Goal: Contribute content: Contribute content

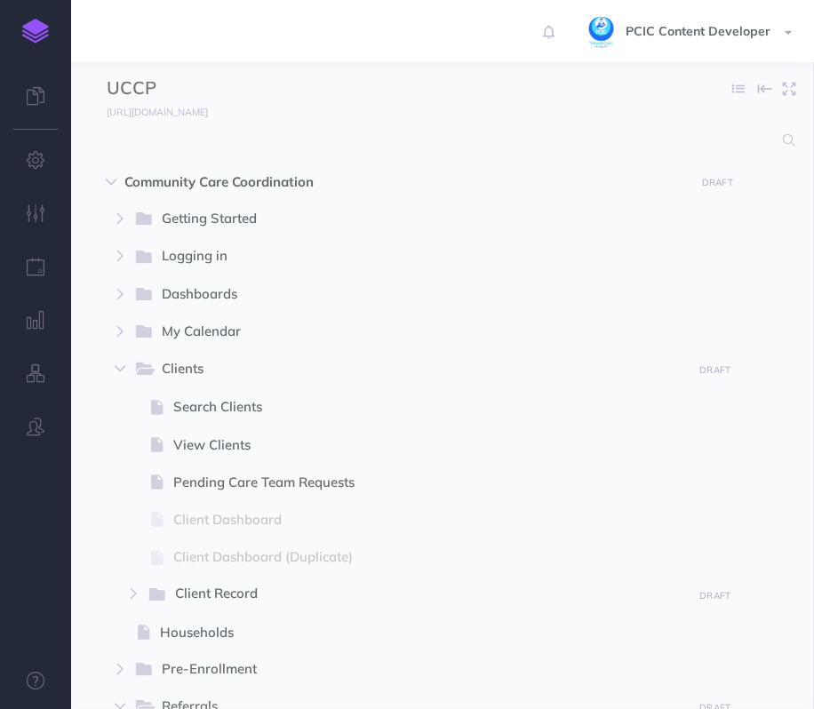
select select "null"
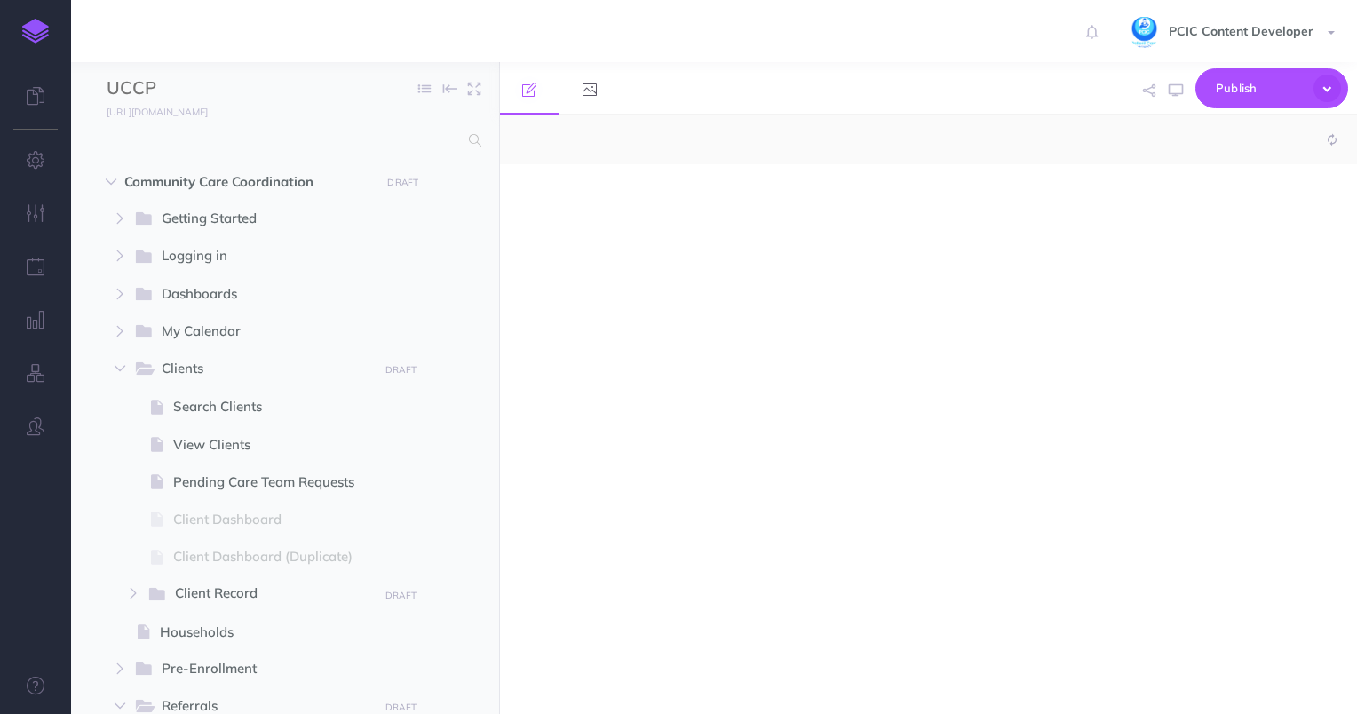
select select "null"
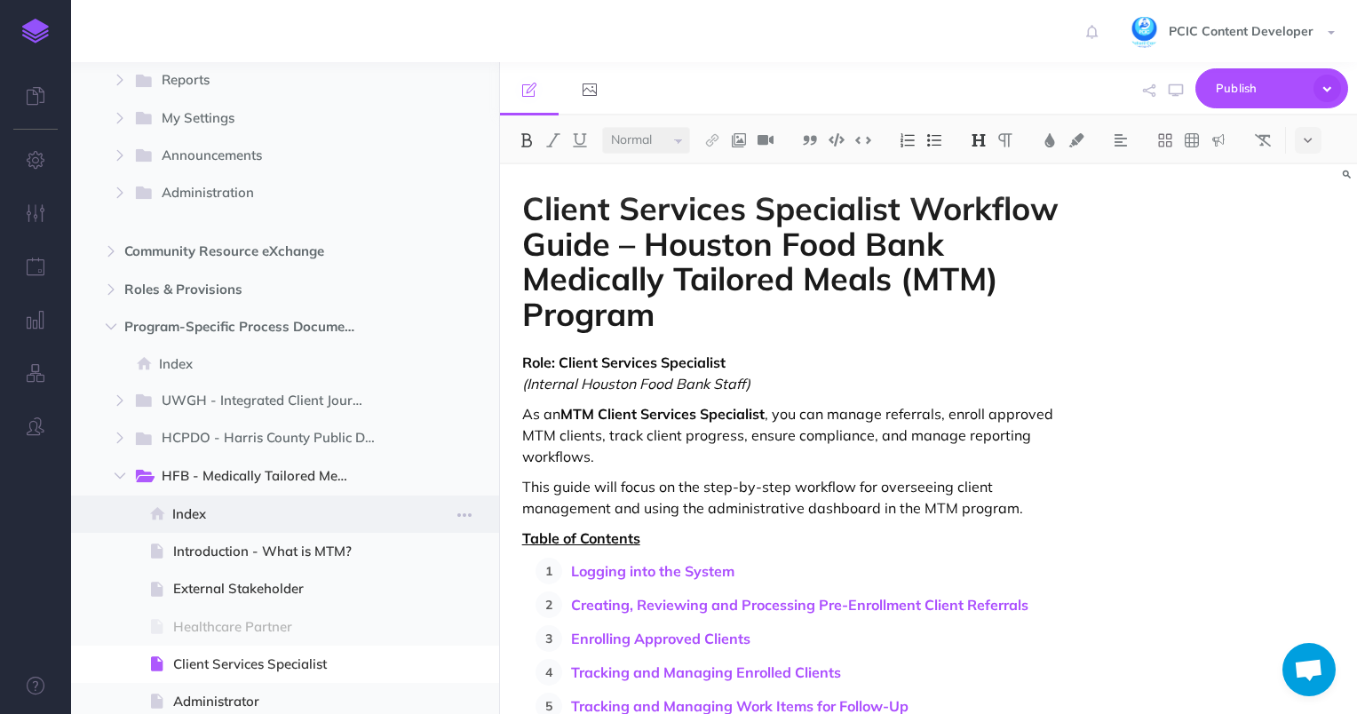
scroll to position [977, 0]
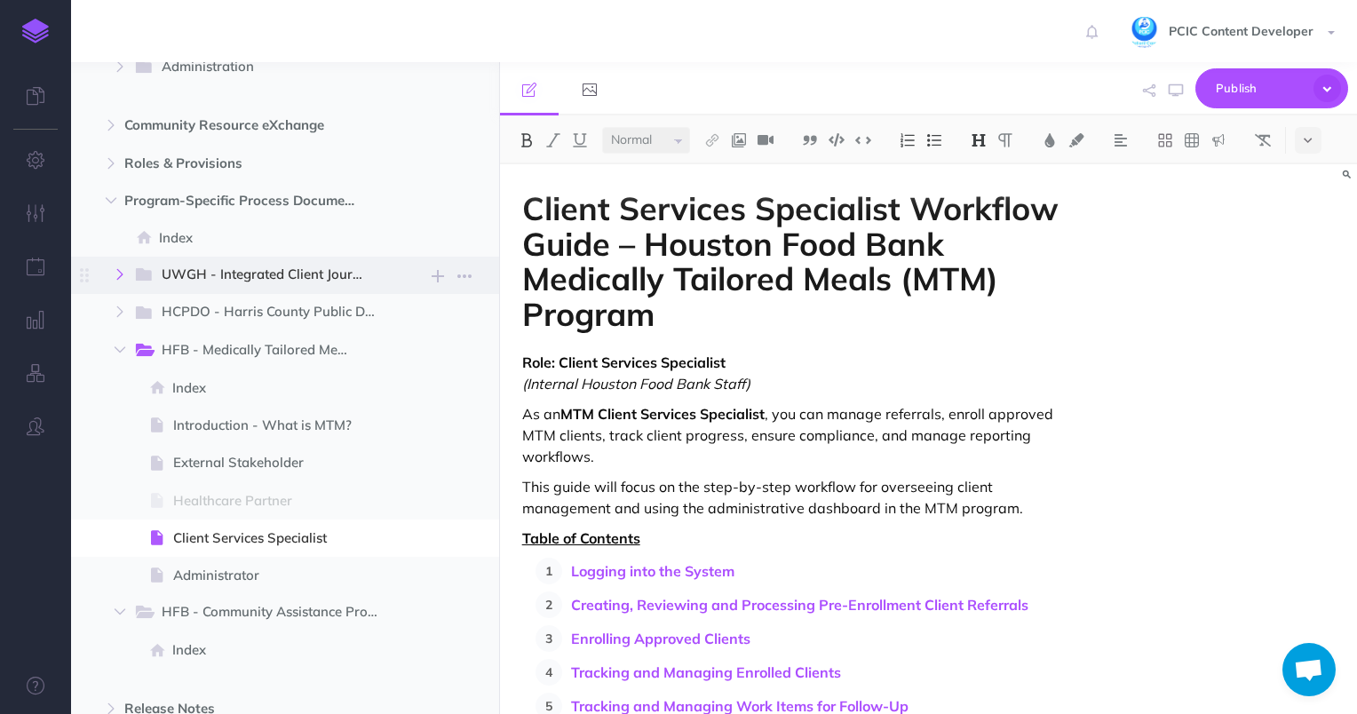
click at [117, 277] on icon "button" at bounding box center [120, 274] width 11 height 11
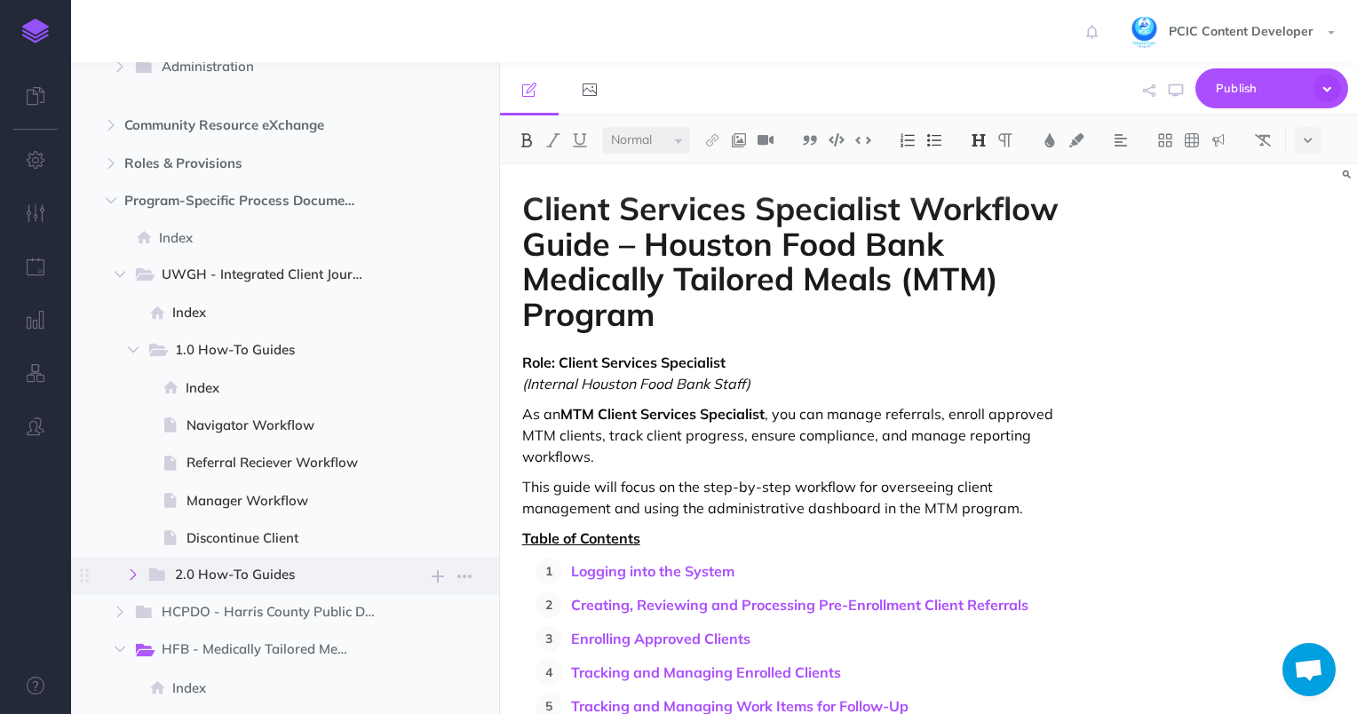
click at [135, 576] on icon "button" at bounding box center [133, 574] width 11 height 11
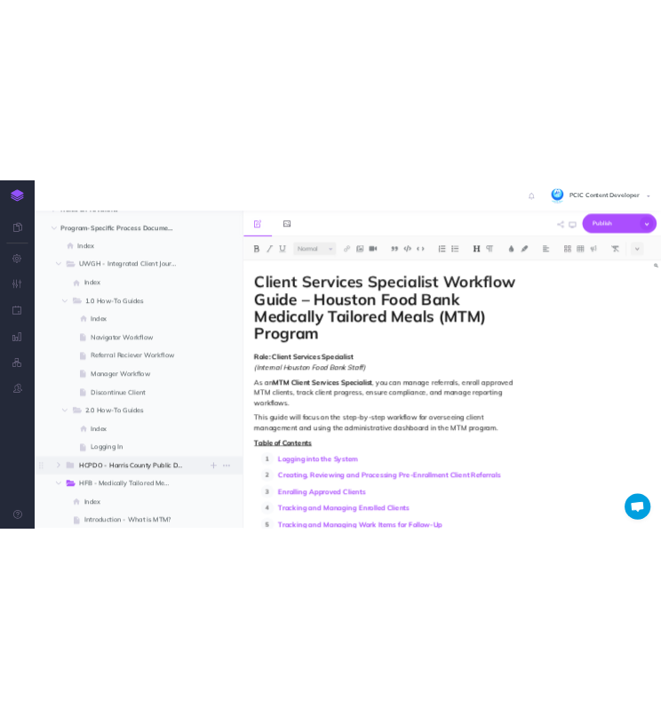
scroll to position [1155, 0]
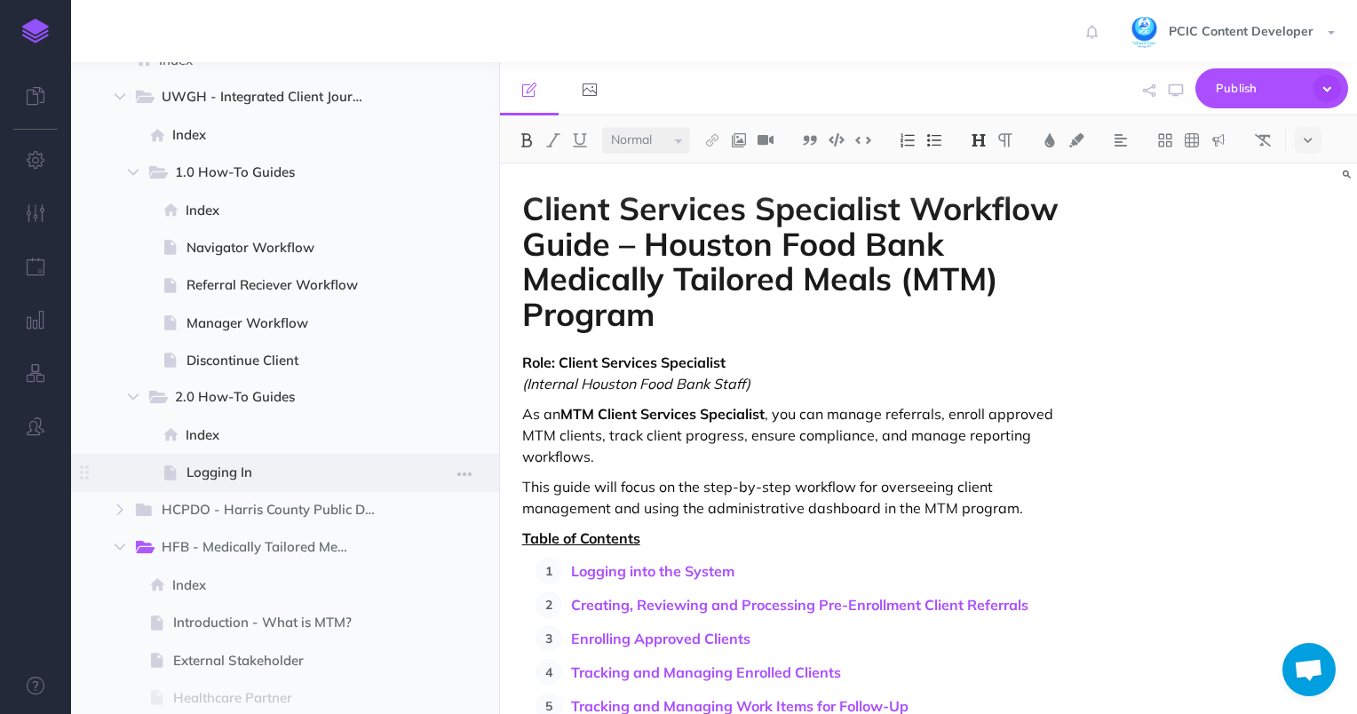
click at [299, 462] on span "Logging In" at bounding box center [290, 472] width 206 height 21
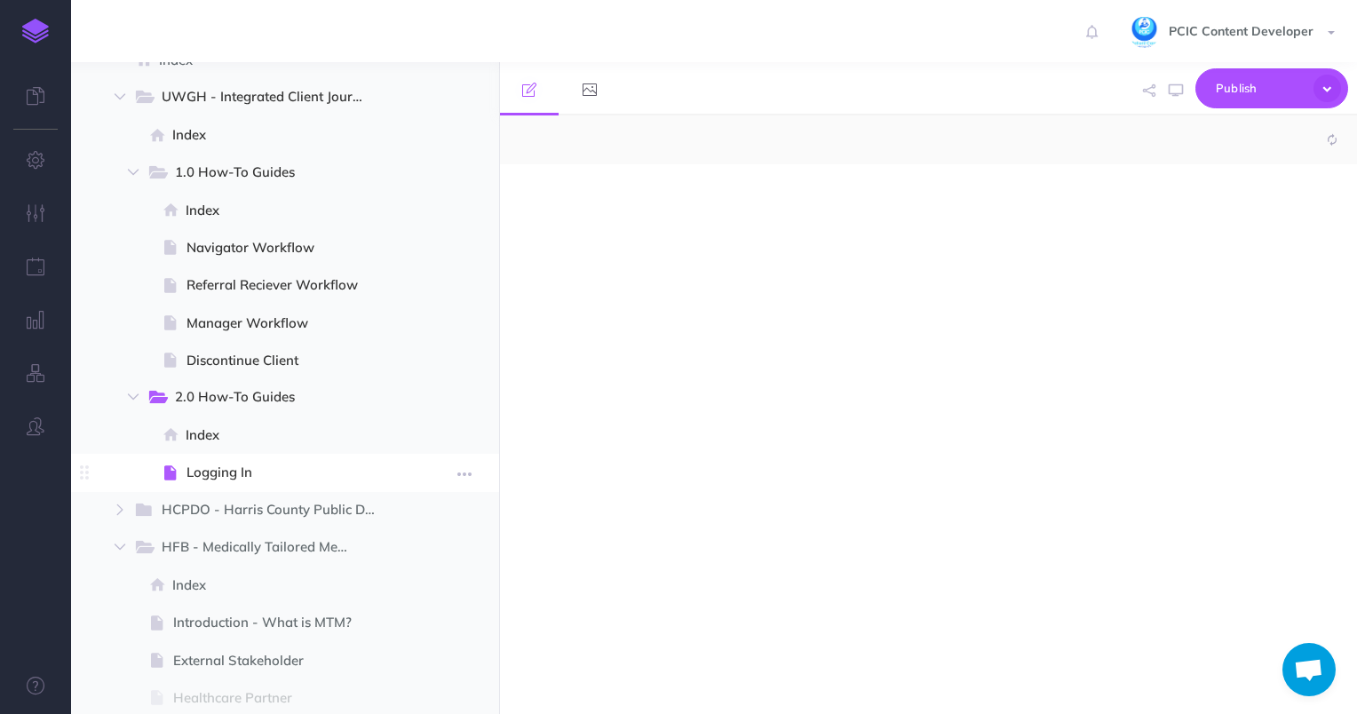
select select "null"
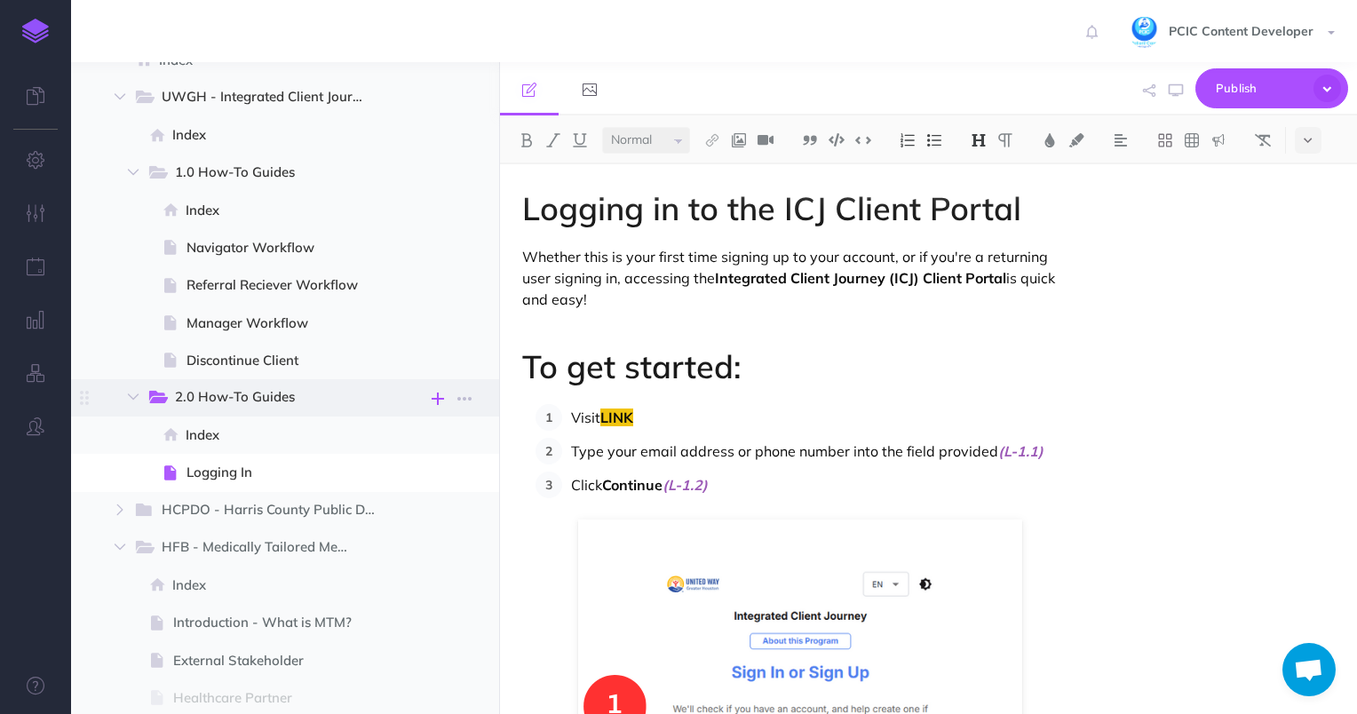
click at [429, 401] on button "button" at bounding box center [437, 397] width 21 height 23
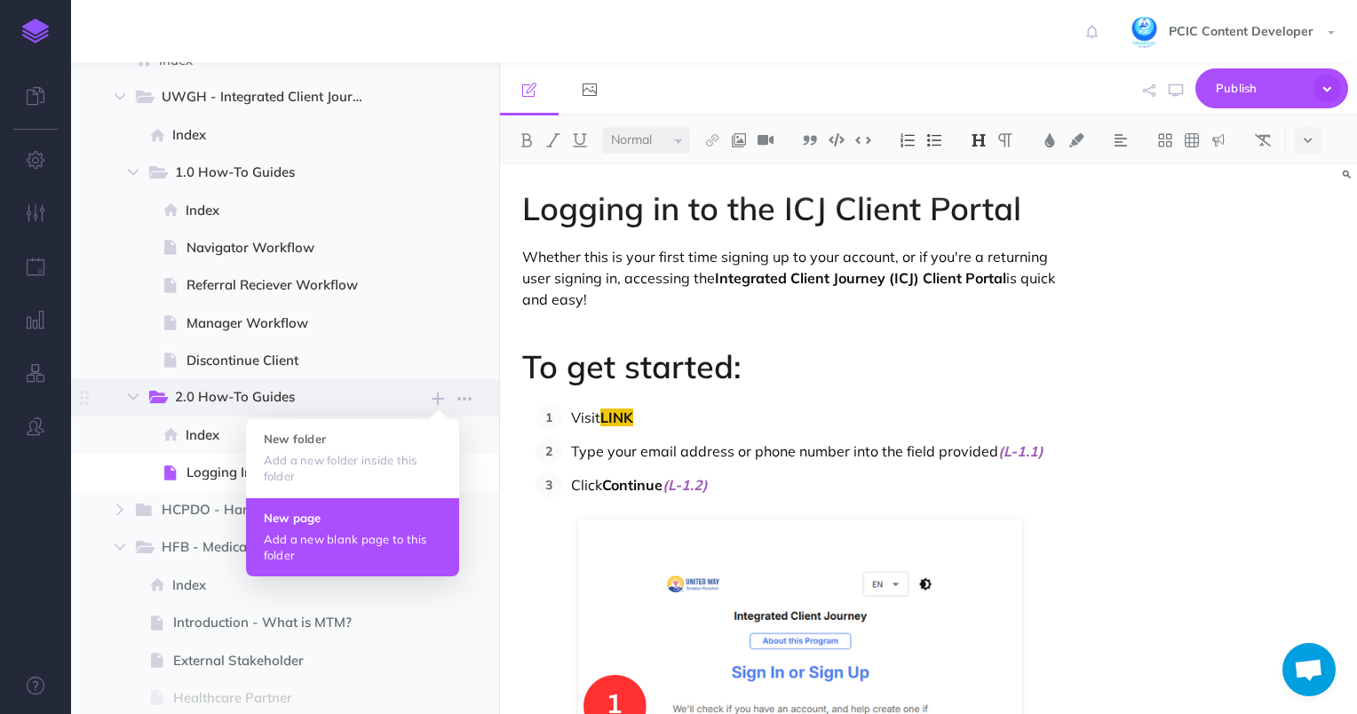
click at [377, 508] on button "New page Add a new blank page to this folder" at bounding box center [352, 536] width 213 height 79
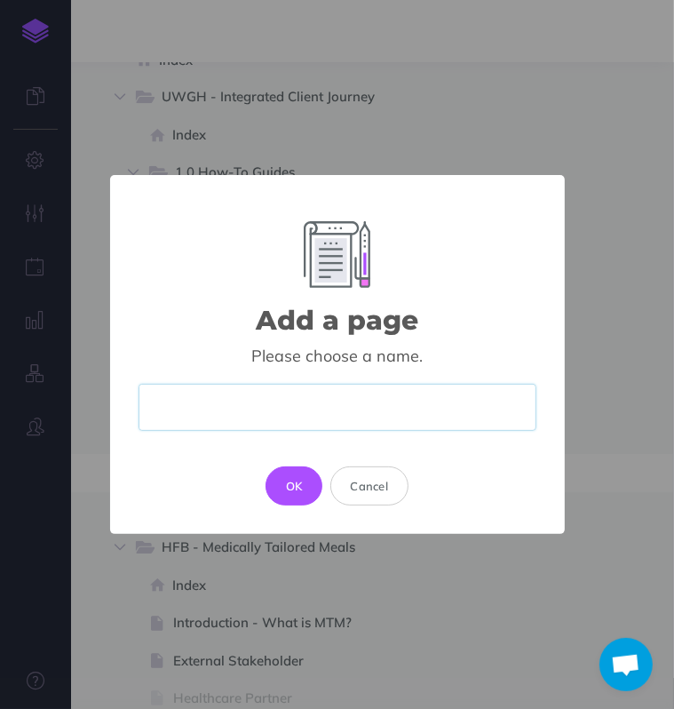
click at [375, 411] on input "text" at bounding box center [338, 407] width 398 height 47
type input "Creating a Goal"
click at [291, 497] on button "OK" at bounding box center [295, 485] width 58 height 39
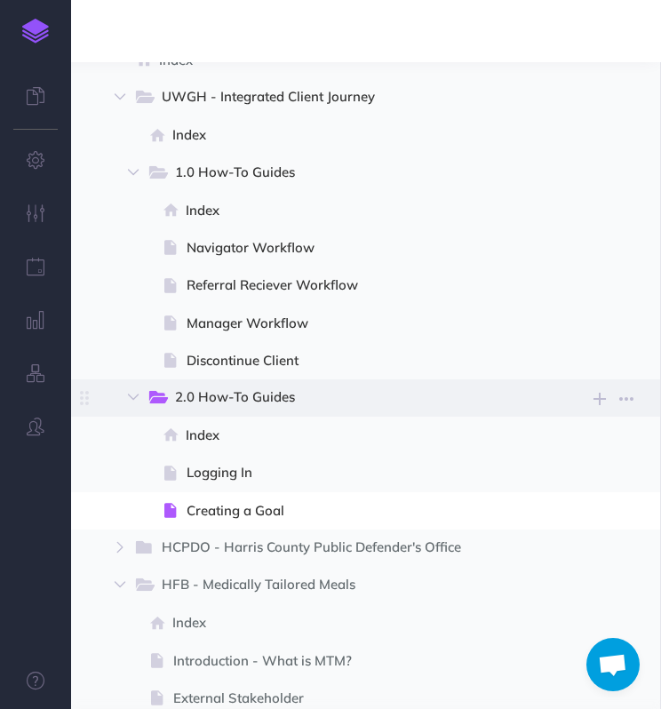
select select "null"
click at [600, 395] on icon "button" at bounding box center [599, 398] width 12 height 21
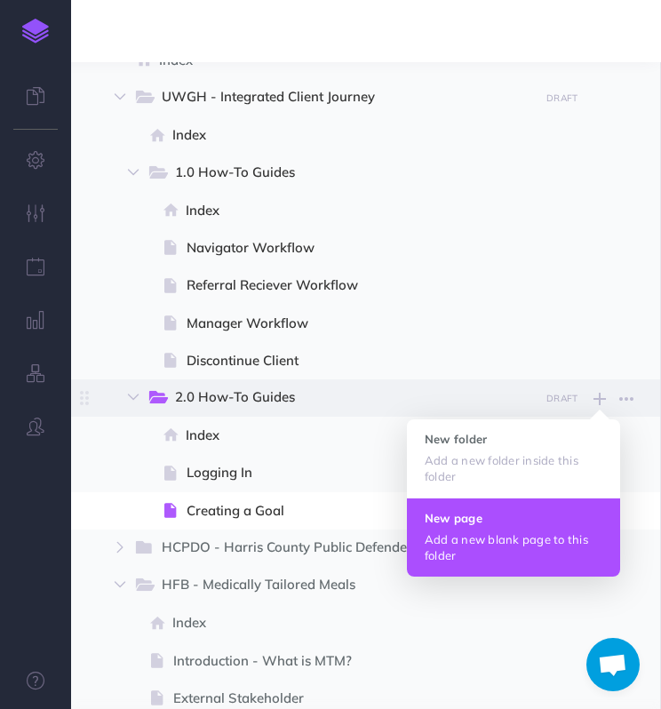
click at [544, 538] on p "Add a new blank page to this folder" at bounding box center [514, 547] width 178 height 32
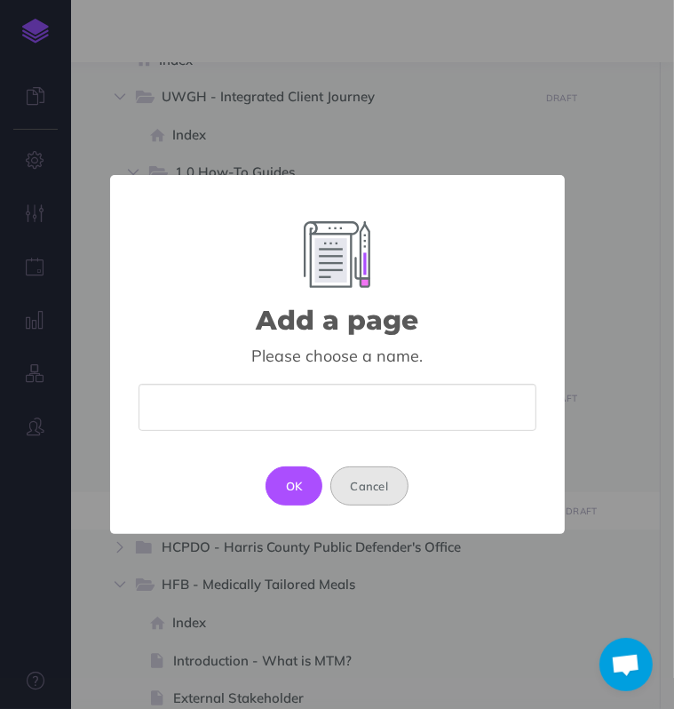
click at [353, 491] on button "Cancel" at bounding box center [369, 485] width 79 height 39
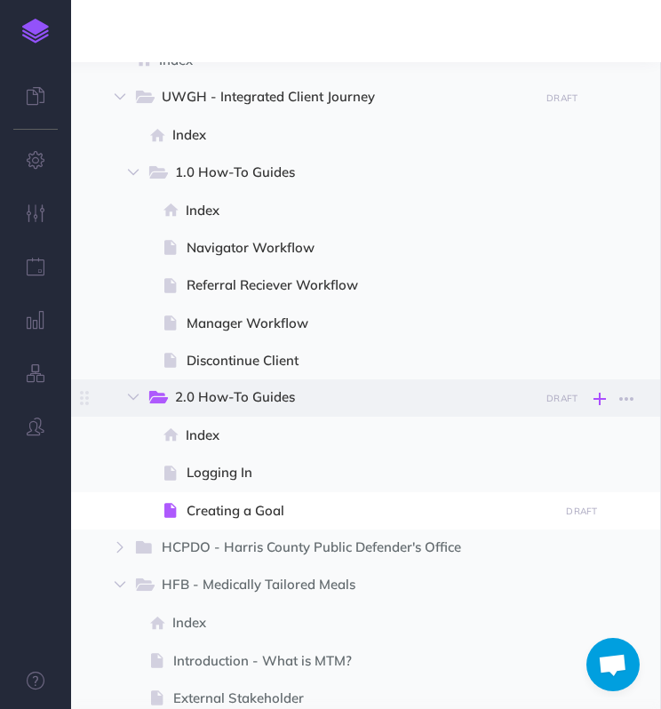
click at [604, 397] on icon "button" at bounding box center [599, 398] width 12 height 21
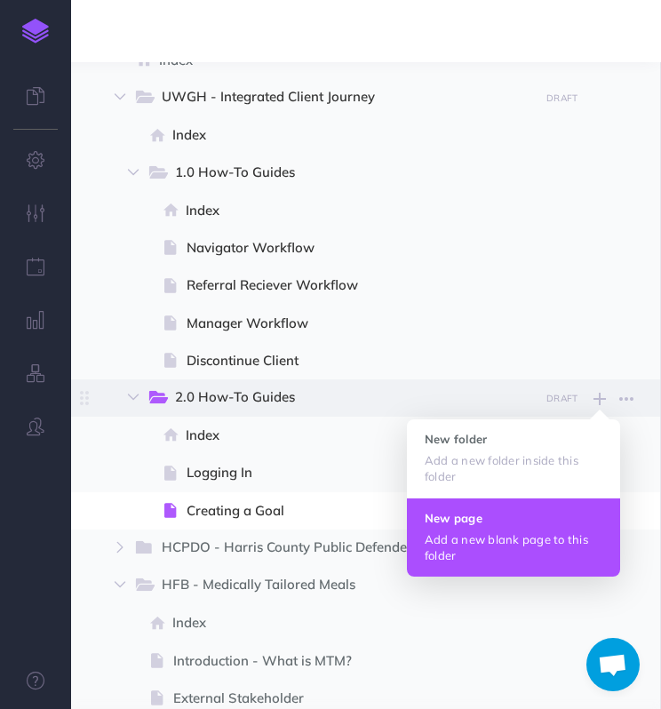
click at [558, 537] on p "Add a new blank page to this folder" at bounding box center [514, 547] width 178 height 32
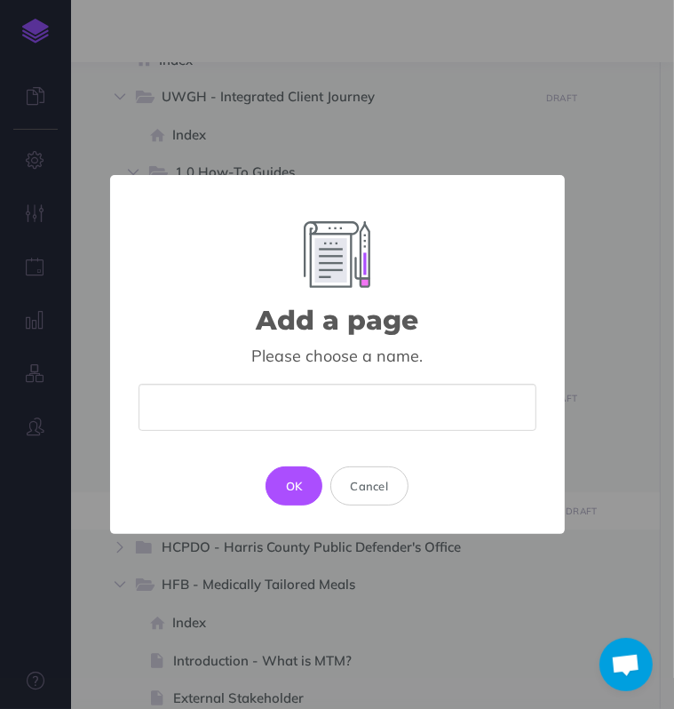
drag, startPoint x: 382, startPoint y: 420, endPoint x: 393, endPoint y: 421, distance: 11.6
click at [382, 420] on input "text" at bounding box center [338, 407] width 398 height 47
type input "Category Selection"
click at [290, 488] on button "OK" at bounding box center [295, 485] width 58 height 39
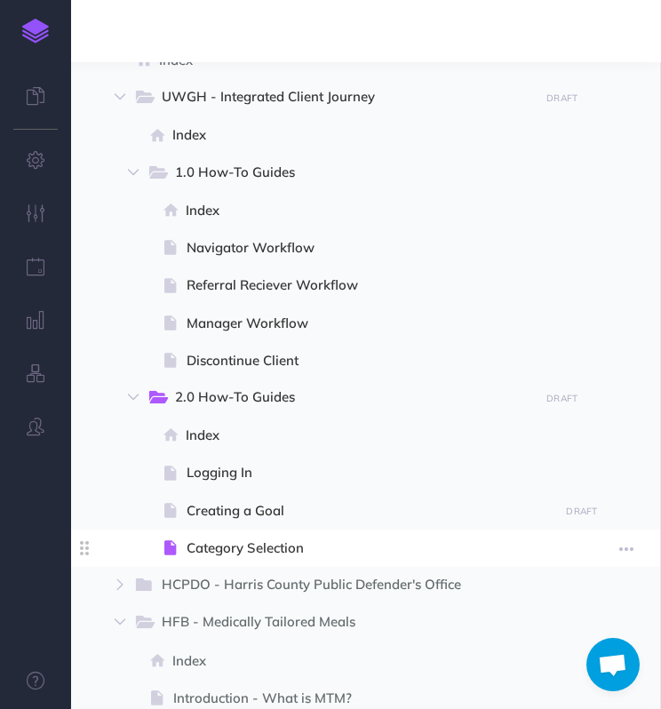
select select "null"
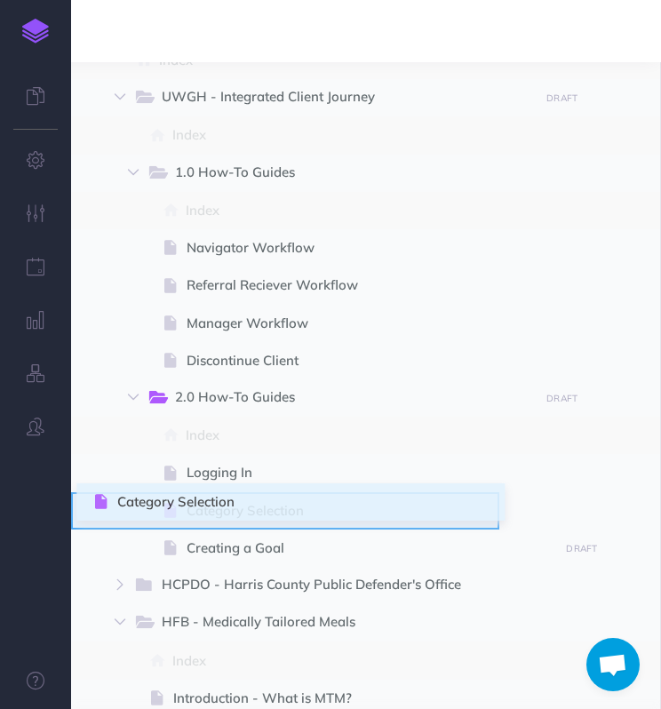
drag, startPoint x: 83, startPoint y: 550, endPoint x: 96, endPoint y: 504, distance: 47.8
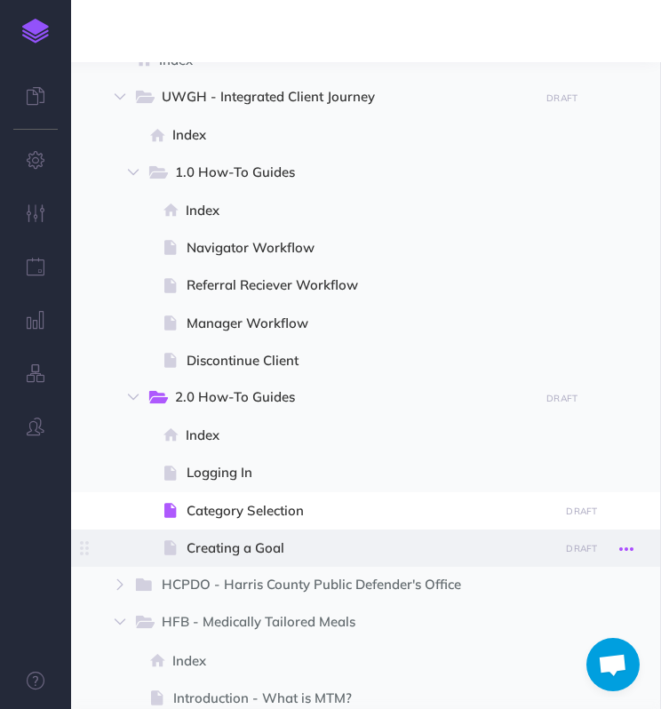
click at [626, 547] on icon "button" at bounding box center [626, 548] width 14 height 21
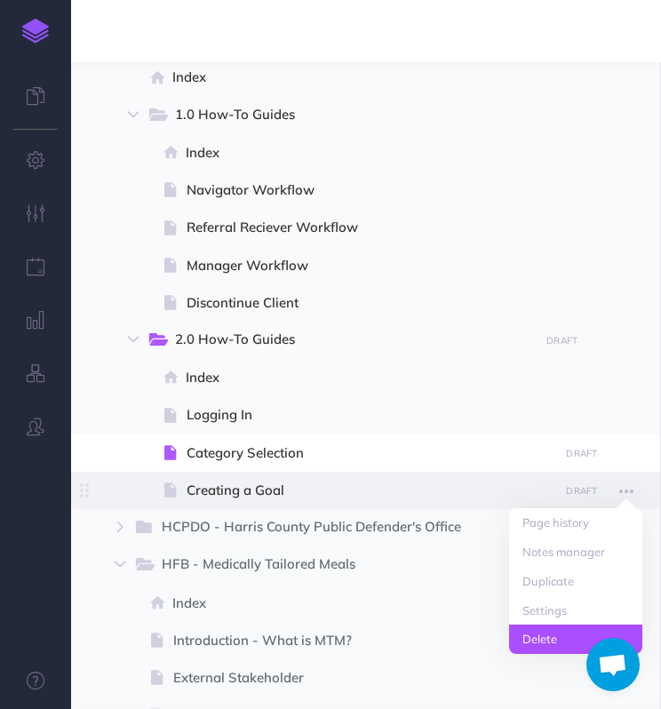
scroll to position [1243, 0]
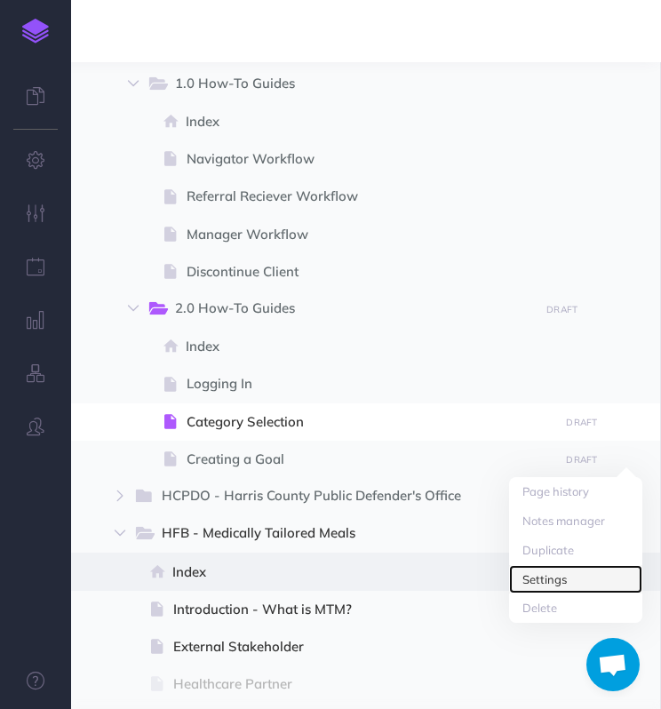
click at [576, 587] on link "Settings" at bounding box center [575, 579] width 133 height 29
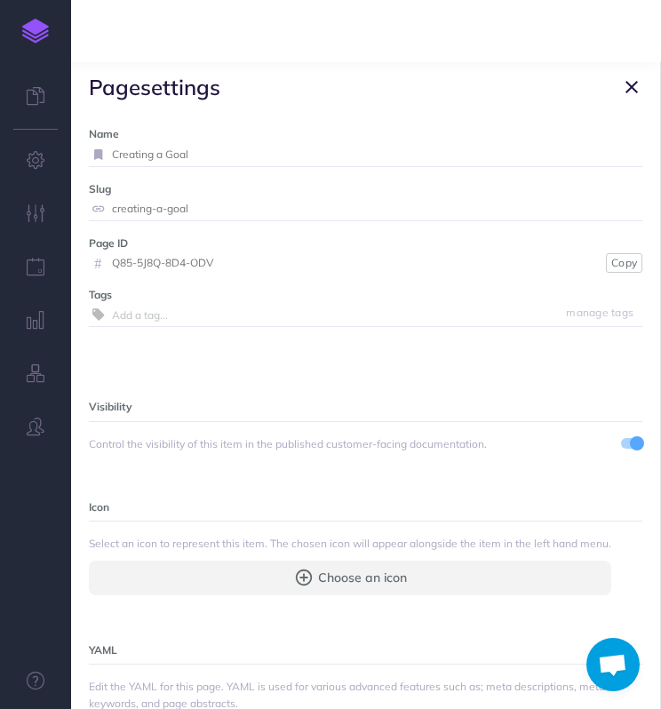
click at [181, 154] on input "Creating a Goal" at bounding box center [377, 154] width 530 height 23
type input "S"
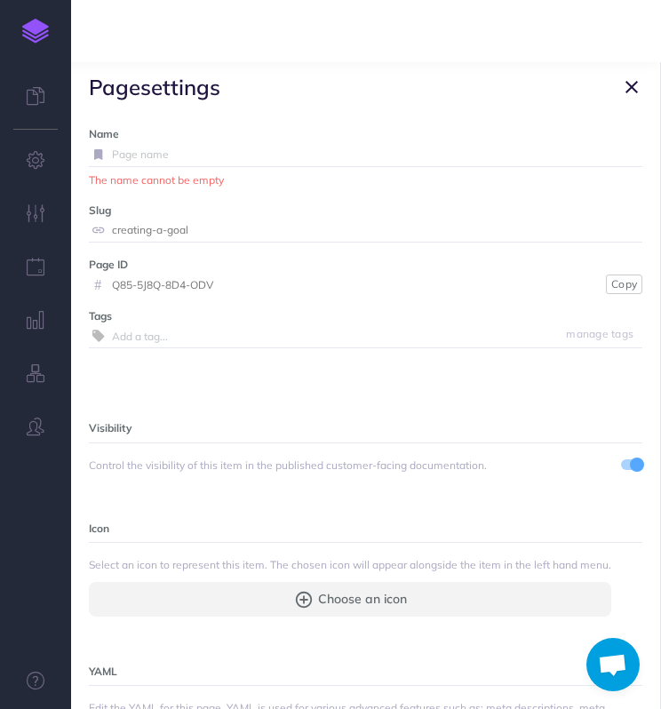
type input "N"
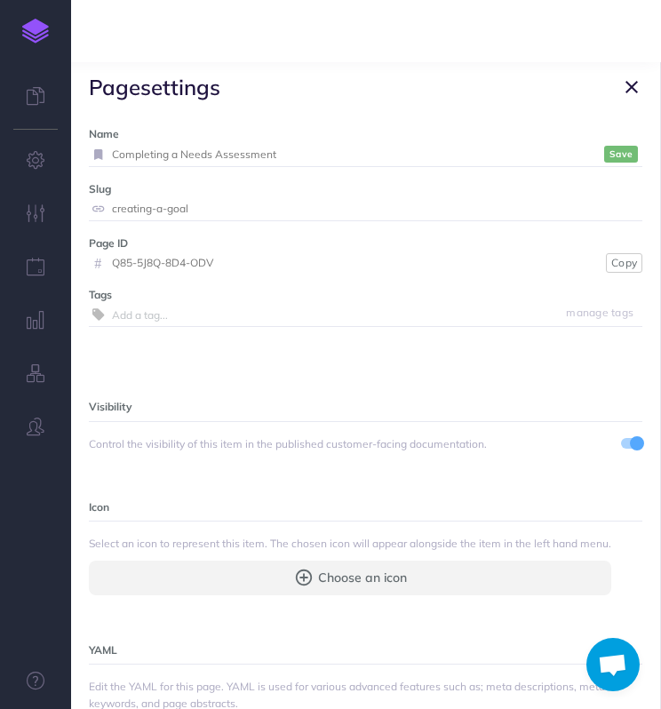
type input "Completing a Needs Assessment"
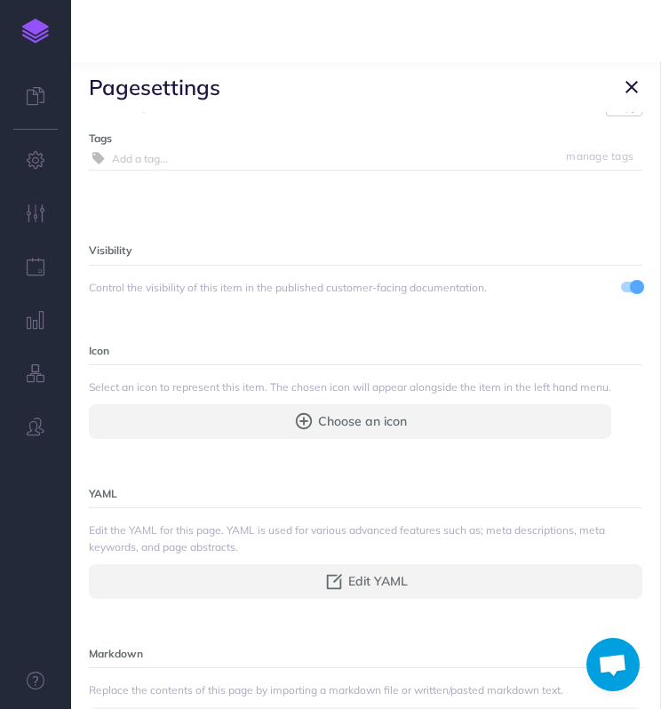
scroll to position [0, 0]
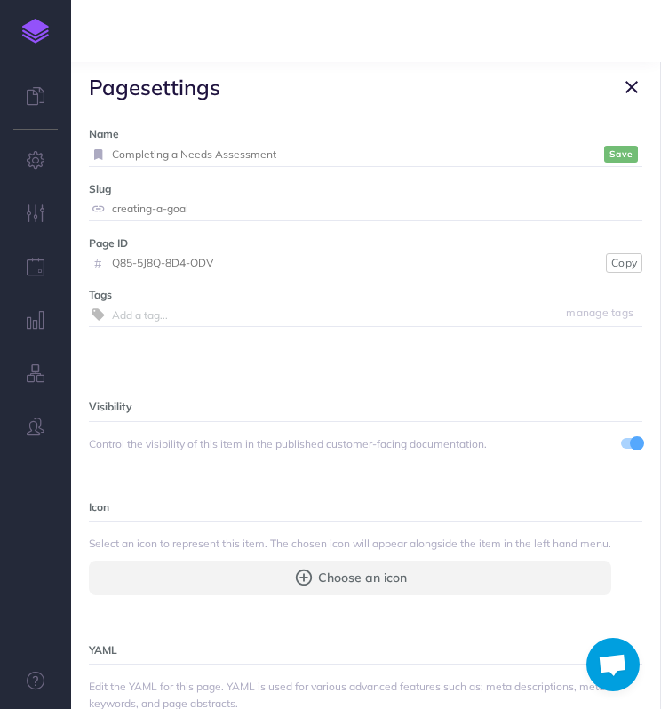
click at [631, 89] on icon "button" at bounding box center [631, 86] width 12 height 21
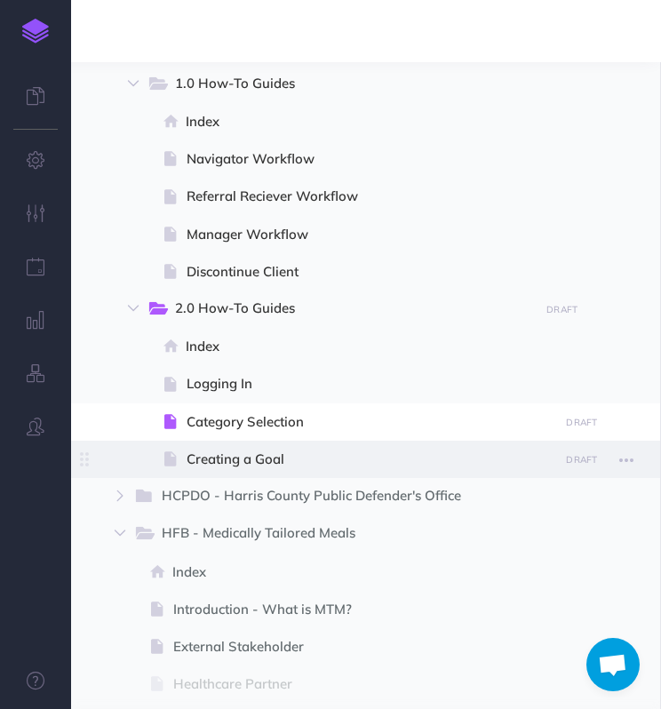
click at [416, 451] on span "Creating a Goal" at bounding box center [370, 459] width 367 height 21
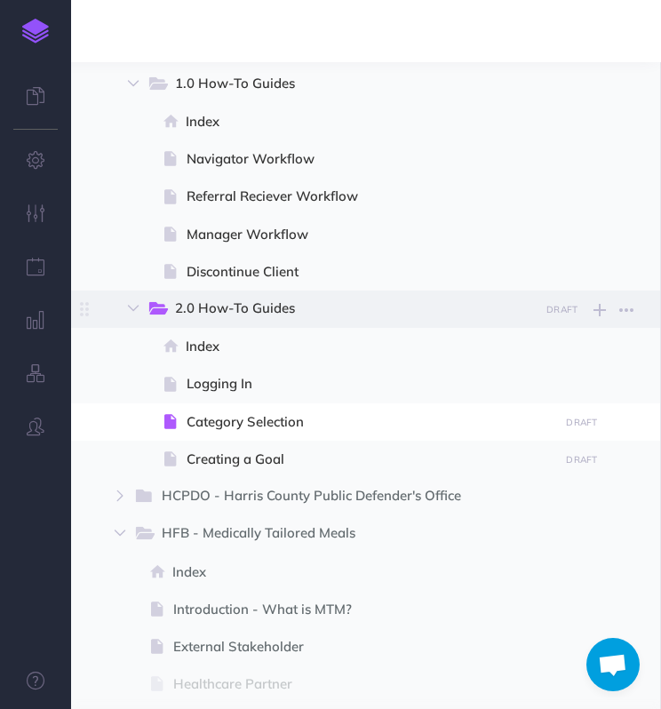
select select "null"
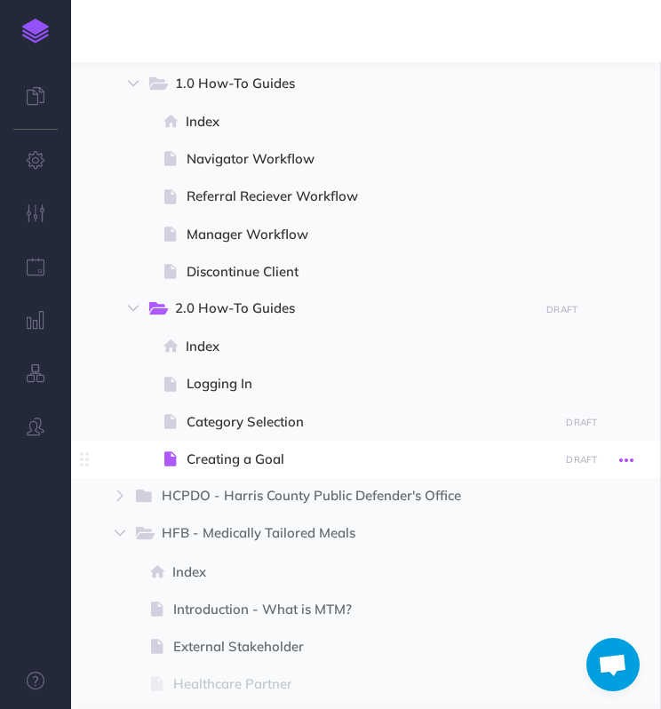
click at [636, 454] on button "button" at bounding box center [626, 459] width 32 height 23
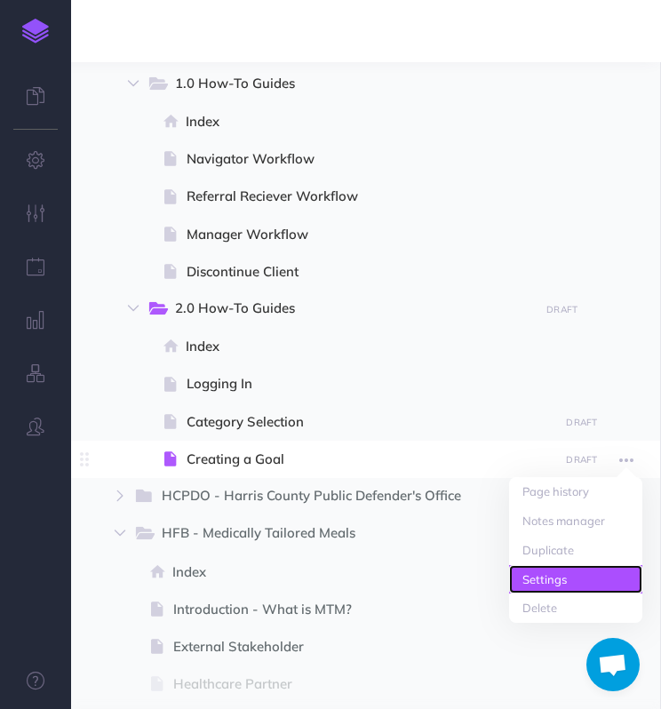
click at [625, 576] on link "Settings" at bounding box center [575, 579] width 133 height 29
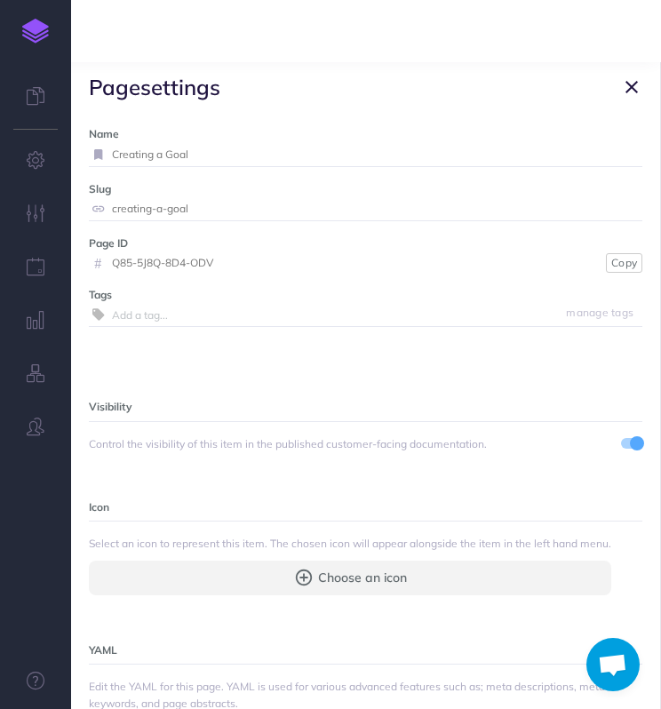
click at [298, 160] on input "Creating a Goal" at bounding box center [377, 154] width 530 height 23
type input "Completing a Needs Assessment"
click at [622, 157] on button "Save" at bounding box center [621, 154] width 34 height 17
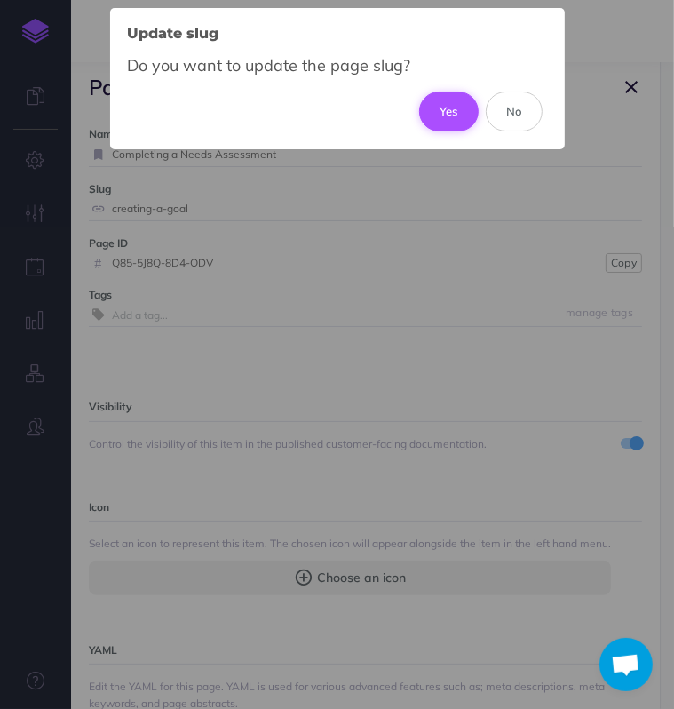
click at [468, 111] on button "Yes" at bounding box center [449, 110] width 60 height 39
type input "completing-a-needs-assessment"
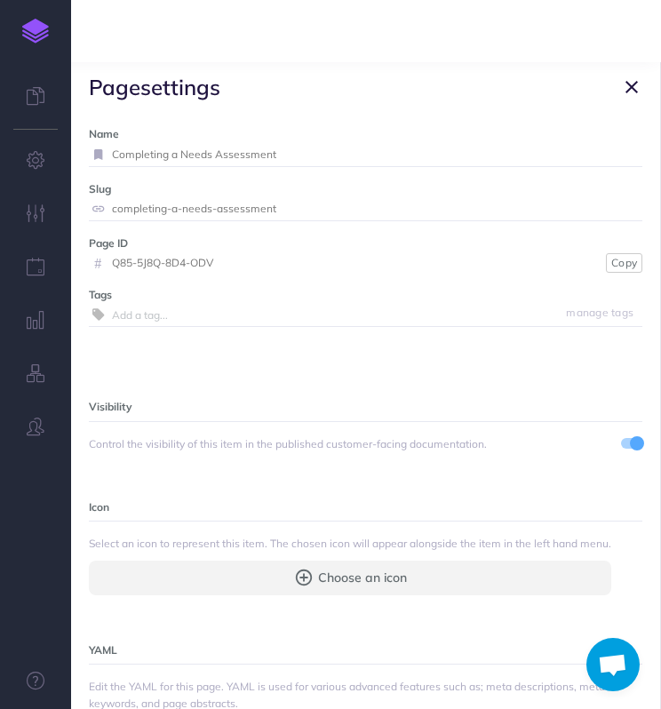
click at [632, 88] on icon "button" at bounding box center [631, 86] width 12 height 21
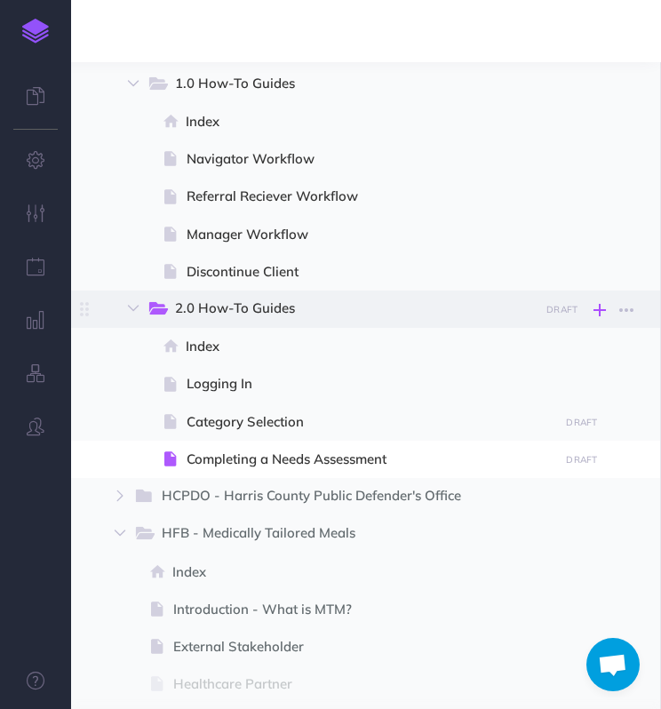
click at [598, 310] on icon "button" at bounding box center [599, 309] width 12 height 21
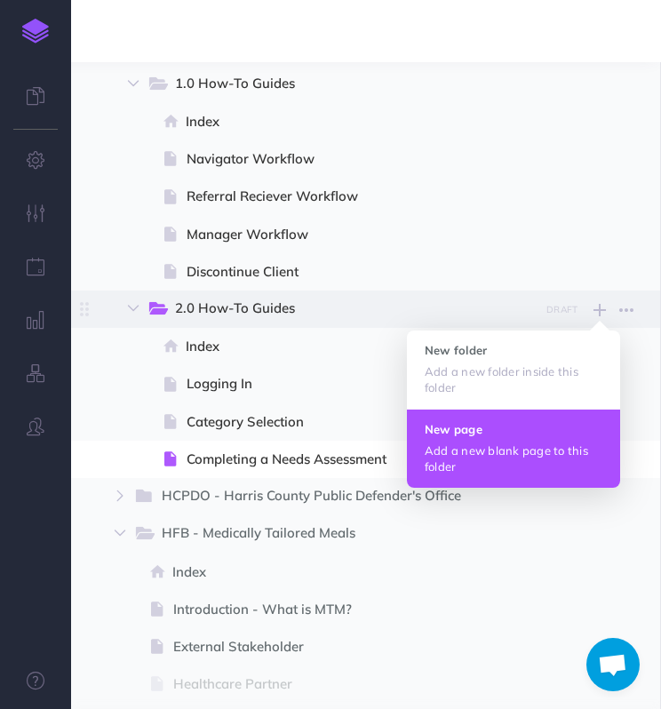
click at [546, 419] on button "New page Add a new blank page to this folder" at bounding box center [513, 448] width 213 height 79
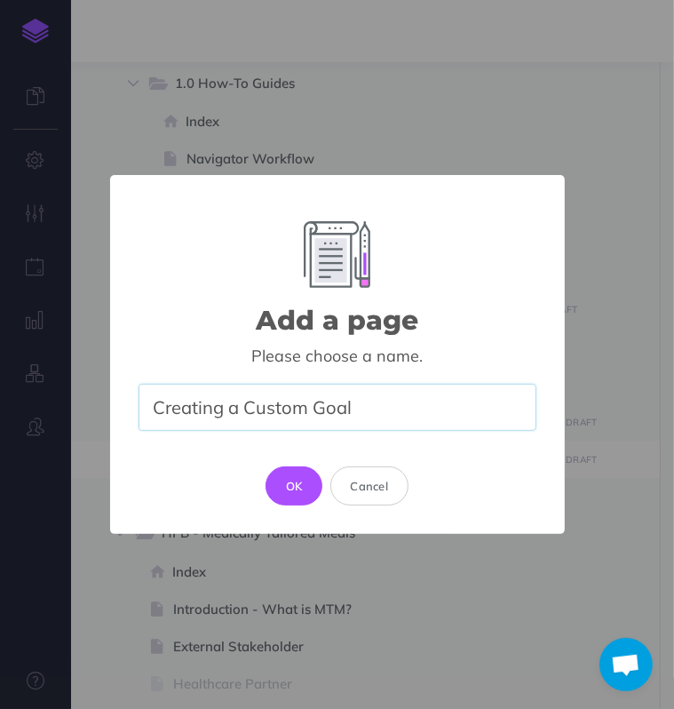
click at [377, 409] on input "Creating a Custom Goal" at bounding box center [338, 407] width 398 height 47
drag, startPoint x: 377, startPoint y: 409, endPoint x: 228, endPoint y: 406, distance: 148.4
click at [228, 406] on input "Creating a Custom Goal" at bounding box center [338, 407] width 398 height 47
type input "Creating My Own Goal"
click at [297, 485] on button "OK" at bounding box center [295, 485] width 58 height 39
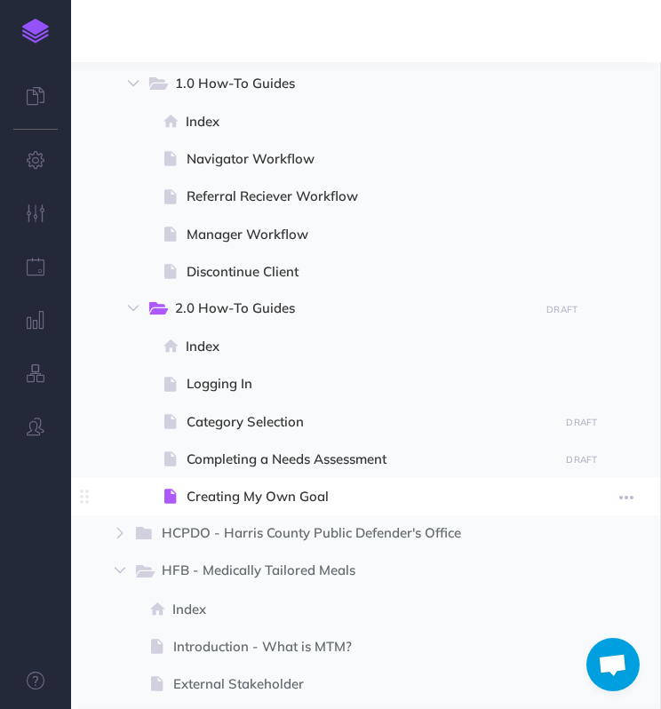
select select "null"
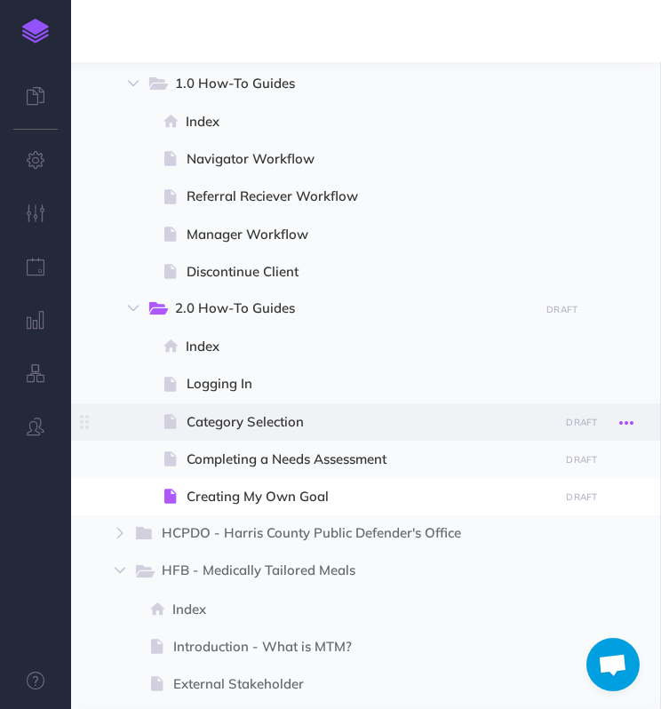
click at [623, 422] on icon "button" at bounding box center [626, 422] width 14 height 21
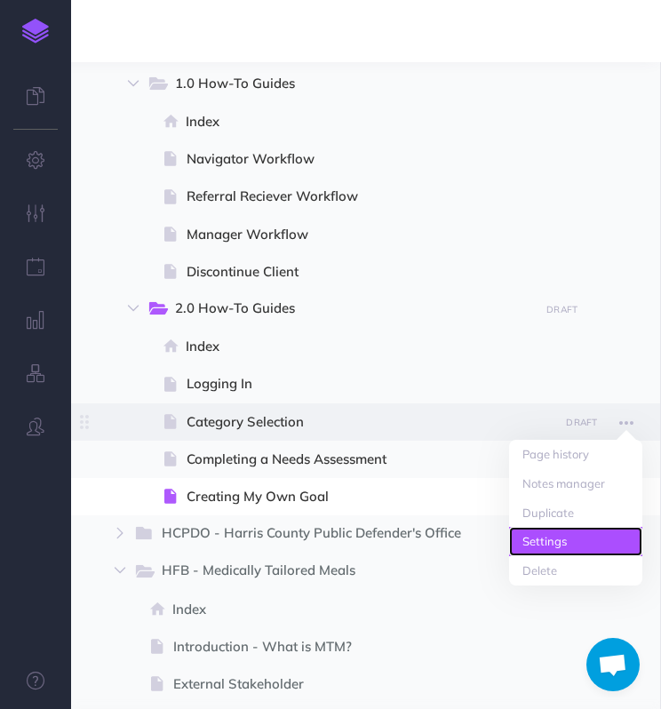
click at [576, 544] on link "Settings" at bounding box center [575, 541] width 133 height 29
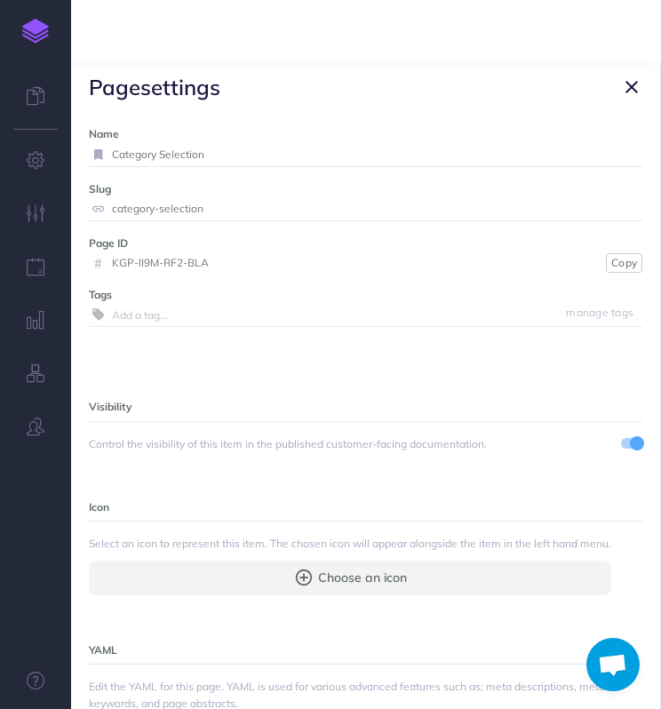
click at [174, 145] on input "Category Selection" at bounding box center [377, 154] width 530 height 23
click at [174, 144] on input "Category Selection" at bounding box center [377, 154] width 530 height 23
click at [174, 143] on input "Category Selection" at bounding box center [377, 154] width 530 height 23
type input "Selecting a Category"
click at [609, 147] on small "Save" at bounding box center [620, 153] width 23 height 13
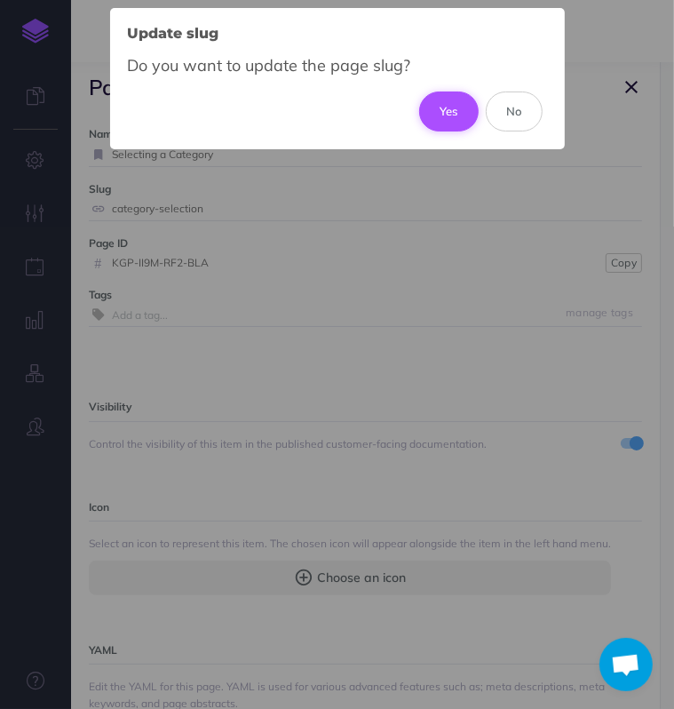
click at [451, 118] on button "Yes" at bounding box center [449, 110] width 60 height 39
type input "selecting-a-category"
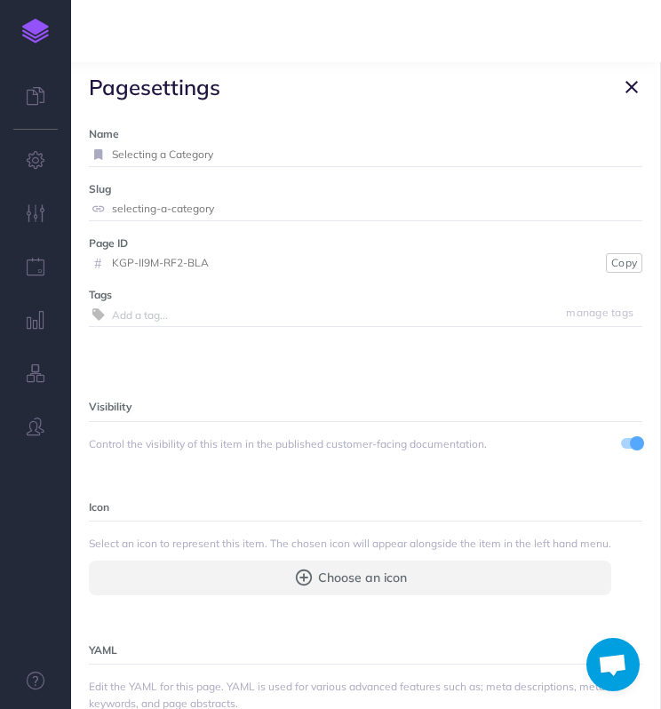
click at [631, 91] on icon "button" at bounding box center [631, 86] width 12 height 21
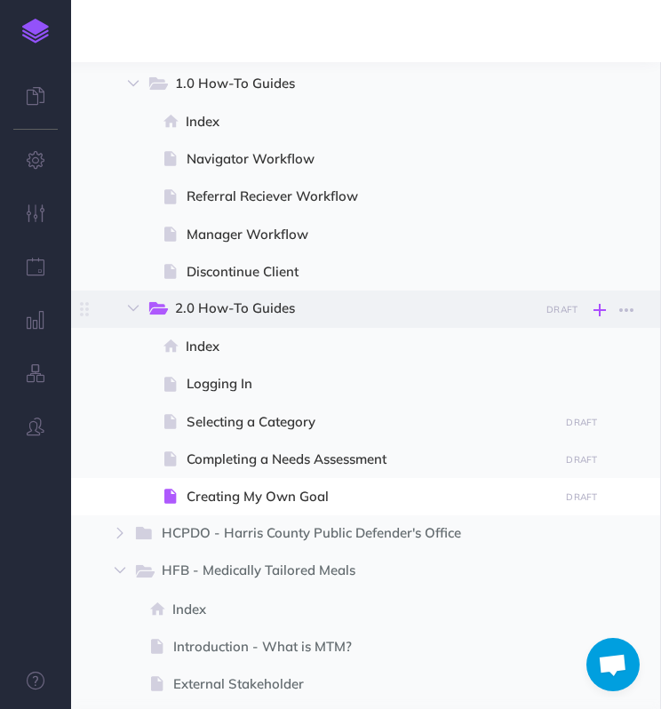
click at [597, 306] on icon "button" at bounding box center [599, 309] width 12 height 21
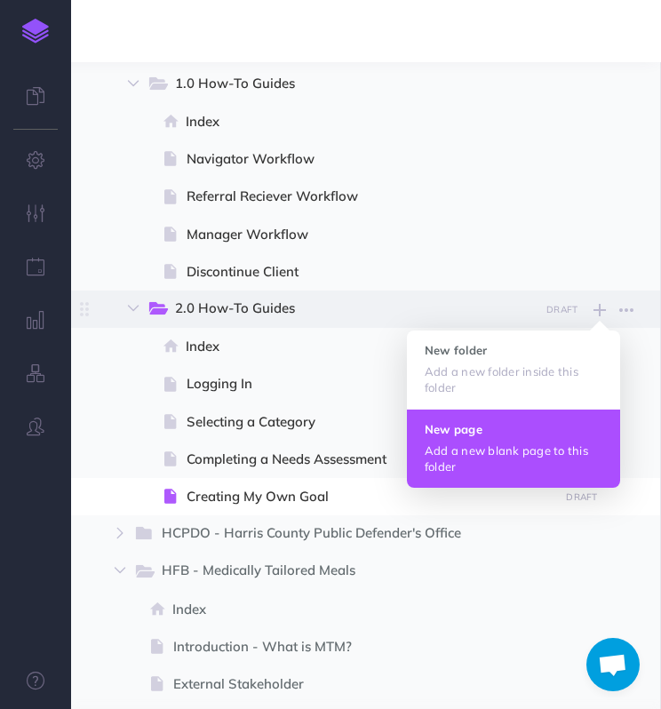
click at [561, 427] on h4 "New page" at bounding box center [514, 429] width 178 height 12
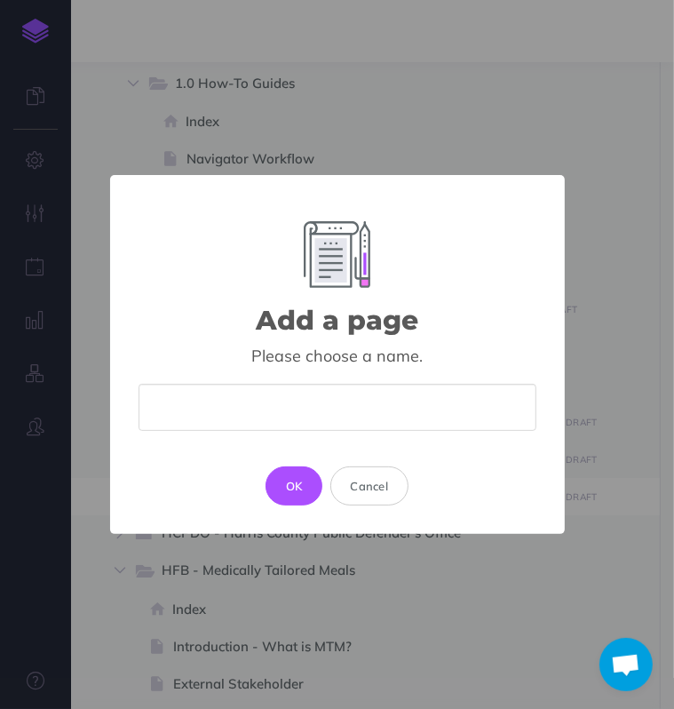
click at [399, 388] on input "text" at bounding box center [338, 407] width 398 height 47
click at [583, 272] on div "Add a page × Please choose a name. OK Cancel" at bounding box center [337, 354] width 674 height 709
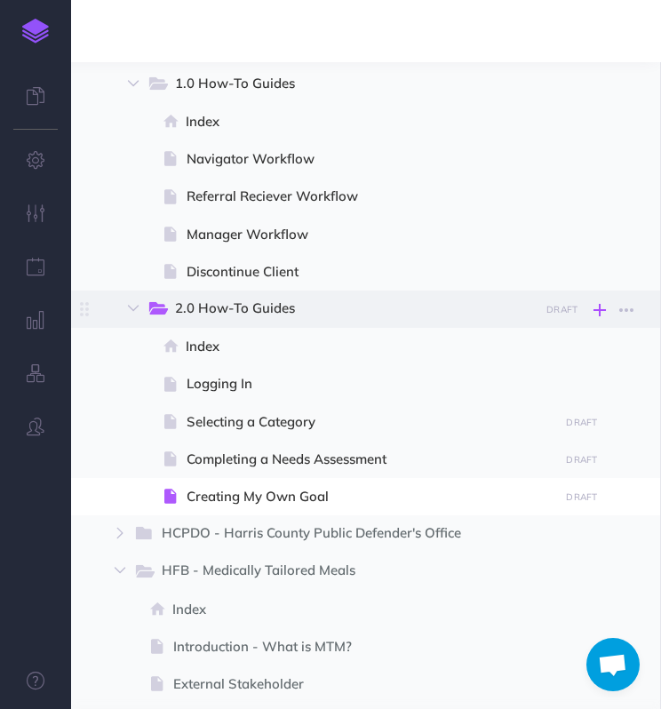
click at [600, 306] on icon "button" at bounding box center [599, 309] width 12 height 21
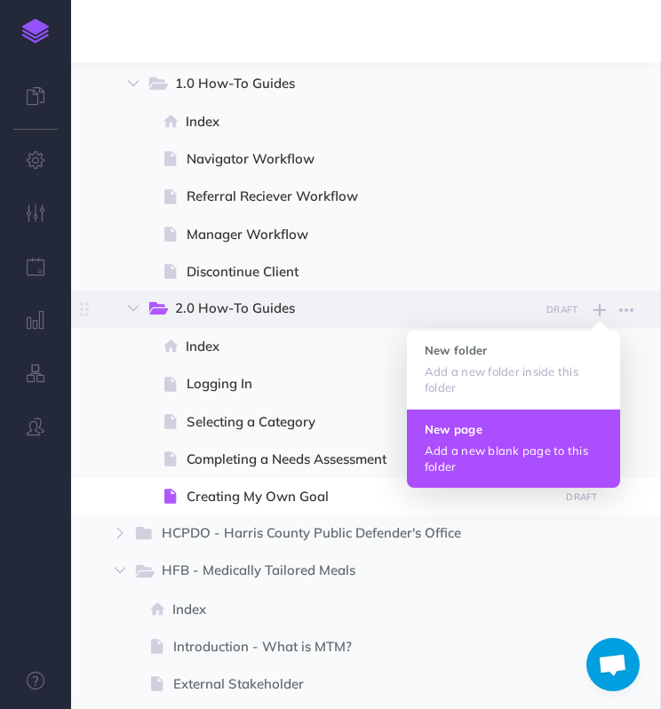
click at [549, 427] on h4 "New page" at bounding box center [514, 429] width 178 height 12
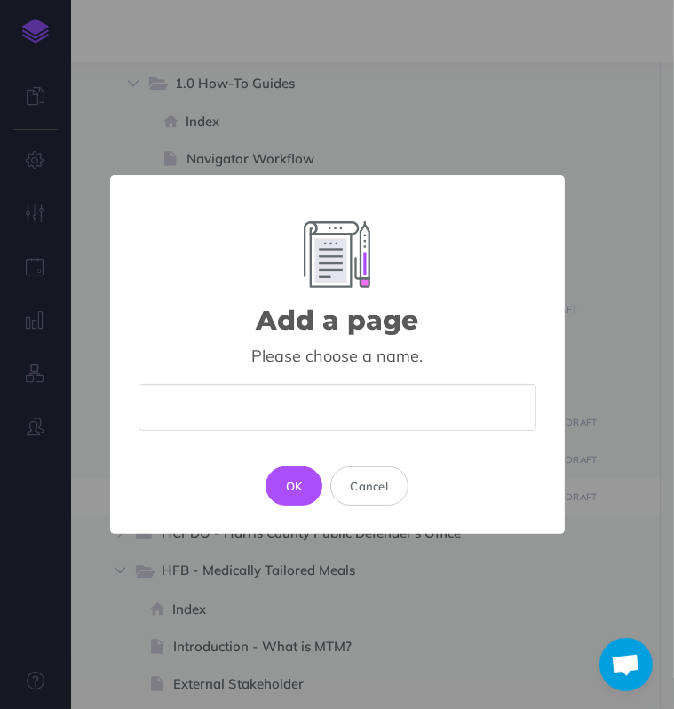
click at [427, 433] on div "Please choose a name." at bounding box center [338, 397] width 398 height 104
click at [419, 406] on input "text" at bounding box center [338, 407] width 398 height 47
click at [347, 407] on input "text" at bounding box center [338, 407] width 398 height 47
type input "Choosing a Recommended Goal"
click at [281, 485] on button "OK" at bounding box center [295, 485] width 58 height 39
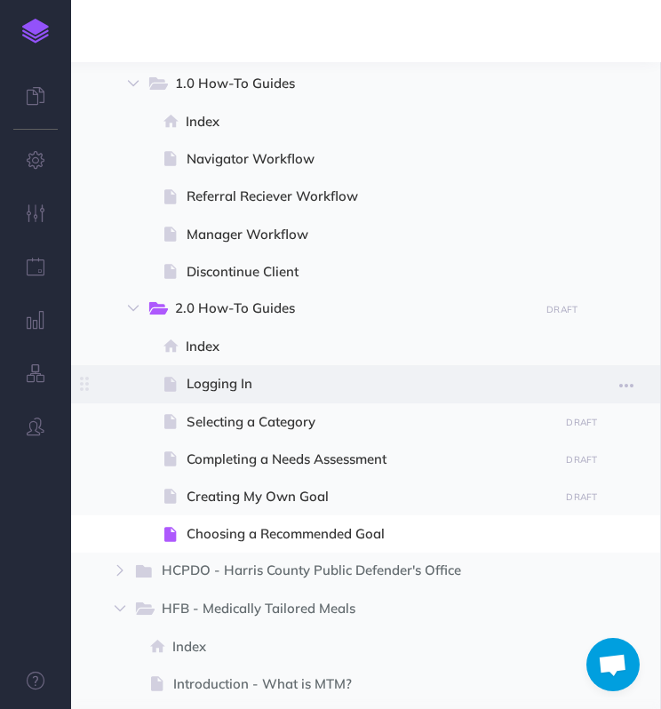
select select "null"
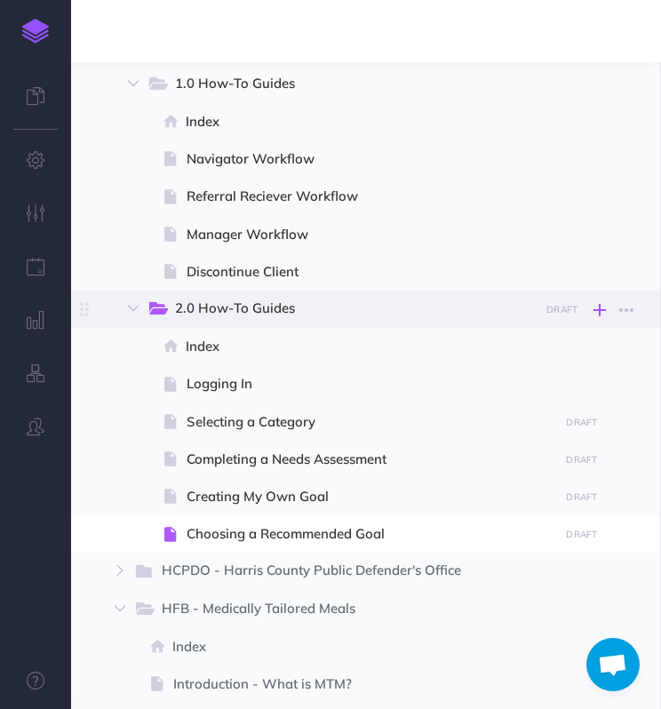
click at [600, 306] on icon "button" at bounding box center [599, 309] width 12 height 21
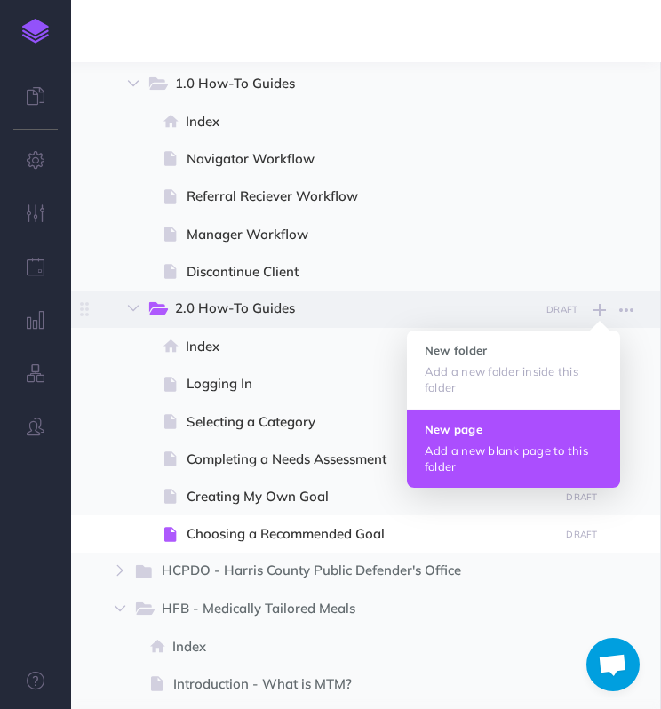
click at [521, 429] on h4 "New page" at bounding box center [514, 429] width 178 height 12
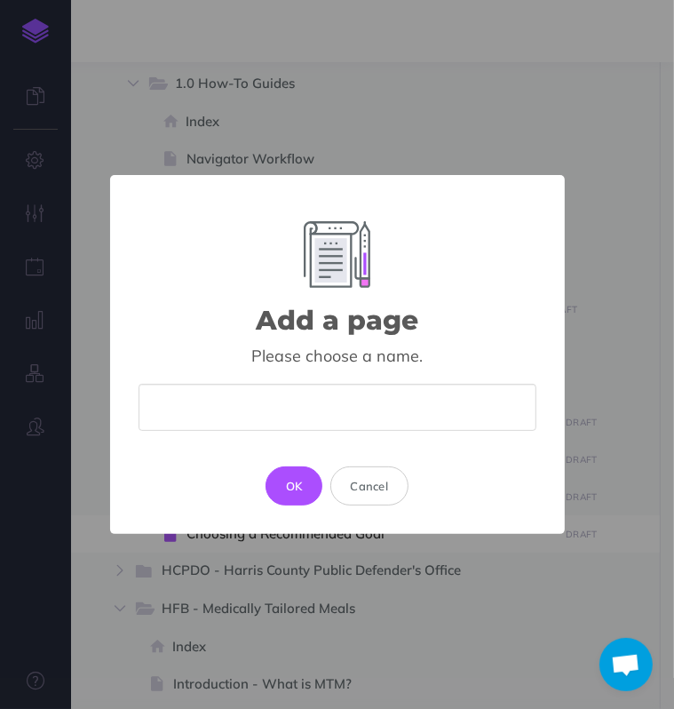
click at [413, 395] on input "text" at bounding box center [338, 407] width 398 height 47
click at [330, 399] on input "text" at bounding box center [338, 407] width 398 height 47
type input "Updating Rec"
click at [223, 409] on input "Adding Goal Details" at bounding box center [338, 407] width 398 height 47
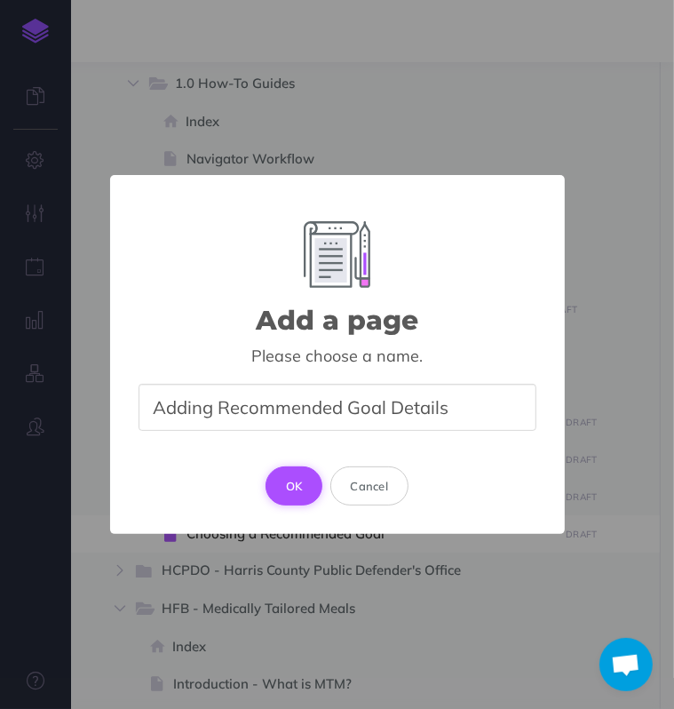
type input "Adding Recommended Goal Details"
click at [314, 474] on button "OK" at bounding box center [295, 485] width 58 height 39
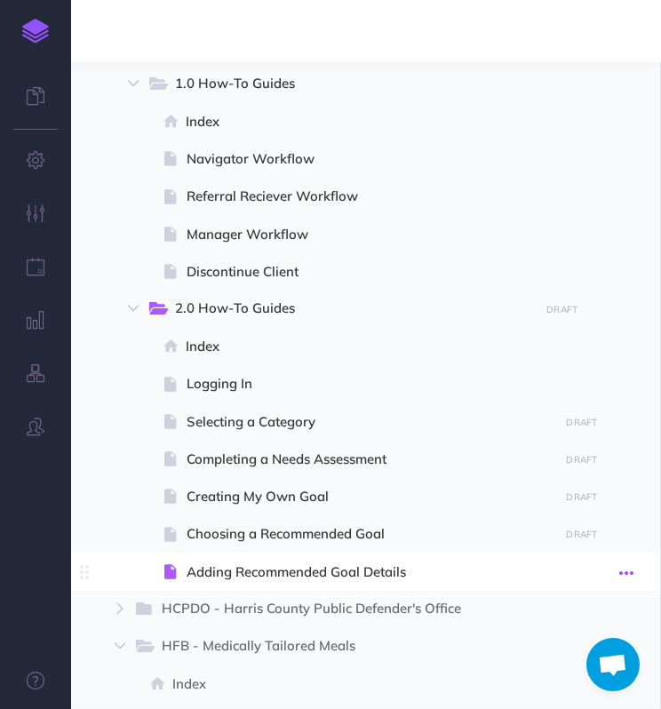
select select "null"
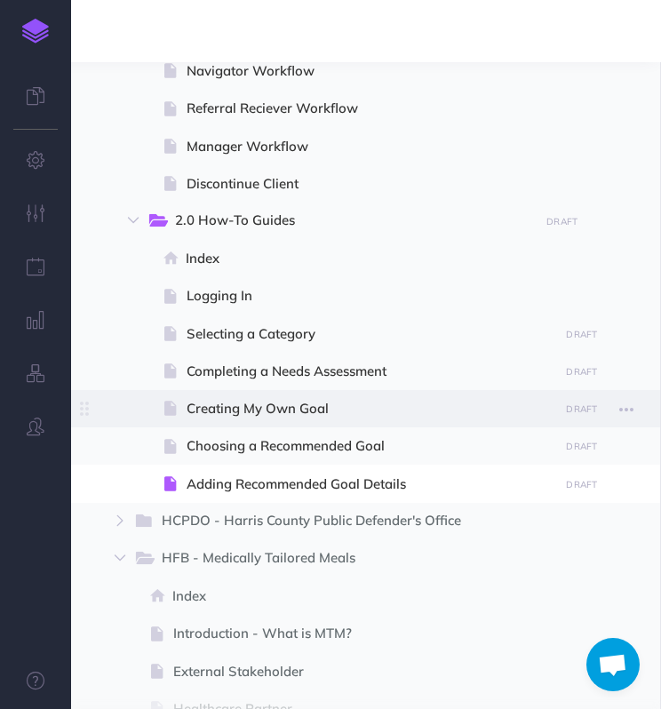
scroll to position [1332, 0]
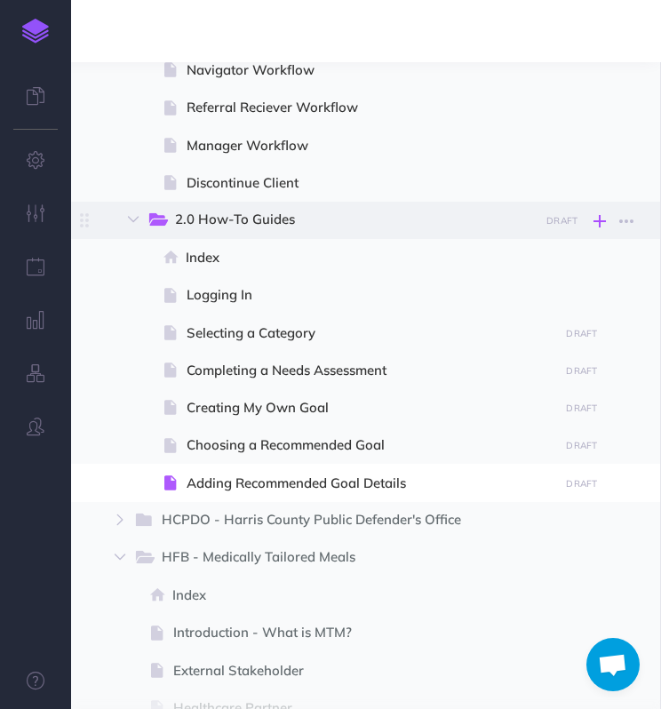
click at [601, 218] on icon "button" at bounding box center [599, 220] width 12 height 21
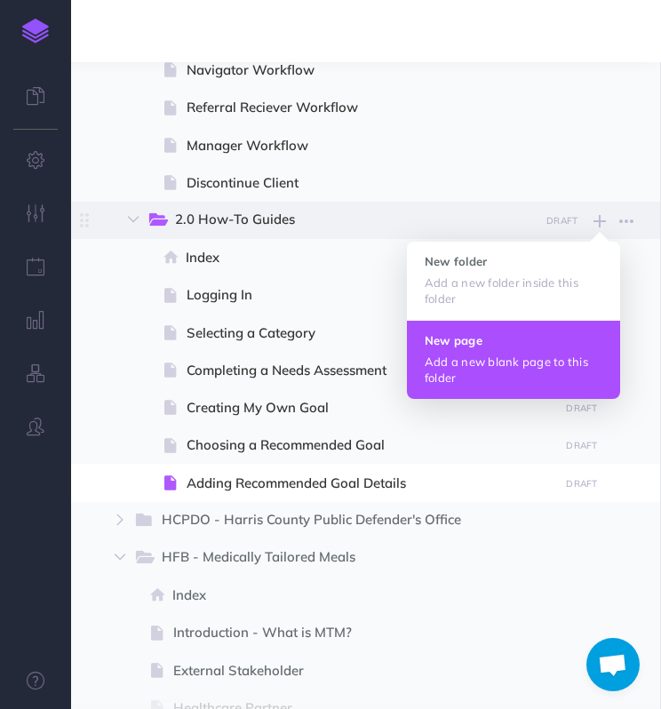
click at [538, 358] on p "Add a new blank page to this folder" at bounding box center [514, 369] width 178 height 32
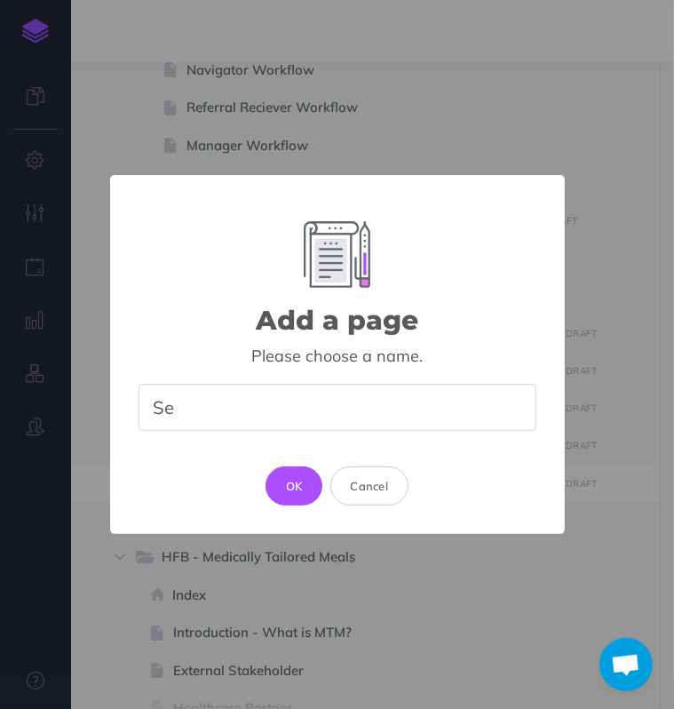
type input "S"
type input "C"
type input "Finding Resources for a Goal"
click at [307, 488] on button "OK" at bounding box center [295, 485] width 58 height 39
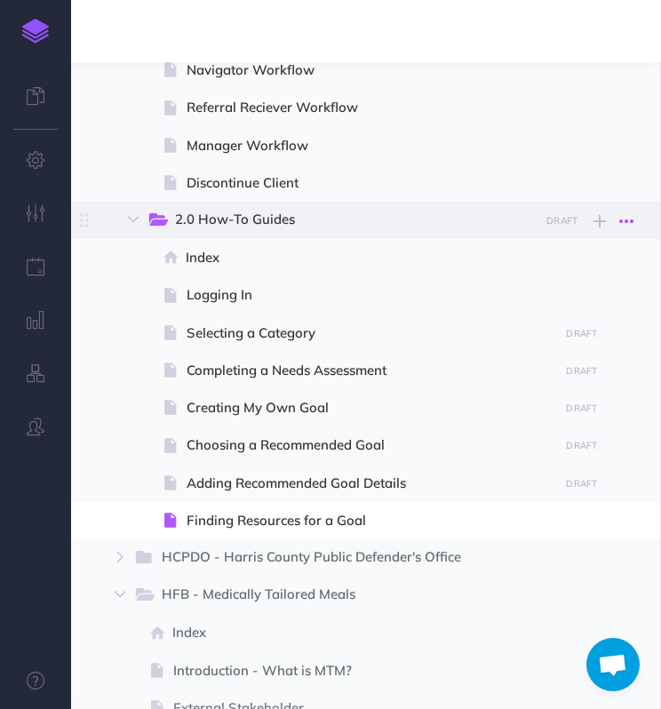
select select "null"
click at [601, 220] on icon "button" at bounding box center [599, 220] width 12 height 21
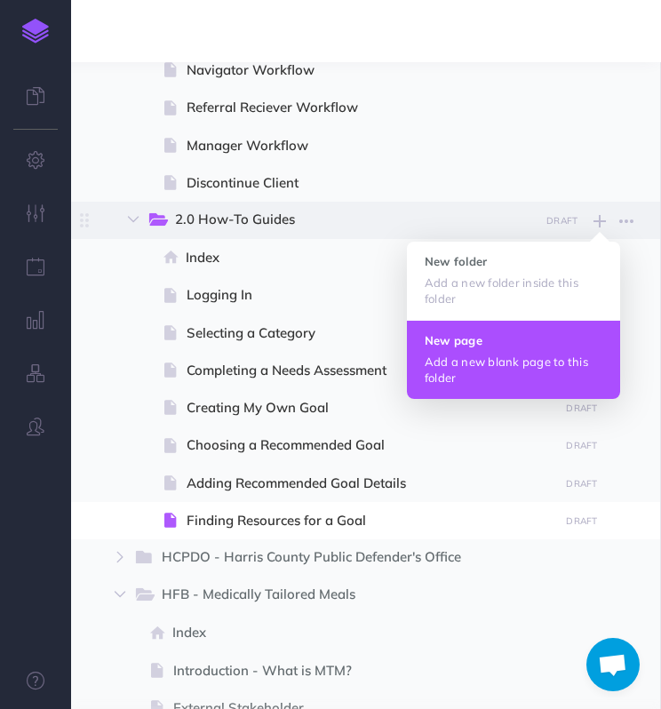
click at [533, 370] on p "Add a new blank page to this folder" at bounding box center [514, 369] width 178 height 32
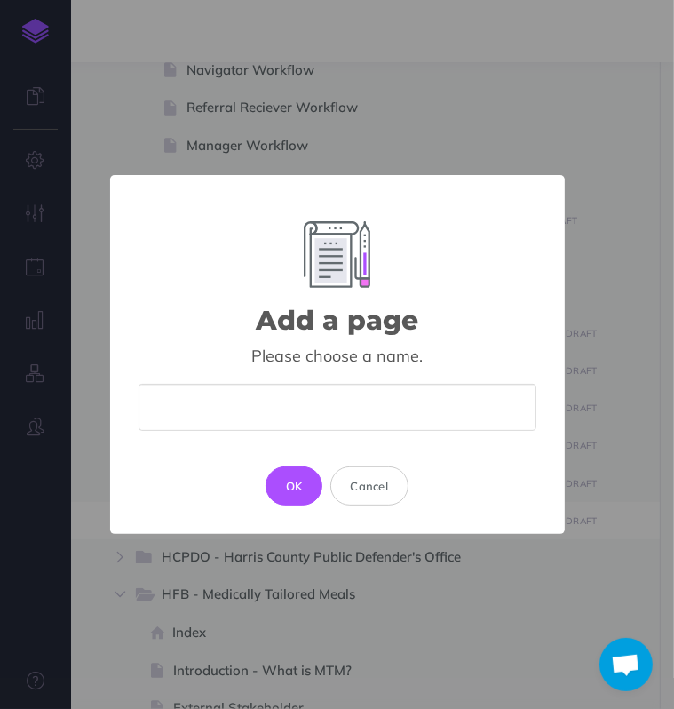
click at [474, 425] on input "text" at bounding box center [338, 407] width 398 height 47
click at [397, 481] on button "Cancel" at bounding box center [369, 485] width 79 height 39
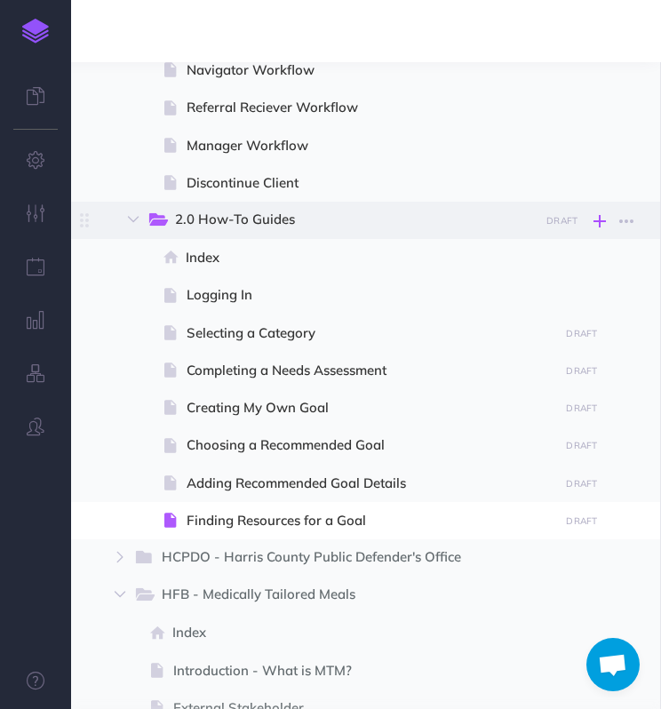
click at [596, 222] on icon "button" at bounding box center [599, 220] width 12 height 21
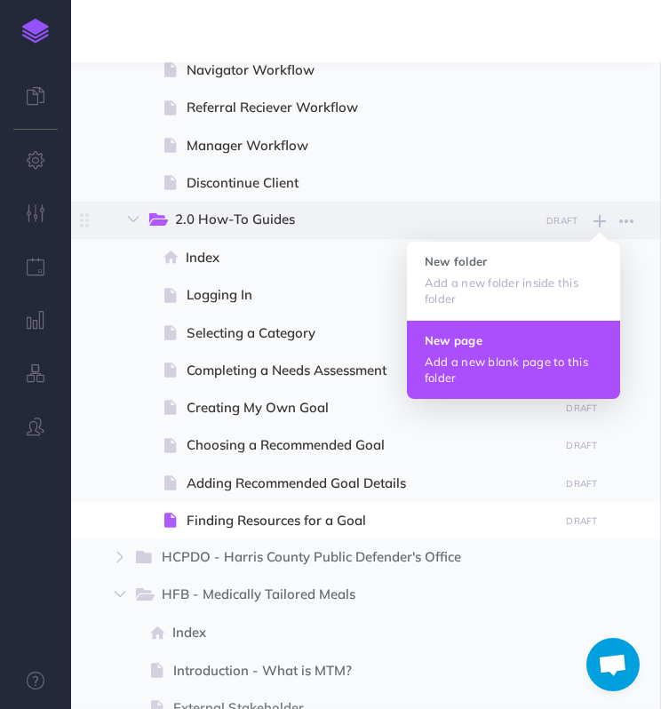
click at [565, 342] on h4 "New page" at bounding box center [514, 340] width 178 height 12
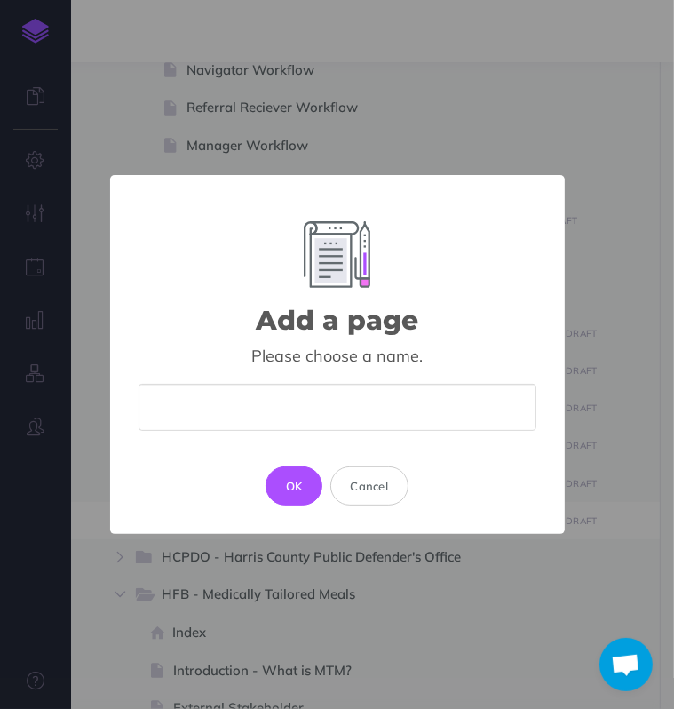
click at [436, 402] on input "text" at bounding box center [338, 407] width 398 height 47
type input "R"
click at [391, 485] on button "Cancel" at bounding box center [369, 485] width 79 height 39
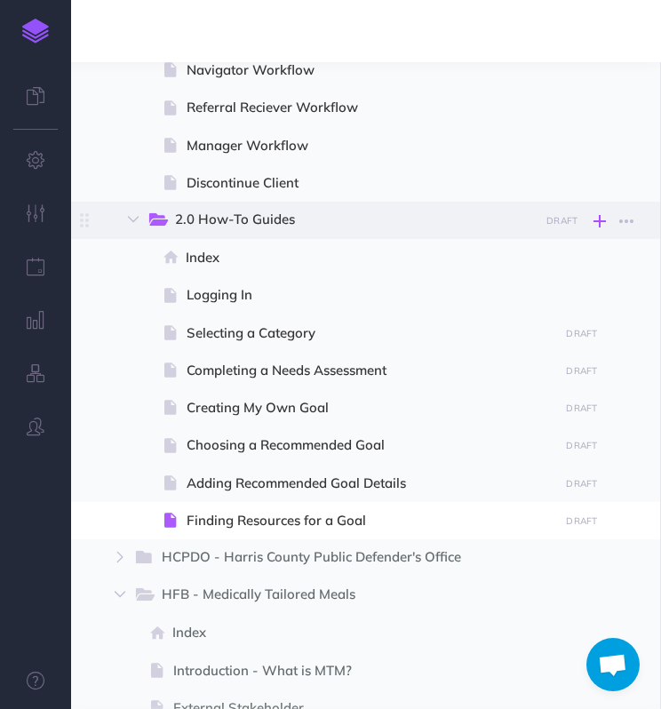
click at [603, 223] on icon "button" at bounding box center [599, 220] width 12 height 21
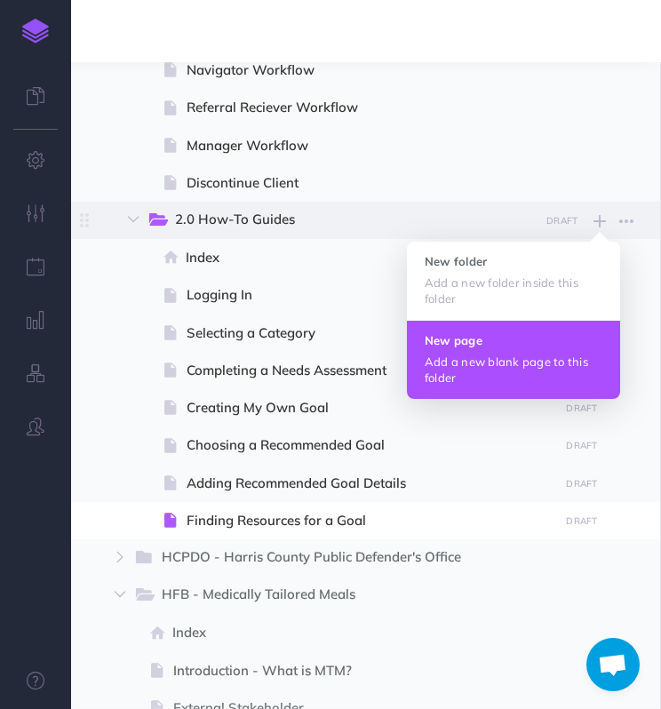
click at [551, 361] on p "Add a new blank page to this folder" at bounding box center [514, 369] width 178 height 32
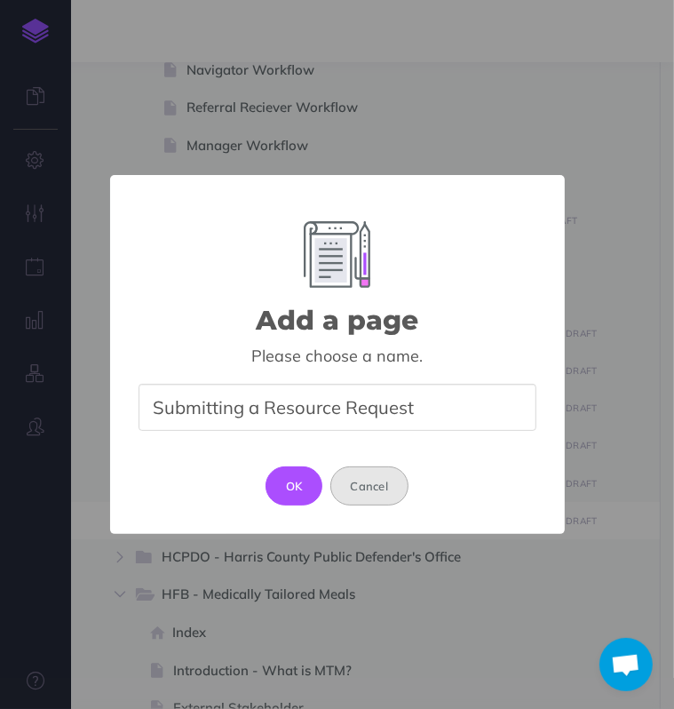
type input "Submitting a Resource Request"
click at [385, 479] on button "Cancel" at bounding box center [369, 485] width 79 height 39
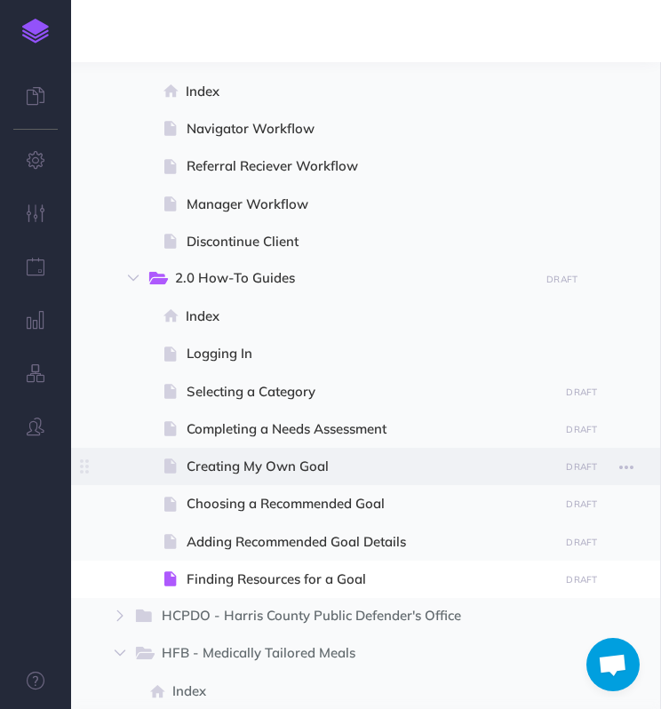
scroll to position [1243, 0]
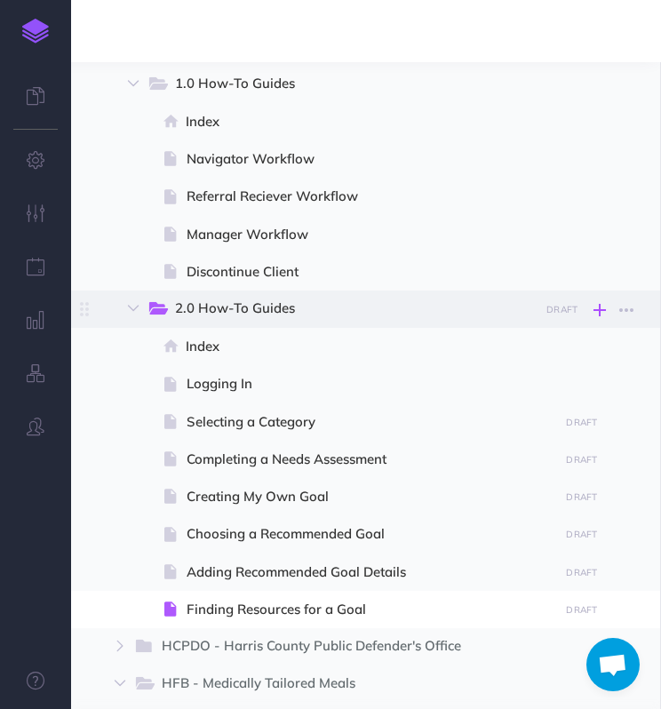
click at [602, 310] on icon "button" at bounding box center [599, 309] width 12 height 21
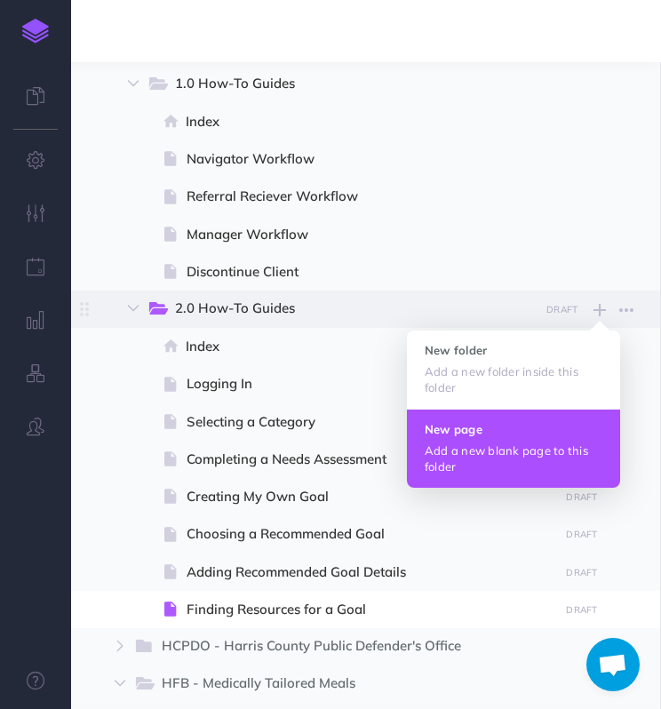
click at [494, 463] on p "Add a new blank page to this folder" at bounding box center [514, 458] width 178 height 32
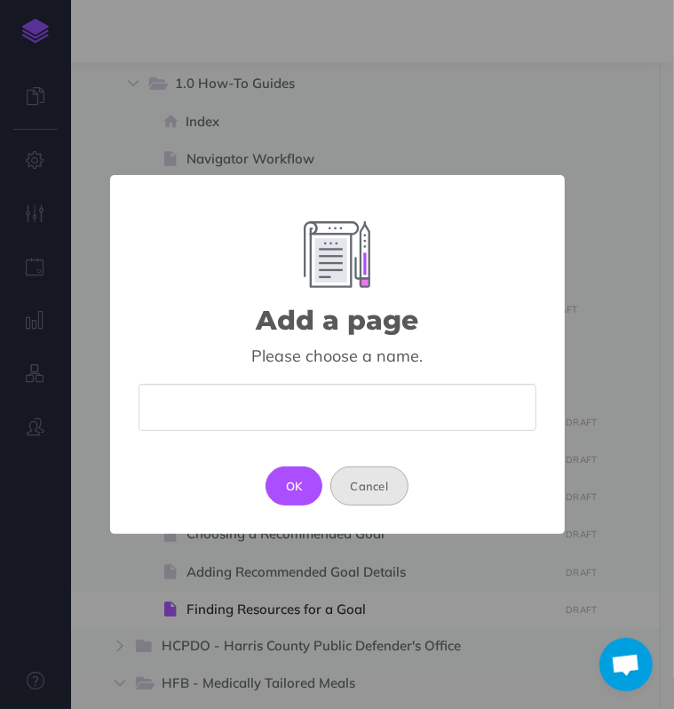
click at [389, 488] on button "Cancel" at bounding box center [369, 485] width 79 height 39
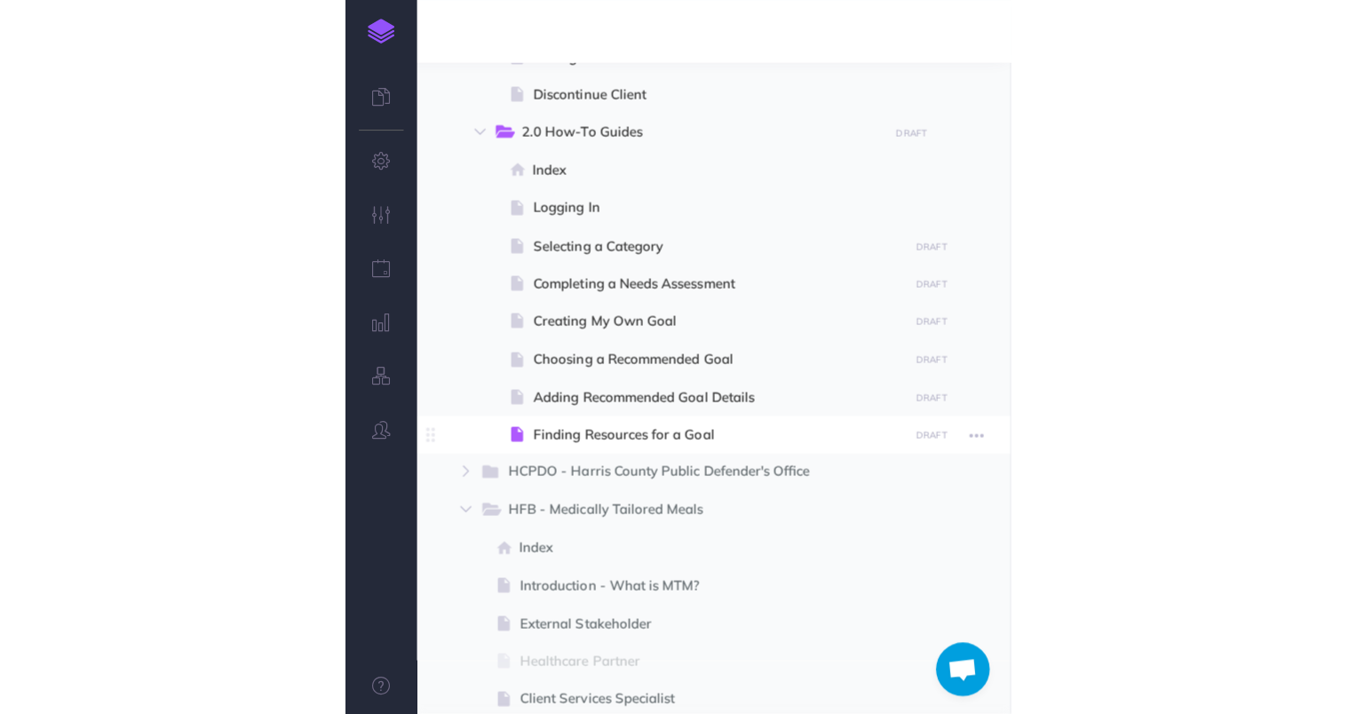
scroll to position [1332, 0]
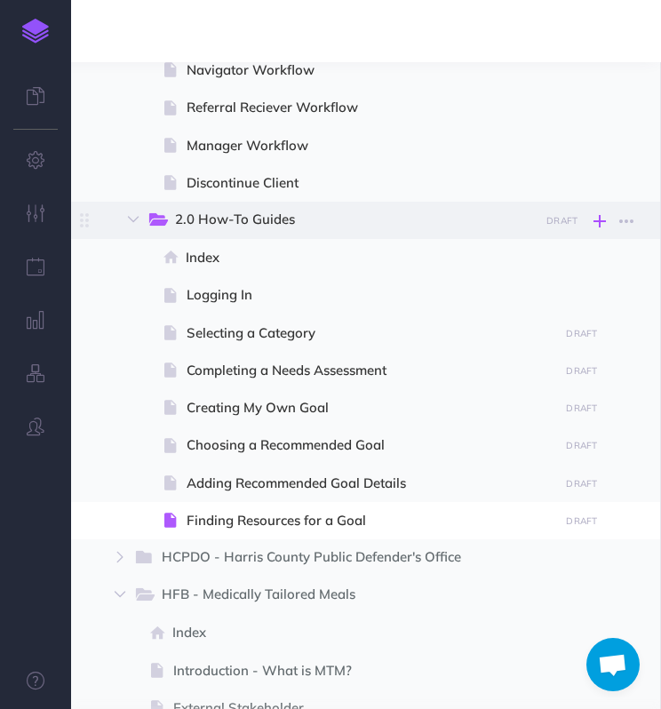
click at [596, 226] on icon "button" at bounding box center [599, 220] width 12 height 21
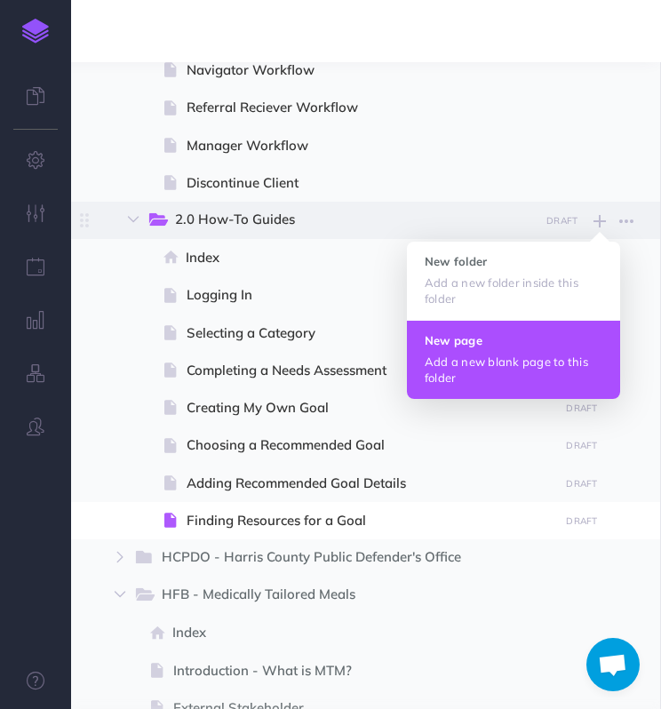
click at [567, 345] on h4 "New page" at bounding box center [514, 340] width 178 height 12
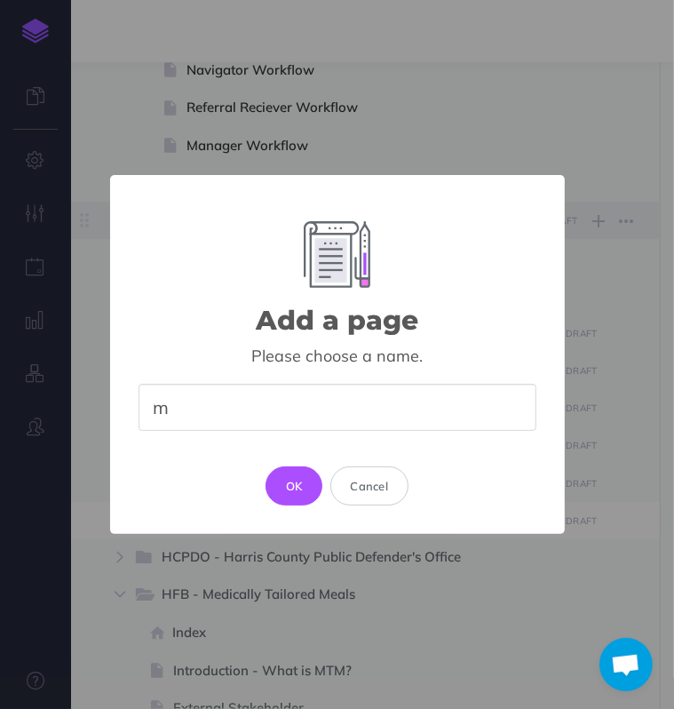
type input "m"
type input "D"
click at [400, 489] on button "Cancel" at bounding box center [369, 485] width 79 height 39
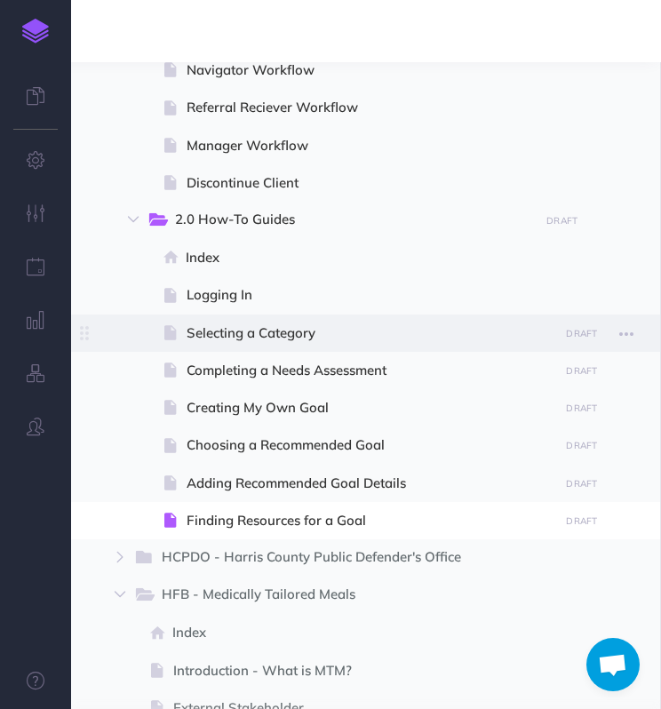
click at [306, 335] on span "Selecting a Category" at bounding box center [370, 332] width 367 height 21
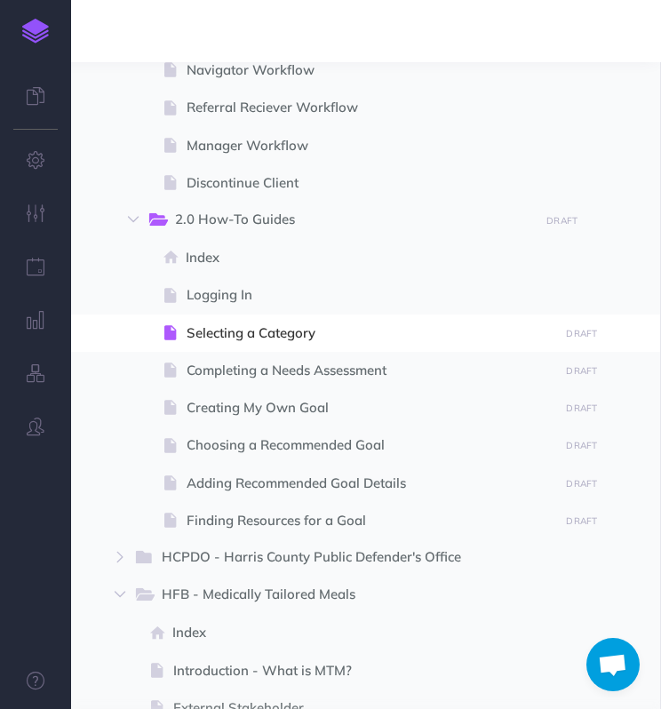
select select "null"
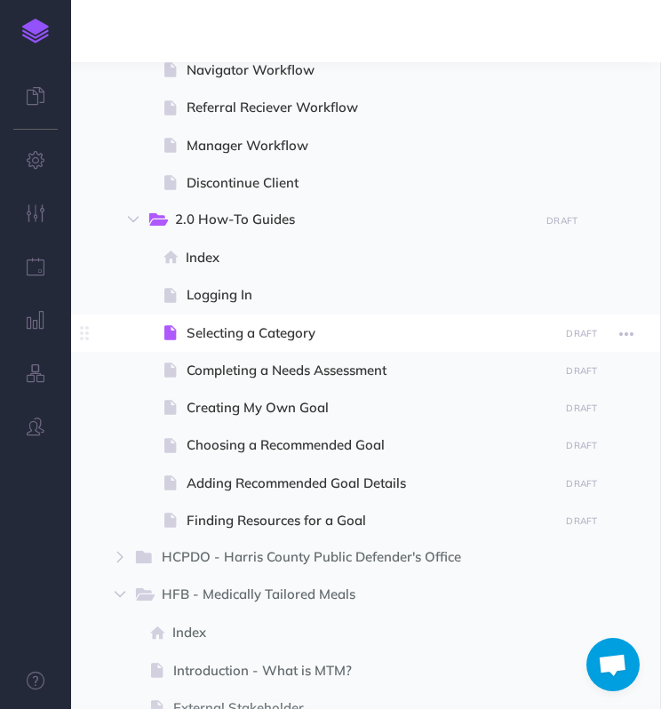
click at [412, 338] on span "Selecting a Category" at bounding box center [370, 332] width 367 height 21
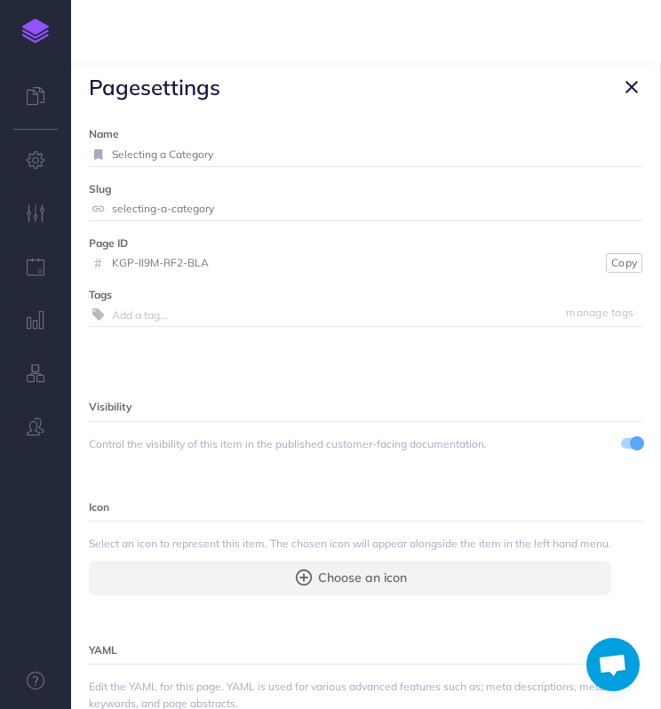
click at [623, 97] on button "button" at bounding box center [631, 86] width 21 height 21
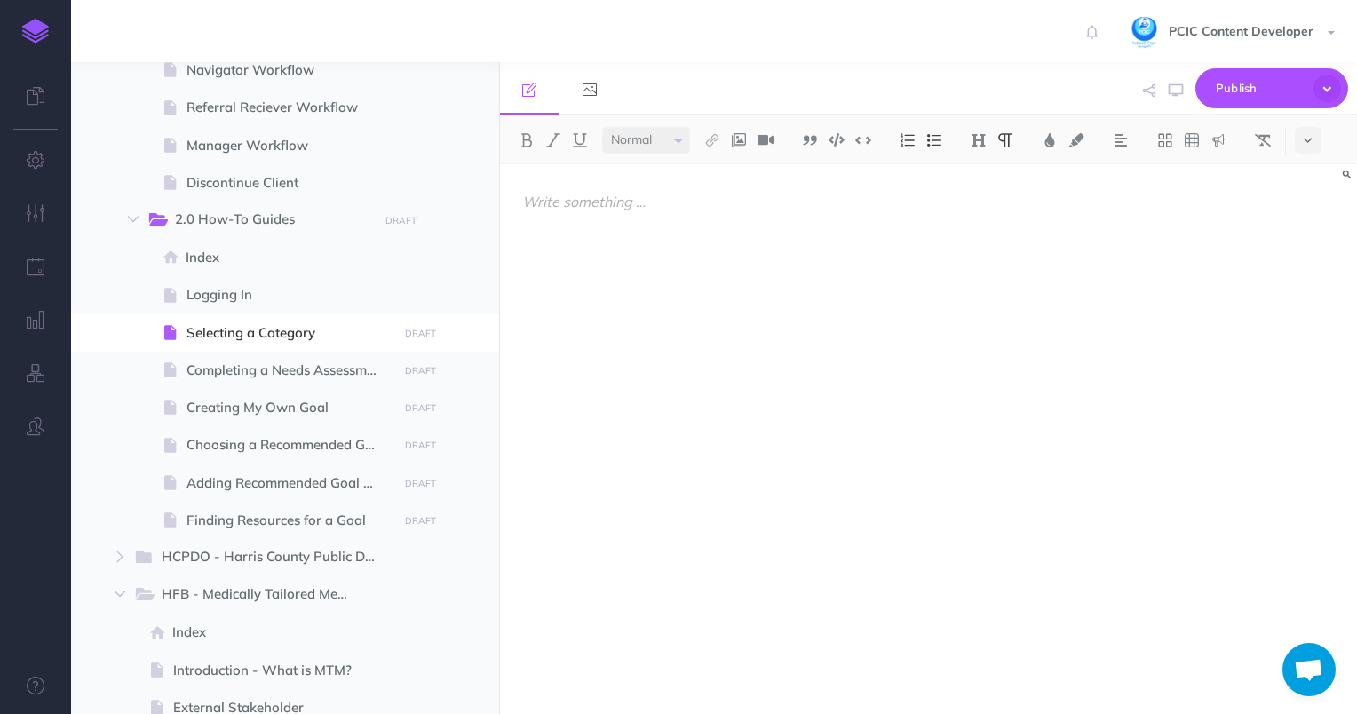
click at [668, 257] on div at bounding box center [800, 430] width 600 height 532
click at [920, 306] on div at bounding box center [800, 430] width 600 height 532
click at [1314, 204] on button "button" at bounding box center [1314, 212] width 17 height 28
click at [735, 138] on img at bounding box center [739, 140] width 16 height 14
click at [746, 172] on icon at bounding box center [739, 171] width 14 height 12
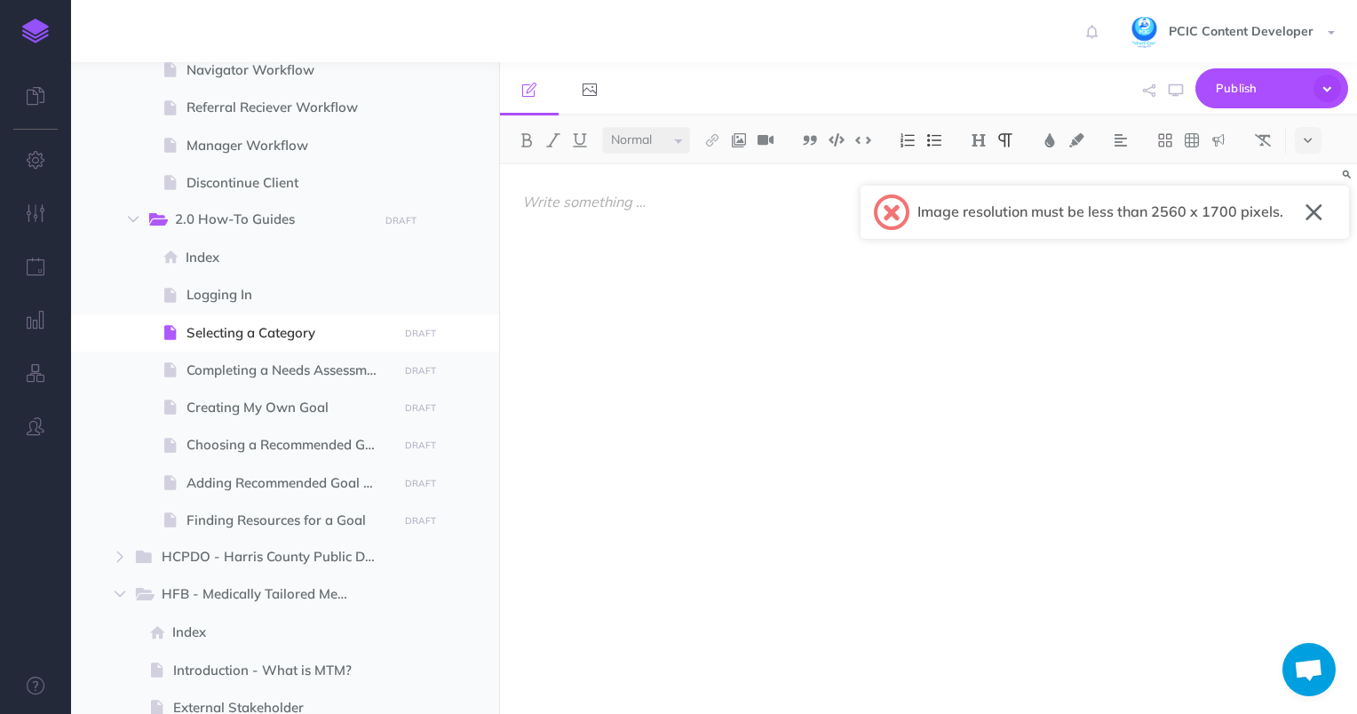
click at [1311, 209] on button "button" at bounding box center [1314, 212] width 17 height 28
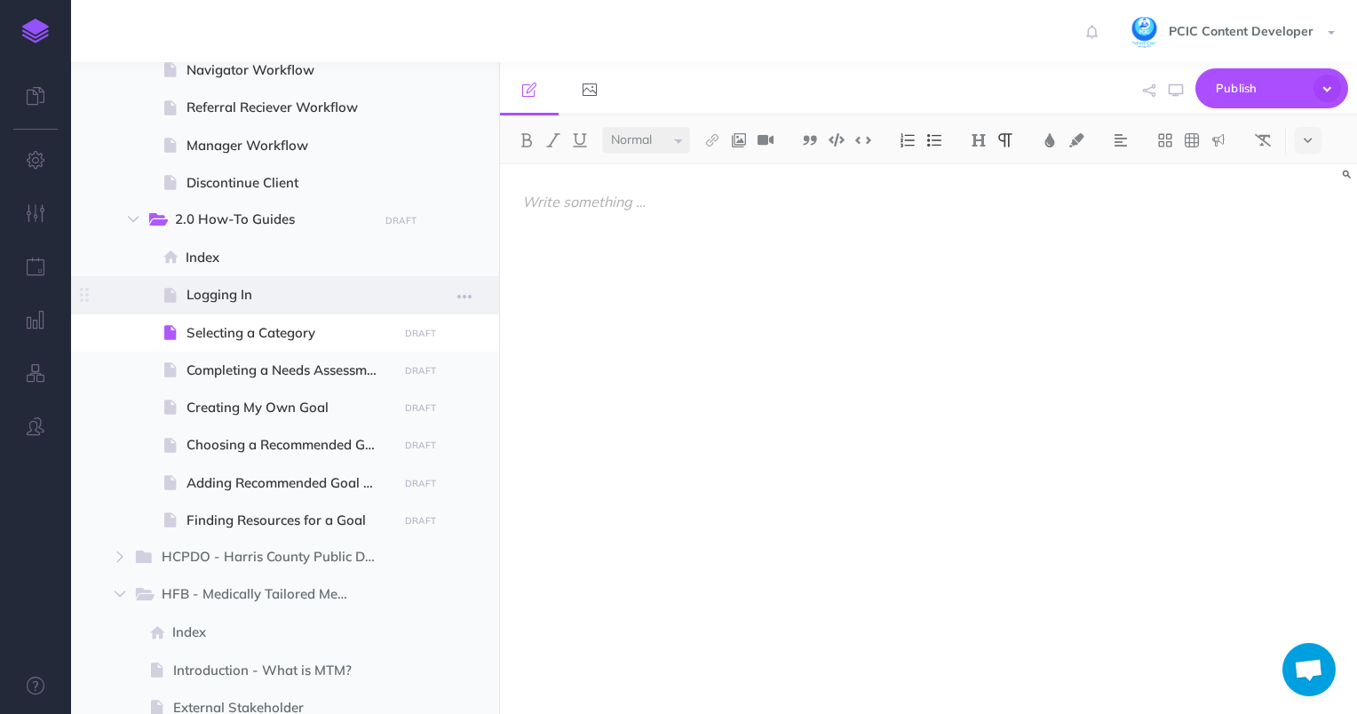
click at [296, 308] on span at bounding box center [285, 294] width 428 height 37
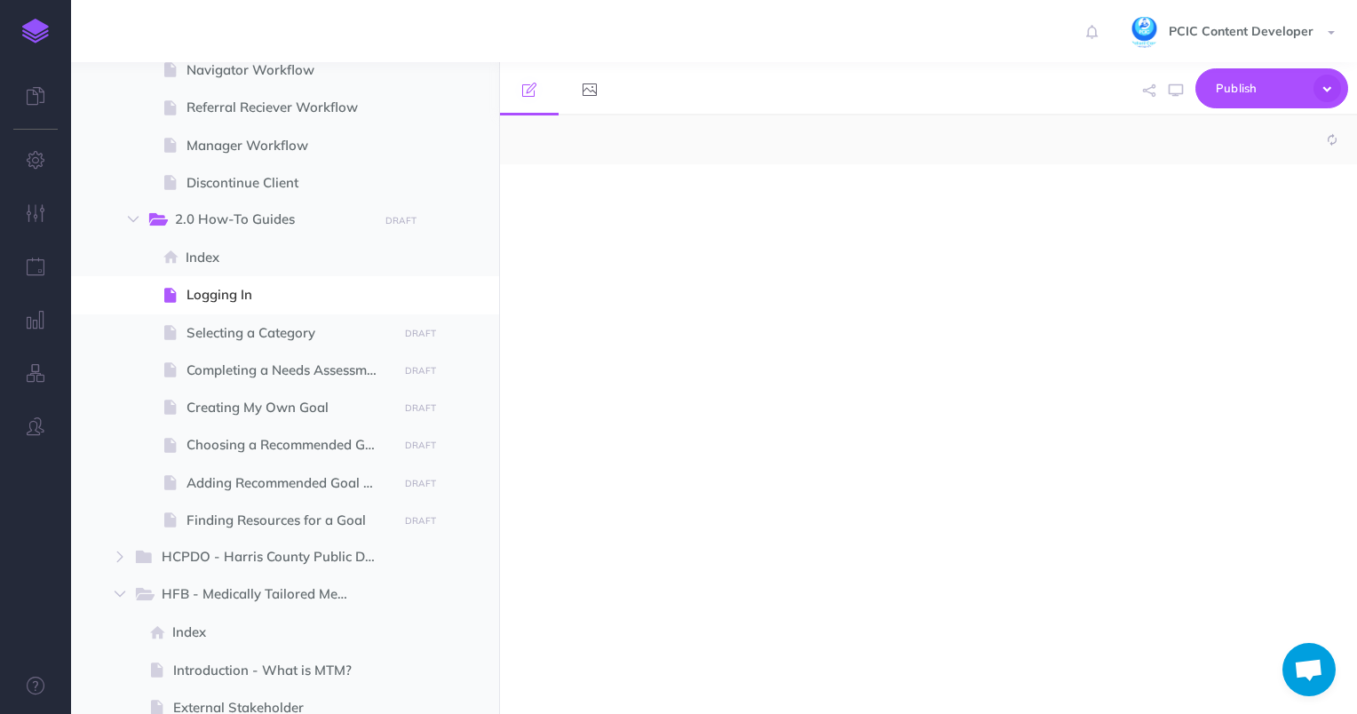
select select "null"
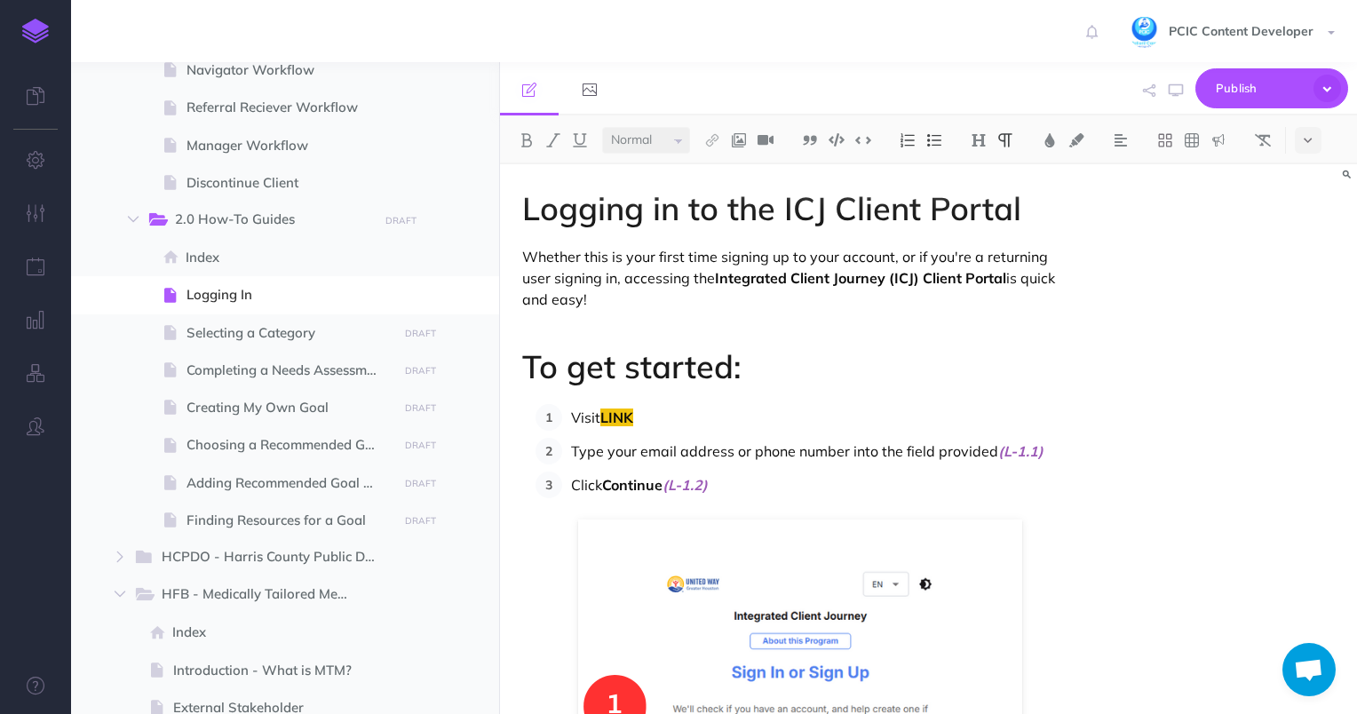
click at [678, 337] on p at bounding box center [800, 329] width 556 height 21
click at [686, 302] on p "Whether this is your first time signing up to your account, or if you're a retu…" at bounding box center [800, 278] width 556 height 64
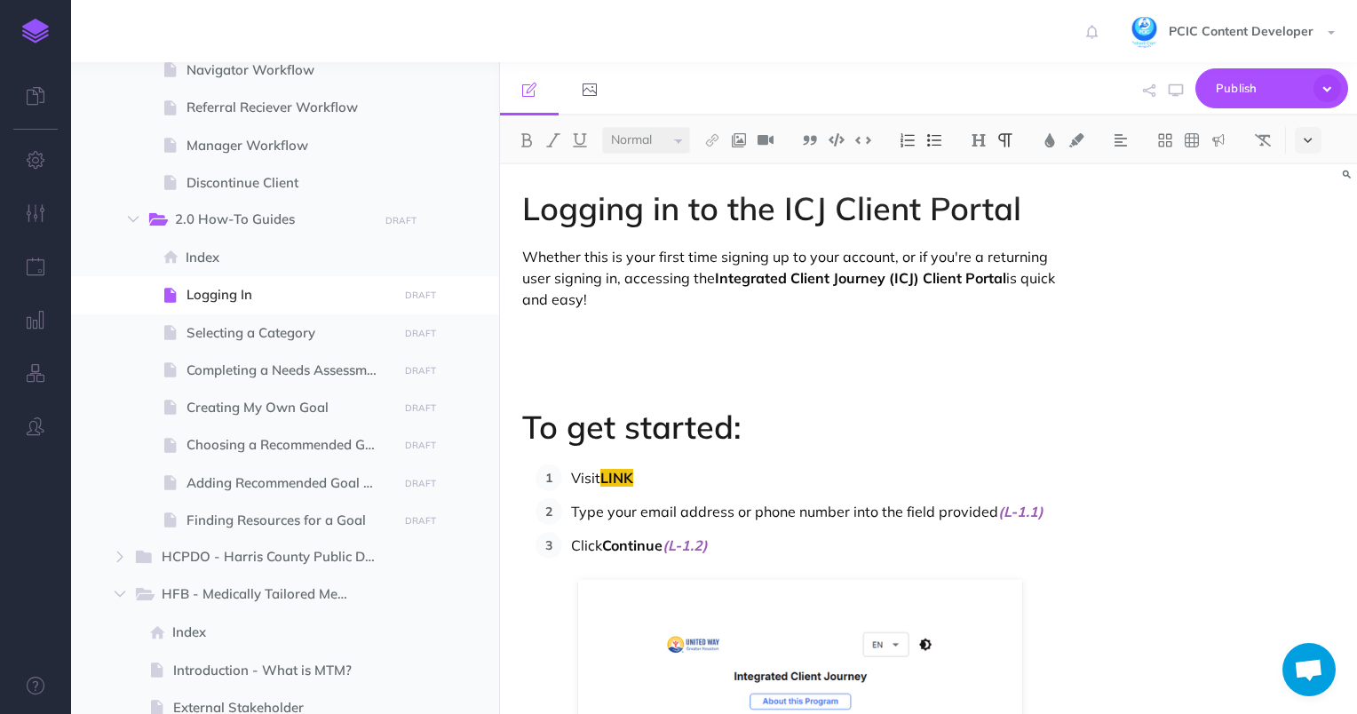
click at [1311, 140] on icon at bounding box center [1308, 140] width 8 height 12
click at [1173, 139] on icon at bounding box center [1165, 140] width 16 height 16
click at [1306, 135] on icon at bounding box center [1308, 140] width 8 height 12
click at [653, 363] on p at bounding box center [800, 359] width 556 height 21
click at [668, 387] on p at bounding box center [800, 389] width 556 height 21
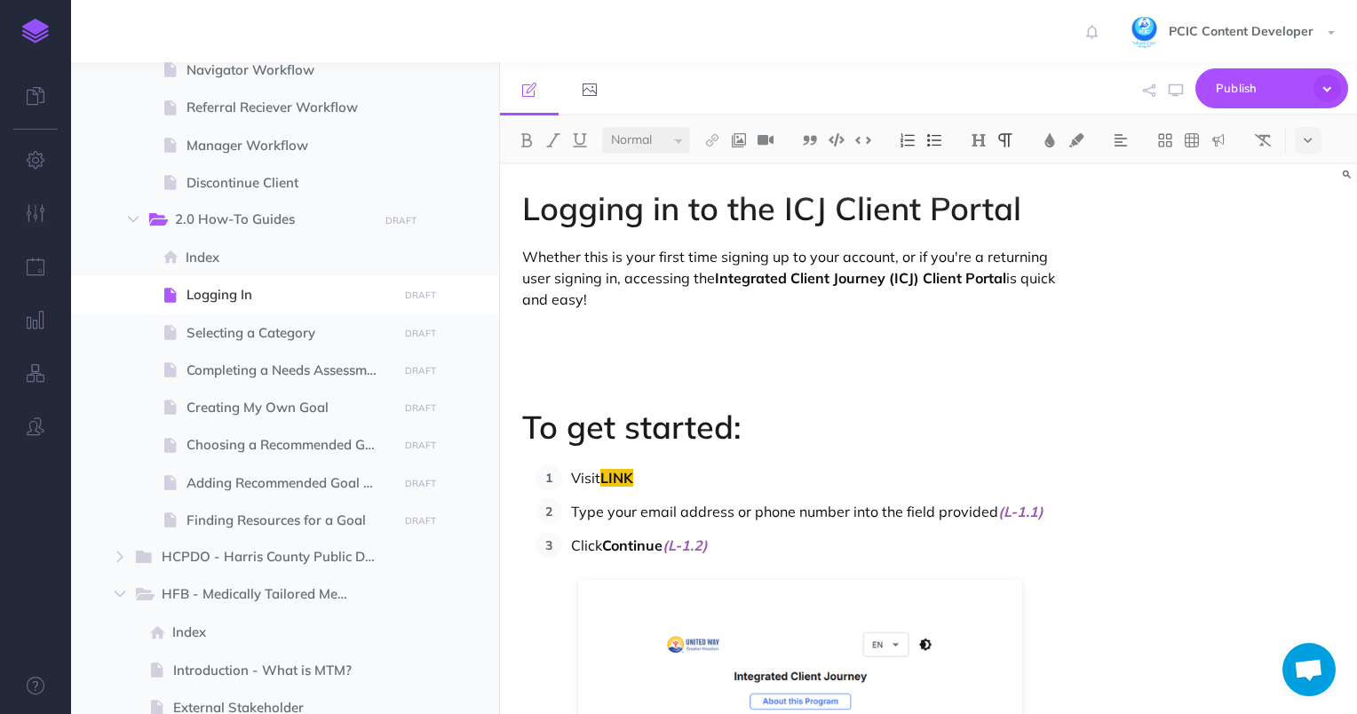
click at [1304, 144] on icon at bounding box center [1308, 140] width 8 height 12
click at [1311, 252] on img at bounding box center [1308, 251] width 16 height 14
click at [682, 352] on p at bounding box center [800, 359] width 556 height 21
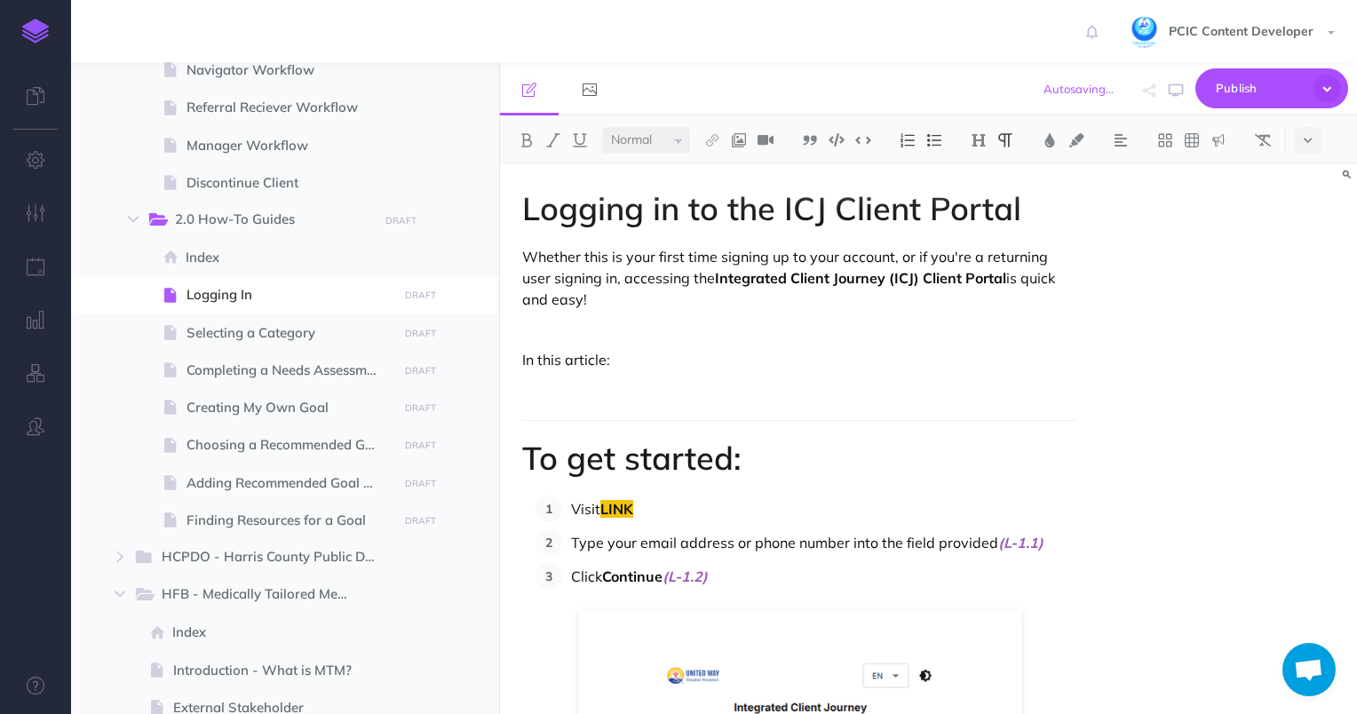
click at [552, 364] on p "In this article:" at bounding box center [800, 359] width 556 height 21
click at [653, 124] on div "Small Normal Large H1 H2 H3 H4" at bounding box center [928, 139] width 857 height 49
click at [656, 142] on select "Small Normal Large" at bounding box center [646, 140] width 88 height 27
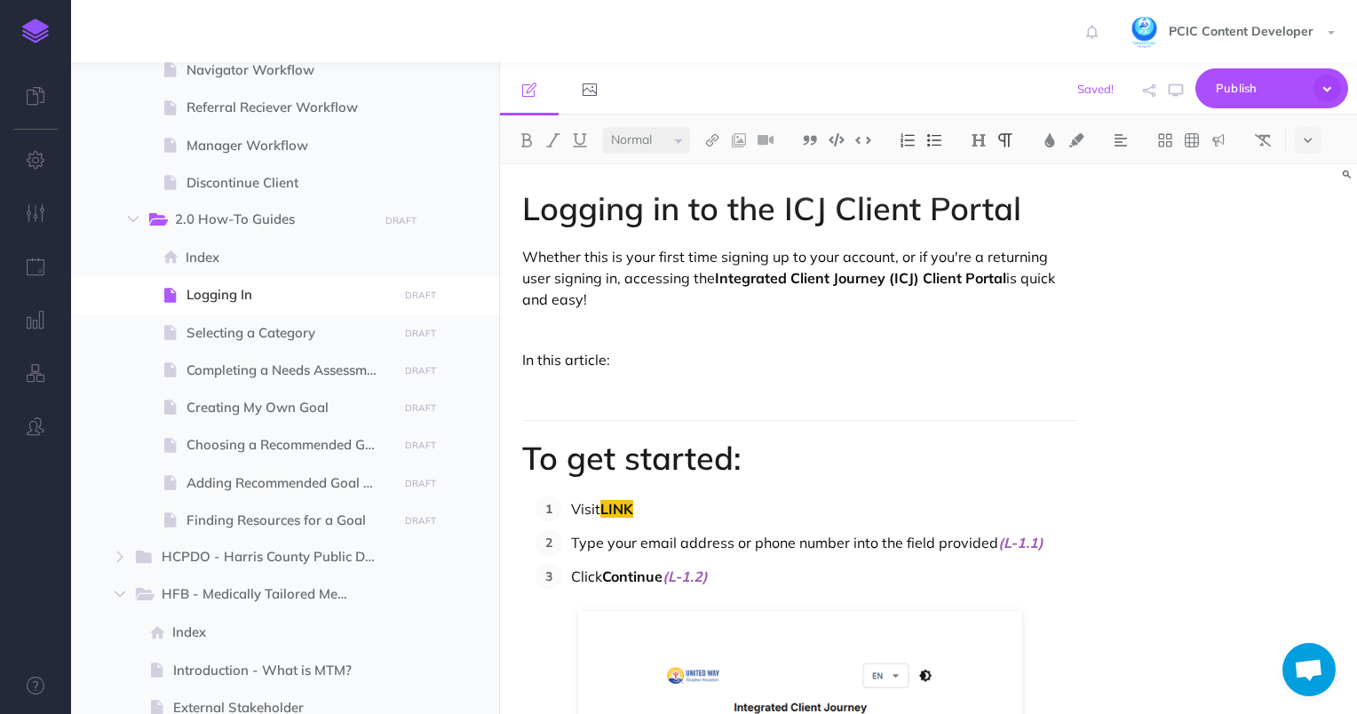
click at [565, 361] on p "In this article:" at bounding box center [800, 359] width 556 height 21
click at [988, 146] on button at bounding box center [978, 140] width 27 height 27
click at [982, 168] on button "H1" at bounding box center [978, 171] width 27 height 27
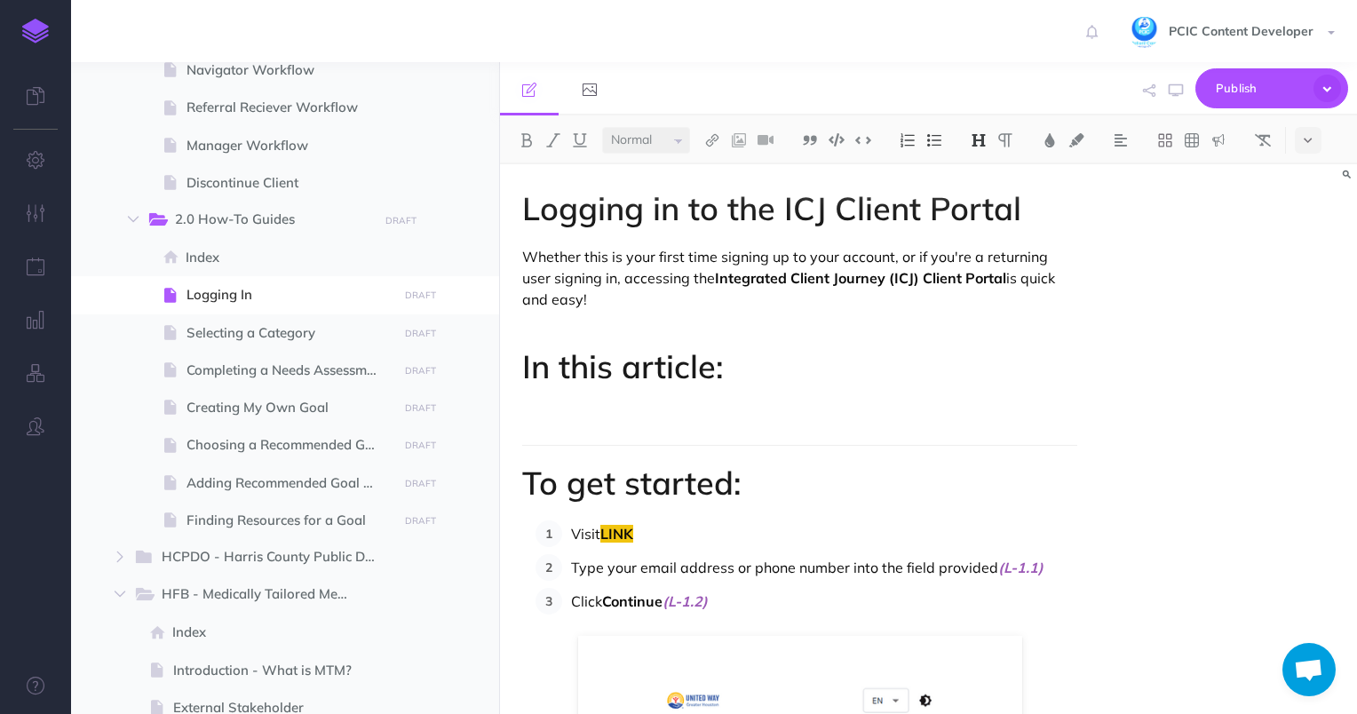
click at [753, 381] on h1 "In this article:" at bounding box center [800, 367] width 556 height 36
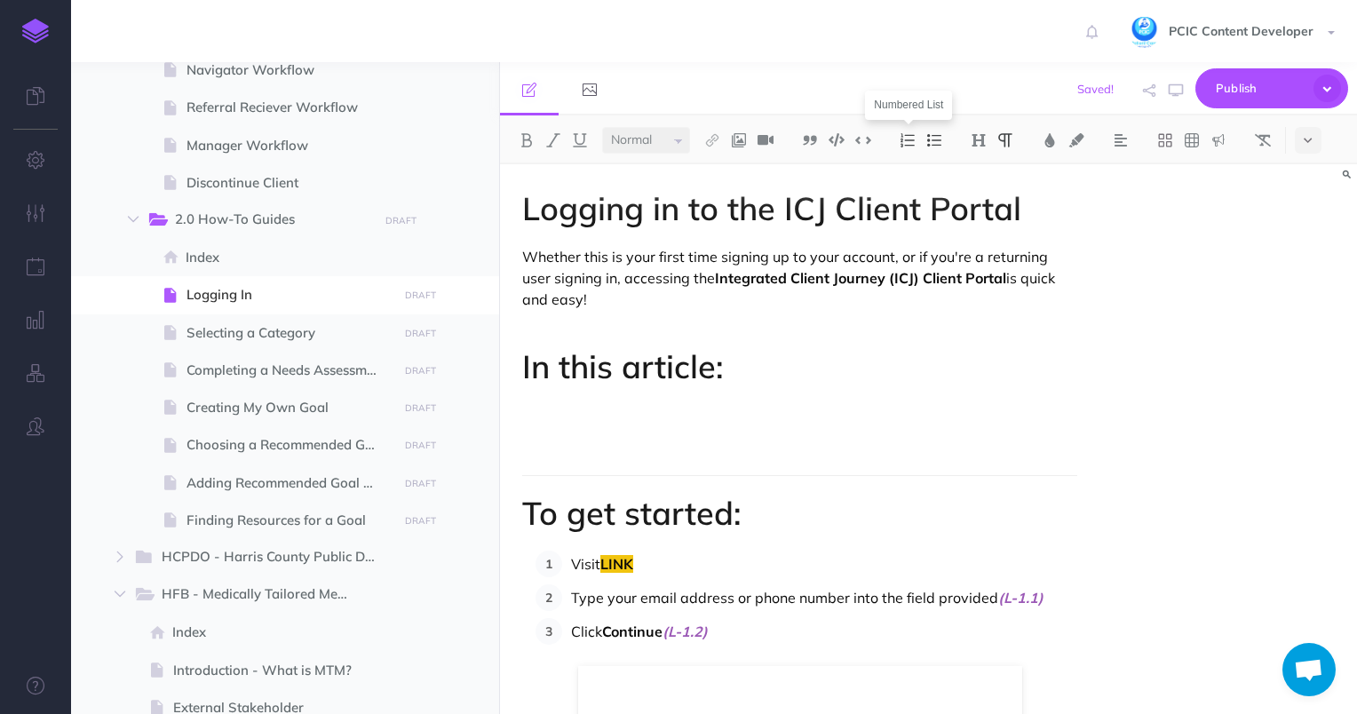
click at [912, 140] on img at bounding box center [908, 140] width 16 height 14
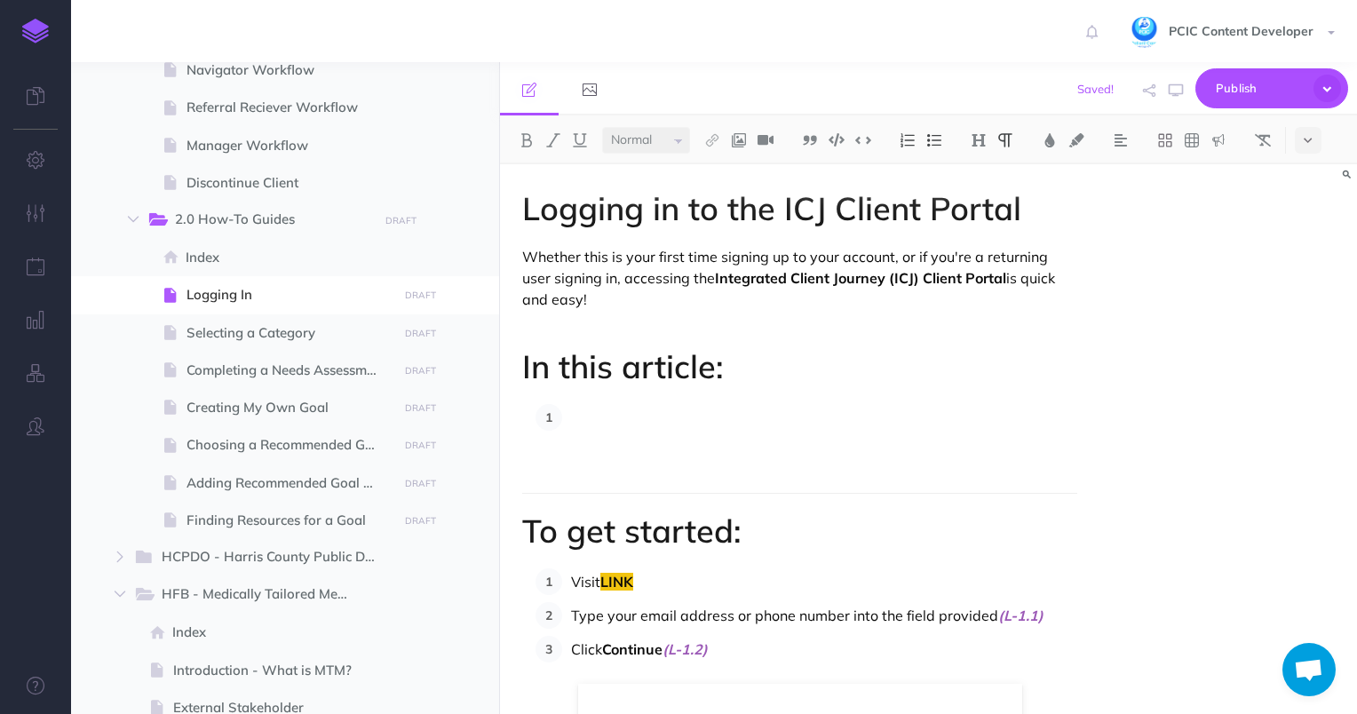
click at [655, 534] on h1 "To get started:" at bounding box center [800, 531] width 556 height 36
click at [655, 533] on h1 "To get started:" at bounding box center [800, 531] width 556 height 36
click at [572, 539] on h1 "To get started:" at bounding box center [800, 531] width 556 height 36
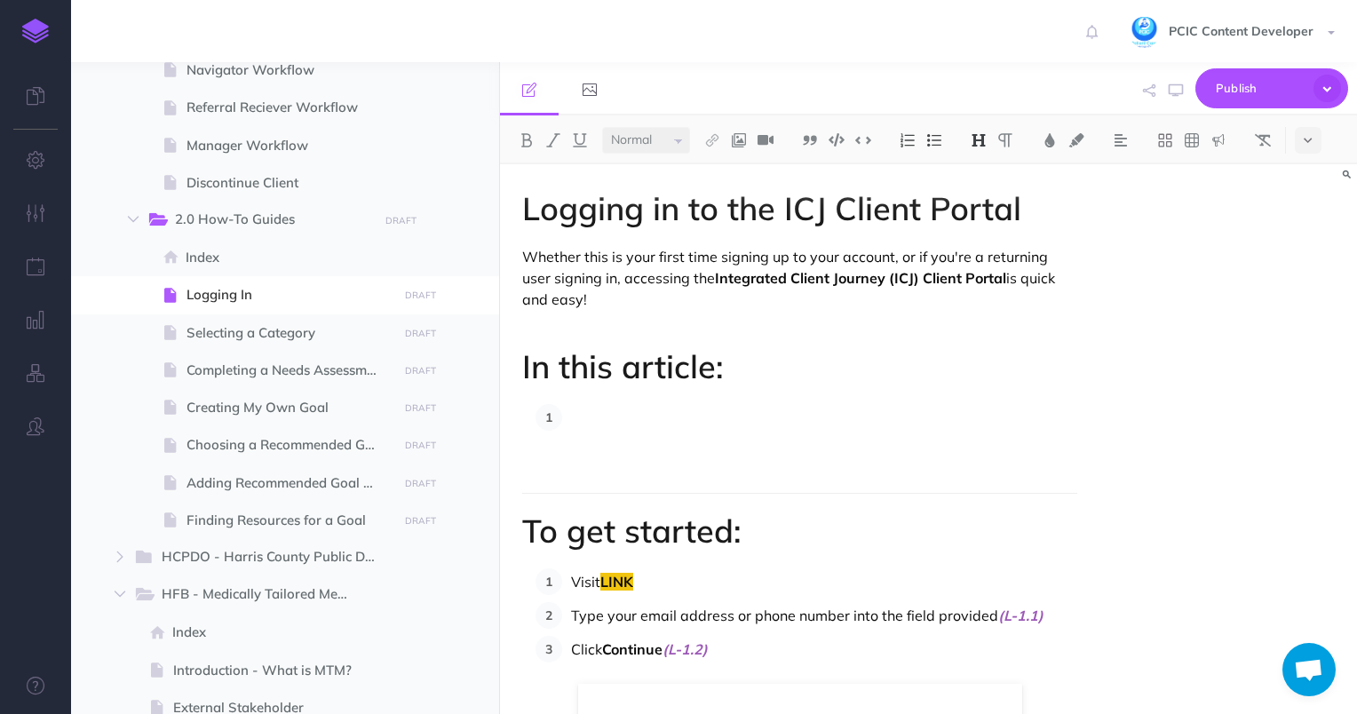
click at [652, 416] on p at bounding box center [824, 417] width 507 height 27
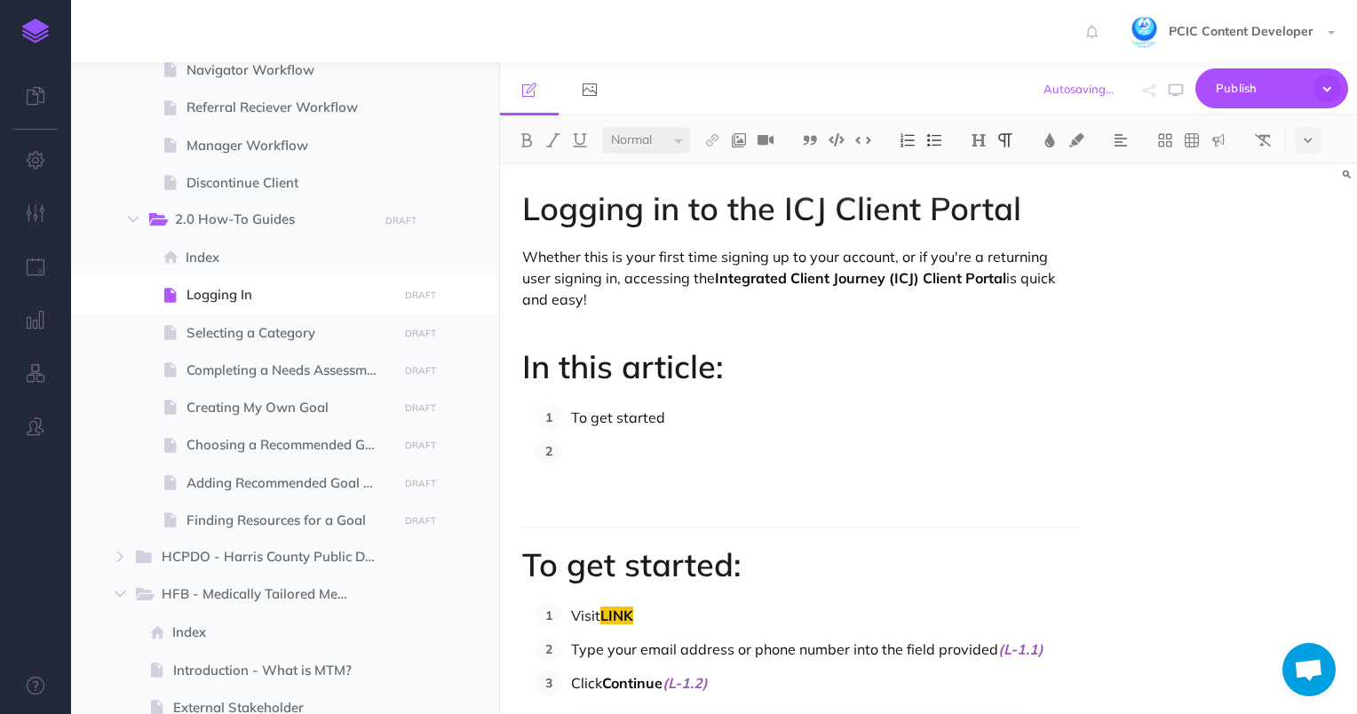
click at [686, 416] on p "To get started" at bounding box center [824, 417] width 507 height 27
click at [607, 423] on p "To get started" at bounding box center [824, 417] width 507 height 27
click at [666, 436] on ol "To get started" at bounding box center [807, 434] width 543 height 60
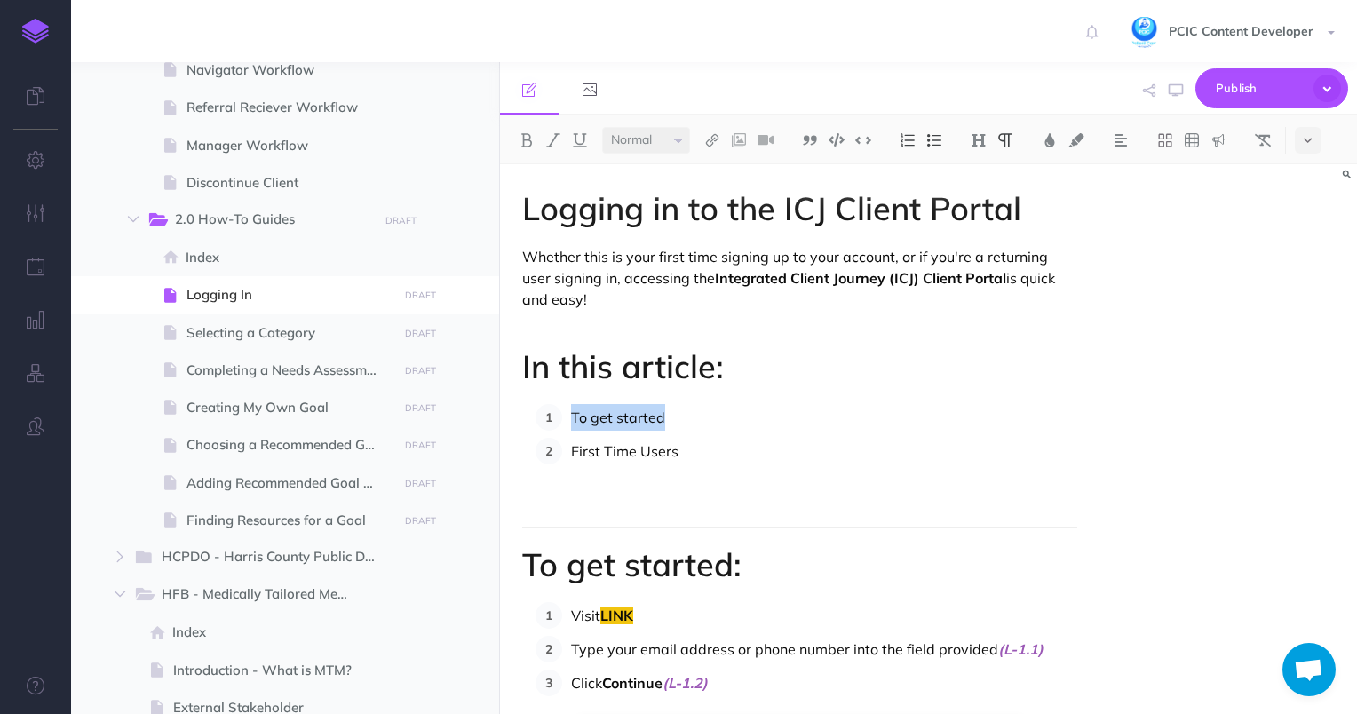
drag, startPoint x: 679, startPoint y: 417, endPoint x: 570, endPoint y: 419, distance: 109.3
click at [571, 419] on p "To get started" at bounding box center [824, 417] width 507 height 27
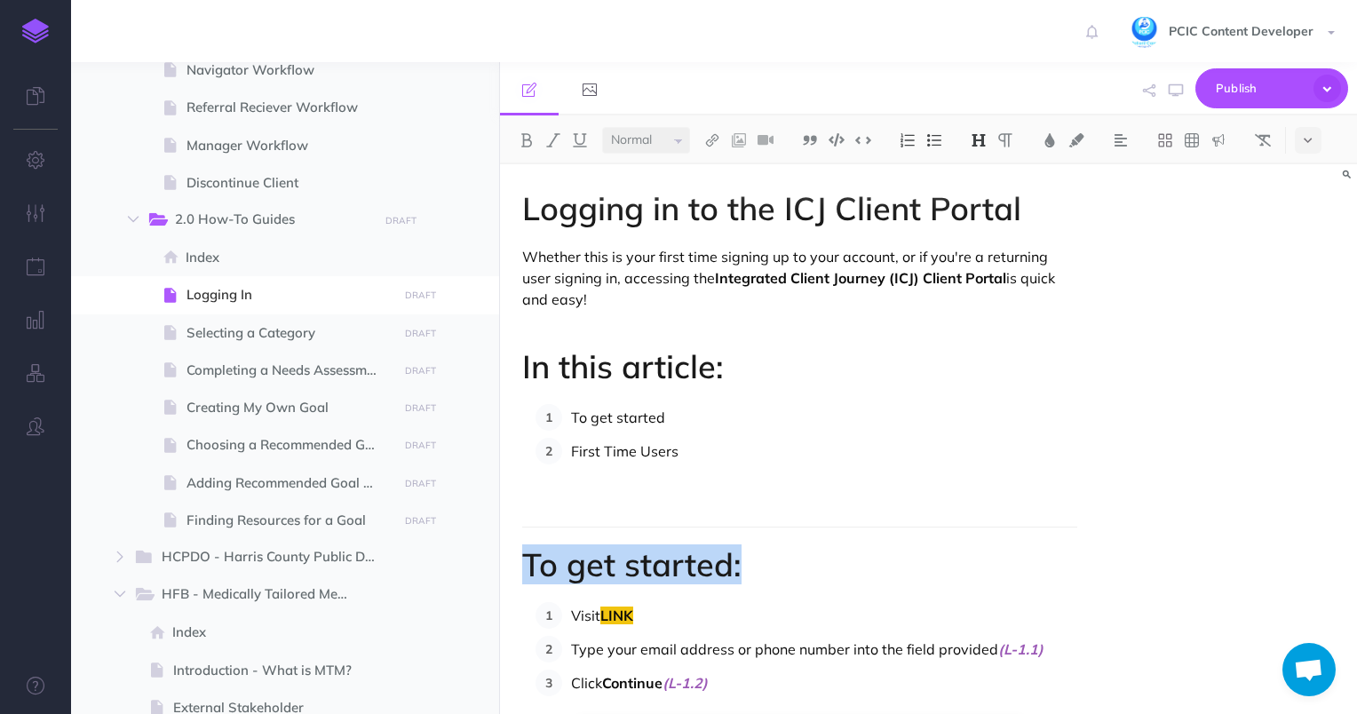
drag, startPoint x: 746, startPoint y: 559, endPoint x: 527, endPoint y: 566, distance: 219.5
click at [527, 566] on h1 "To get started:" at bounding box center [800, 565] width 556 height 36
click at [652, 418] on p "To get started" at bounding box center [824, 417] width 507 height 27
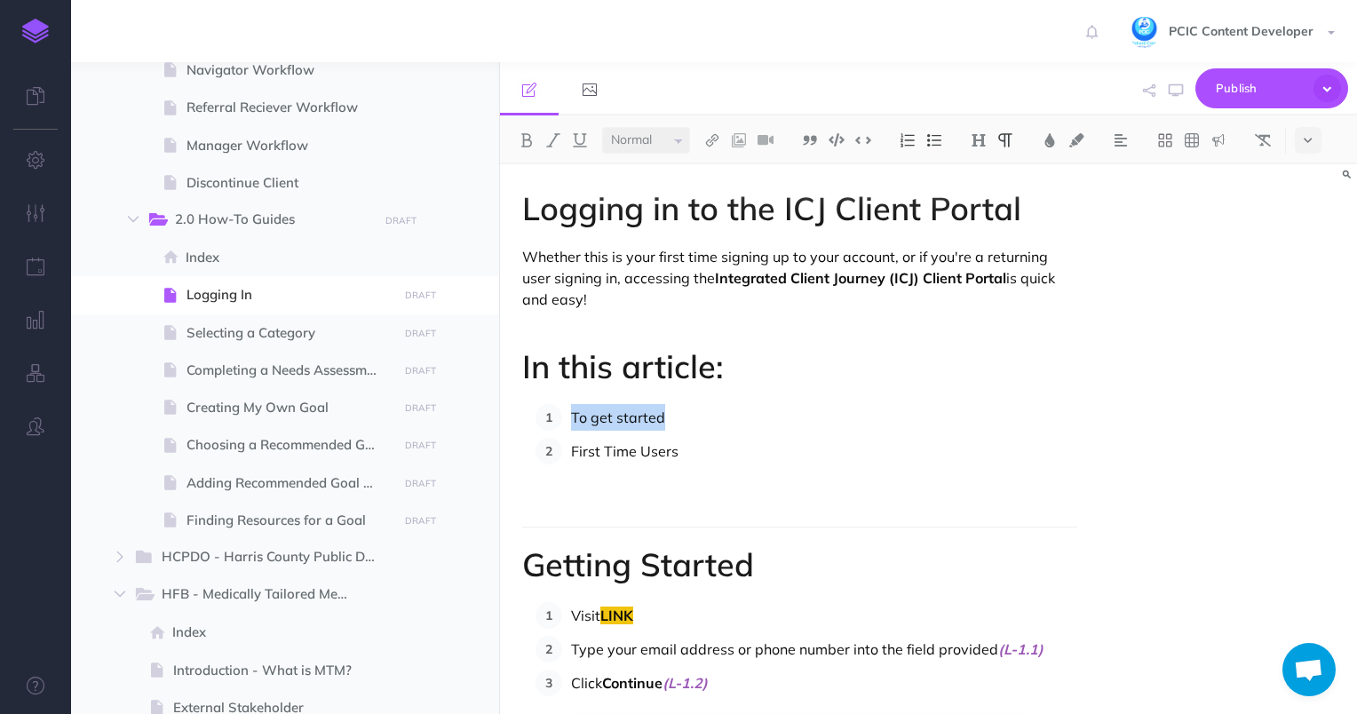
click at [652, 418] on p "To get started" at bounding box center [824, 417] width 507 height 27
click at [694, 447] on p "First Time Users" at bounding box center [824, 451] width 507 height 27
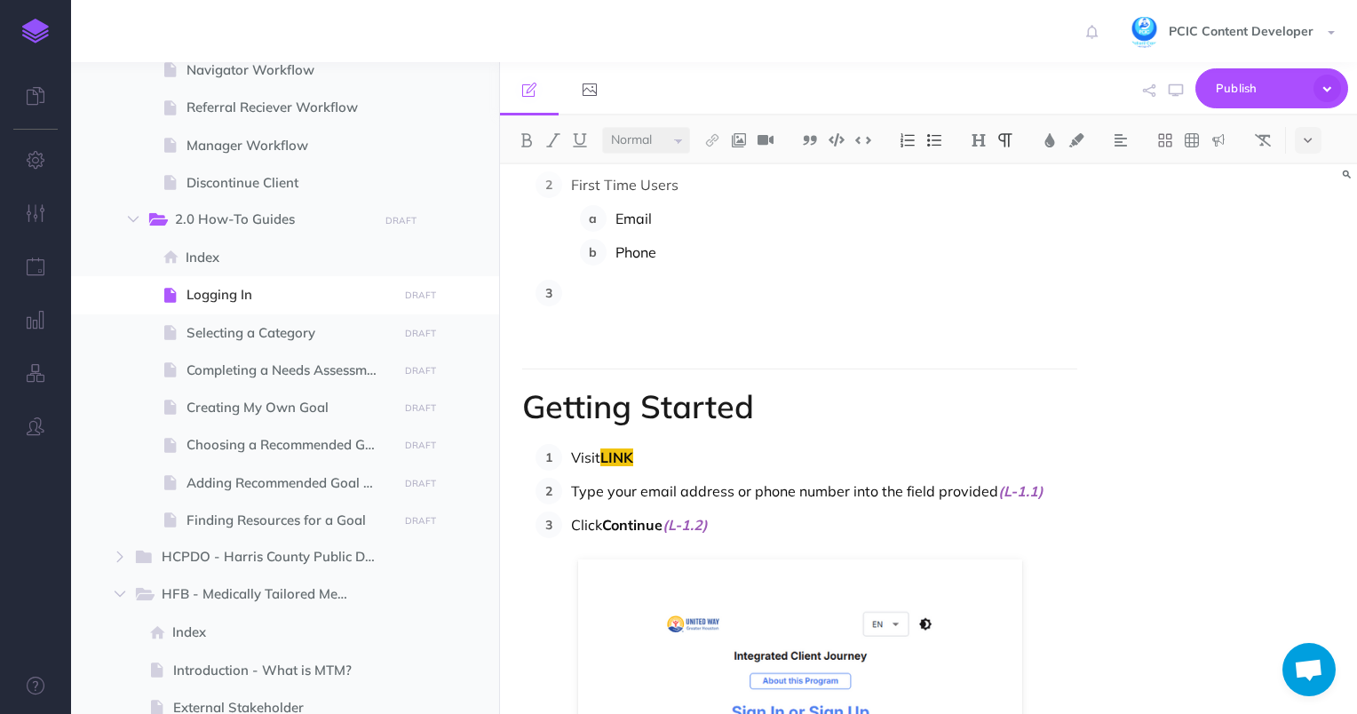
scroll to position [163, 0]
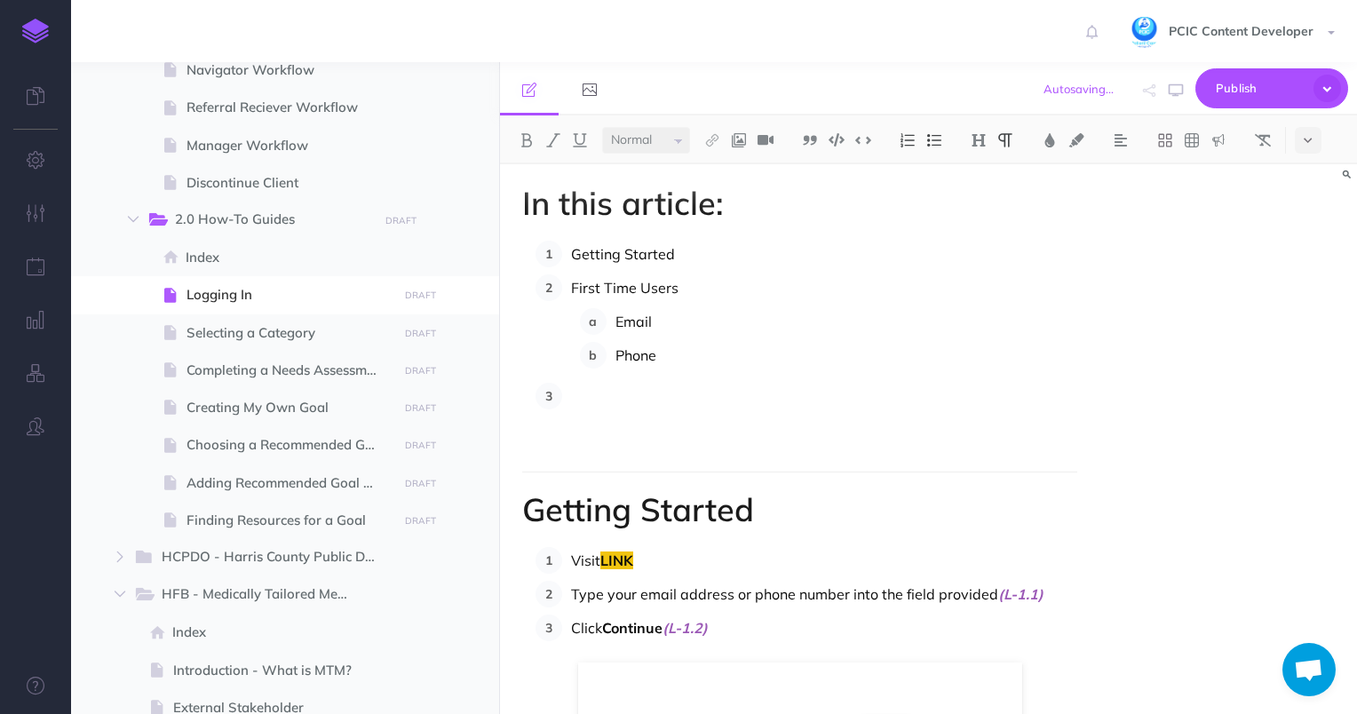
click at [678, 332] on p "Email" at bounding box center [846, 321] width 463 height 27
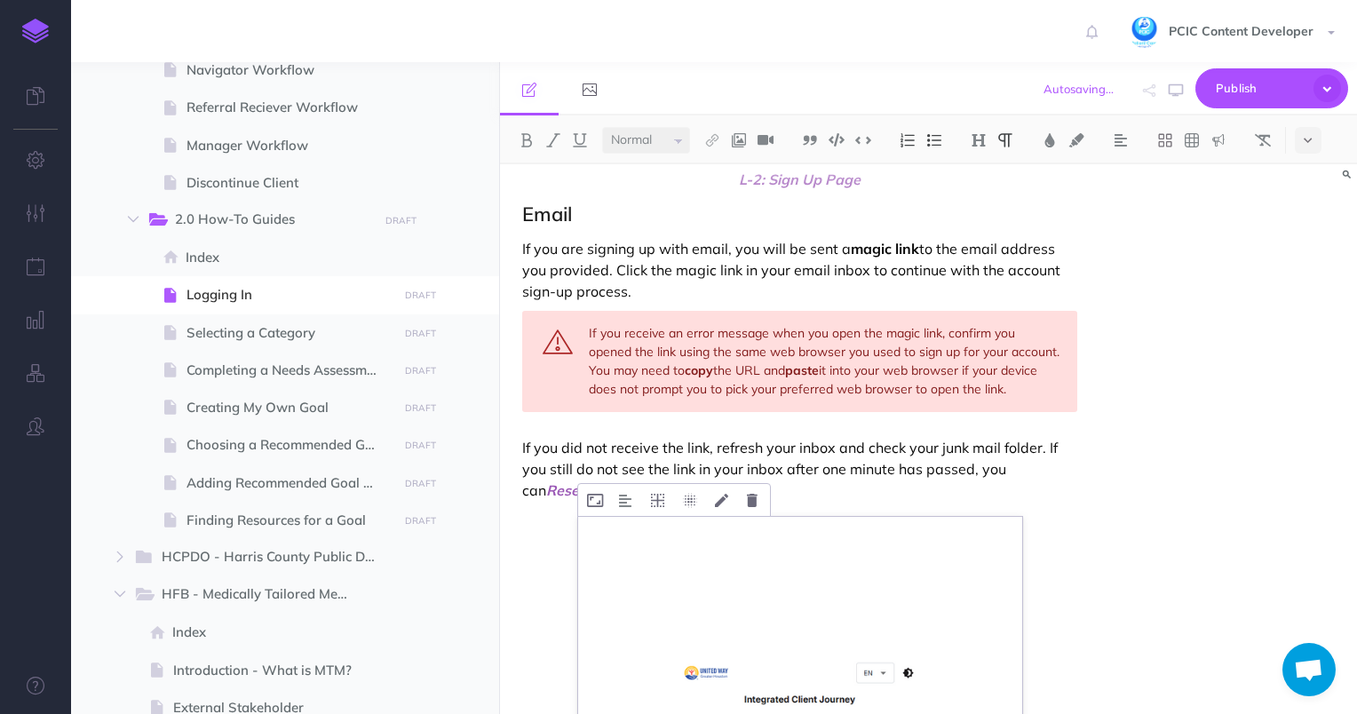
scroll to position [1762, 0]
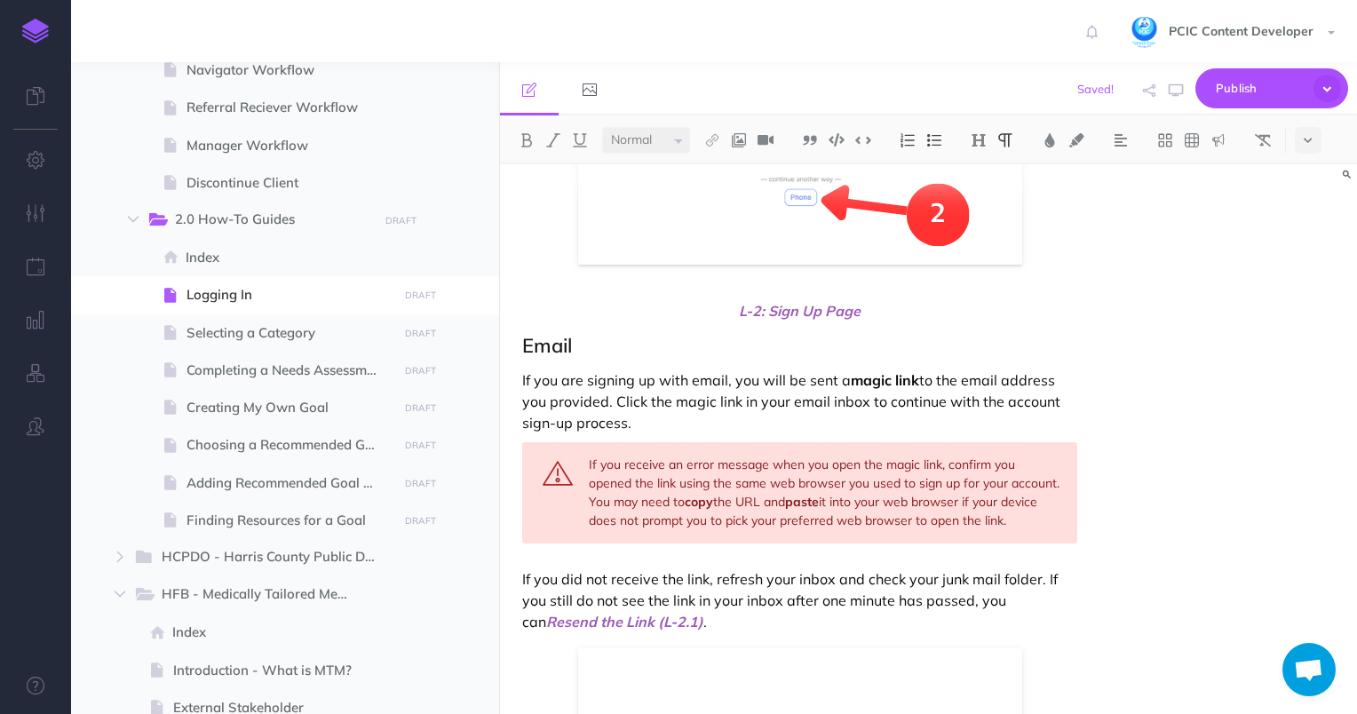
click at [588, 352] on h2 "Email" at bounding box center [800, 345] width 556 height 21
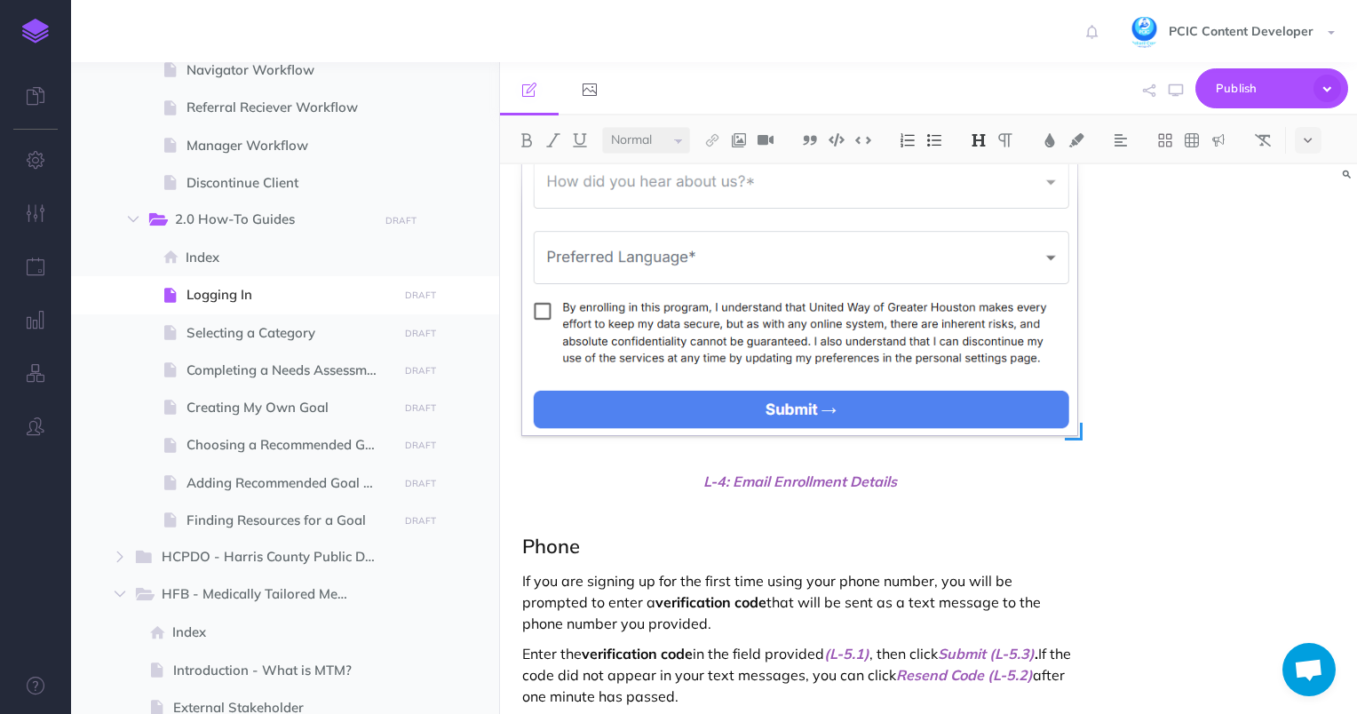
scroll to position [3805, 0]
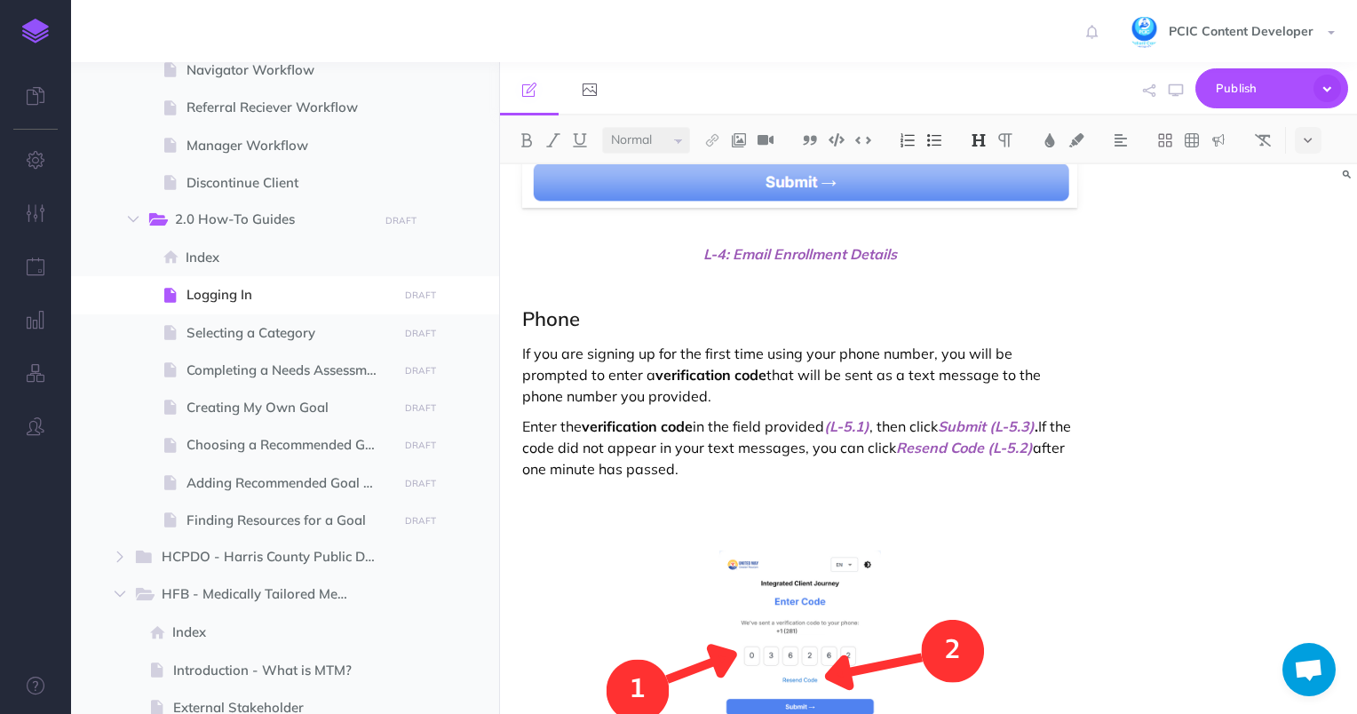
click at [624, 313] on h2 "Phone" at bounding box center [800, 318] width 556 height 21
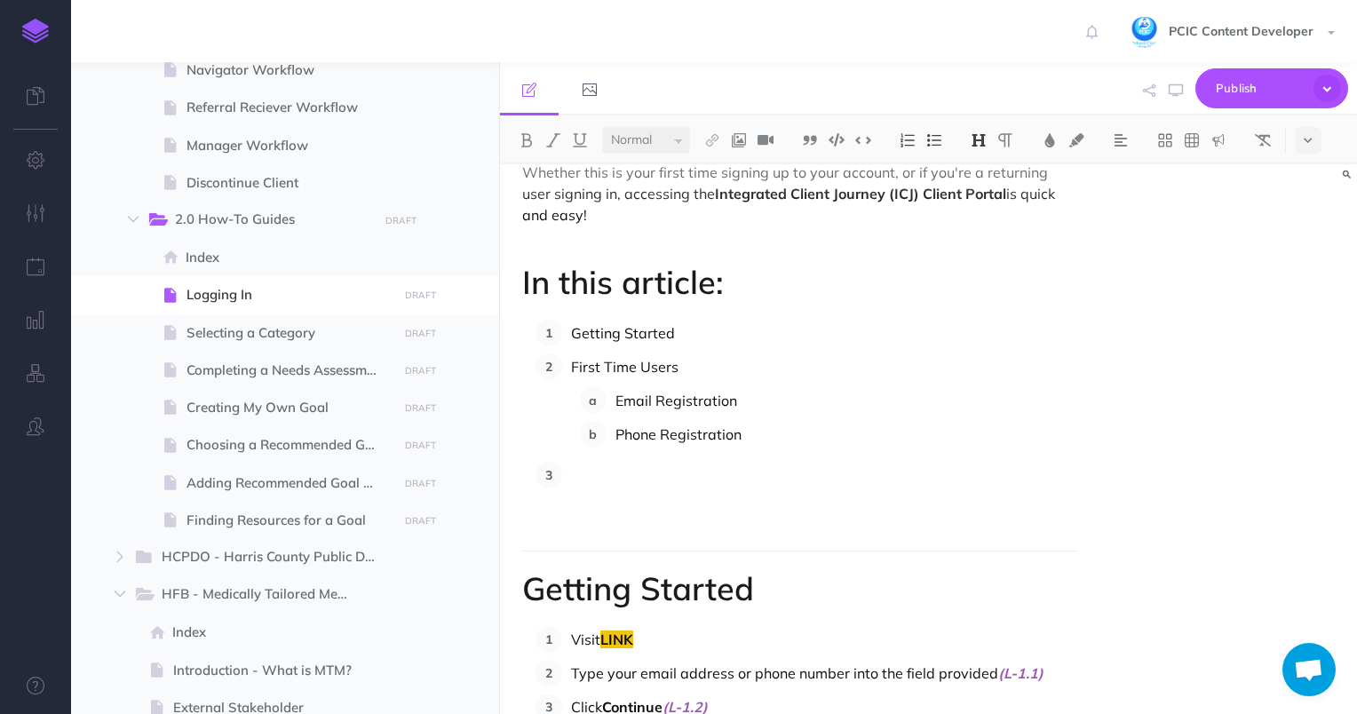
scroll to position [0, 0]
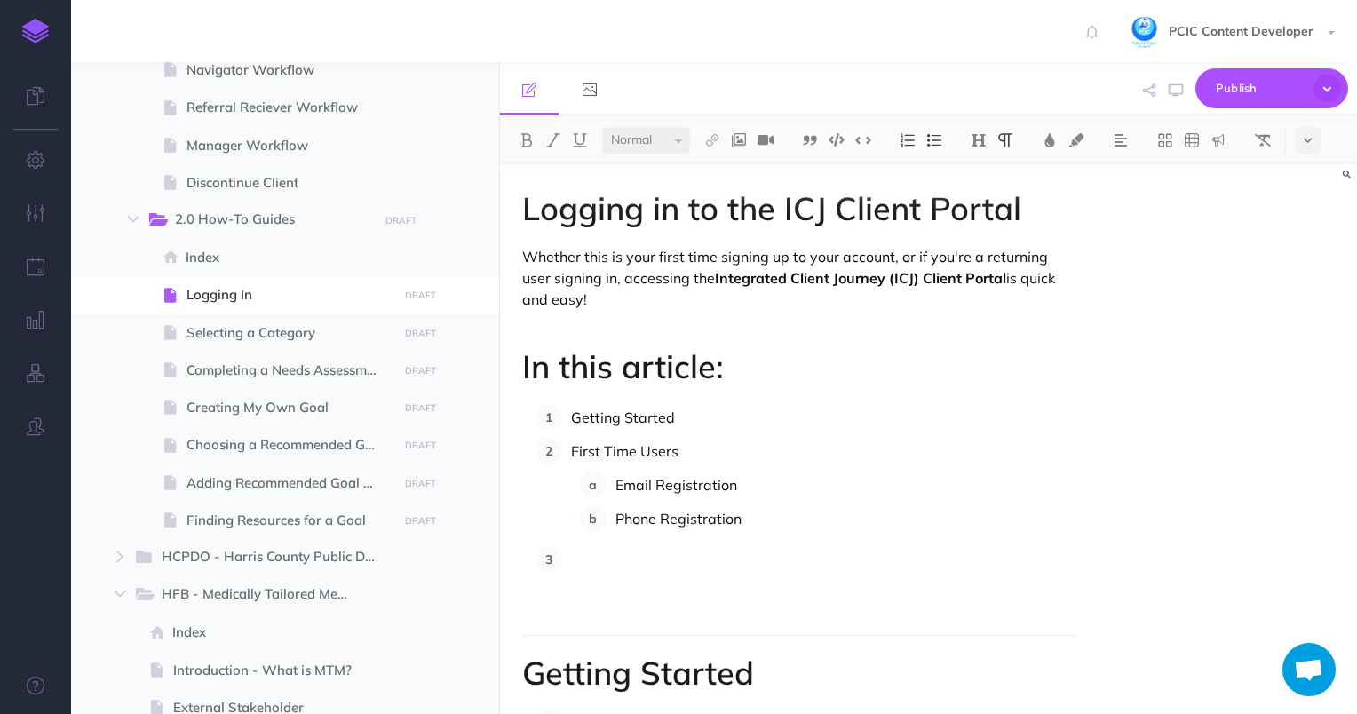
click at [712, 556] on p at bounding box center [824, 559] width 507 height 27
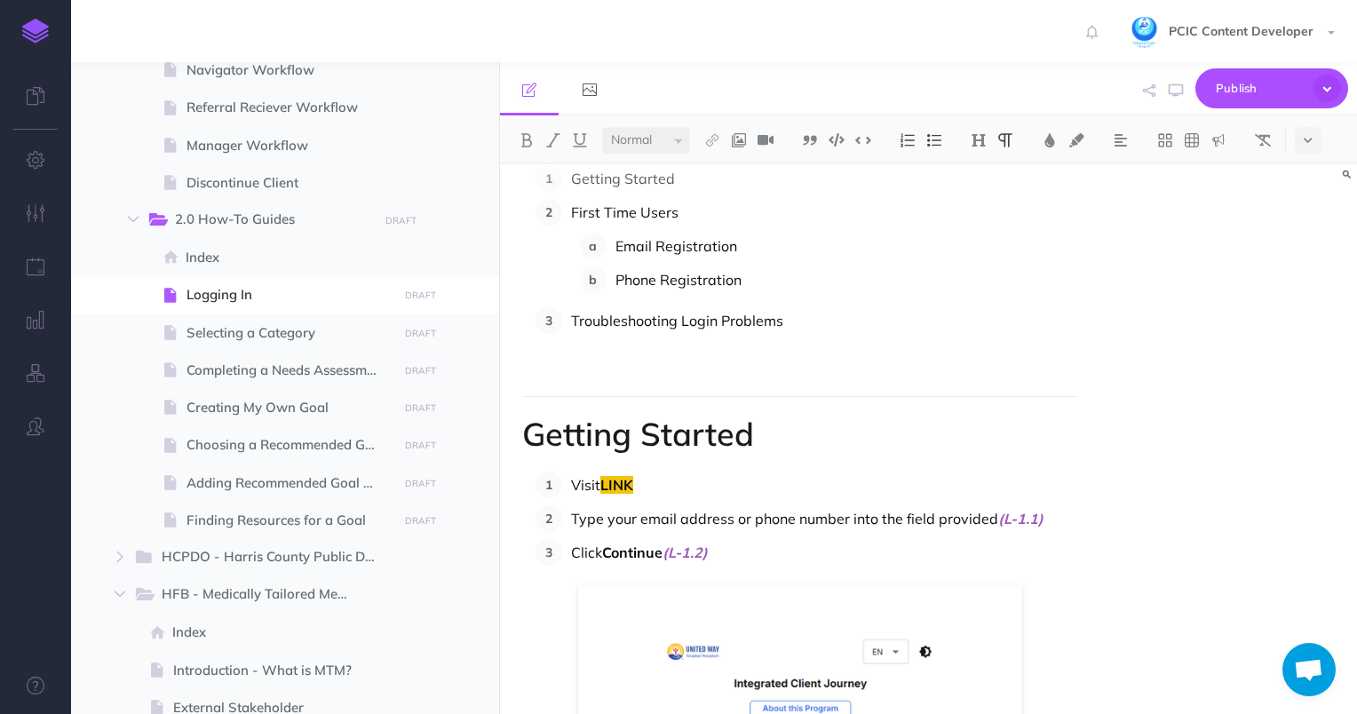
scroll to position [266, 0]
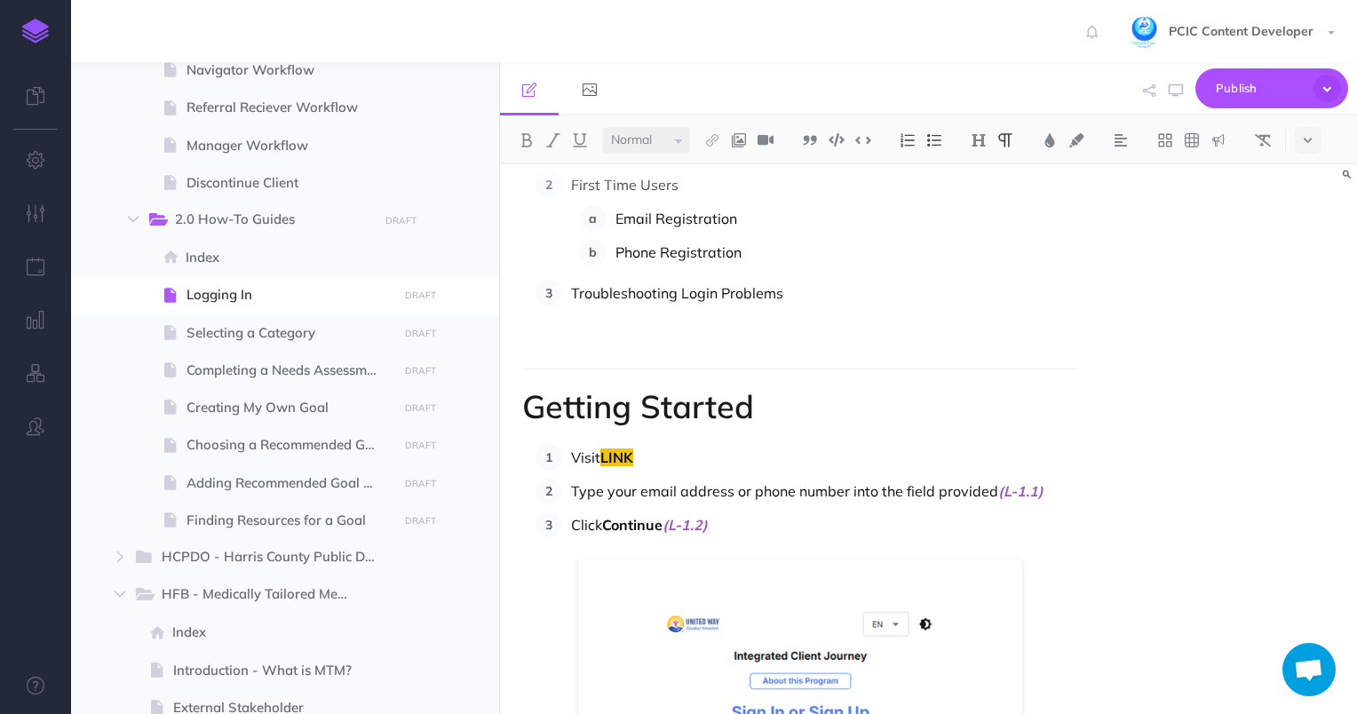
click at [780, 412] on h1 "Getting Started" at bounding box center [800, 407] width 556 height 36
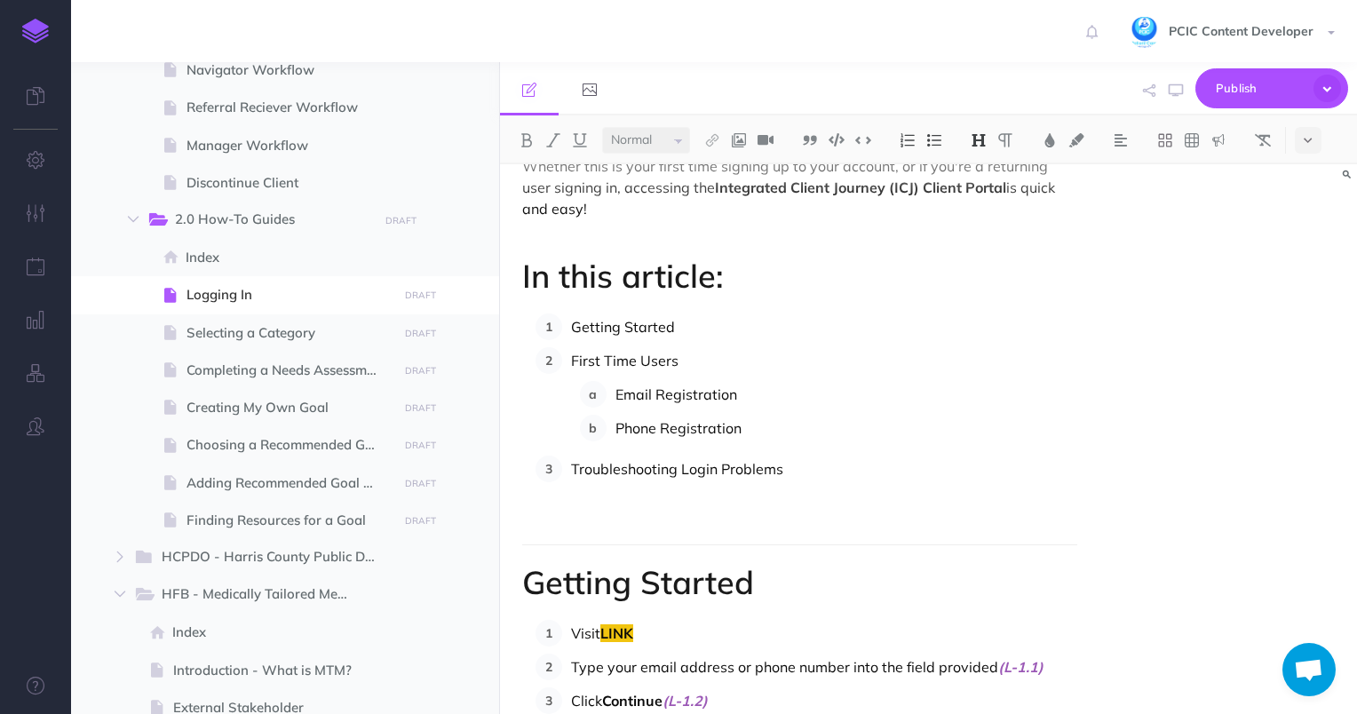
scroll to position [0, 0]
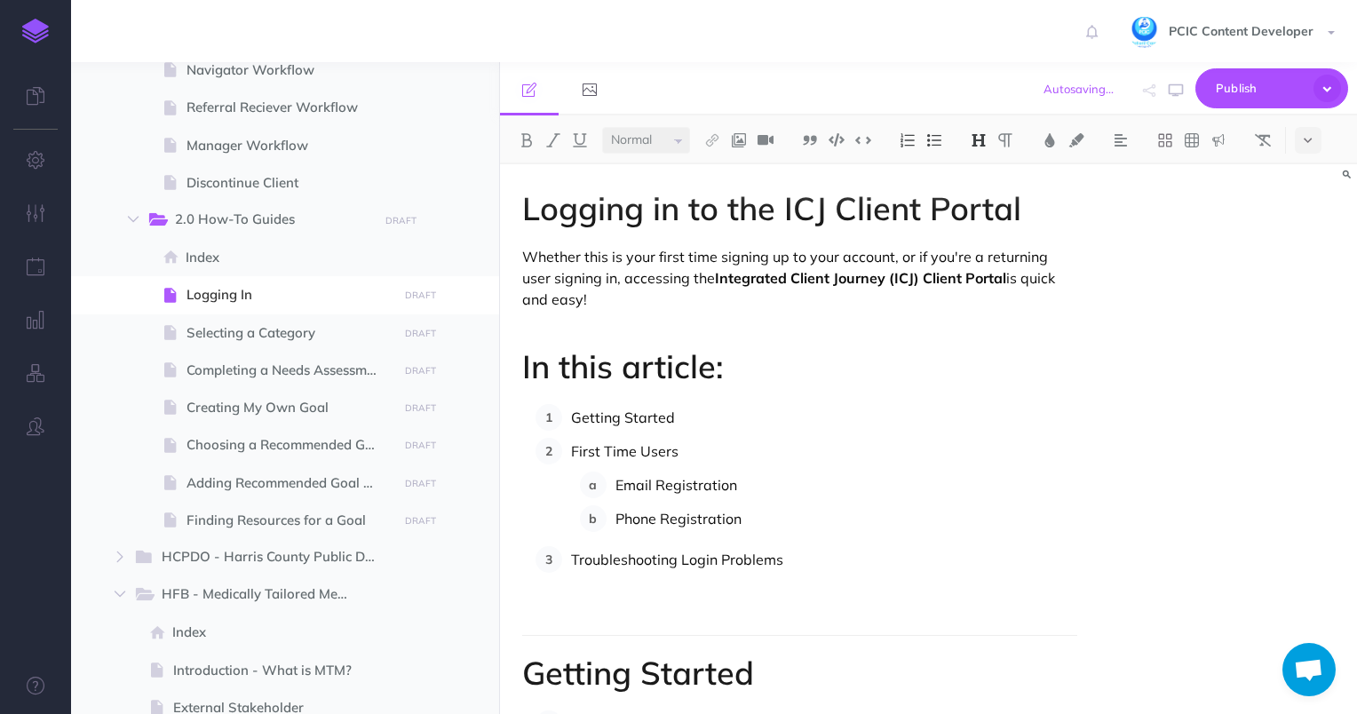
click at [1225, 141] on img at bounding box center [1219, 140] width 16 height 14
click at [1225, 258] on button at bounding box center [1218, 251] width 27 height 27
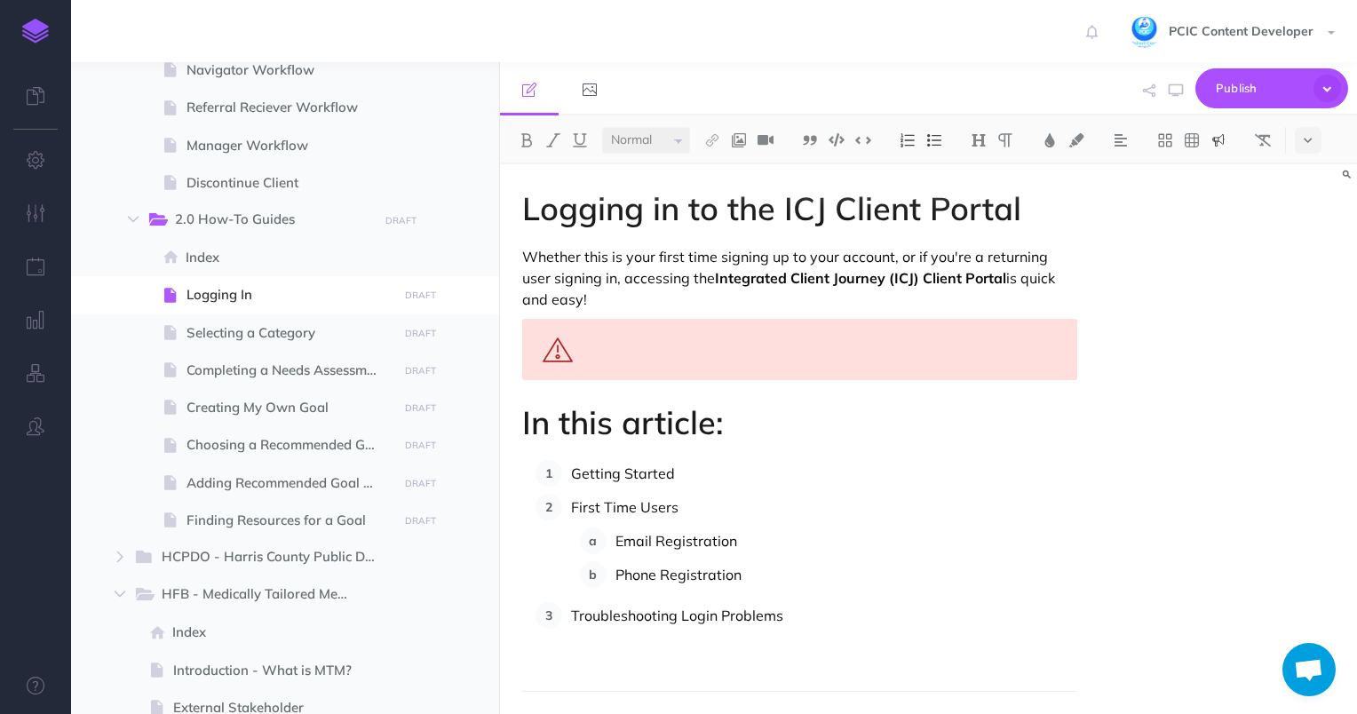
click at [1214, 147] on button at bounding box center [1218, 140] width 27 height 27
click at [1222, 192] on img at bounding box center [1219, 198] width 16 height 14
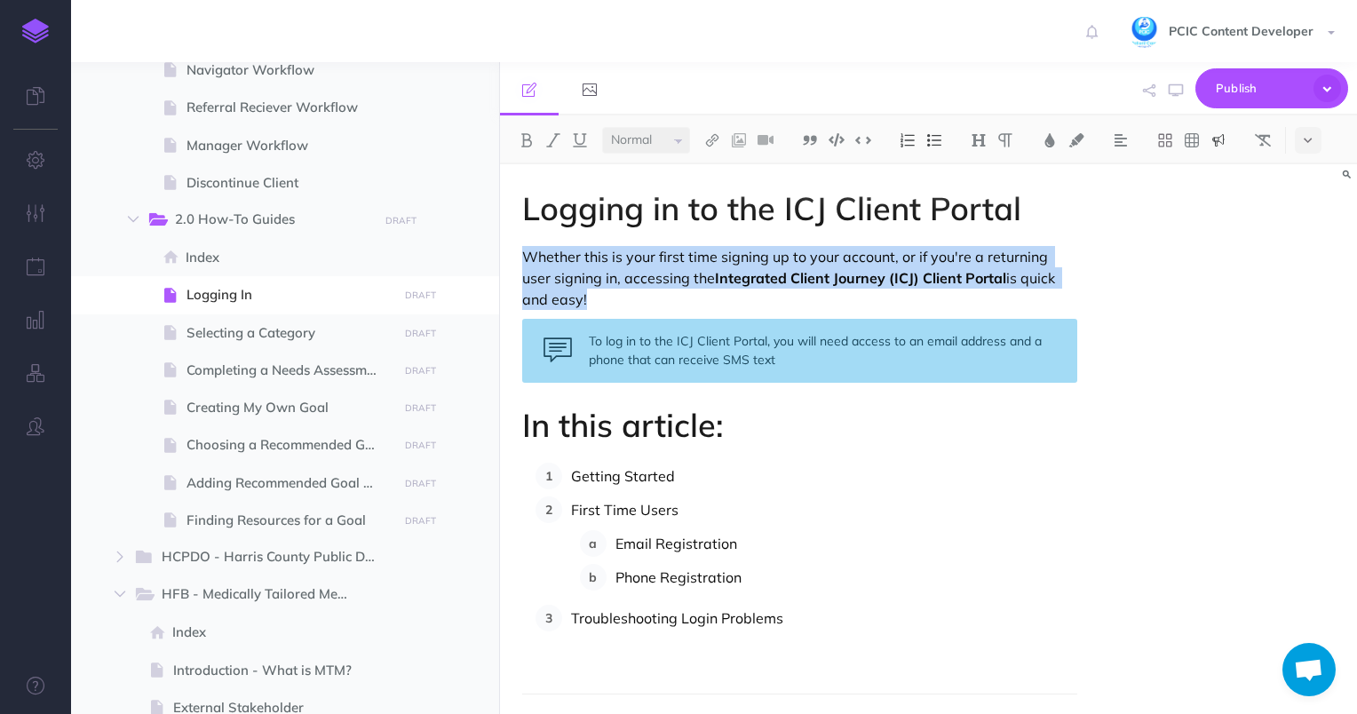
click at [738, 355] on div "To log in to the ICJ Client Portal, you will need access to an email address an…" at bounding box center [800, 351] width 556 height 64
click at [734, 358] on div "To log in to the ICJ Client Portal, you will need access to an email address an…" at bounding box center [800, 351] width 556 height 64
click at [740, 366] on div "To log in to the ICJ Client Portal, you will need access to an email address an…" at bounding box center [800, 351] width 556 height 64
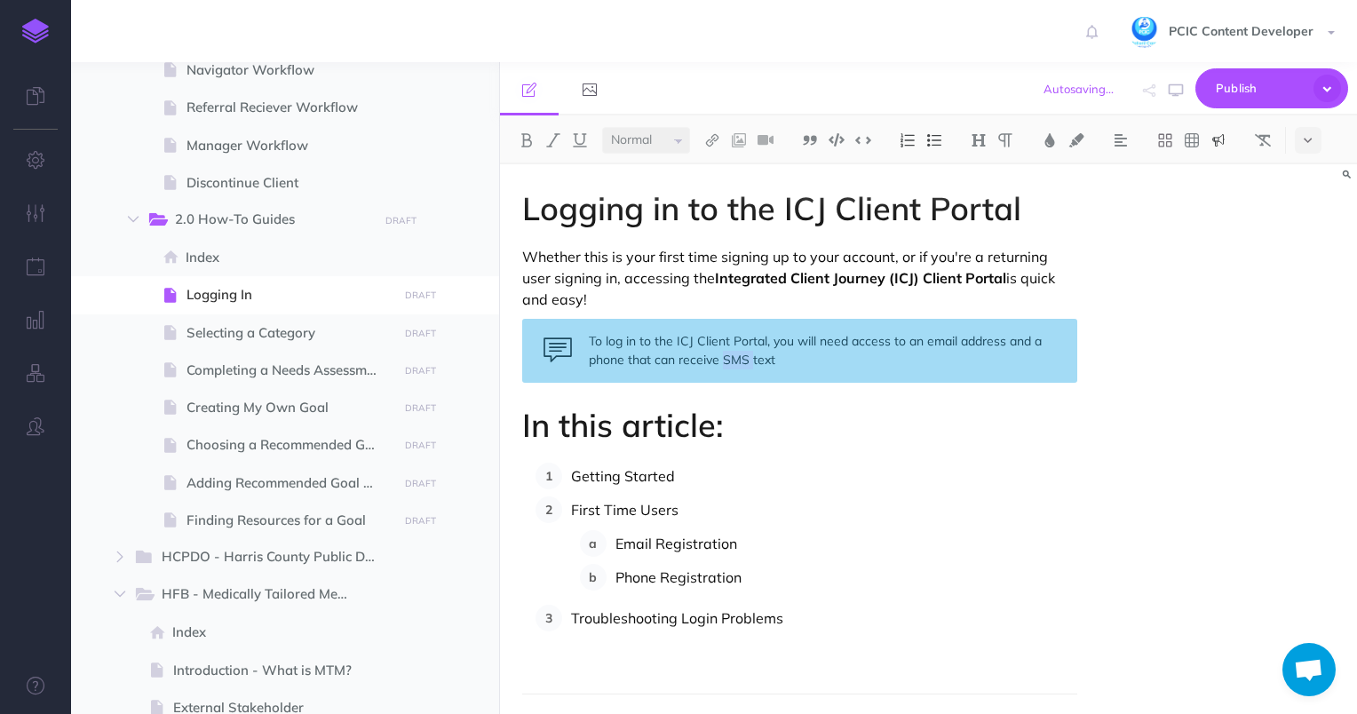
click at [740, 366] on div "To log in to the ICJ Client Portal, you will need access to an email address an…" at bounding box center [800, 351] width 556 height 64
click at [792, 361] on div "To log in to the ICJ Client Portal, you will need access to an email address an…" at bounding box center [800, 351] width 556 height 64
drag, startPoint x: 588, startPoint y: 343, endPoint x: 846, endPoint y: 332, distance: 258.7
click at [846, 332] on div "To log in to the ICJ Client Portal, you will need access to an email address an…" at bounding box center [800, 351] width 556 height 64
click at [933, 142] on img at bounding box center [934, 140] width 16 height 14
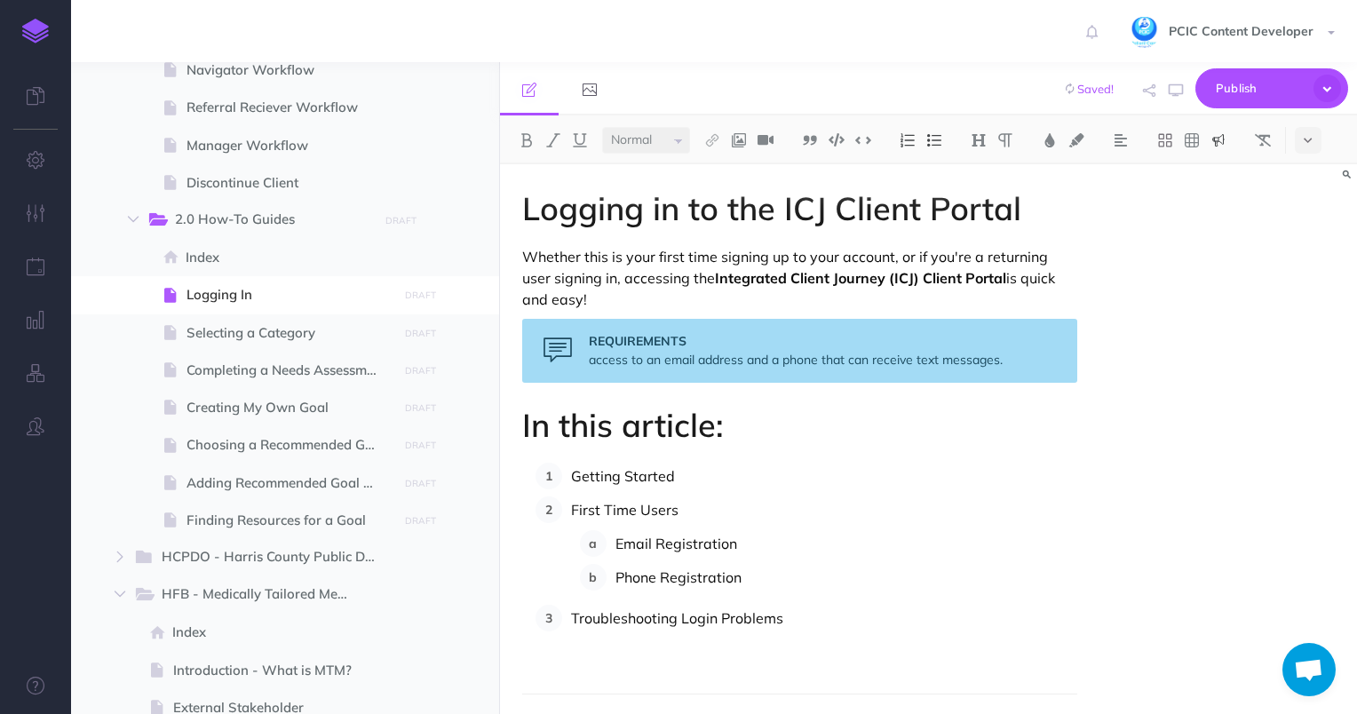
click at [768, 360] on div "REQUIREMENTS access to an email address and a phone that can receive text messa…" at bounding box center [800, 351] width 556 height 64
drag, startPoint x: 782, startPoint y: 360, endPoint x: 743, endPoint y: 360, distance: 39.1
click at [743, 360] on div "REQUIREMENTS access to an email address and a phone that can receive text messa…" at bounding box center [800, 351] width 556 height 64
click at [622, 366] on div "REQUIREMENTS access to an email address and a phone that can receive text messa…" at bounding box center [800, 351] width 556 height 64
drag, startPoint x: 662, startPoint y: 362, endPoint x: 587, endPoint y: 362, distance: 74.6
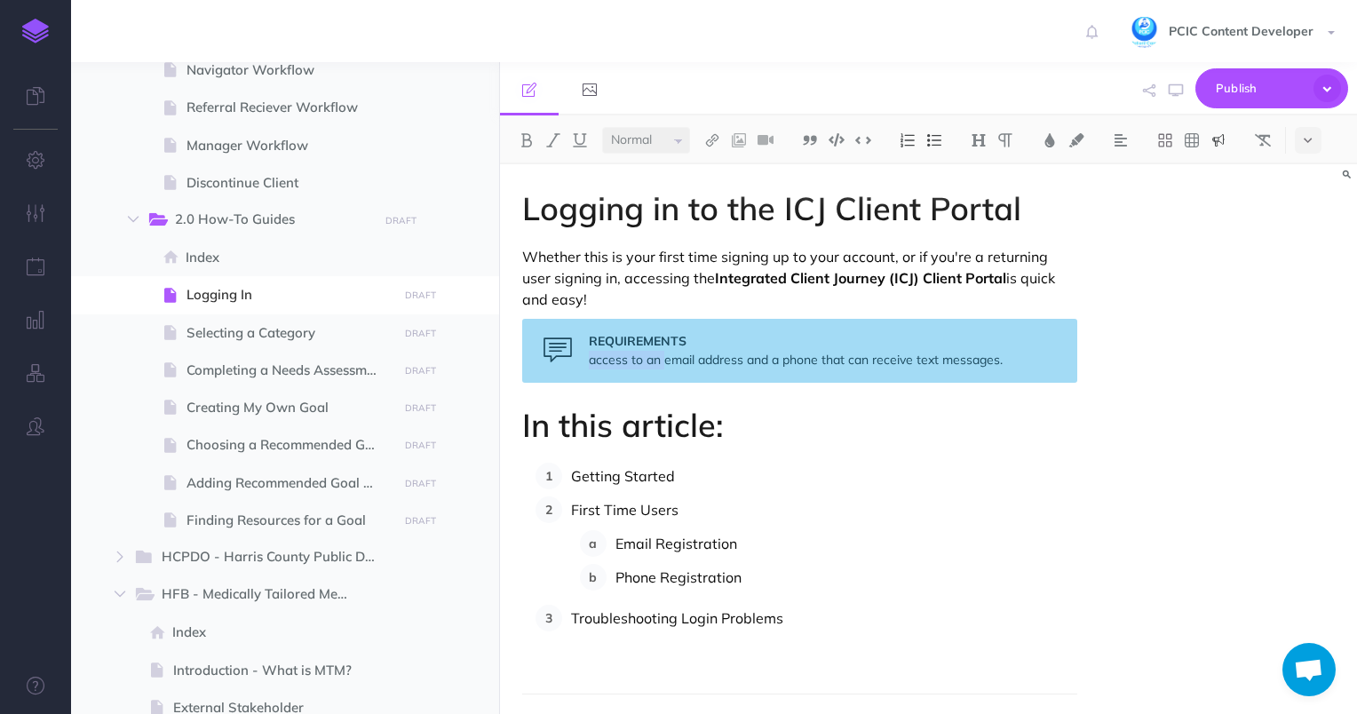
click at [587, 362] on div "REQUIREMENTS access to an email address and a phone that can receive text messa…" at bounding box center [800, 351] width 556 height 64
click at [739, 376] on div "REQUIREMENTS An email address and a phone that can receive text messages." at bounding box center [800, 351] width 556 height 64
click at [743, 376] on div "REQUIREMENTS An email address and a phone that can receive text messages." at bounding box center [800, 351] width 556 height 64
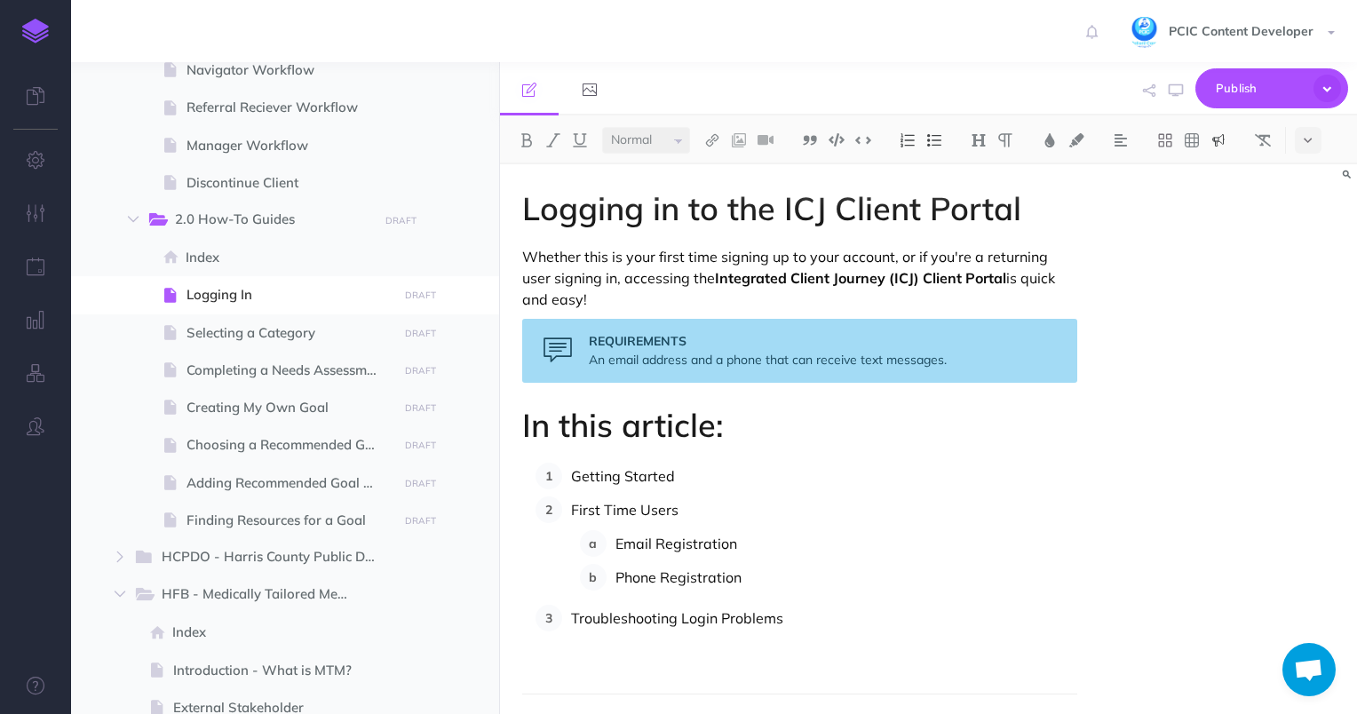
click at [675, 349] on div "REQUIREMENTS An email address and a phone that can receive text messages." at bounding box center [800, 351] width 556 height 64
click at [839, 374] on div "REQUIREMENTS An email address and a phone that can receive text messages." at bounding box center [800, 351] width 556 height 64
click at [860, 361] on div "REQUIREMENTS An email address and a phone that can receive text messages." at bounding box center [800, 351] width 556 height 64
click at [977, 366] on div "REQUIREMENTS An email address and a phone that can receive text messages." at bounding box center [800, 351] width 556 height 64
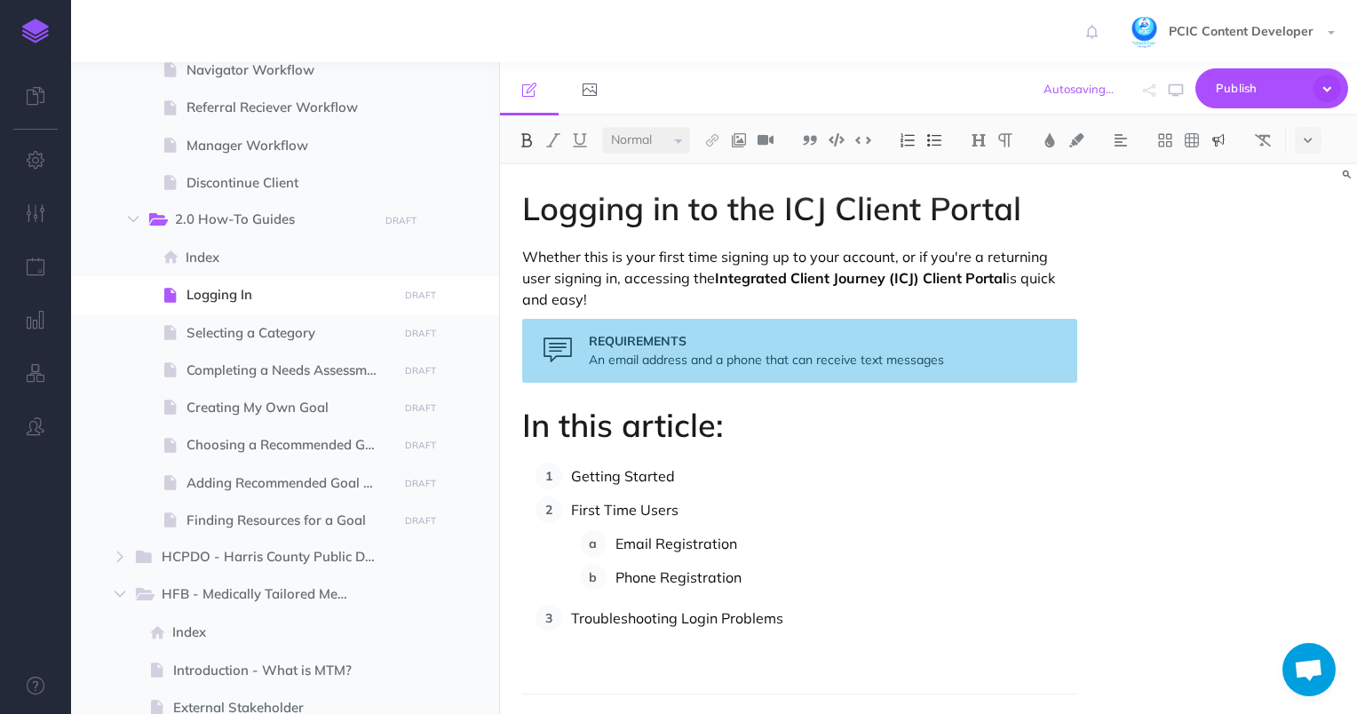
click at [702, 333] on div "REQUIREMENTS An email address and a phone that can receive text messages" at bounding box center [800, 351] width 556 height 64
click at [679, 358] on div "REQUIREMENTS An email address and a phone that can receive text messages" at bounding box center [800, 351] width 556 height 64
click at [675, 358] on div "REQUIREMENTS An email address and a phone that can receive text messages" at bounding box center [800, 351] width 556 height 64
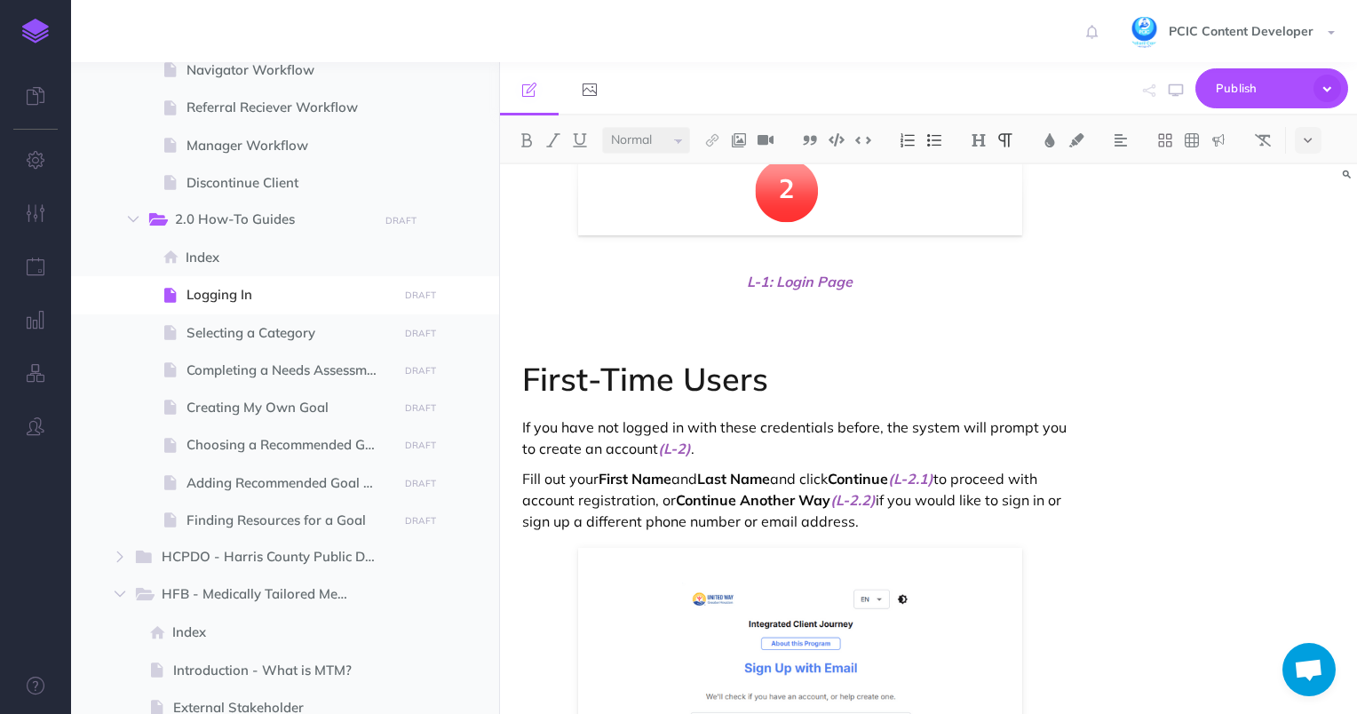
scroll to position [1155, 0]
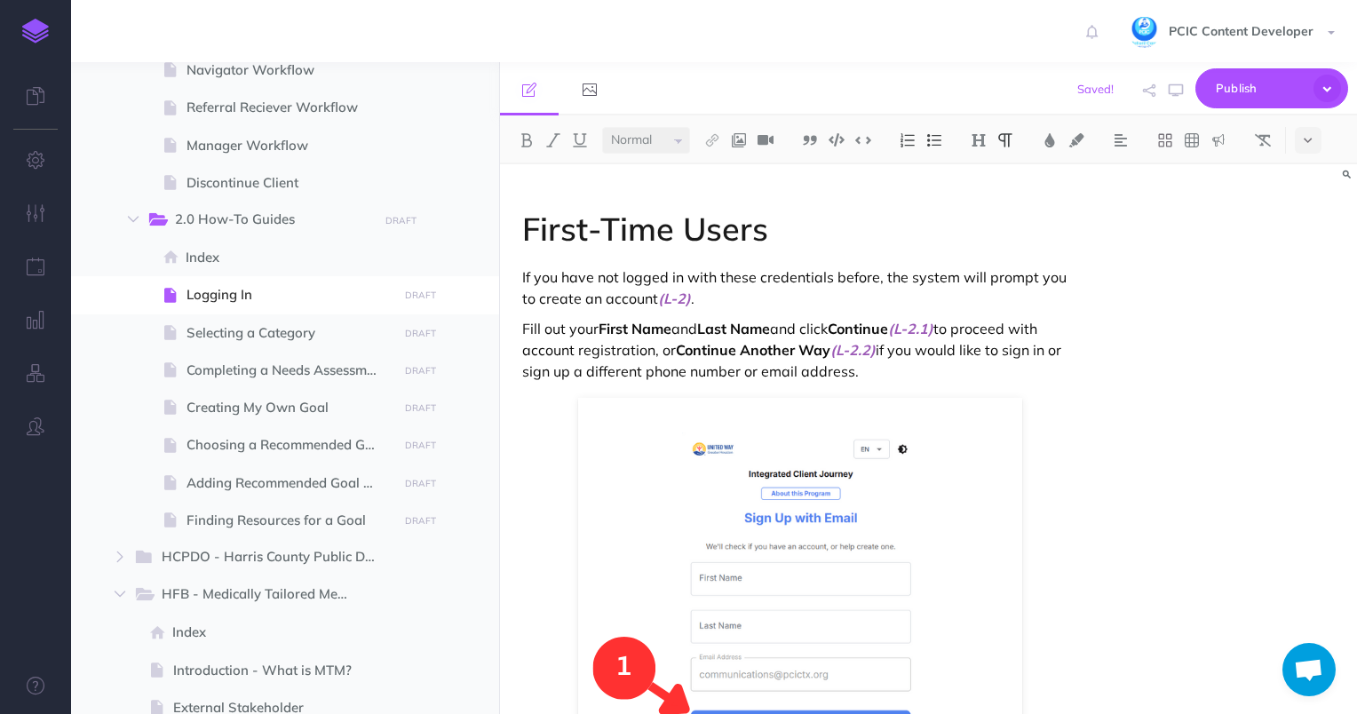
click at [738, 298] on p "If you have not logged in with these credentials before, the system will prompt…" at bounding box center [800, 287] width 556 height 43
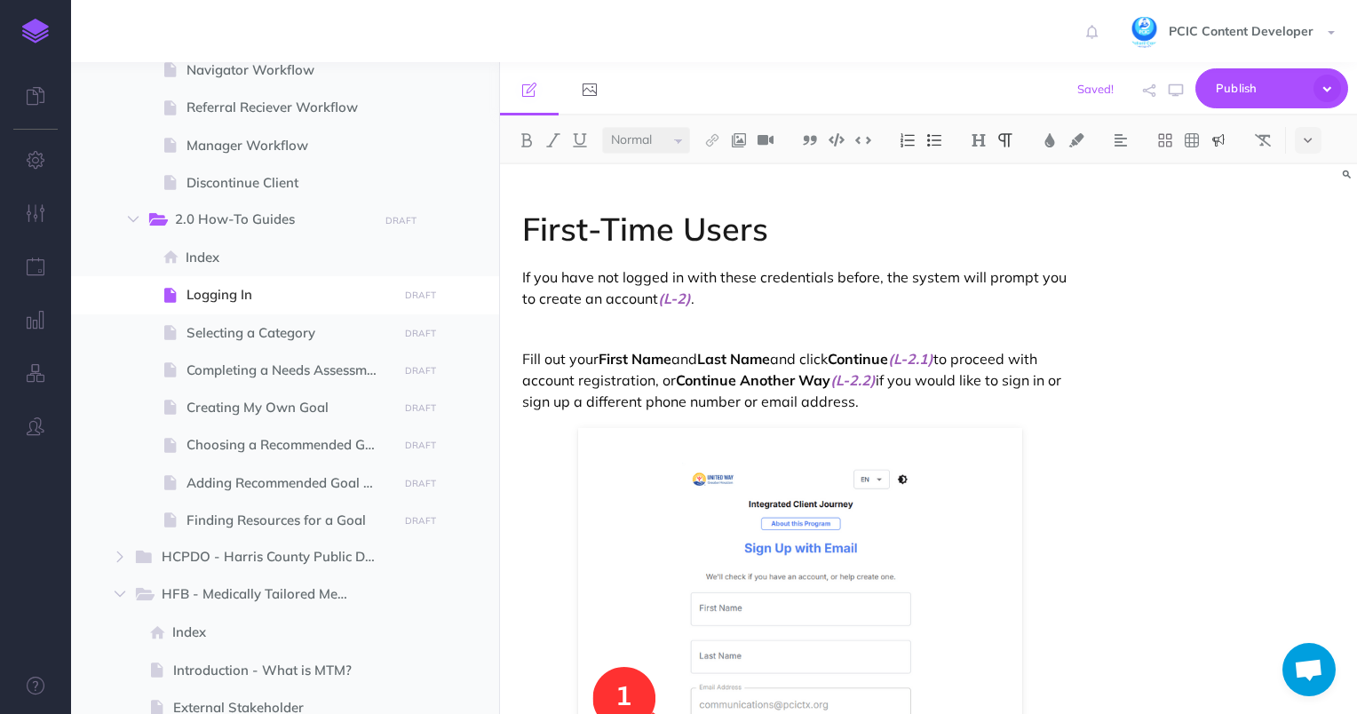
click at [1213, 142] on img at bounding box center [1219, 140] width 16 height 14
click at [1219, 191] on img at bounding box center [1219, 198] width 16 height 14
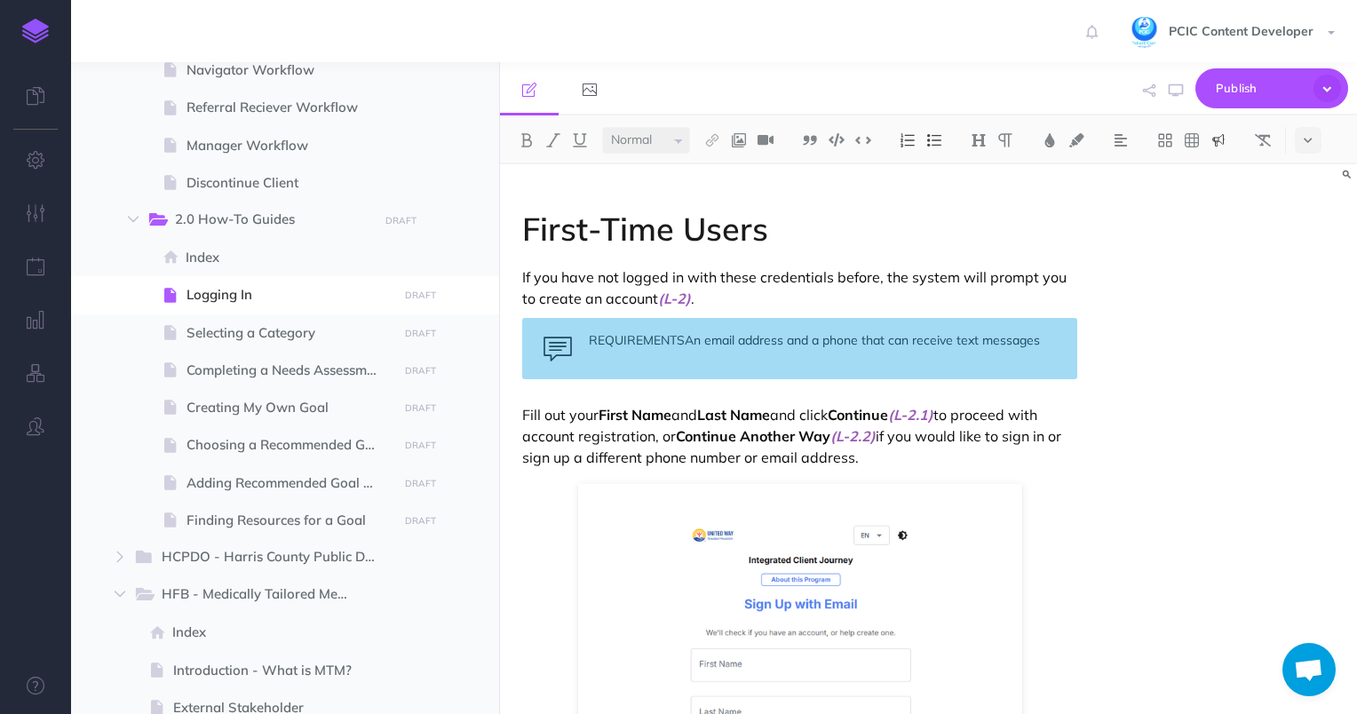
click at [687, 338] on div "REQUIREMENTSAn email address and a phone that can receive text messages" at bounding box center [800, 348] width 556 height 61
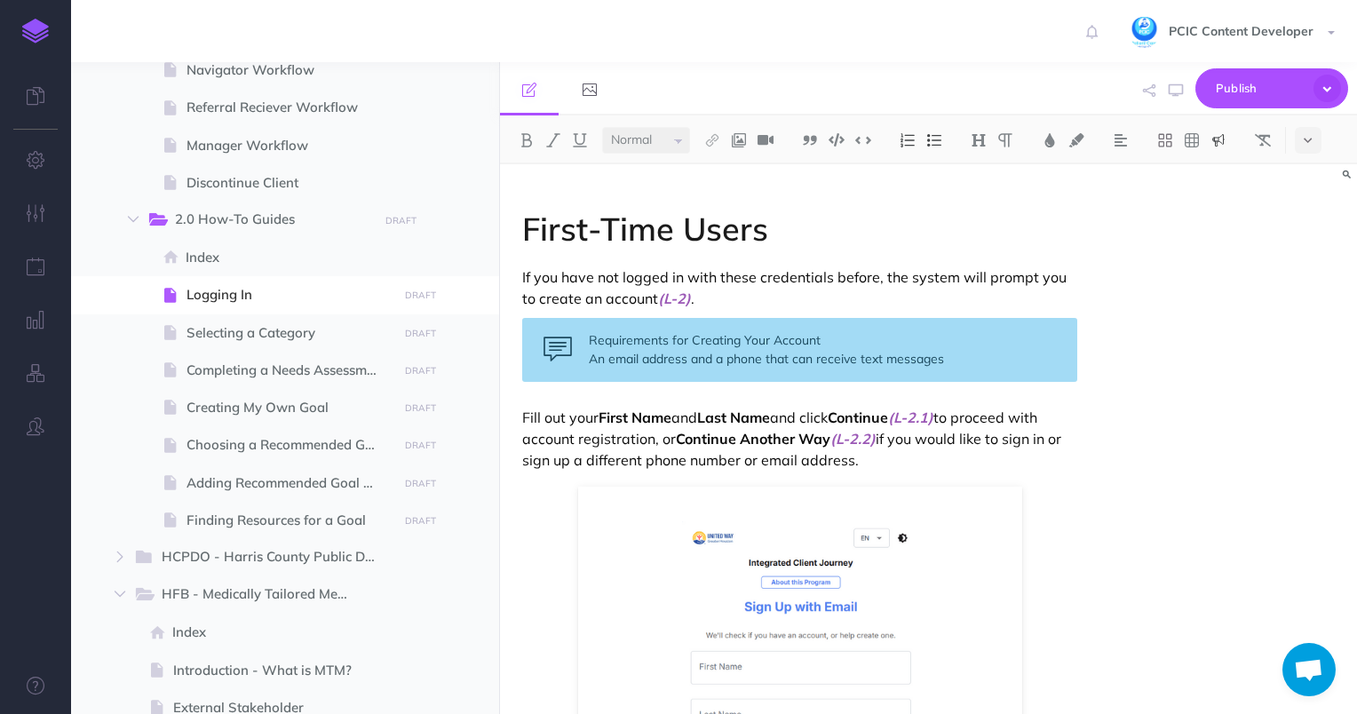
click at [646, 345] on div "Requirements for Creating Your Account An email address and a phone that can re…" at bounding box center [800, 350] width 556 height 64
click at [648, 343] on div "Requirements for Creating Your Account An email address and a phone that can re…" at bounding box center [800, 350] width 556 height 64
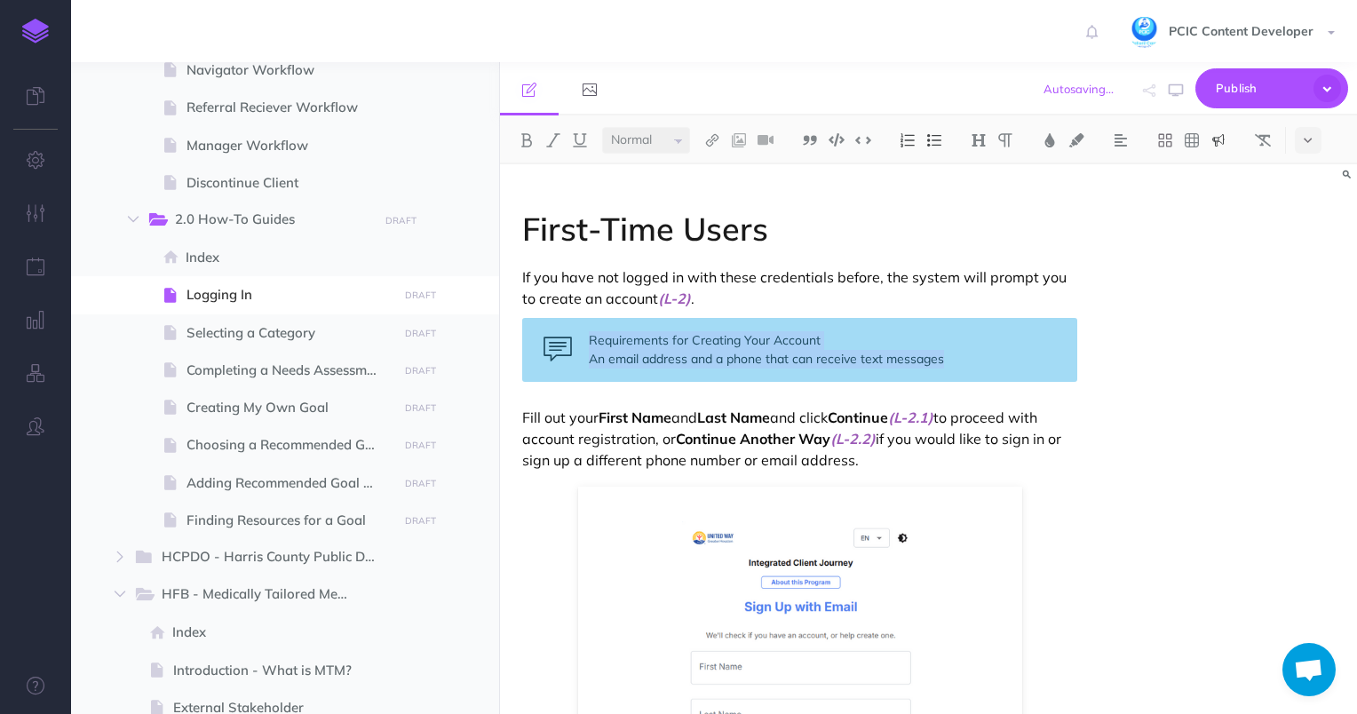
click at [649, 342] on div "Requirements for Creating Your Account An email address and a phone that can re…" at bounding box center [800, 350] width 556 height 64
click at [650, 342] on div "Requirements for Creating Your Account An email address and a phone that can re…" at bounding box center [800, 350] width 556 height 64
click at [696, 364] on div "Requirements for Creating Your Account An email address and a phone that can re…" at bounding box center [800, 350] width 556 height 64
click at [687, 361] on div "Requirements for Creating Your Account An email address and a phone that can re…" at bounding box center [800, 350] width 556 height 64
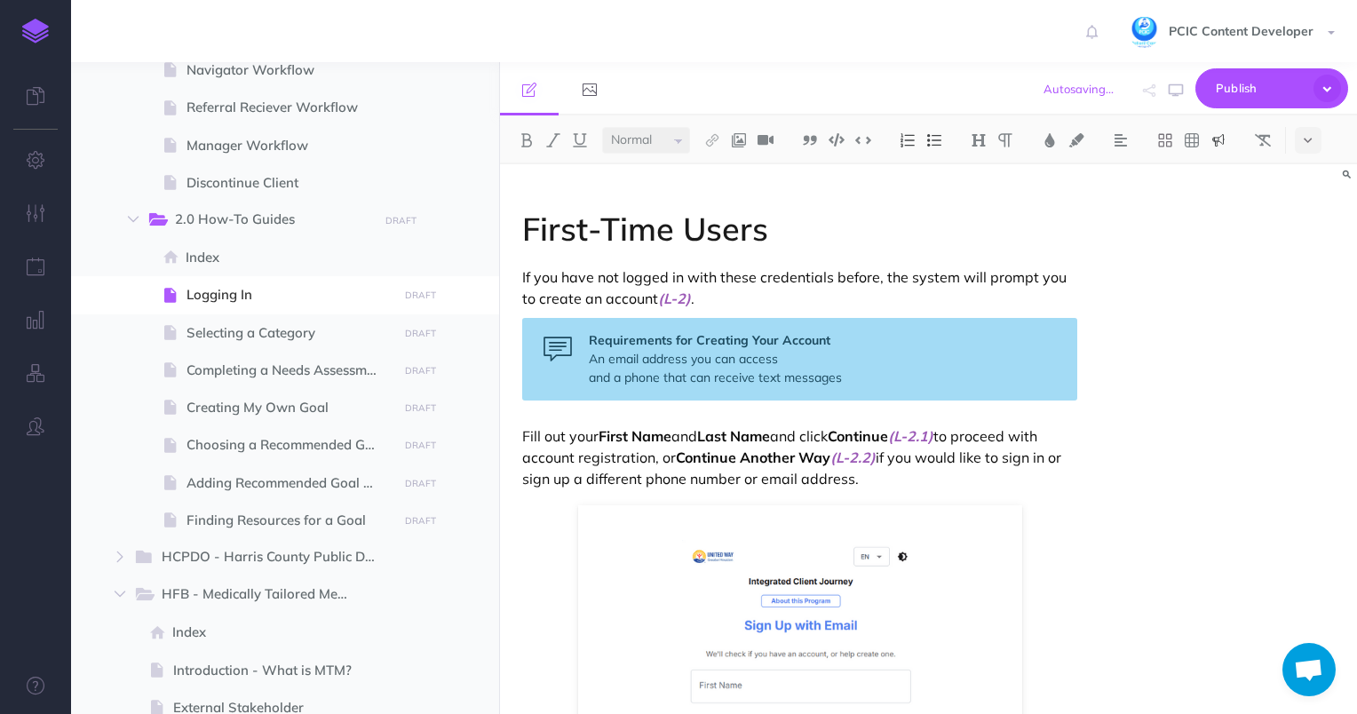
click at [589, 360] on div "Requirements for Creating Your Account An email address you can access and a ph…" at bounding box center [800, 359] width 556 height 83
click at [820, 362] on div "Requirements for Creating Your Account - An email address you can access and a …" at bounding box center [800, 359] width 556 height 83
click at [810, 360] on div "Requirements for Creating Your Account - An email address you can access - A ph…" at bounding box center [800, 359] width 556 height 83
click at [846, 378] on div "Requirements for Creating Your Account - An email address you can access - A ph…" at bounding box center [800, 359] width 556 height 83
click at [849, 360] on div "Requirements for Creating Your Account - An email address you can access - A ph…" at bounding box center [800, 359] width 556 height 83
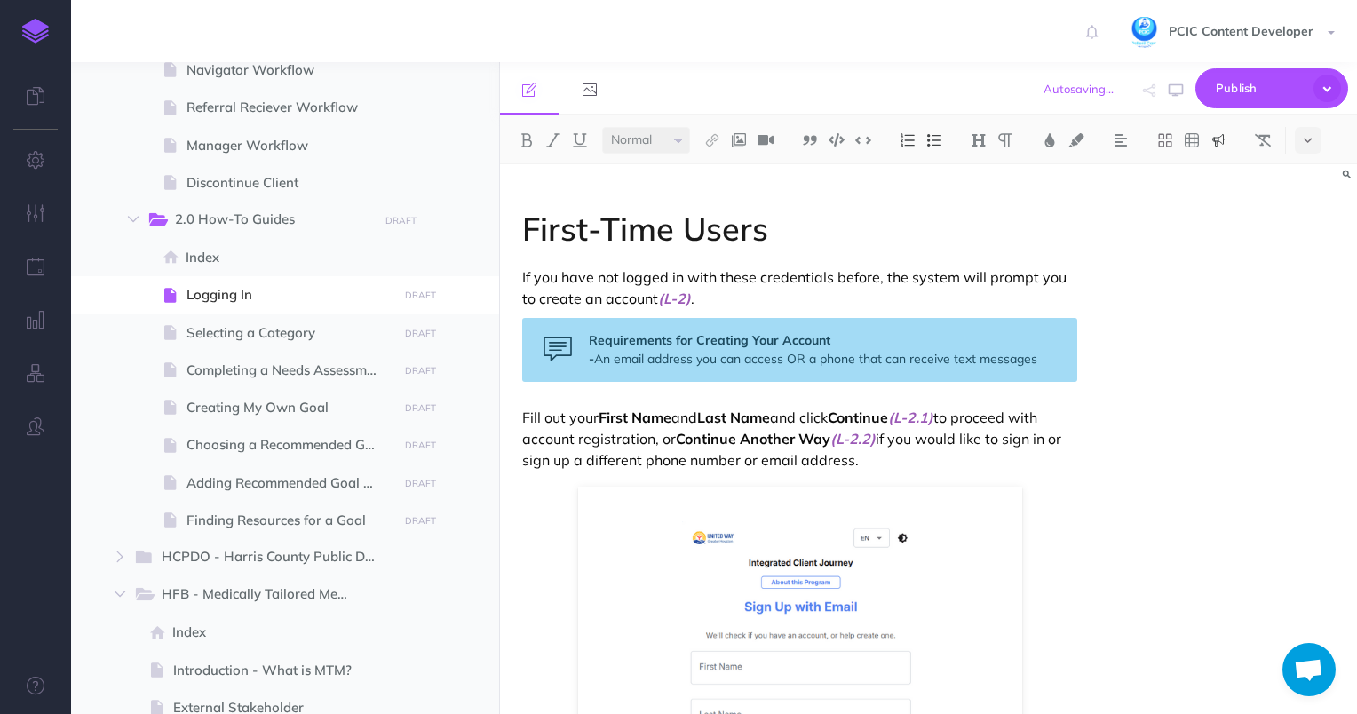
click at [799, 361] on div "Requirements for Creating Your Account - An email address you can access OR a p…" at bounding box center [800, 350] width 556 height 64
click at [1030, 371] on div "Requirements for Creating Your Account - An email address you can access OR a p…" at bounding box center [800, 350] width 556 height 64
click at [1052, 363] on div "Requirements for Creating Your Account - An email address you can access OR a p…" at bounding box center [800, 350] width 556 height 64
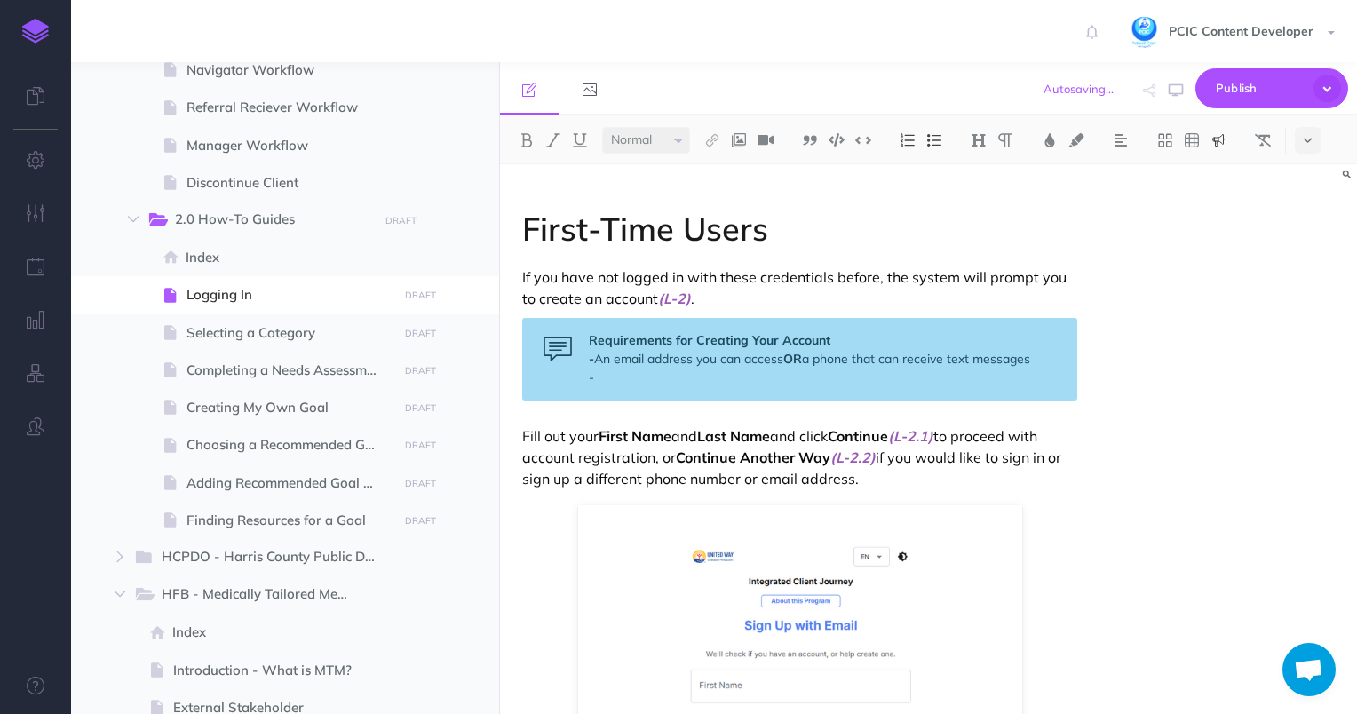
click at [786, 362] on div "Requirements for Creating Your Account - An email address you can access OR a p…" at bounding box center [800, 359] width 556 height 83
click at [687, 368] on div "Requirements for Creating Your Account - An email address you can access OR a p…" at bounding box center [800, 359] width 556 height 83
click at [696, 384] on div "Requirements for Creating Your Account - An email address you can access OR a p…" at bounding box center [800, 359] width 556 height 83
click at [601, 349] on div "Requirements for Creating Your Account - An email address you can access OR a p…" at bounding box center [800, 359] width 556 height 83
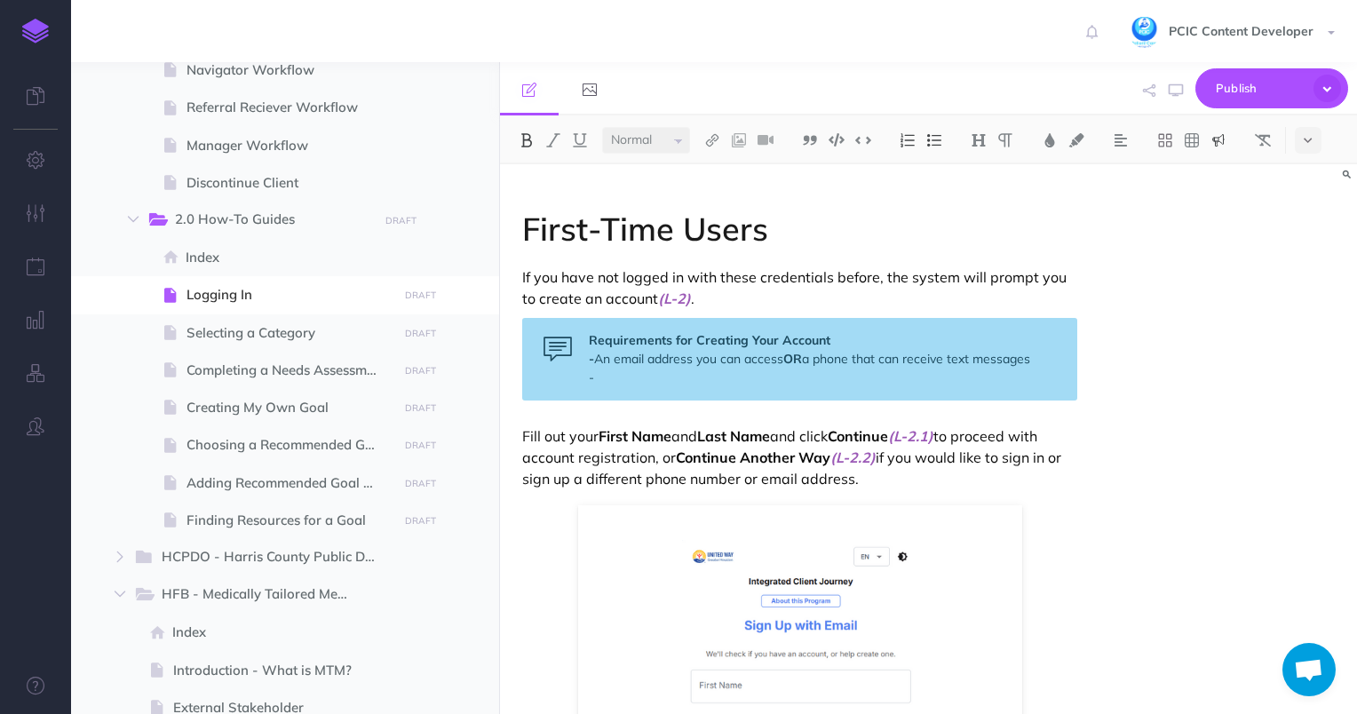
click at [604, 359] on div "Requirements for Creating Your Account - An email address you can access OR a p…" at bounding box center [800, 359] width 556 height 83
click at [703, 358] on div "Requirements for Creating Your Account - Existing email address you can access …" at bounding box center [800, 359] width 556 height 83
click at [704, 401] on div "Requirements for Creating Your Account - Existing email address you can access …" at bounding box center [800, 359] width 556 height 83
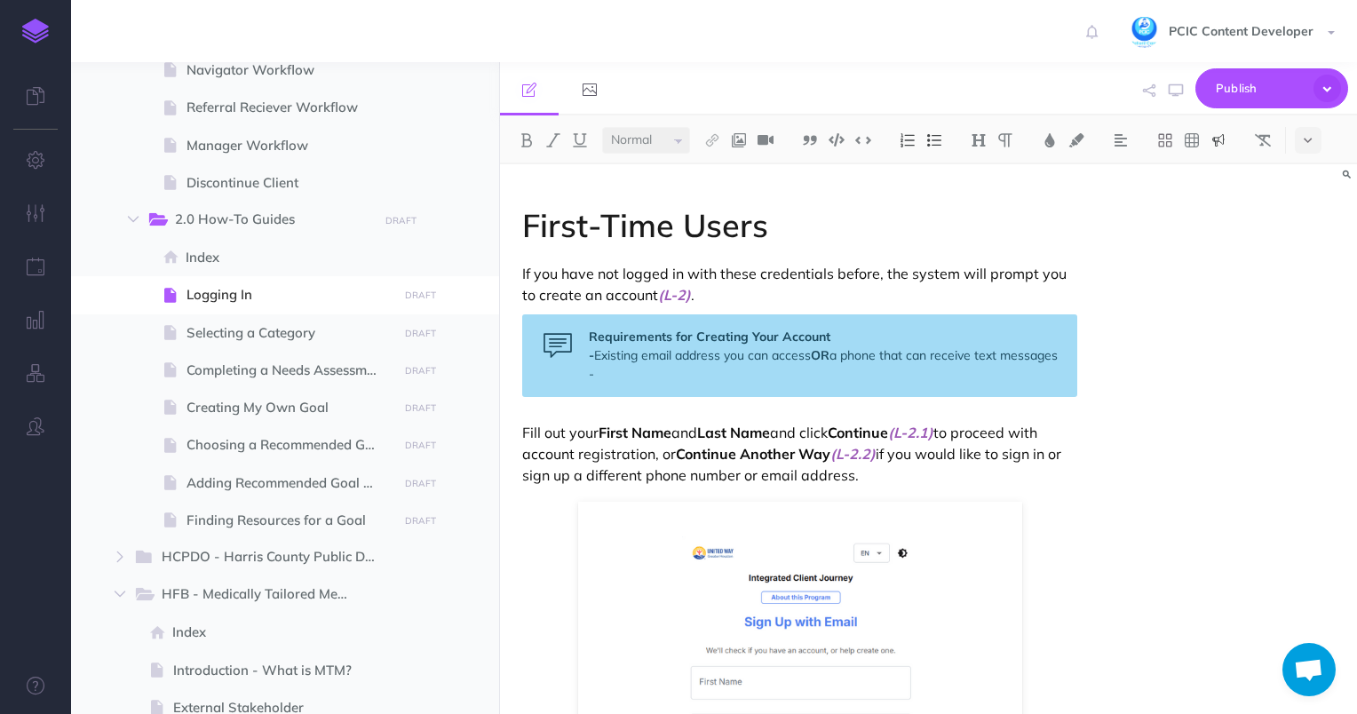
scroll to position [981, 0]
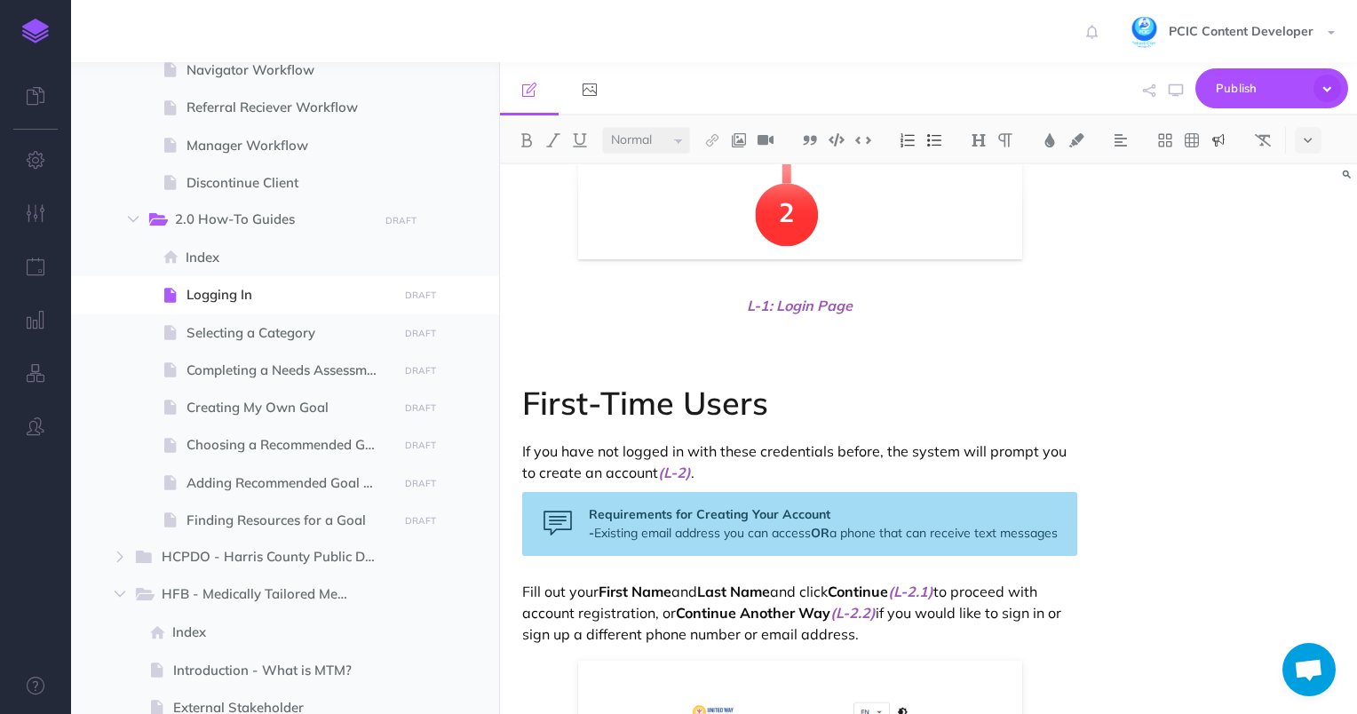
click at [814, 536] on div "Requirements for Creating Your Account - Existing email address you can access …" at bounding box center [800, 524] width 556 height 64
click at [632, 554] on div "Requirements for Creating Your Account - Existing email address you can access …" at bounding box center [800, 524] width 556 height 64
click at [601, 533] on div "Requirements for Creating Your Account - Existing email address you can access …" at bounding box center [800, 524] width 556 height 64
click at [592, 533] on strong "Requirements for Creating Your Account -" at bounding box center [710, 523] width 242 height 35
click at [936, 138] on img at bounding box center [934, 140] width 16 height 14
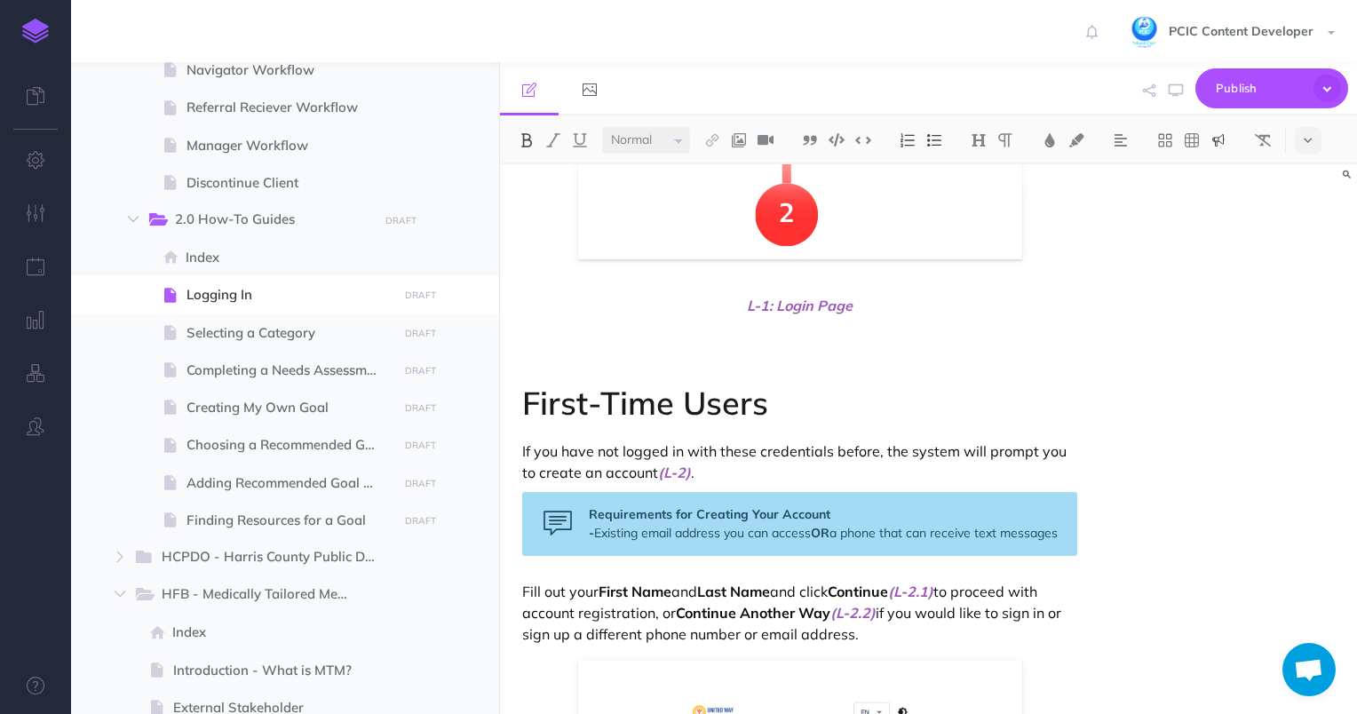
click at [703, 554] on div "Requirements for Creating Your Account - Existing email address you can access …" at bounding box center [800, 524] width 556 height 64
click at [1205, 540] on div "Logging in to the ICJ Client Portal Whether this is your first time signing up …" at bounding box center [928, 439] width 857 height 550
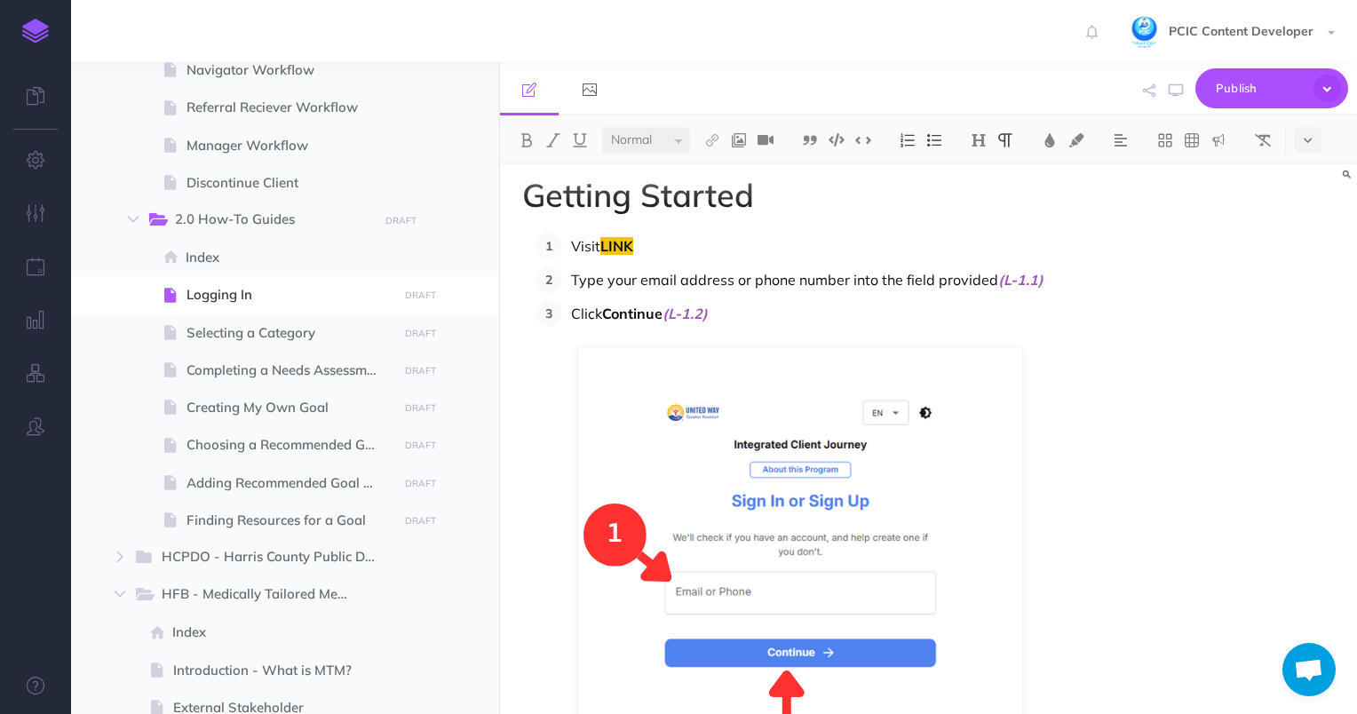
scroll to position [0, 0]
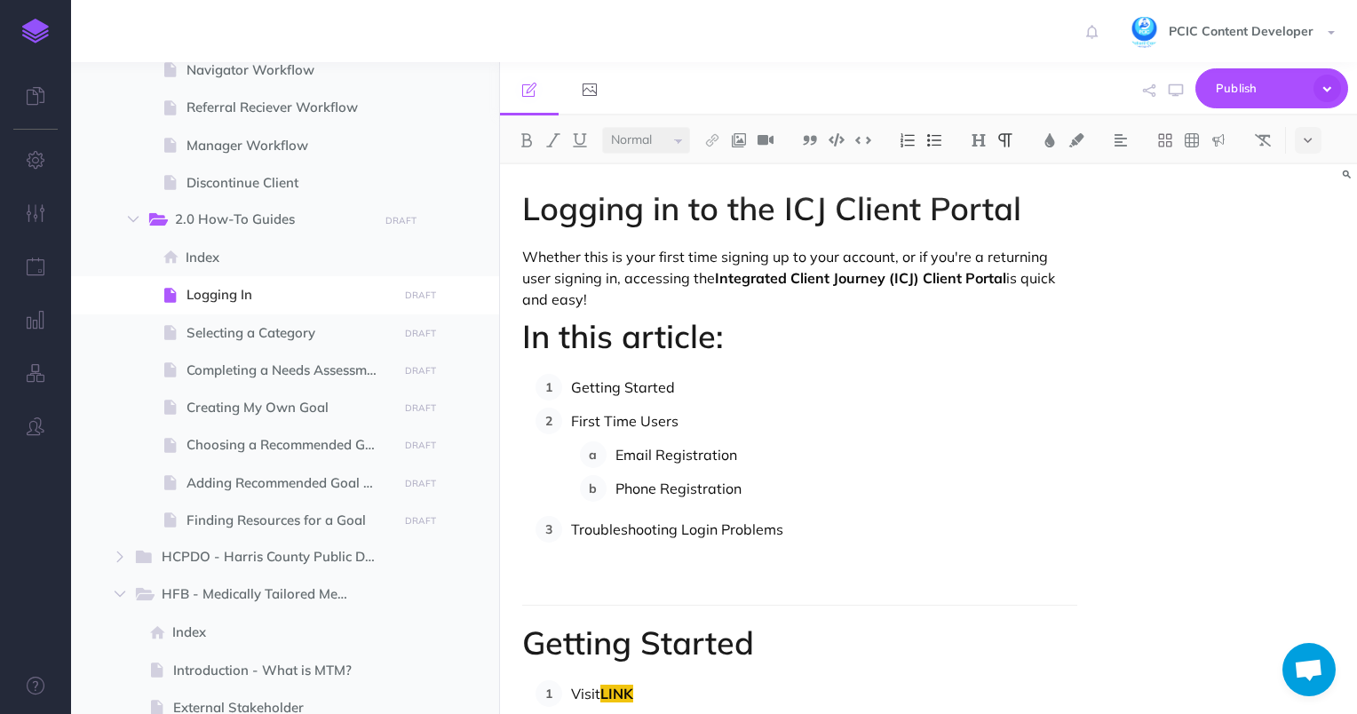
click at [634, 392] on p "Getting Started" at bounding box center [824, 387] width 507 height 27
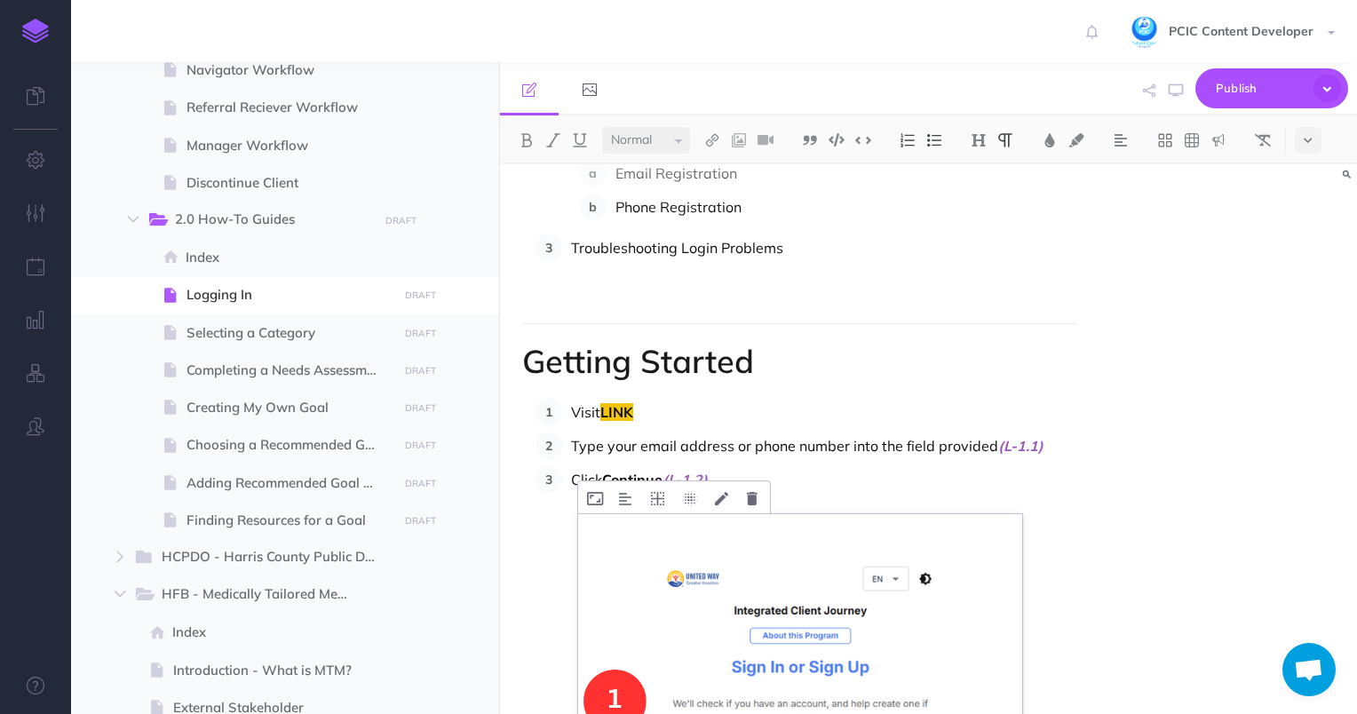
scroll to position [444, 0]
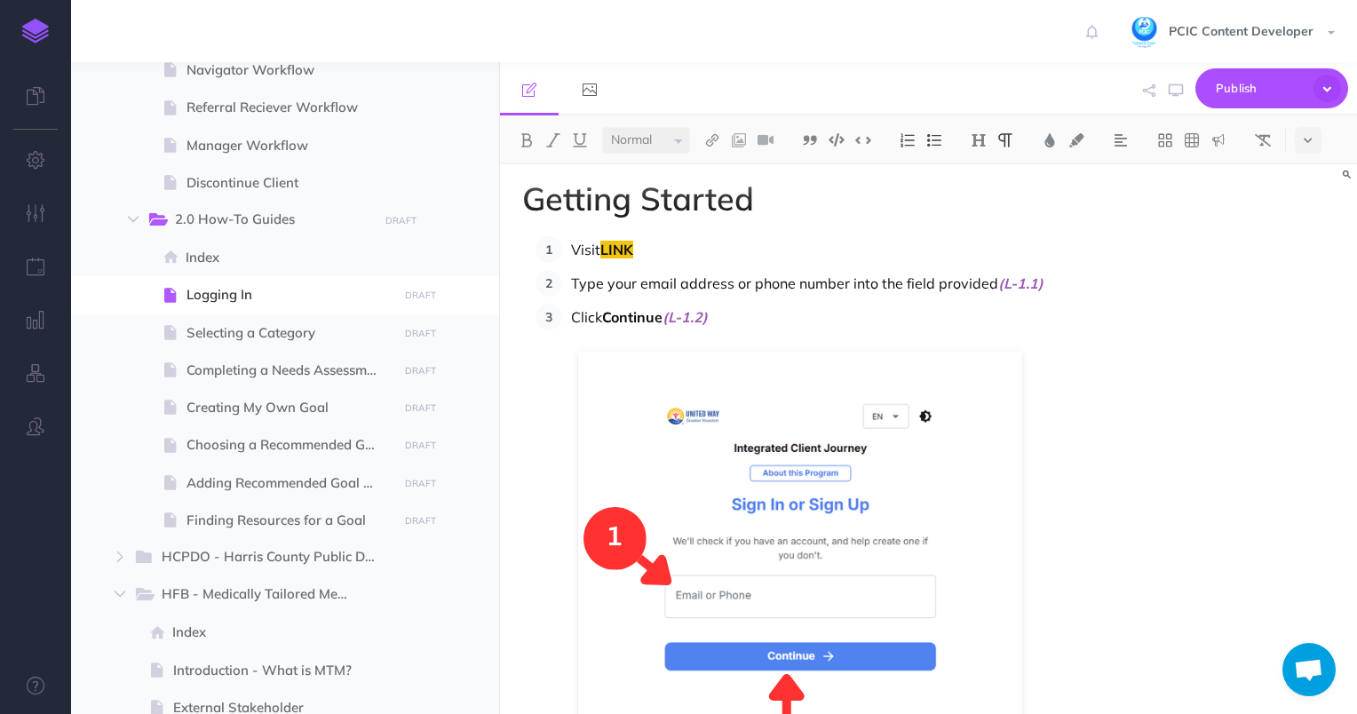
click at [1197, 358] on div "Logging in to the ICJ Client Portal Whether this is your first time signing up …" at bounding box center [928, 439] width 857 height 550
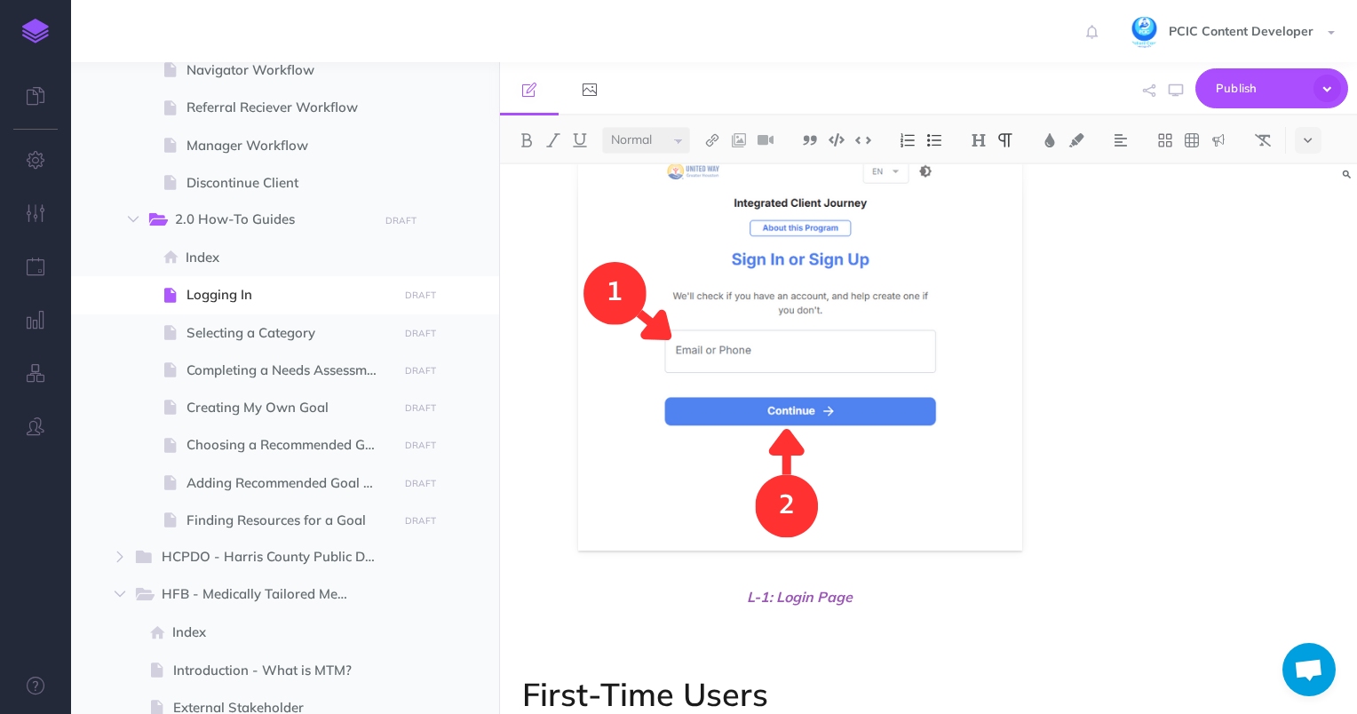
scroll to position [888, 0]
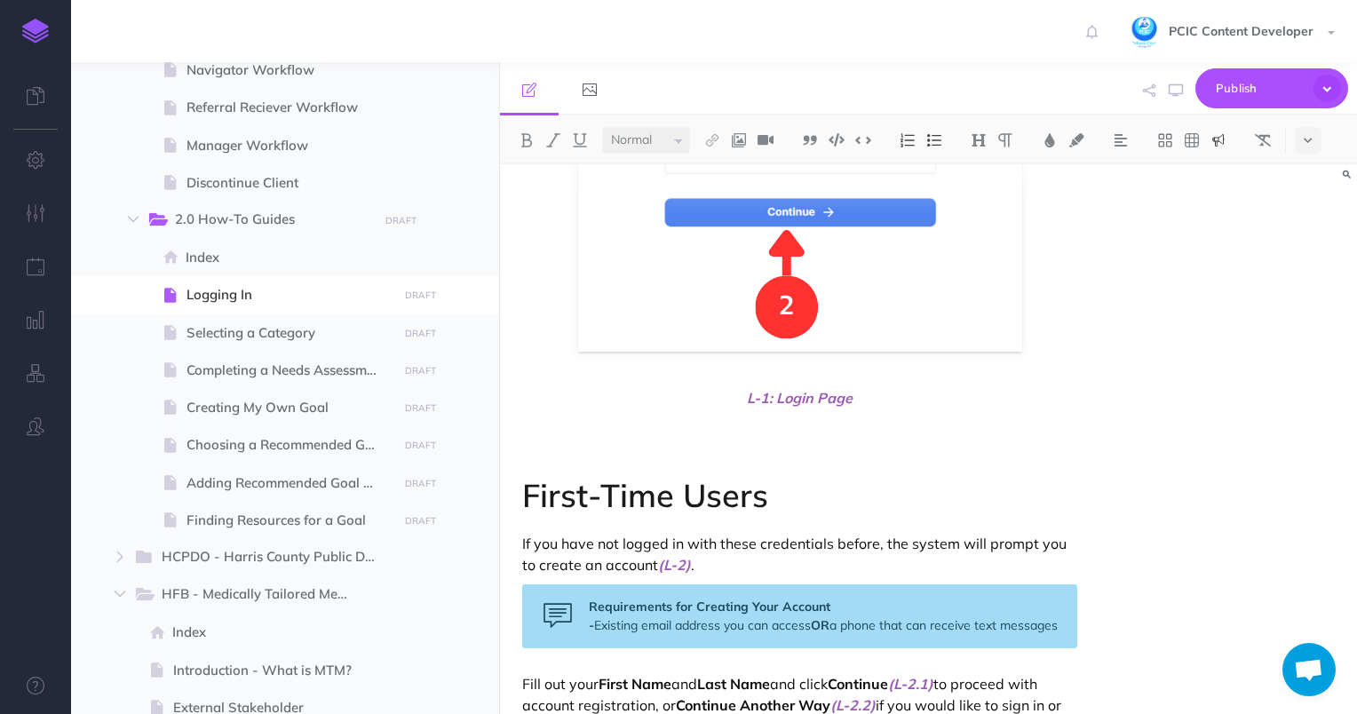
click at [755, 643] on div "Requirements for Creating Your Account - Existing email address you can access …" at bounding box center [800, 616] width 556 height 64
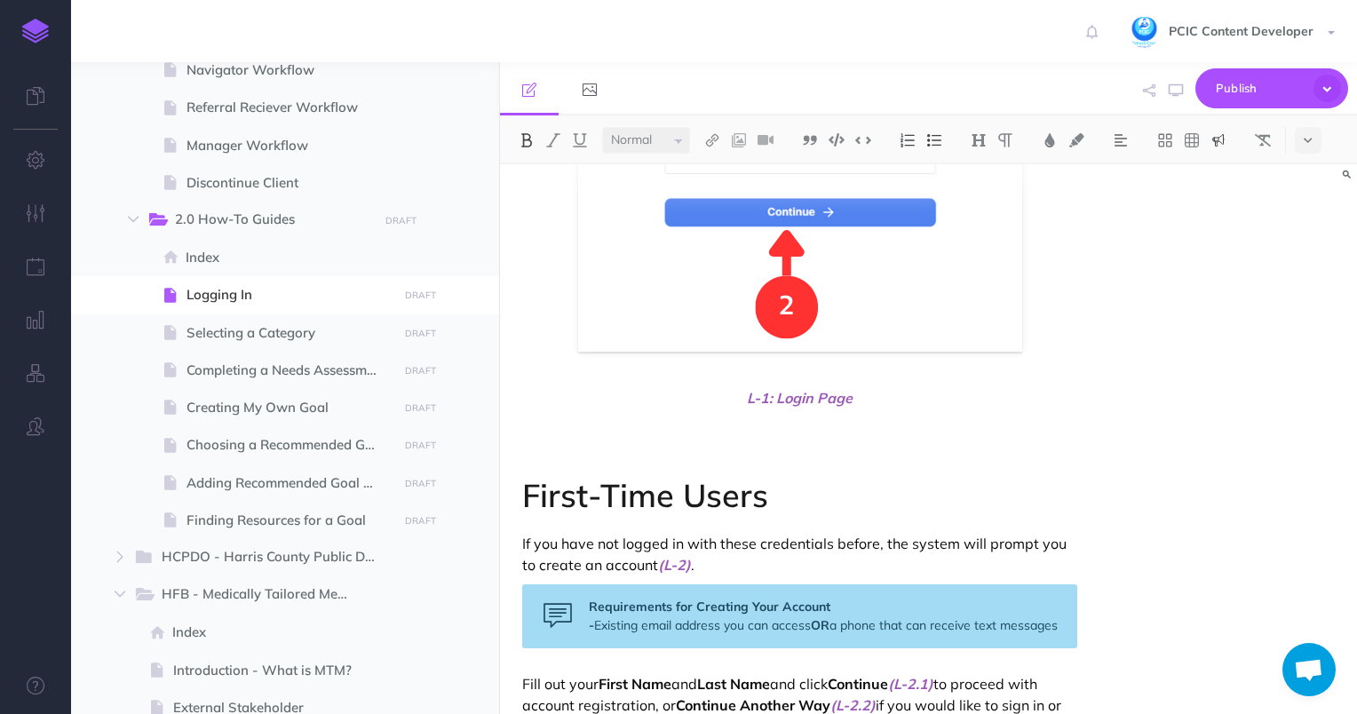
click at [741, 612] on strong "Requirements for Creating Your Account -" at bounding box center [710, 616] width 242 height 35
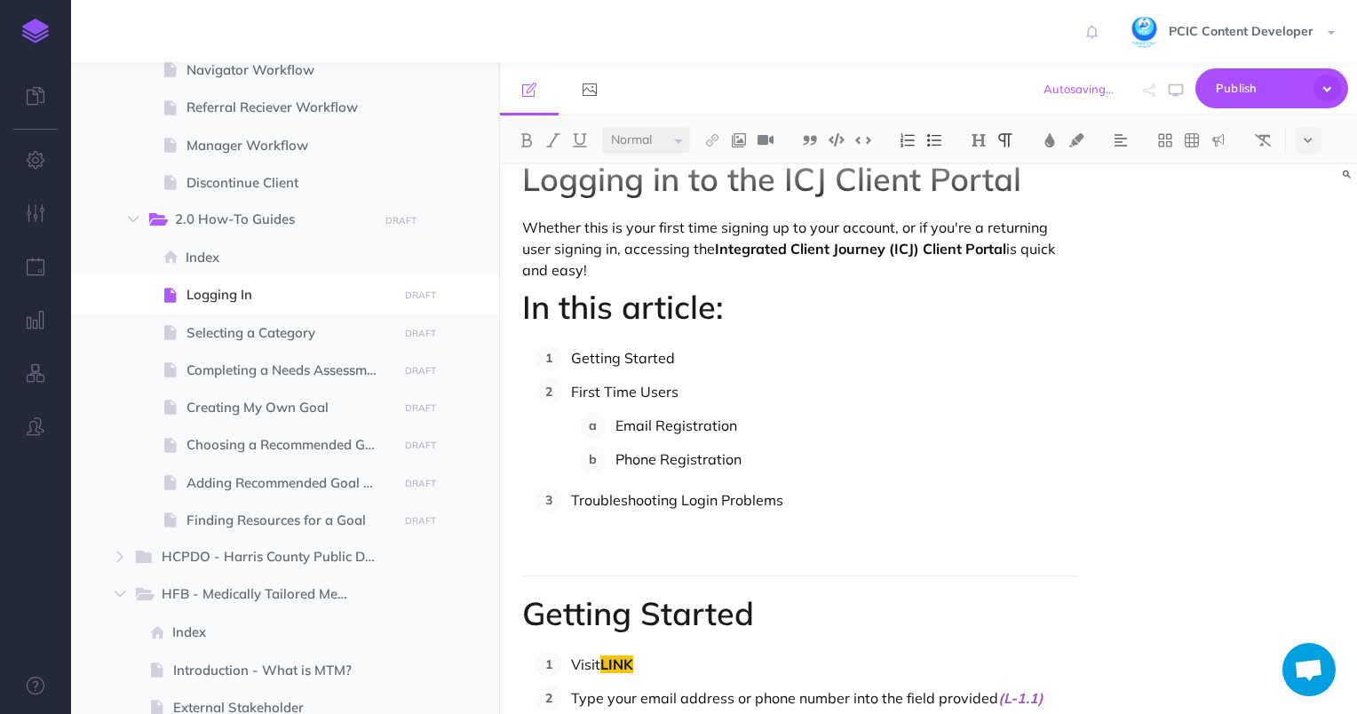
scroll to position [0, 0]
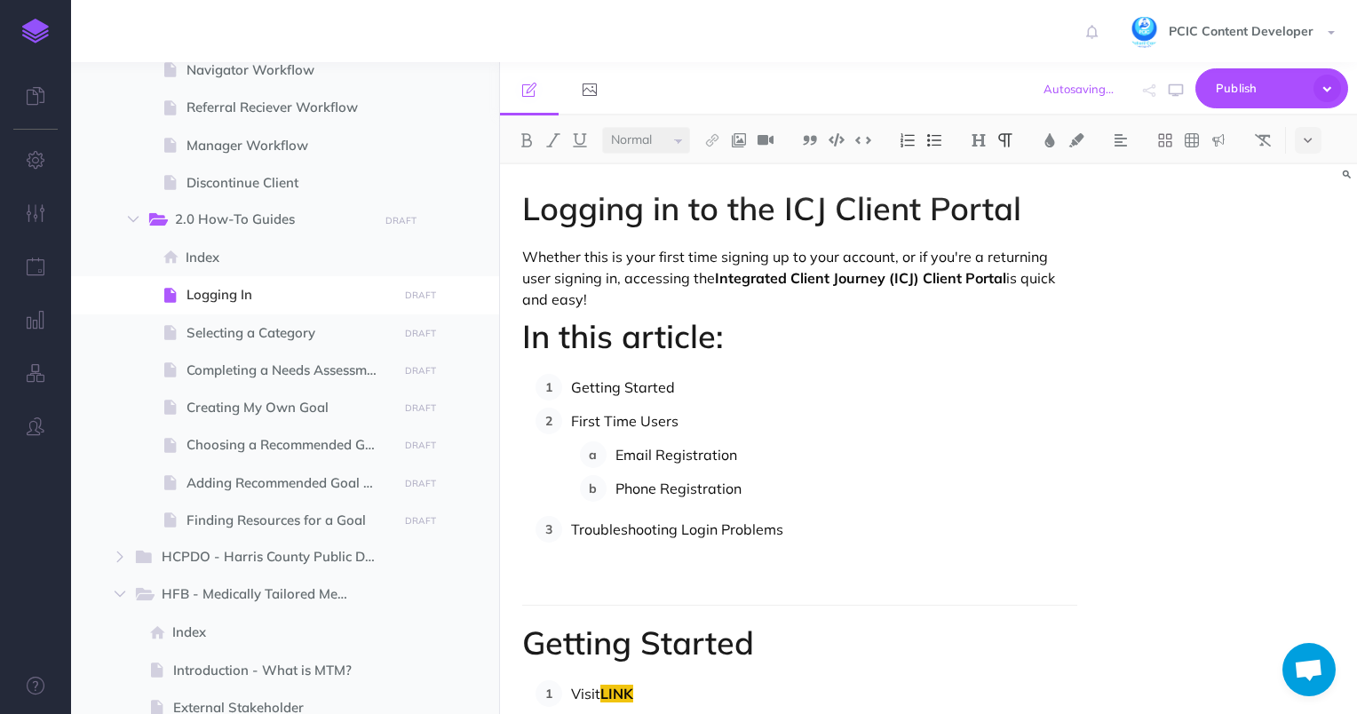
click at [630, 383] on p "Getting Started" at bounding box center [824, 387] width 507 height 27
click at [715, 138] on img at bounding box center [712, 140] width 16 height 14
click at [720, 200] on button at bounding box center [712, 198] width 27 height 27
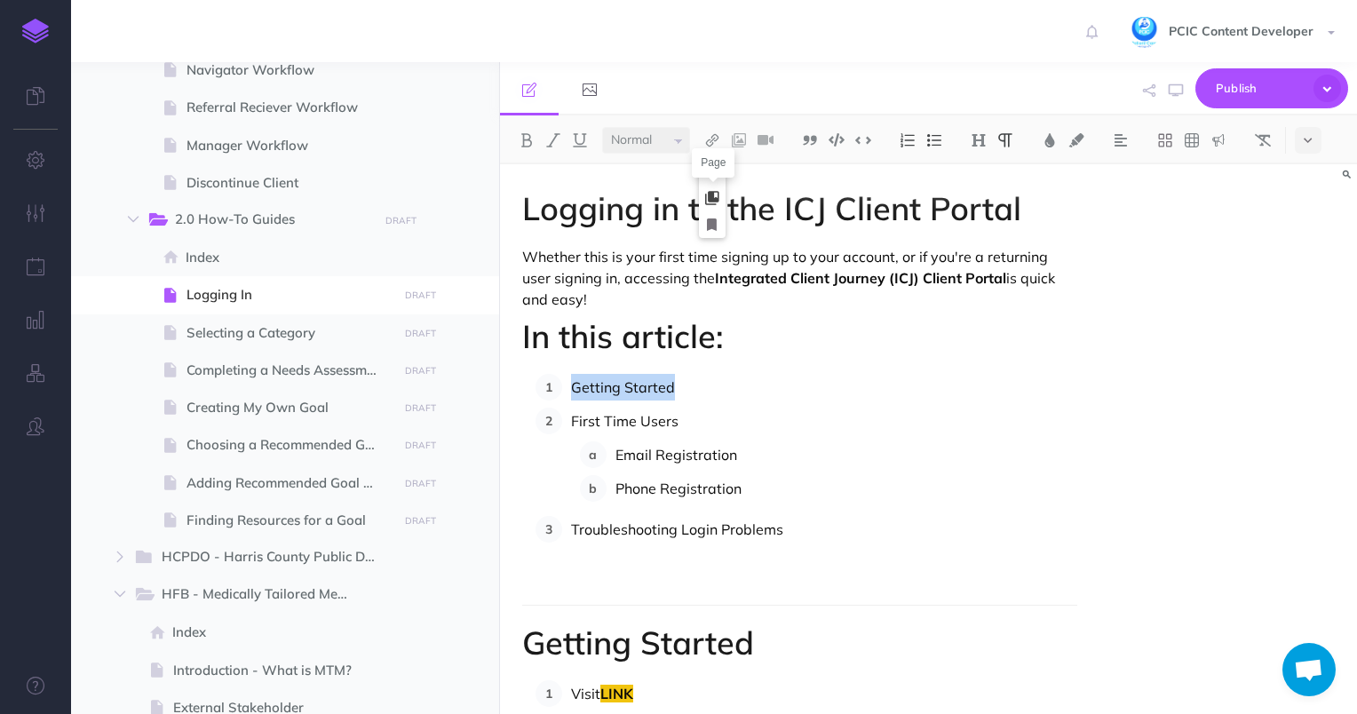
select select
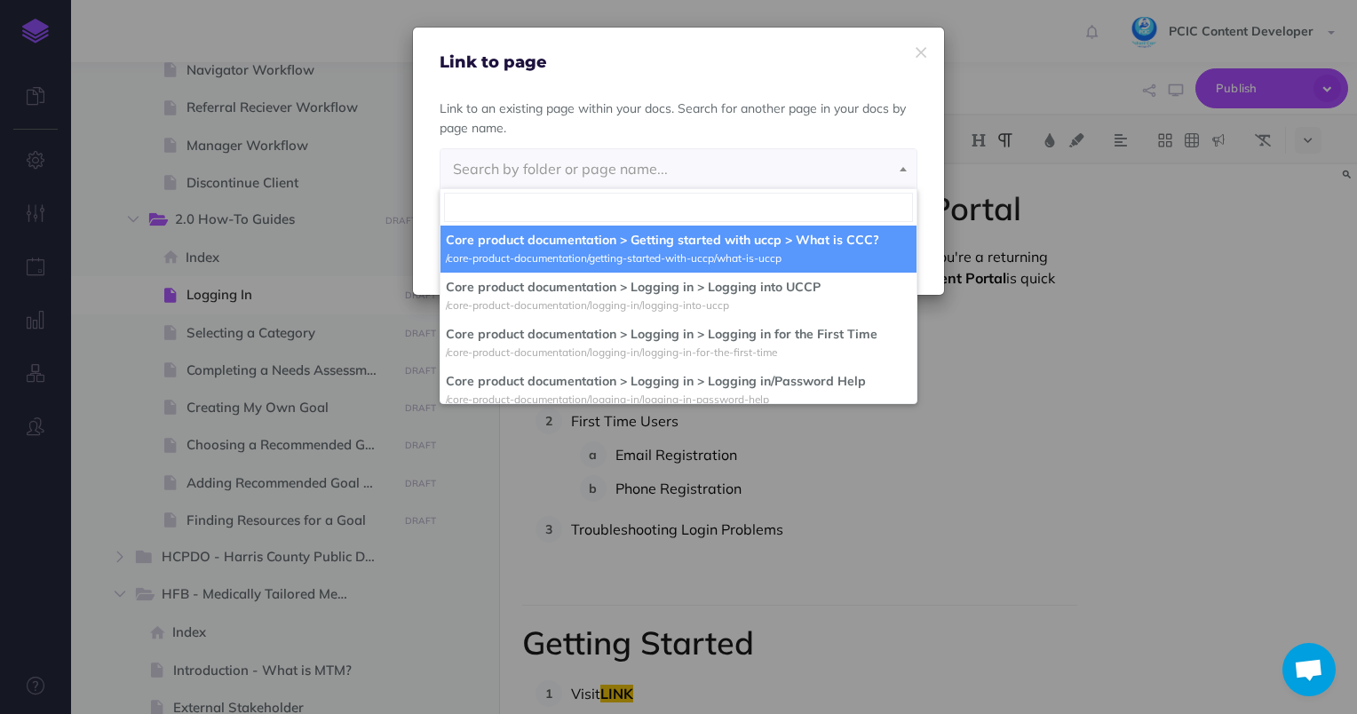
click at [675, 92] on div "Link to an existing page within your docs. Search for another page in your docs…" at bounding box center [678, 98] width 531 height 53
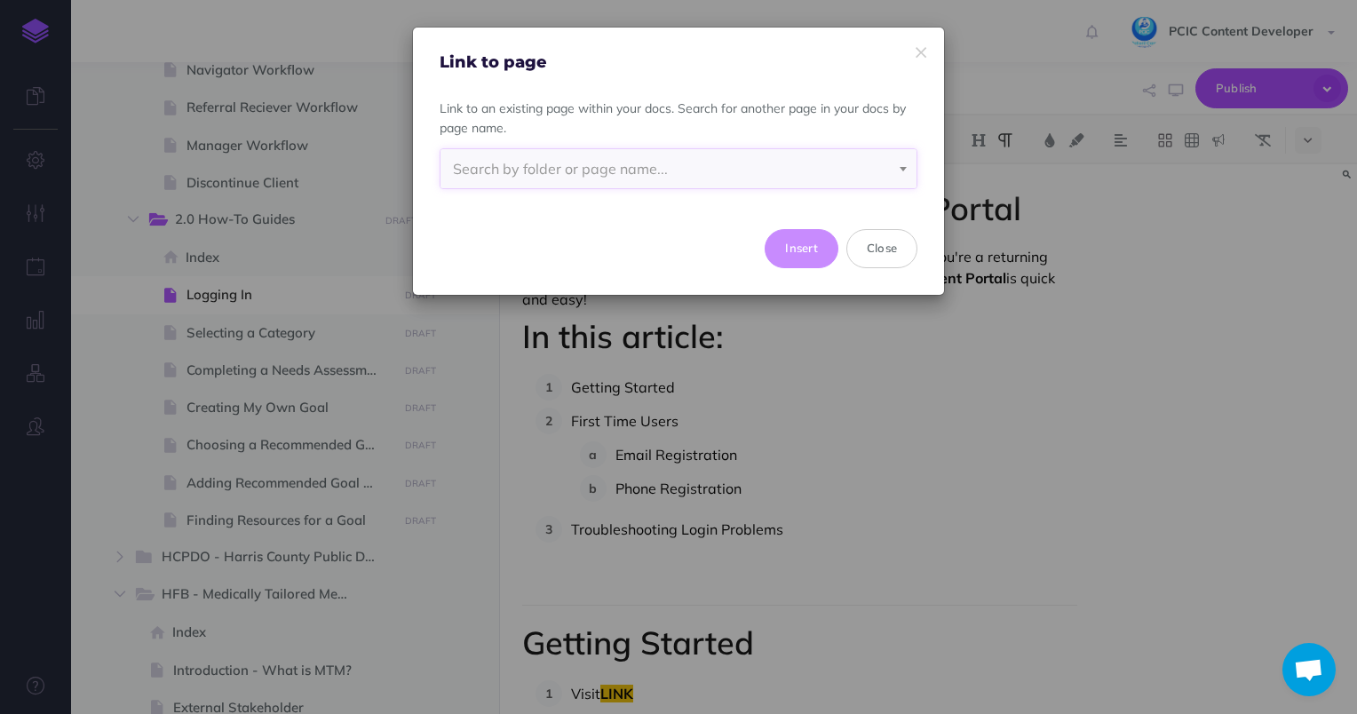
click at [691, 152] on span "Search by folder or page name..." at bounding box center [679, 168] width 476 height 39
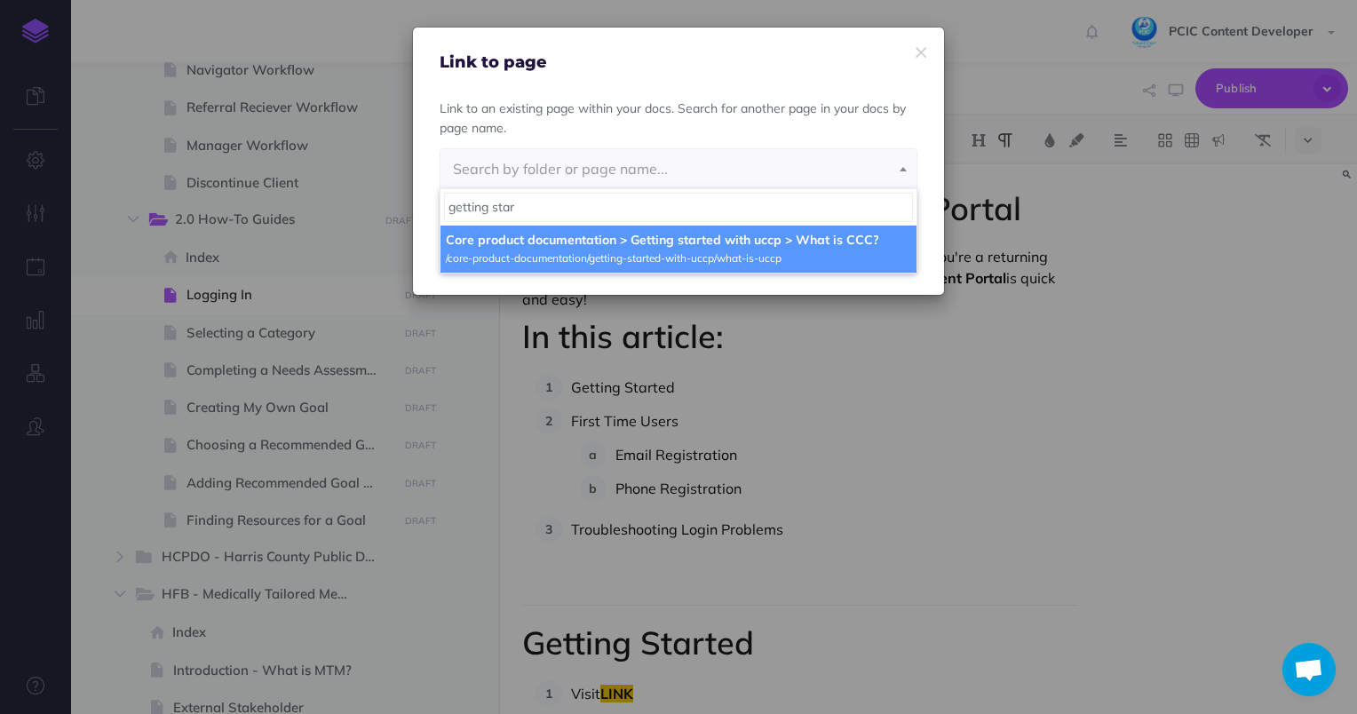
type input "getting start"
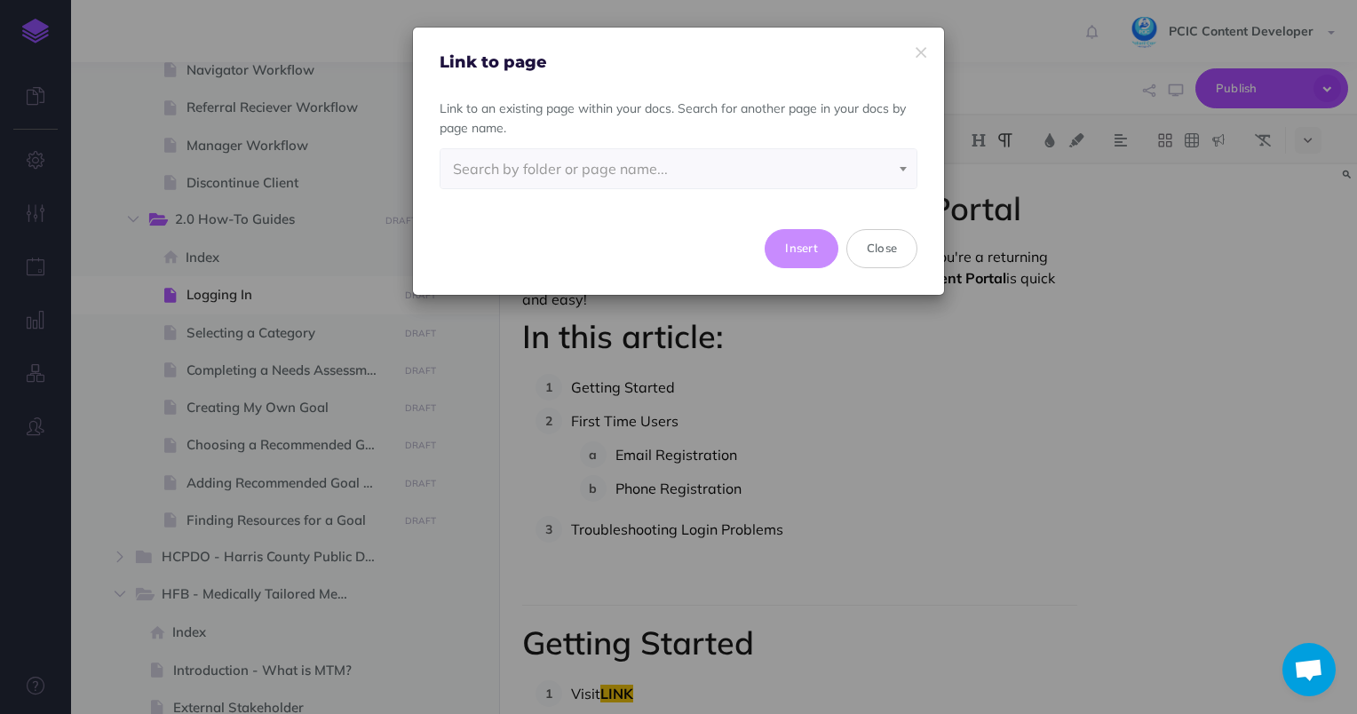
click at [913, 53] on div "Link to page" at bounding box center [678, 50] width 531 height 44
click at [920, 47] on icon "button" at bounding box center [921, 53] width 11 height 19
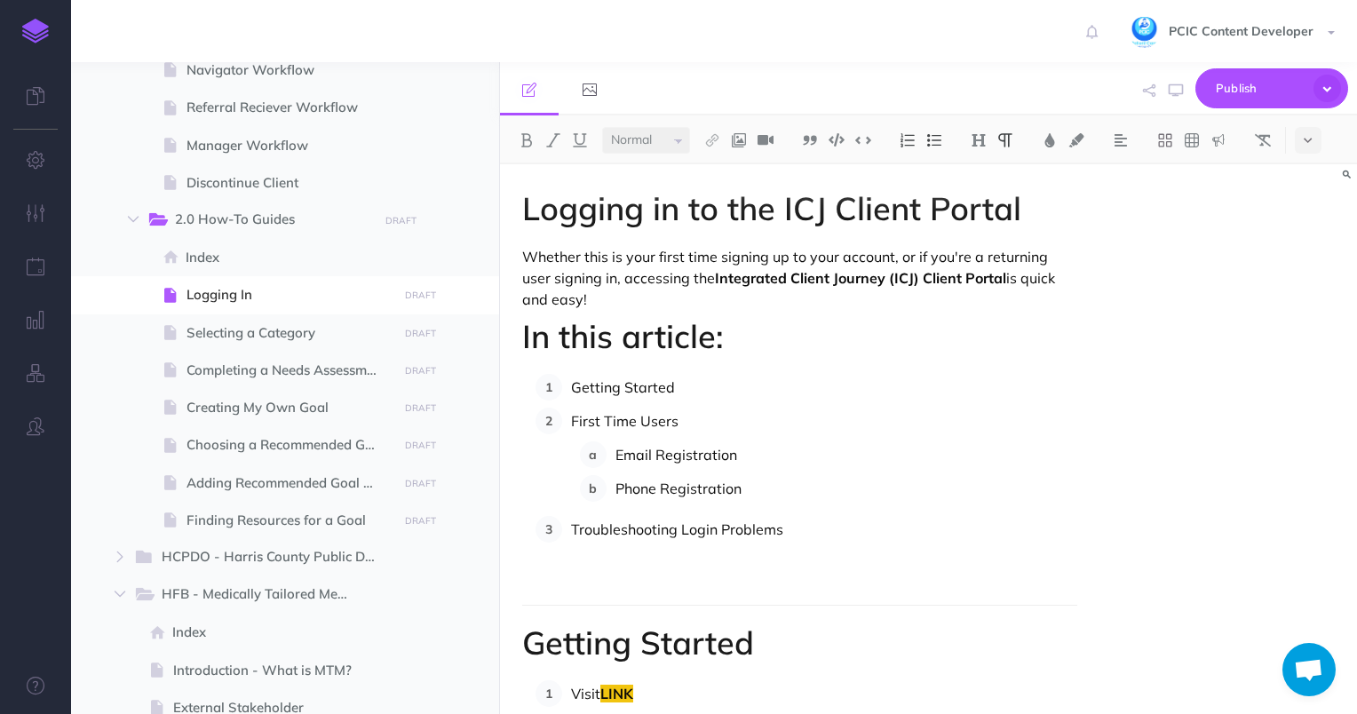
click at [619, 387] on p "Getting Started" at bounding box center [824, 387] width 507 height 27
click at [707, 139] on img at bounding box center [712, 140] width 16 height 14
click at [714, 224] on icon at bounding box center [712, 224] width 10 height 12
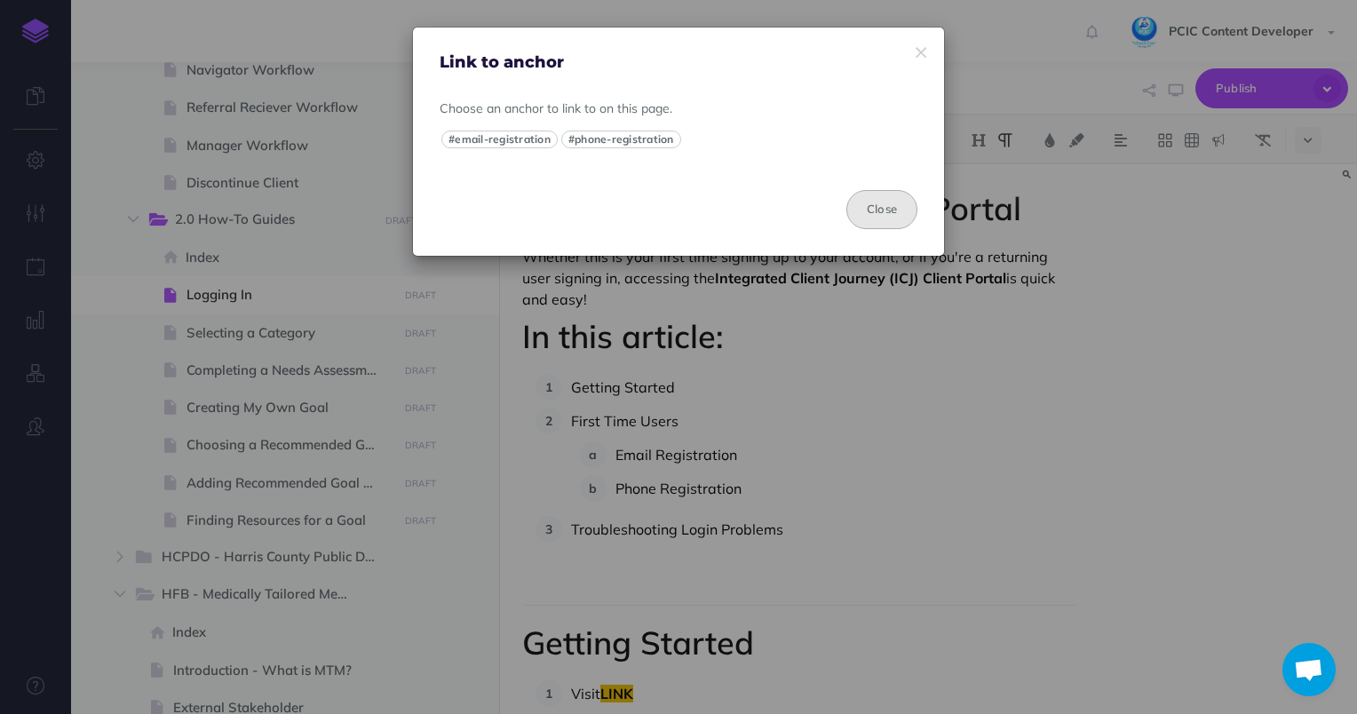
click at [881, 206] on button "Close" at bounding box center [881, 209] width 71 height 39
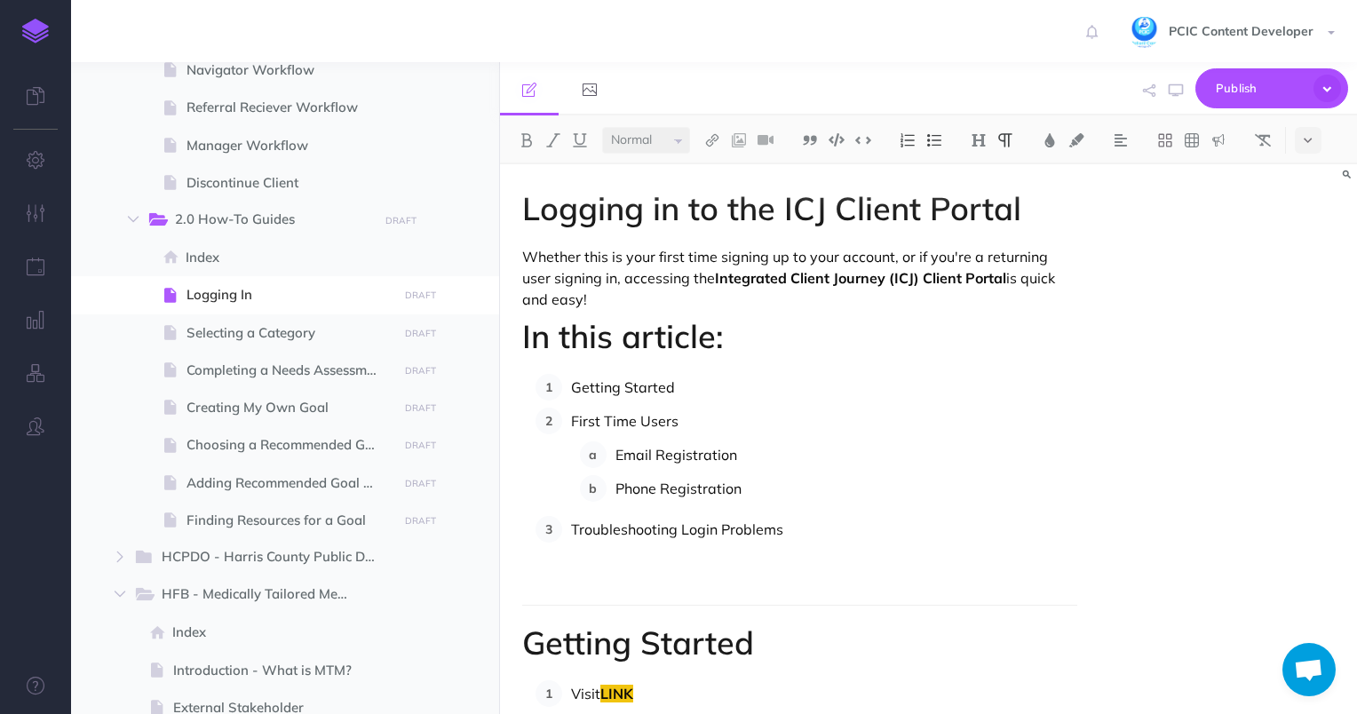
click at [704, 641] on h1 "Getting Started" at bounding box center [800, 643] width 556 height 36
click at [717, 134] on img at bounding box center [712, 140] width 16 height 14
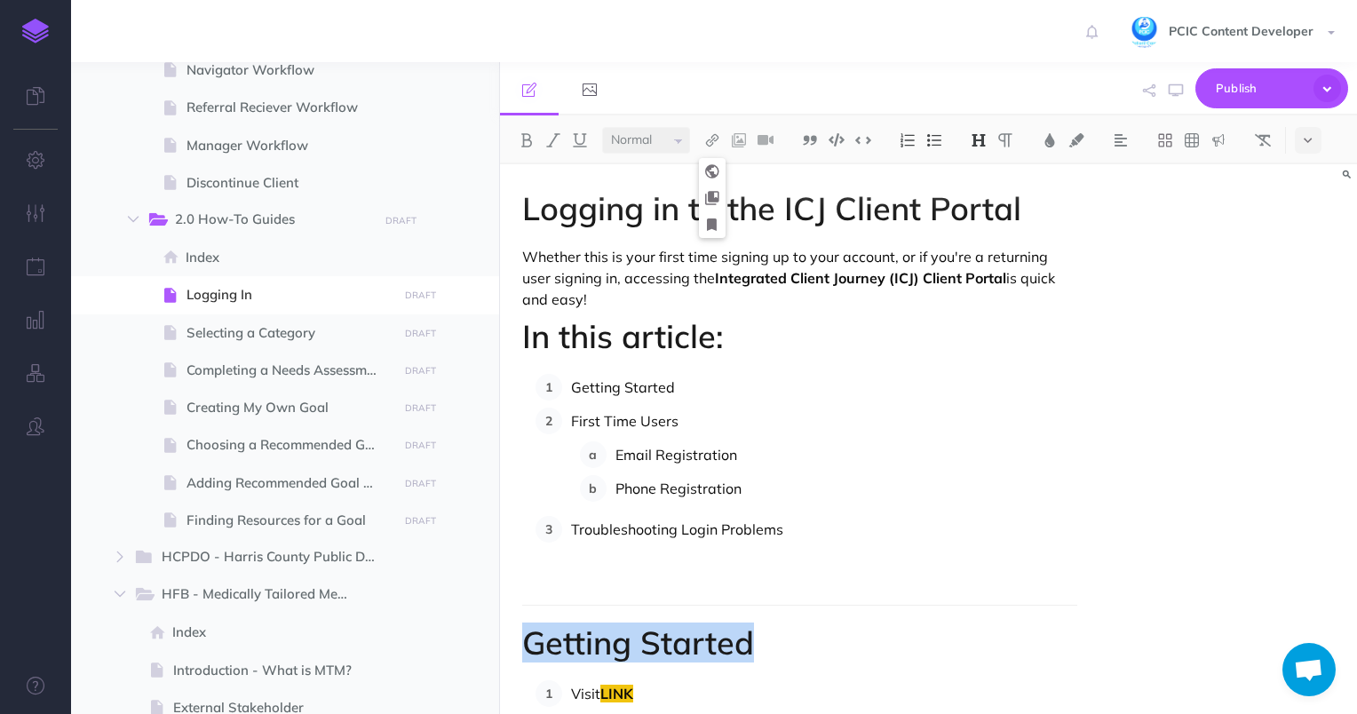
click at [987, 143] on img at bounding box center [979, 140] width 16 height 14
click at [974, 179] on button "H1" at bounding box center [978, 171] width 27 height 27
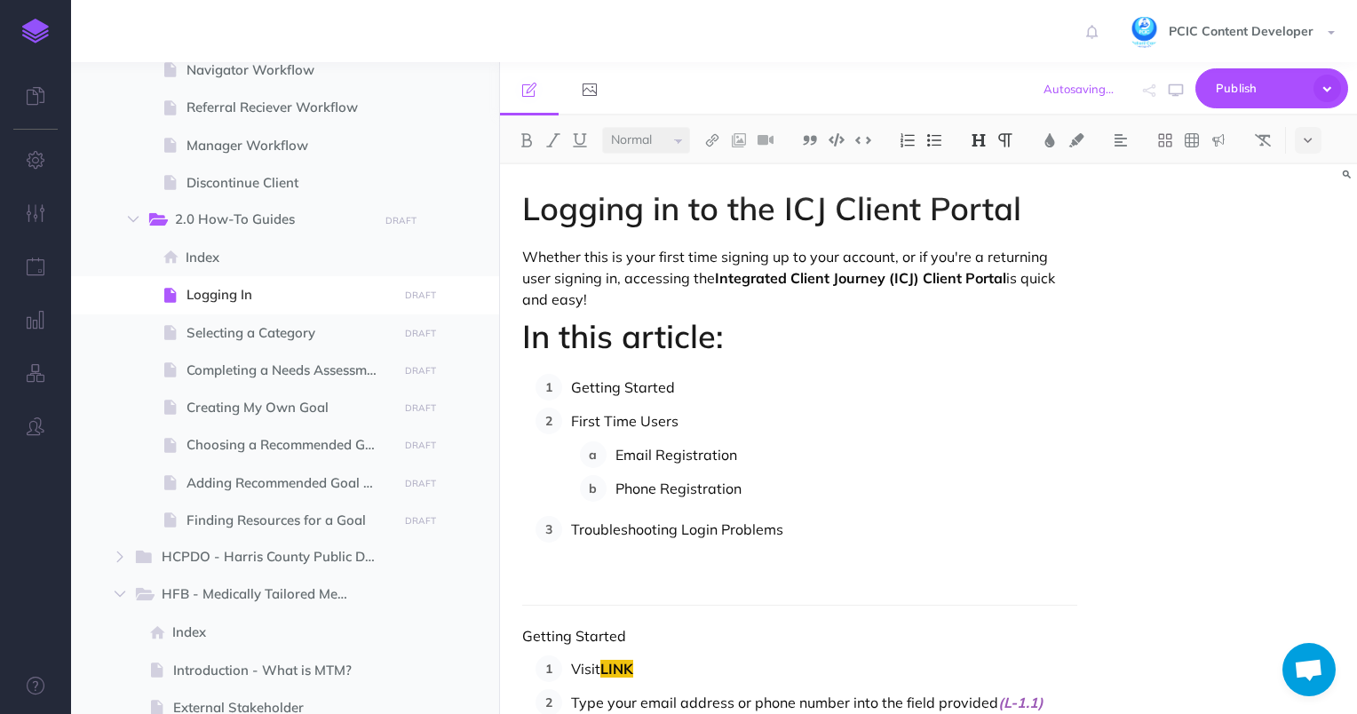
click at [974, 143] on img at bounding box center [979, 140] width 16 height 14
click at [981, 178] on button "H1" at bounding box center [978, 171] width 27 height 27
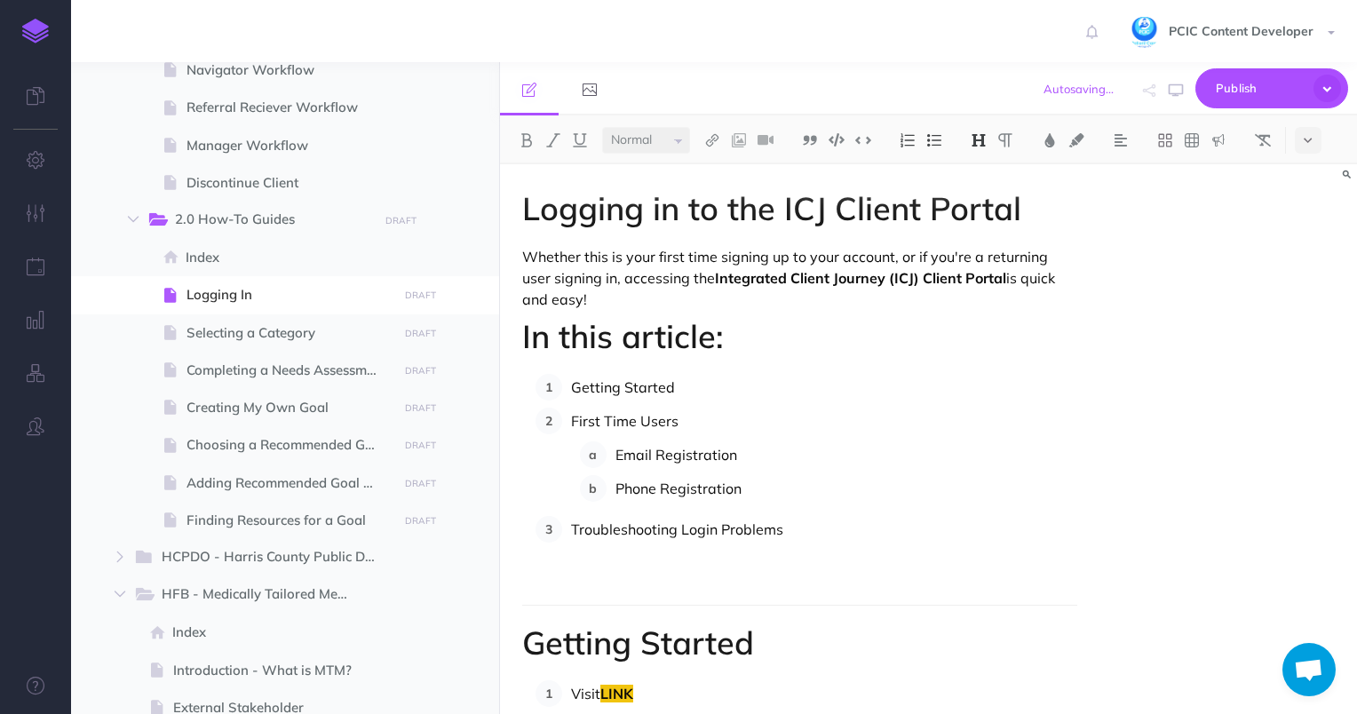
click at [661, 383] on p "Getting Started" at bounding box center [824, 387] width 507 height 27
click at [656, 383] on p "Getting Started" at bounding box center [824, 387] width 507 height 27
click at [721, 137] on button at bounding box center [712, 140] width 27 height 27
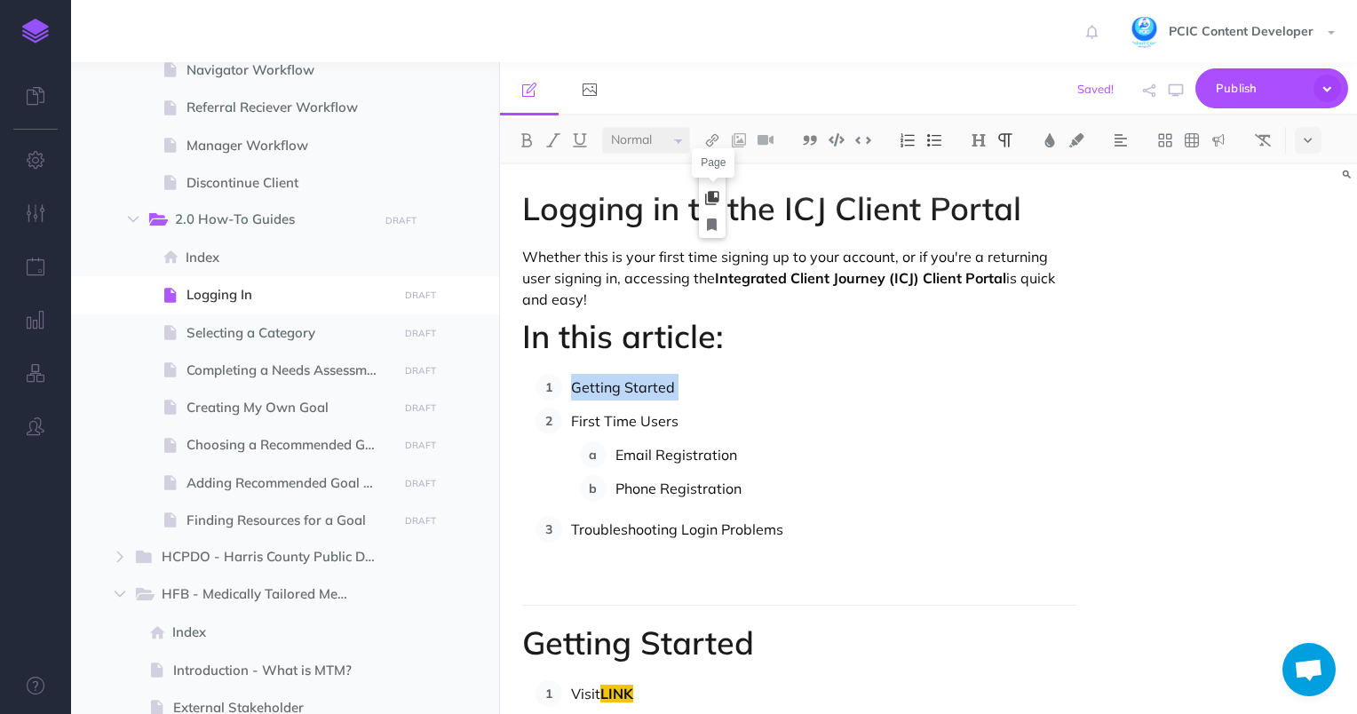
click at [719, 200] on icon at bounding box center [712, 198] width 14 height 12
select select
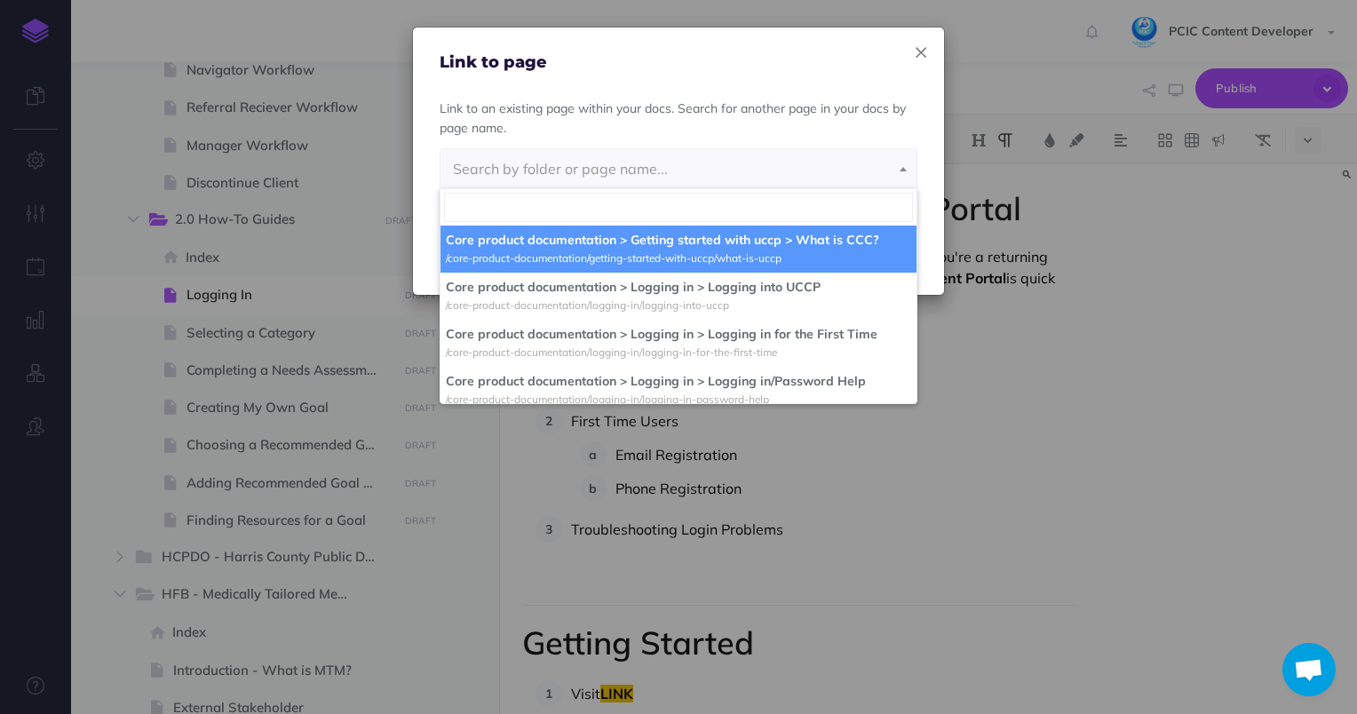
click at [918, 61] on icon "button" at bounding box center [921, 53] width 11 height 19
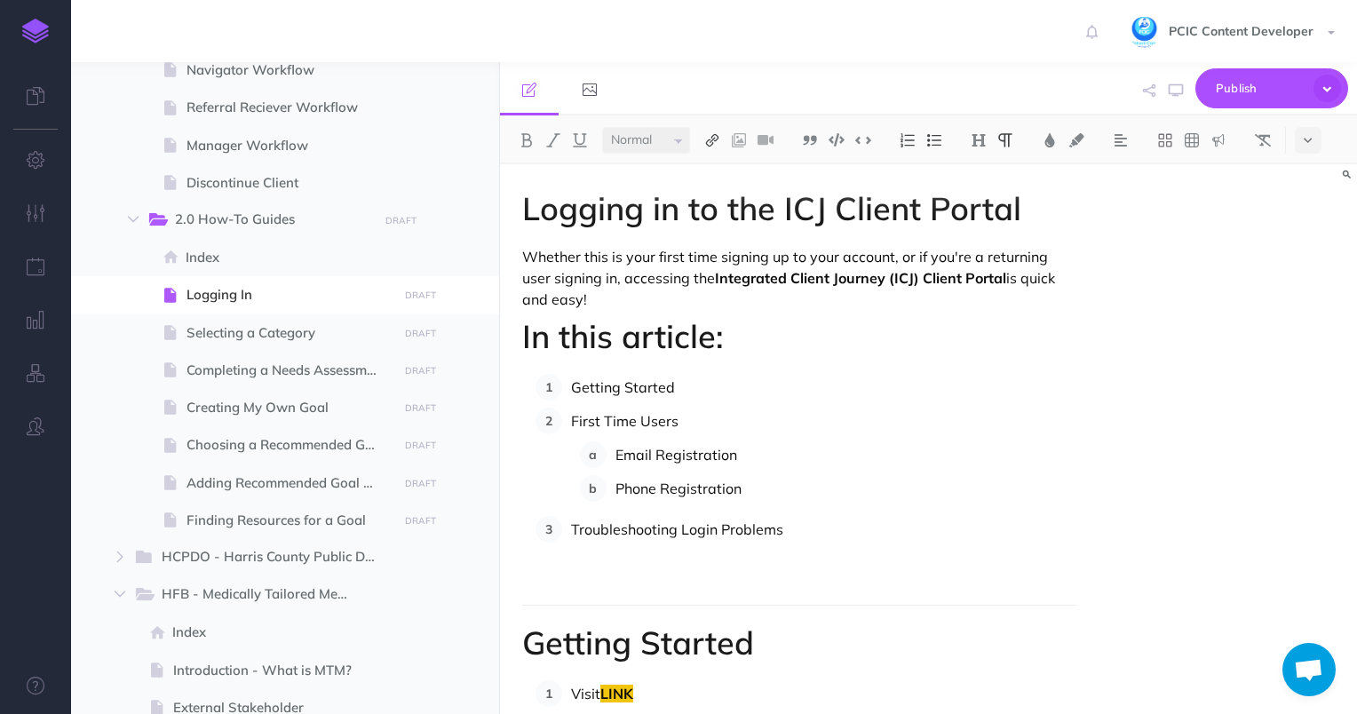
click at [704, 133] on img at bounding box center [712, 140] width 16 height 14
click at [715, 221] on icon at bounding box center [712, 224] width 10 height 12
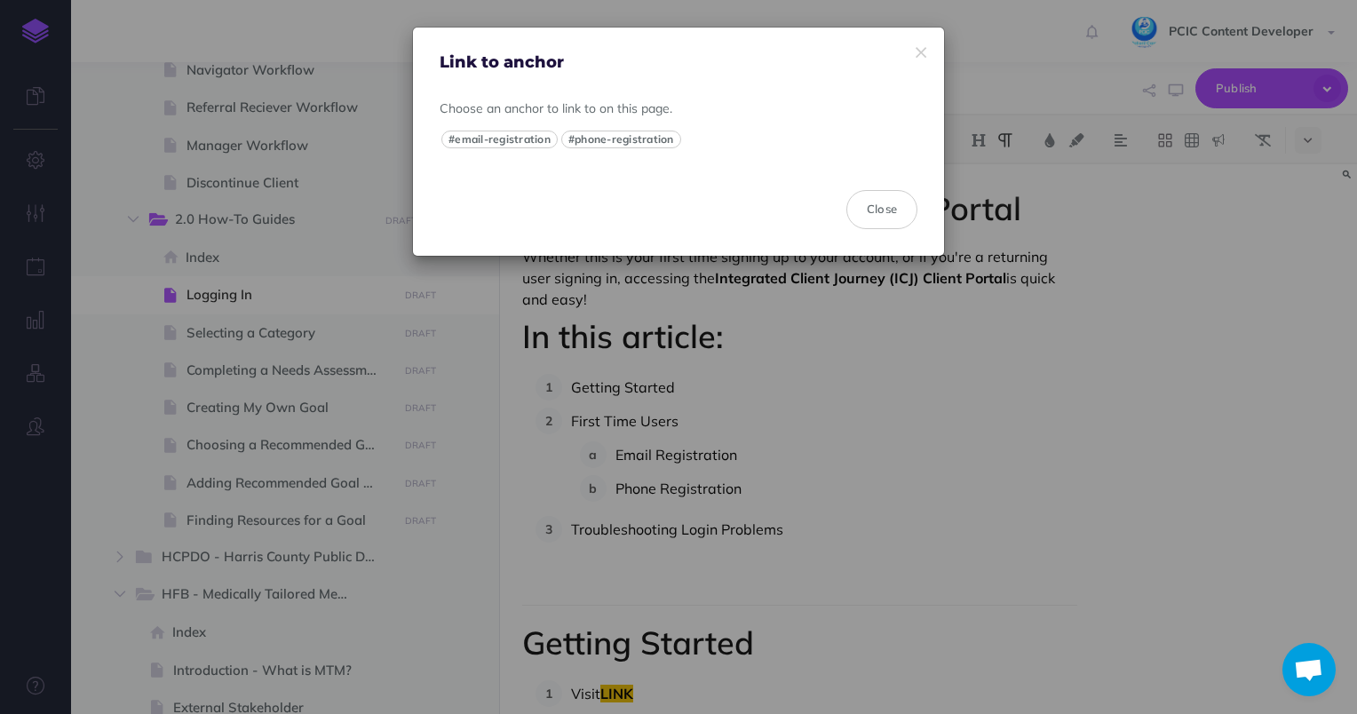
click at [608, 103] on p "Choose an anchor to link to on this page." at bounding box center [679, 109] width 478 height 20
click at [925, 46] on div "Link to anchor" at bounding box center [678, 50] width 531 height 44
drag, startPoint x: 925, startPoint y: 46, endPoint x: 892, endPoint y: 217, distance: 173.8
click at [892, 217] on button "Close" at bounding box center [881, 209] width 71 height 39
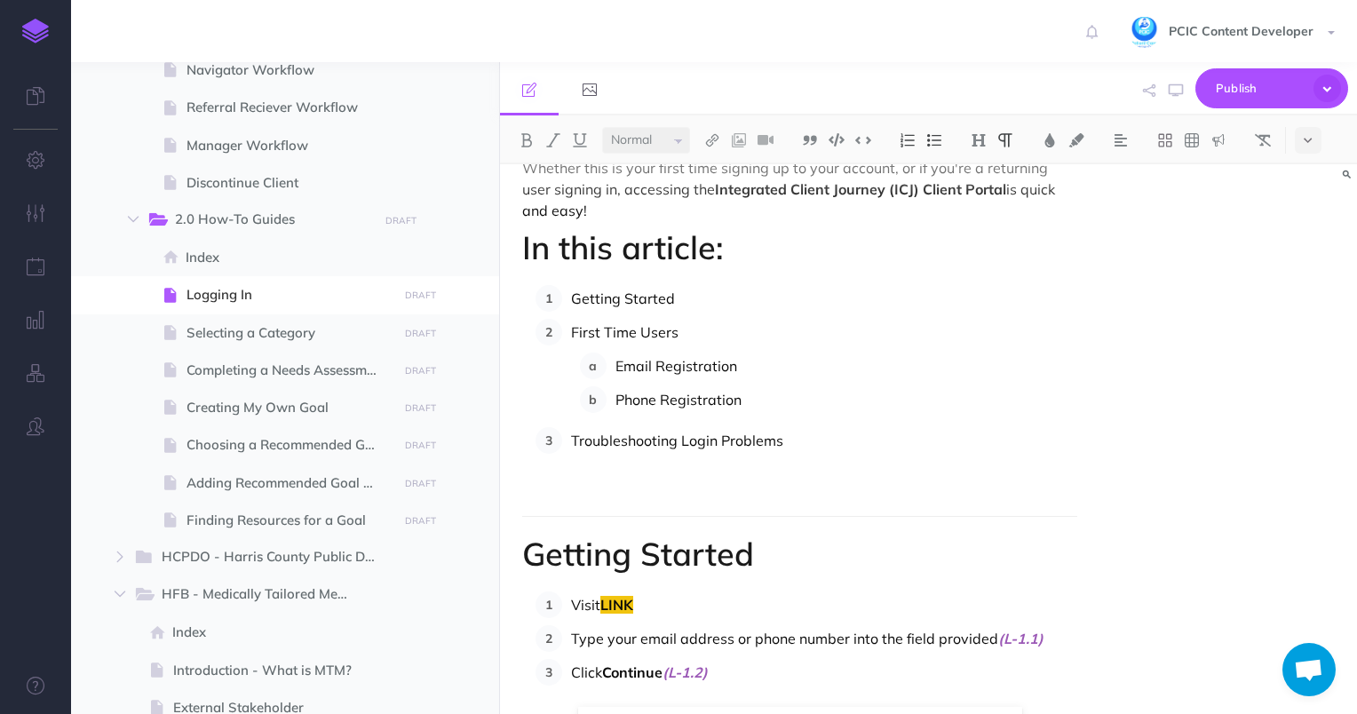
click at [787, 345] on p "First Time Users" at bounding box center [824, 332] width 507 height 27
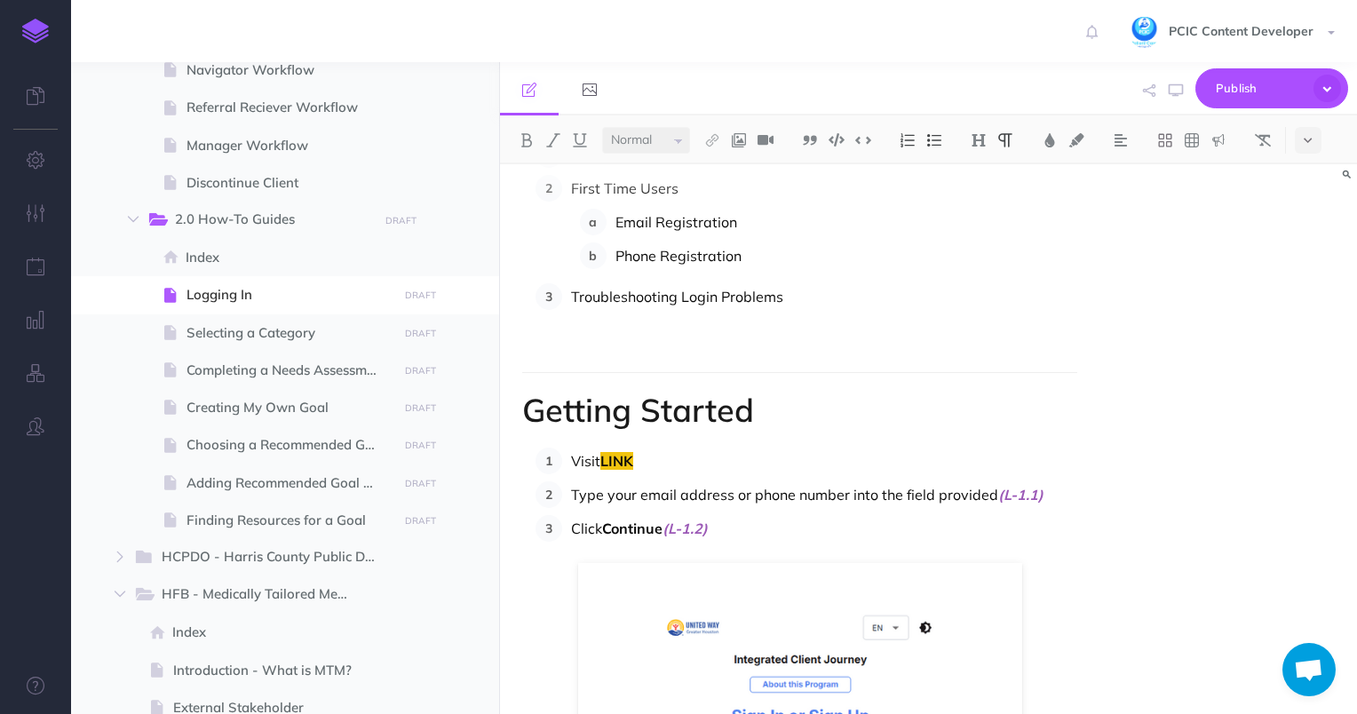
scroll to position [266, 0]
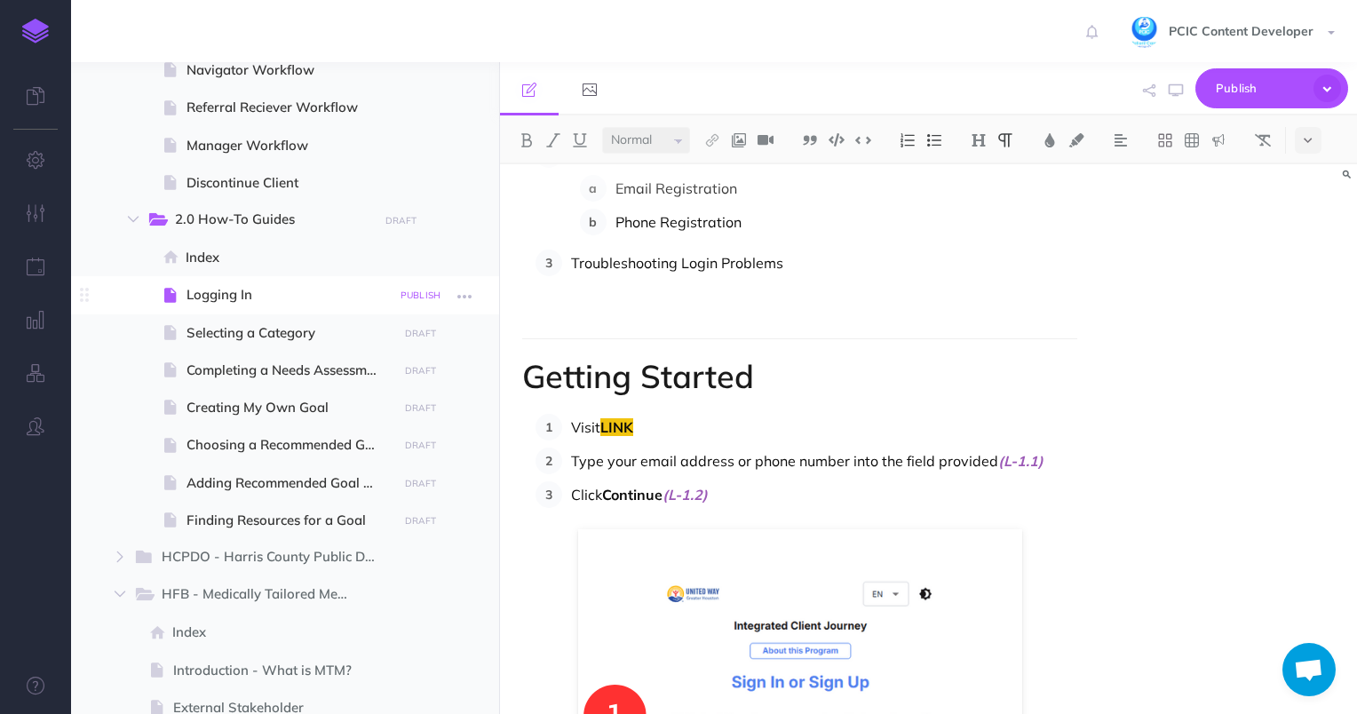
click at [425, 297] on small "PUBLISH" at bounding box center [421, 296] width 41 height 12
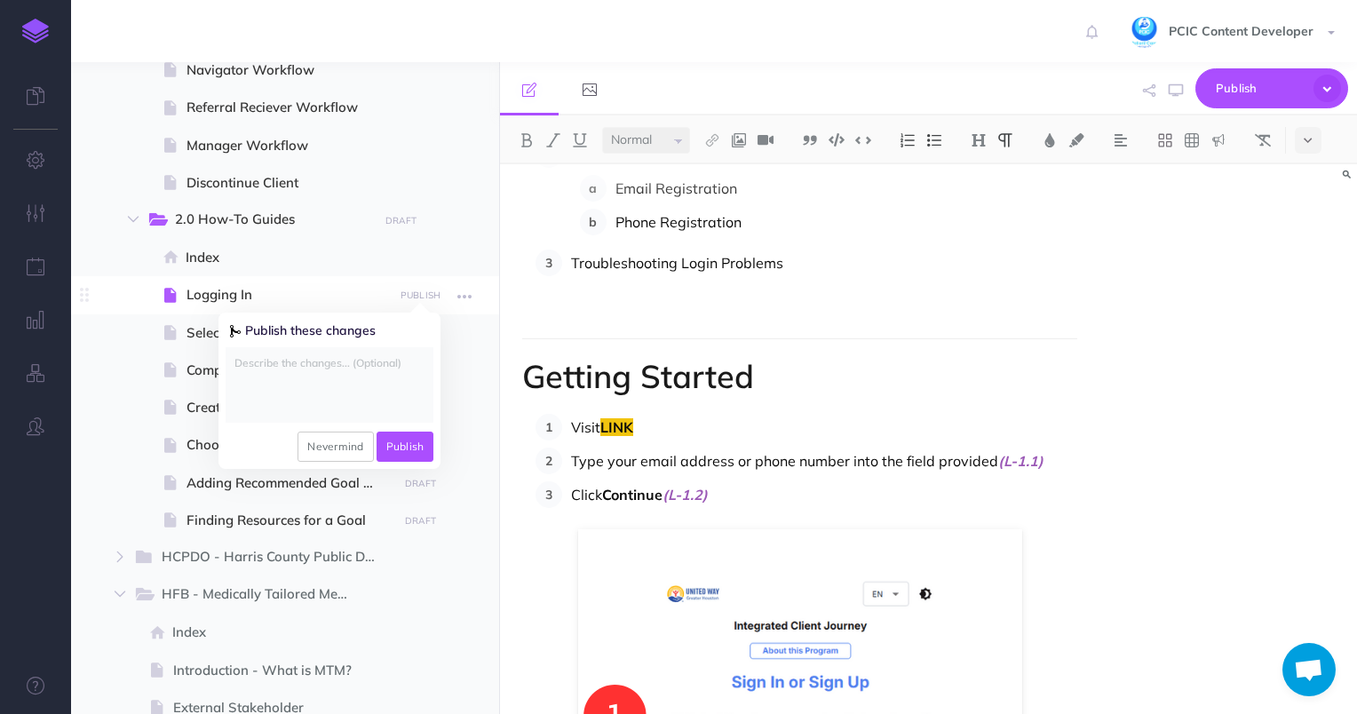
click at [345, 364] on textarea at bounding box center [330, 384] width 208 height 75
click at [329, 445] on button "Nevermind" at bounding box center [335, 447] width 75 height 30
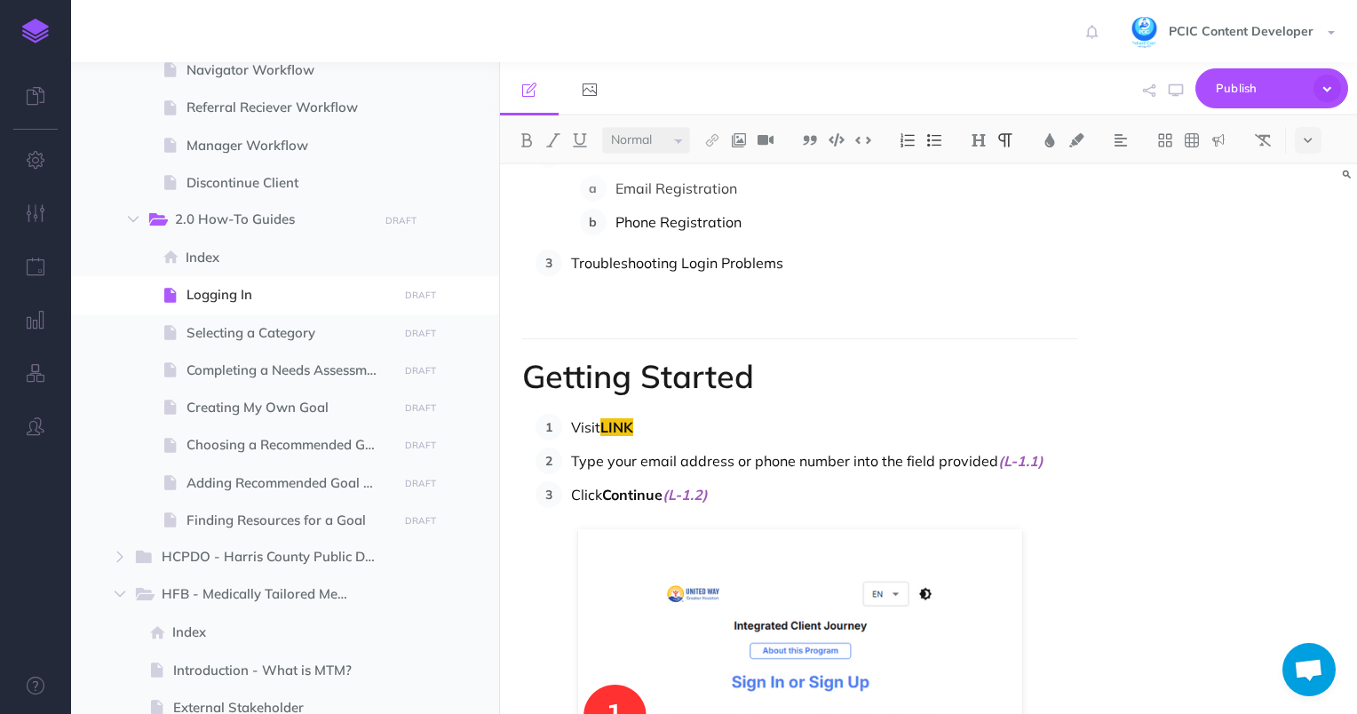
click at [658, 267] on p "Troubleshooting Login Problems" at bounding box center [824, 263] width 507 height 27
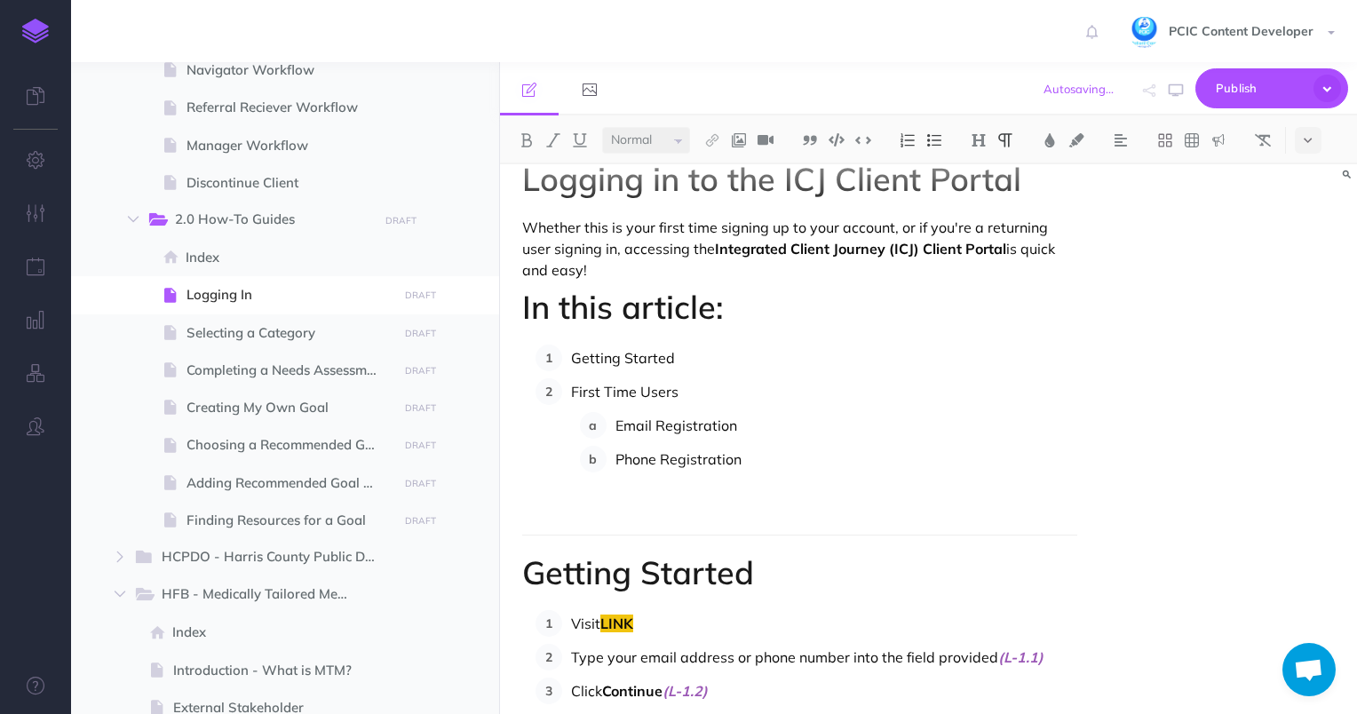
scroll to position [0, 0]
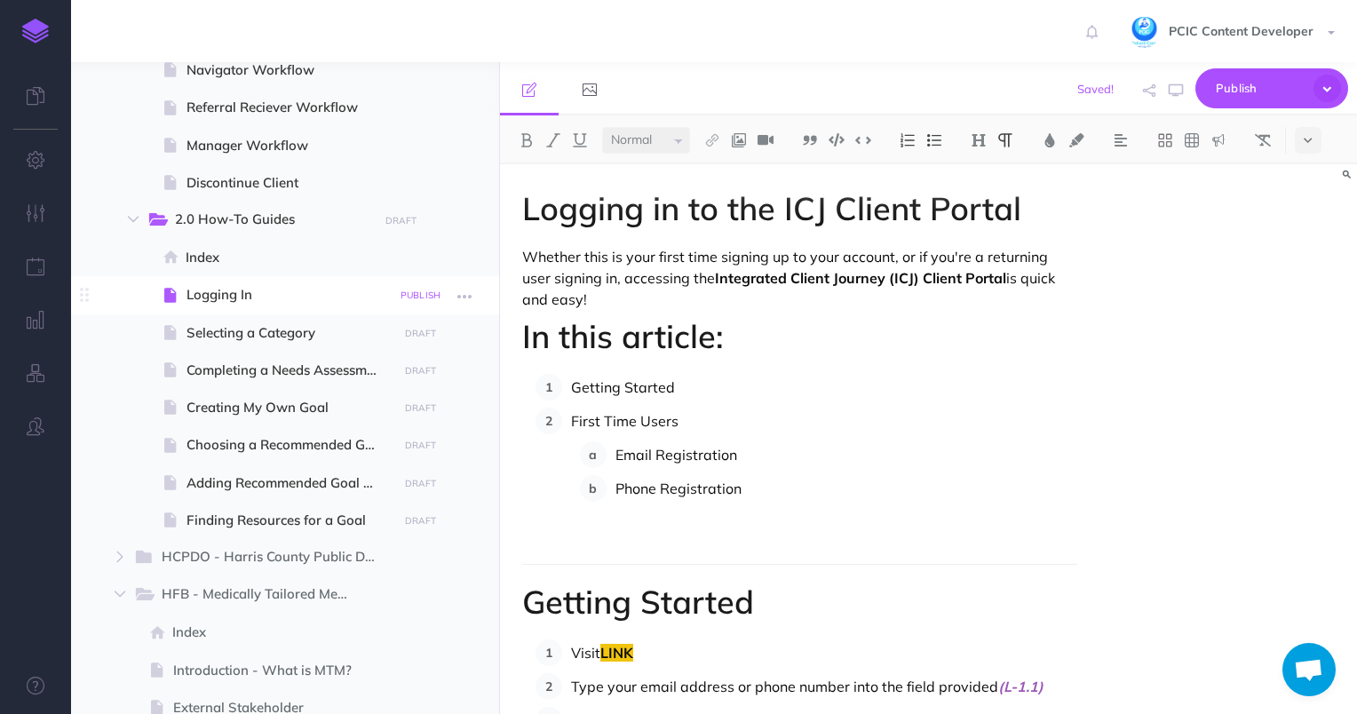
click at [418, 299] on small "PUBLISH" at bounding box center [421, 296] width 41 height 12
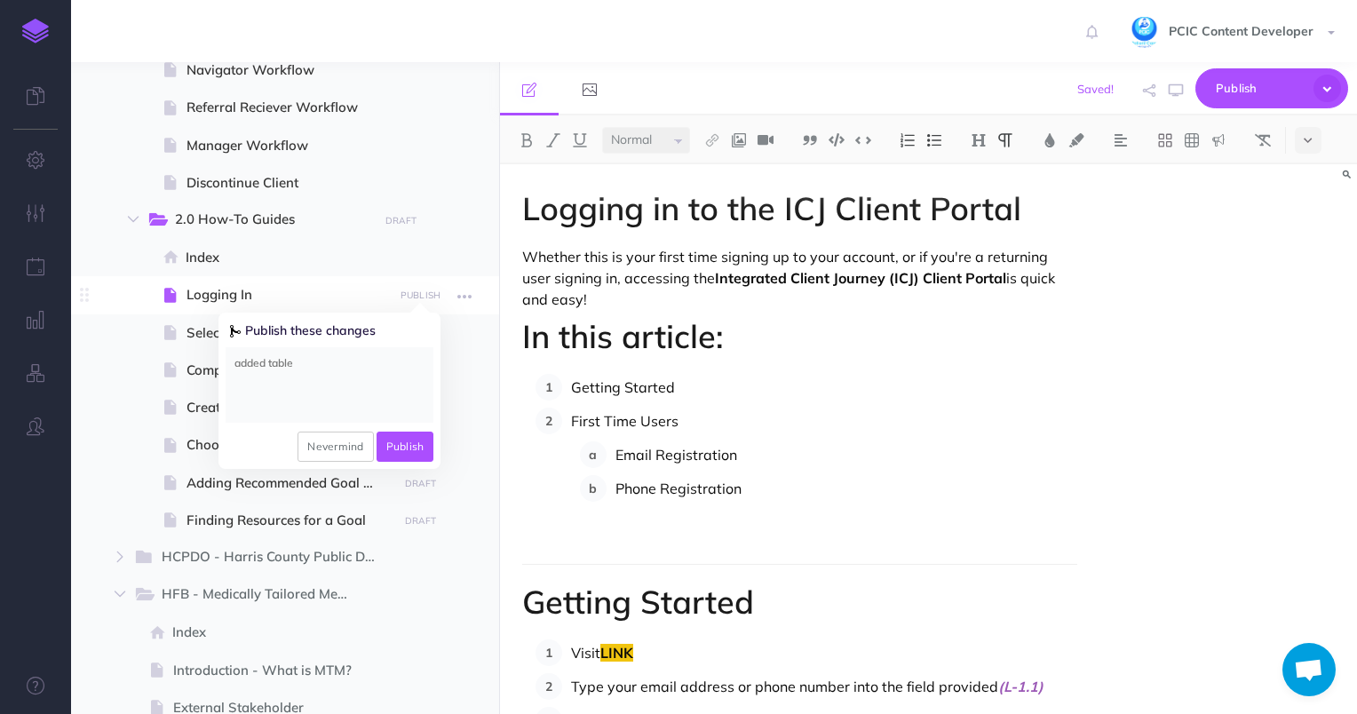
click at [396, 374] on textarea "added table" at bounding box center [330, 384] width 208 height 75
type textarea "added table of contents"
click at [394, 449] on button "Publish" at bounding box center [406, 447] width 58 height 30
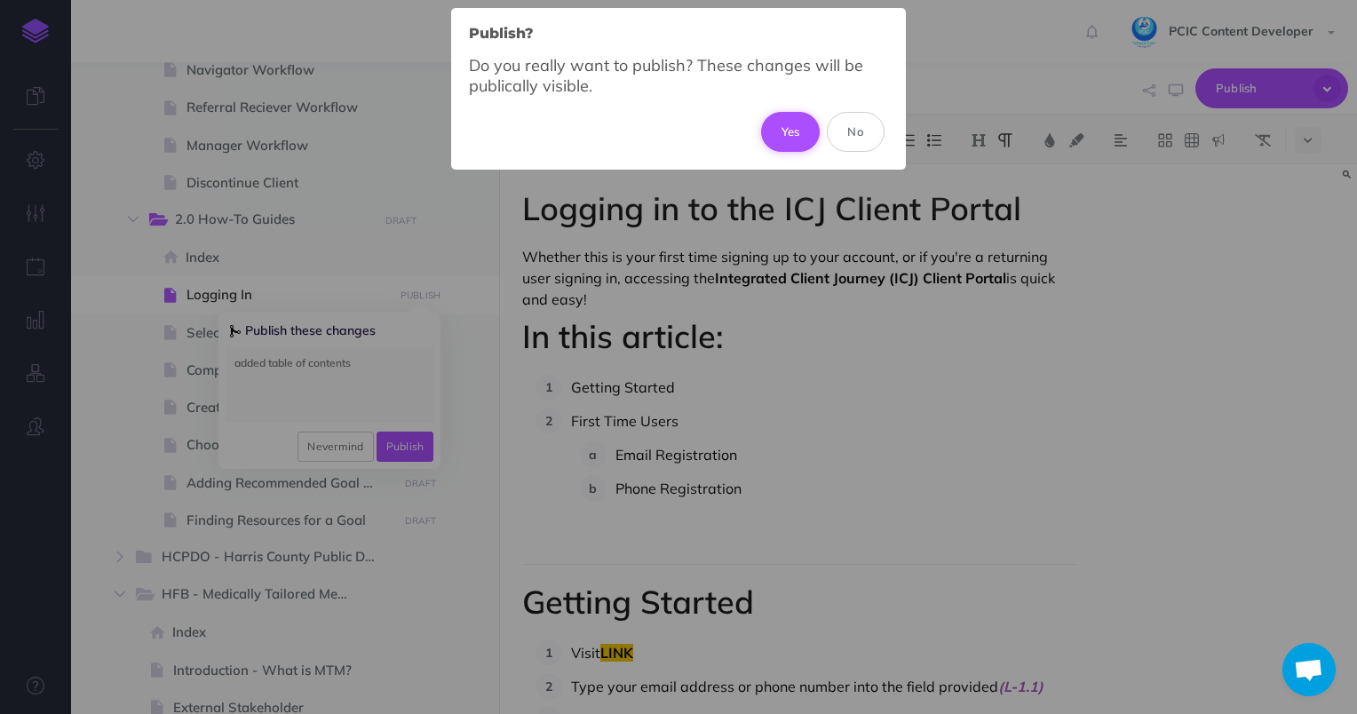
click at [778, 131] on button "Yes" at bounding box center [791, 131] width 60 height 39
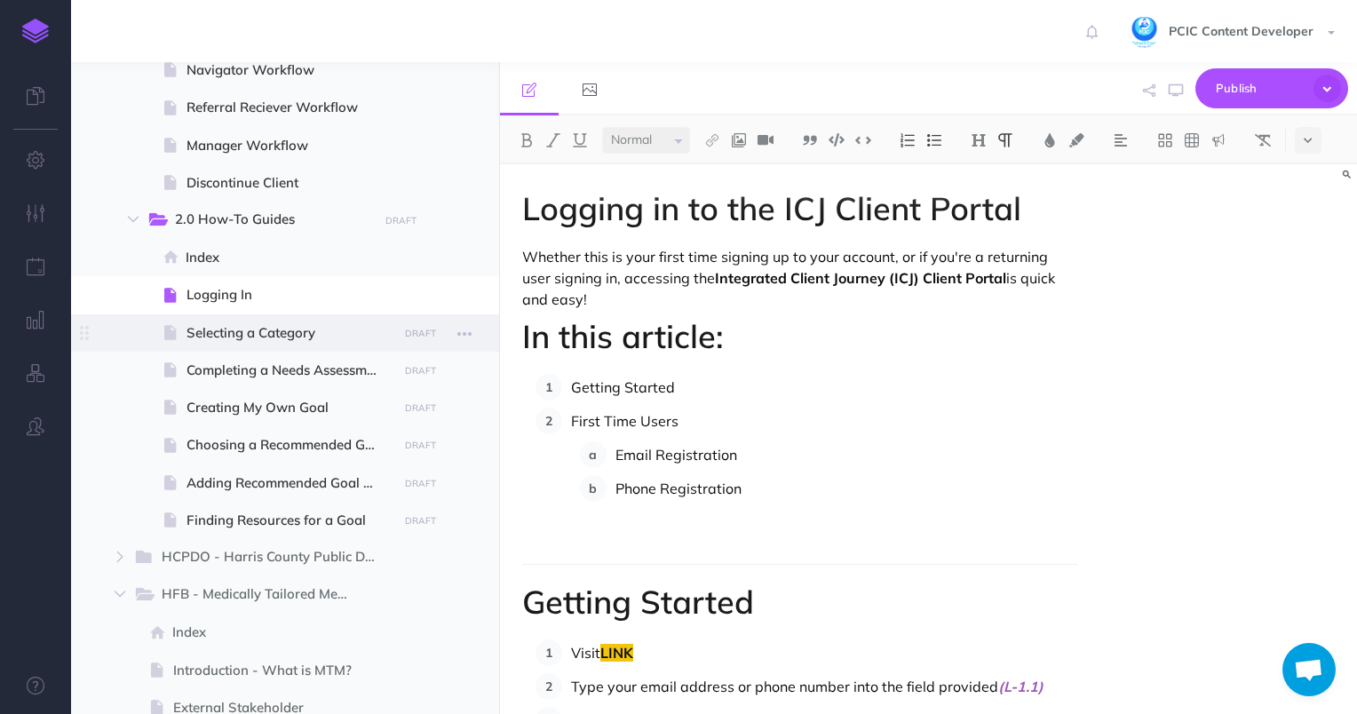
click at [295, 339] on span "Selecting a Category" at bounding box center [290, 332] width 206 height 21
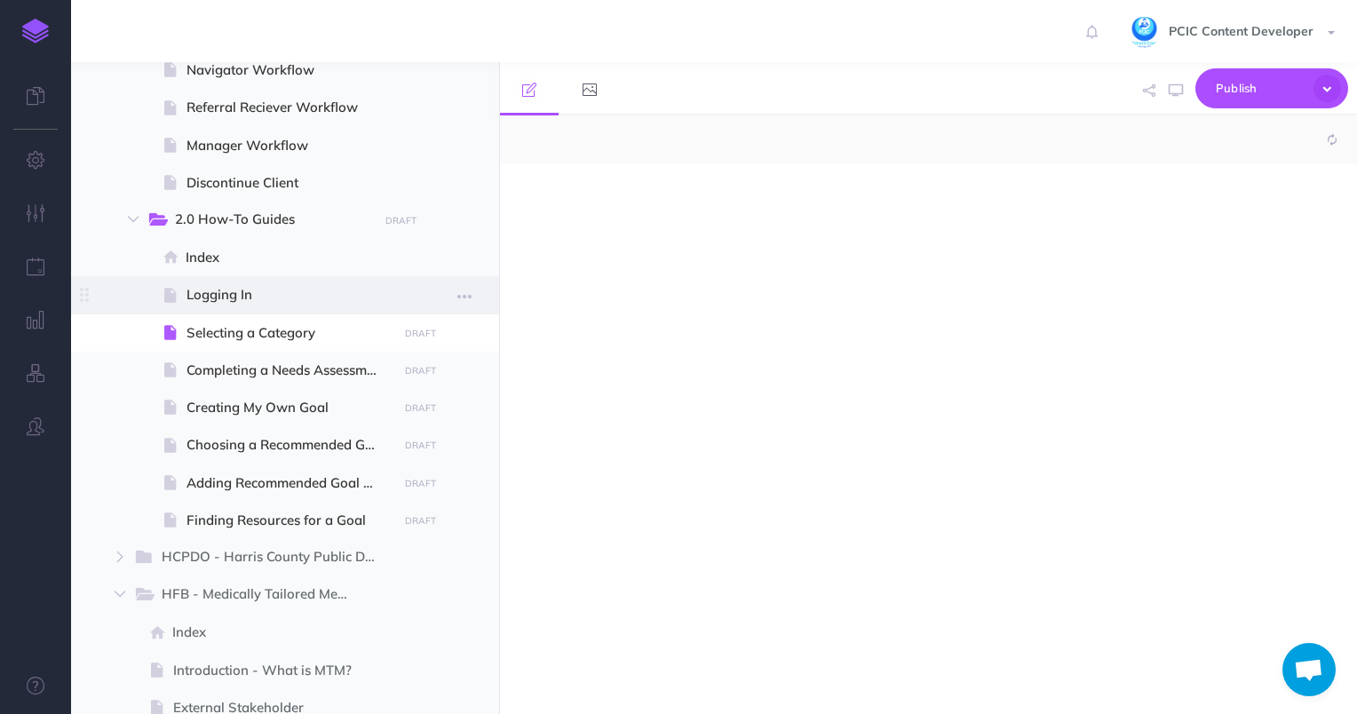
select select "null"
click at [298, 298] on span "Logging In" at bounding box center [290, 294] width 206 height 21
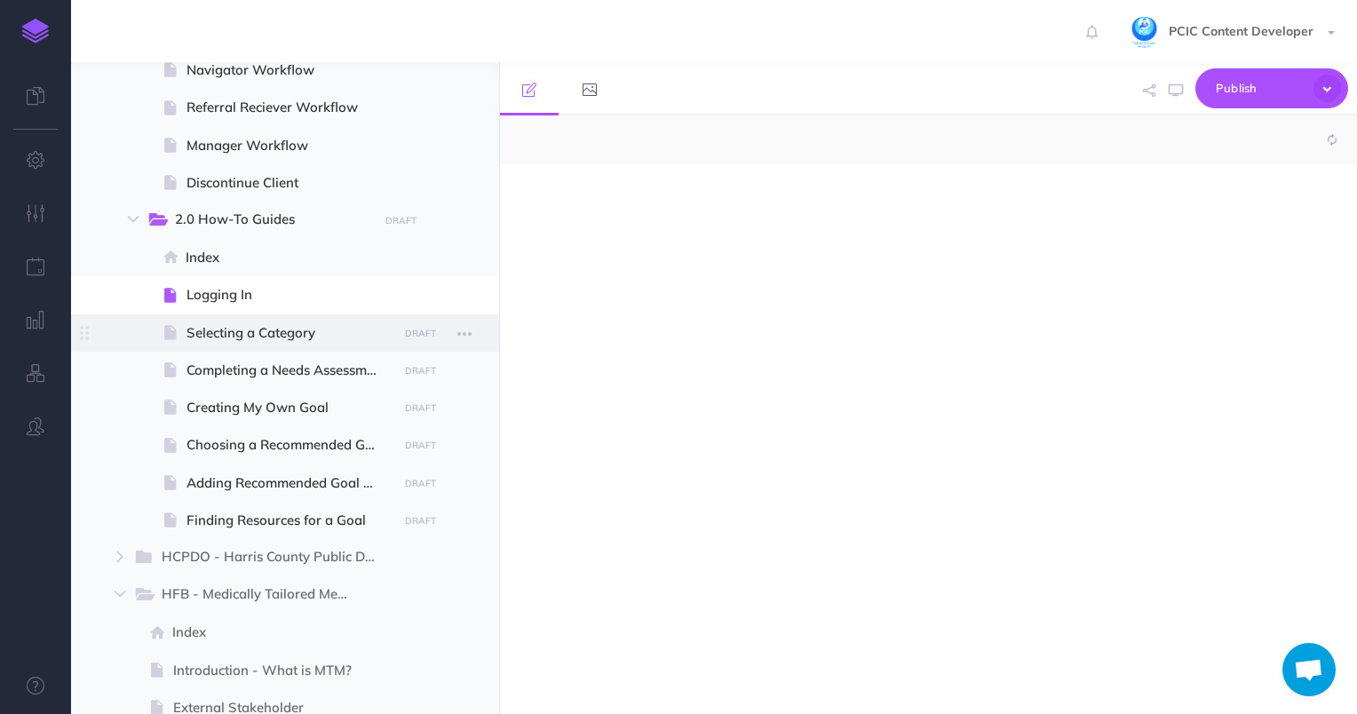
select select "null"
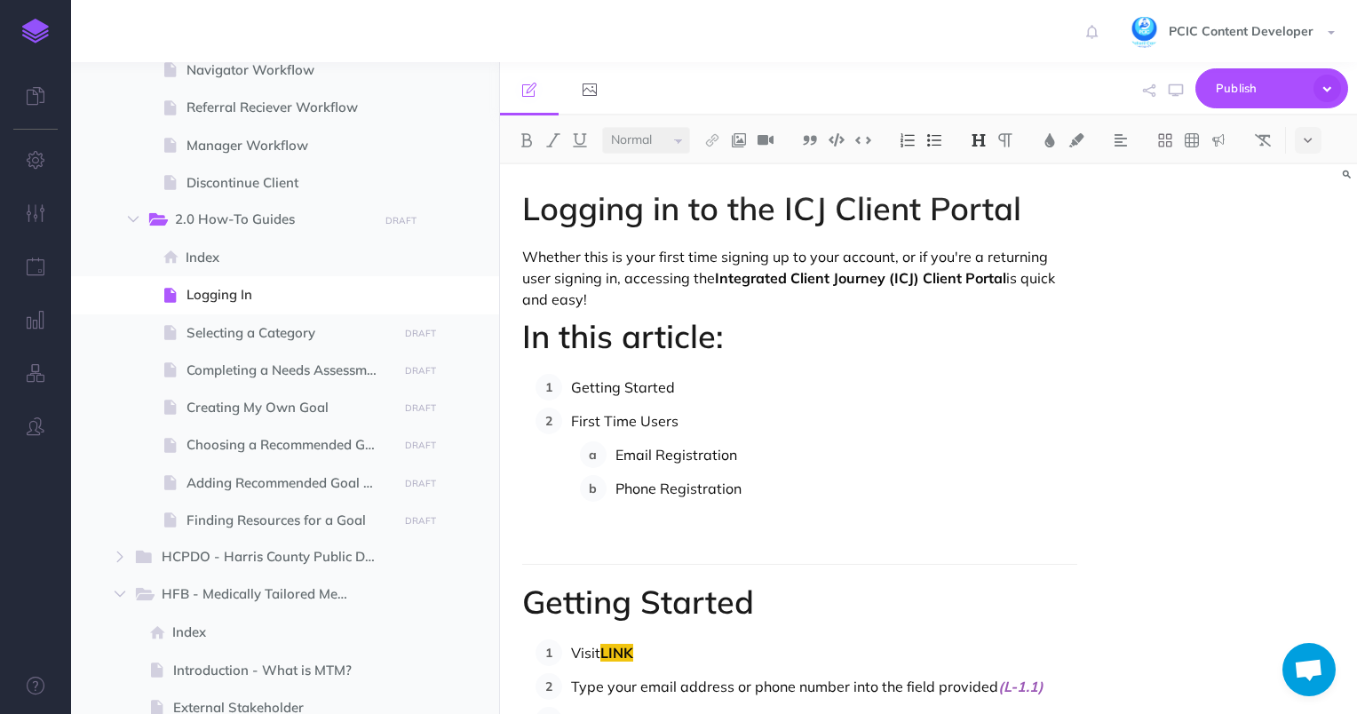
click at [811, 469] on ol "Email Registration Phone Registration" at bounding box center [829, 471] width 498 height 60
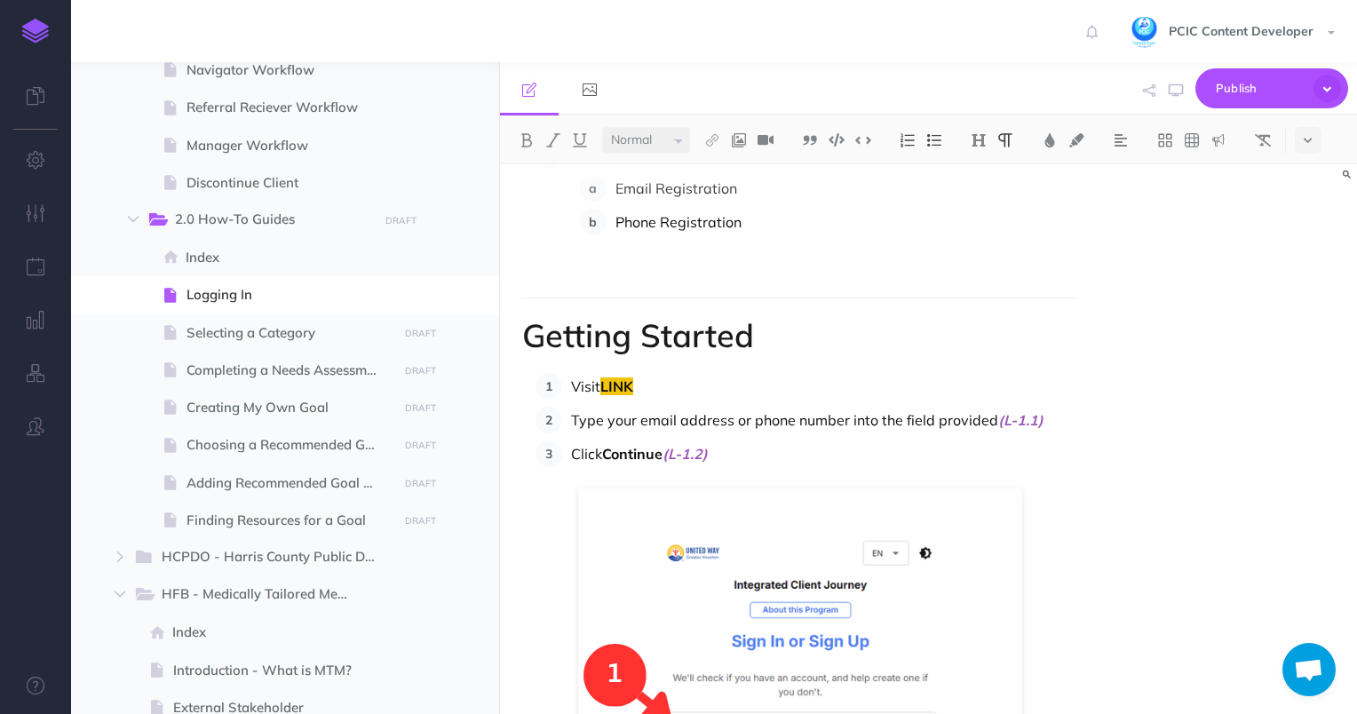
scroll to position [89, 0]
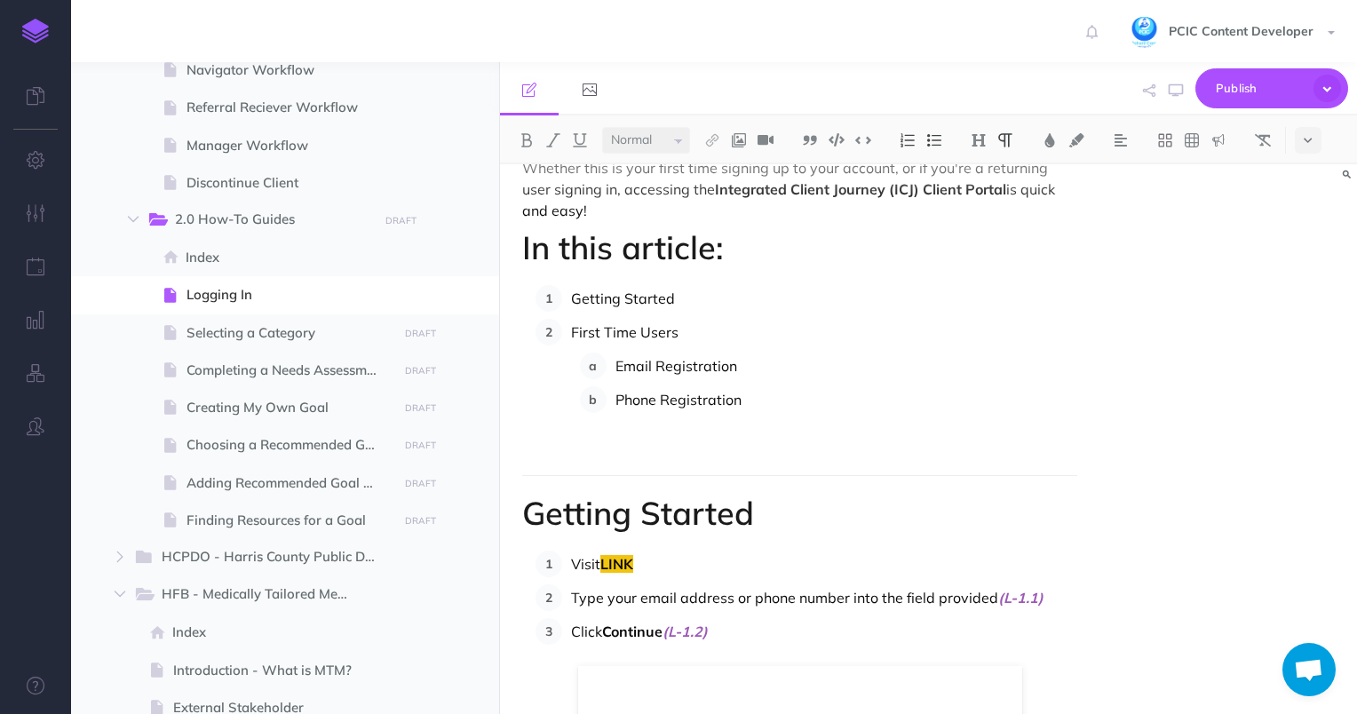
click at [645, 302] on p "Getting Started" at bounding box center [824, 298] width 507 height 27
click at [714, 140] on img at bounding box center [712, 140] width 16 height 14
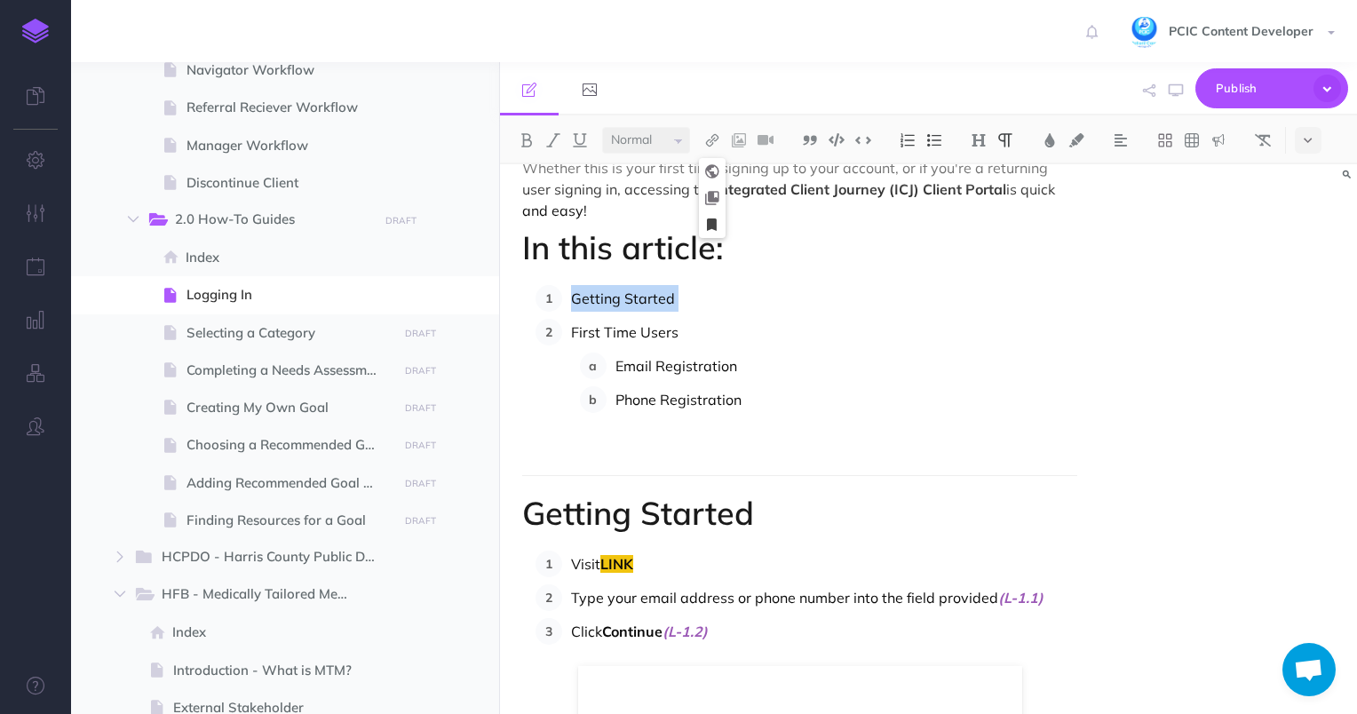
click at [720, 220] on button at bounding box center [712, 224] width 27 height 27
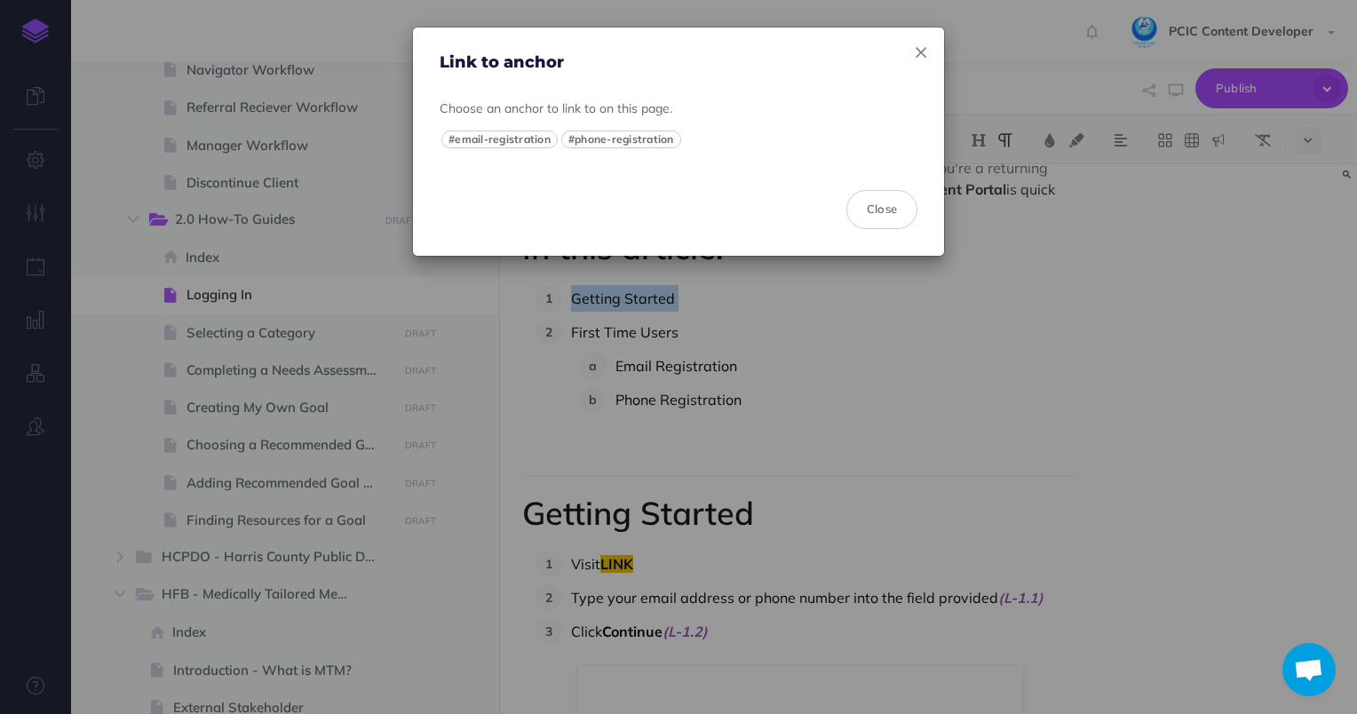
click at [924, 52] on icon "button" at bounding box center [921, 53] width 11 height 19
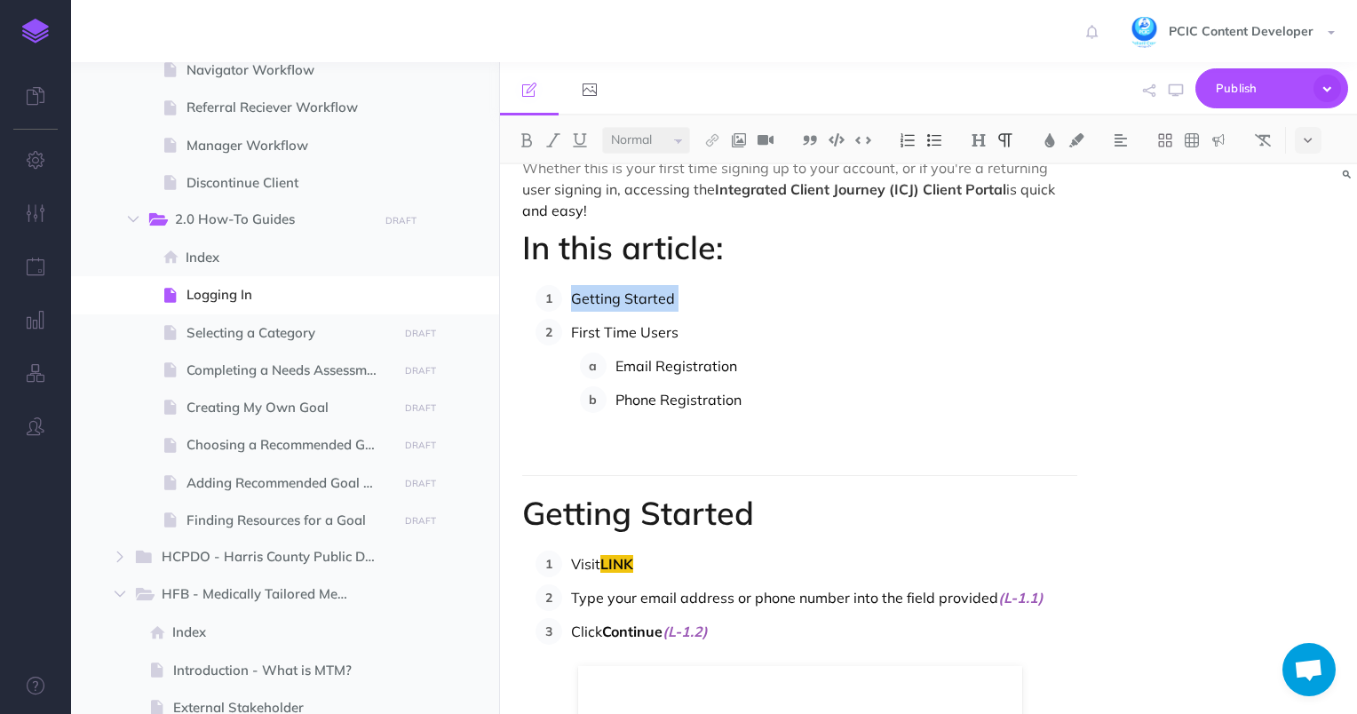
click at [686, 369] on p "Email Registration" at bounding box center [846, 366] width 463 height 27
click at [714, 144] on img at bounding box center [712, 140] width 16 height 14
click at [717, 227] on icon at bounding box center [712, 224] width 10 height 12
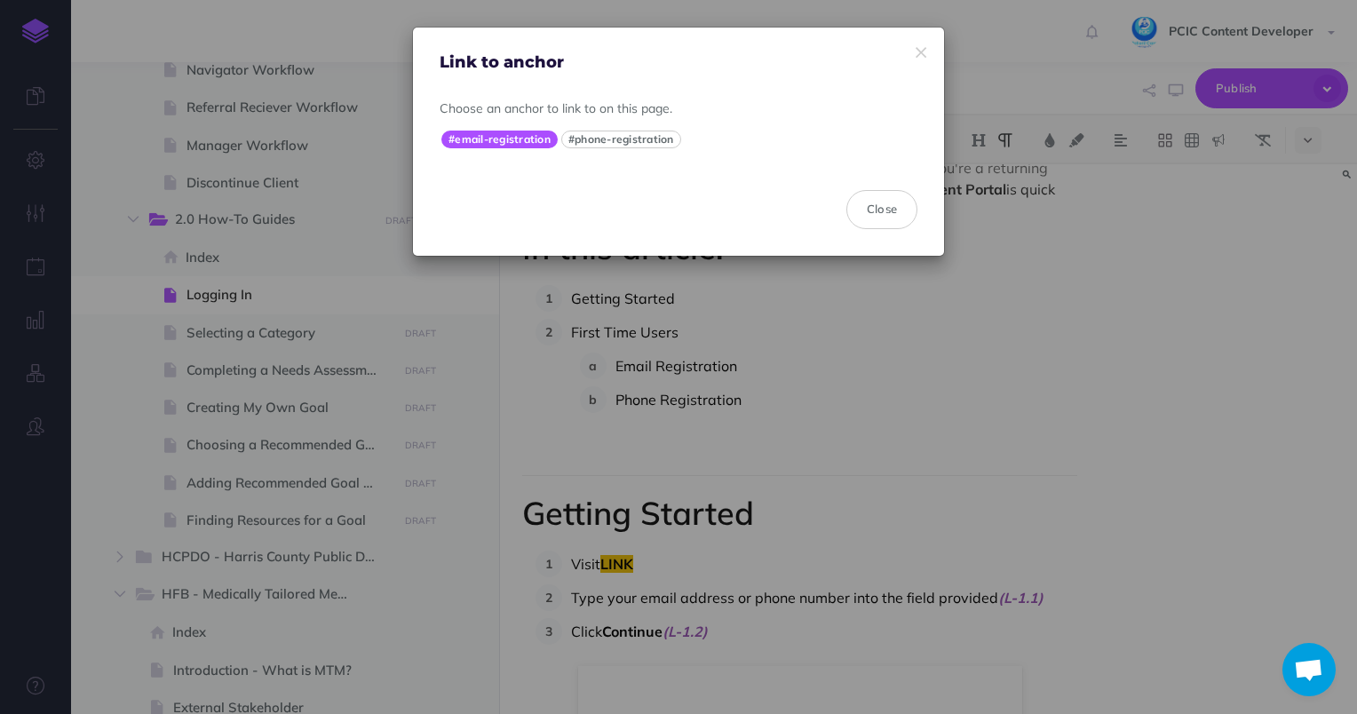
click at [517, 132] on button "#email-registration" at bounding box center [499, 140] width 116 height 18
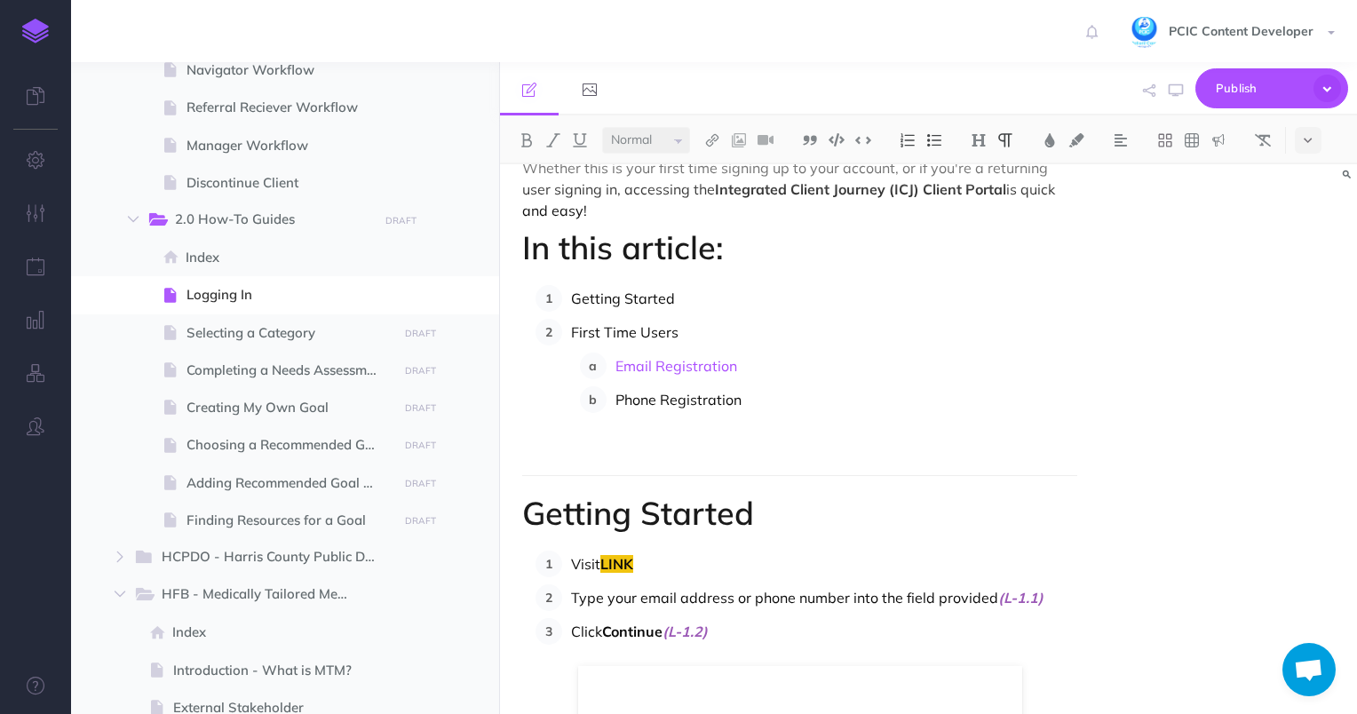
click at [659, 398] on p "Phone Registration" at bounding box center [846, 399] width 463 height 27
click at [718, 146] on img at bounding box center [712, 140] width 16 height 14
click at [715, 222] on icon at bounding box center [712, 224] width 10 height 12
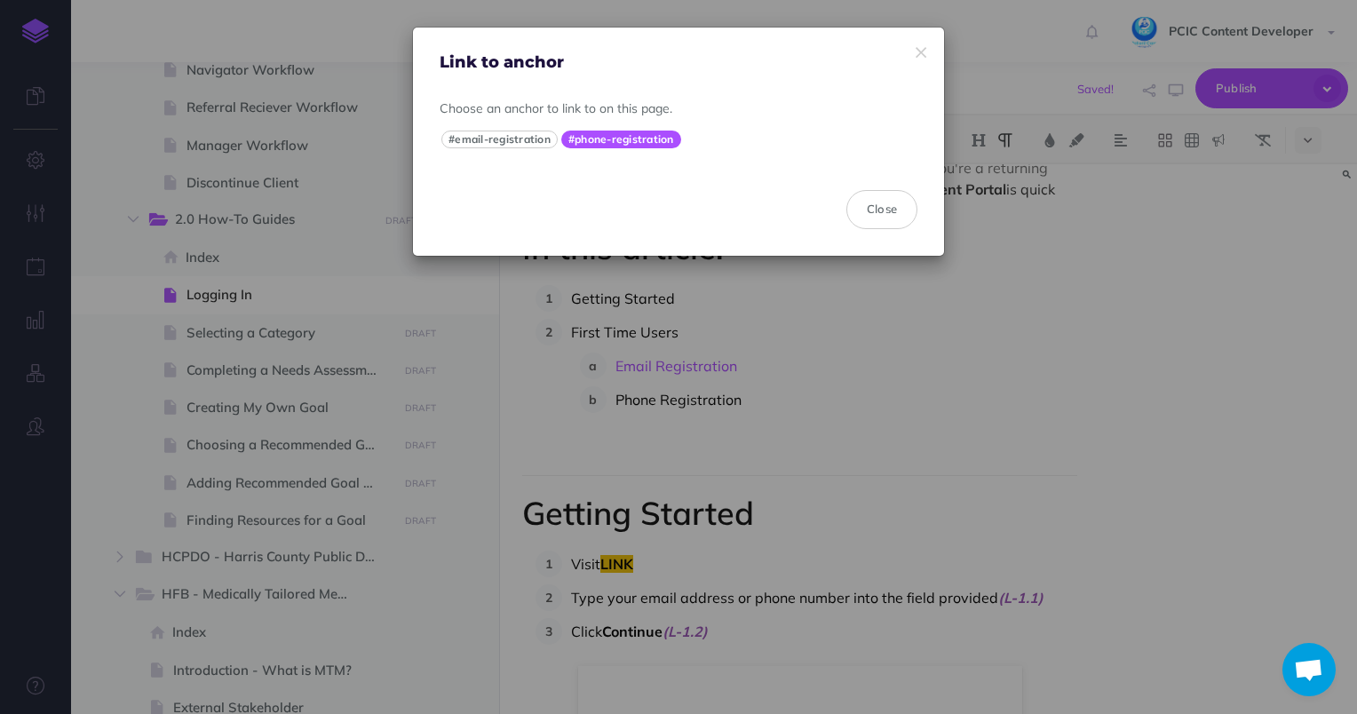
click at [657, 139] on button "#phone-registration" at bounding box center [621, 140] width 120 height 18
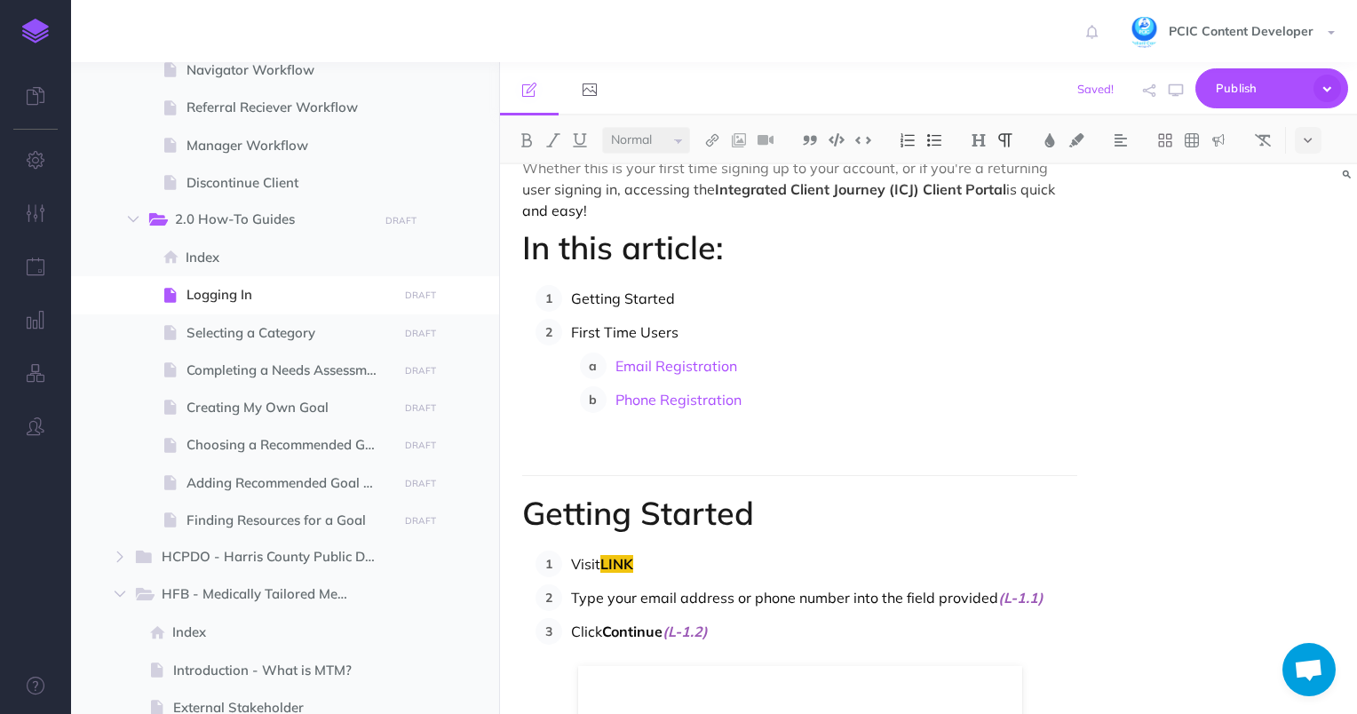
click at [847, 265] on h1 "In this article:" at bounding box center [800, 248] width 556 height 36
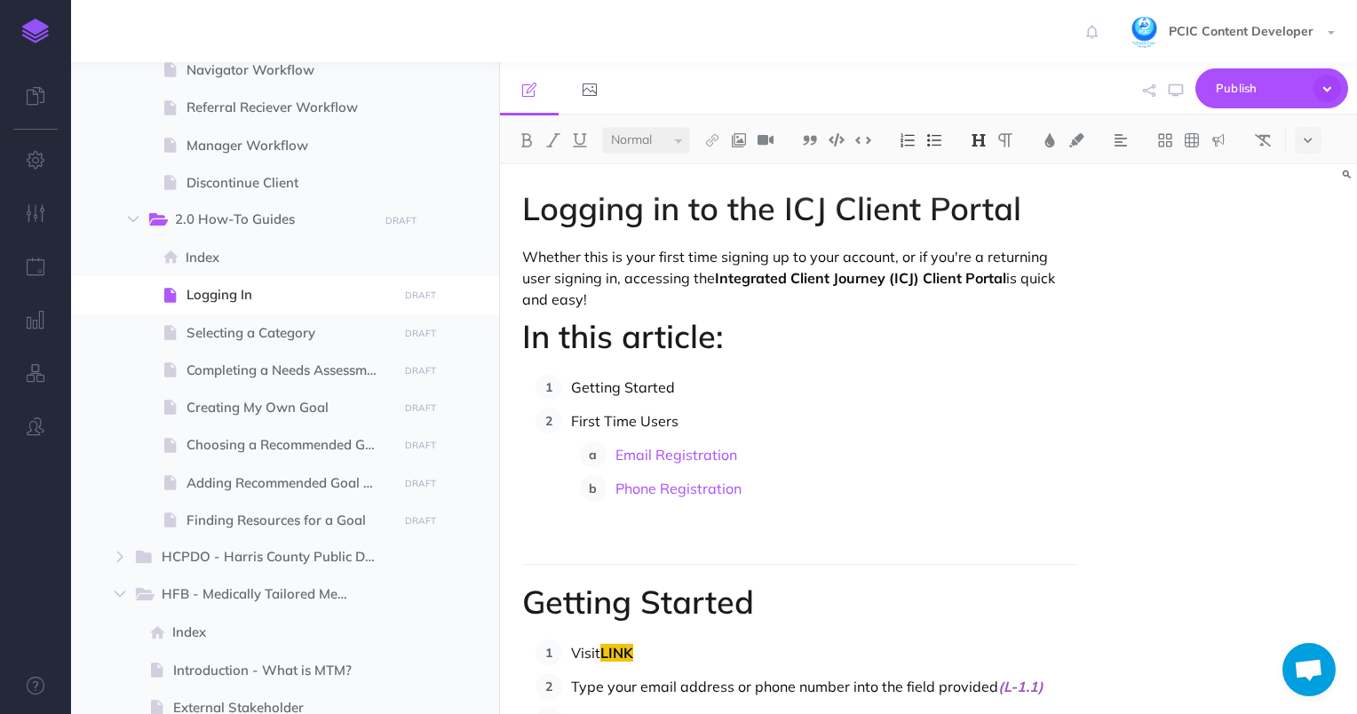
scroll to position [266, 0]
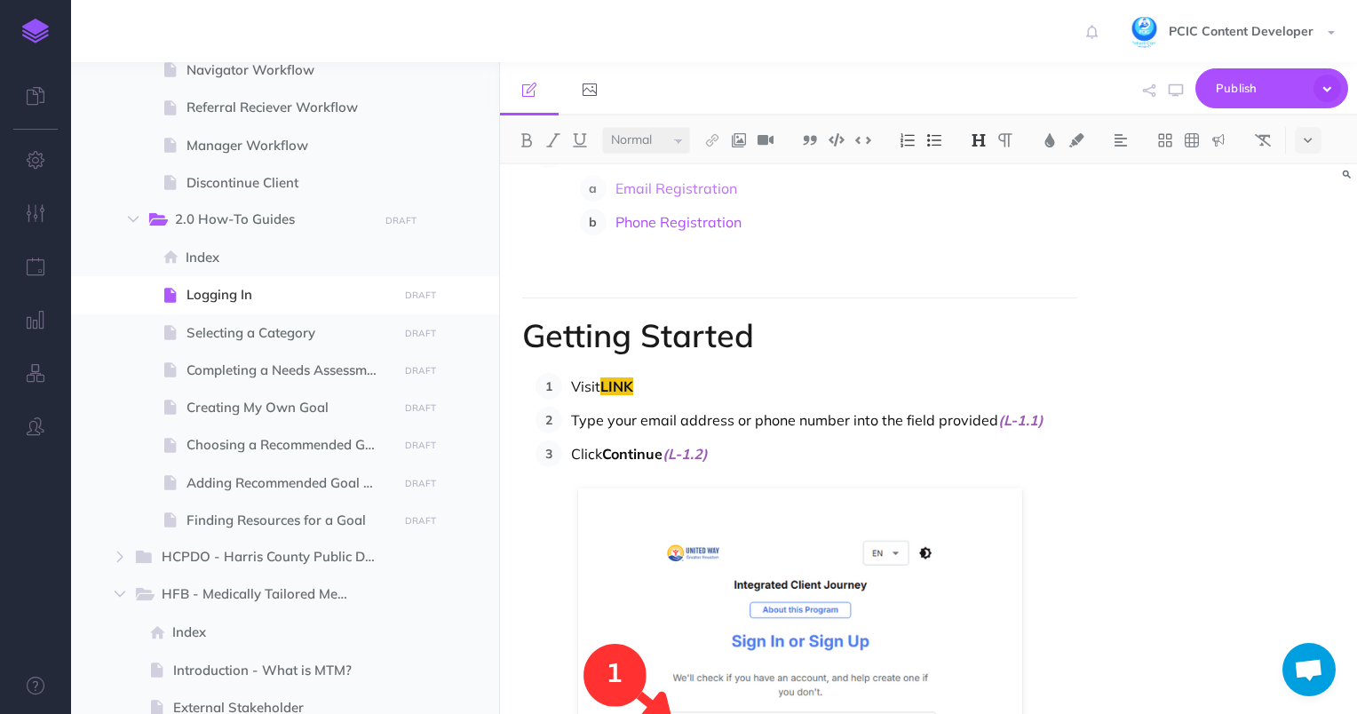
click at [619, 327] on h1 "Getting Started" at bounding box center [800, 336] width 556 height 36
click at [620, 327] on h1 "Getting Started" at bounding box center [800, 336] width 556 height 36
click at [981, 135] on img at bounding box center [979, 140] width 16 height 14
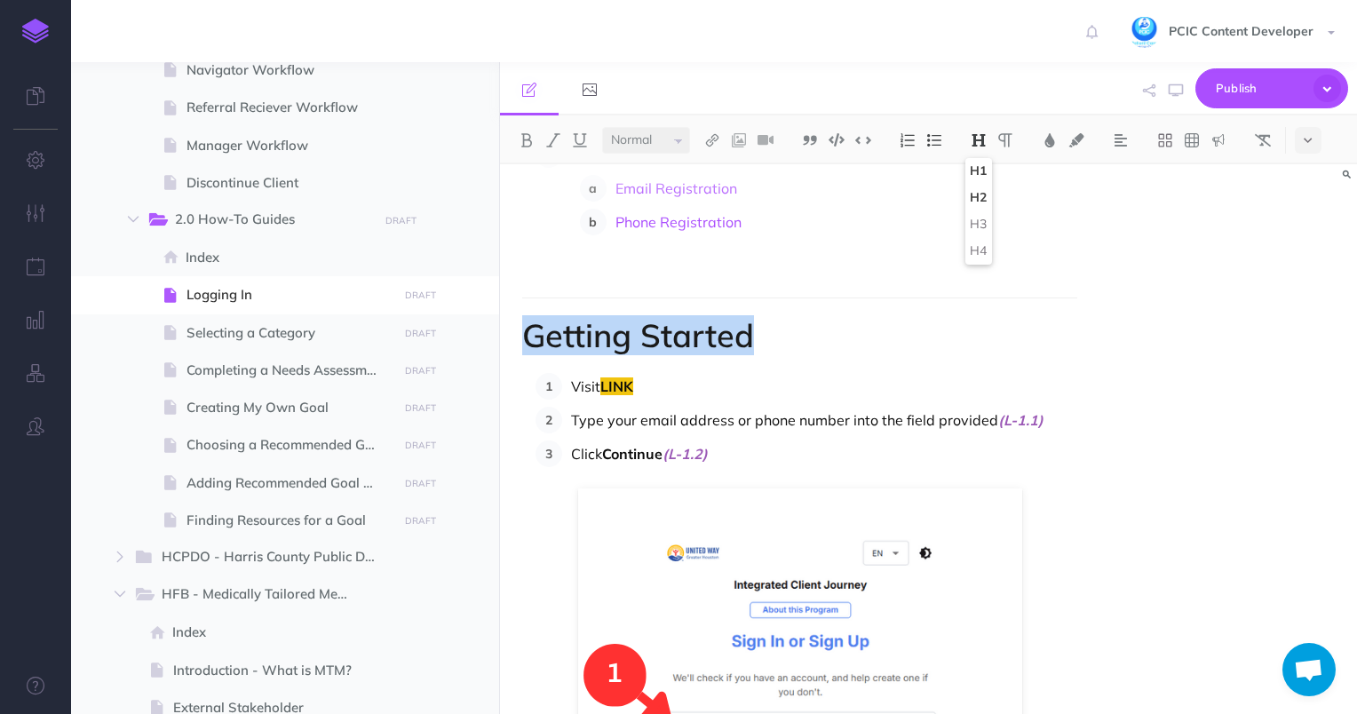
click at [980, 199] on button "H2" at bounding box center [978, 198] width 27 height 27
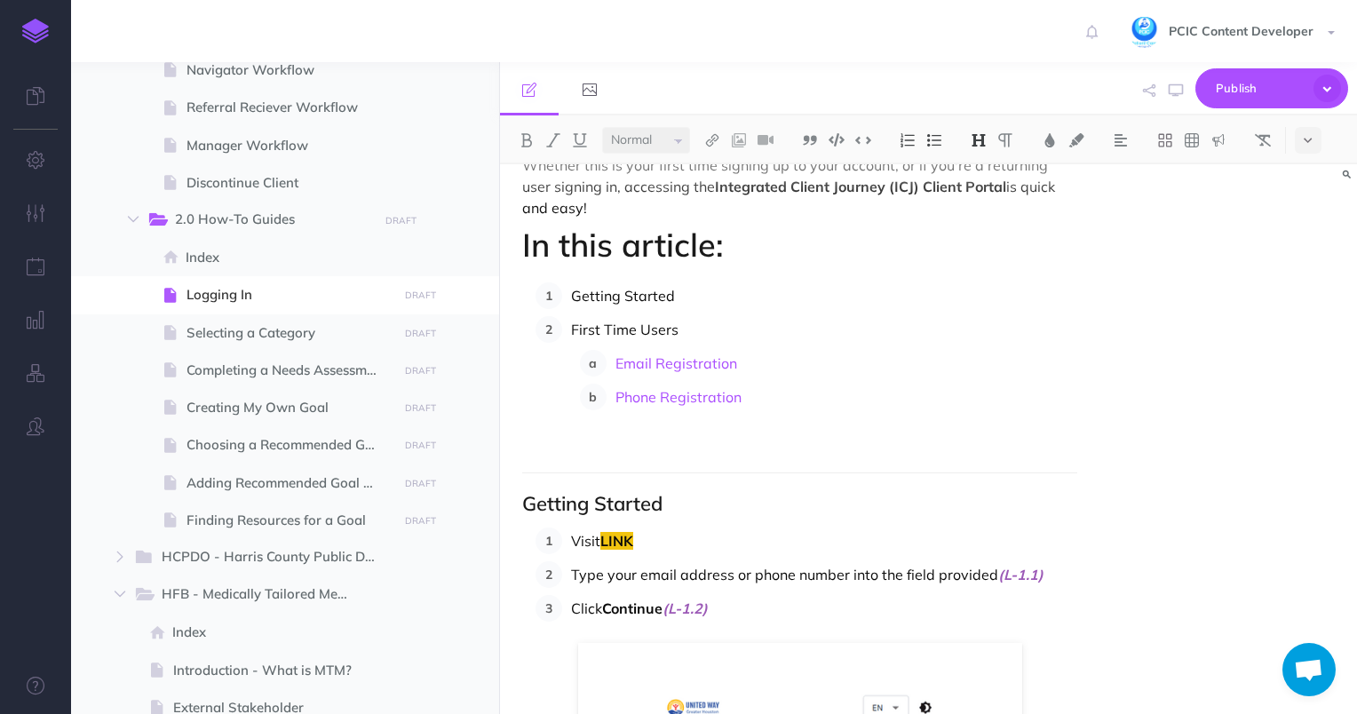
scroll to position [0, 0]
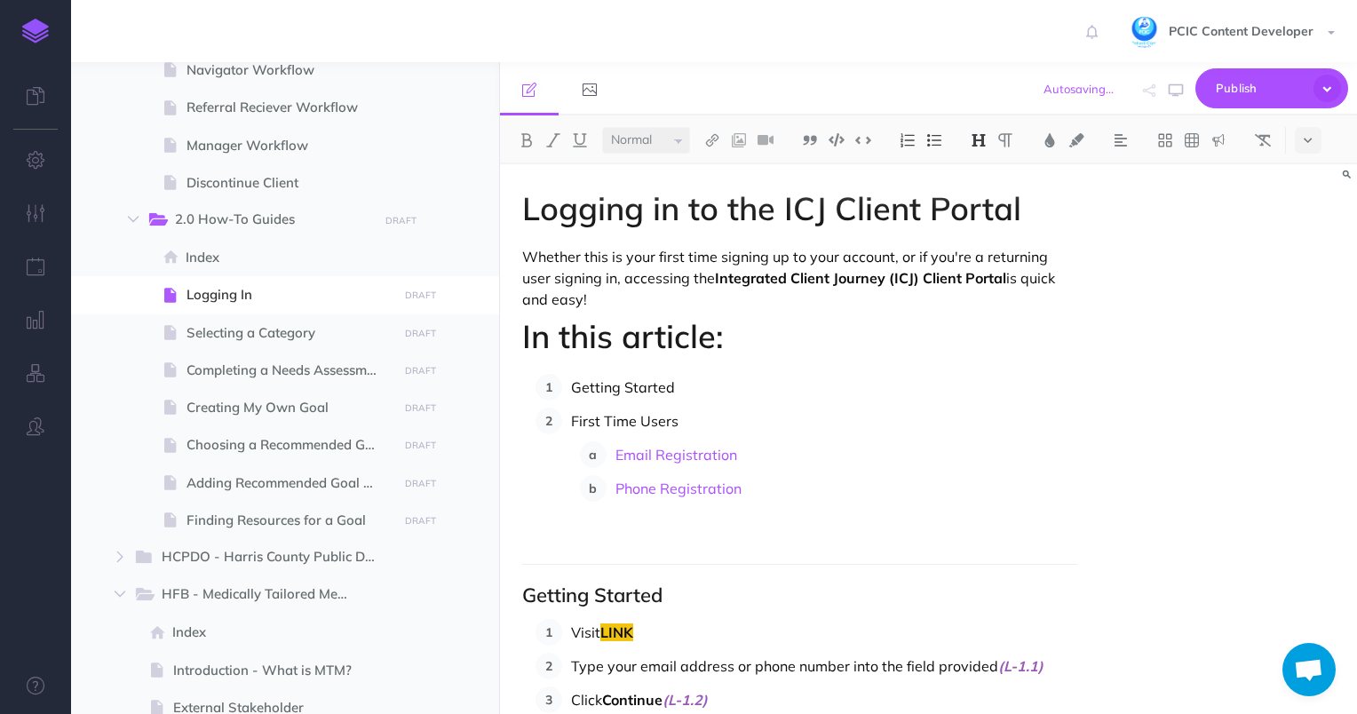
click at [654, 393] on p "Getting Started" at bounding box center [824, 387] width 507 height 27
click at [714, 137] on img at bounding box center [712, 140] width 16 height 14
click at [716, 225] on icon at bounding box center [712, 224] width 10 height 12
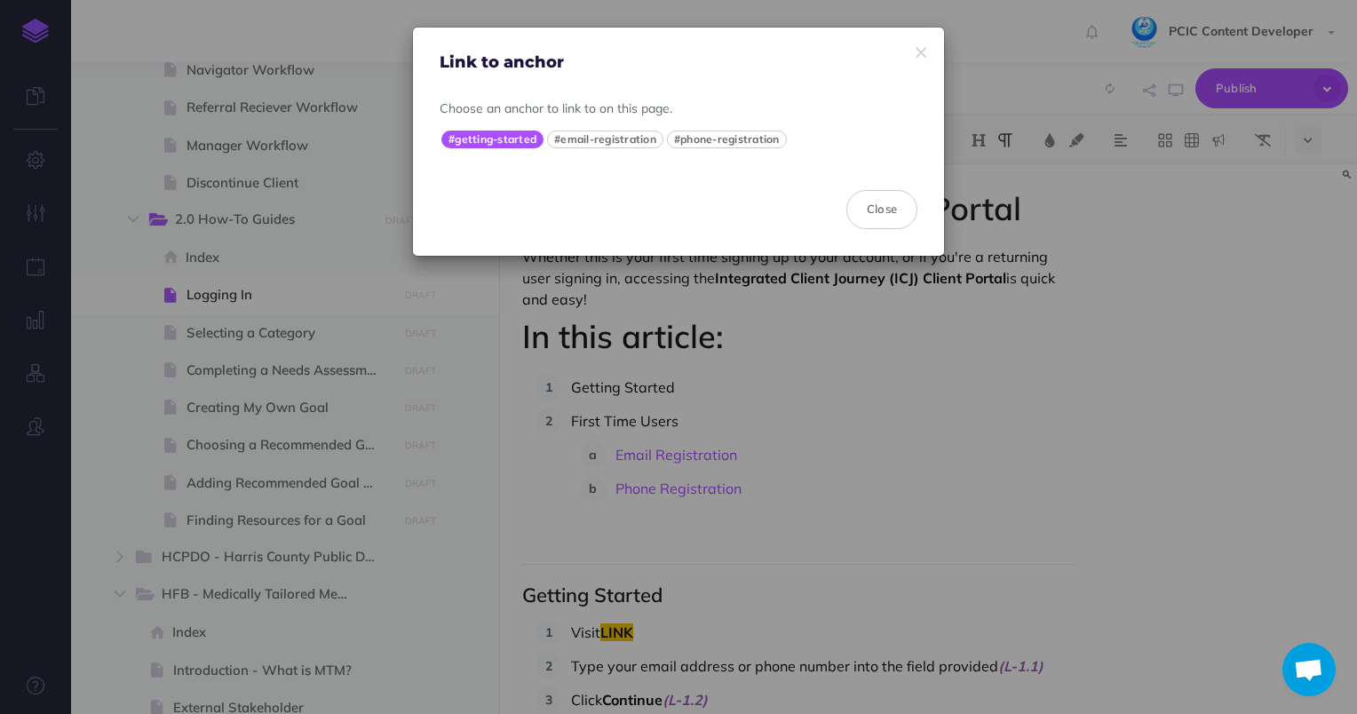
click at [488, 139] on button "#getting-started" at bounding box center [492, 140] width 102 height 18
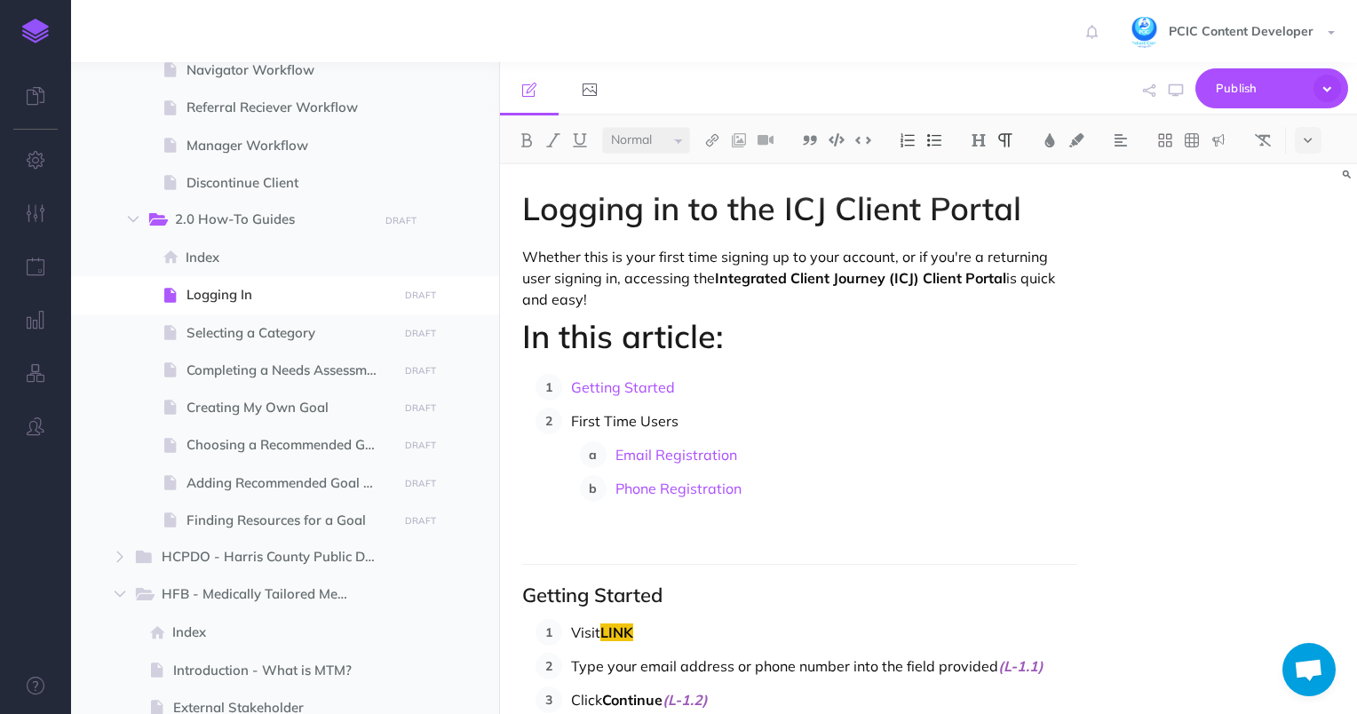
click at [603, 425] on p "First Time Users" at bounding box center [824, 421] width 507 height 27
click at [718, 137] on img at bounding box center [712, 140] width 16 height 14
click at [810, 306] on p "Whether this is your first time signing up to your account, or if you're a retu…" at bounding box center [800, 278] width 556 height 64
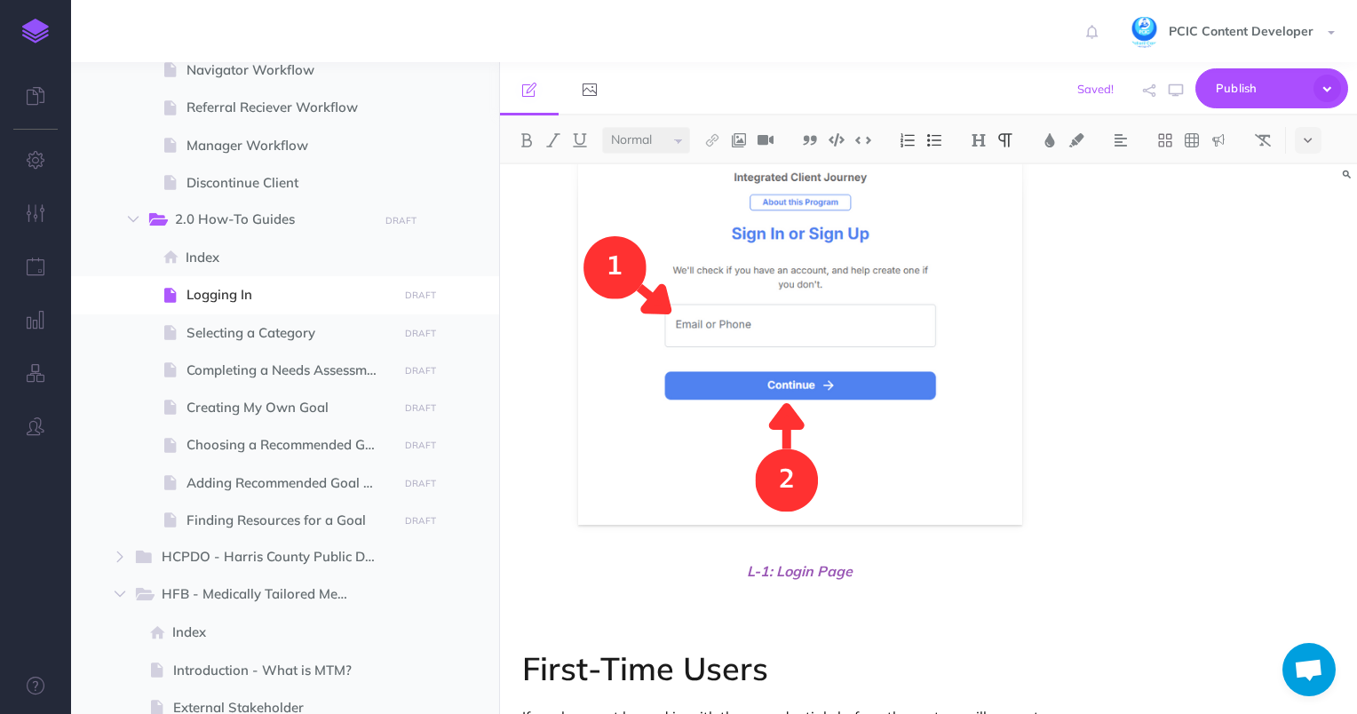
scroll to position [1066, 0]
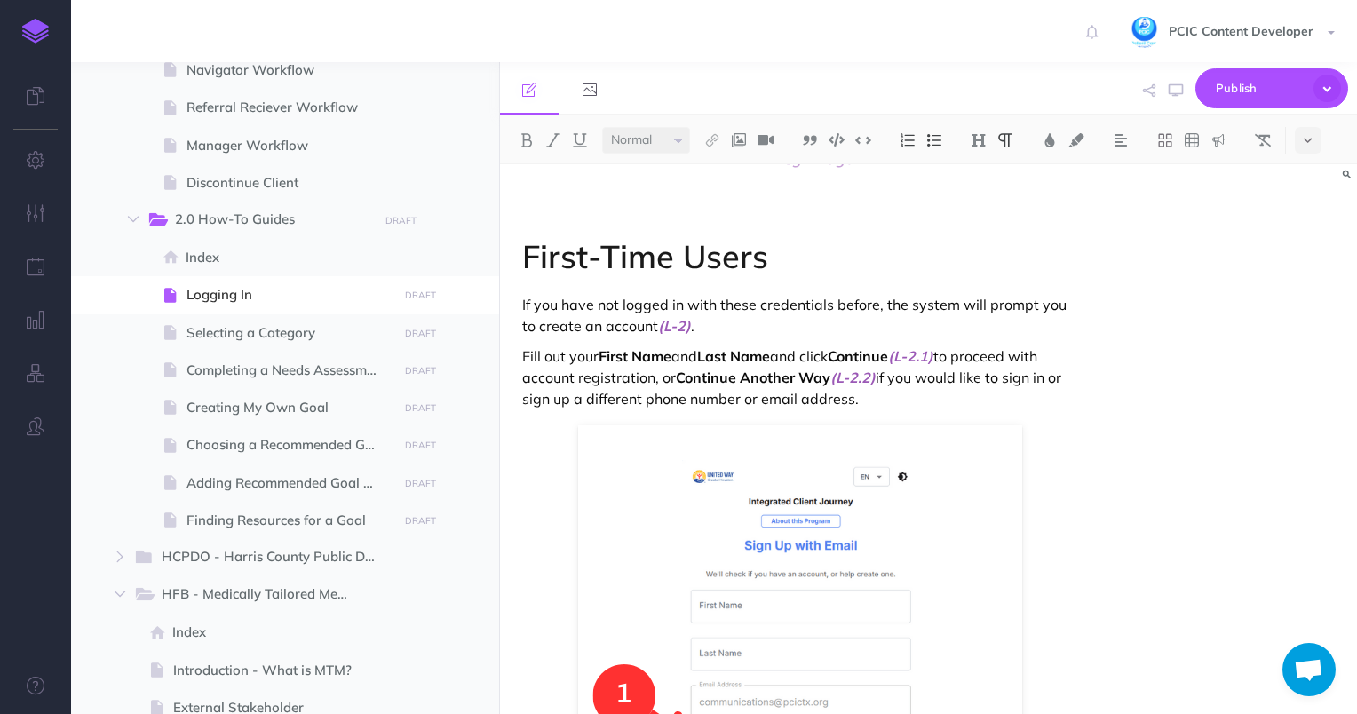
click at [708, 249] on h1 "First-Time Users" at bounding box center [800, 257] width 556 height 36
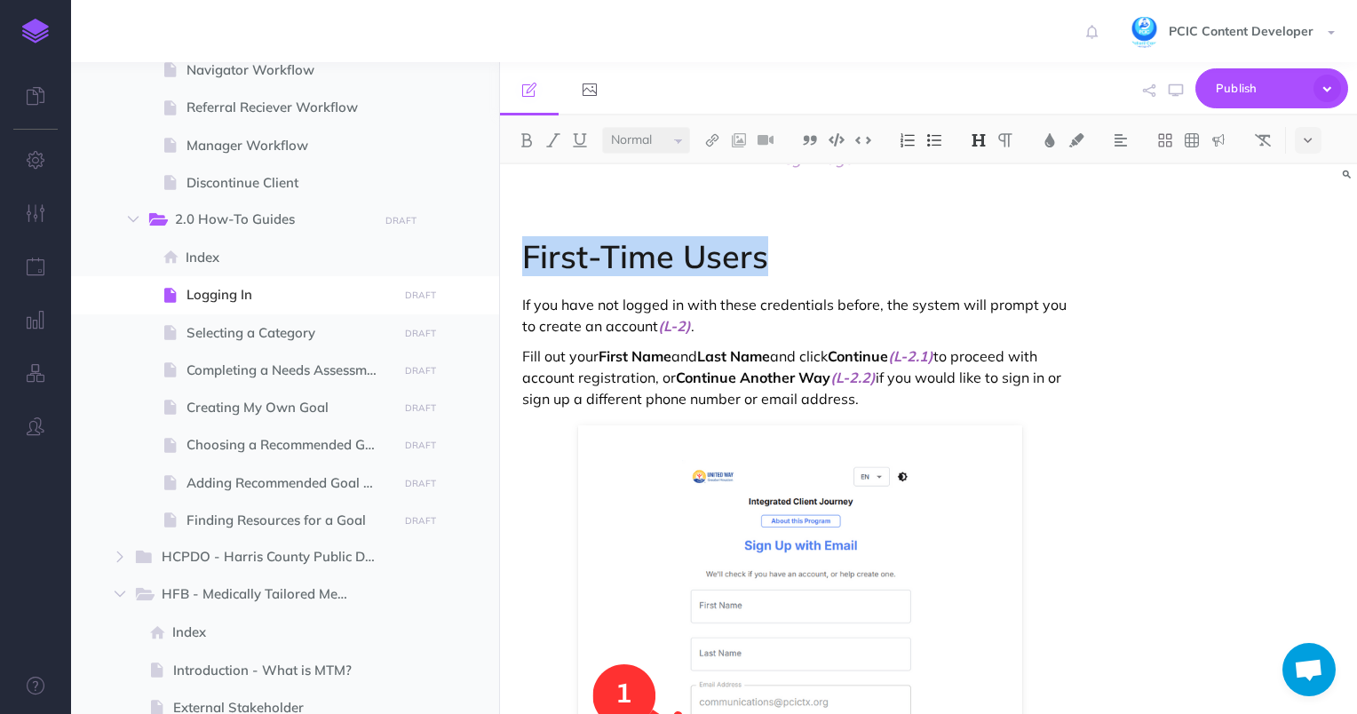
click at [708, 249] on h1 "First-Time Users" at bounding box center [800, 257] width 556 height 36
click at [979, 139] on img at bounding box center [979, 140] width 16 height 14
click at [983, 194] on button "H2" at bounding box center [978, 198] width 27 height 27
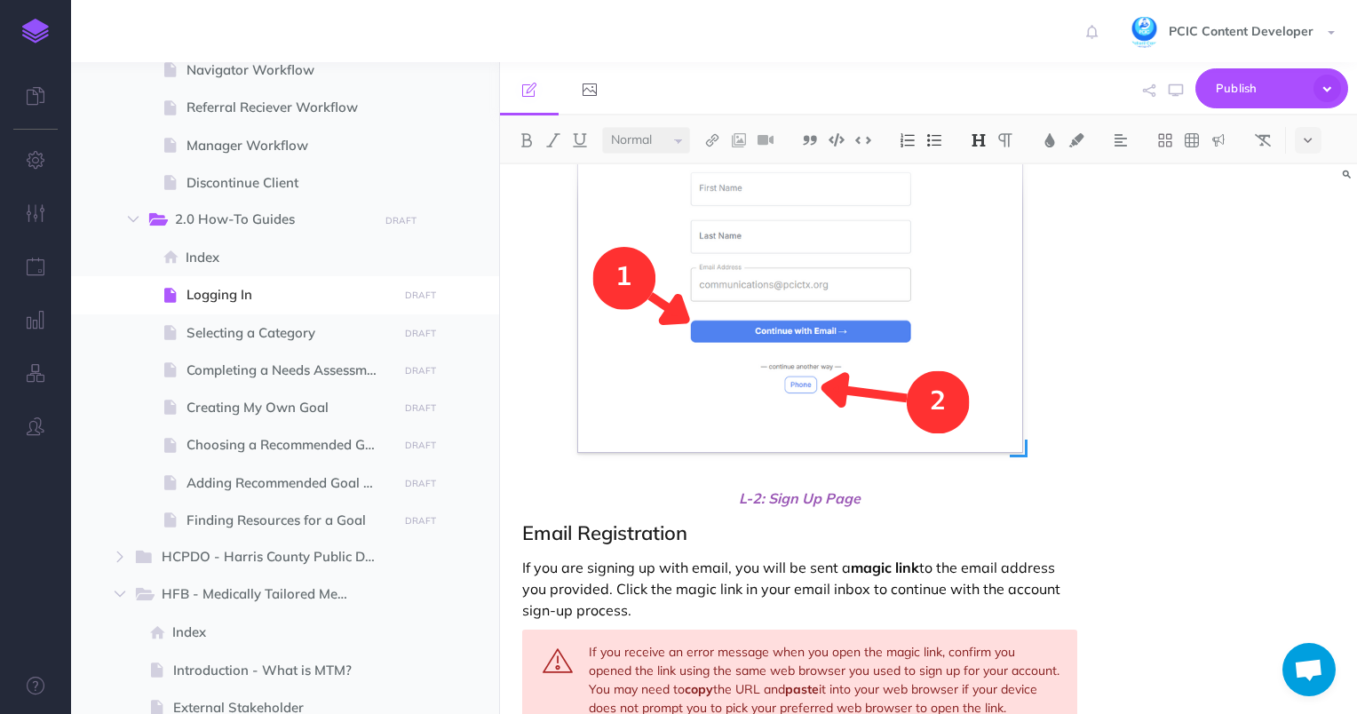
scroll to position [1599, 0]
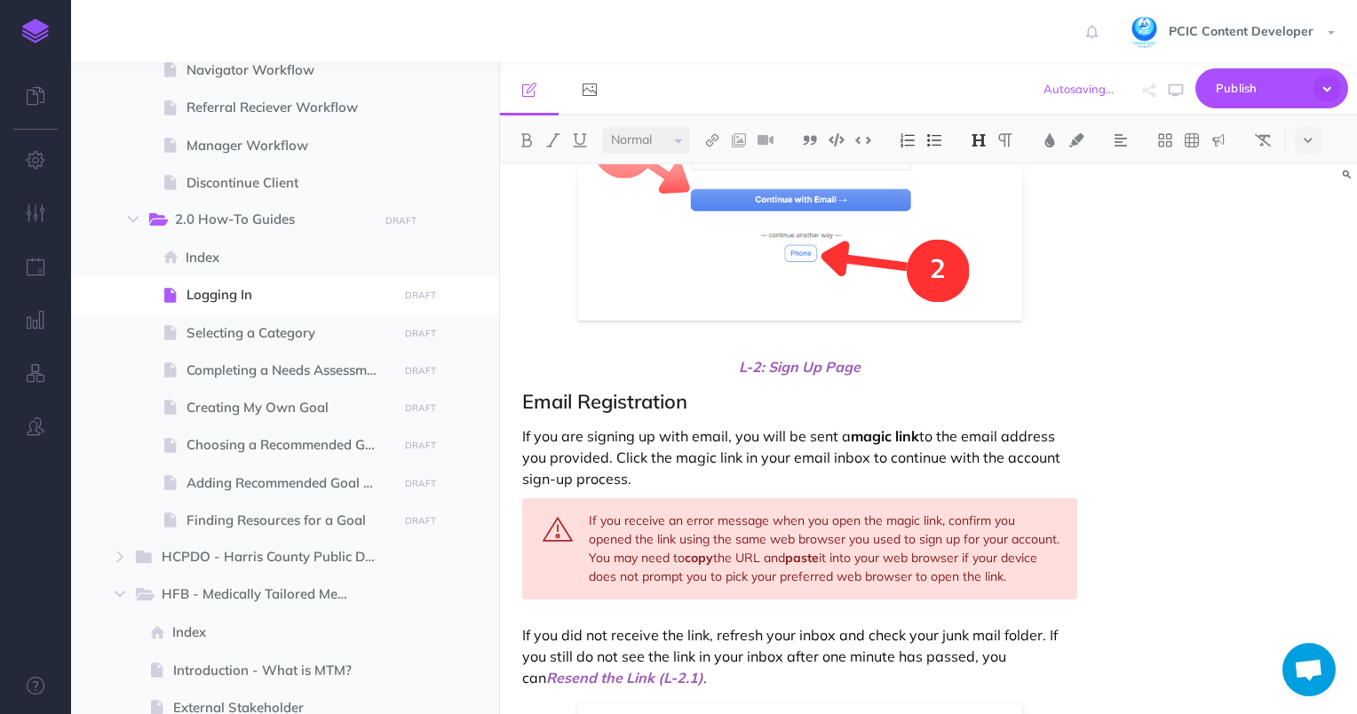
click at [609, 401] on h2 "Email Registration" at bounding box center [800, 401] width 556 height 21
click at [977, 136] on img at bounding box center [979, 140] width 16 height 14
click at [979, 223] on button "H3" at bounding box center [978, 224] width 27 height 27
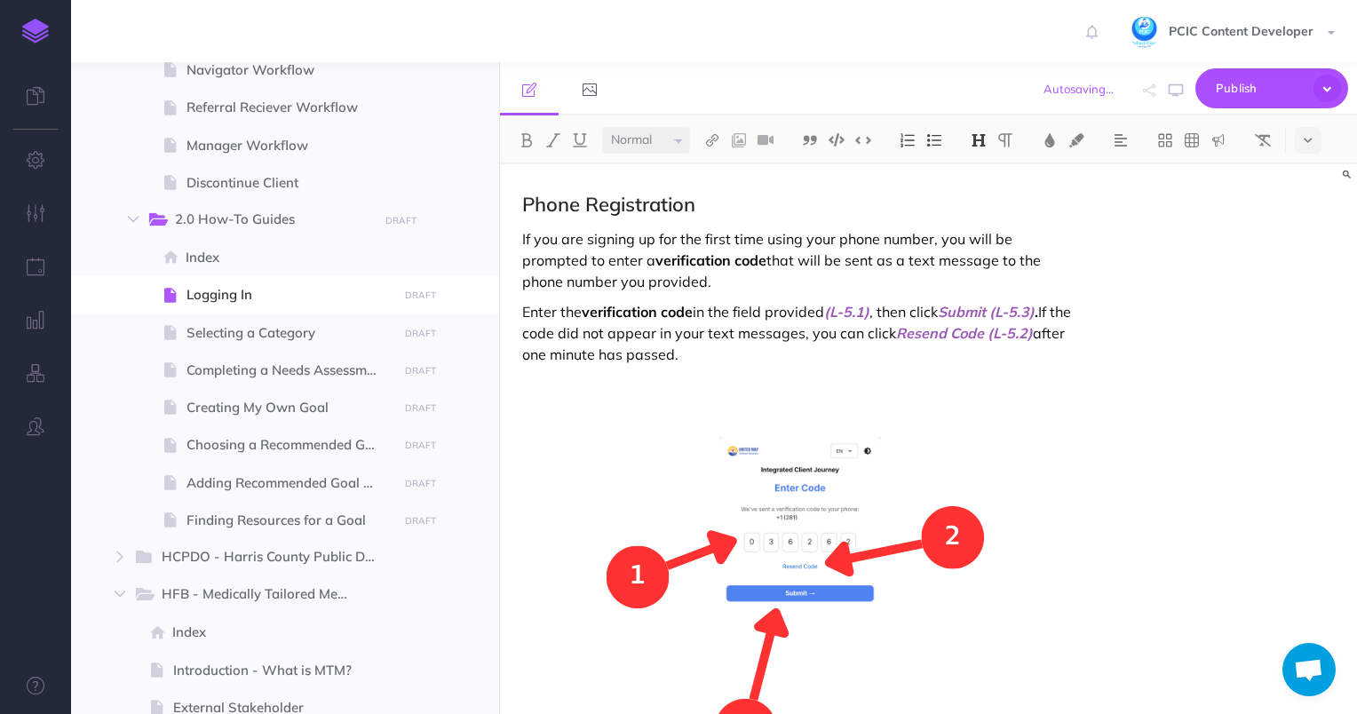
scroll to position [3819, 0]
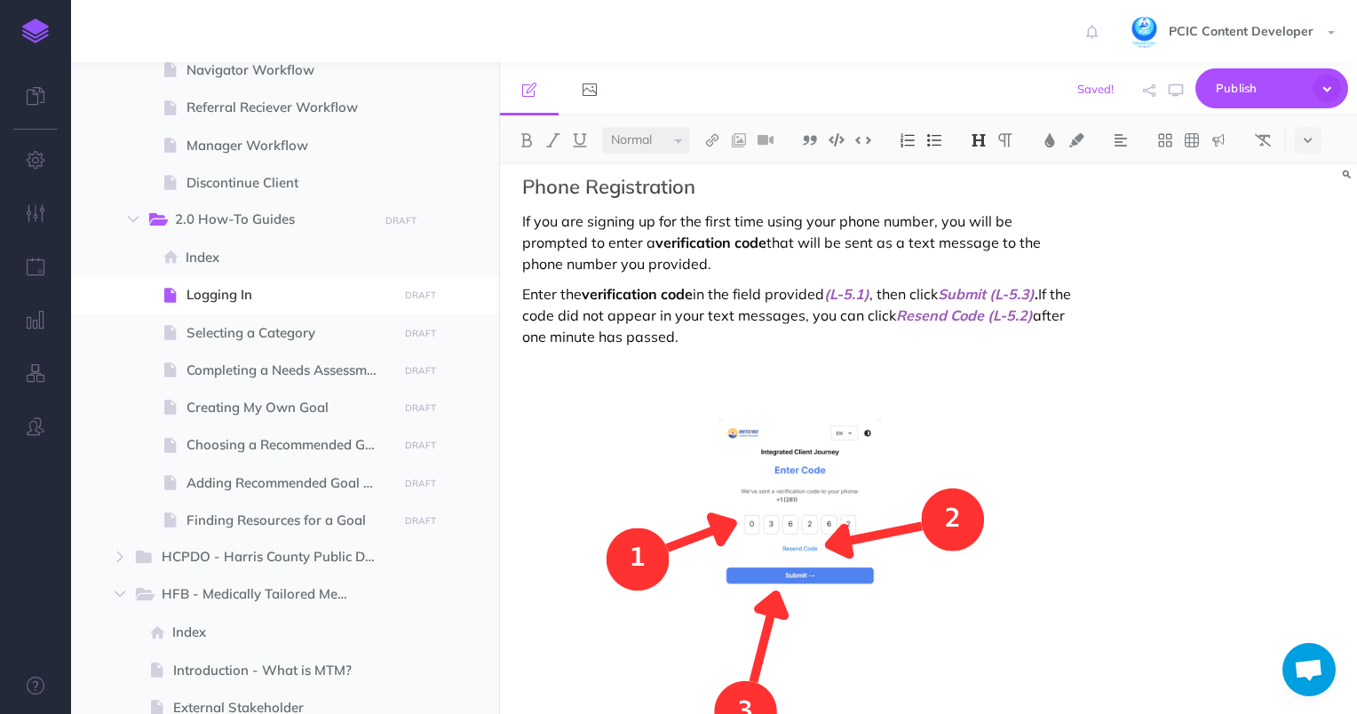
click at [613, 195] on h2 "Phone Registration" at bounding box center [800, 186] width 556 height 21
click at [973, 134] on img at bounding box center [979, 140] width 16 height 14
click at [982, 228] on button "H3" at bounding box center [978, 224] width 27 height 27
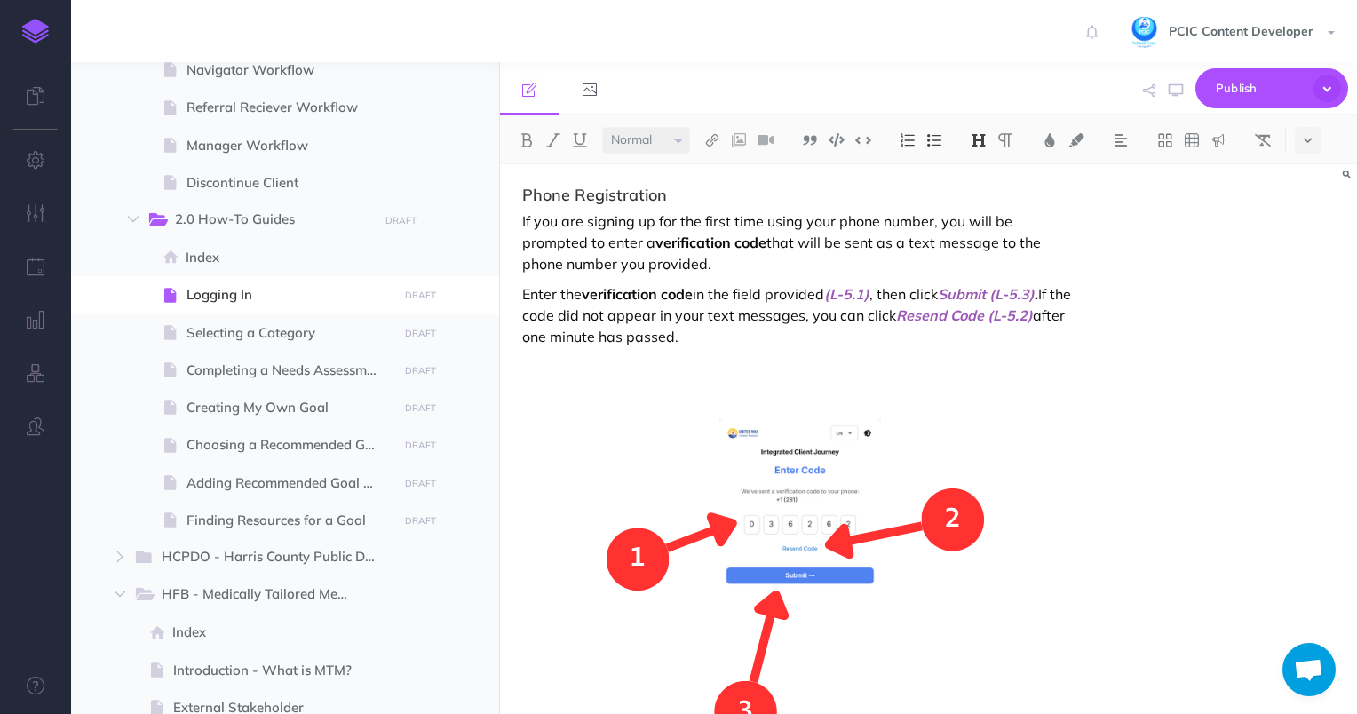
click at [943, 242] on p "If you are signing up for the first time using your phone number, you will be p…" at bounding box center [800, 242] width 556 height 64
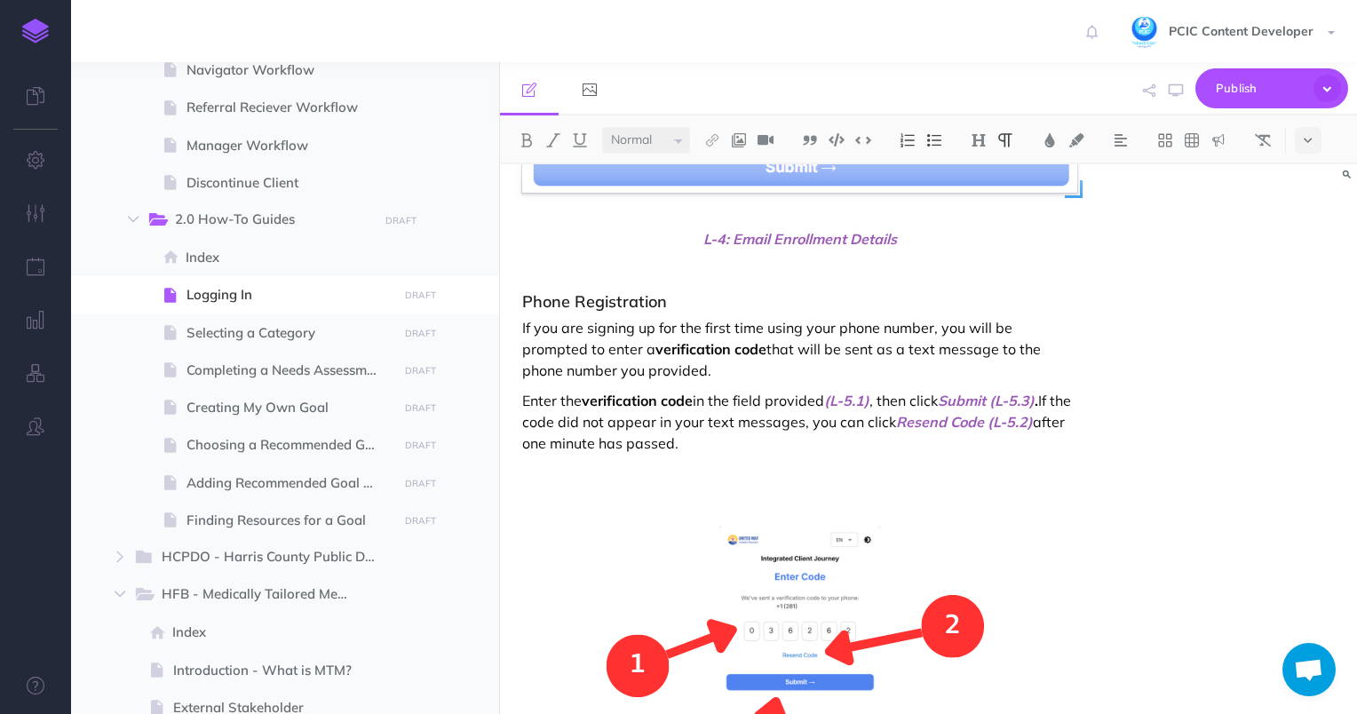
scroll to position [3542, 0]
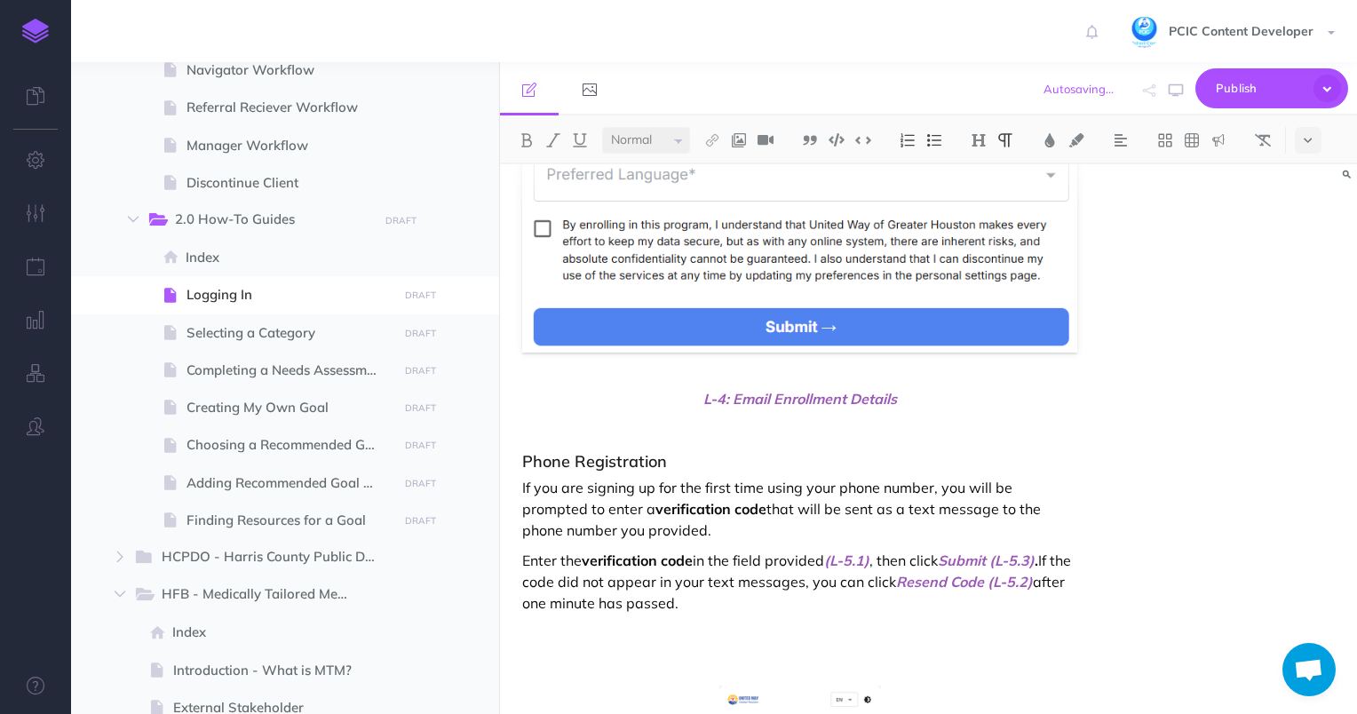
click at [643, 435] on p at bounding box center [800, 428] width 556 height 21
click at [1314, 131] on button at bounding box center [1308, 140] width 27 height 27
click at [1308, 258] on button at bounding box center [1308, 251] width 27 height 27
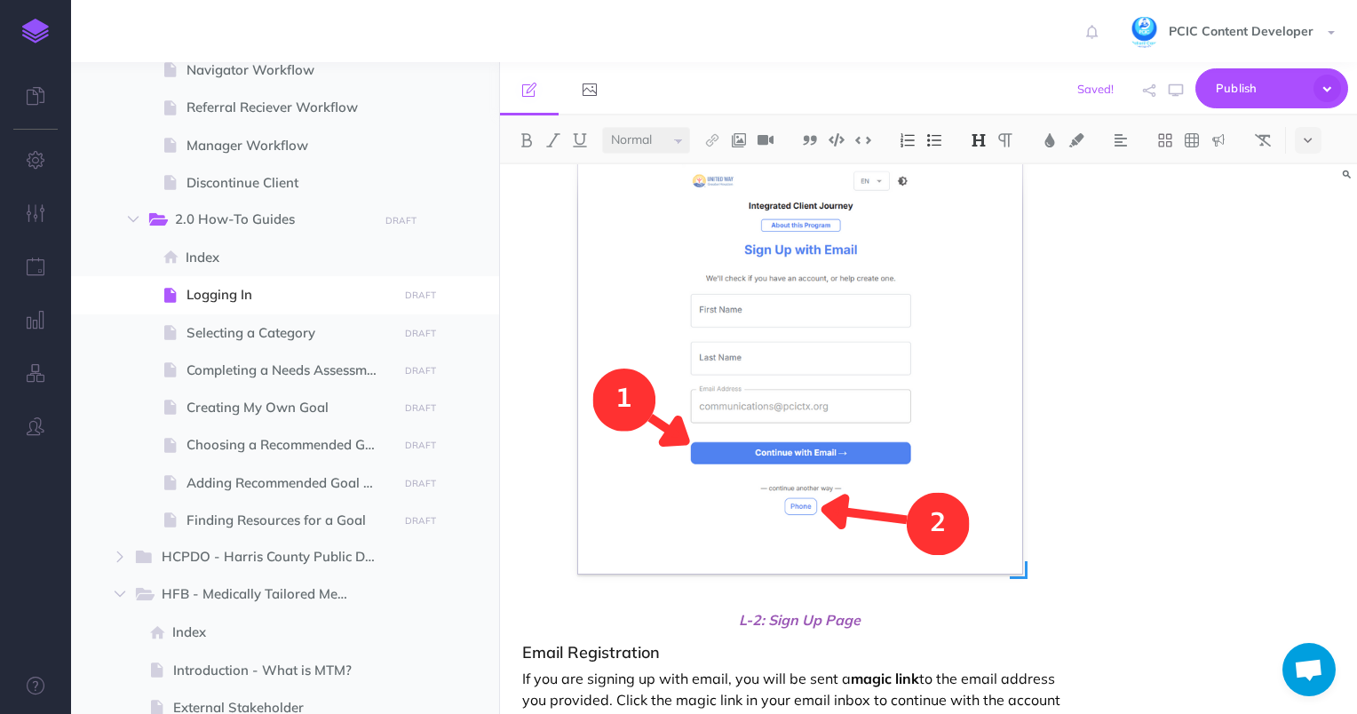
scroll to position [1322, 0]
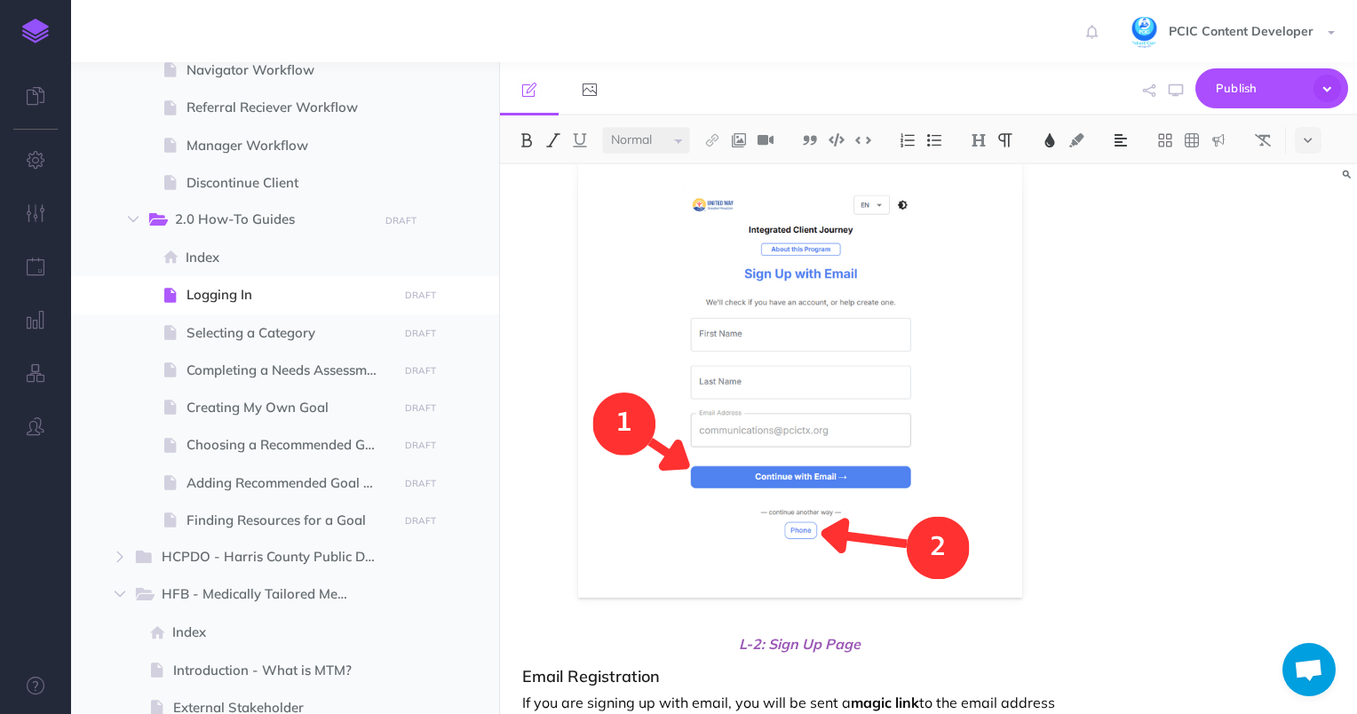
click at [705, 654] on span "L-2: Sign Up Page" at bounding box center [800, 643] width 556 height 21
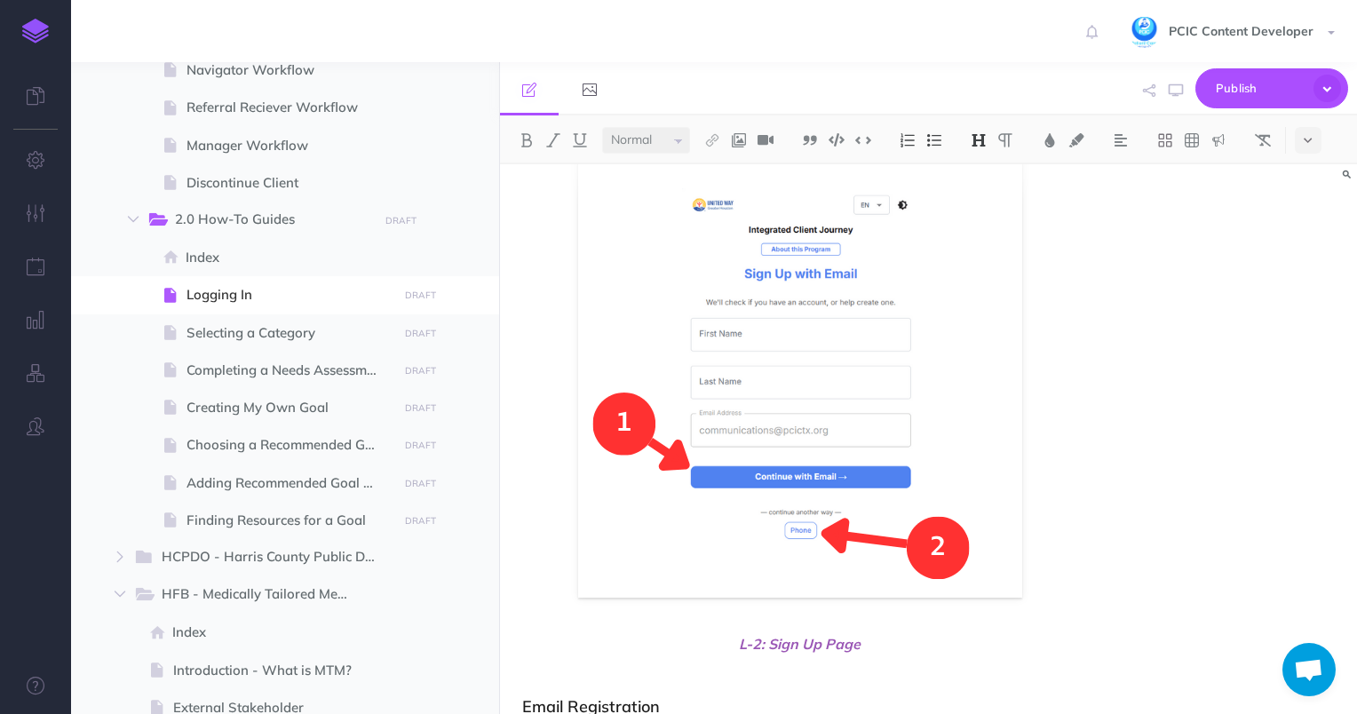
scroll to position [1329, 0]
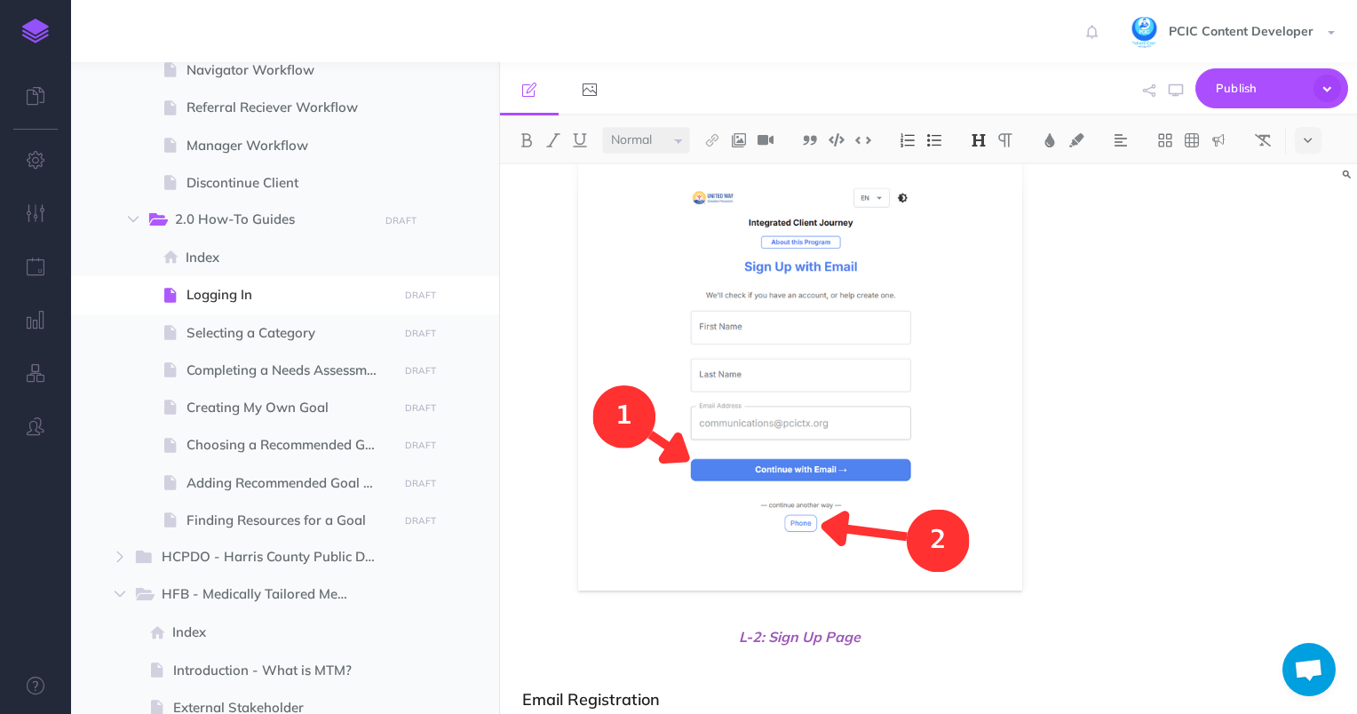
click at [528, 671] on p at bounding box center [800, 666] width 556 height 21
click at [1300, 138] on button at bounding box center [1308, 140] width 27 height 27
click at [1310, 242] on button at bounding box center [1308, 251] width 27 height 27
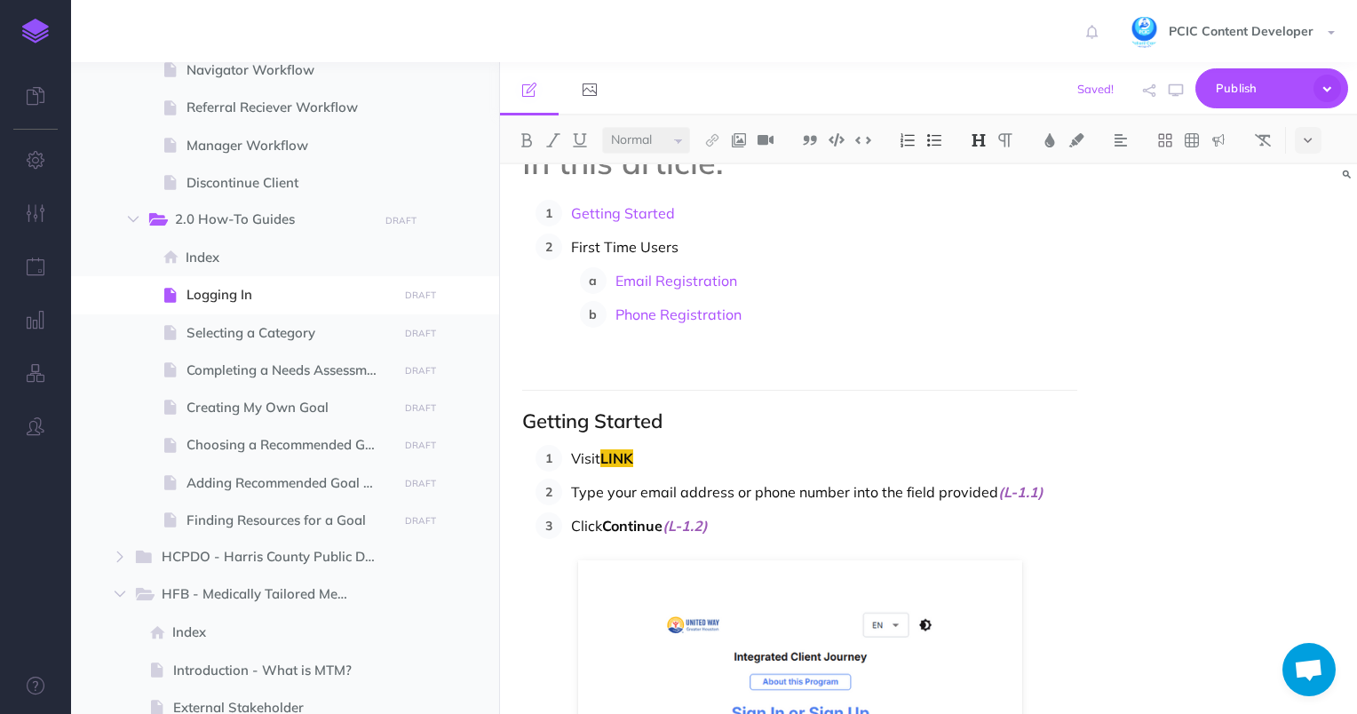
scroll to position [0, 0]
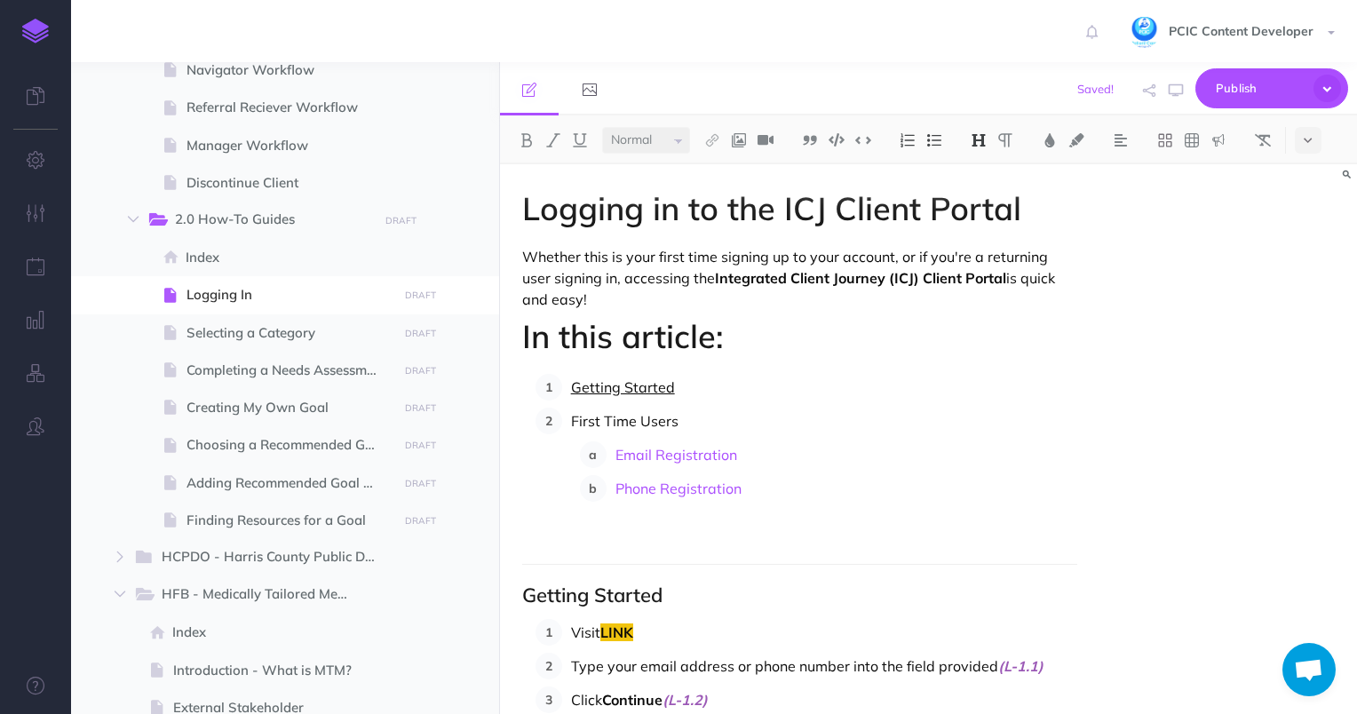
click at [623, 391] on link "Getting Started" at bounding box center [623, 387] width 104 height 18
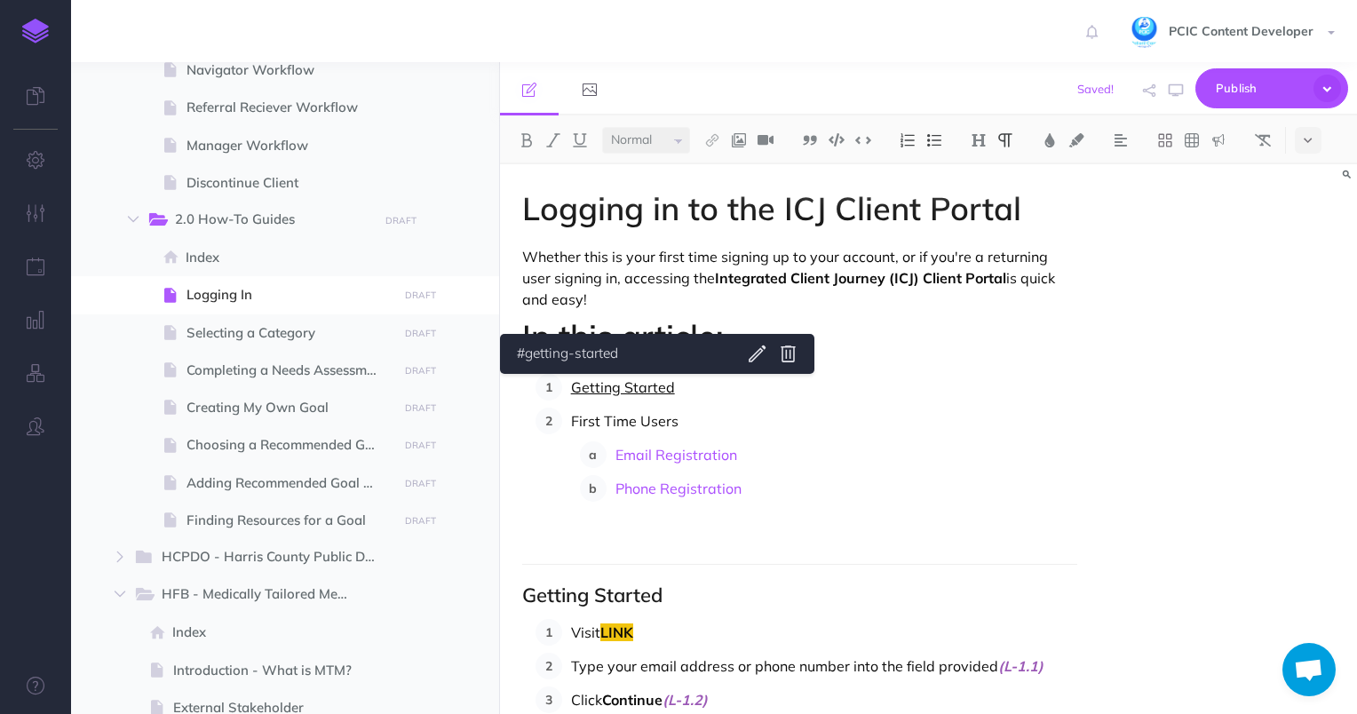
click at [623, 389] on link "Getting Started" at bounding box center [623, 387] width 104 height 18
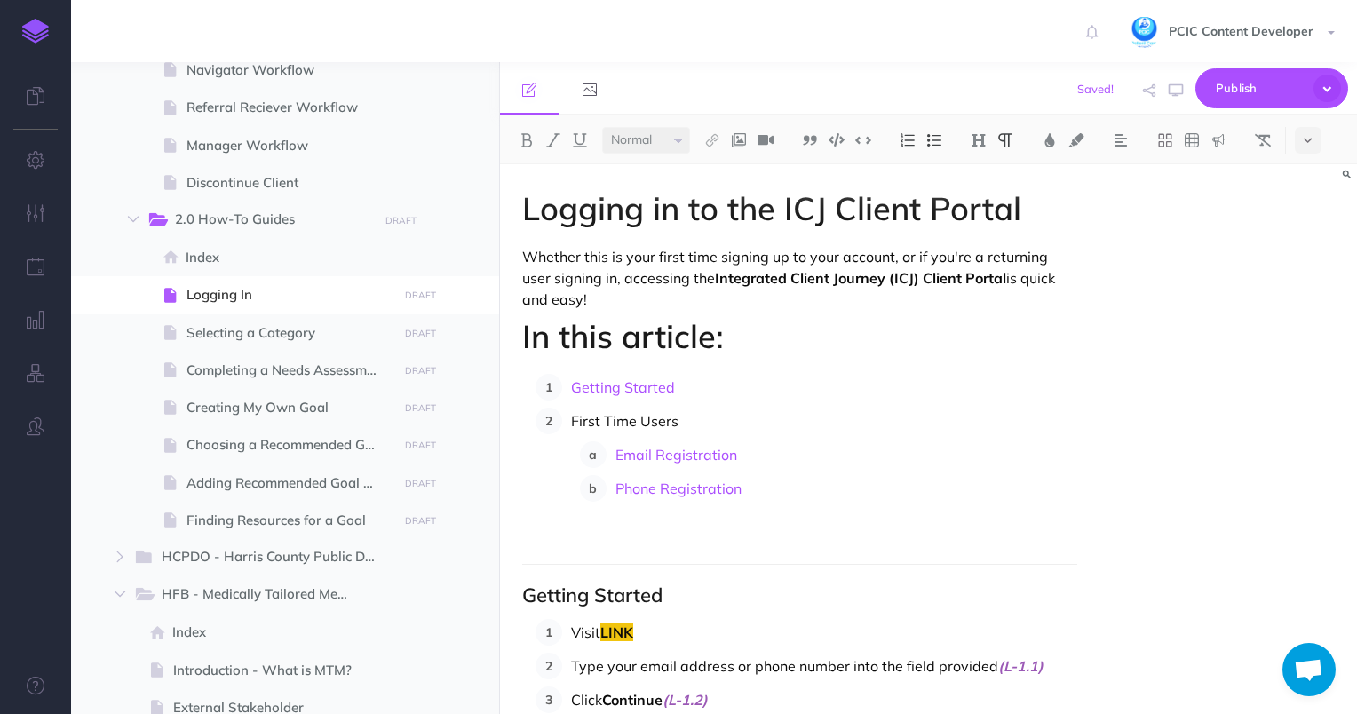
click at [633, 424] on p "First Time Users" at bounding box center [824, 421] width 507 height 27
click at [632, 423] on p "First Time Users" at bounding box center [824, 421] width 507 height 27
click at [719, 137] on img at bounding box center [712, 140] width 16 height 14
click at [713, 224] on icon at bounding box center [712, 224] width 10 height 12
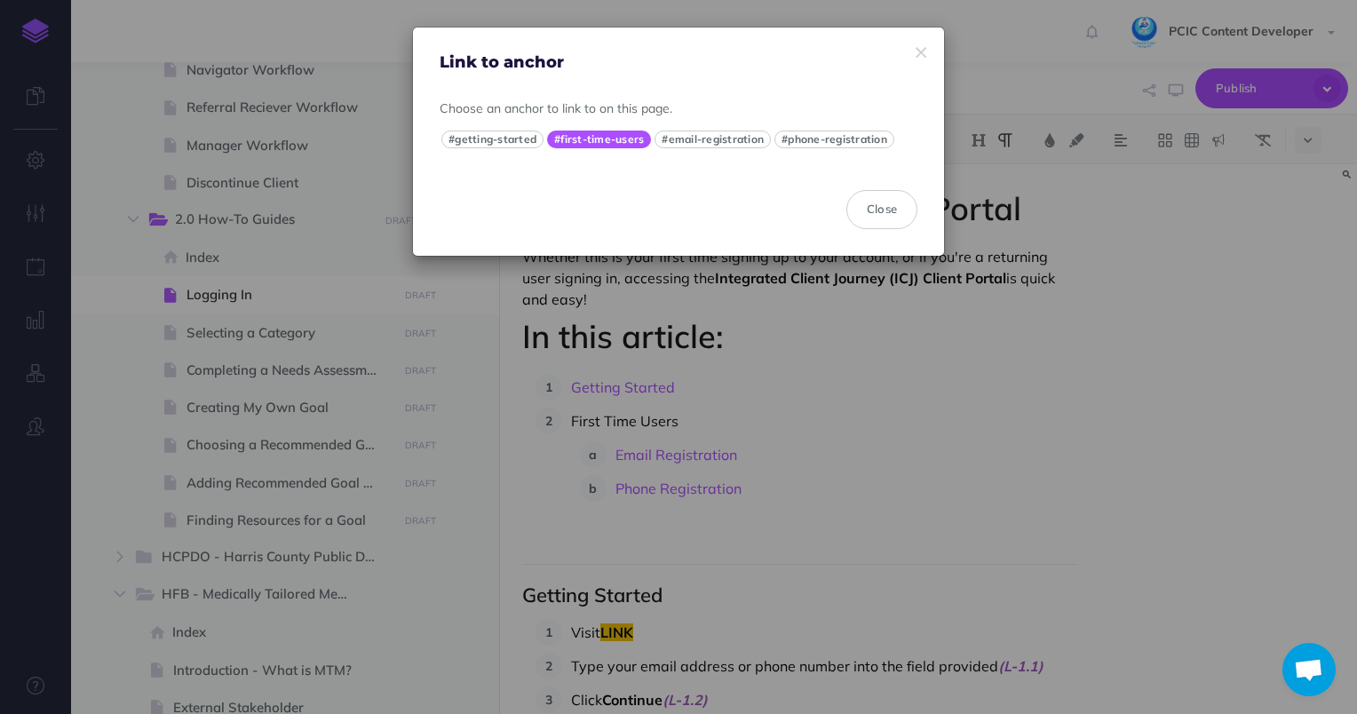
click at [580, 143] on button "#first-time-users" at bounding box center [599, 140] width 104 height 18
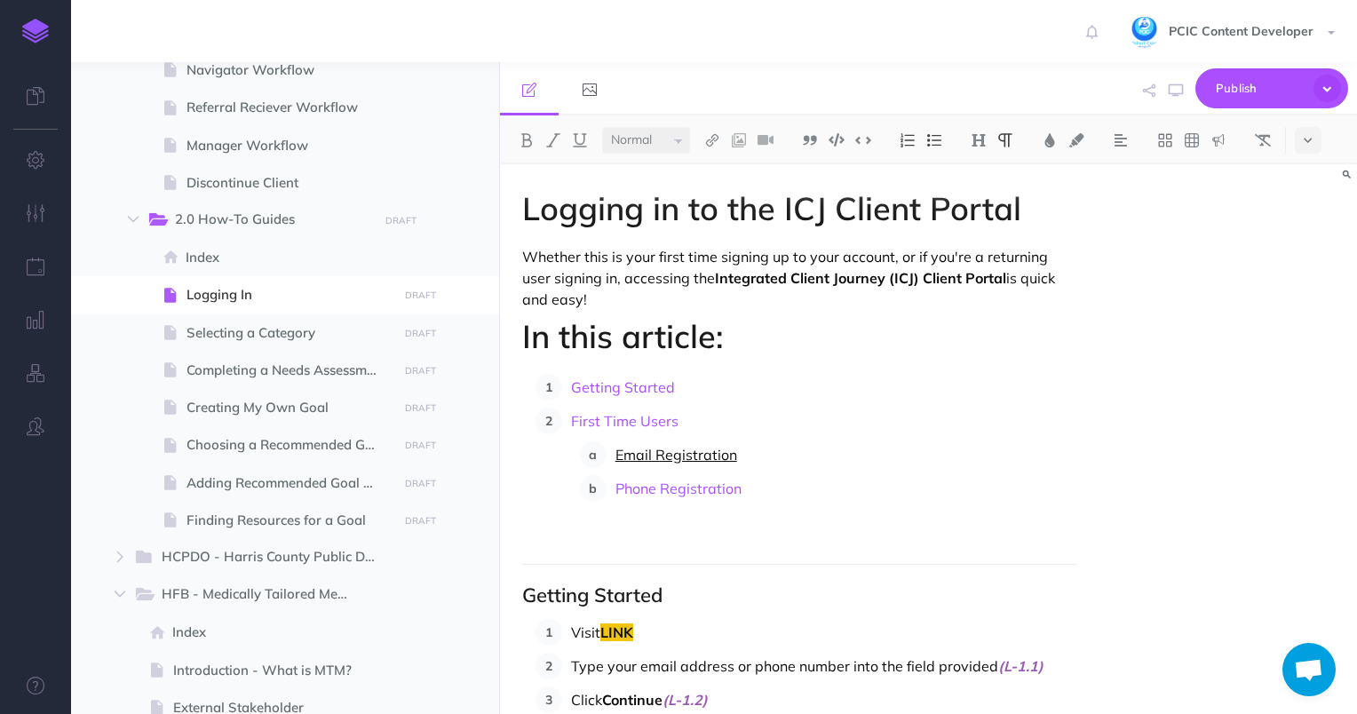
click at [673, 454] on link "Email Registration" at bounding box center [676, 455] width 122 height 18
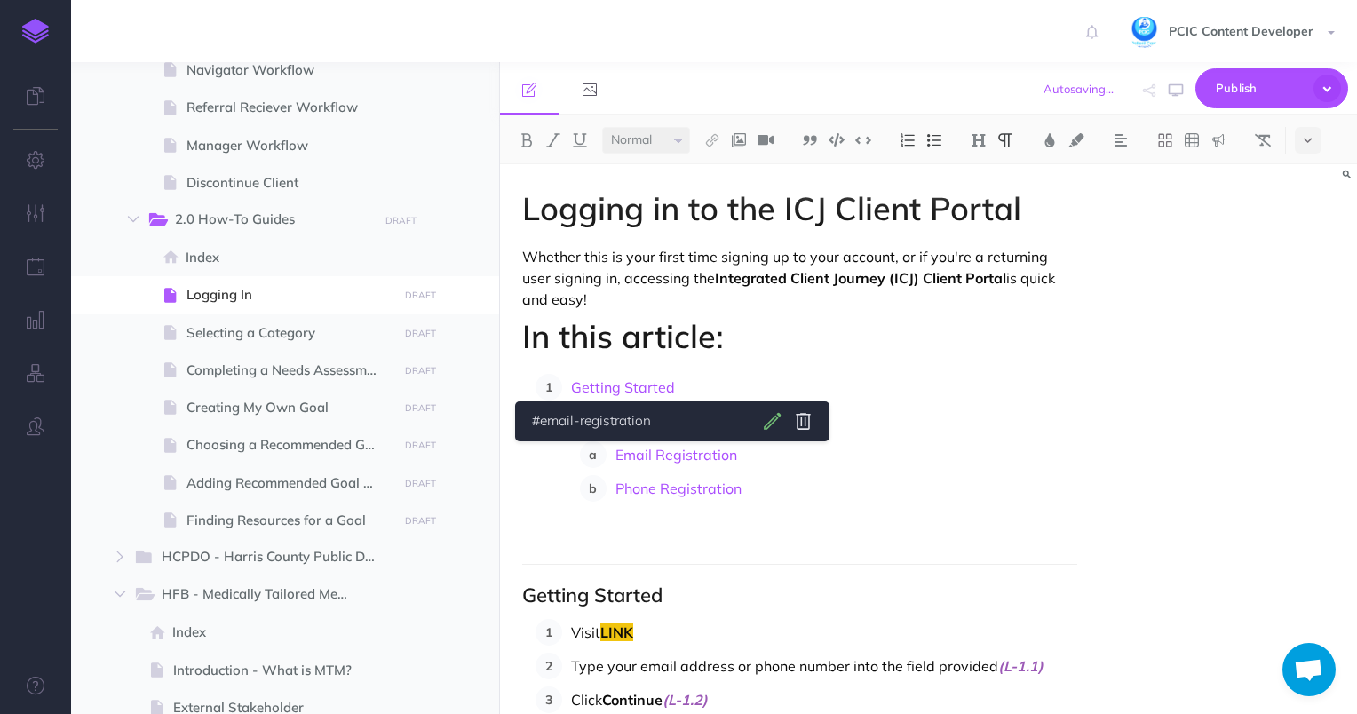
click at [774, 420] on body "Toggle Navigation PCIC Content Developer Settings Account Settings Teams PCIC S…" at bounding box center [678, 357] width 1357 height 714
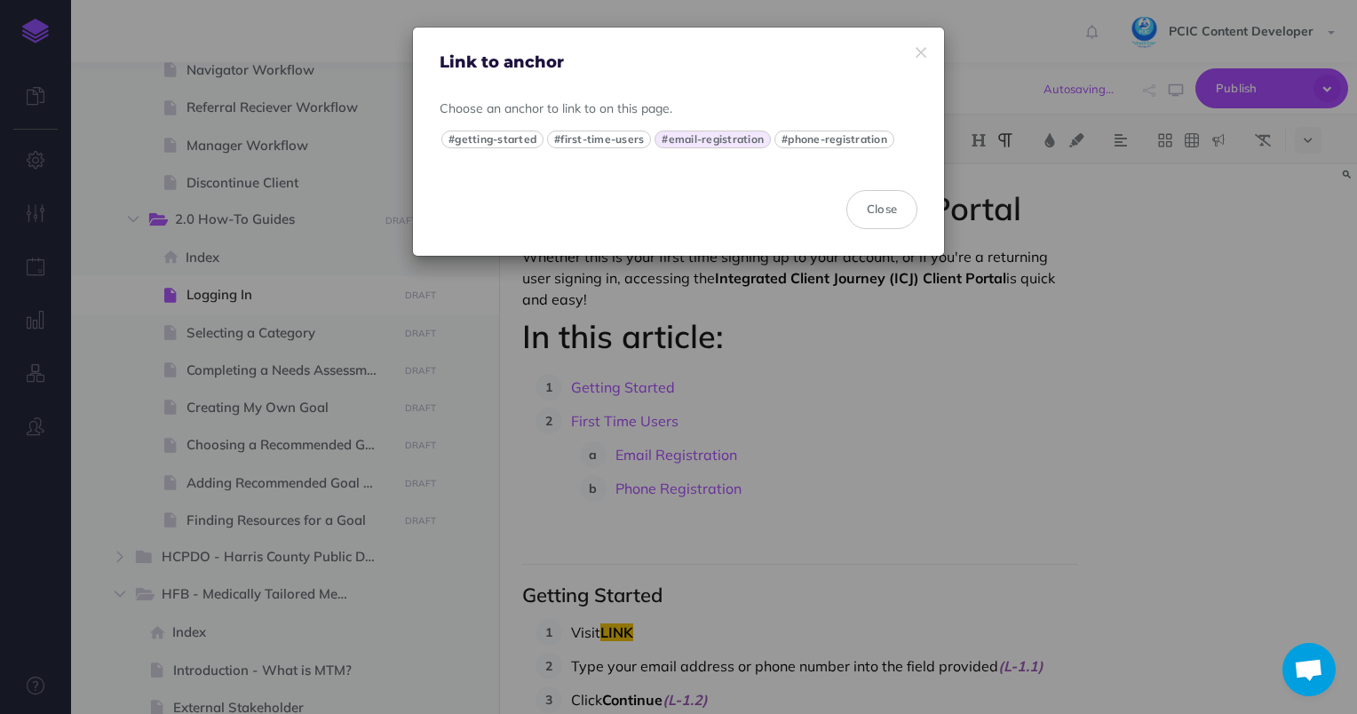
click at [707, 129] on div "#getting-started #first-time-users #email-registration #phone-registration" at bounding box center [679, 139] width 478 height 22
click at [705, 136] on button "#email-registration" at bounding box center [713, 140] width 116 height 18
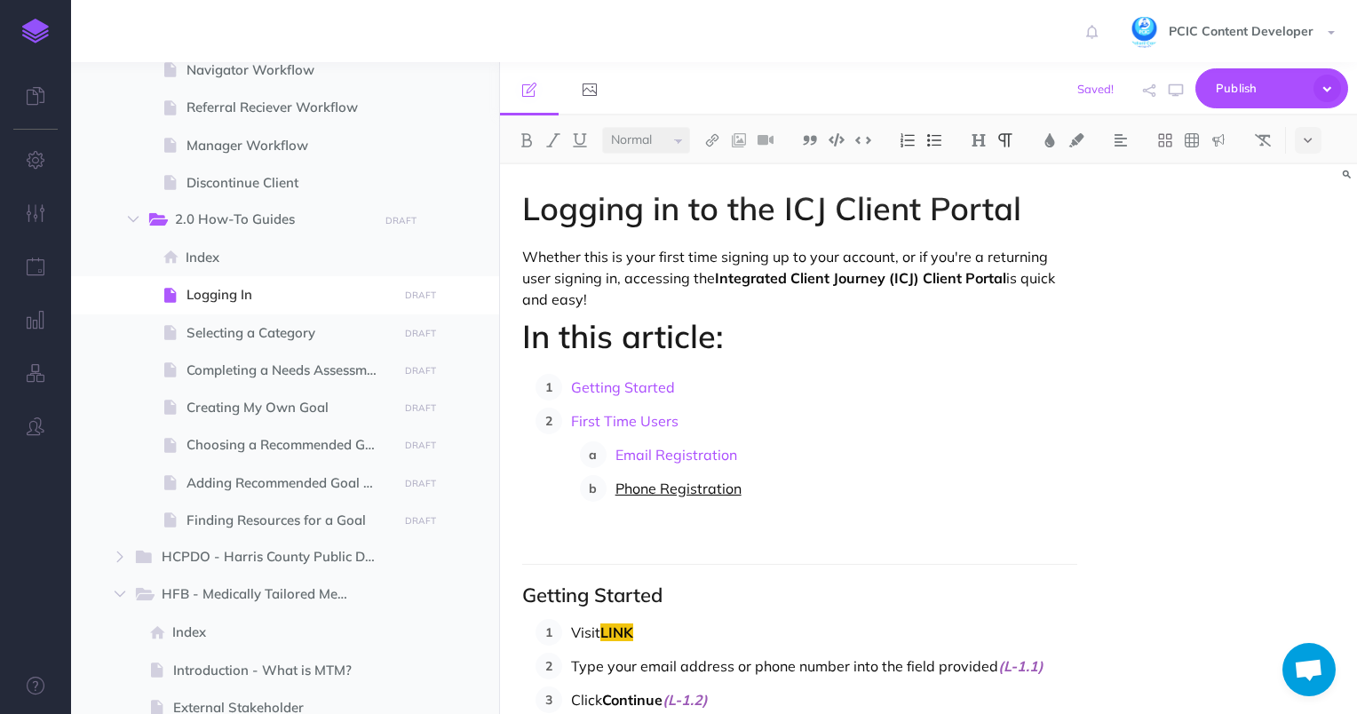
click at [684, 488] on link "Phone Registration" at bounding box center [678, 489] width 126 height 18
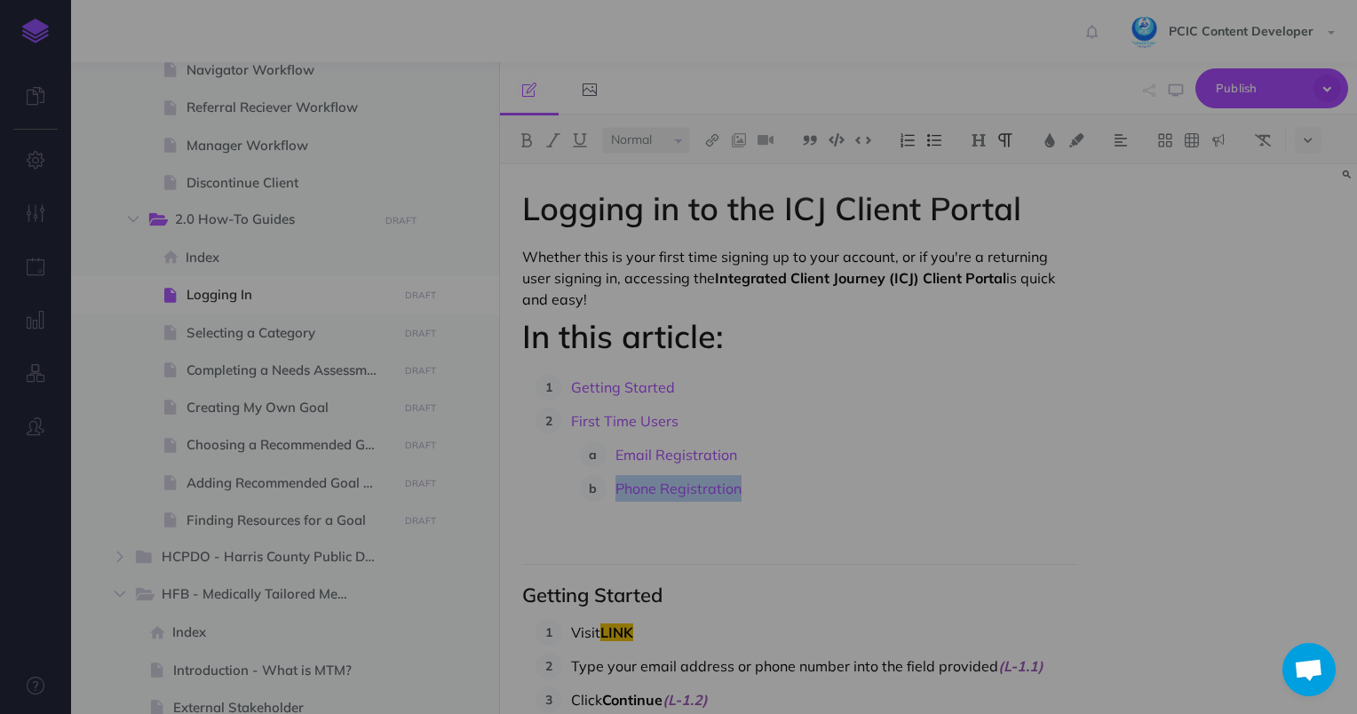
click at [785, 453] on body "Toggle Navigation PCIC Content Developer Settings Account Settings Teams PCIC S…" at bounding box center [678, 357] width 1357 height 714
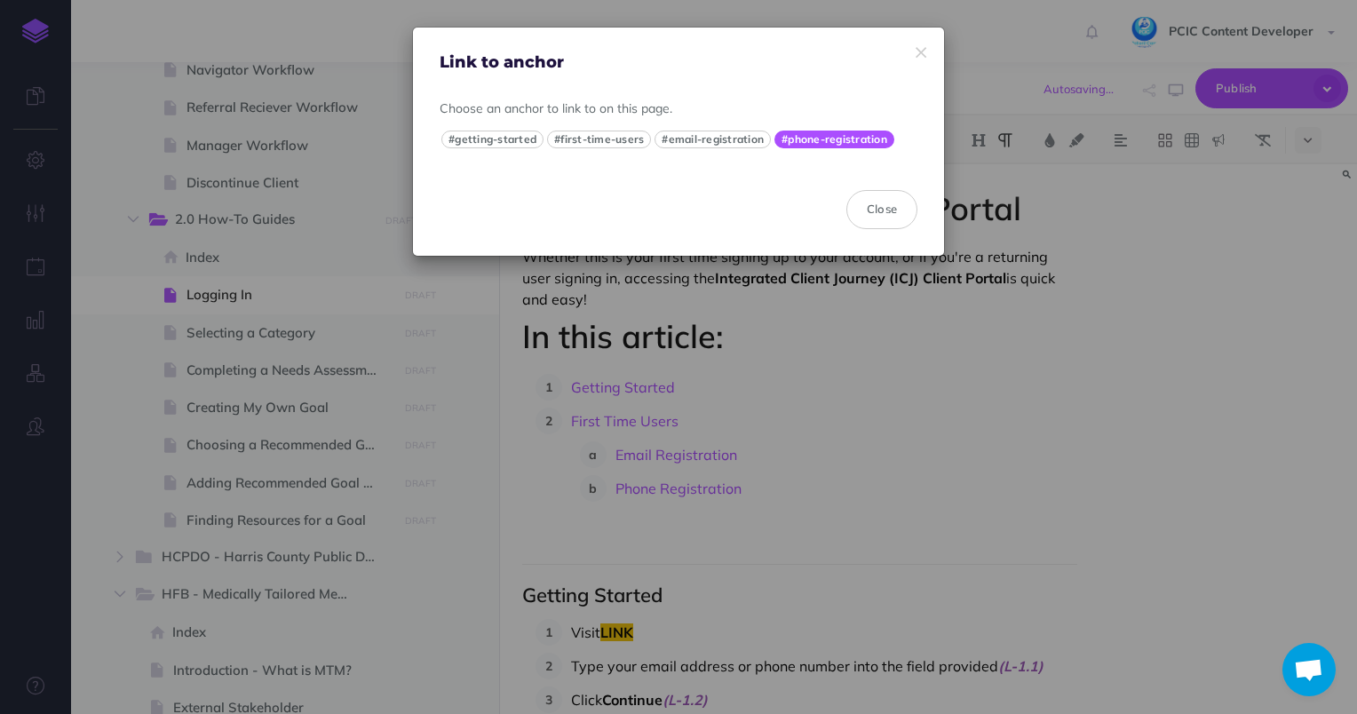
click at [817, 139] on button "#phone-registration" at bounding box center [834, 140] width 120 height 18
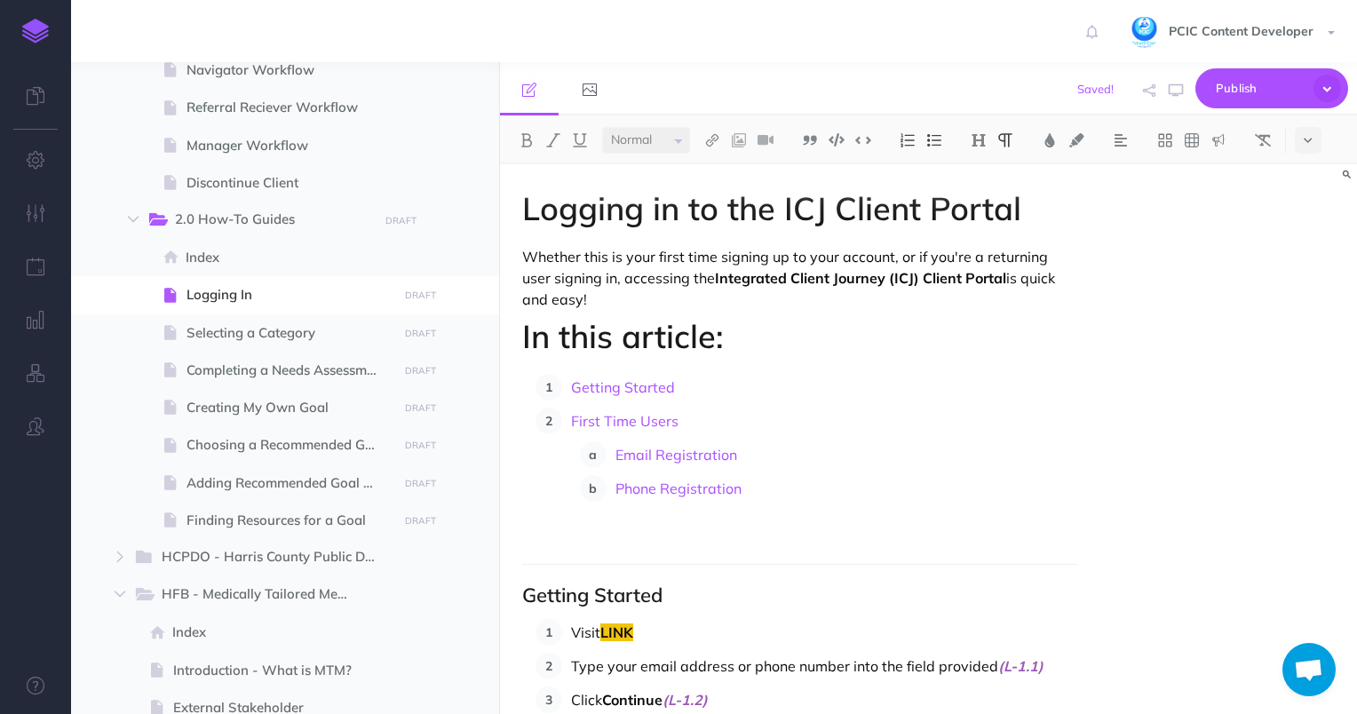
click at [811, 488] on p "Phone Registration" at bounding box center [846, 488] width 463 height 27
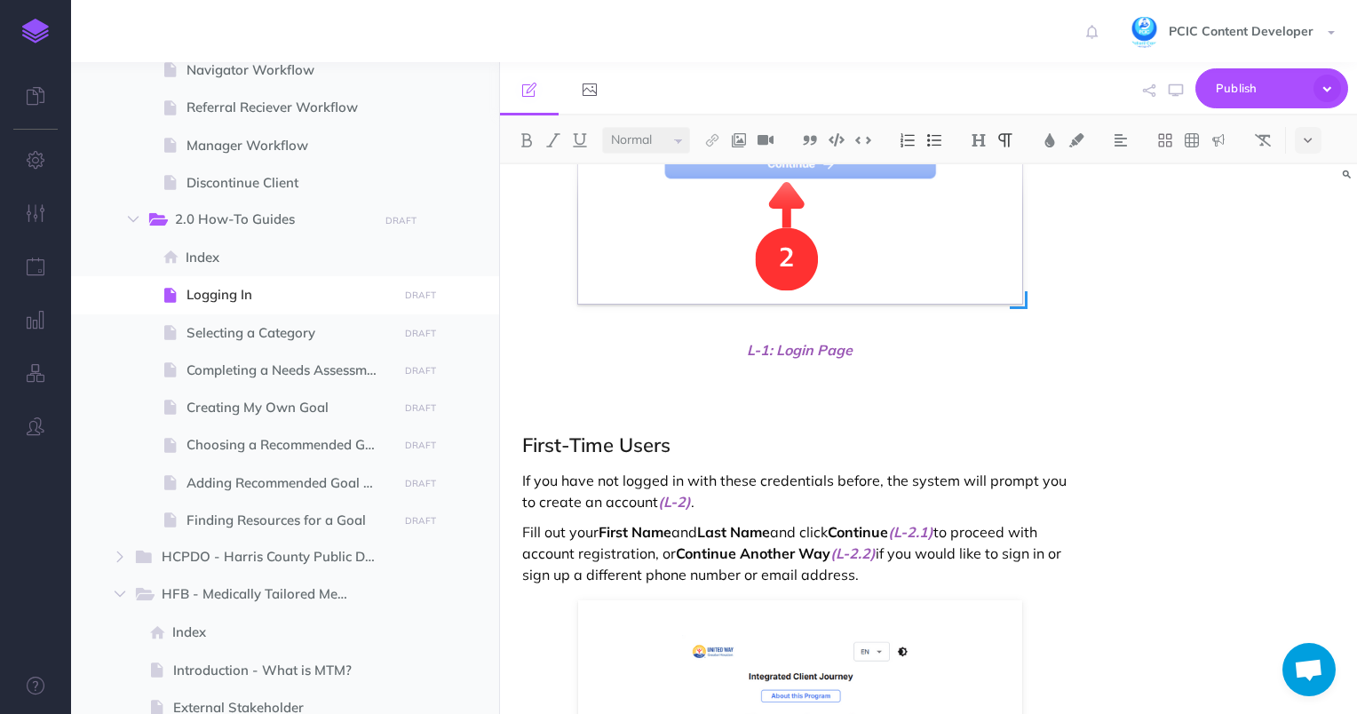
scroll to position [888, 0]
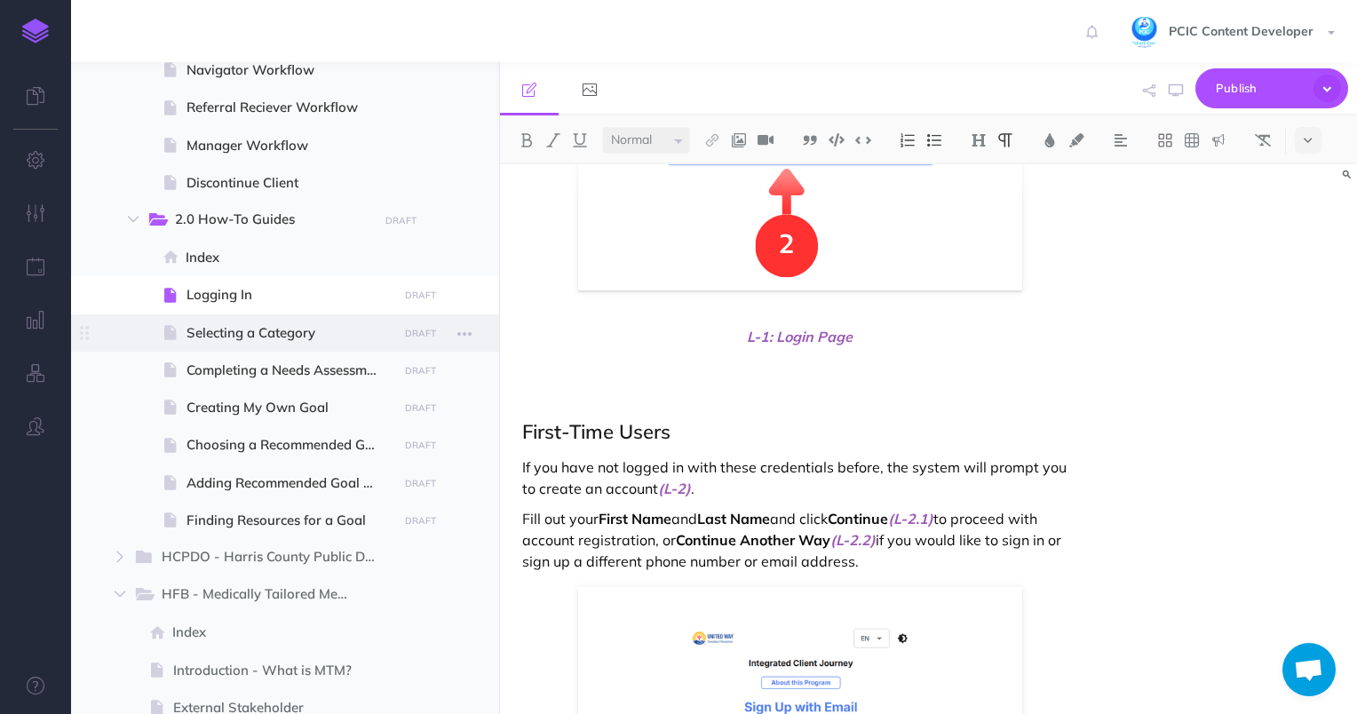
click at [312, 338] on span "Selecting a Category" at bounding box center [290, 332] width 206 height 21
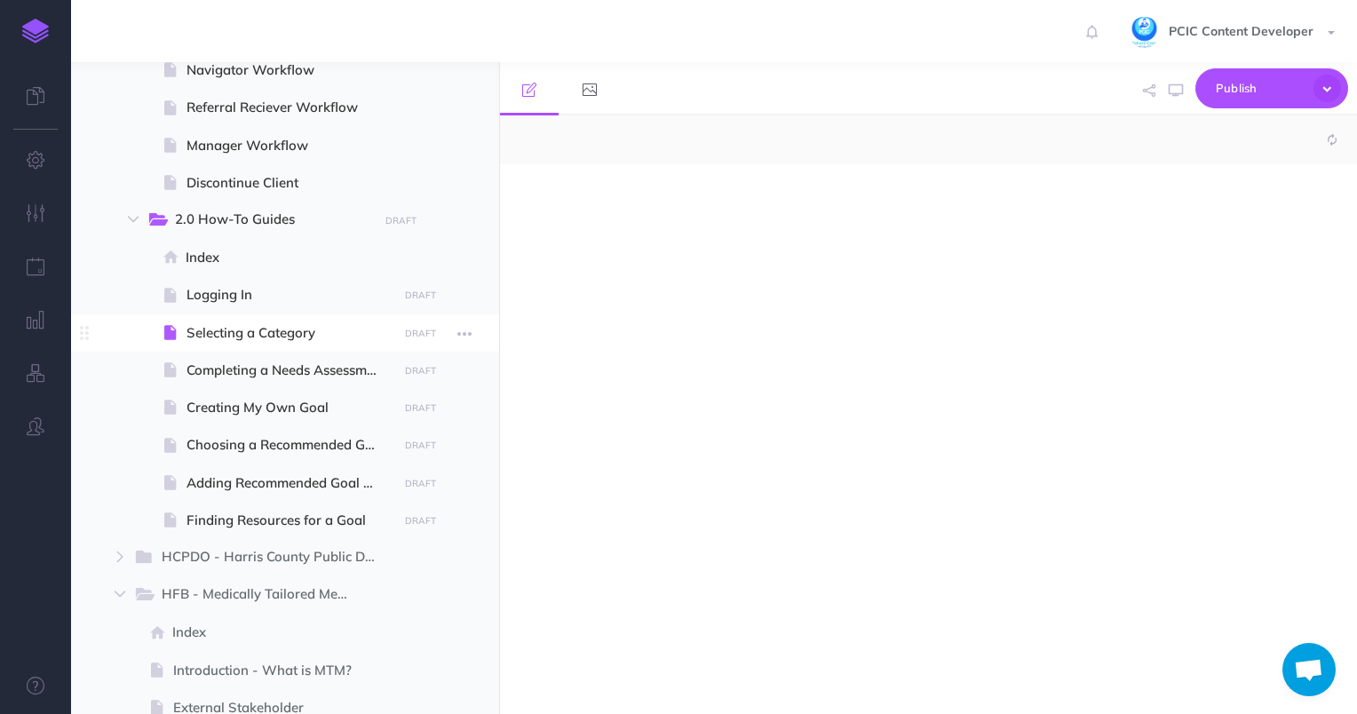
select select "null"
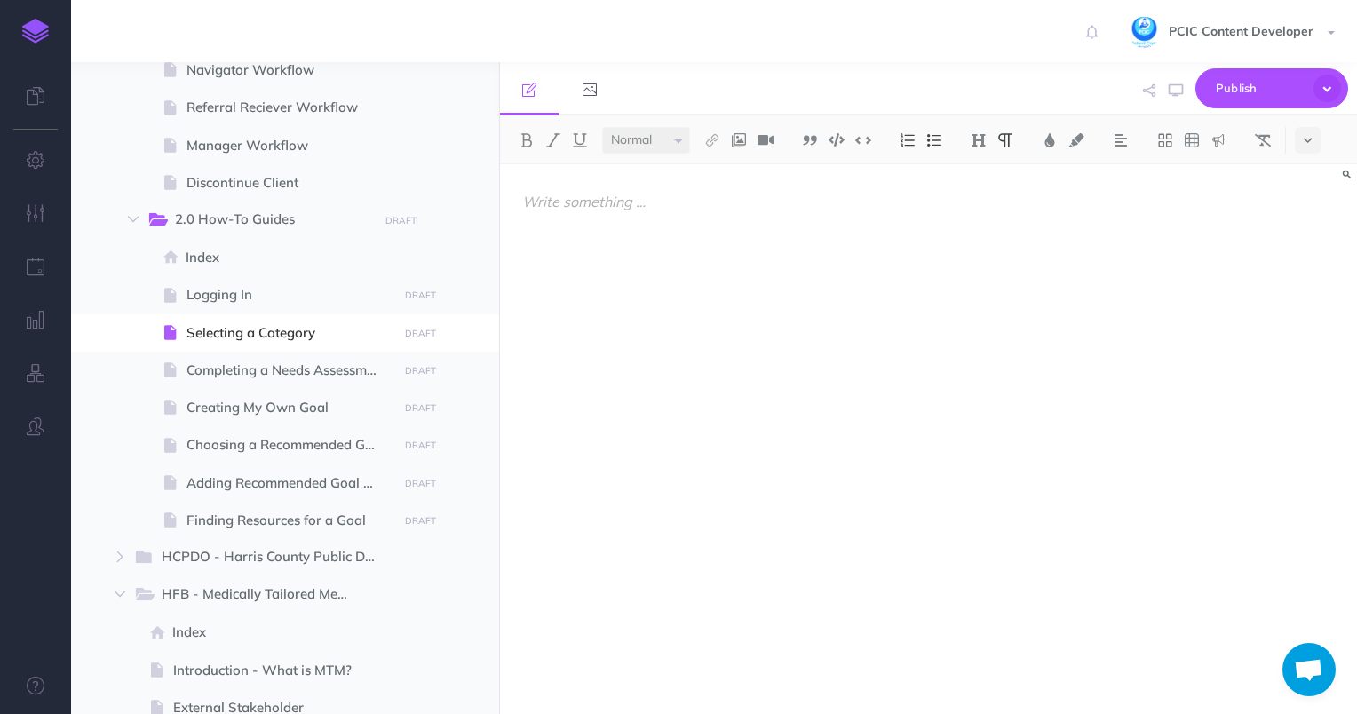
click at [565, 196] on p at bounding box center [800, 201] width 556 height 21
click at [686, 353] on div at bounding box center [800, 430] width 600 height 532
click at [735, 147] on button at bounding box center [739, 140] width 27 height 27
click at [747, 167] on button at bounding box center [739, 171] width 27 height 27
click at [801, 62] on div "Publish This page Publish the currently selected page draft. Publish Publish al…" at bounding box center [1066, 89] width 563 height 54
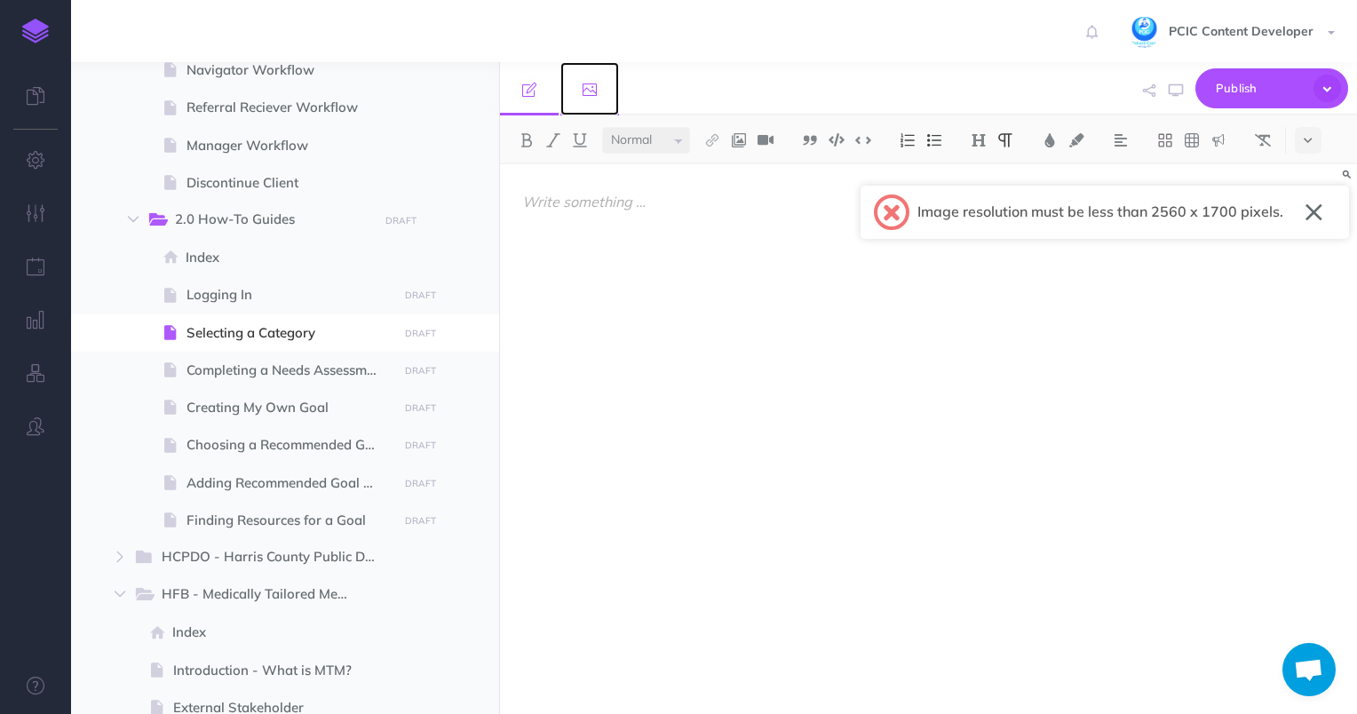
click at [600, 82] on link at bounding box center [589, 88] width 59 height 53
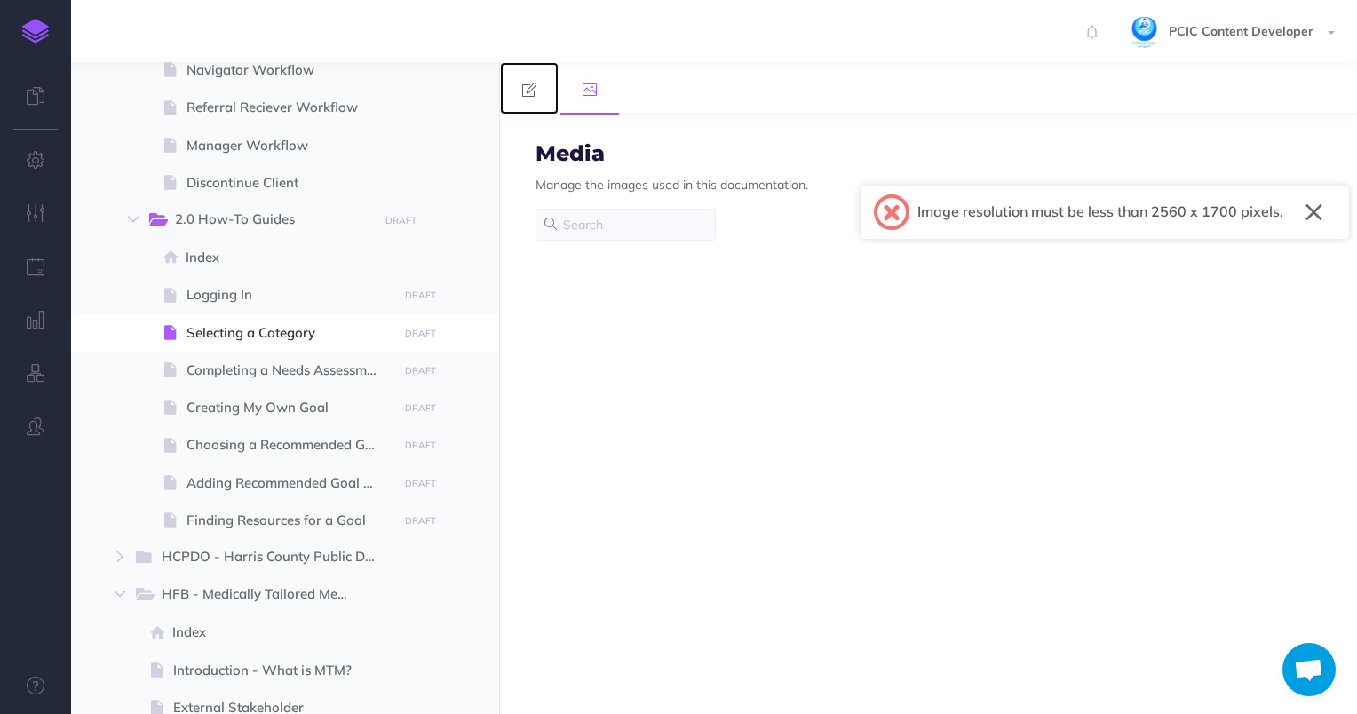
click at [539, 92] on link at bounding box center [529, 88] width 59 height 52
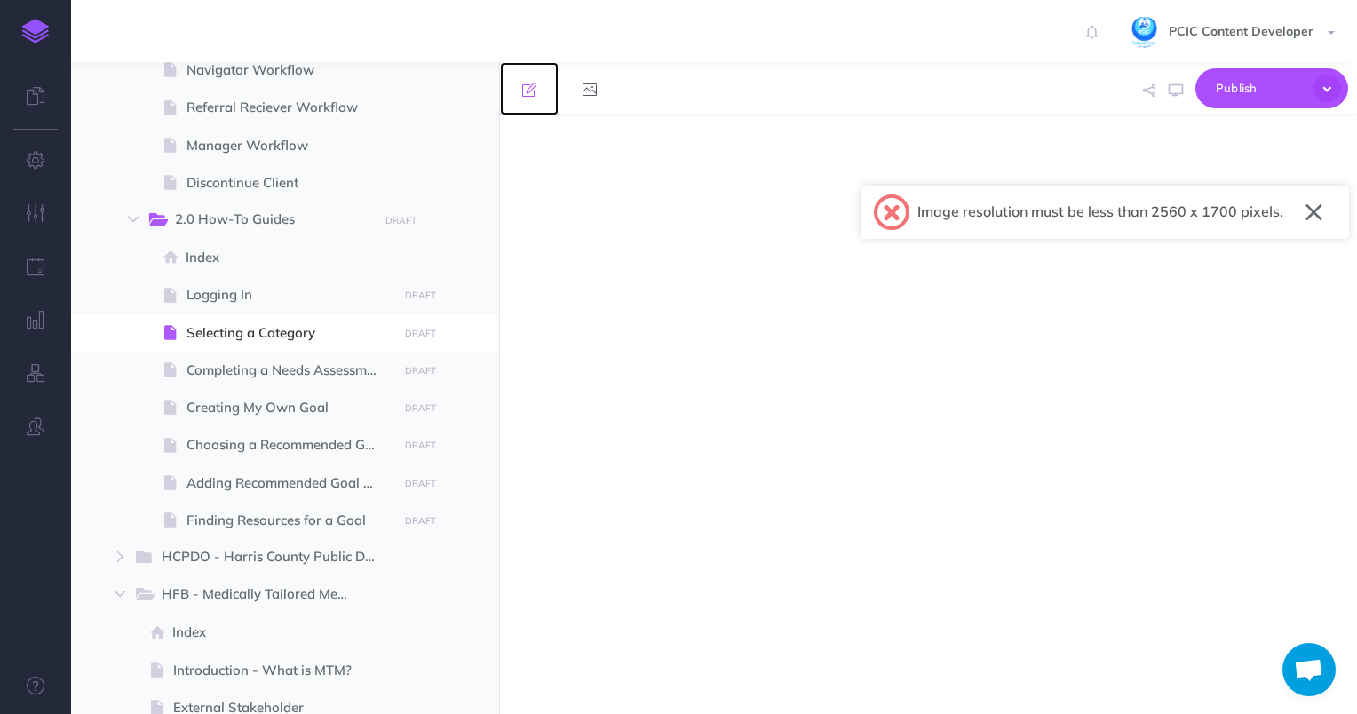
click at [530, 87] on icon at bounding box center [529, 90] width 14 height 14
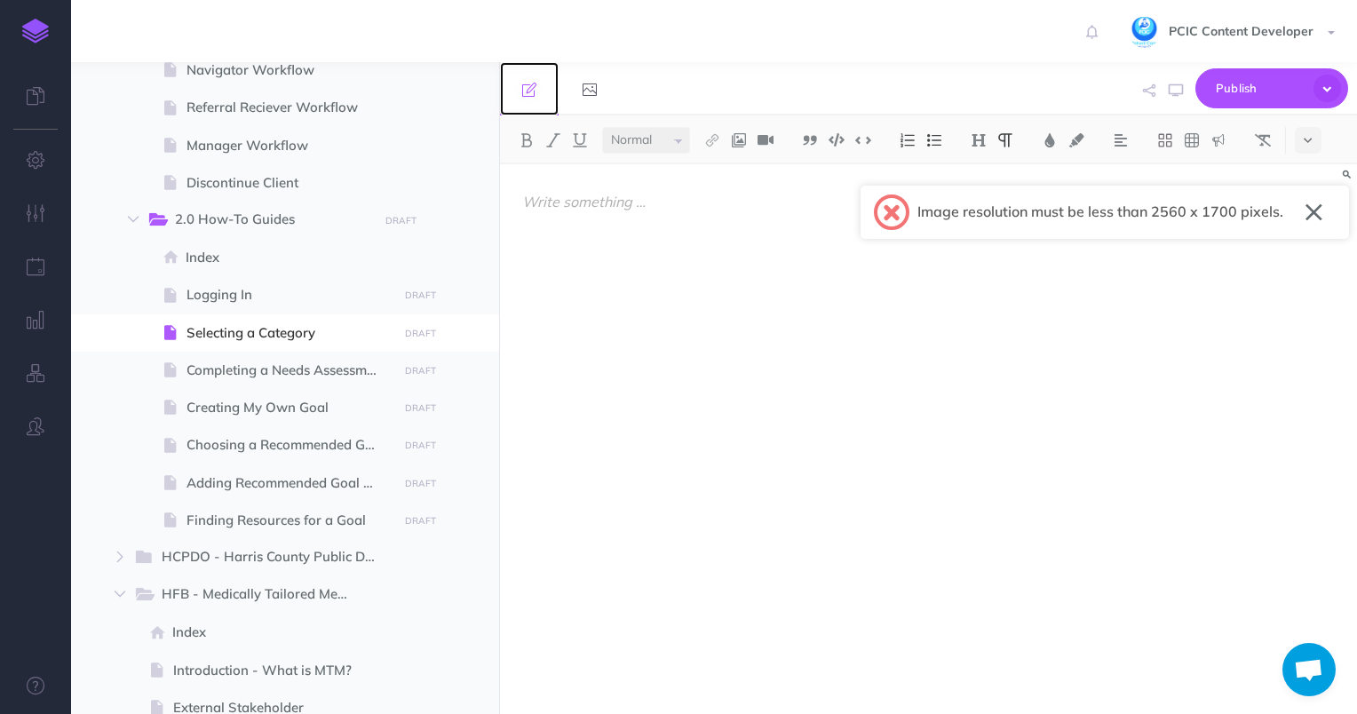
click at [743, 139] on img at bounding box center [739, 140] width 16 height 14
click at [1311, 210] on button "button" at bounding box center [1314, 212] width 17 height 28
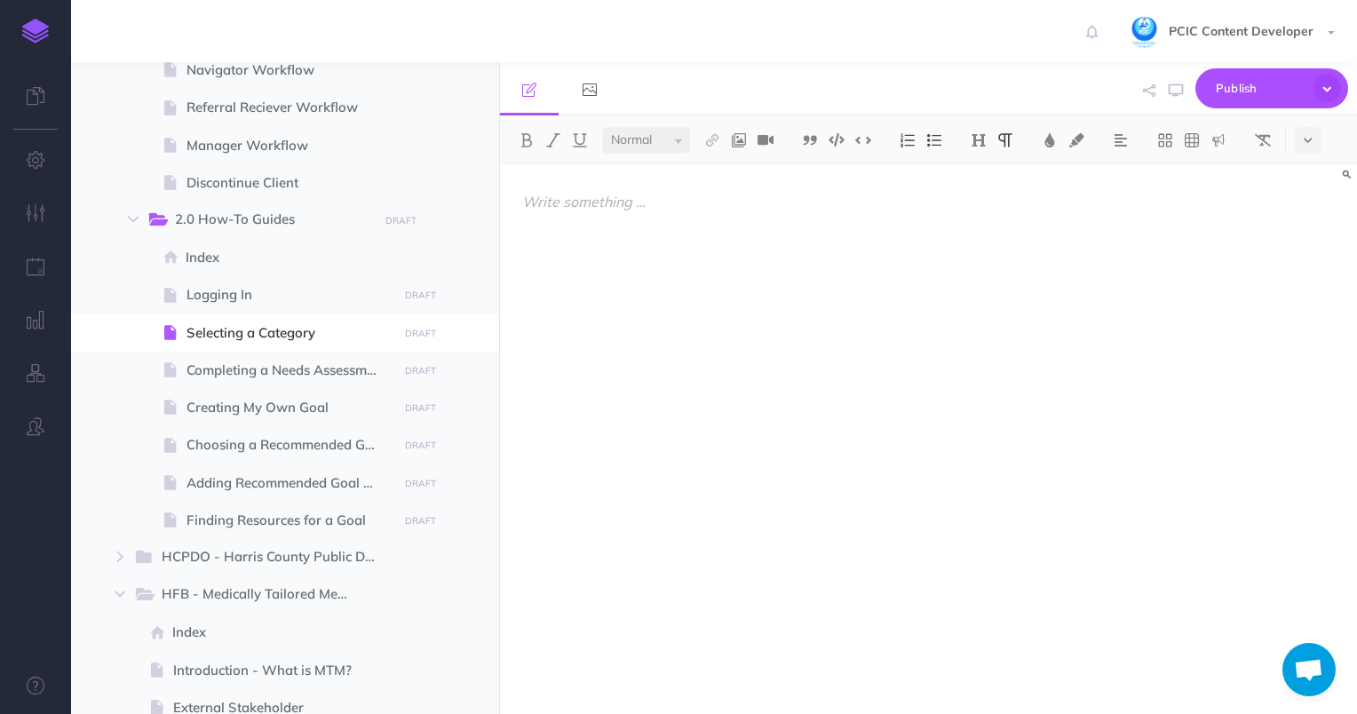
click at [734, 142] on img at bounding box center [739, 140] width 16 height 14
click at [732, 173] on icon at bounding box center [739, 171] width 14 height 12
click at [636, 199] on p at bounding box center [800, 201] width 556 height 21
click at [744, 146] on img at bounding box center [739, 140] width 16 height 14
click at [744, 167] on icon at bounding box center [739, 171] width 14 height 12
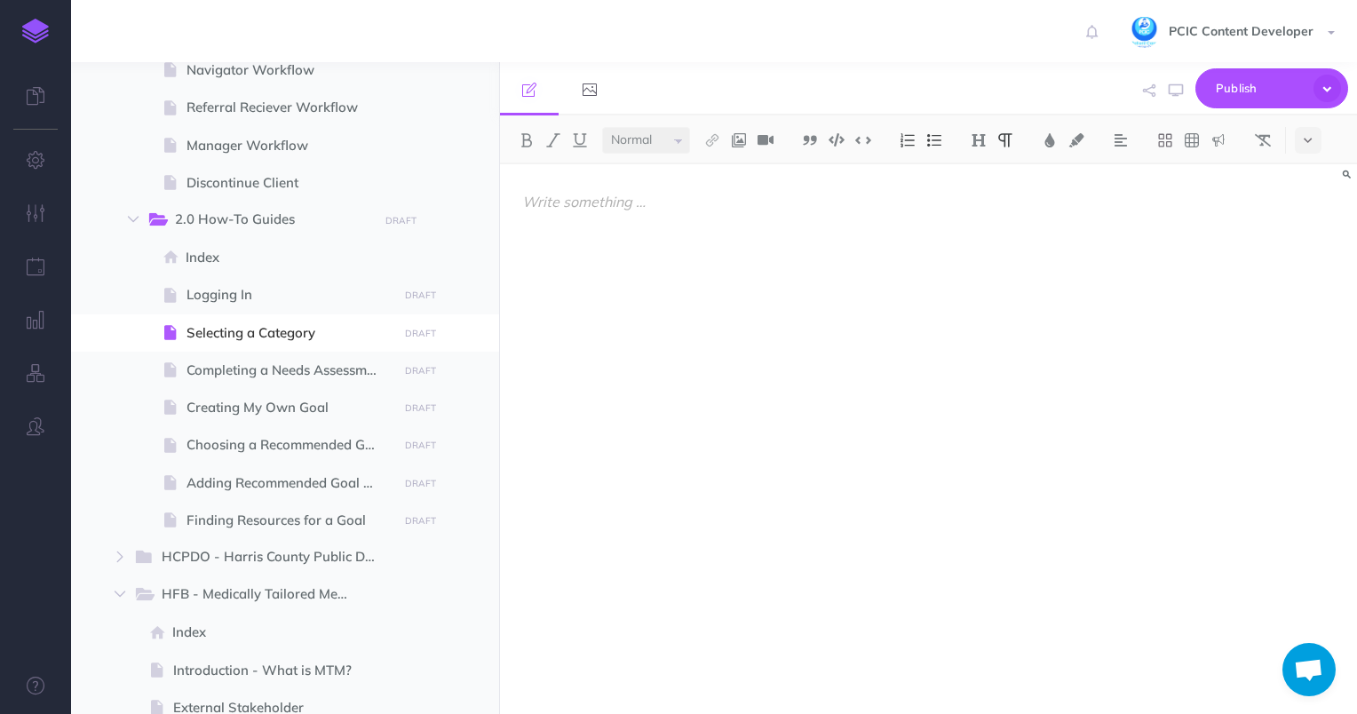
click at [652, 197] on p at bounding box center [800, 201] width 556 height 21
click at [587, 201] on p "Selecting A" at bounding box center [800, 201] width 556 height 21
click at [600, 203] on p "Selecting A" at bounding box center [800, 201] width 556 height 21
click at [592, 203] on p "Selecting A" at bounding box center [800, 201] width 556 height 21
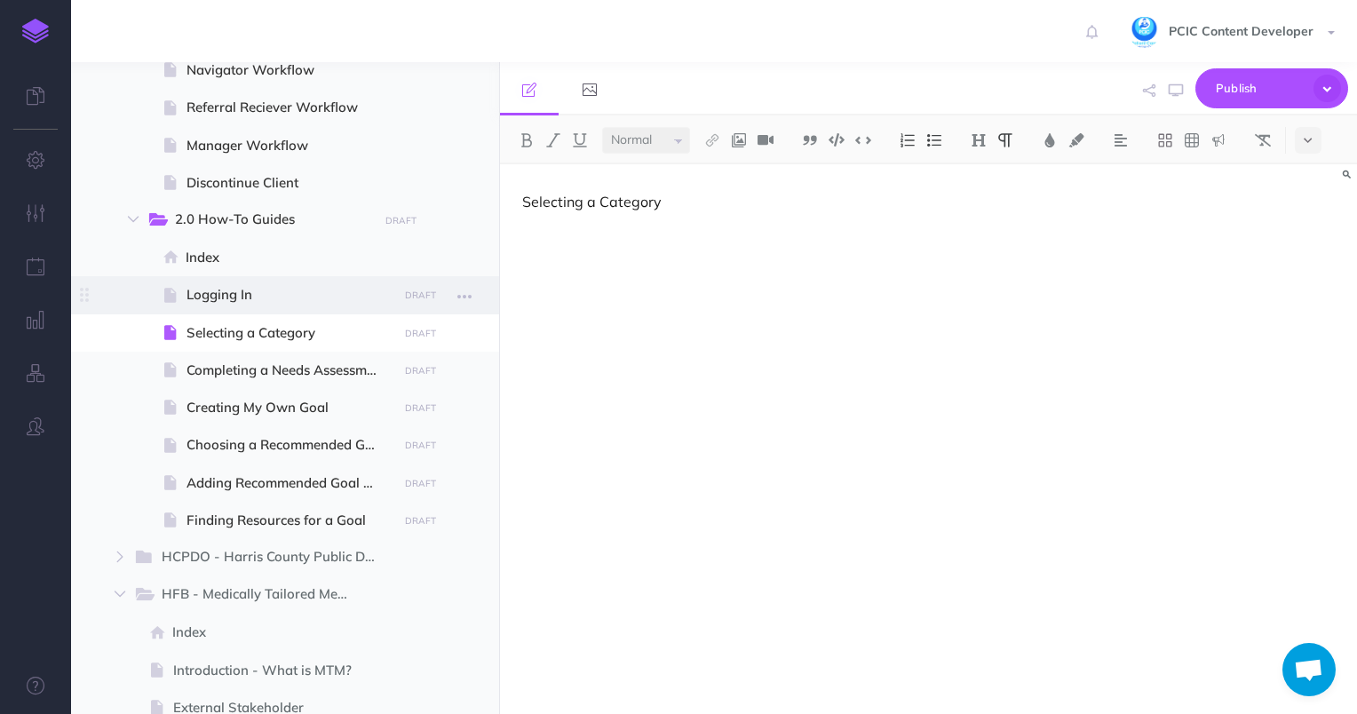
click at [259, 296] on span "Logging In" at bounding box center [290, 294] width 206 height 21
click at [266, 290] on span "Logging In" at bounding box center [290, 294] width 206 height 21
drag, startPoint x: 266, startPoint y: 290, endPoint x: 281, endPoint y: 338, distance: 50.0
click at [281, 338] on span "Selecting a Category" at bounding box center [290, 332] width 206 height 21
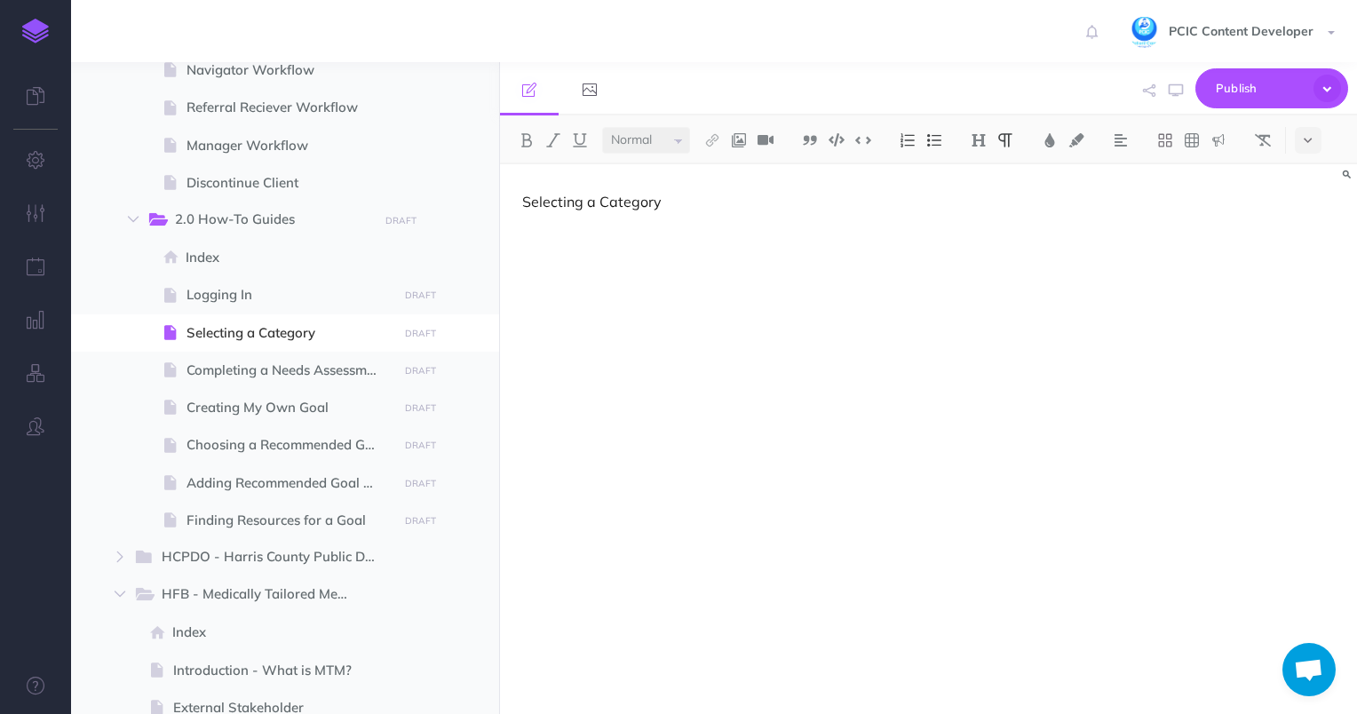
click at [667, 247] on div "Selecting a Category" at bounding box center [800, 430] width 600 height 532
click at [673, 348] on div "Selecting a Category" at bounding box center [800, 430] width 600 height 532
click at [520, 231] on div "Selecting a Category" at bounding box center [800, 430] width 600 height 532
click at [655, 197] on p "Selecting a Category" at bounding box center [800, 201] width 556 height 21
click at [700, 213] on div "Selecting a Category" at bounding box center [800, 430] width 600 height 532
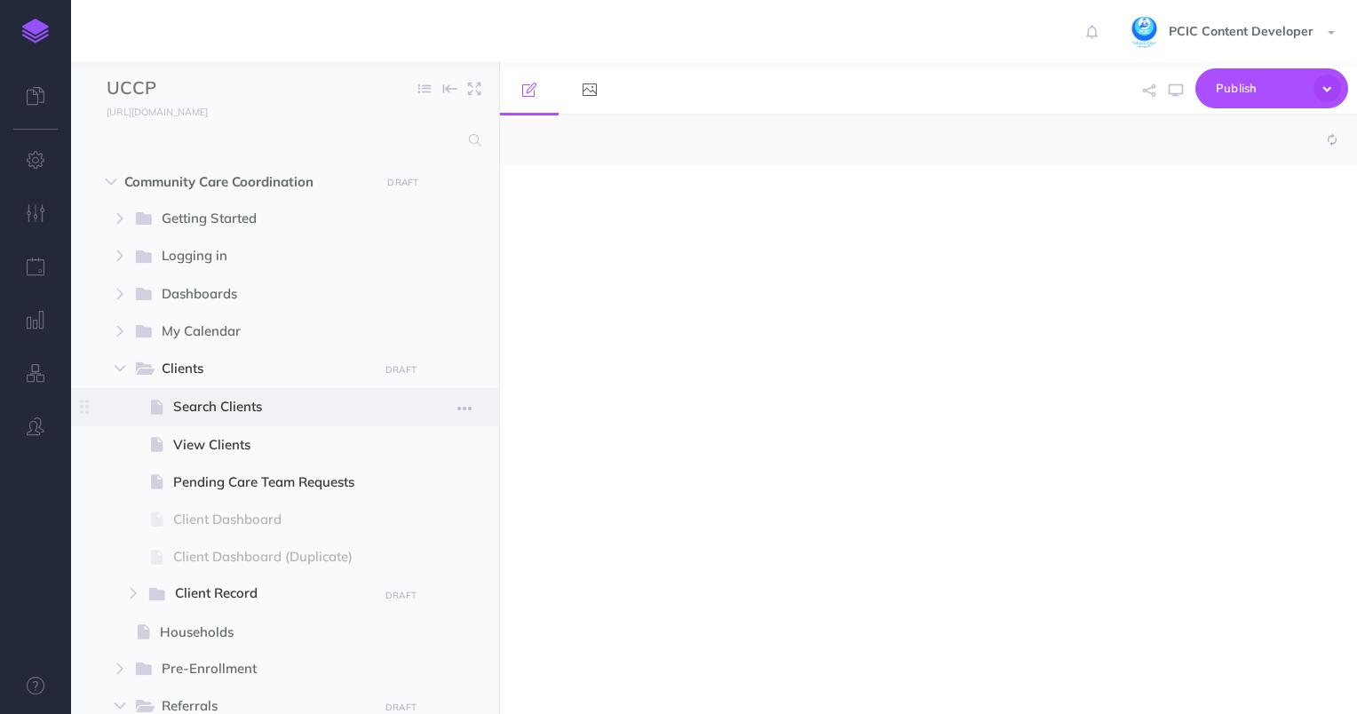
select select "null"
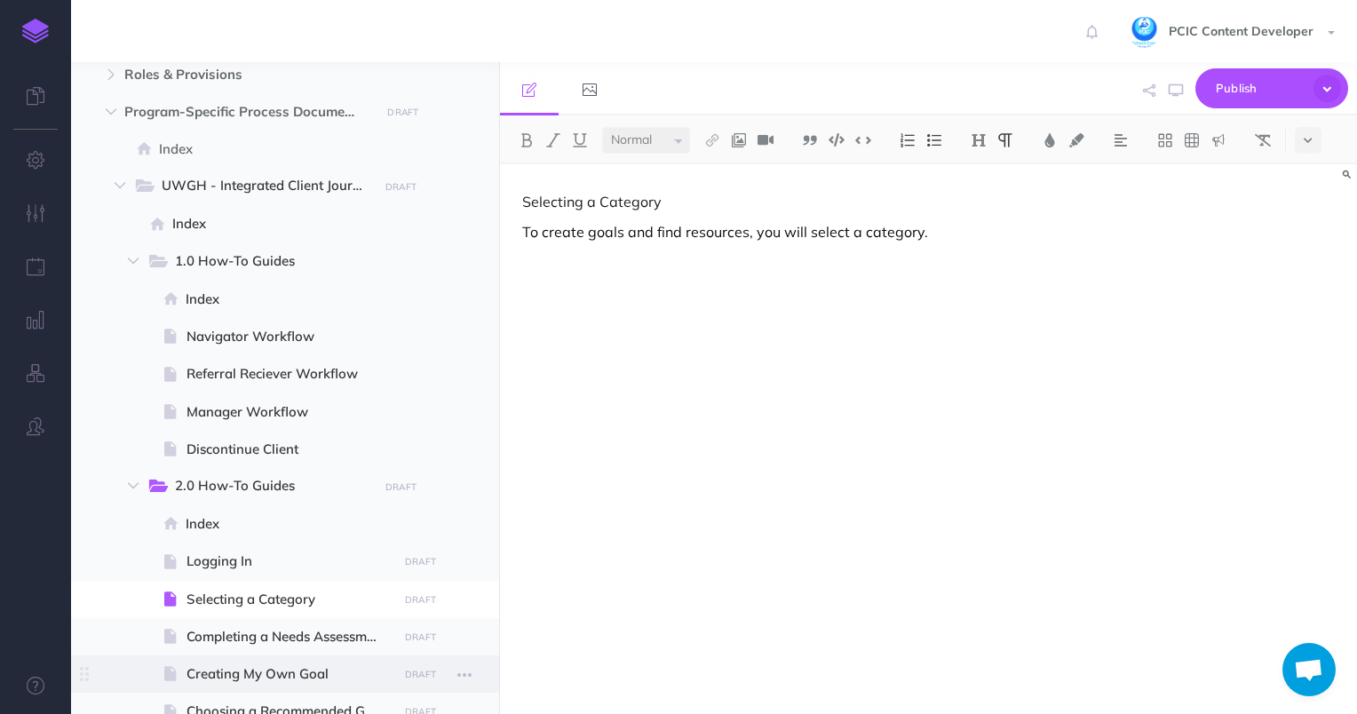
scroll to position [1243, 0]
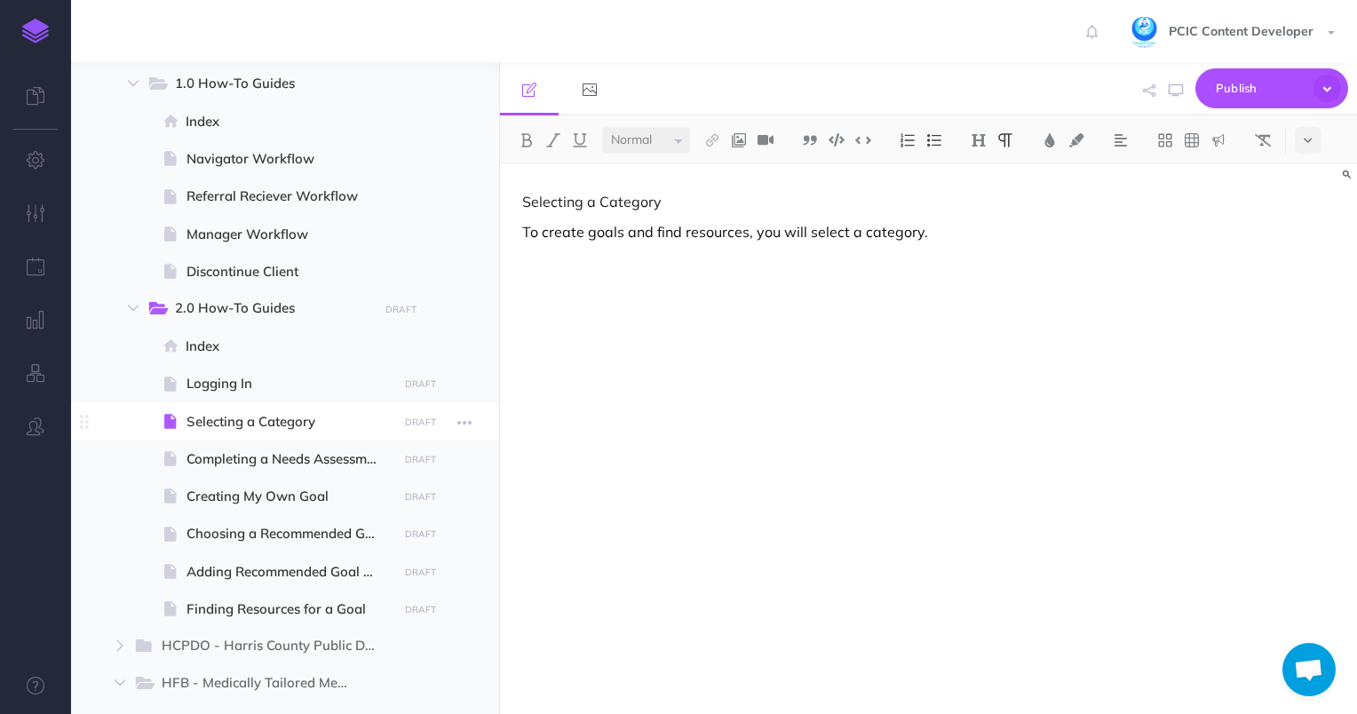
click at [284, 417] on span "Selecting a Category" at bounding box center [290, 421] width 206 height 21
click at [806, 314] on div "Selecting a Category To create goals and find resources, you will select a cate…" at bounding box center [800, 430] width 600 height 532
click at [740, 147] on button at bounding box center [739, 140] width 27 height 27
click at [740, 177] on icon at bounding box center [739, 171] width 14 height 12
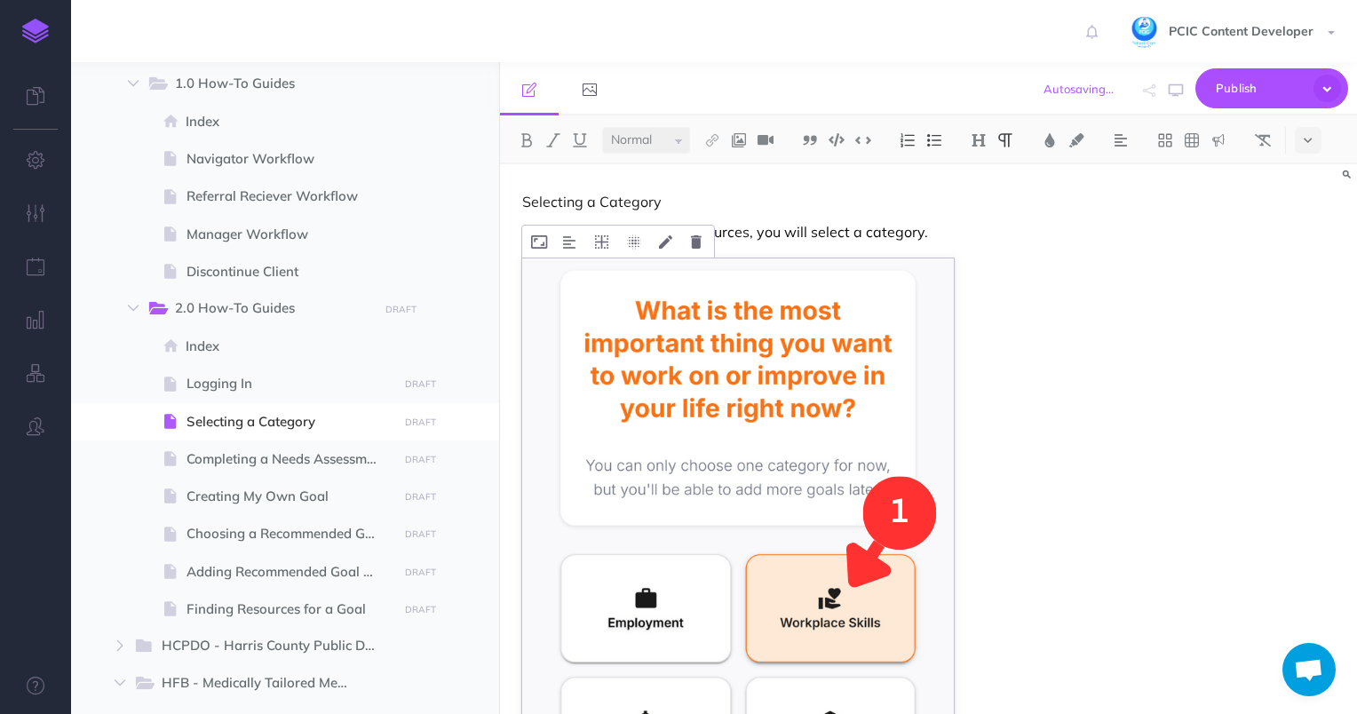
click at [827, 388] on img at bounding box center [738, 661] width 432 height 806
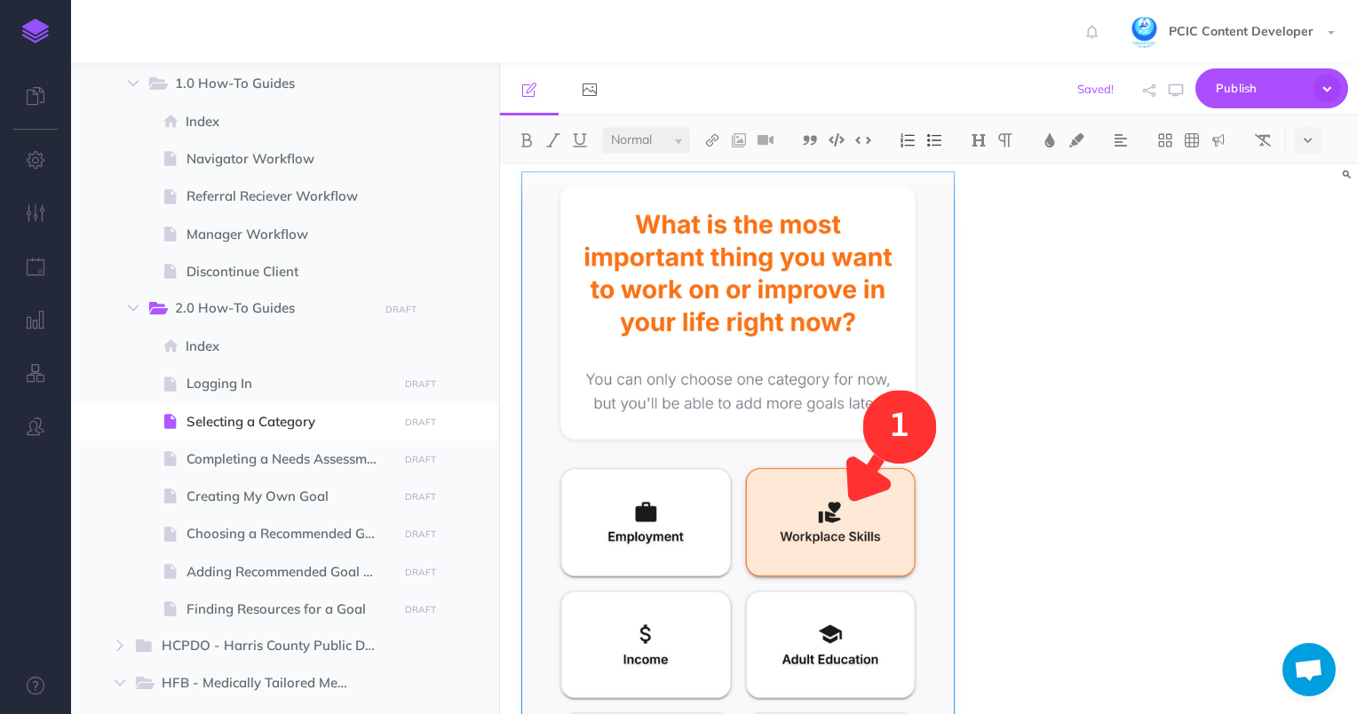
scroll to position [0, 0]
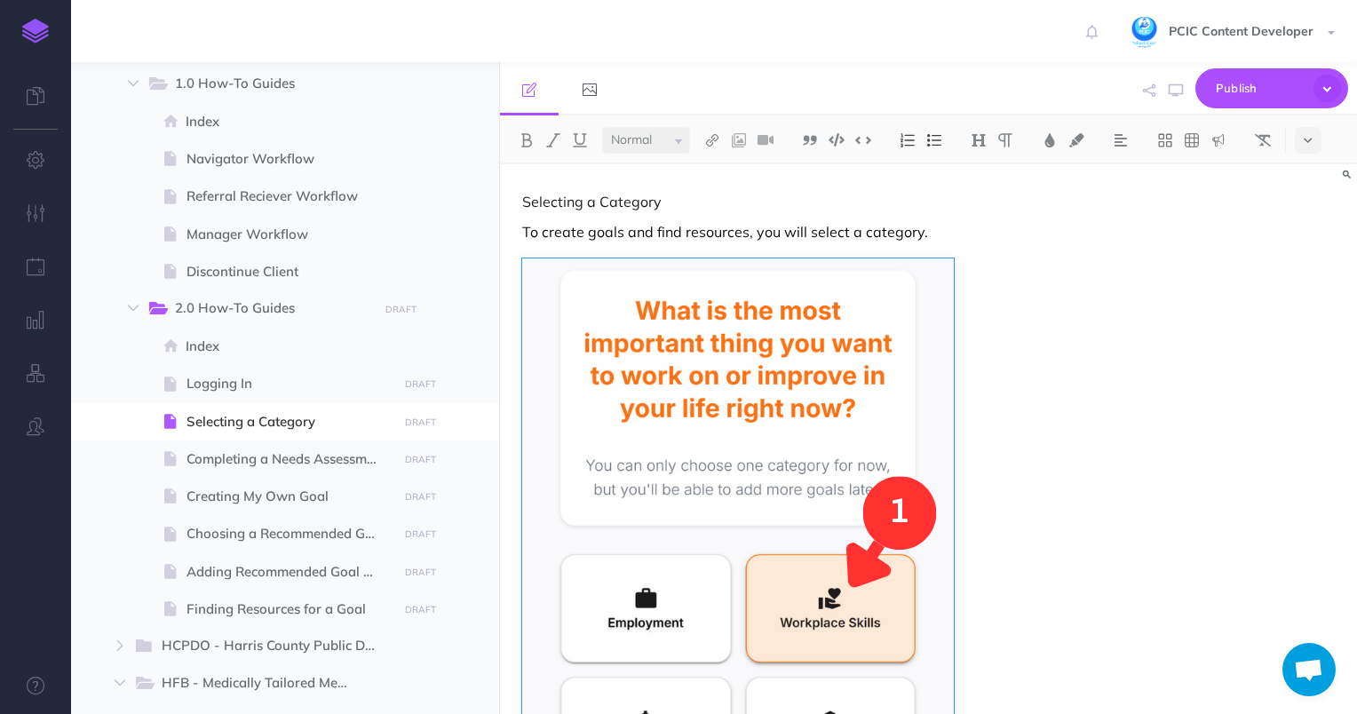
click at [947, 233] on p "To create goals and find resources, you will select a category." at bounding box center [800, 231] width 556 height 21
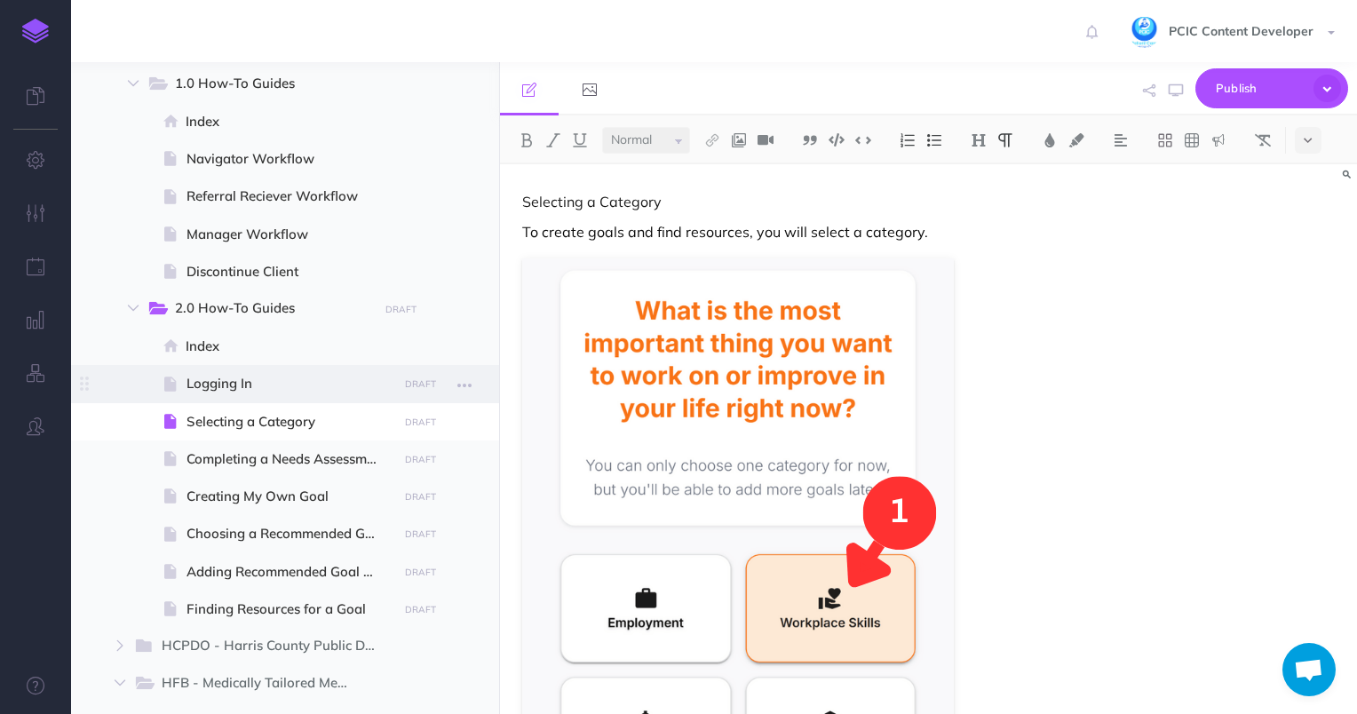
click at [264, 377] on span "Logging In" at bounding box center [290, 383] width 206 height 21
select select "null"
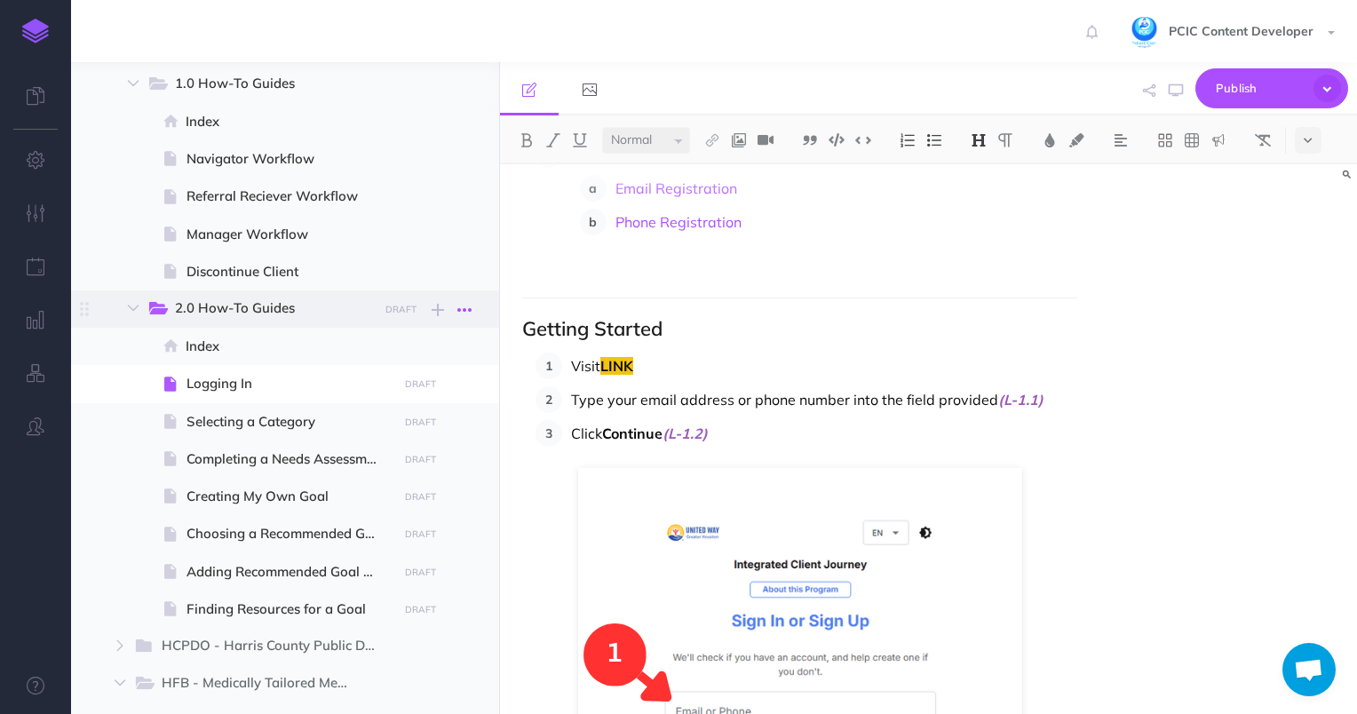
scroll to position [355, 0]
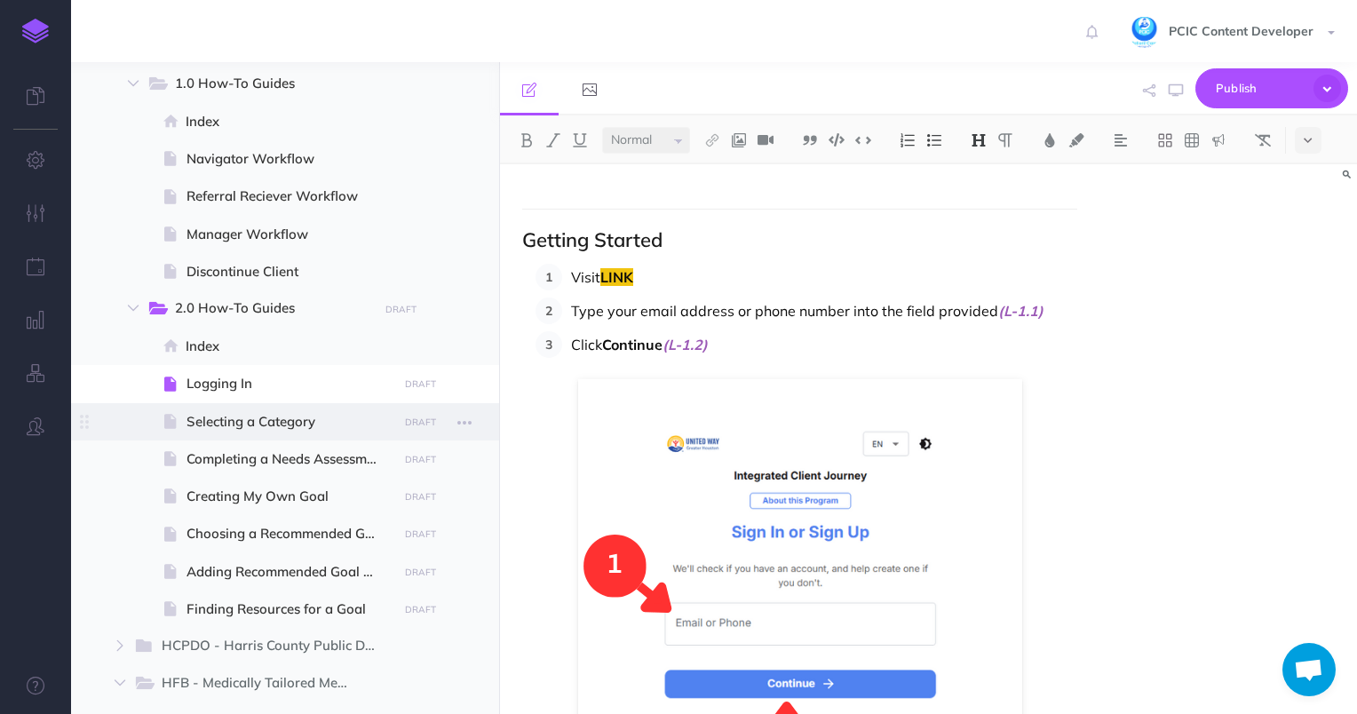
click at [284, 411] on span "Selecting a Category" at bounding box center [290, 421] width 206 height 21
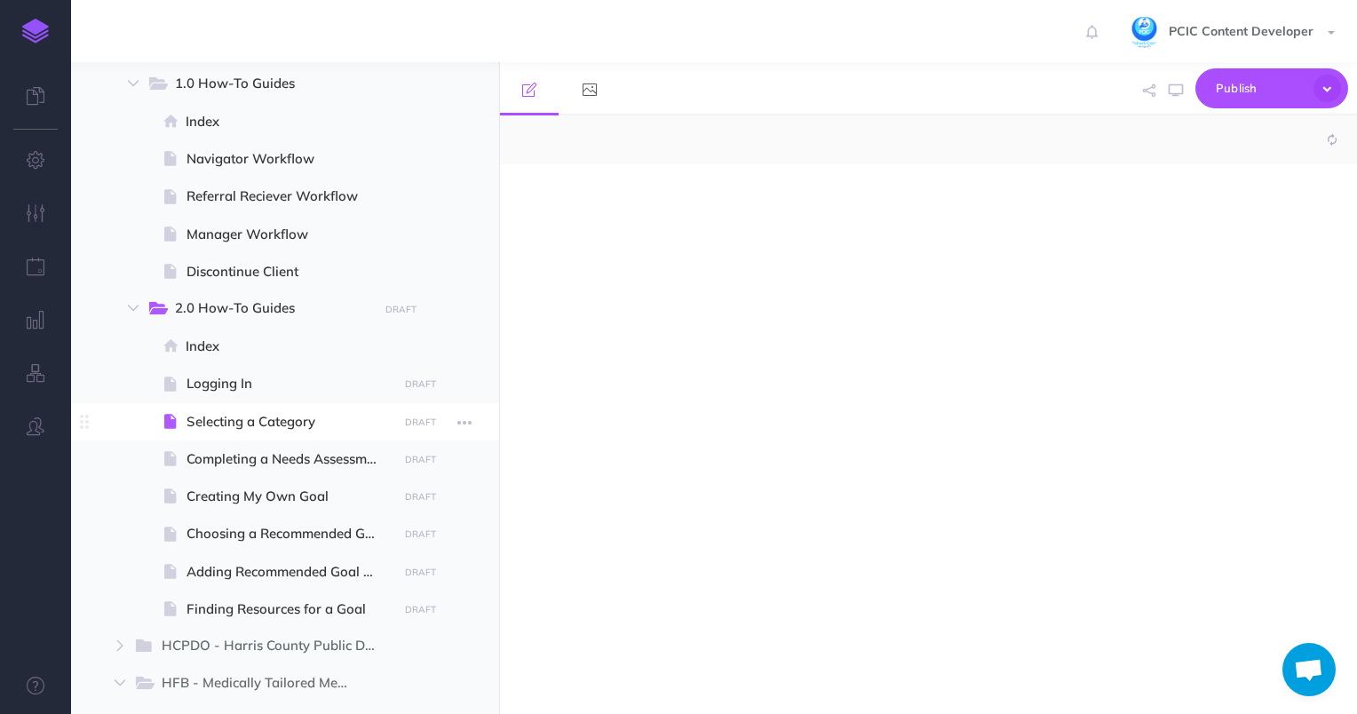
select select "null"
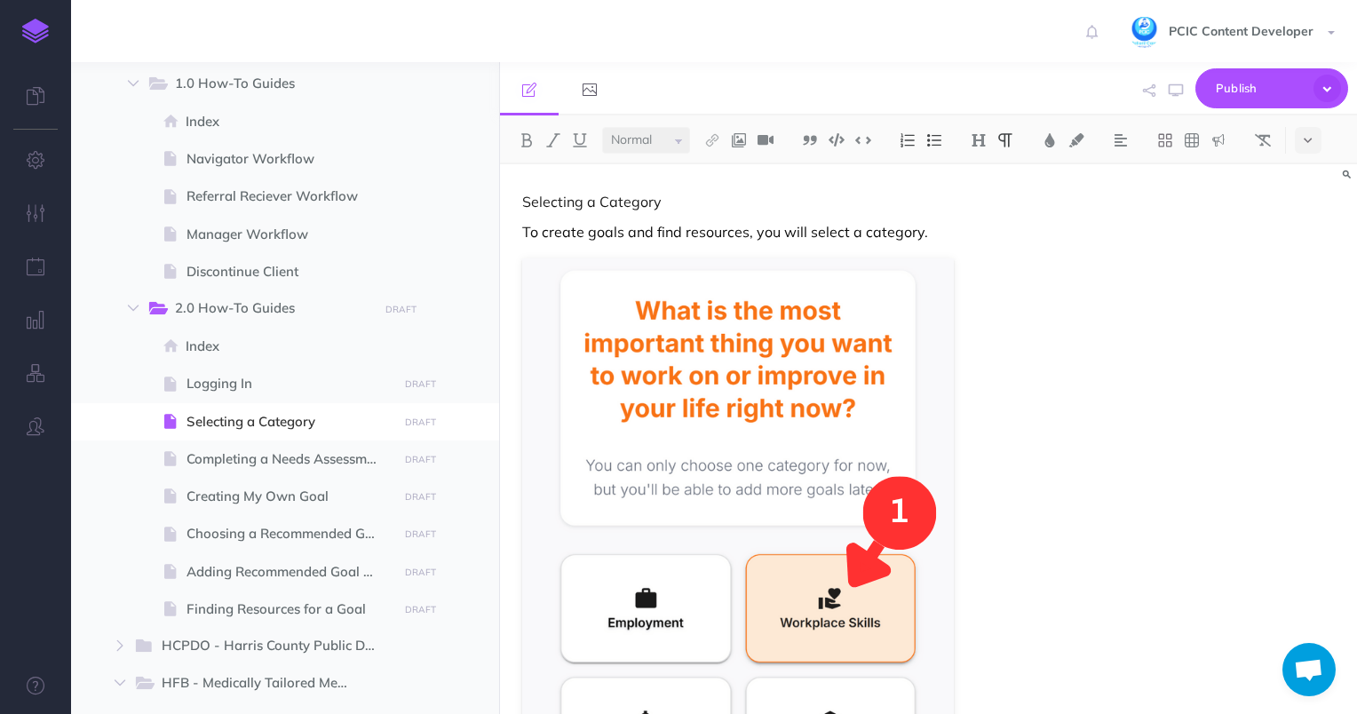
click at [949, 231] on p "To create goals and find resources, you will select a category." at bounding box center [800, 231] width 556 height 21
click at [249, 387] on span "Logging In" at bounding box center [290, 383] width 206 height 21
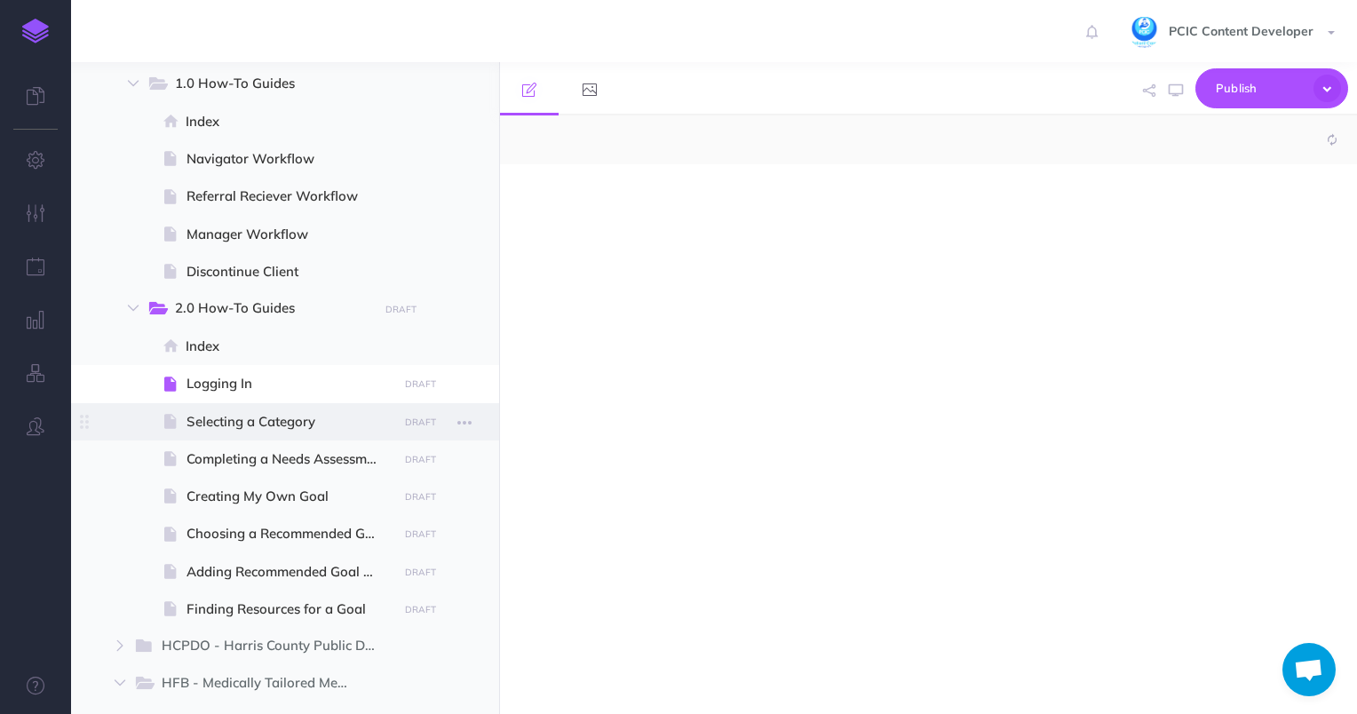
select select "null"
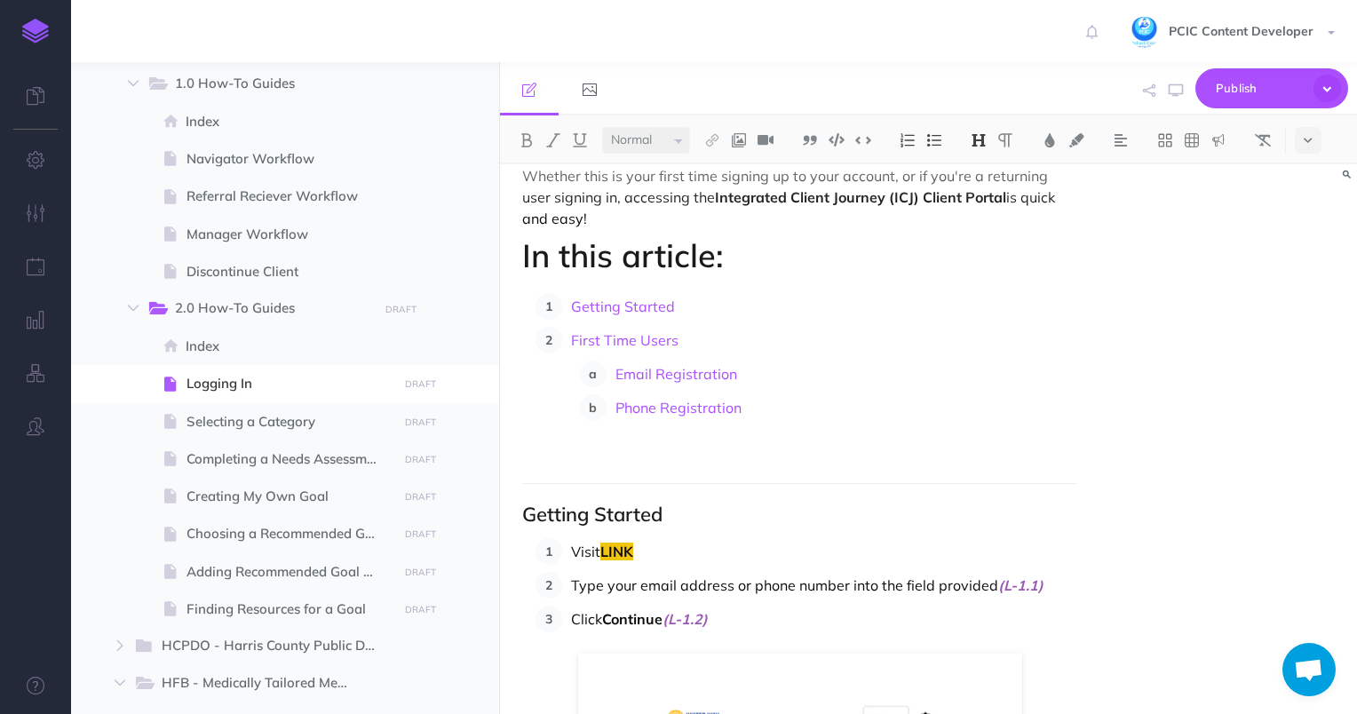
scroll to position [178, 0]
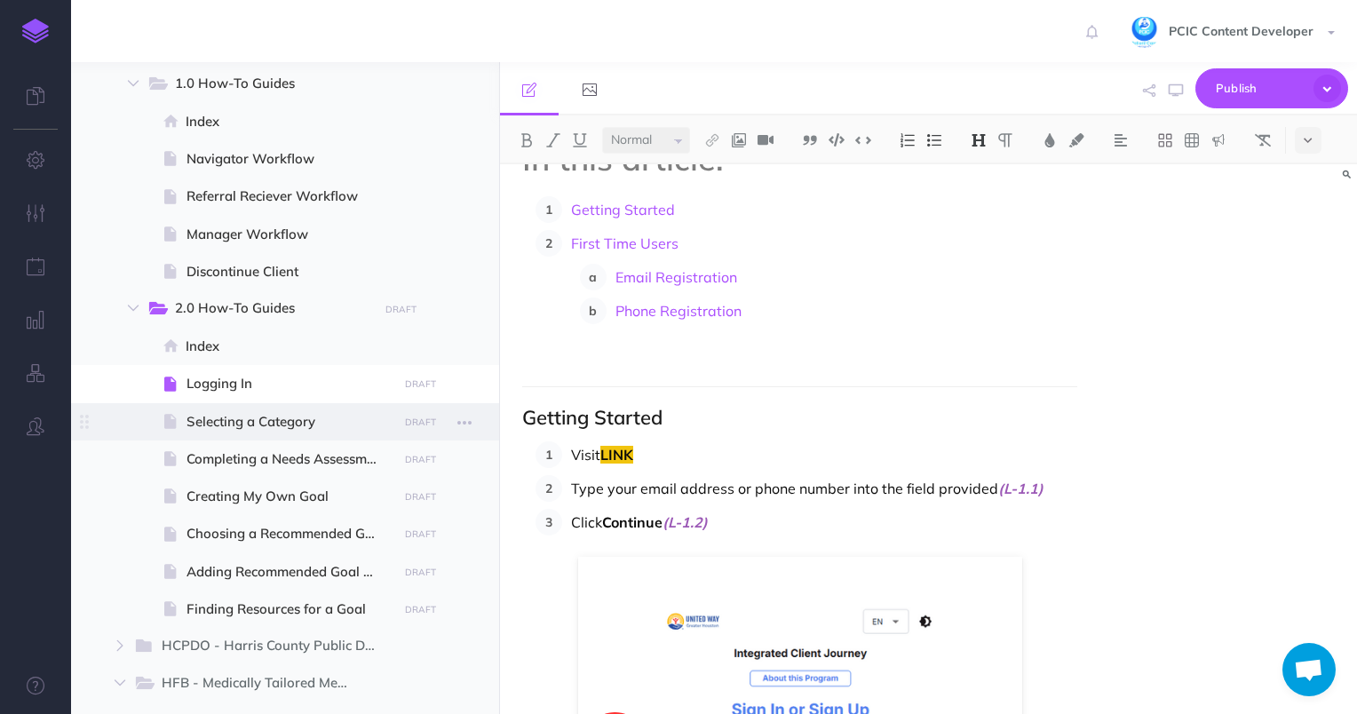
click at [249, 419] on span "Selecting a Category" at bounding box center [290, 421] width 206 height 21
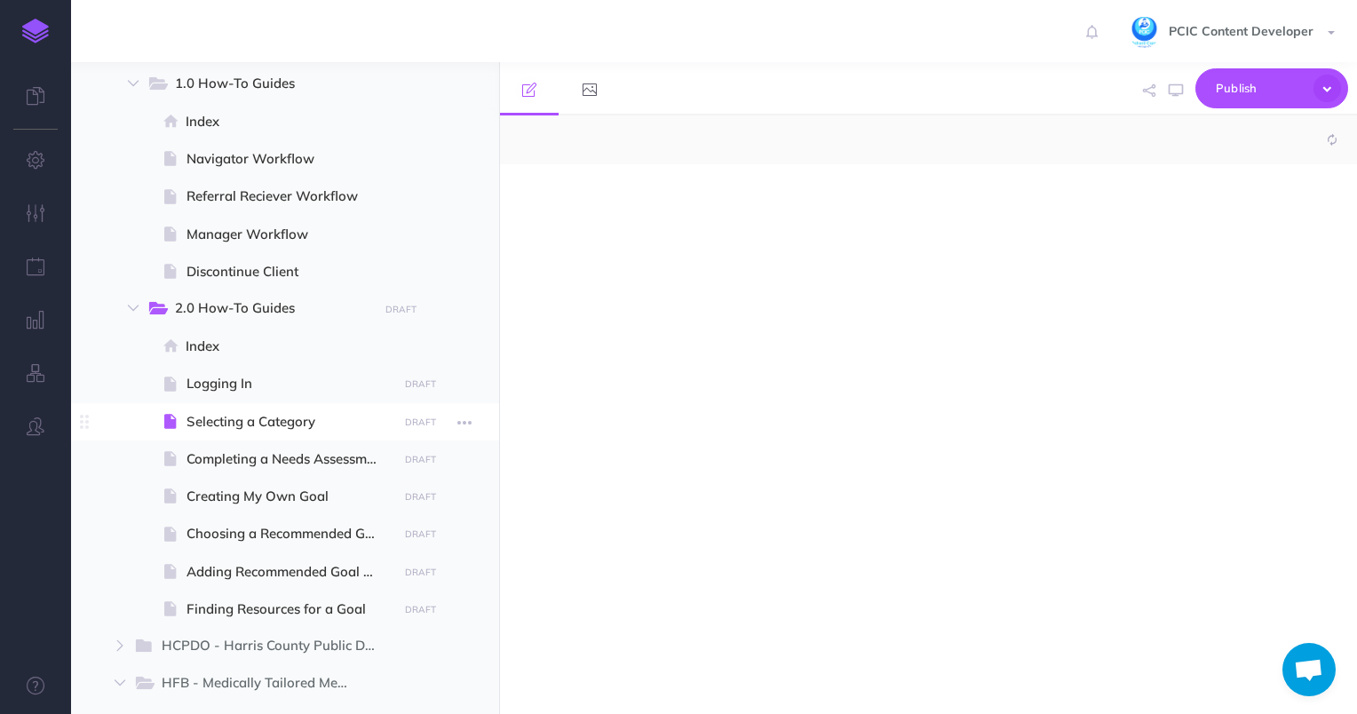
select select "null"
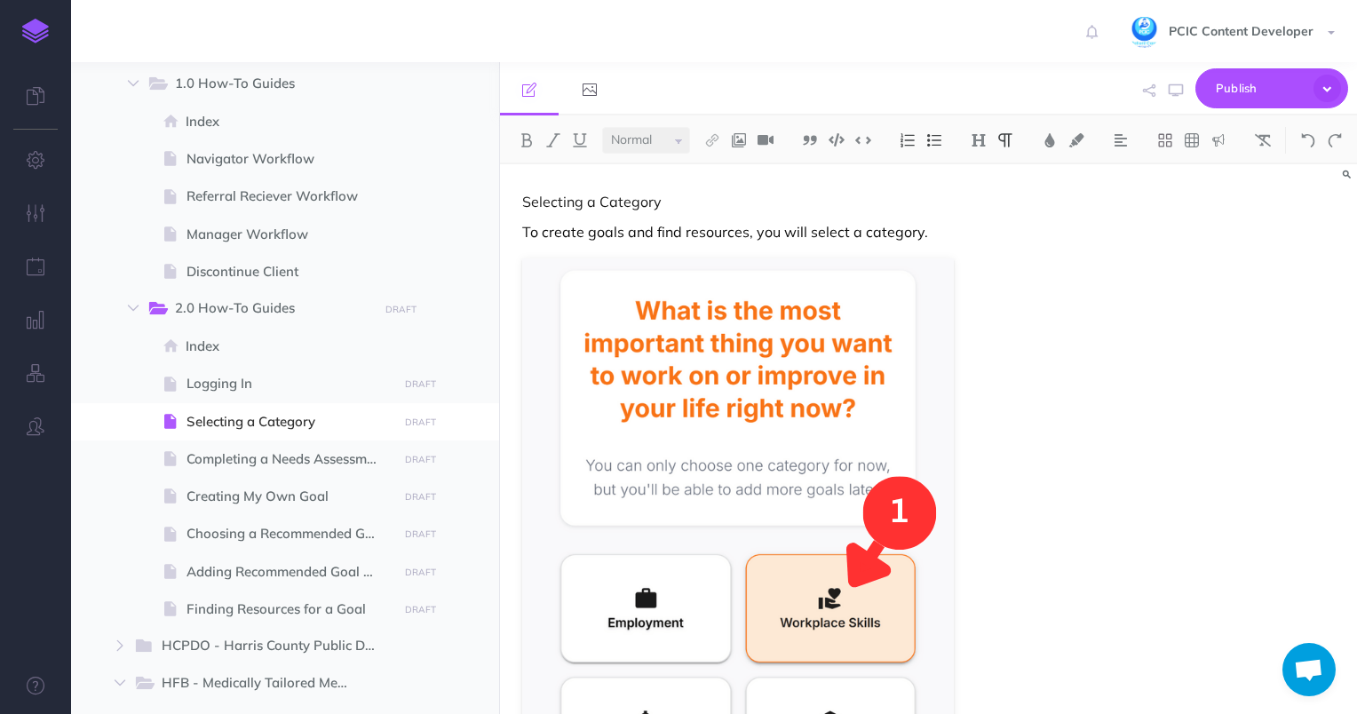
click at [956, 236] on p "To create goals and find resources, you will select a category." at bounding box center [800, 231] width 556 height 21
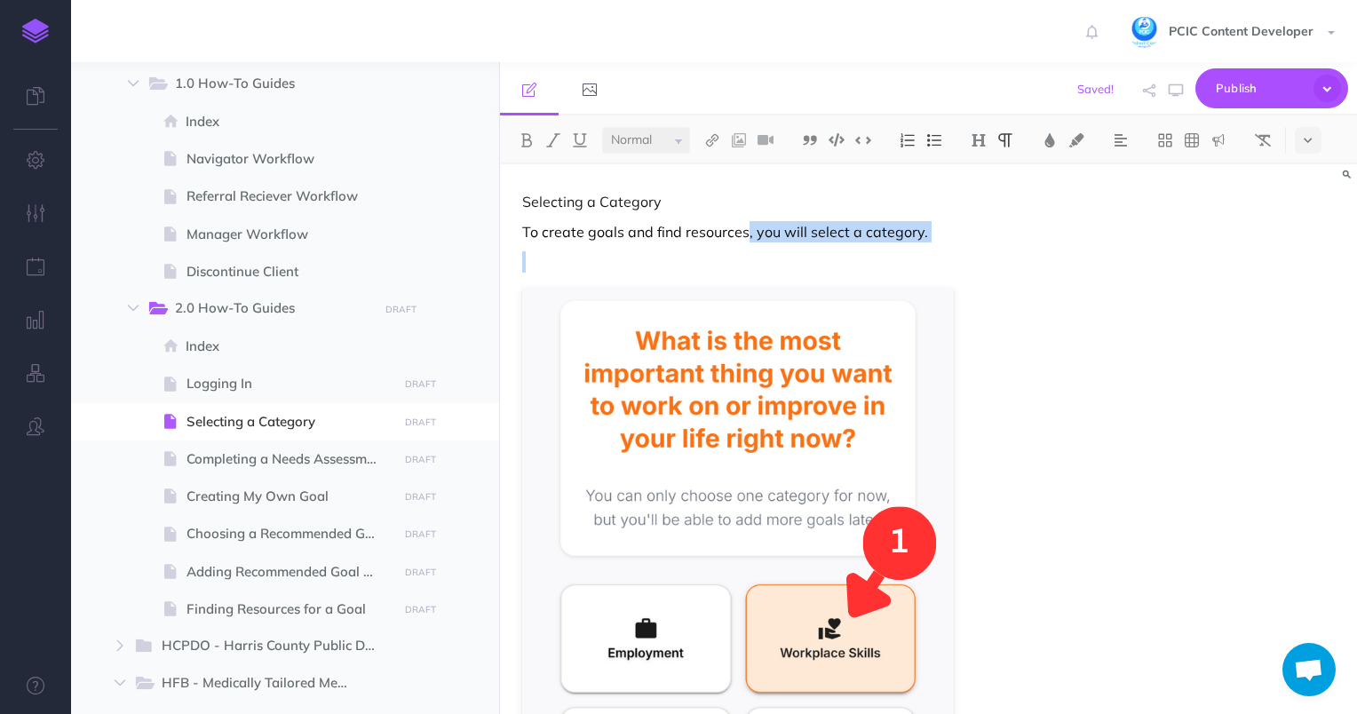
drag, startPoint x: 743, startPoint y: 264, endPoint x: 744, endPoint y: 231, distance: 32.9
click at [744, 231] on div "Selecting a Category To create goals and find resources, you will select a cate…" at bounding box center [800, 675] width 600 height 1022
click at [746, 265] on p at bounding box center [800, 261] width 556 height 21
drag, startPoint x: 746, startPoint y: 265, endPoint x: 757, endPoint y: 235, distance: 31.2
click at [757, 235] on div "Selecting a Category To create goals and find resources, you will select a cate…" at bounding box center [800, 675] width 600 height 1022
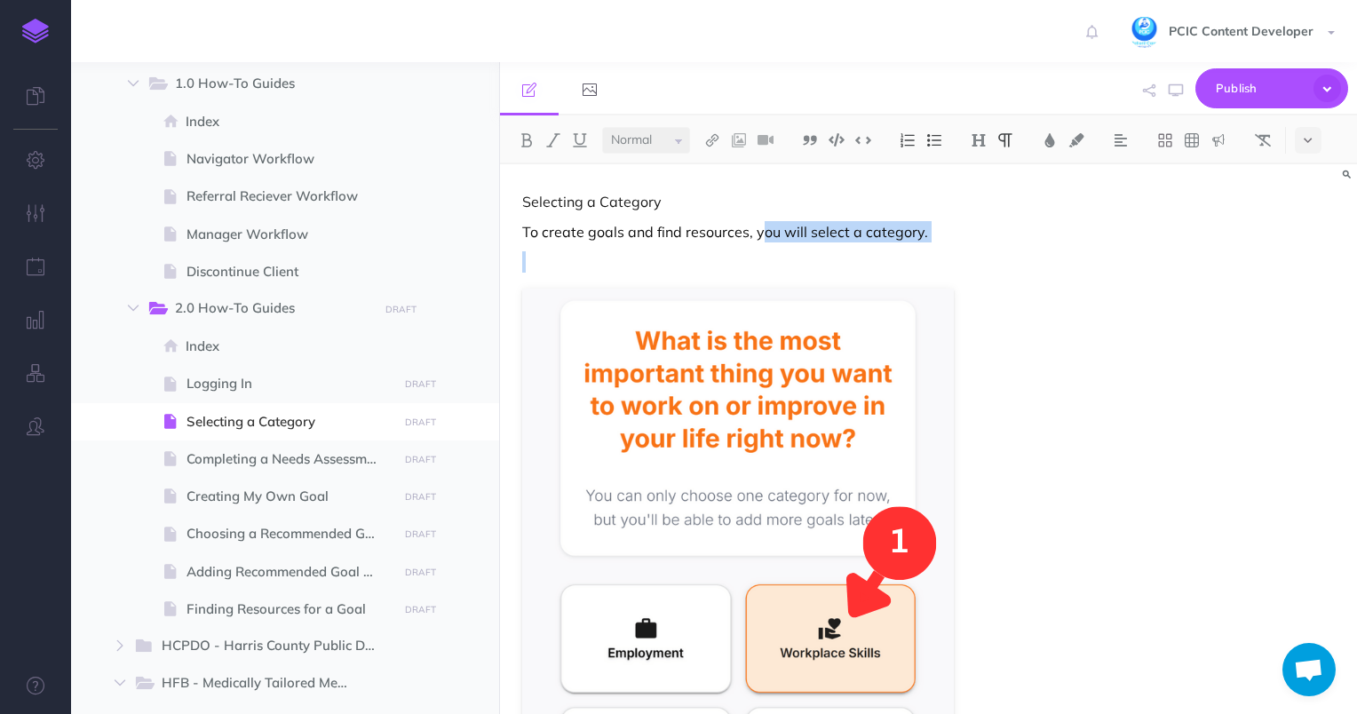
click at [750, 266] on p at bounding box center [800, 261] width 556 height 21
drag, startPoint x: 719, startPoint y: 263, endPoint x: 523, endPoint y: 232, distance: 198.7
click at [523, 232] on div "Selecting a Category To create goals and find resources, you will select a cate…" at bounding box center [800, 675] width 600 height 1022
click at [752, 266] on p at bounding box center [800, 261] width 556 height 21
click at [905, 148] on button at bounding box center [907, 140] width 27 height 27
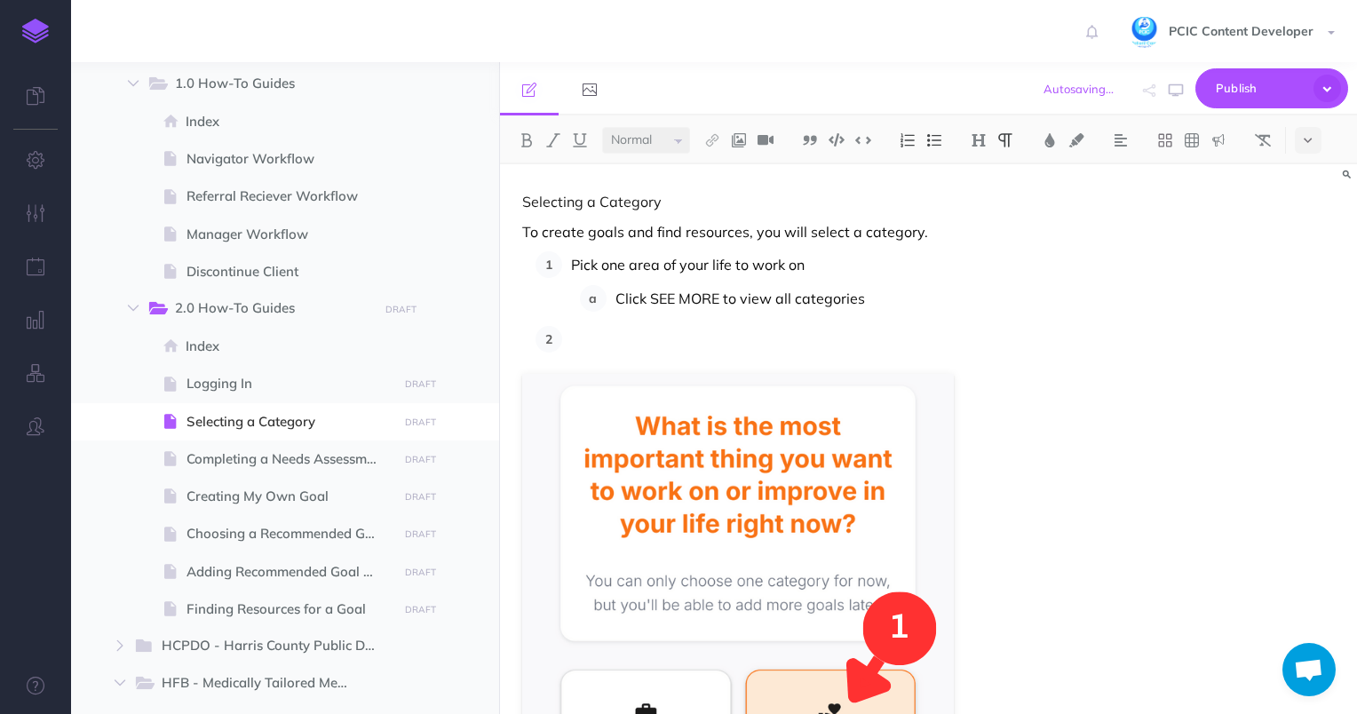
click at [878, 253] on p "Pick one area of your life to work on" at bounding box center [824, 264] width 507 height 27
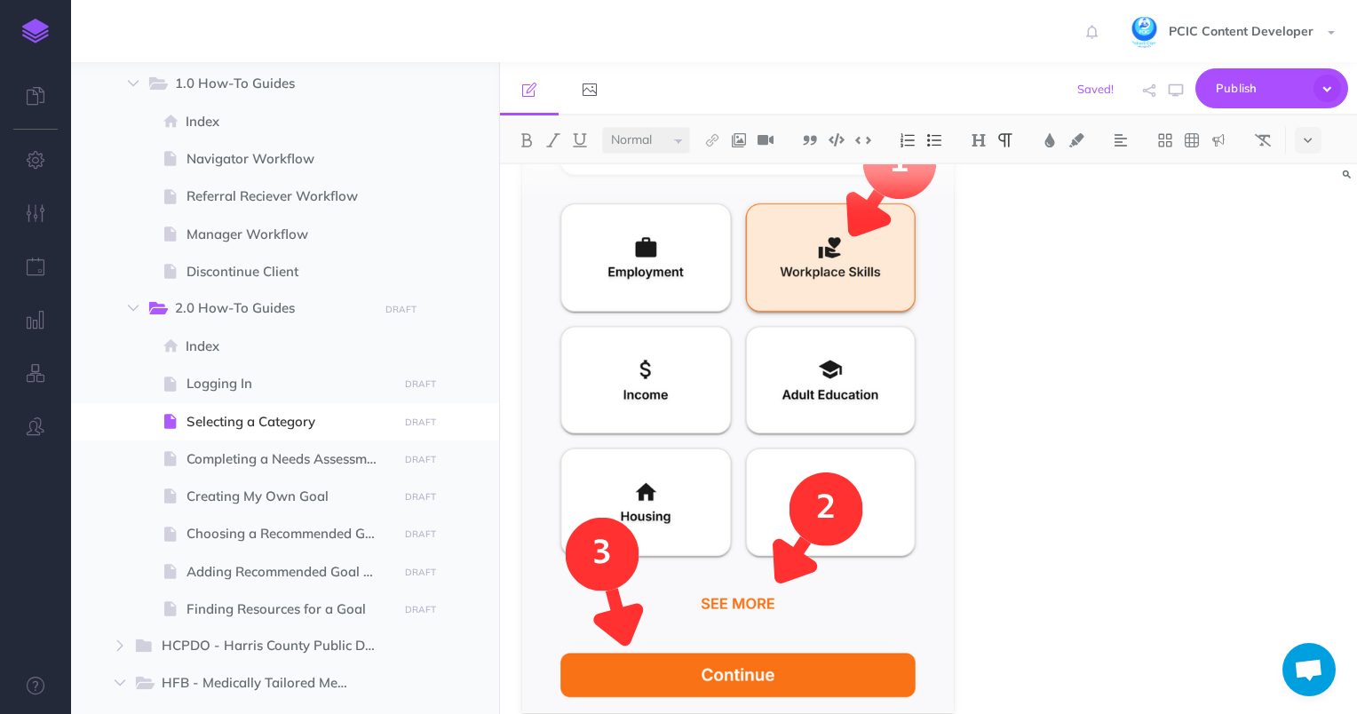
scroll to position [558, 0]
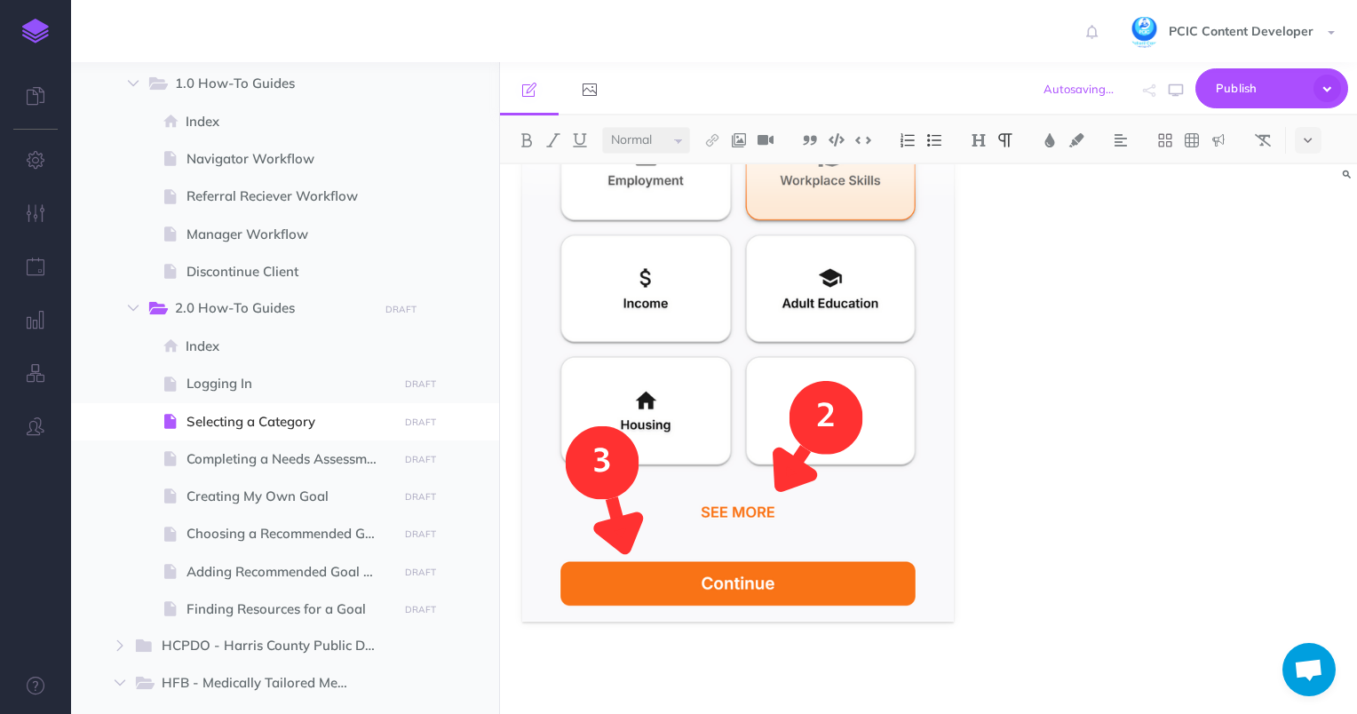
click at [1125, 533] on div "Selecting a Category To create goals and find resources, you will select a cate…" at bounding box center [928, 439] width 857 height 550
click at [652, 678] on p at bounding box center [800, 667] width 556 height 21
click at [578, 551] on img at bounding box center [738, 219] width 432 height 806
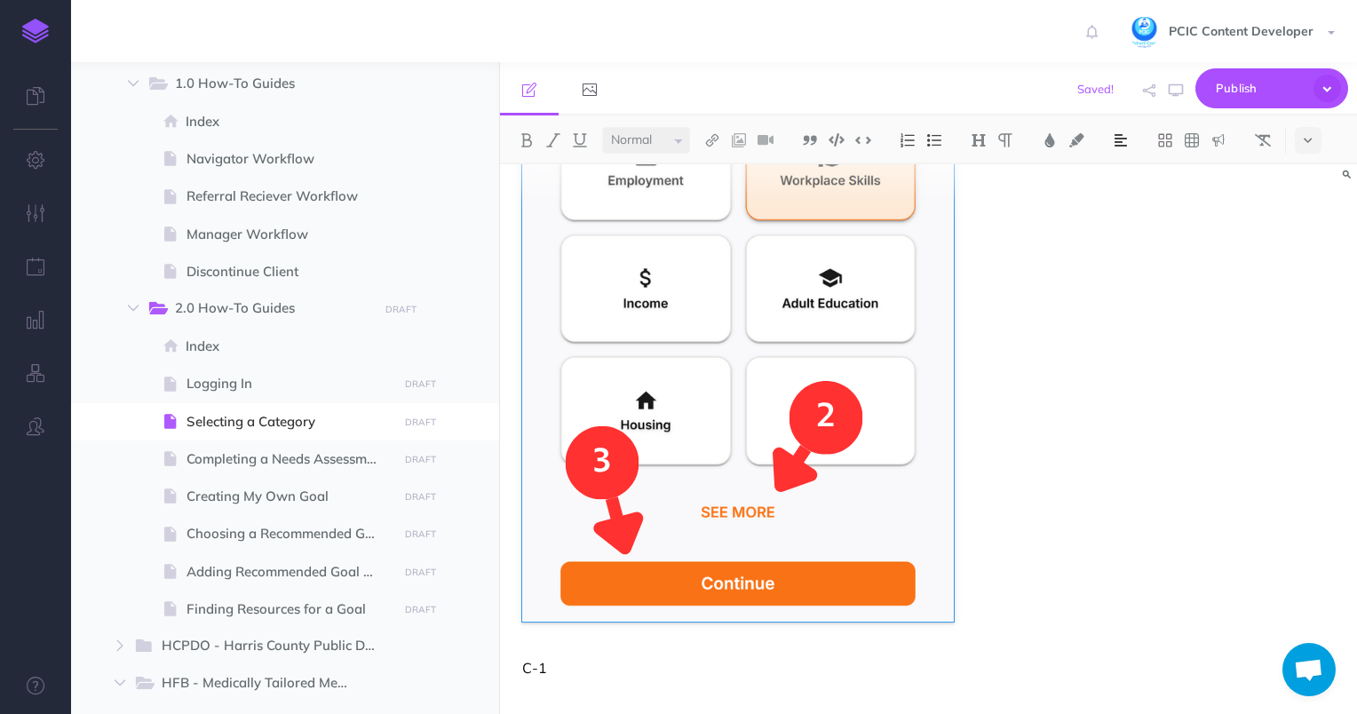
click at [1124, 144] on button at bounding box center [1121, 140] width 27 height 27
click at [1120, 195] on img at bounding box center [1121, 198] width 16 height 14
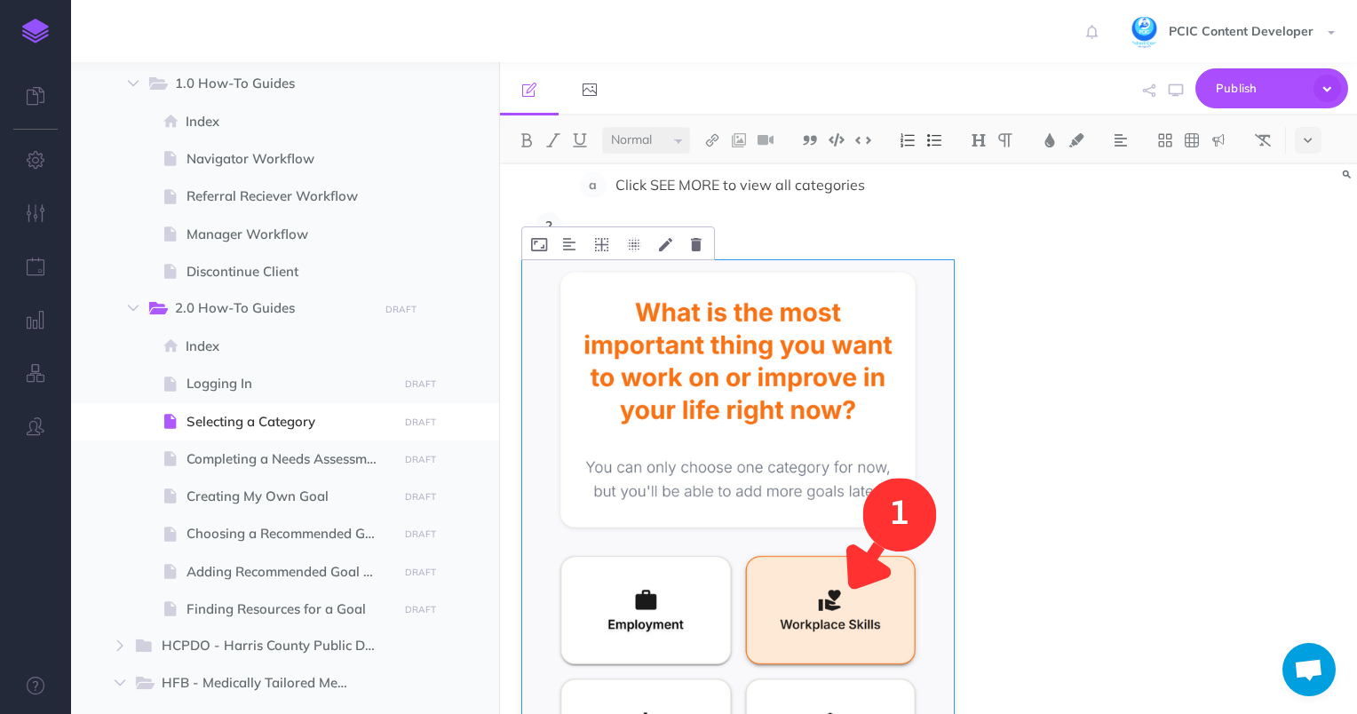
scroll to position [0, 0]
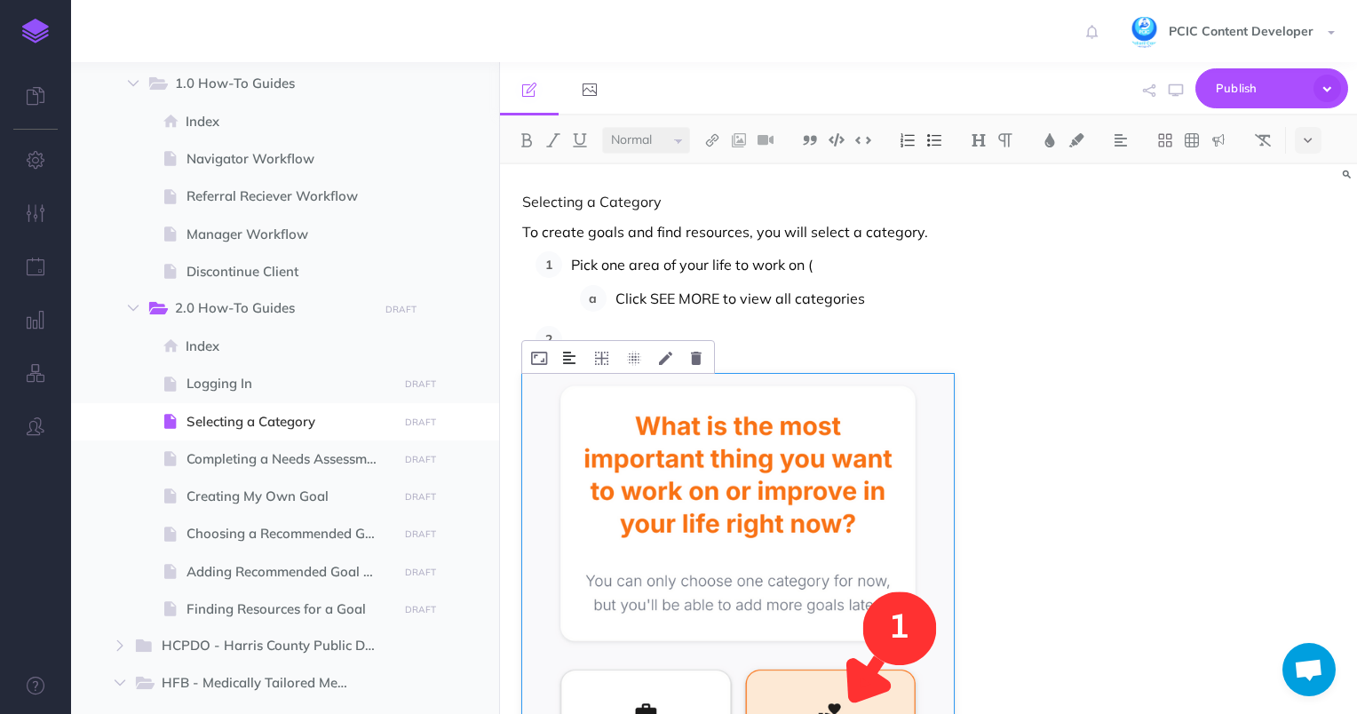
click at [572, 359] on img at bounding box center [569, 358] width 12 height 14
click at [577, 409] on img at bounding box center [570, 414] width 32 height 14
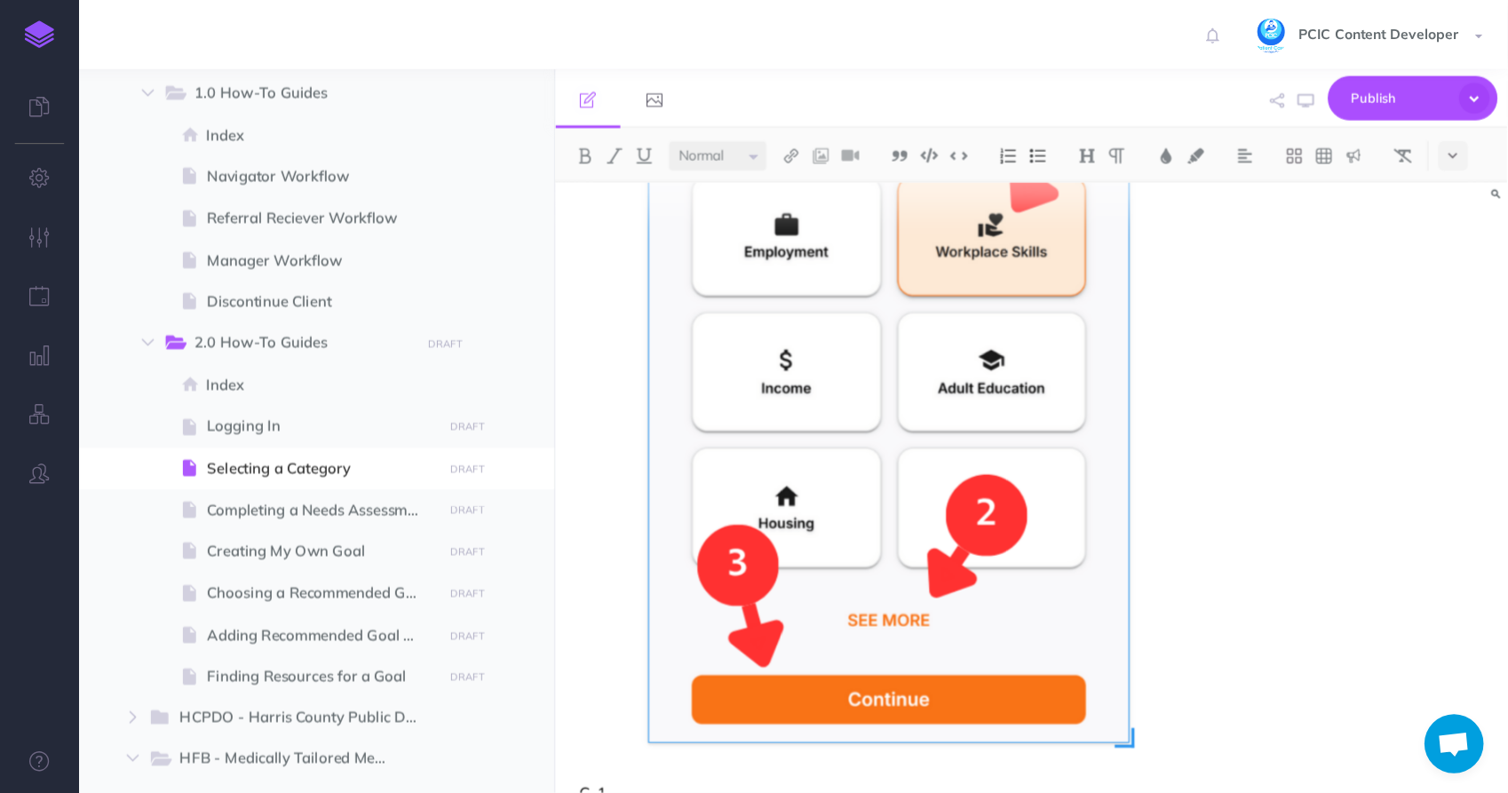
scroll to position [558, 0]
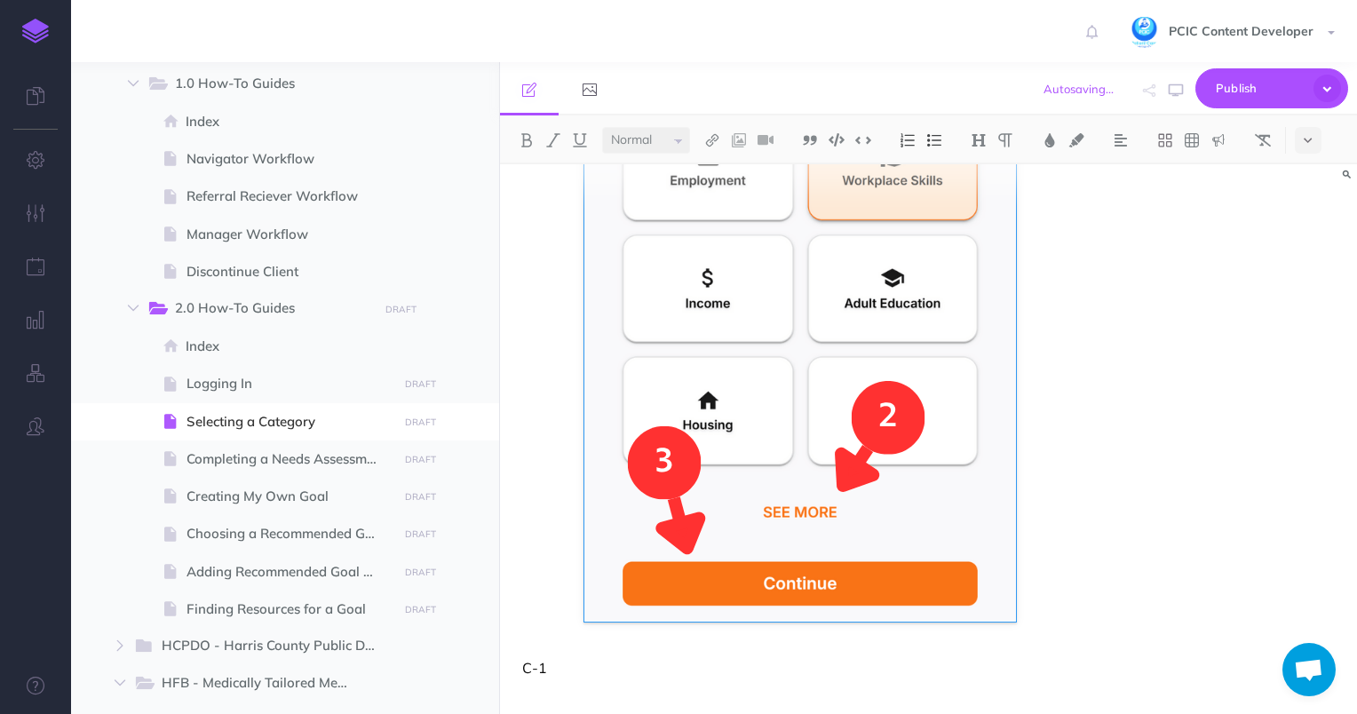
click at [536, 671] on p "C-1" at bounding box center [800, 667] width 556 height 21
click at [1119, 140] on img at bounding box center [1121, 140] width 16 height 14
click at [1126, 201] on img at bounding box center [1121, 198] width 16 height 14
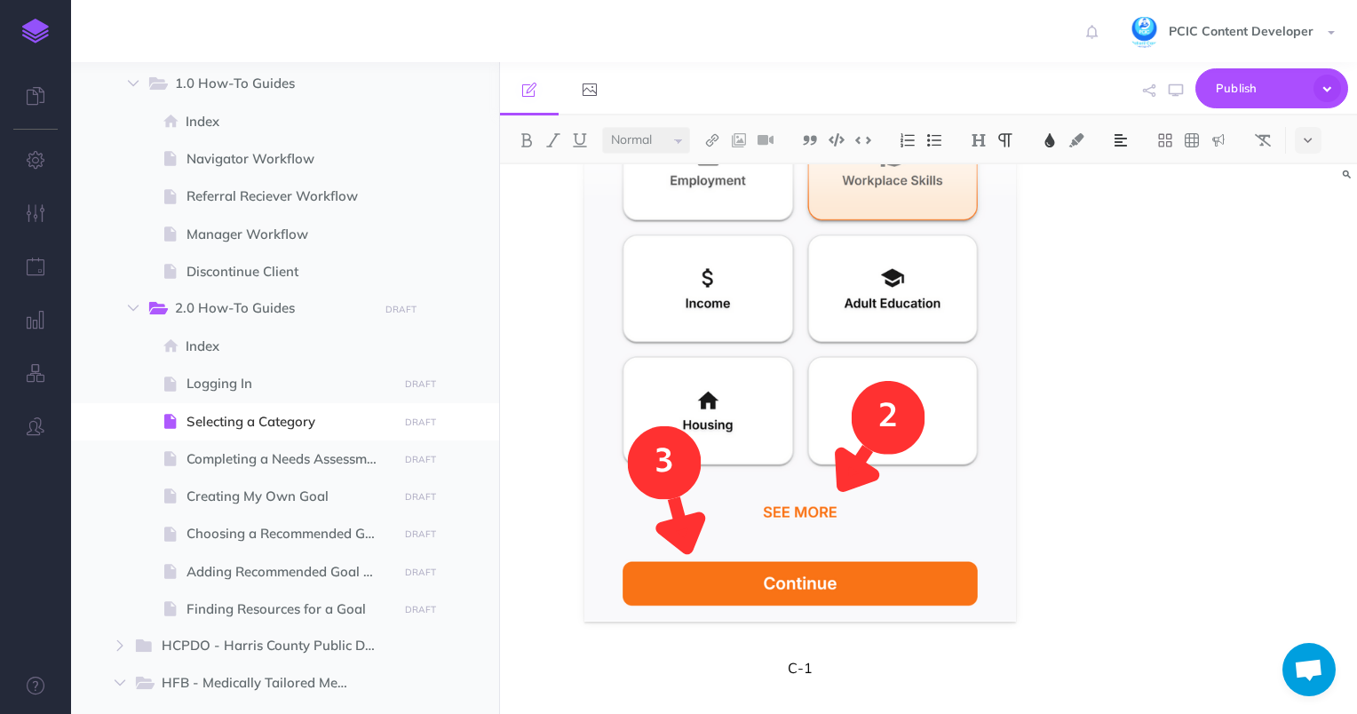
click at [1056, 141] on img at bounding box center [1050, 140] width 16 height 14
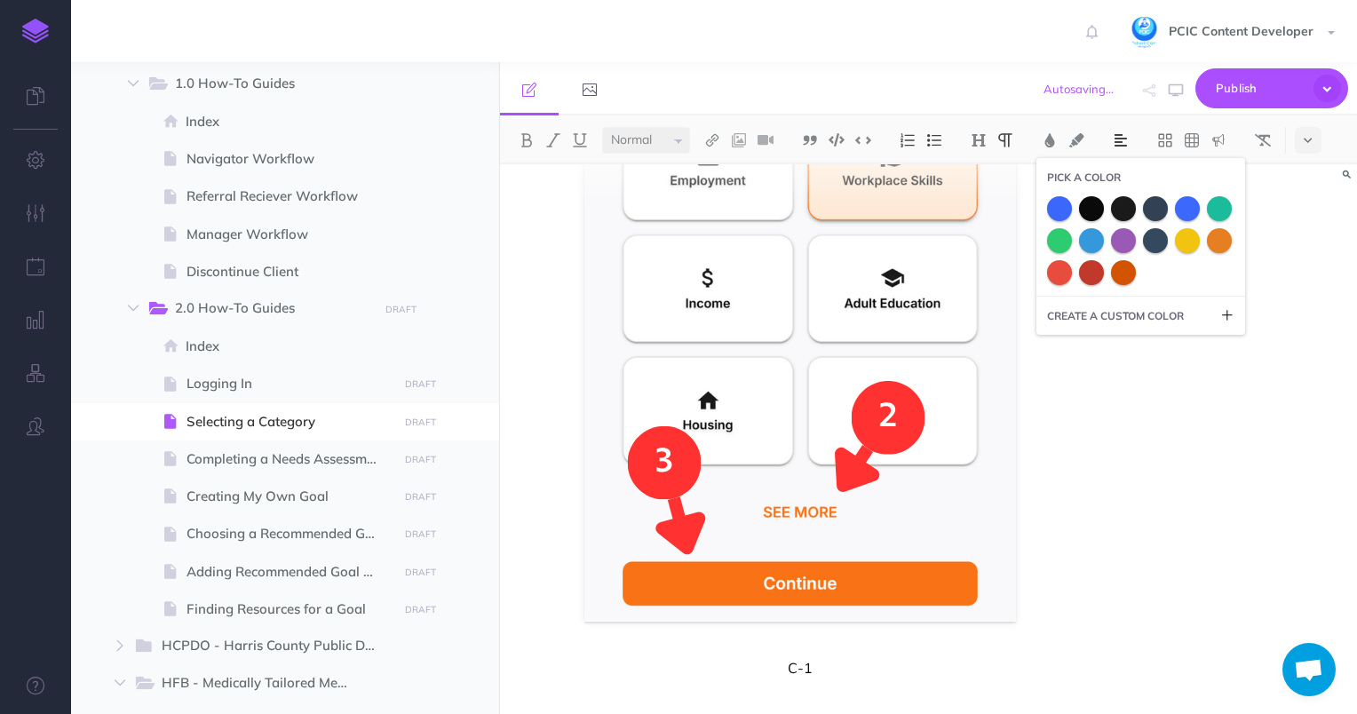
click at [1126, 249] on span at bounding box center [1123, 240] width 25 height 25
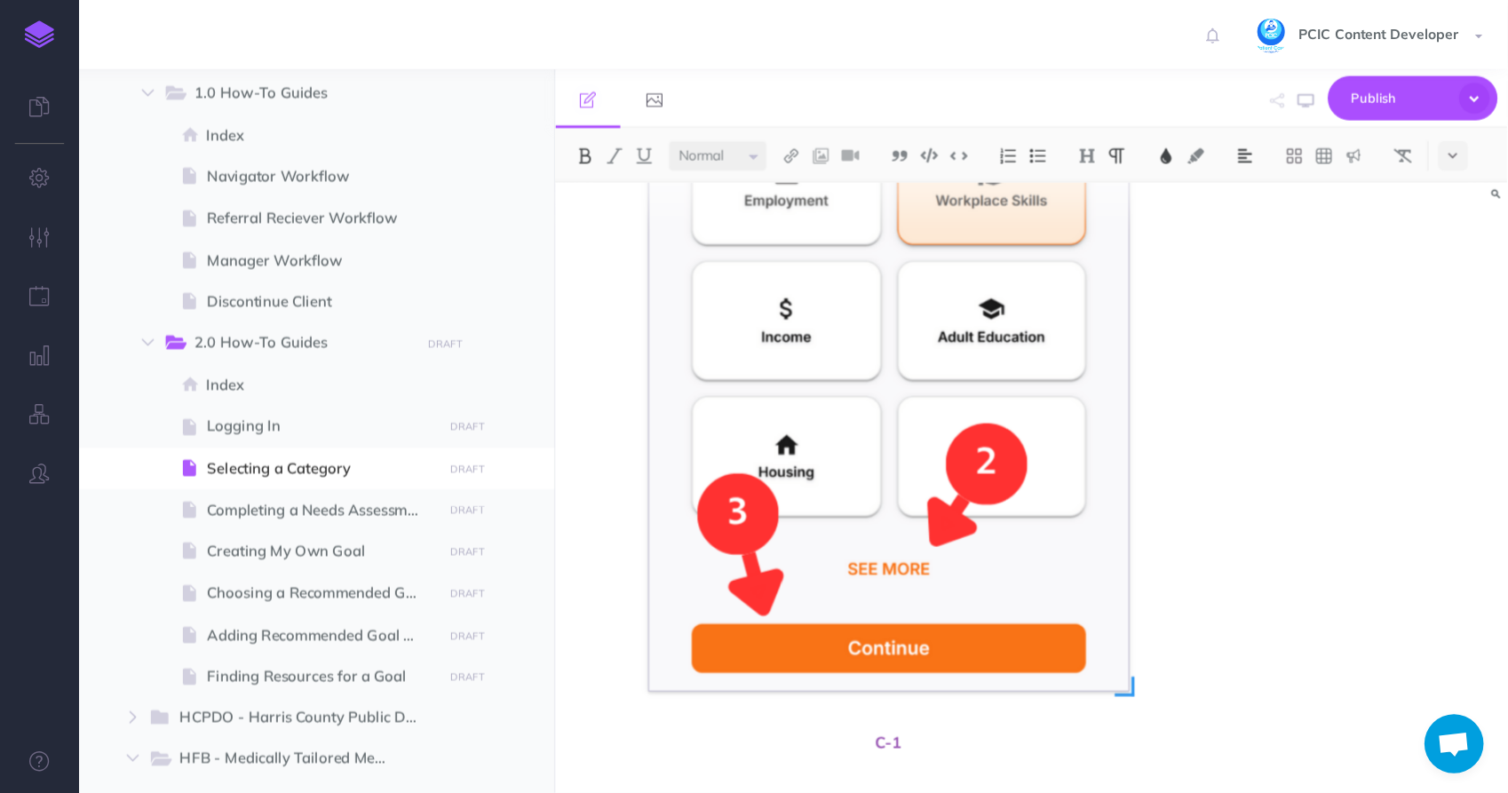
scroll to position [478, 0]
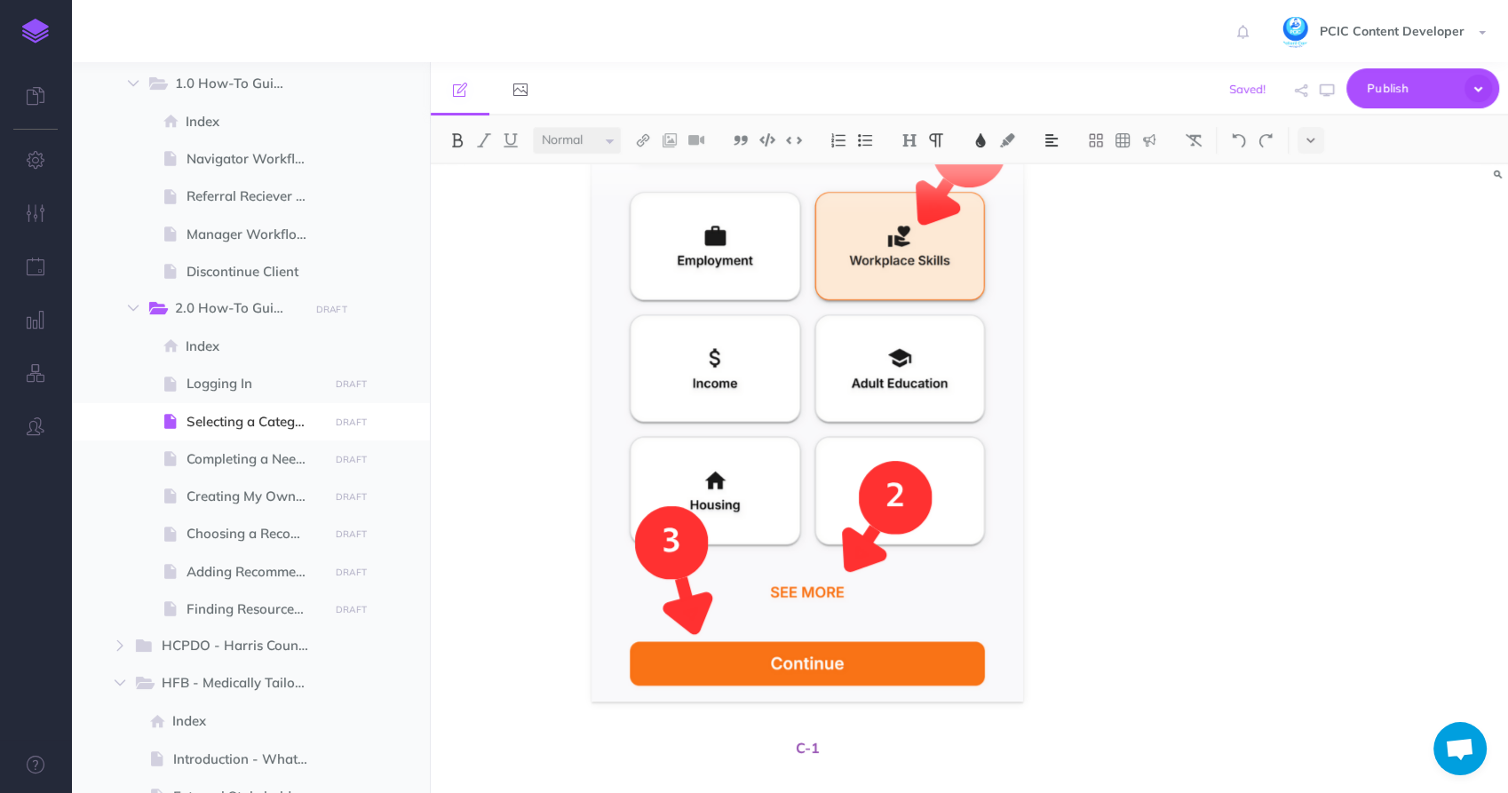
click at [814, 713] on span "C-1" at bounding box center [808, 747] width 710 height 21
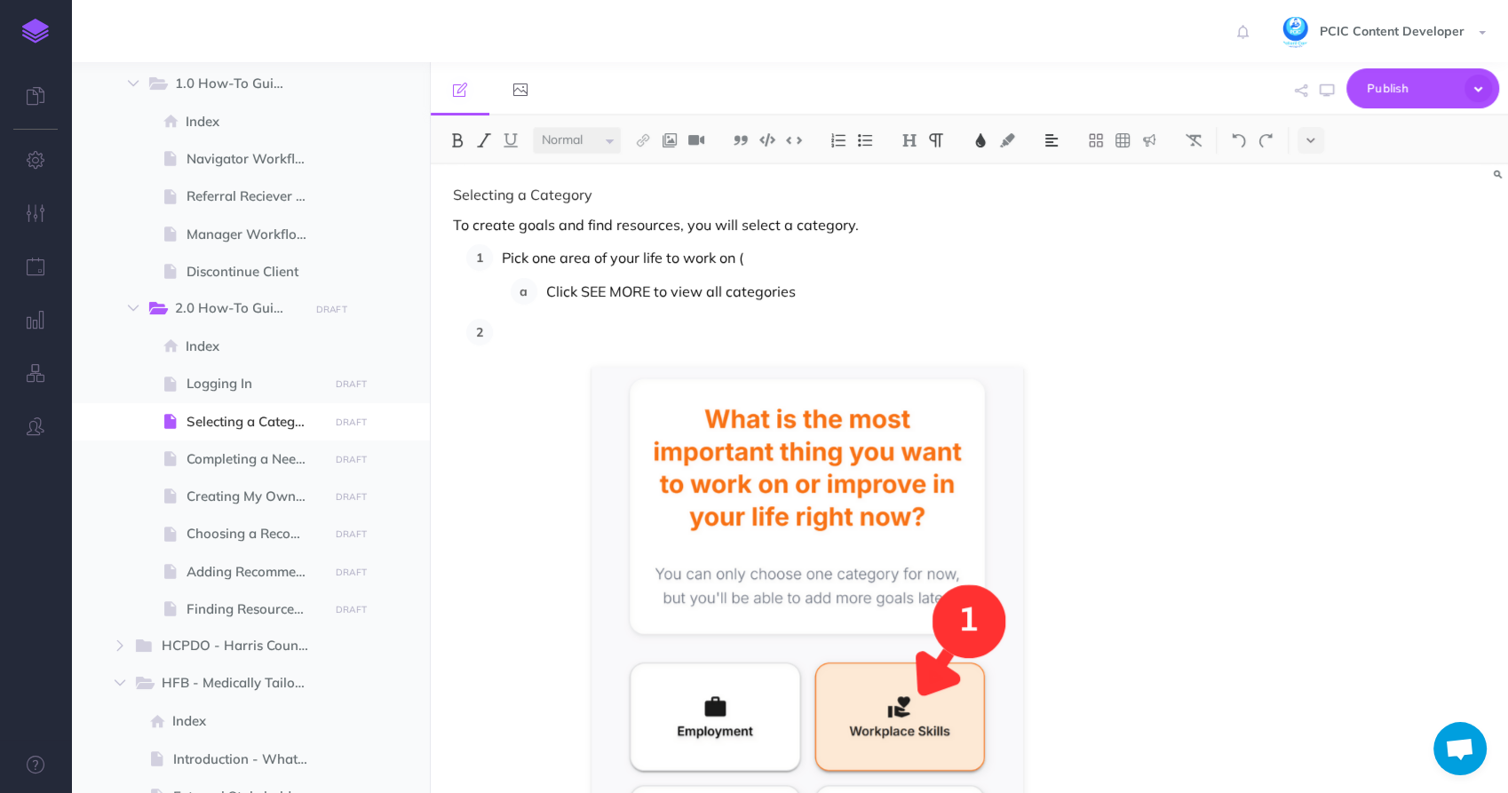
scroll to position [0, 0]
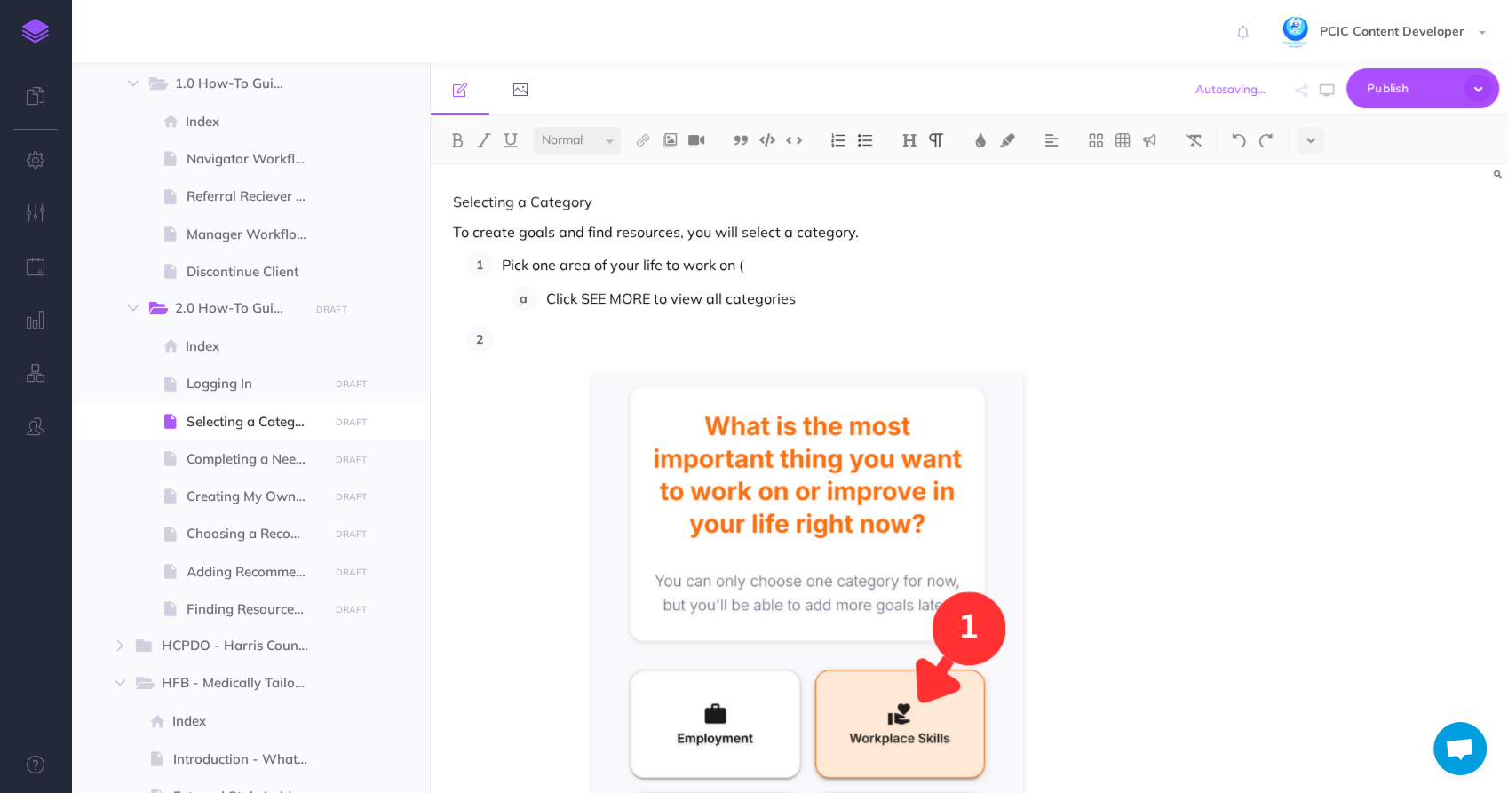
click at [776, 261] on p "Pick one area of your life to work on (" at bounding box center [832, 264] width 661 height 27
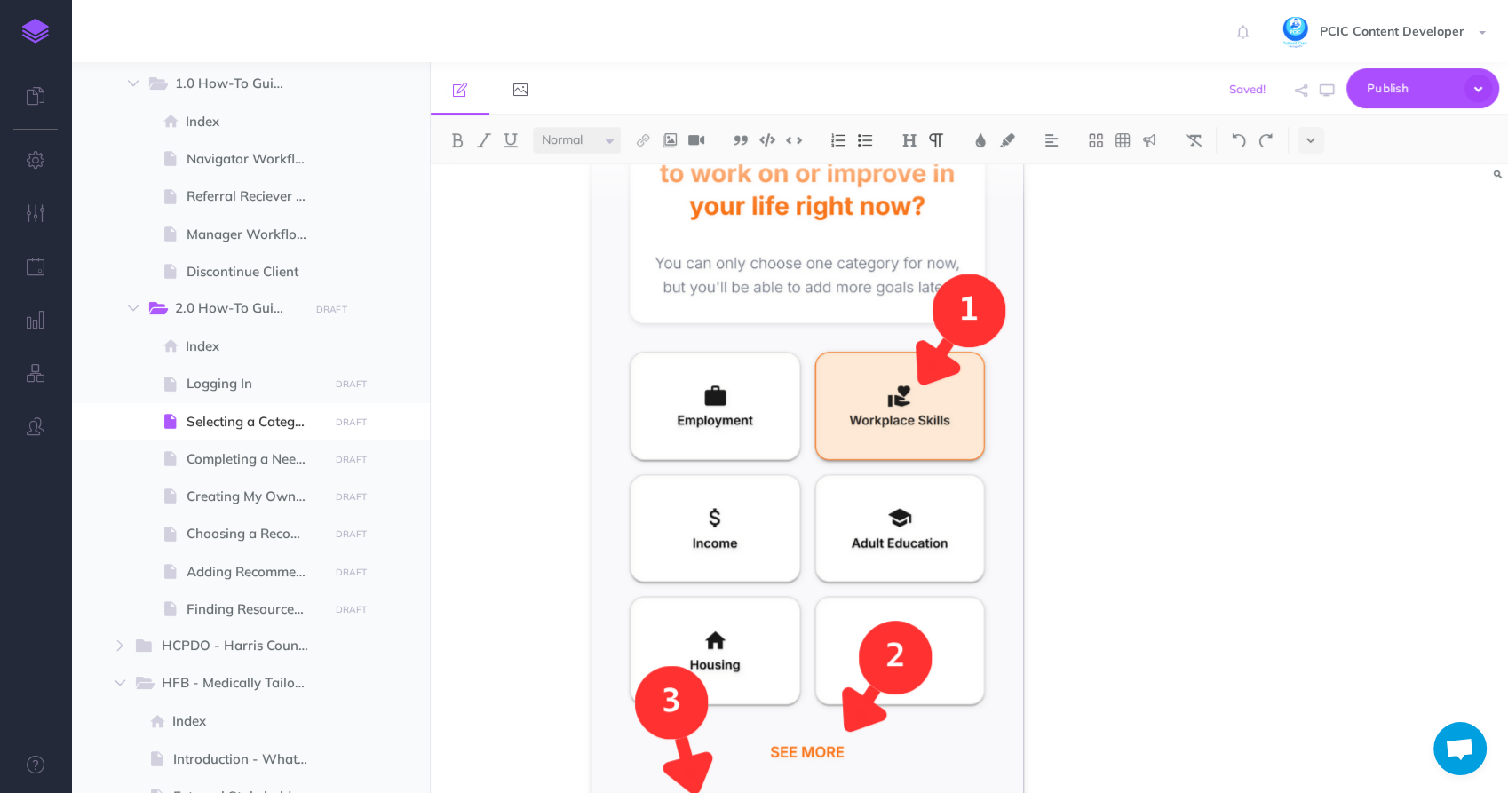
scroll to position [478, 0]
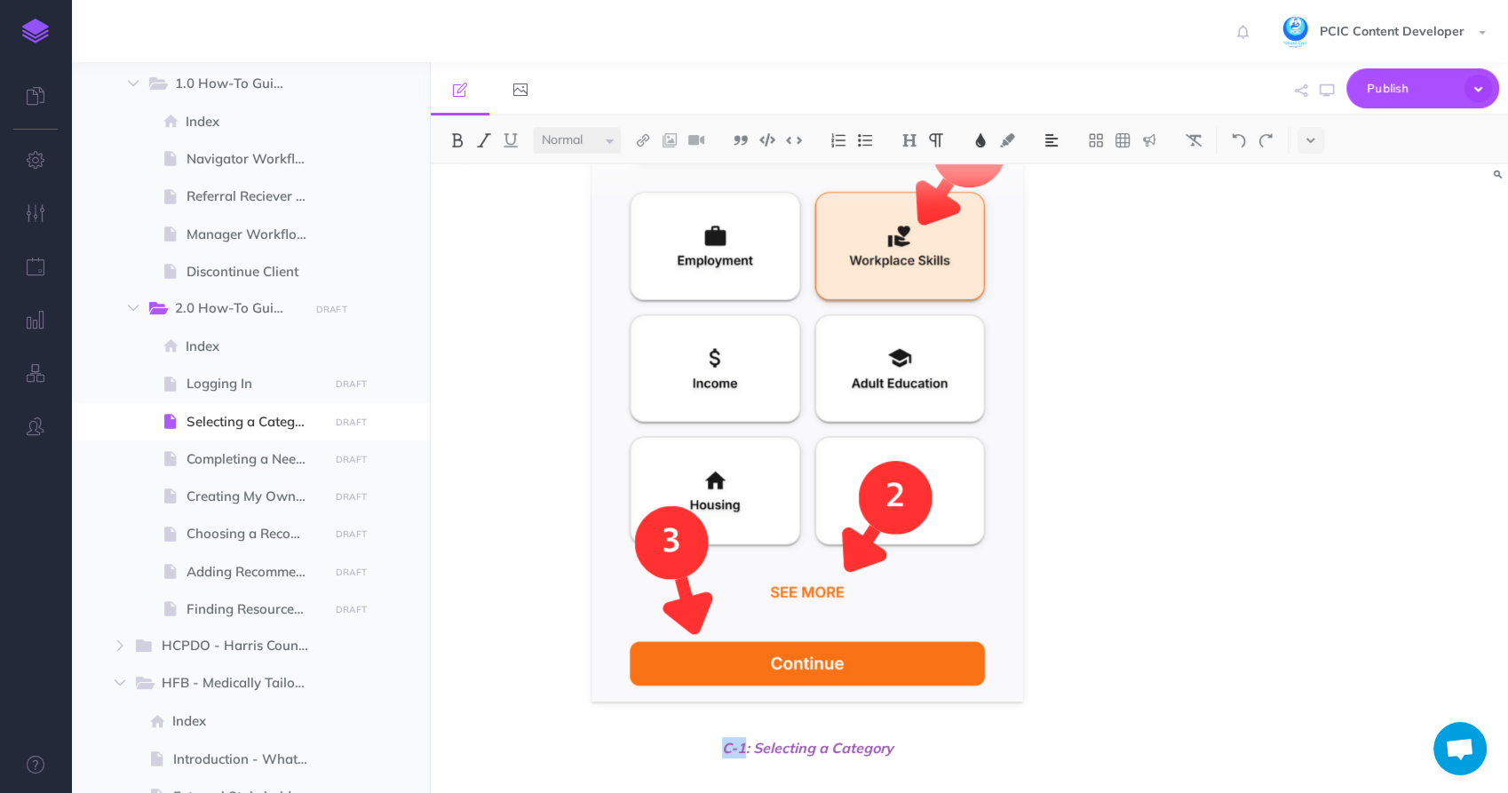
drag, startPoint x: 725, startPoint y: 749, endPoint x: 745, endPoint y: 751, distance: 20.6
click at [745, 713] on span "C-1: Selecting a Category" at bounding box center [808, 747] width 710 height 21
copy span "C-1"
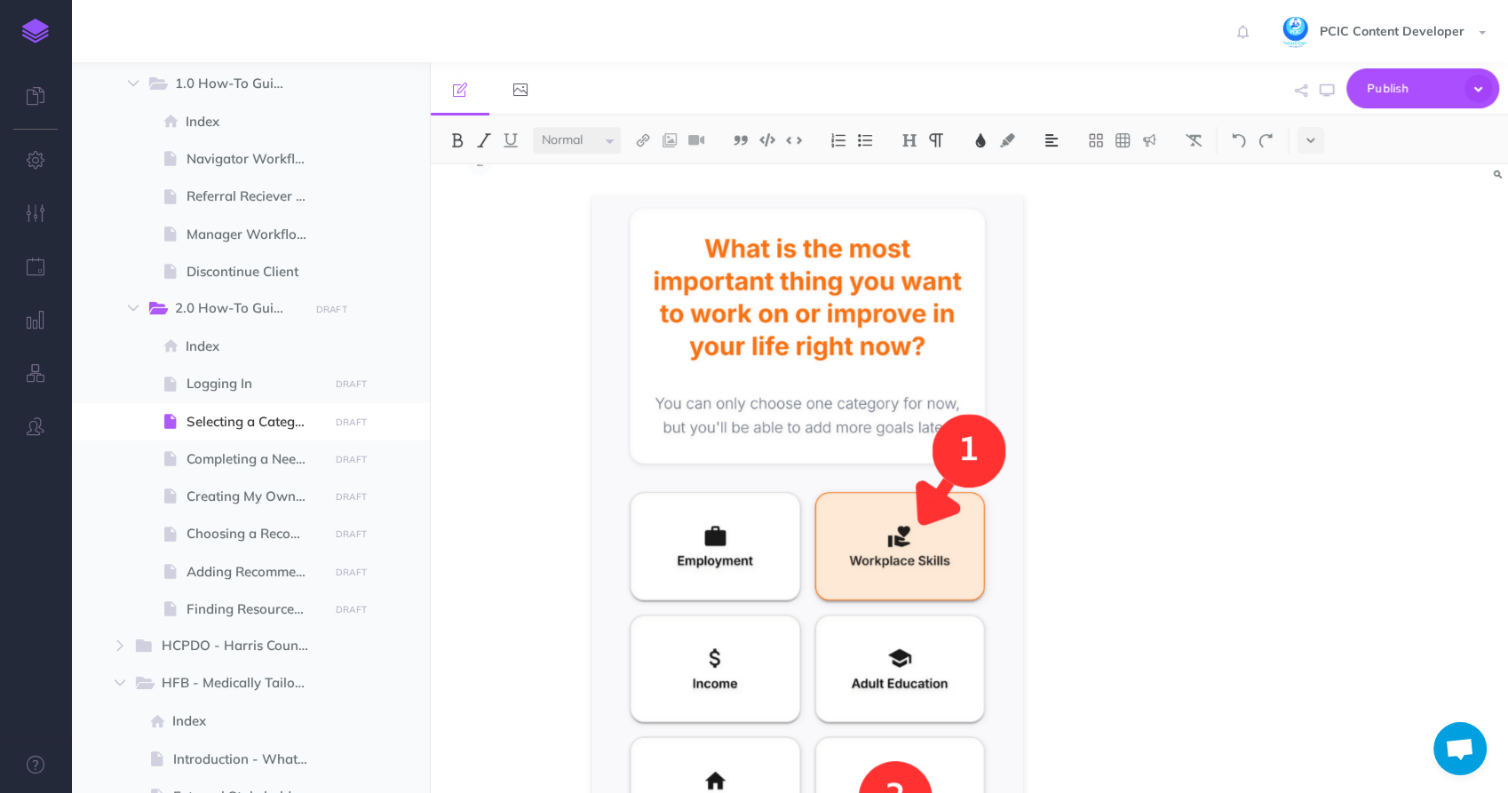
scroll to position [0, 0]
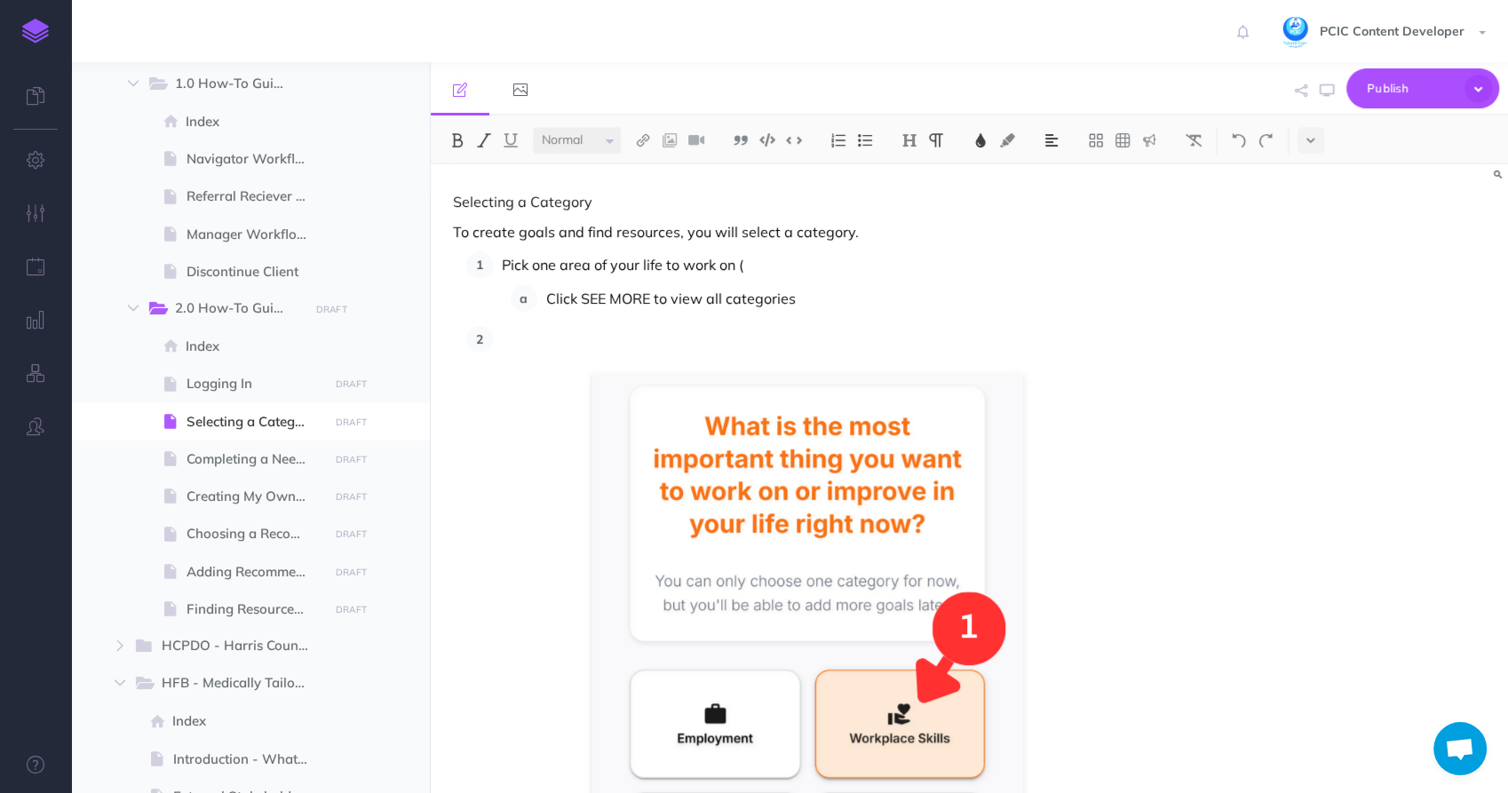
click at [755, 266] on p "Pick one area of your life to work on (" at bounding box center [832, 264] width 661 height 27
click at [755, 266] on p "Pick one area of your life to work on" at bounding box center [832, 264] width 661 height 27
click at [738, 261] on p "Pick one area of your life to work on C-1.1)" at bounding box center [832, 264] width 661 height 27
click at [987, 139] on img at bounding box center [981, 140] width 16 height 14
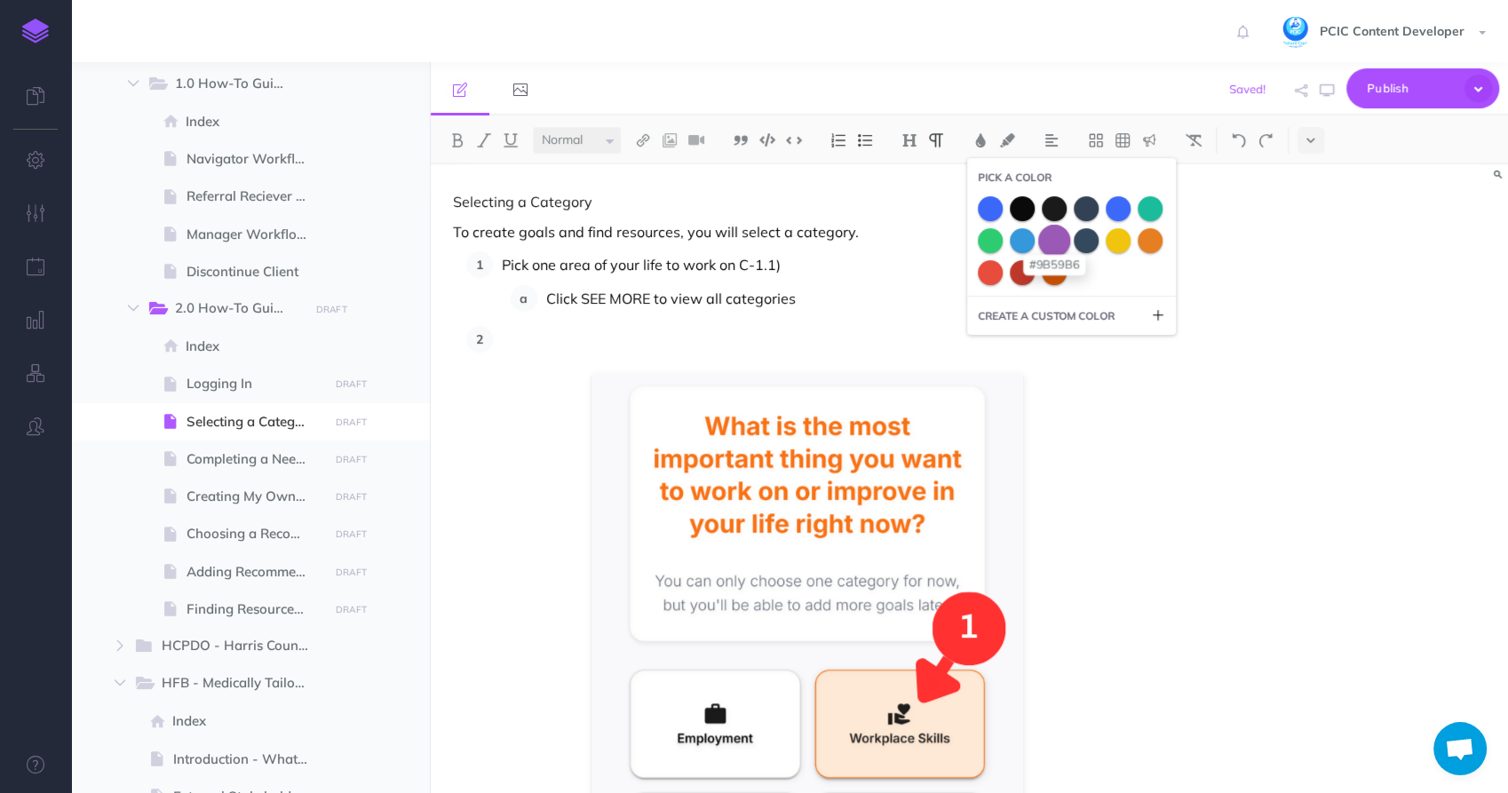
click at [1053, 242] on span at bounding box center [1053, 240] width 32 height 32
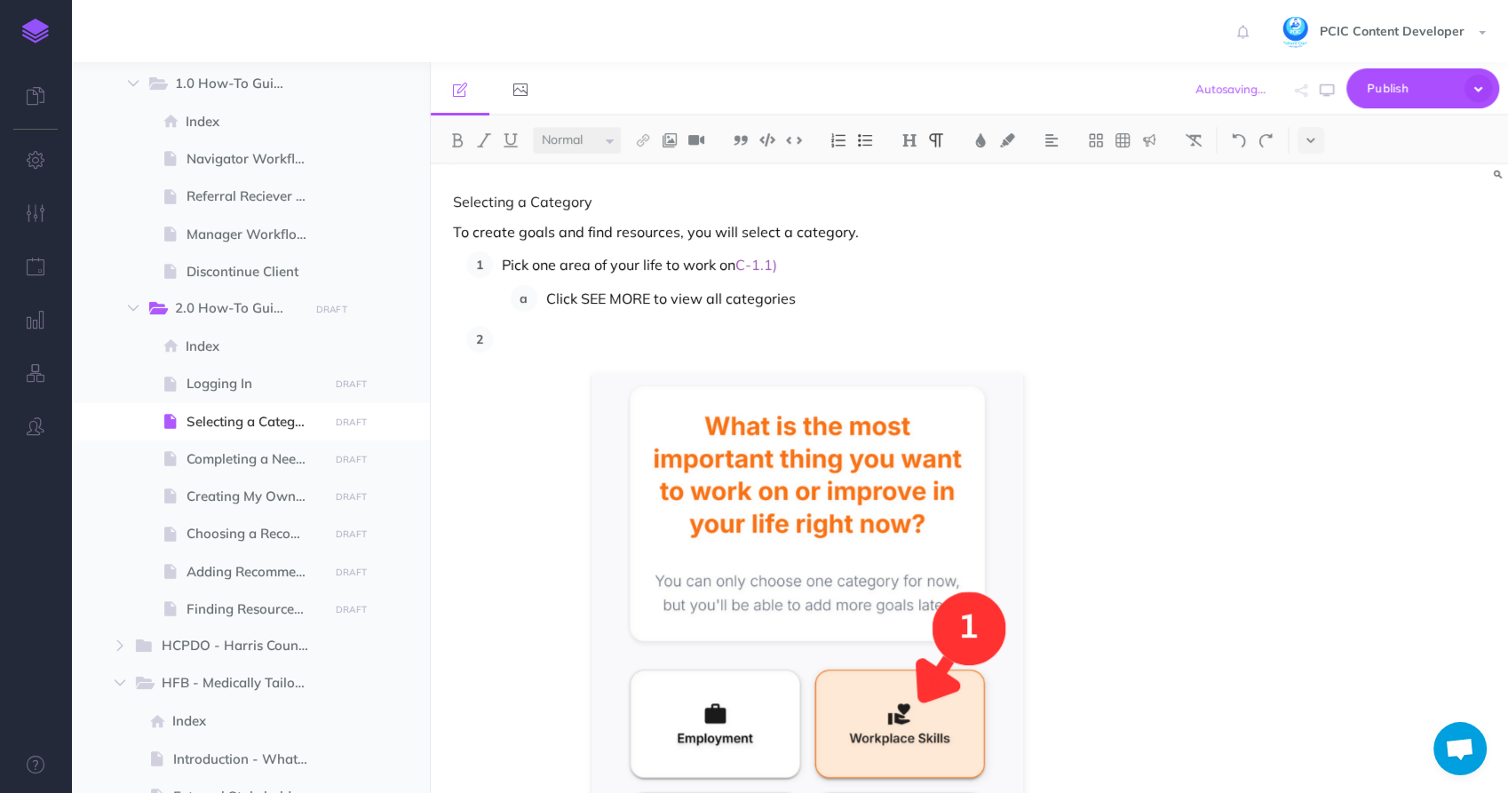
drag, startPoint x: 1080, startPoint y: 241, endPoint x: 910, endPoint y: 259, distance: 170.7
click at [1035, 242] on p "To create goals and find resources, you will select a category." at bounding box center [808, 231] width 710 height 21
click at [743, 260] on span "C-1.1)" at bounding box center [756, 265] width 42 height 18
click at [743, 260] on span "C(C-1.1)" at bounding box center [763, 265] width 56 height 18
click at [790, 258] on p "Pick one area of your life to work on (C-1.1)" at bounding box center [832, 264] width 661 height 27
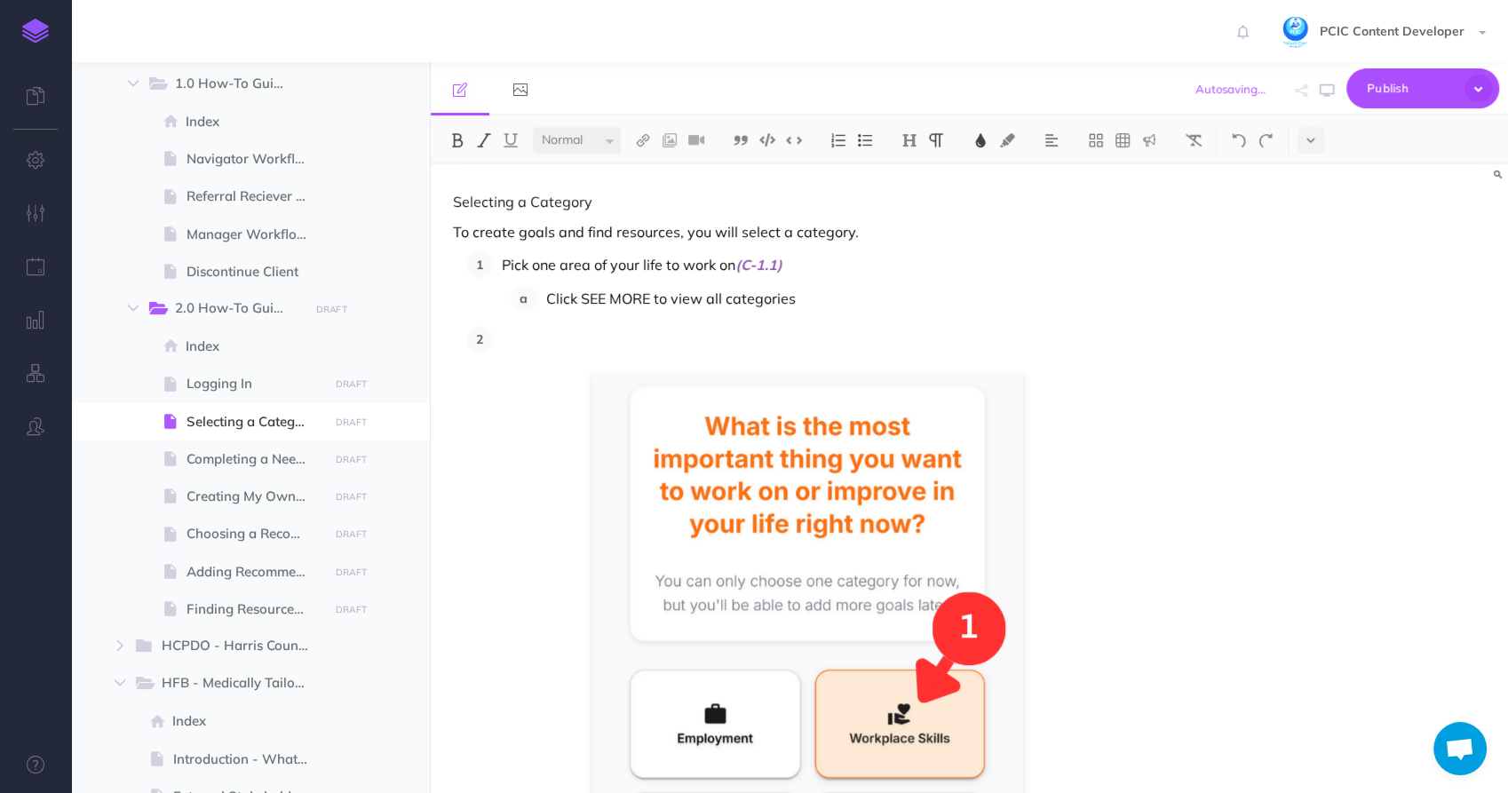
click at [673, 311] on p "Click SEE MORE to view all categories" at bounding box center [854, 298] width 616 height 27
click at [703, 326] on p at bounding box center [832, 339] width 661 height 27
click at [650, 298] on p "Click SEE MORE to view all categories" at bounding box center [854, 298] width 616 height 27
drag, startPoint x: 760, startPoint y: 268, endPoint x: 739, endPoint y: 265, distance: 21.6
click at [739, 265] on p "Pick one area of your life to work on (C-1.1)" at bounding box center [832, 264] width 661 height 27
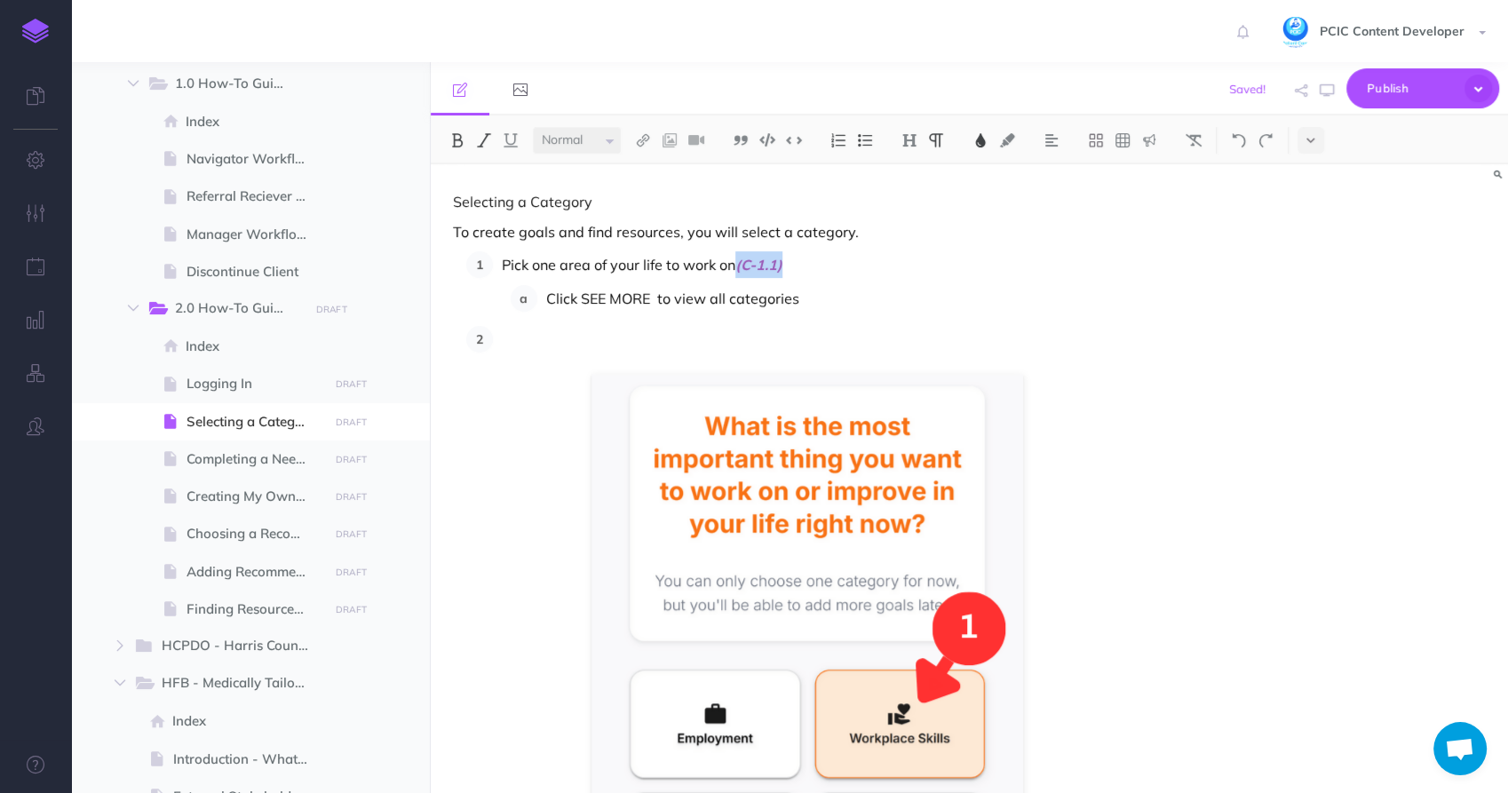
copy span "(C-1.1)"
click at [692, 292] on span "(C-1.1)" at bounding box center [673, 299] width 47 height 18
click at [661, 327] on p at bounding box center [832, 339] width 661 height 27
drag, startPoint x: 704, startPoint y: 299, endPoint x: 650, endPoint y: 294, distance: 54.4
click at [650, 294] on p "Click SEE MORE (C-1.2) to view all categories" at bounding box center [854, 298] width 616 height 27
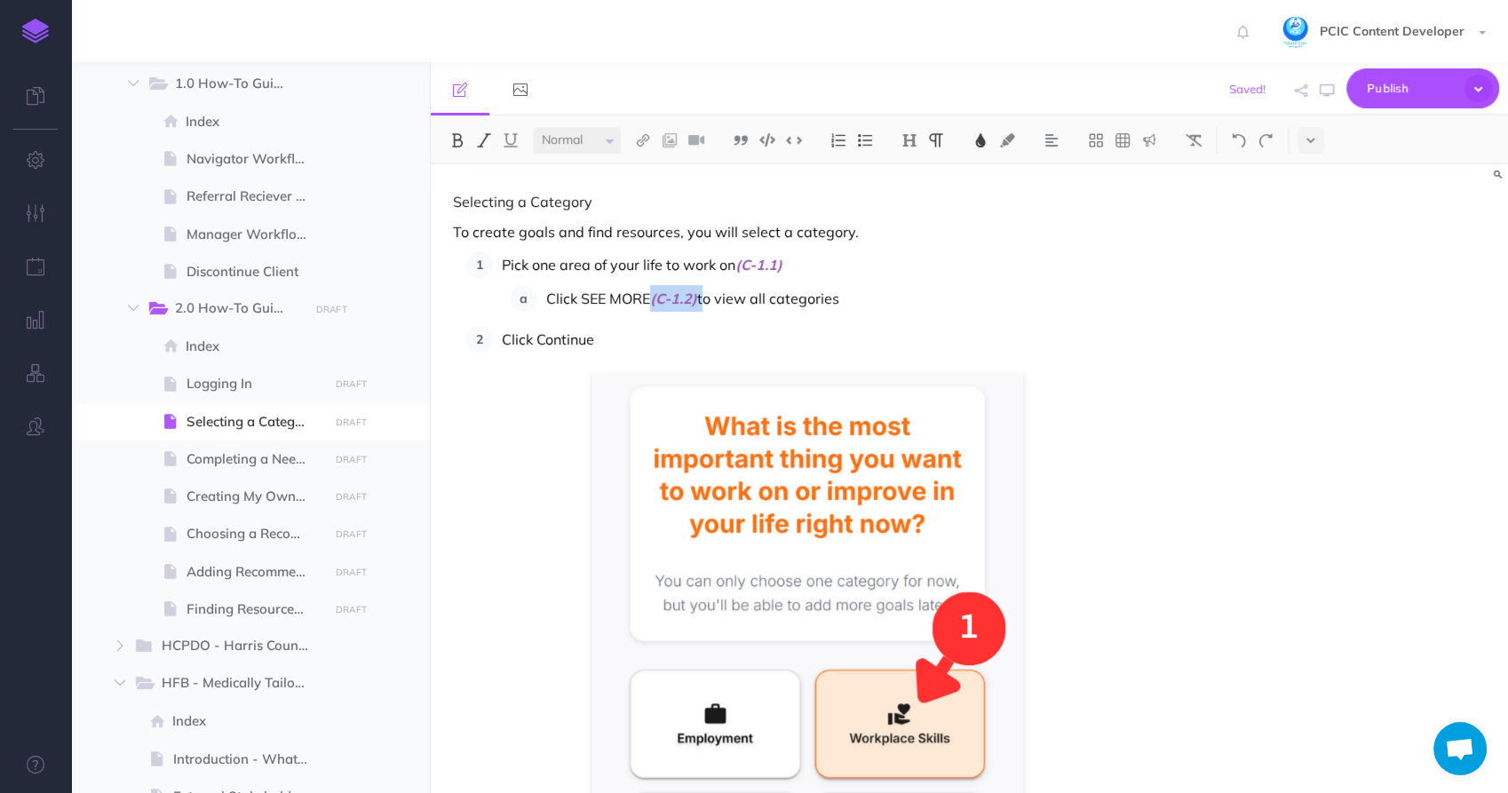
copy p "(C-1.2)"
click at [621, 345] on p "Click Continue" at bounding box center [832, 339] width 661 height 27
click at [602, 339] on span "(C-1.2)" at bounding box center [617, 339] width 47 height 18
click at [682, 337] on p "Click Continue (C-1.2)" at bounding box center [832, 339] width 661 height 27
click at [647, 340] on p "Click Continue (C-1.2) when you are ready to move on" at bounding box center [832, 339] width 661 height 27
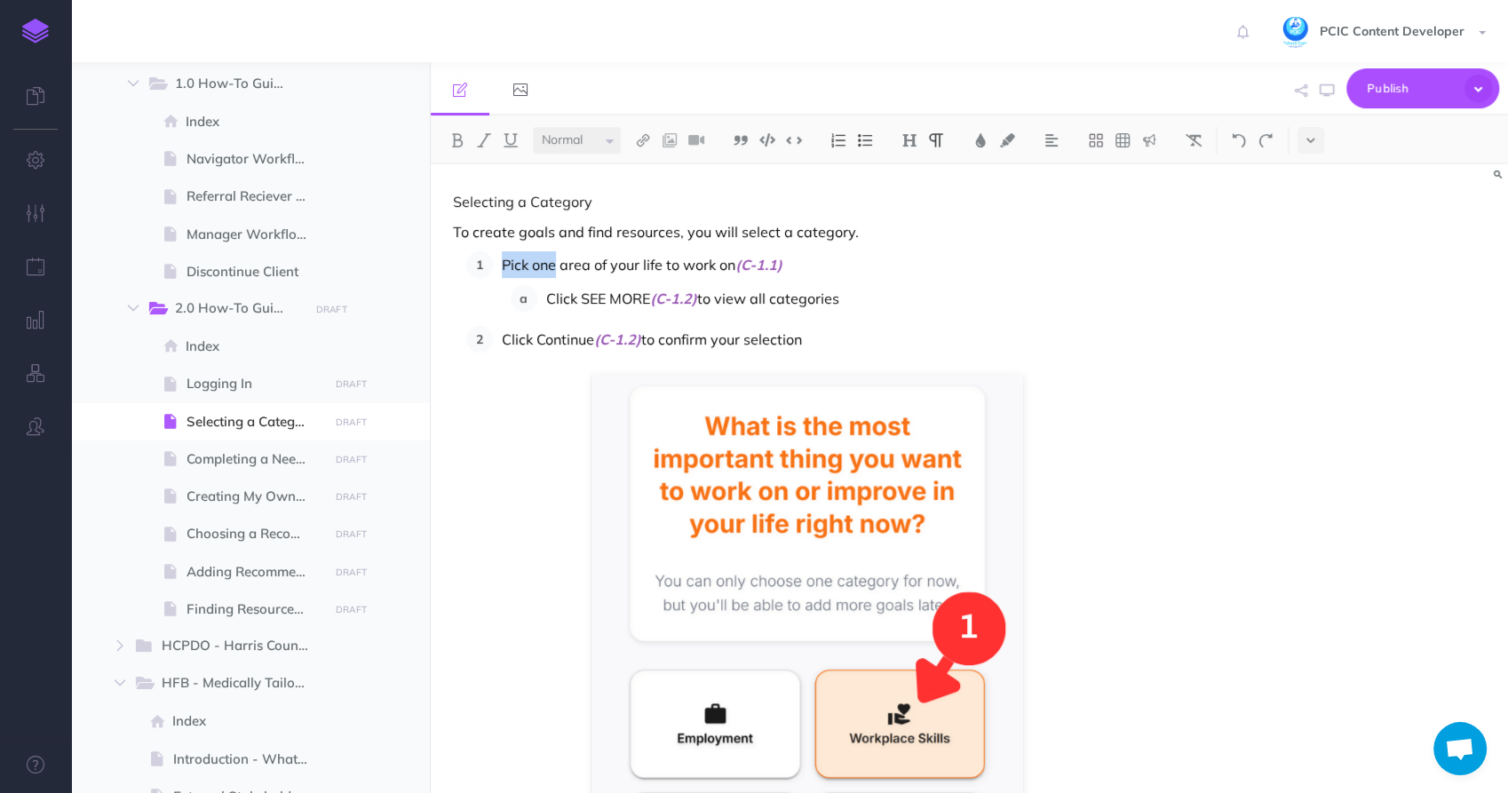
drag, startPoint x: 502, startPoint y: 258, endPoint x: 554, endPoint y: 264, distance: 52.8
click at [554, 264] on p "Pick one area of your life to work on (C-1.1)" at bounding box center [832, 264] width 661 height 27
click at [735, 260] on p "Pick one area of your life to work on (C-1.1)" at bounding box center [832, 264] width 661 height 27
click at [775, 255] on p "Pick one area of your life to work on by clicking the category name (C-1.1)" at bounding box center [832, 264] width 661 height 27
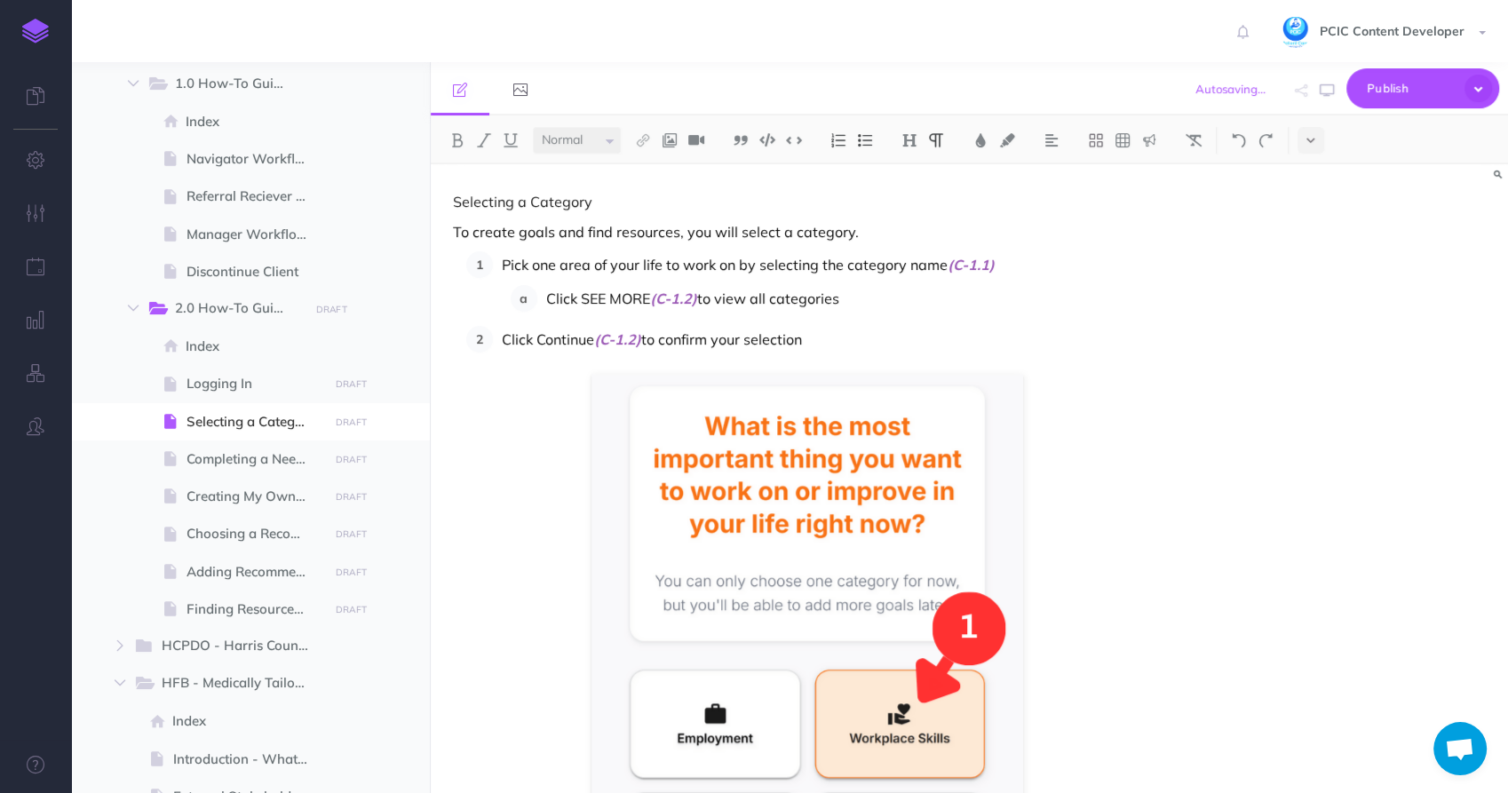
click at [561, 297] on p "Click SEE MORE (C-1.2) to view all categories" at bounding box center [854, 298] width 616 height 27
click at [520, 345] on p "Click Continue (C-1.2) to confirm your selection" at bounding box center [832, 339] width 661 height 27
drag, startPoint x: 590, startPoint y: 291, endPoint x: 660, endPoint y: 295, distance: 70.3
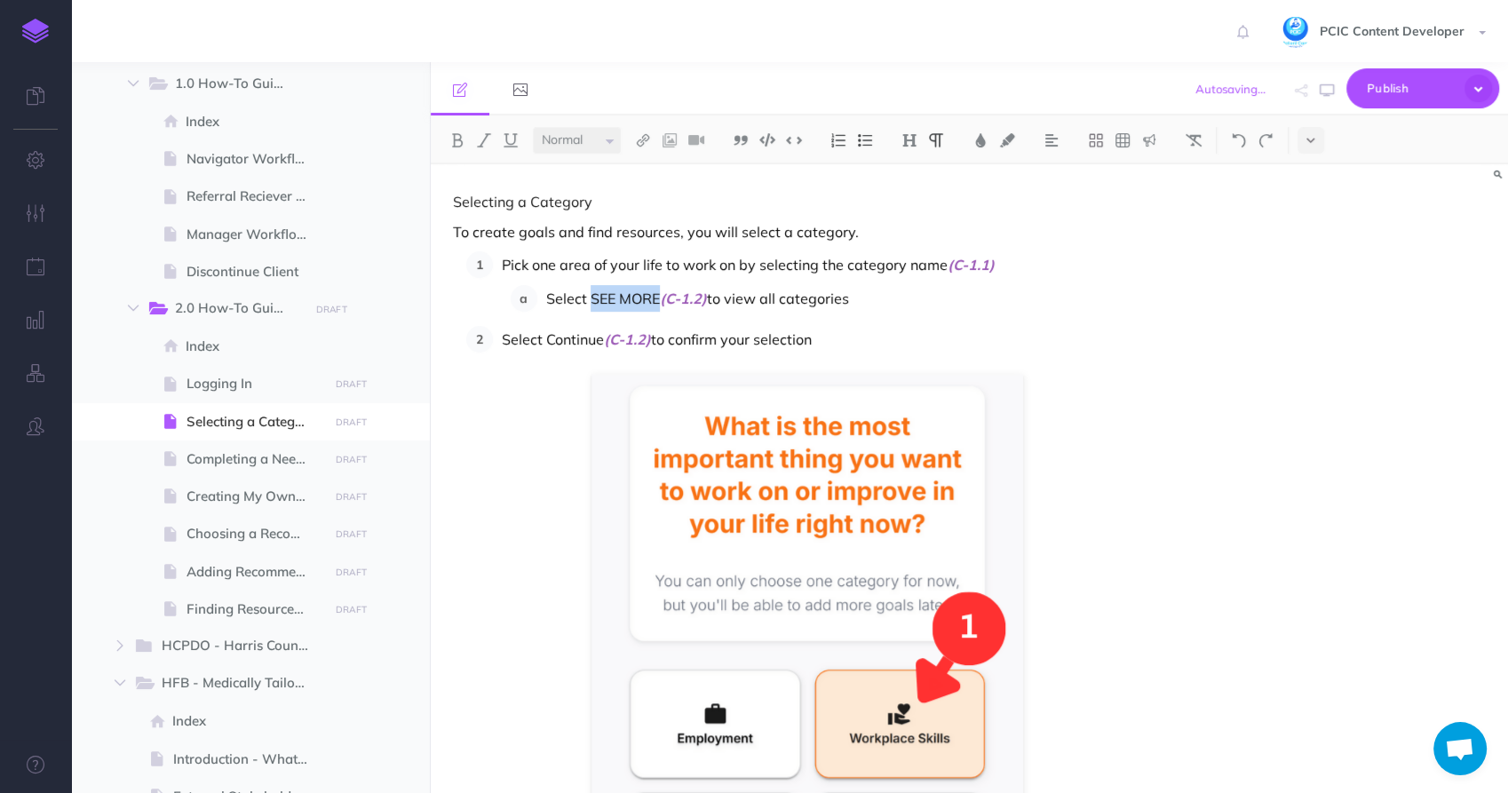
click at [660, 295] on p "Select SEE MORE (C-1.2) to view all categories" at bounding box center [854, 298] width 616 height 27
drag, startPoint x: 544, startPoint y: 344, endPoint x: 601, endPoint y: 343, distance: 57.7
click at [601, 343] on p "Select Continue (C-1.2) to confirm your selection" at bounding box center [832, 339] width 661 height 27
click at [771, 316] on ol "Pick one area of your life to work on by selecting the category name (C-1.1) Se…" at bounding box center [814, 301] width 696 height 101
click at [863, 331] on p "Select Continue (C-1.2) to confirm your selection" at bounding box center [832, 339] width 661 height 27
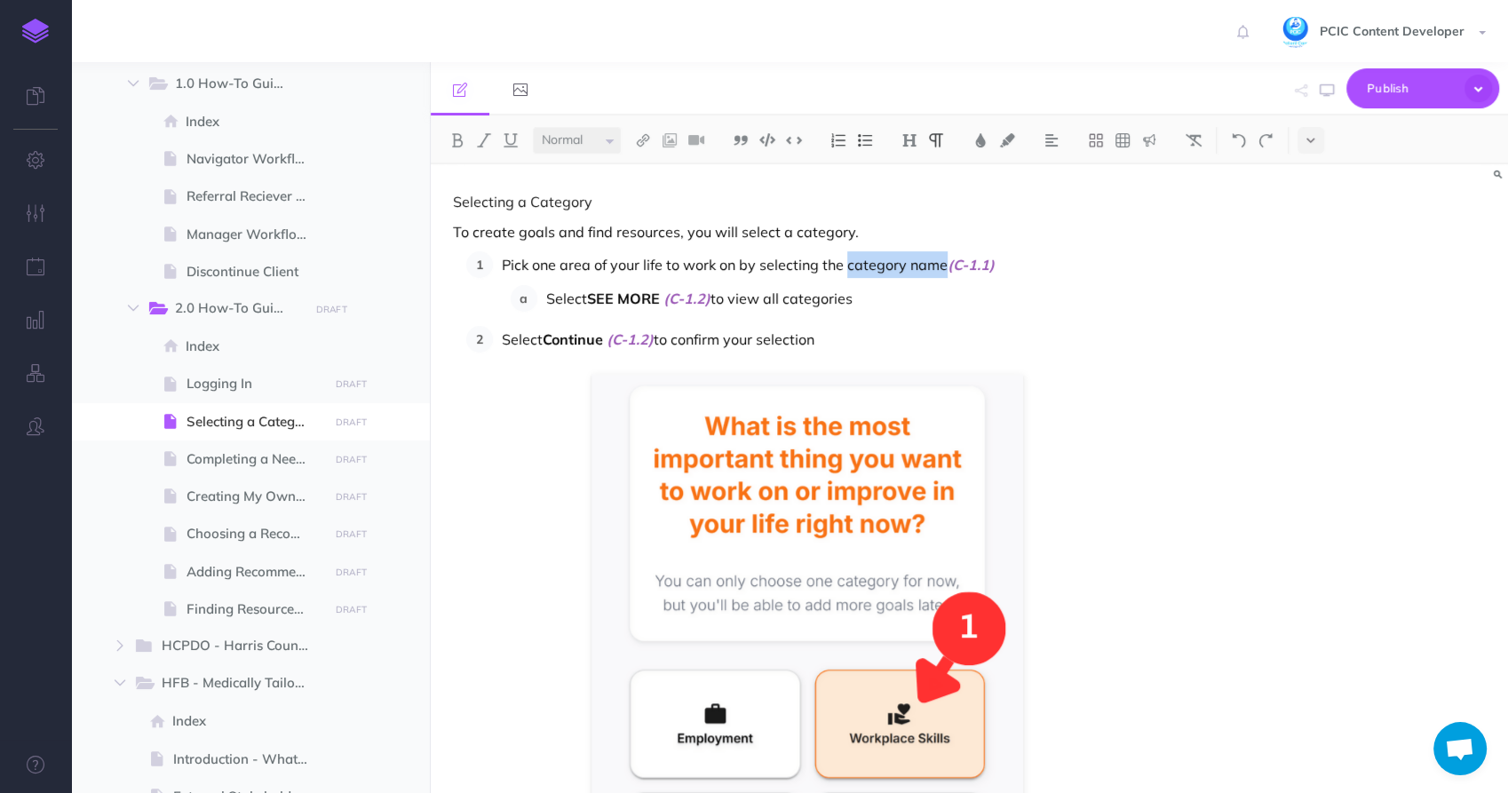
drag, startPoint x: 846, startPoint y: 263, endPoint x: 943, endPoint y: 264, distance: 96.8
click at [943, 264] on p "Pick one area of your life to work on by selecting the category name (C-1.1)" at bounding box center [832, 264] width 661 height 27
click at [811, 230] on p "To create goals and find resources, you will select a category." at bounding box center [808, 231] width 710 height 21
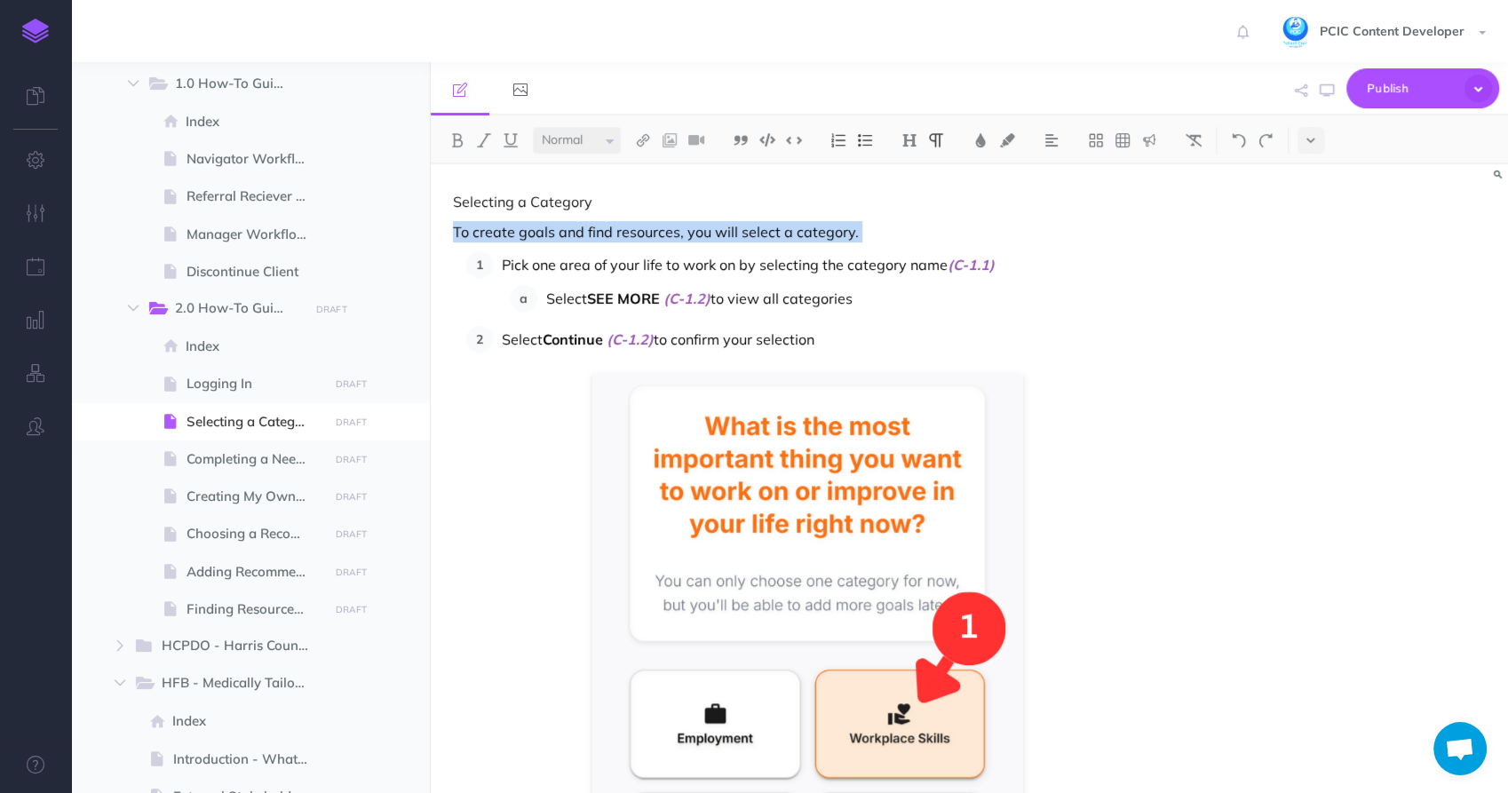
click at [811, 230] on p "To create goals and find resources, you will select a category." at bounding box center [808, 231] width 710 height 21
click at [813, 234] on p "To create goals and find resources, you will select a category." at bounding box center [808, 231] width 710 height 21
click at [814, 236] on p "To create goals and find resources, you will select a category." at bounding box center [808, 231] width 710 height 21
click at [808, 233] on p "To create goals and find resources, you will select a category." at bounding box center [808, 231] width 710 height 21
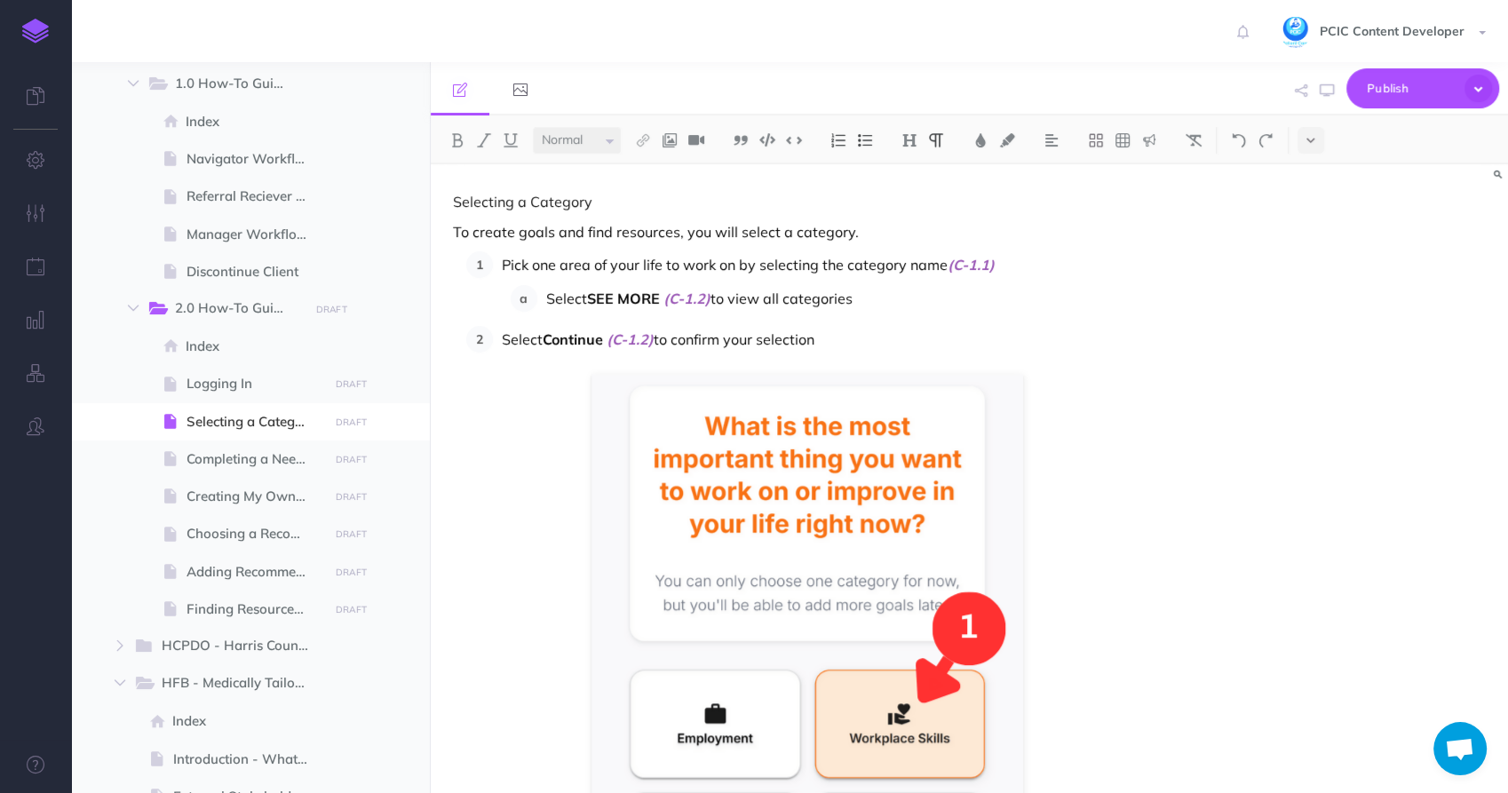
click at [801, 233] on p "To create goals and find resources, you will select a category." at bounding box center [808, 231] width 710 height 21
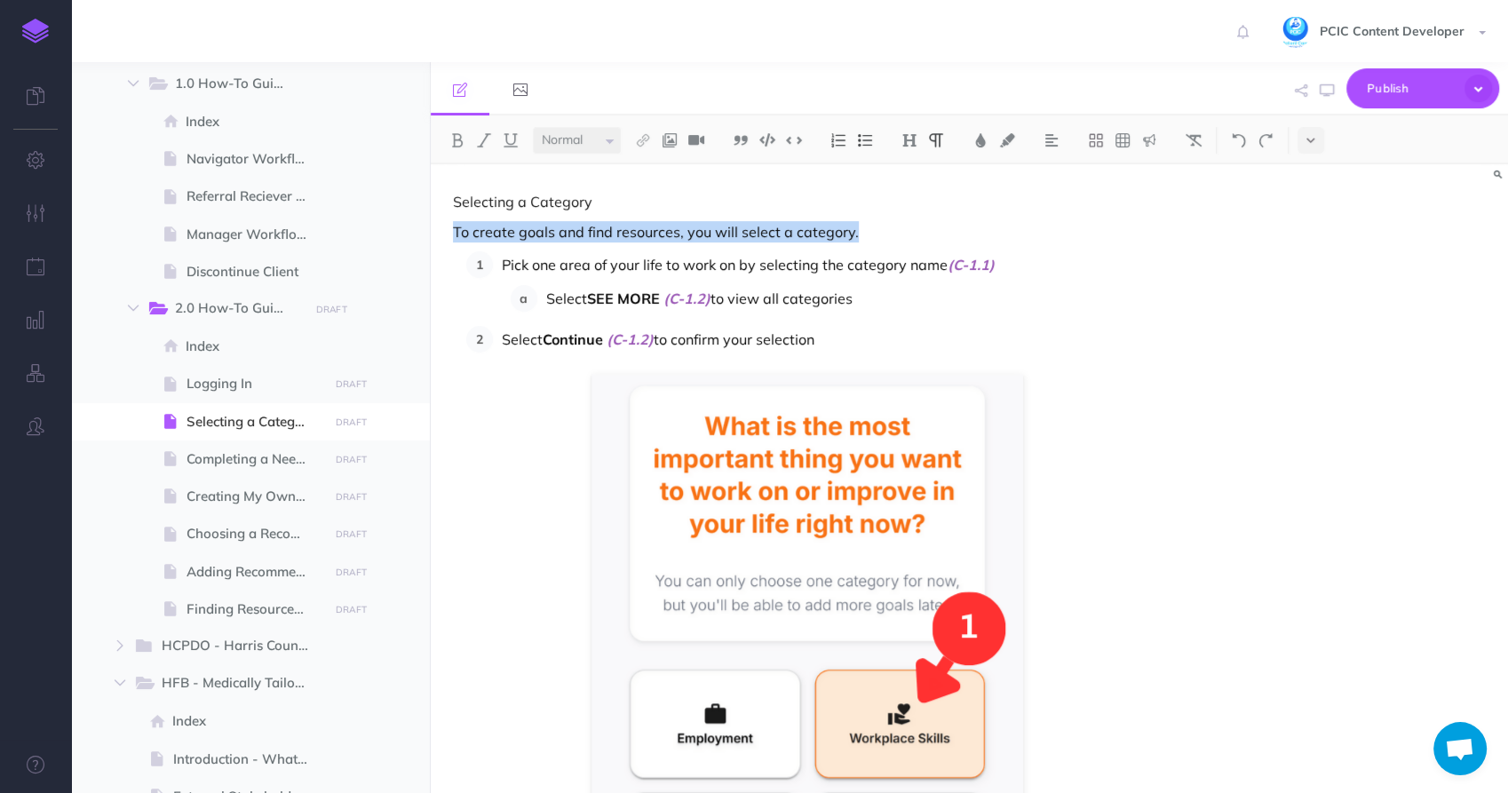
click at [801, 233] on p "To create goals and find resources, you will select a category." at bounding box center [808, 231] width 710 height 21
click at [741, 239] on p "To create goals and find resources, you will select a category." at bounding box center [808, 231] width 710 height 21
drag, startPoint x: 792, startPoint y: 233, endPoint x: 846, endPoint y: 235, distance: 54.2
click at [846, 235] on p "To create goals and find resources, you will select a category." at bounding box center [808, 231] width 710 height 21
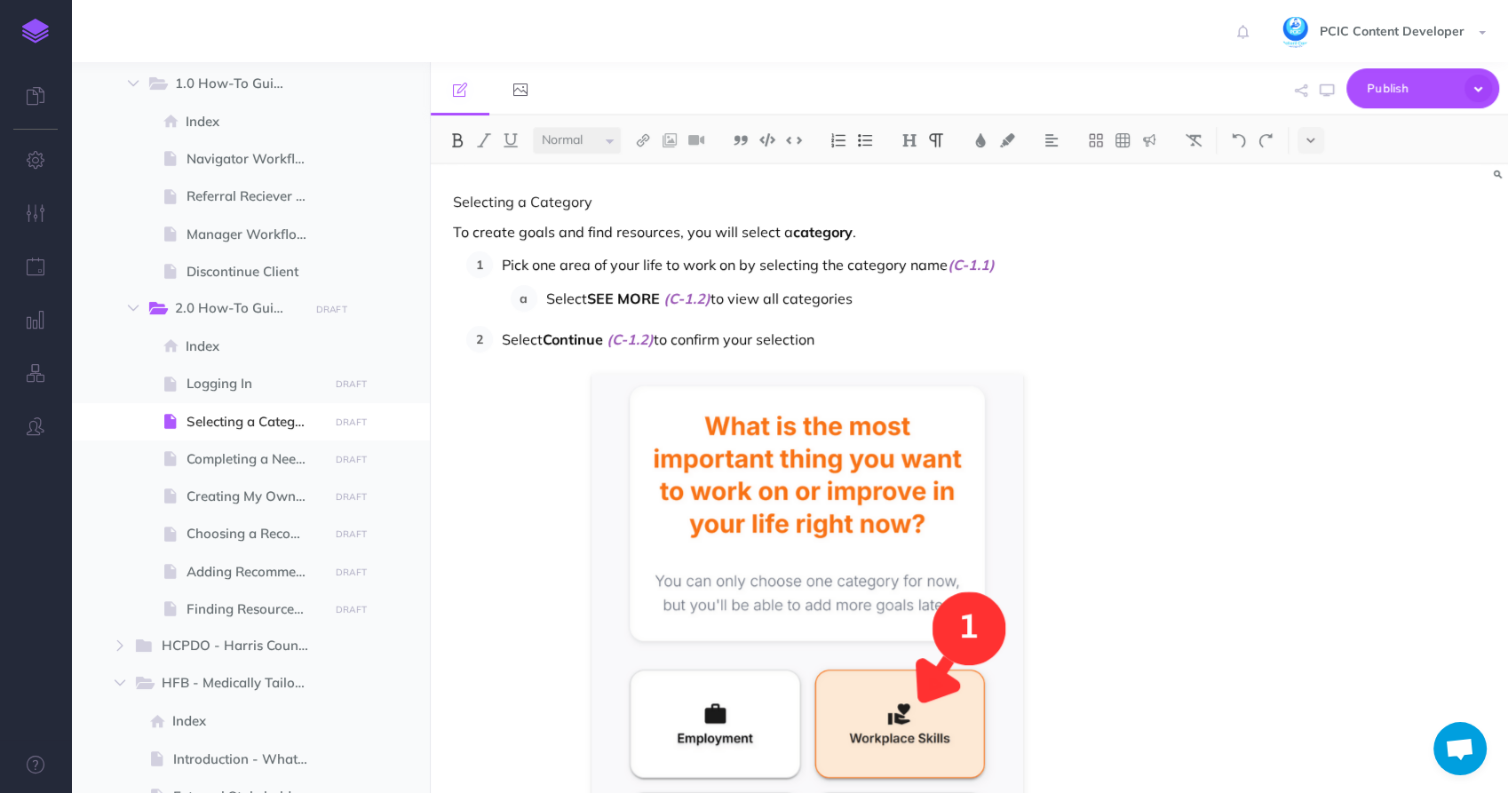
click at [846, 280] on li "Pick one area of your life to work on by selecting the category name (C-1.1) Se…" at bounding box center [828, 281] width 670 height 60
drag, startPoint x: 846, startPoint y: 265, endPoint x: 944, endPoint y: 268, distance: 98.6
click at [944, 268] on p "Pick one area of your life to work on by selecting the category name (C-1.1)" at bounding box center [832, 264] width 661 height 27
click at [663, 237] on p "To create goals and find resources, you will select a category ." at bounding box center [808, 231] width 710 height 21
click at [552, 201] on p "Selecting a Category" at bounding box center [808, 201] width 710 height 21
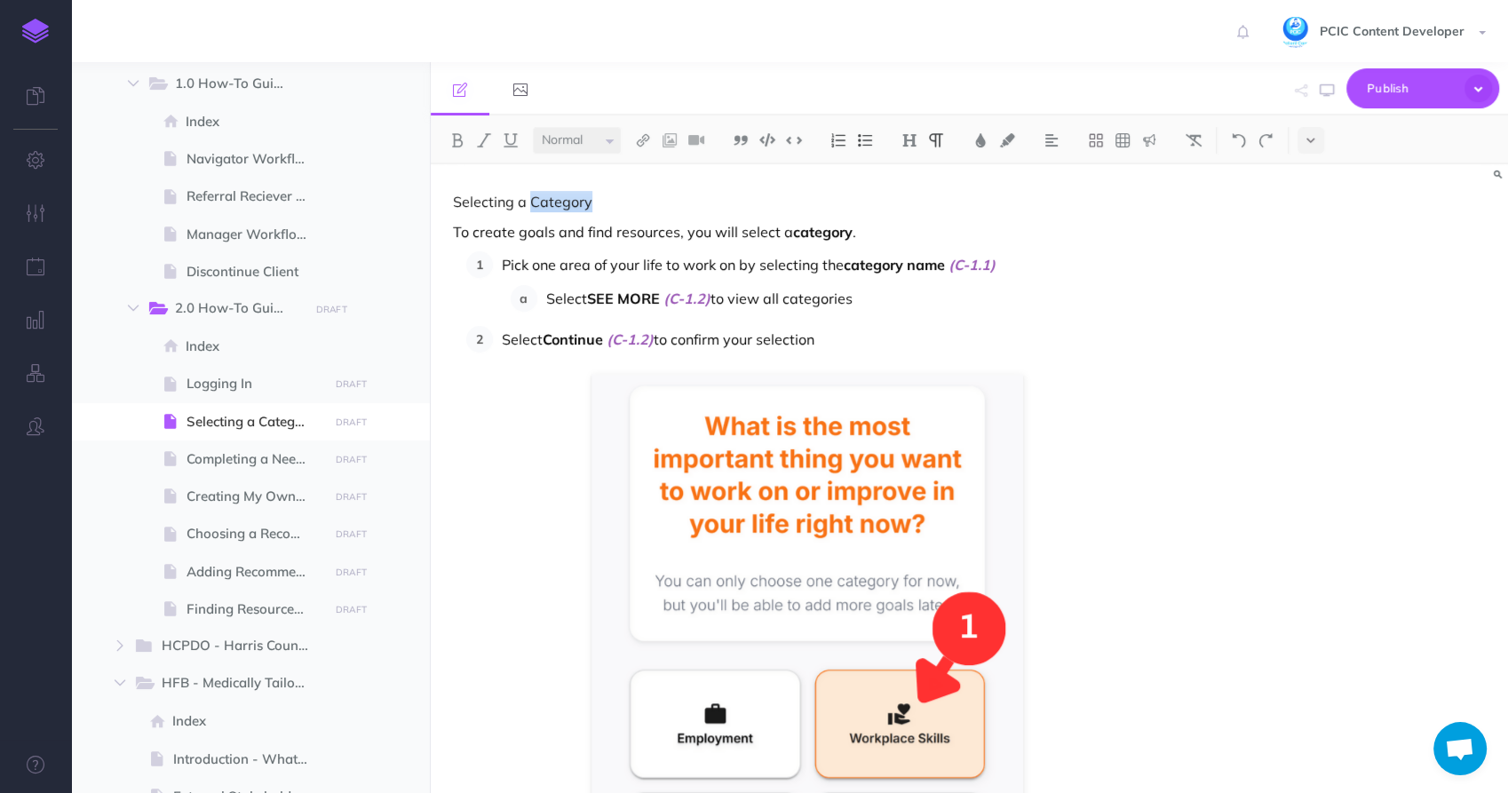
click at [552, 201] on p "Selecting a Category" at bounding box center [808, 201] width 710 height 21
click at [553, 201] on p "Selecting a Category" at bounding box center [808, 201] width 710 height 21
click at [917, 135] on img at bounding box center [909, 140] width 16 height 14
click at [912, 173] on button "H1" at bounding box center [909, 171] width 27 height 27
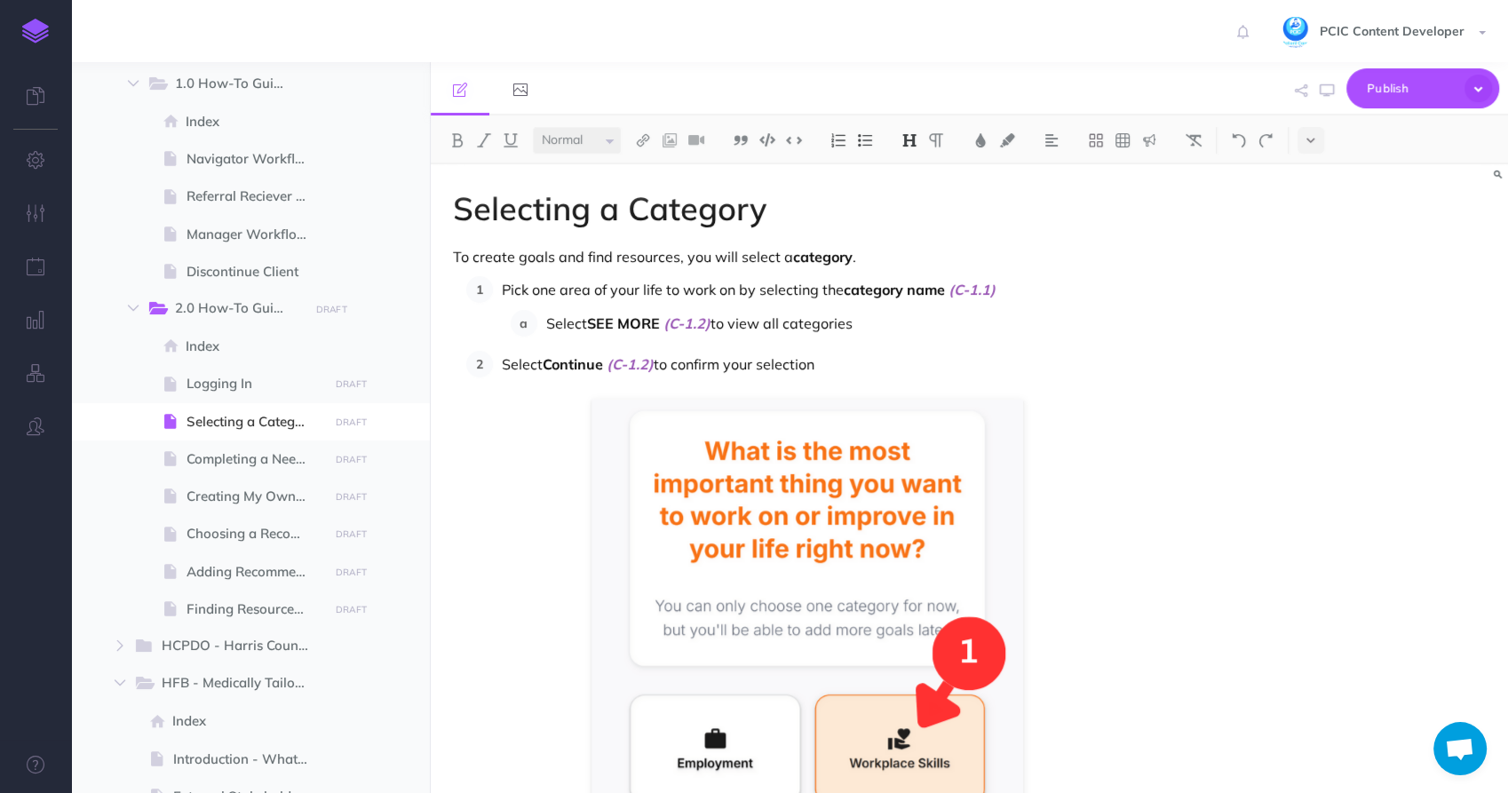
click at [925, 241] on div "Selecting a Category To create goals and find resources, you will select a cate…" at bounding box center [808, 730] width 754 height 1132
click at [878, 369] on p "Select Continue (C-1.2) to confirm your selection" at bounding box center [832, 364] width 661 height 27
click at [1023, 290] on p "Pick one area of your life to work on by selecting the category name (C-1.1)" at bounding box center [832, 289] width 661 height 27
click at [1195, 142] on img at bounding box center [1194, 140] width 16 height 14
click at [997, 286] on span "(C-1.1)." at bounding box center [974, 290] width 51 height 18
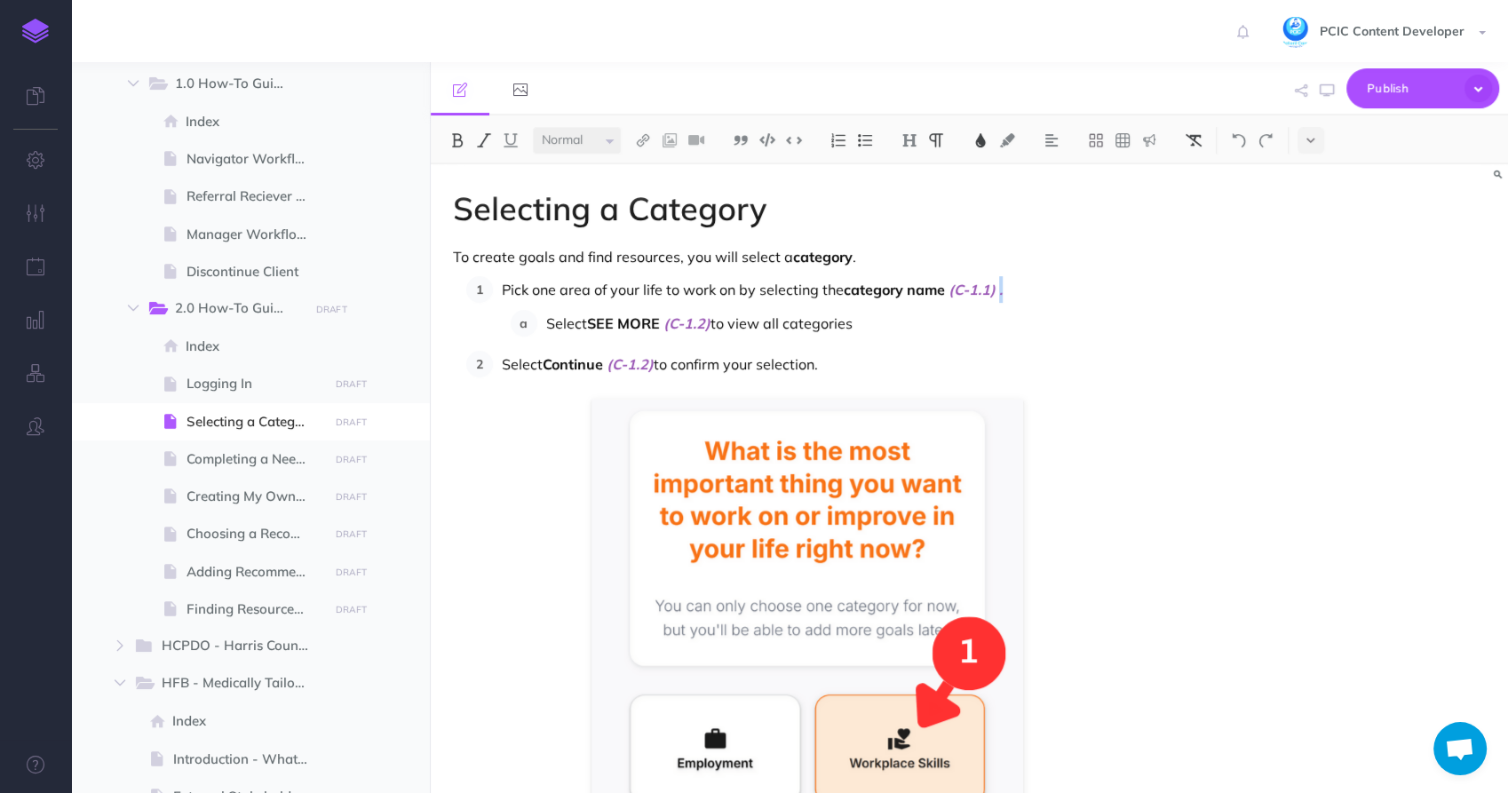
click at [1204, 138] on button at bounding box center [1193, 140] width 27 height 27
click at [1008, 293] on p "Pick one area of your life to work on by selecting the category name (C-1.1) ." at bounding box center [832, 289] width 661 height 27
click at [1018, 293] on p "Pick one area of your life to work on by selecting the category name (C-1.1) ." at bounding box center [832, 289] width 661 height 27
click at [979, 148] on button at bounding box center [980, 140] width 27 height 27
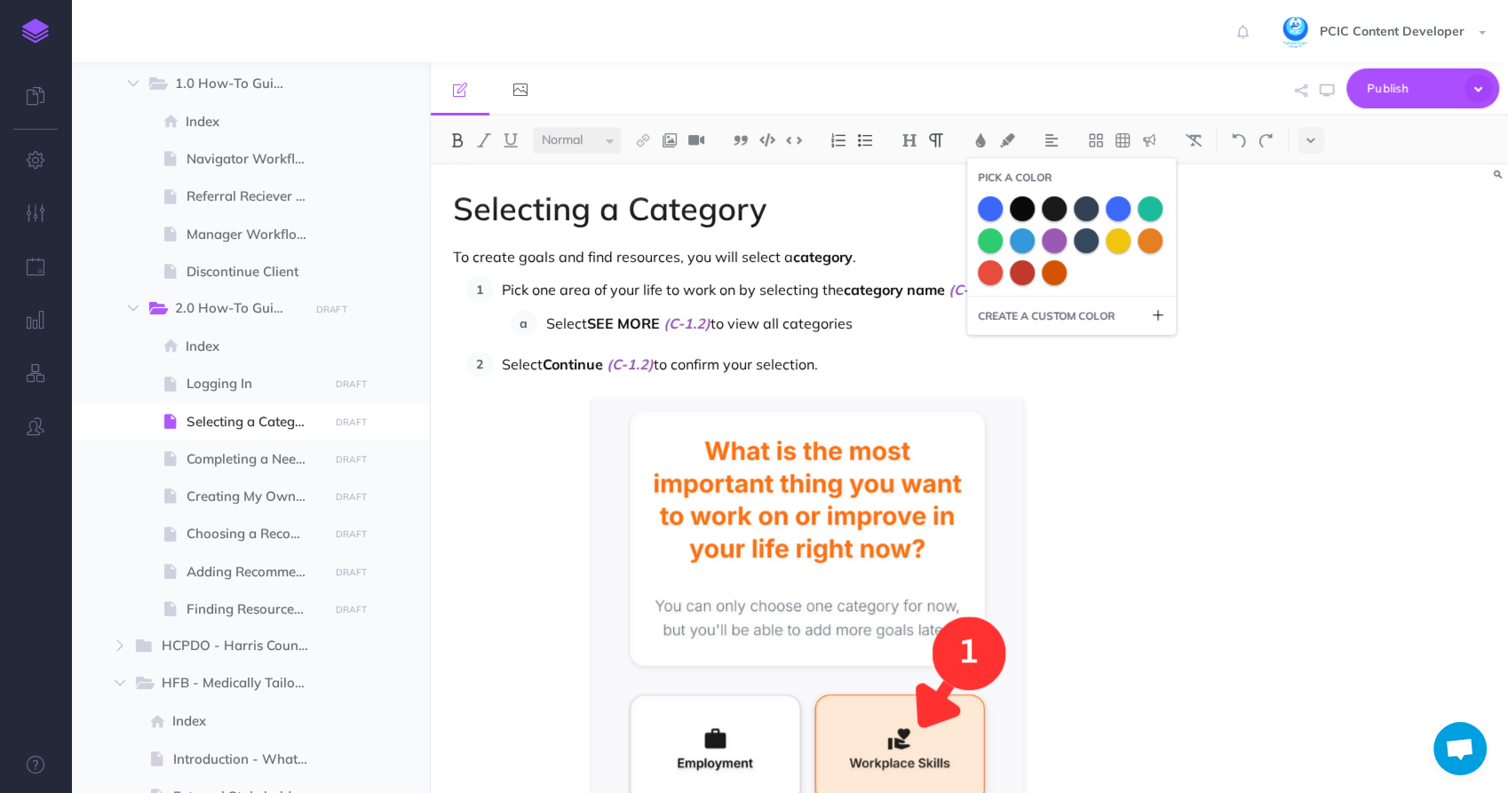
click at [901, 283] on strong "category name" at bounding box center [894, 290] width 101 height 18
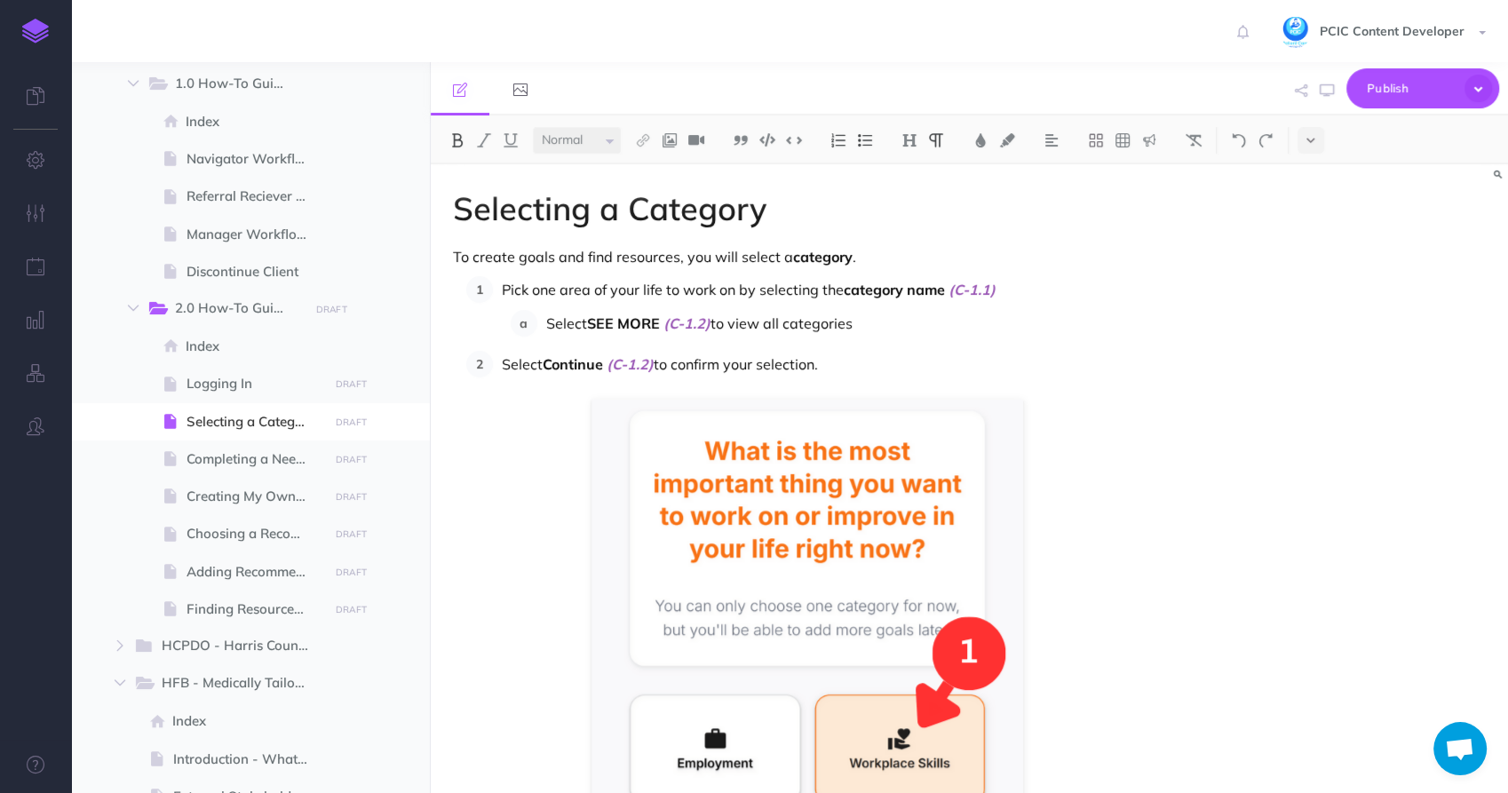
click at [1060, 300] on p "Pick one area of your life to work on by selecting the category name (C-1.1)" at bounding box center [832, 289] width 661 height 27
click at [834, 290] on p "Pick one area of your life to work on by selecting the category name (C-1.1)" at bounding box center [832, 289] width 661 height 27
click at [815, 366] on p "Select Continue (C-1.2) to confirm your selection." at bounding box center [832, 364] width 661 height 27
copy p "."
click at [995, 291] on span "(C-1.1)" at bounding box center [972, 290] width 47 height 18
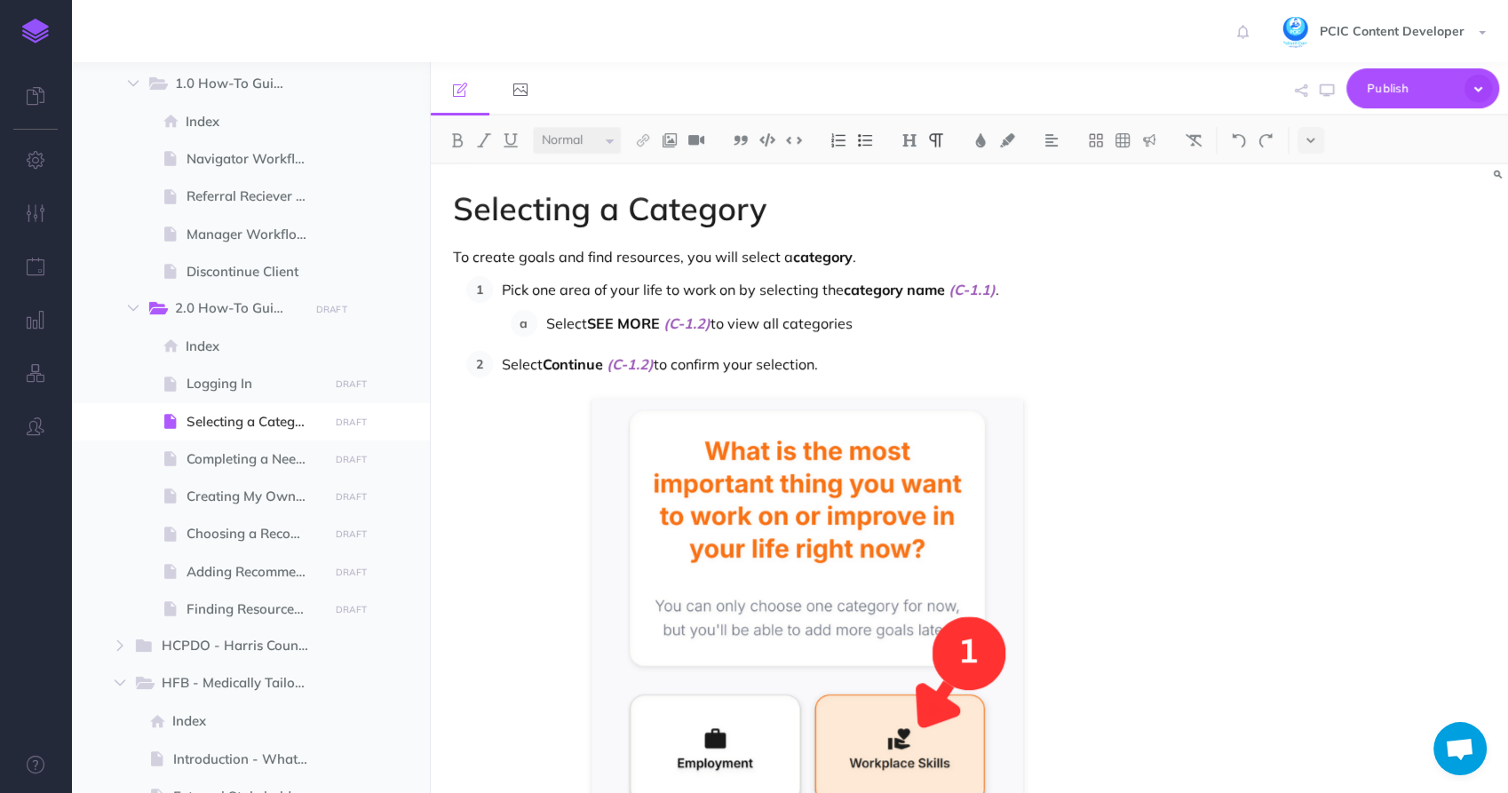
click at [945, 330] on p "Select SEE MORE (C-1.2) to view all categories" at bounding box center [854, 323] width 616 height 27
click at [872, 363] on p "Select Continue (C-1.2) to confirm your selection." at bounding box center [832, 364] width 661 height 27
click at [770, 322] on p "Select SEE MORE (C-1.2) to view all categories." at bounding box center [854, 323] width 616 height 27
click at [353, 424] on small "PUBLISH" at bounding box center [351, 423] width 41 height 12
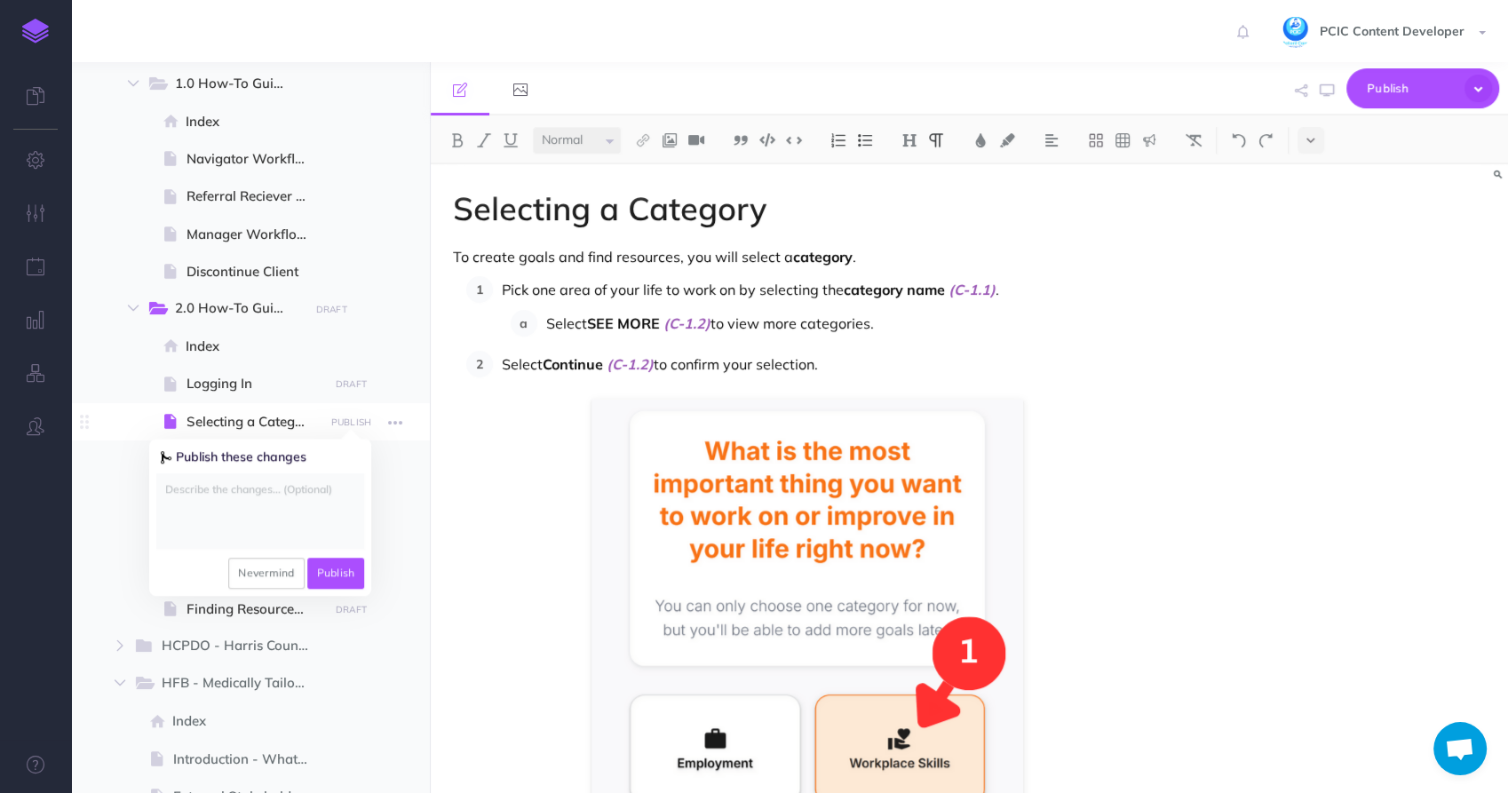
click at [307, 506] on textarea at bounding box center [260, 510] width 208 height 75
type textarea "first draft - selecting a category"
click at [324, 576] on button "Publish" at bounding box center [336, 573] width 58 height 30
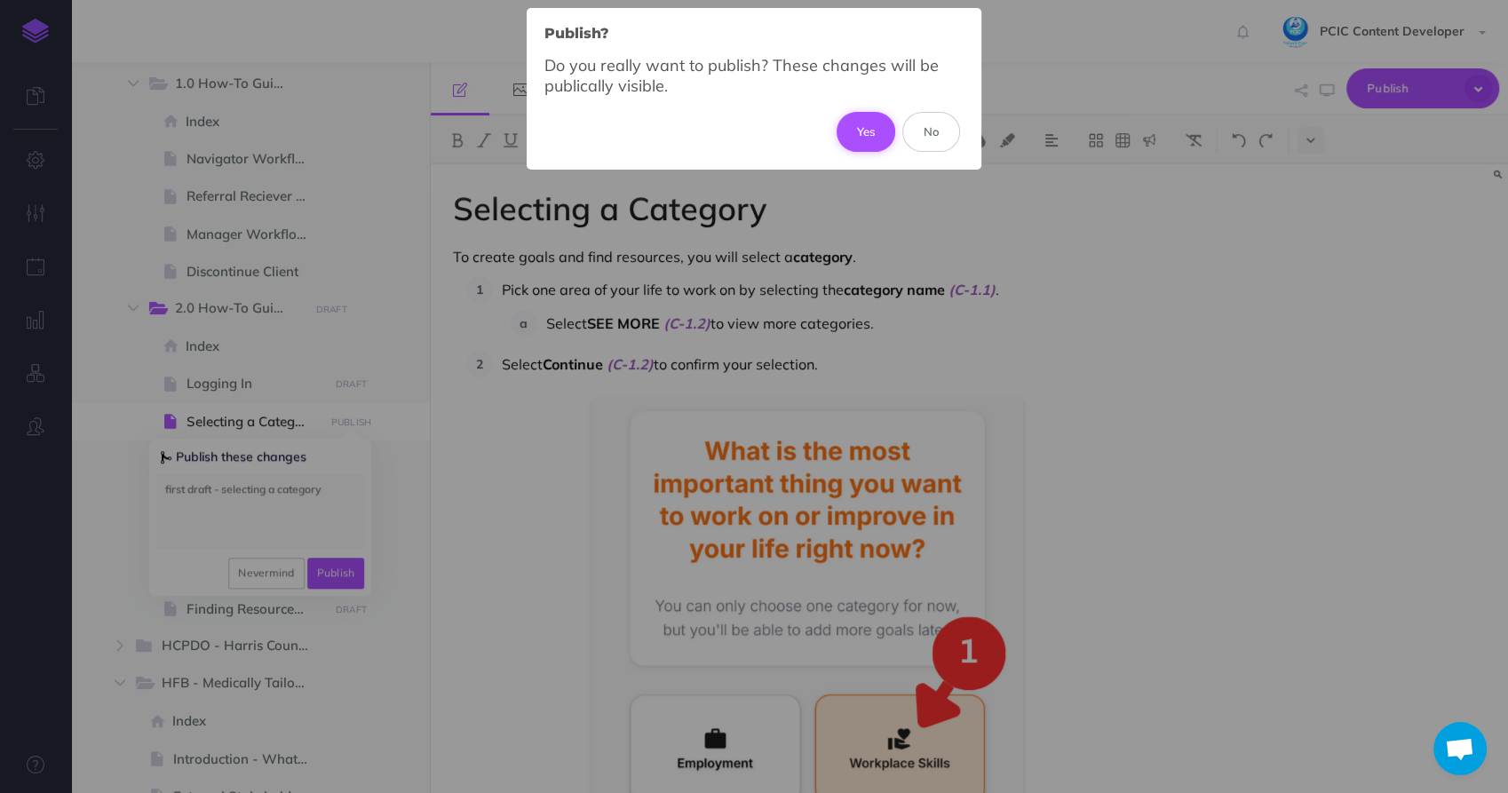
click at [856, 121] on button "Yes" at bounding box center [867, 131] width 60 height 39
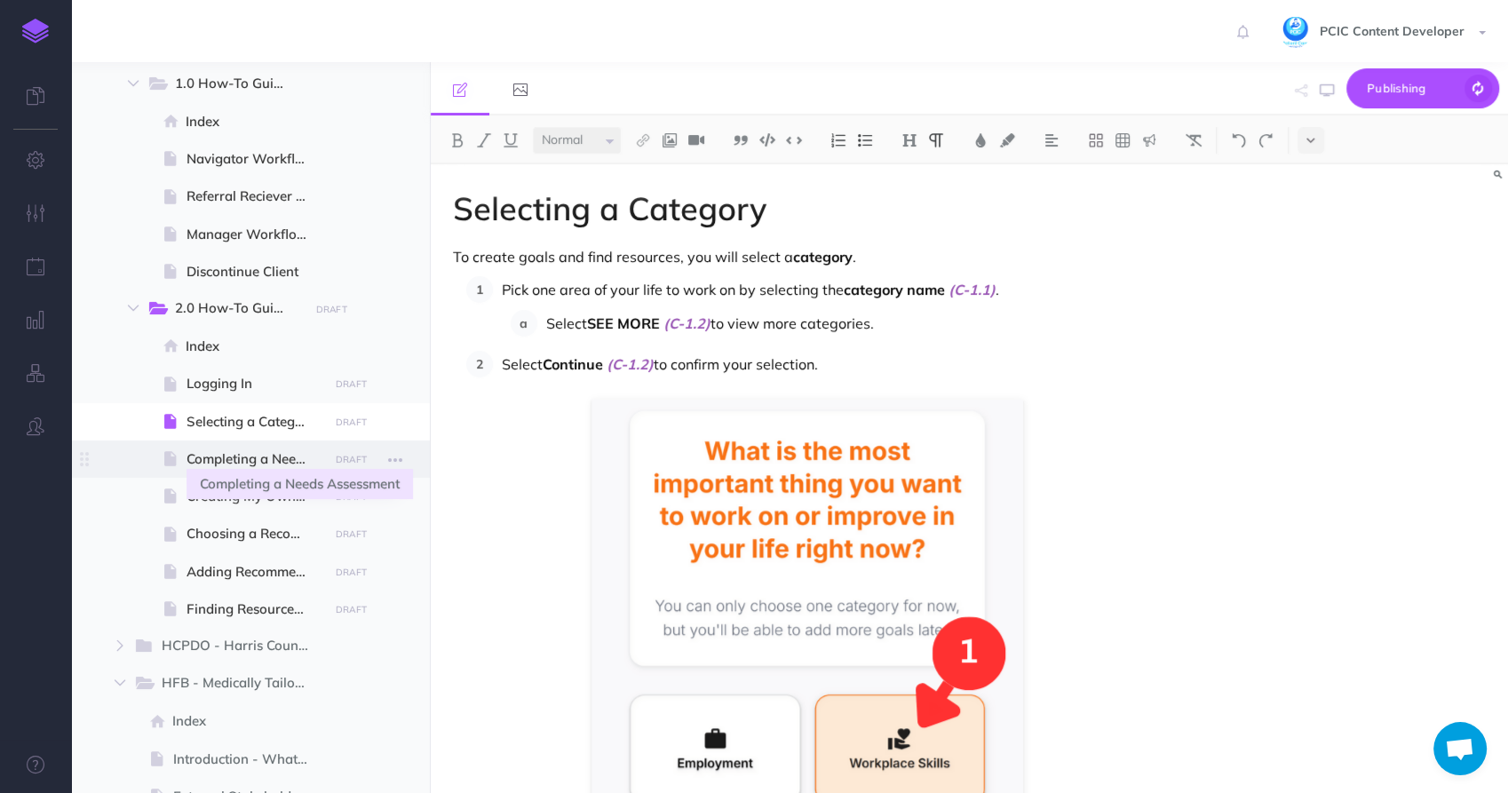
click at [253, 461] on span "Completing a Needs Assessment" at bounding box center [255, 459] width 137 height 21
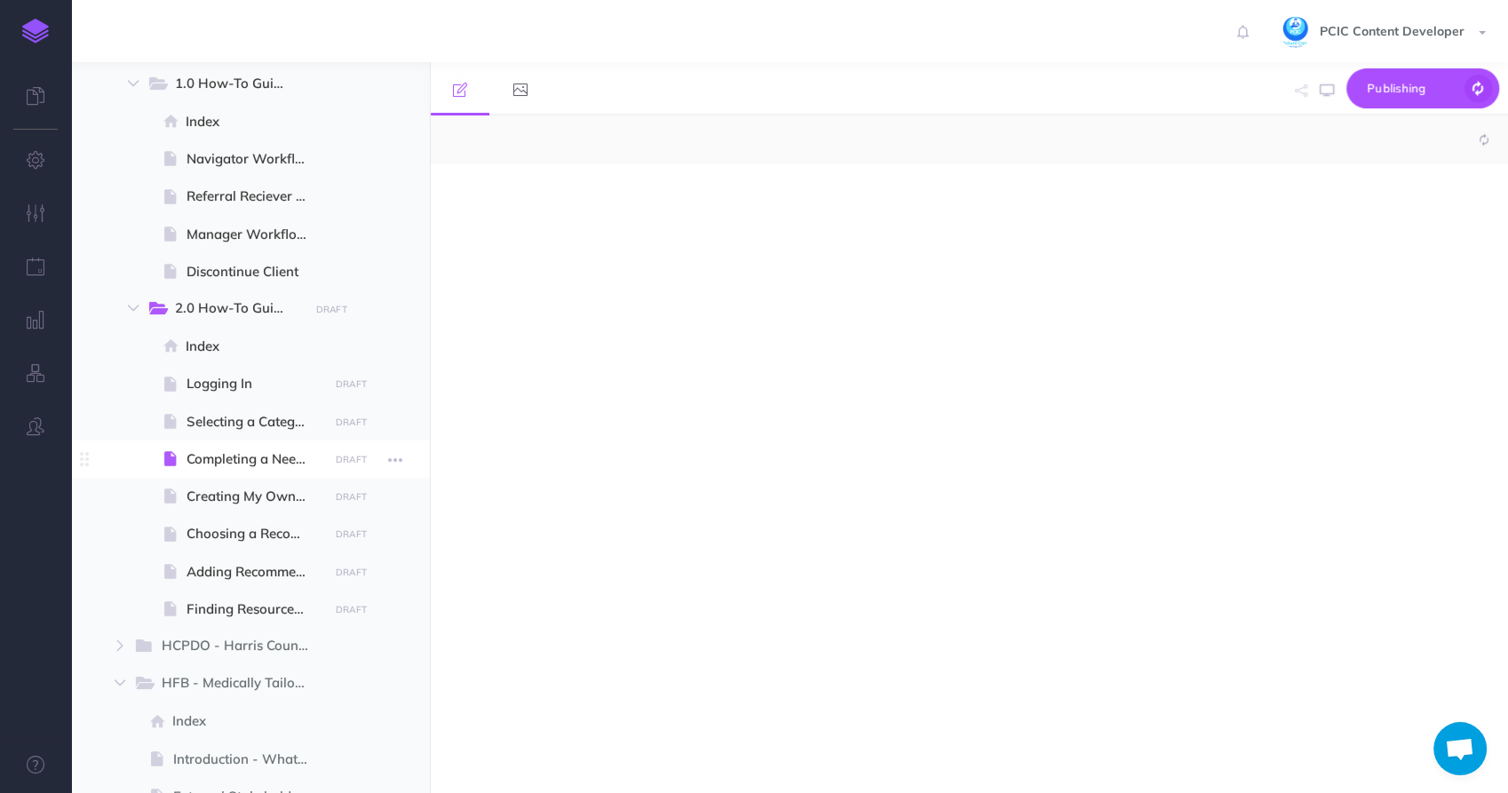
select select "null"
click at [576, 258] on div at bounding box center [808, 469] width 754 height 611
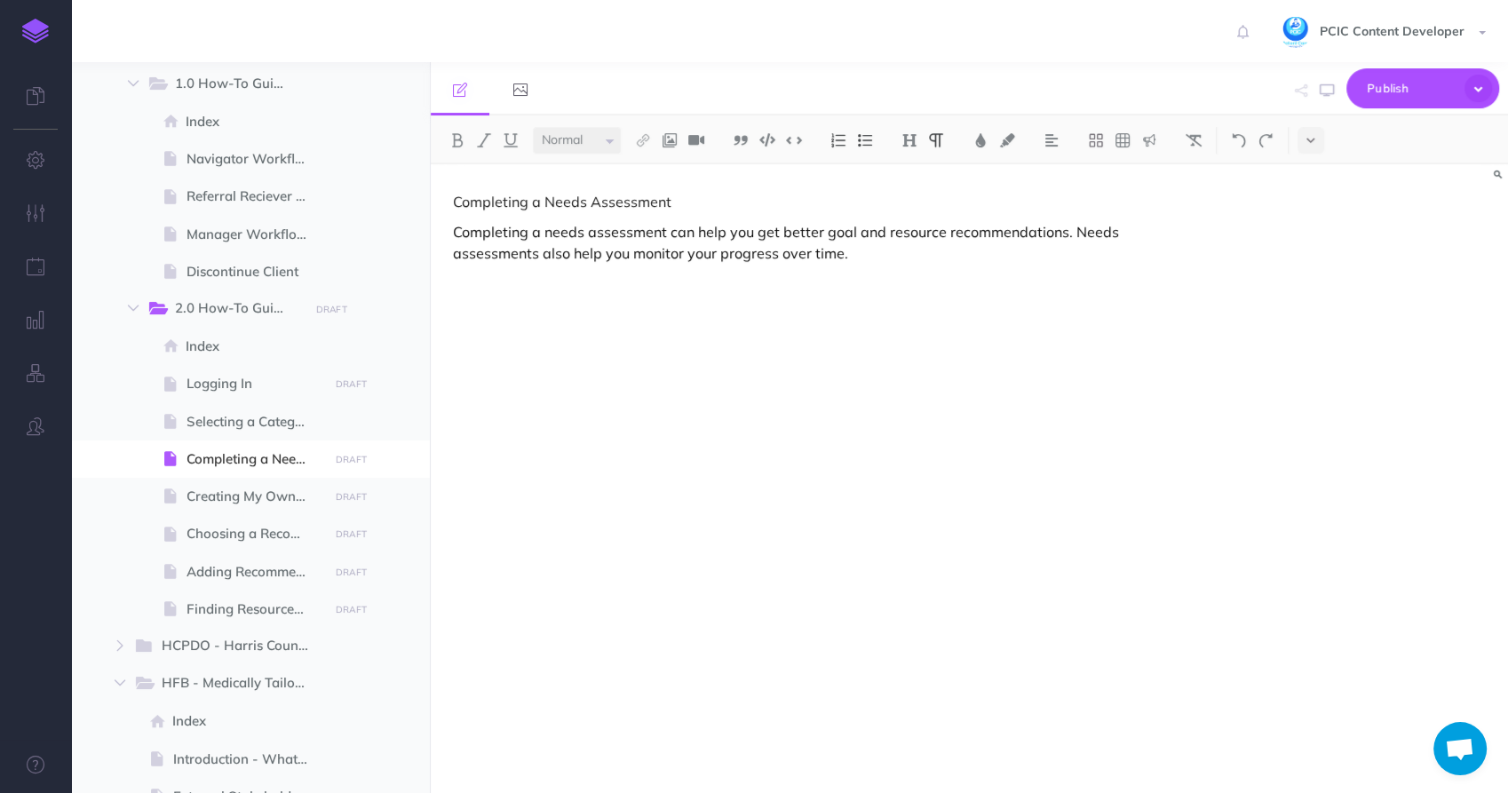
click at [710, 258] on p "Completing a needs assessment can help you get better goal and resource recomme…" at bounding box center [808, 242] width 710 height 43
click at [719, 252] on p "Completing a needs assessment can help you get better goal and resource recomme…" at bounding box center [808, 242] width 710 height 43
drag, startPoint x: 864, startPoint y: 250, endPoint x: 1068, endPoint y: 228, distance: 204.5
click at [1068, 228] on p "Completing a needs assessment can help you get better goal and resource recomme…" at bounding box center [808, 242] width 710 height 43
click at [939, 290] on div "Completing a Needs Assessment Completing a needs assessment can help you get be…" at bounding box center [808, 469] width 754 height 611
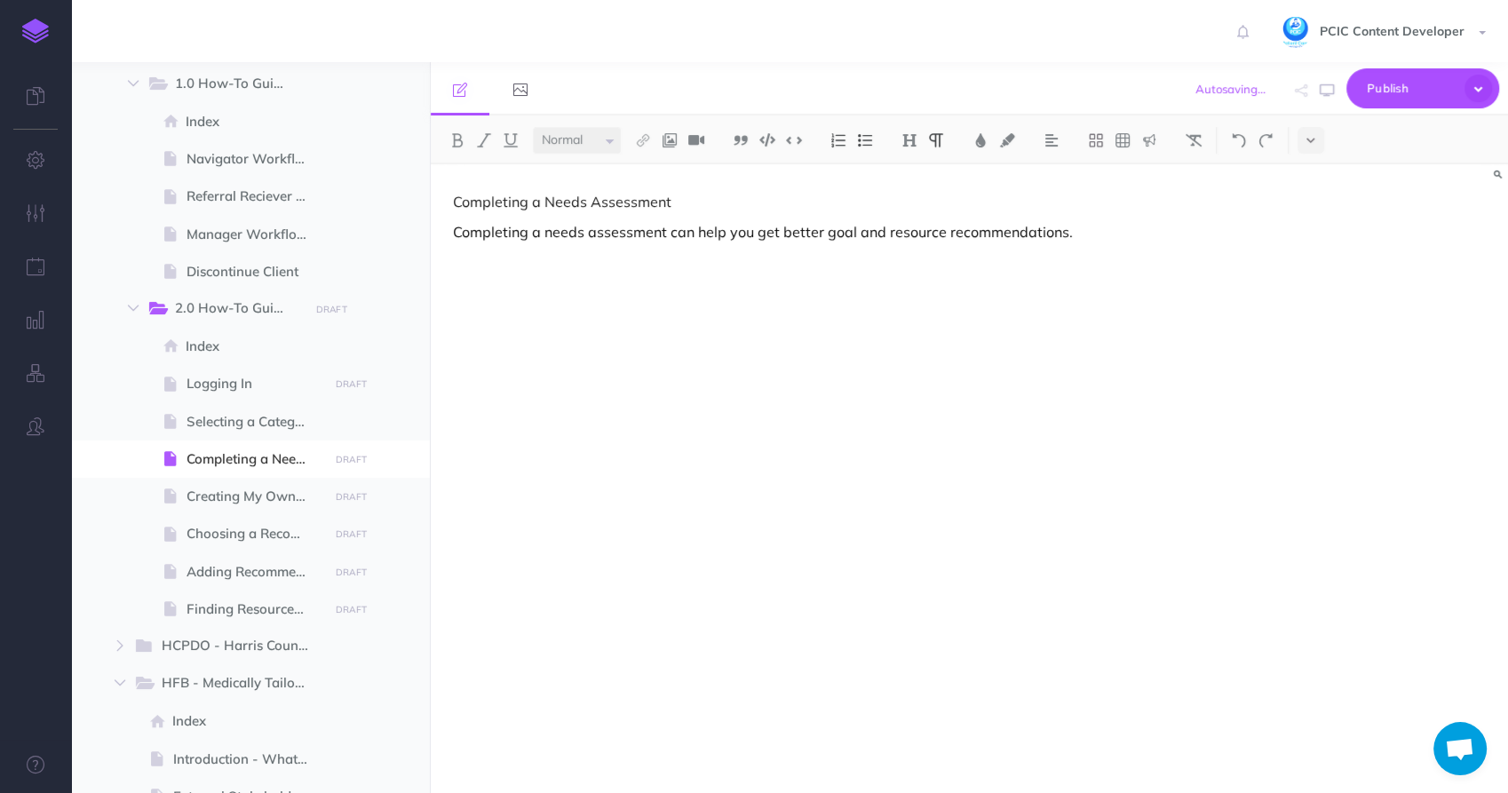
click at [913, 273] on div "Completing a Needs Assessment Completing a needs assessment can help you get be…" at bounding box center [808, 469] width 754 height 611
drag, startPoint x: 803, startPoint y: 270, endPoint x: 759, endPoint y: 243, distance: 51.0
click at [796, 270] on p at bounding box center [808, 261] width 710 height 21
click at [756, 272] on p at bounding box center [808, 261] width 710 height 21
click at [743, 285] on div "Completing a Needs Assessment Completing a needs assessment can help you get be…" at bounding box center [808, 469] width 754 height 611
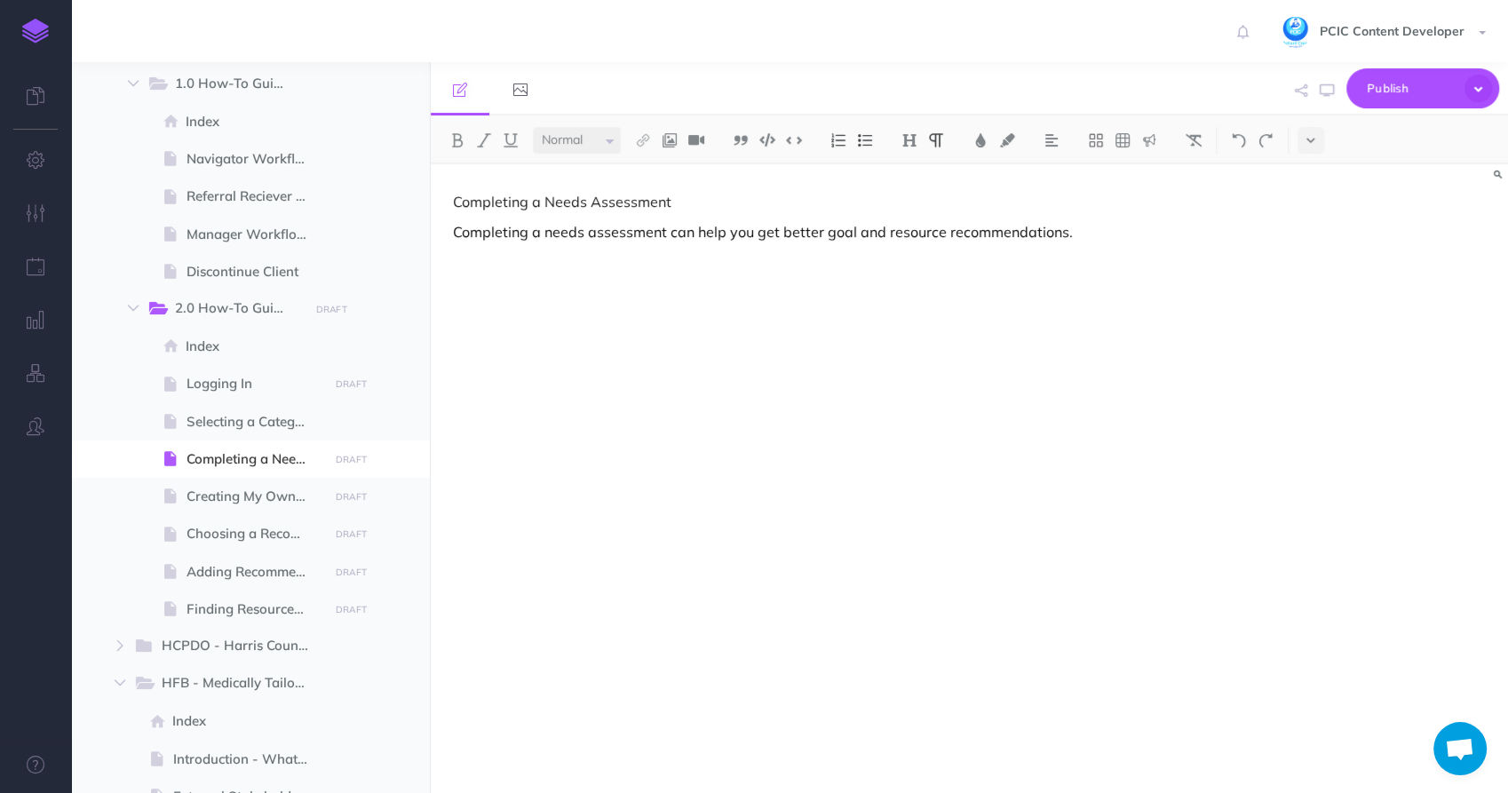
click at [600, 193] on p "Completing a Needs Assessment" at bounding box center [808, 201] width 710 height 21
click at [909, 135] on img at bounding box center [909, 140] width 16 height 14
click at [915, 163] on button "H1" at bounding box center [909, 171] width 27 height 27
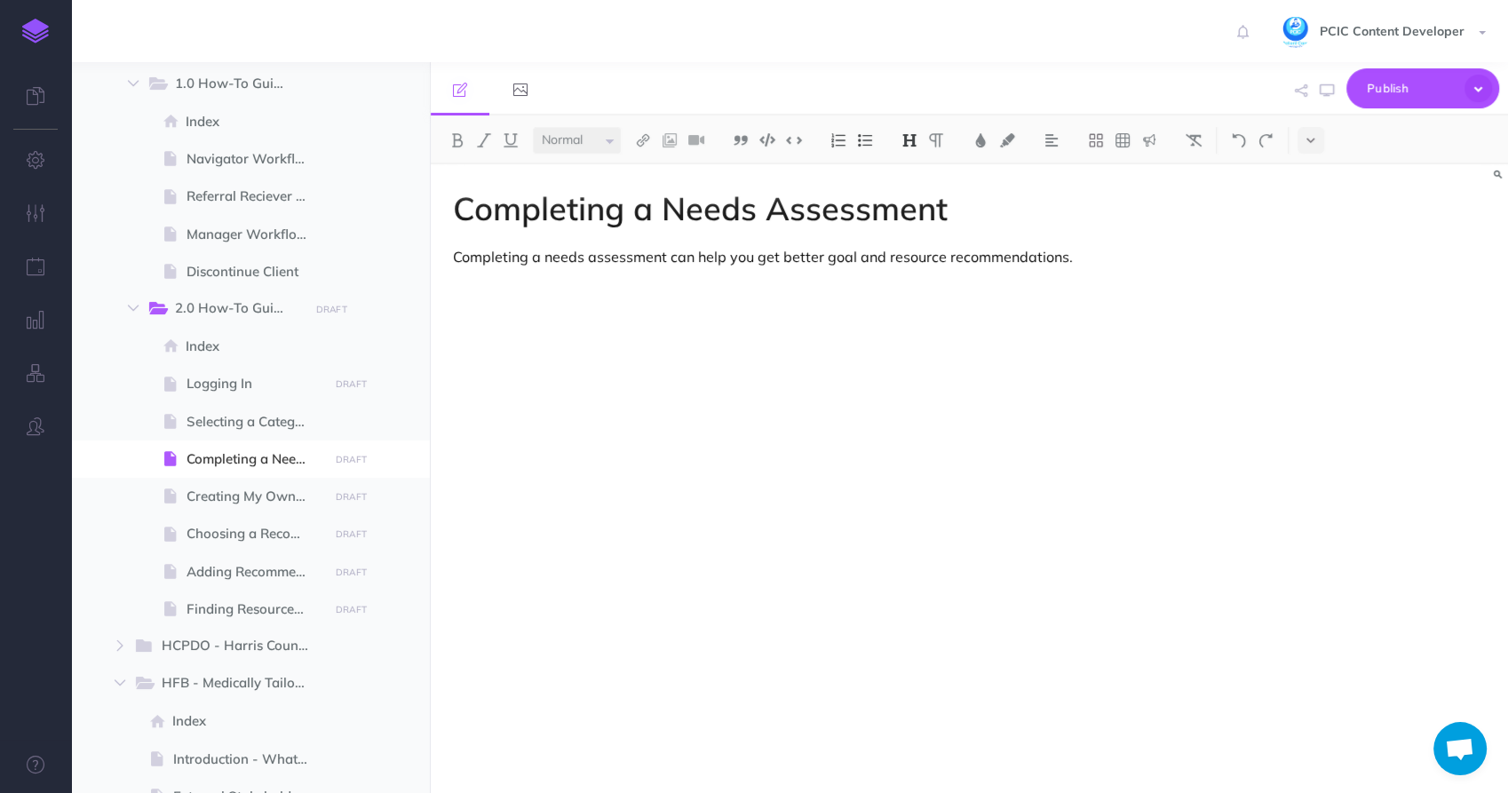
click at [714, 326] on p at bounding box center [808, 316] width 710 height 21
click at [656, 349] on div "Completing a Needs Assessment Completing a needs assessment can help you get be…" at bounding box center [808, 469] width 754 height 611
click at [219, 398] on span at bounding box center [250, 383] width 359 height 37
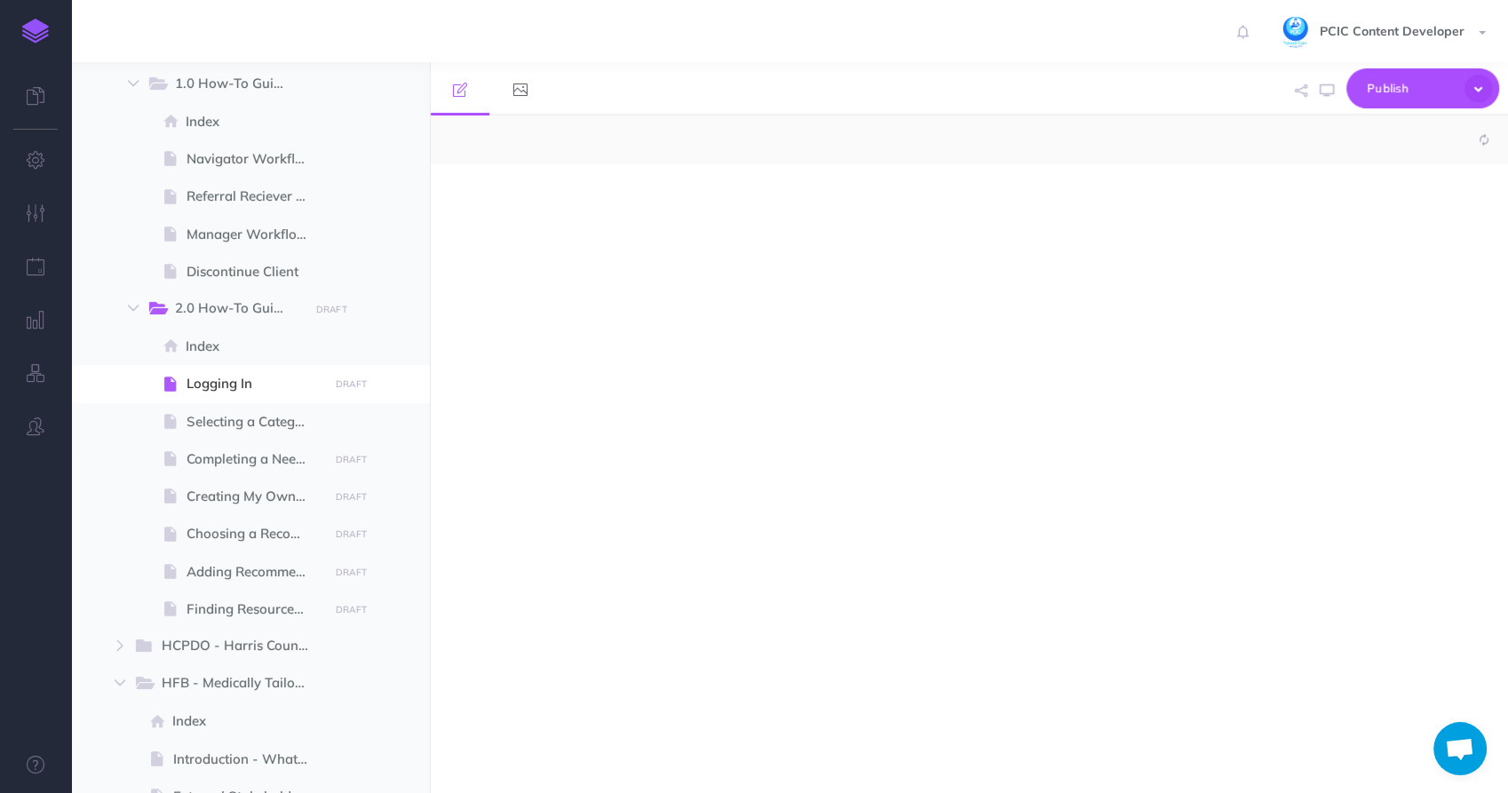
select select "null"
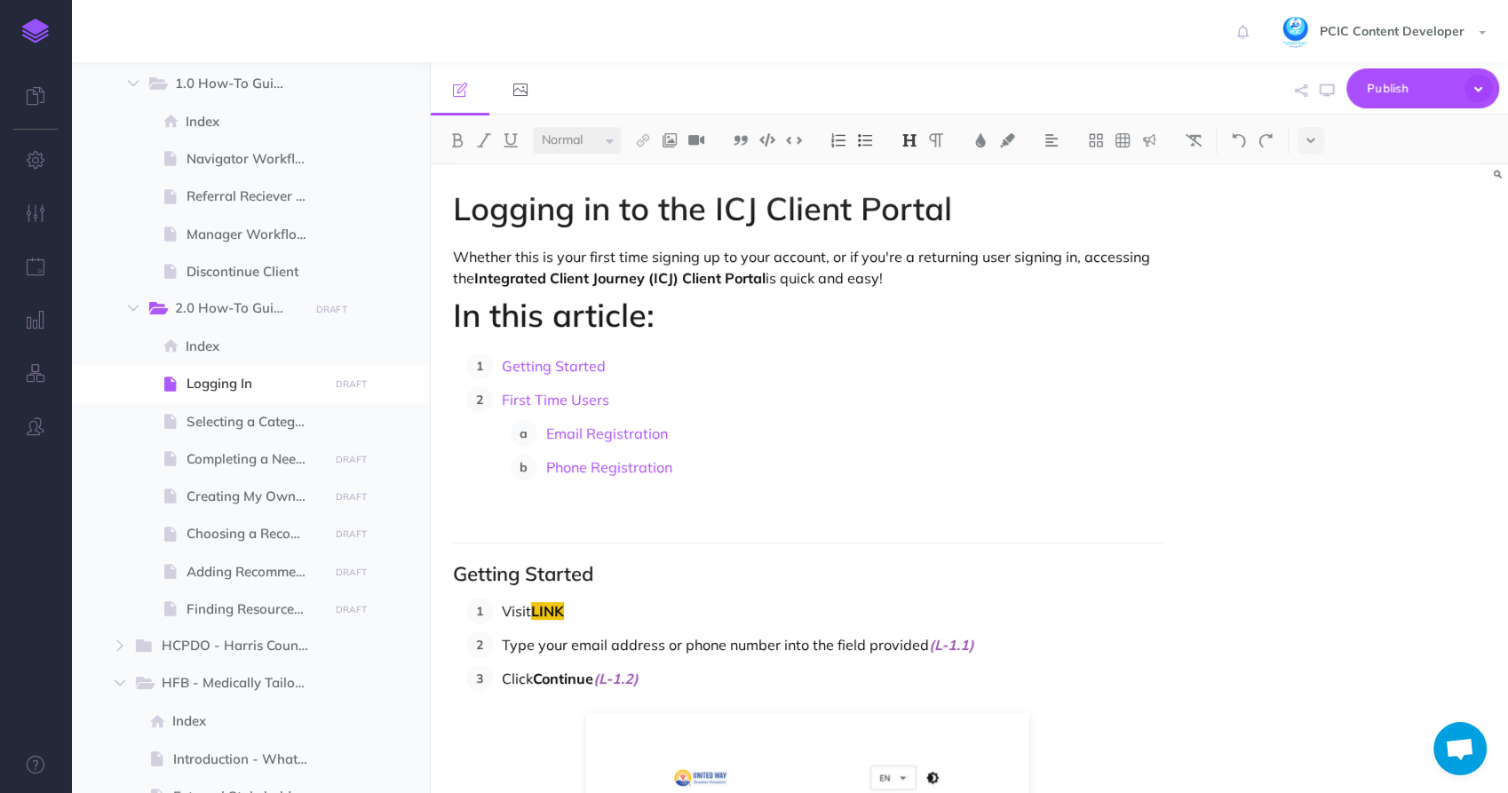
click at [604, 329] on h1 "In this article:" at bounding box center [808, 316] width 710 height 36
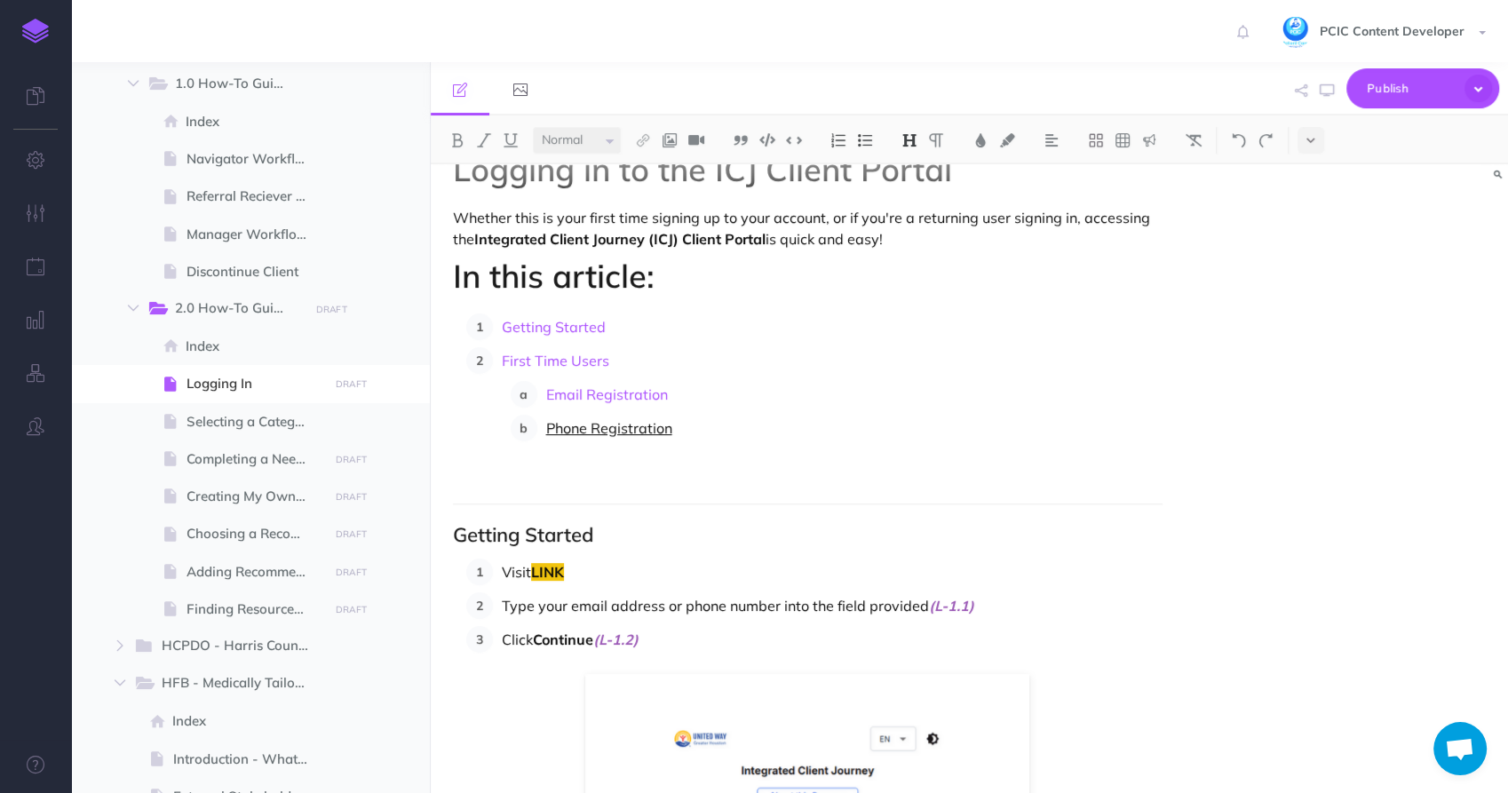
scroll to position [99, 0]
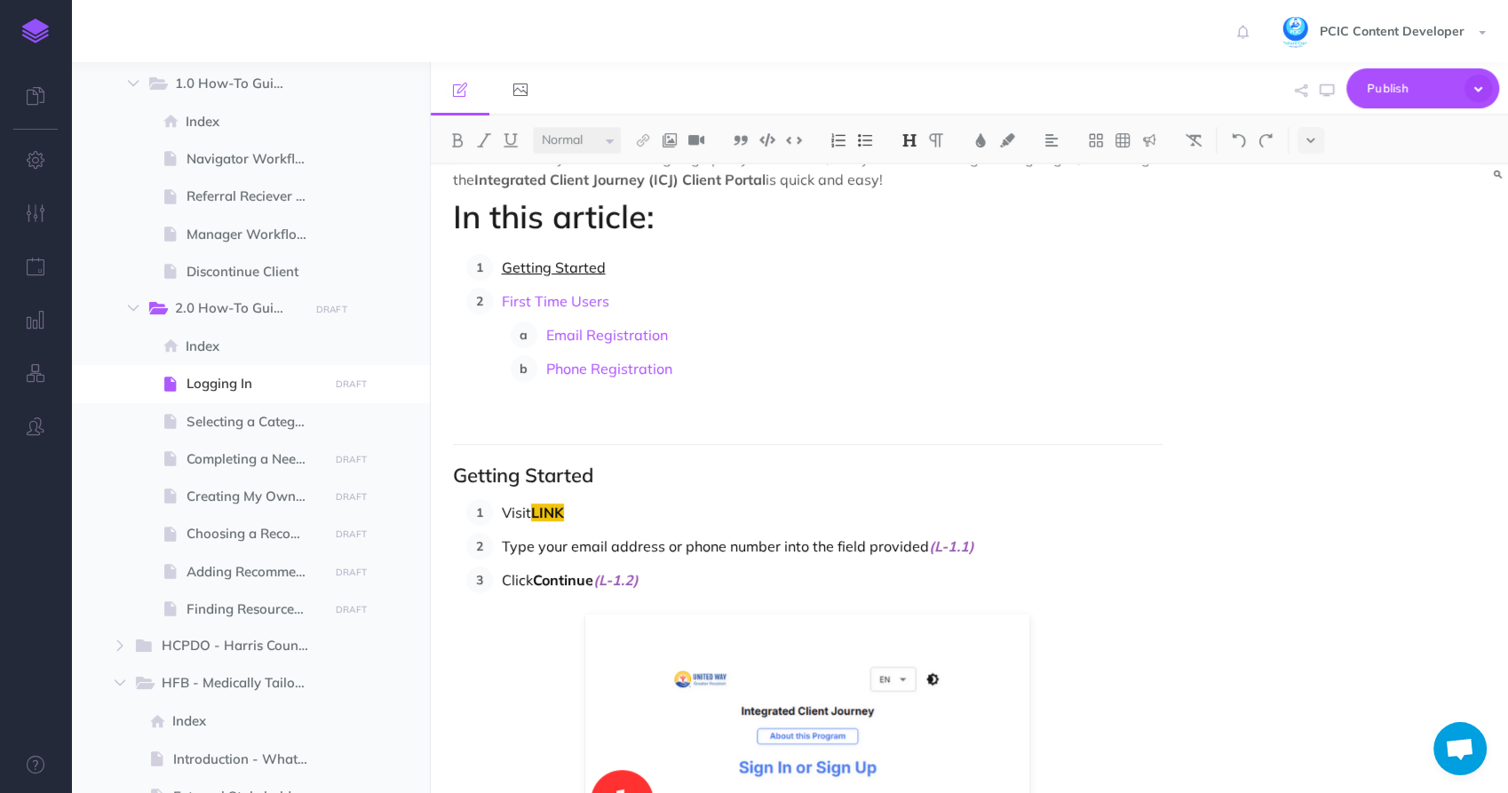
click at [536, 274] on link "Getting Started" at bounding box center [554, 267] width 104 height 18
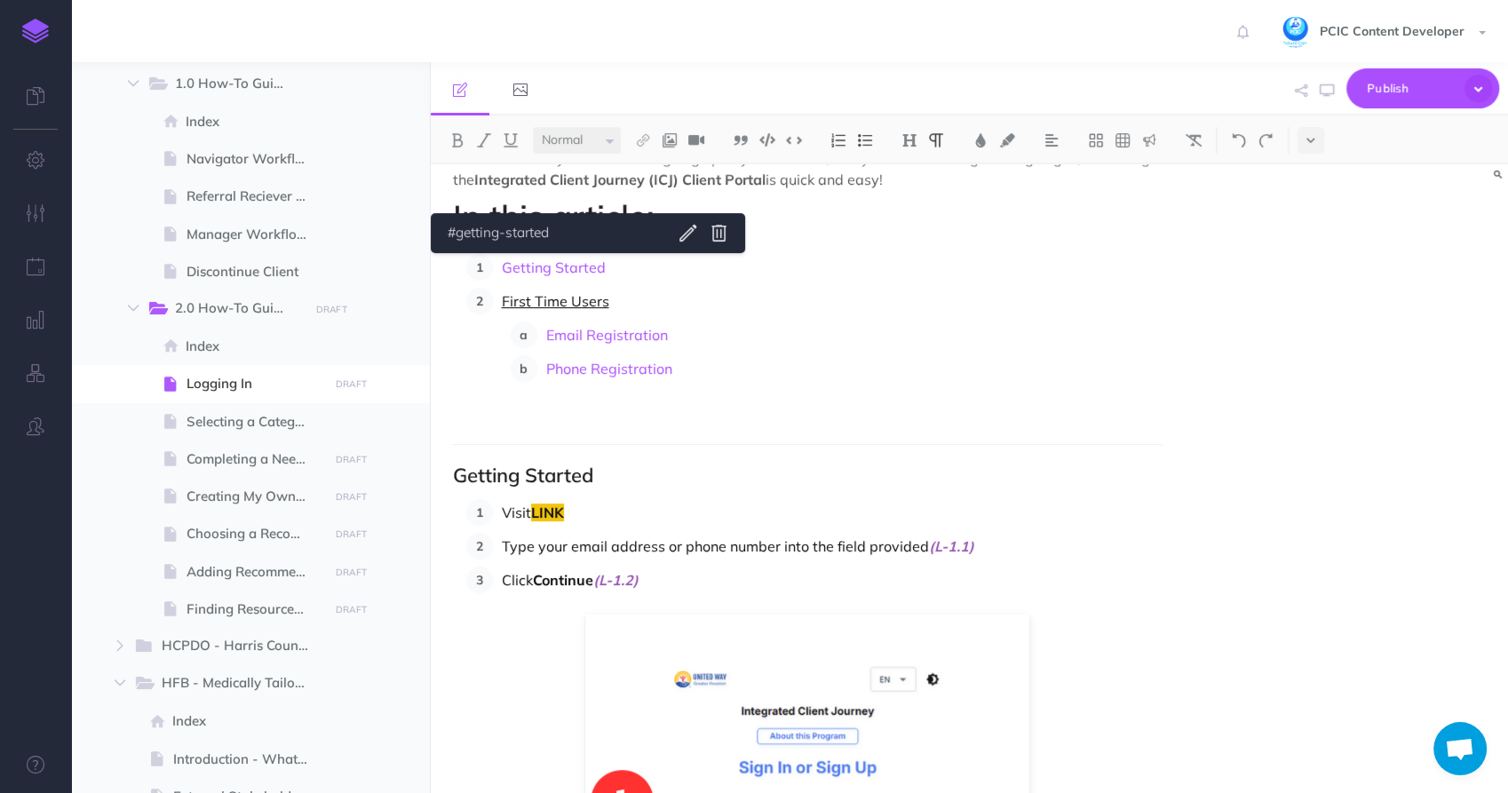
click at [561, 300] on link "First Time Users" at bounding box center [555, 301] width 107 height 18
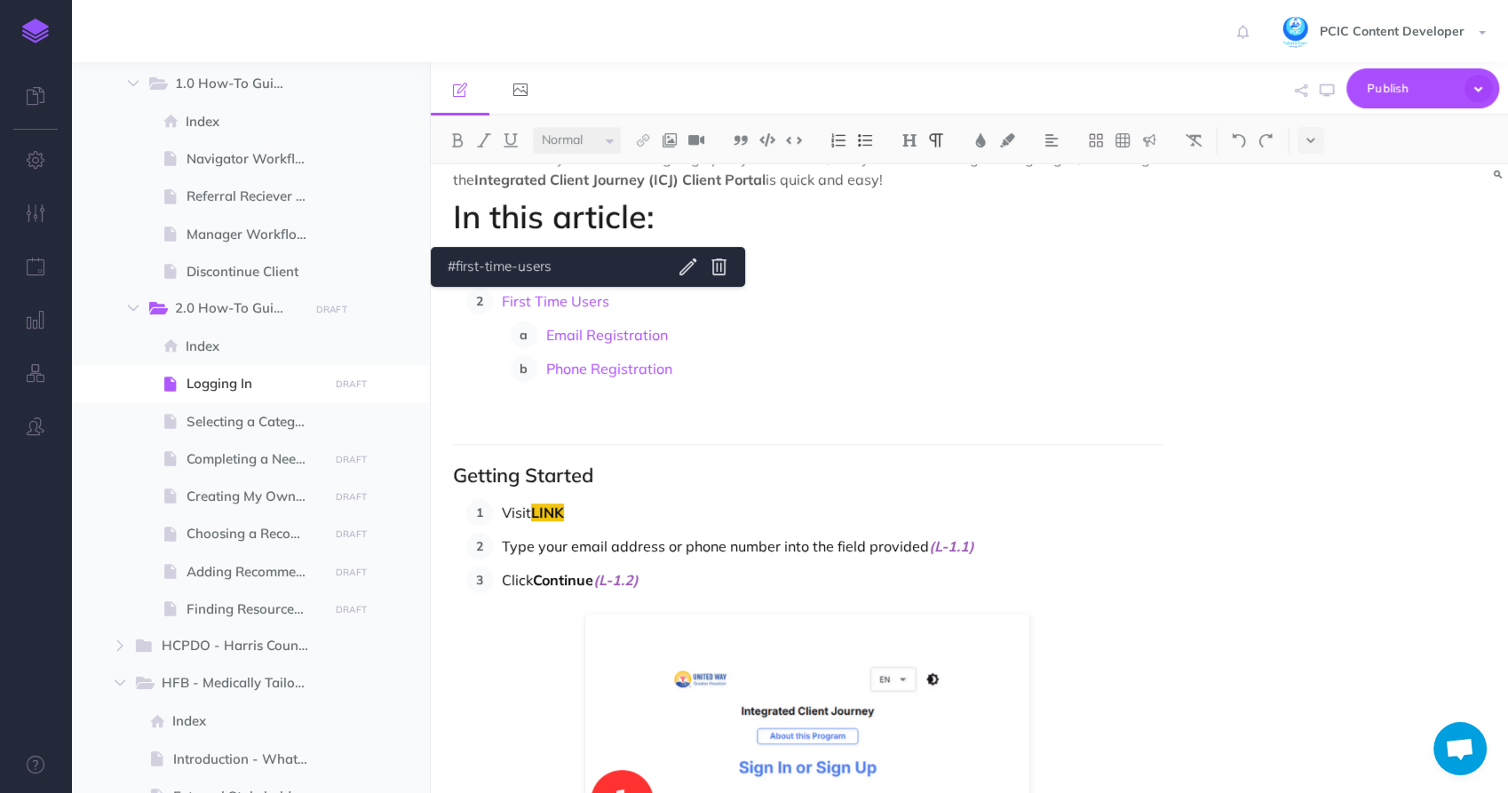
click at [735, 337] on p "Email Registration" at bounding box center [854, 335] width 616 height 27
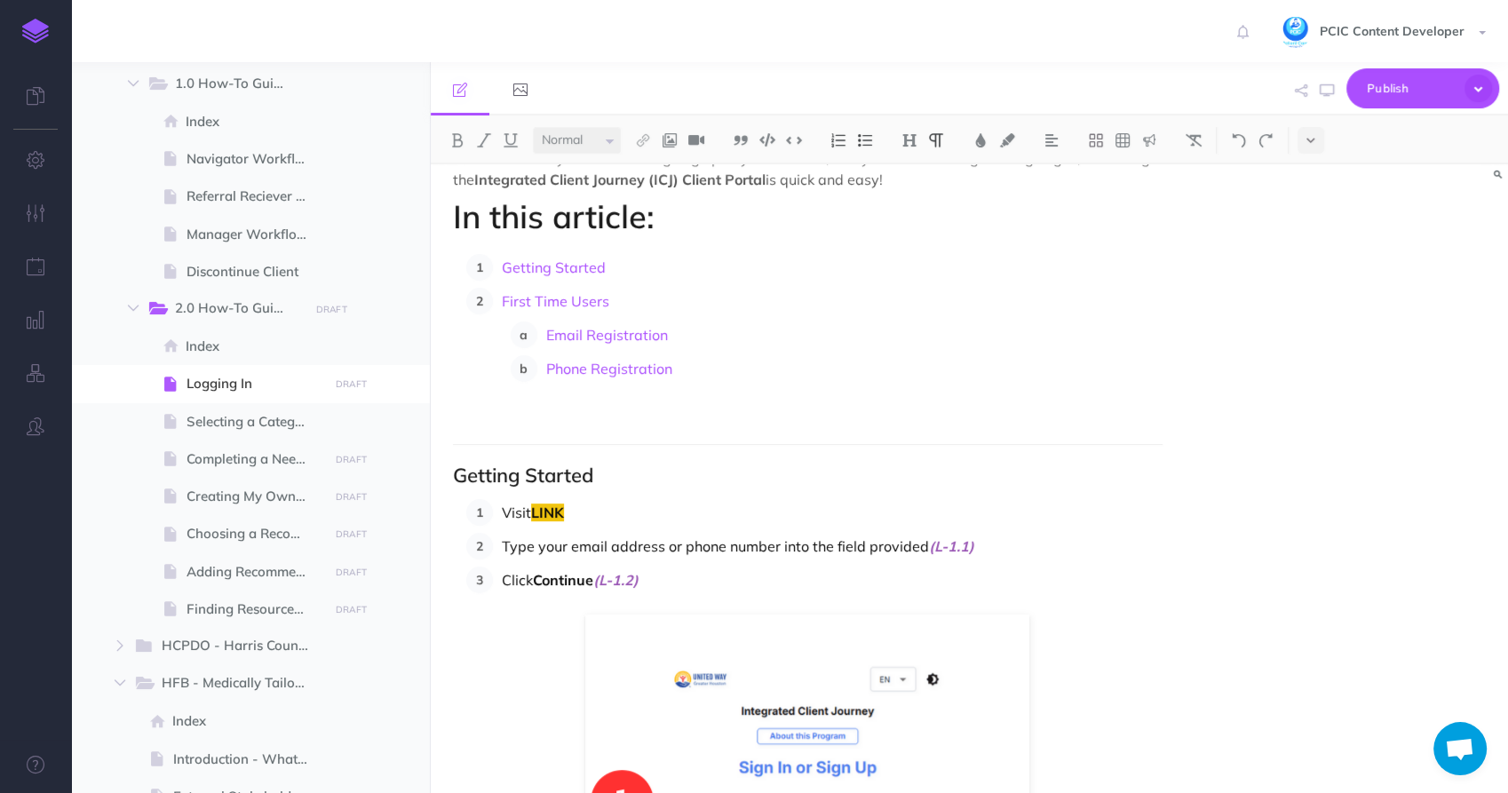
scroll to position [0, 0]
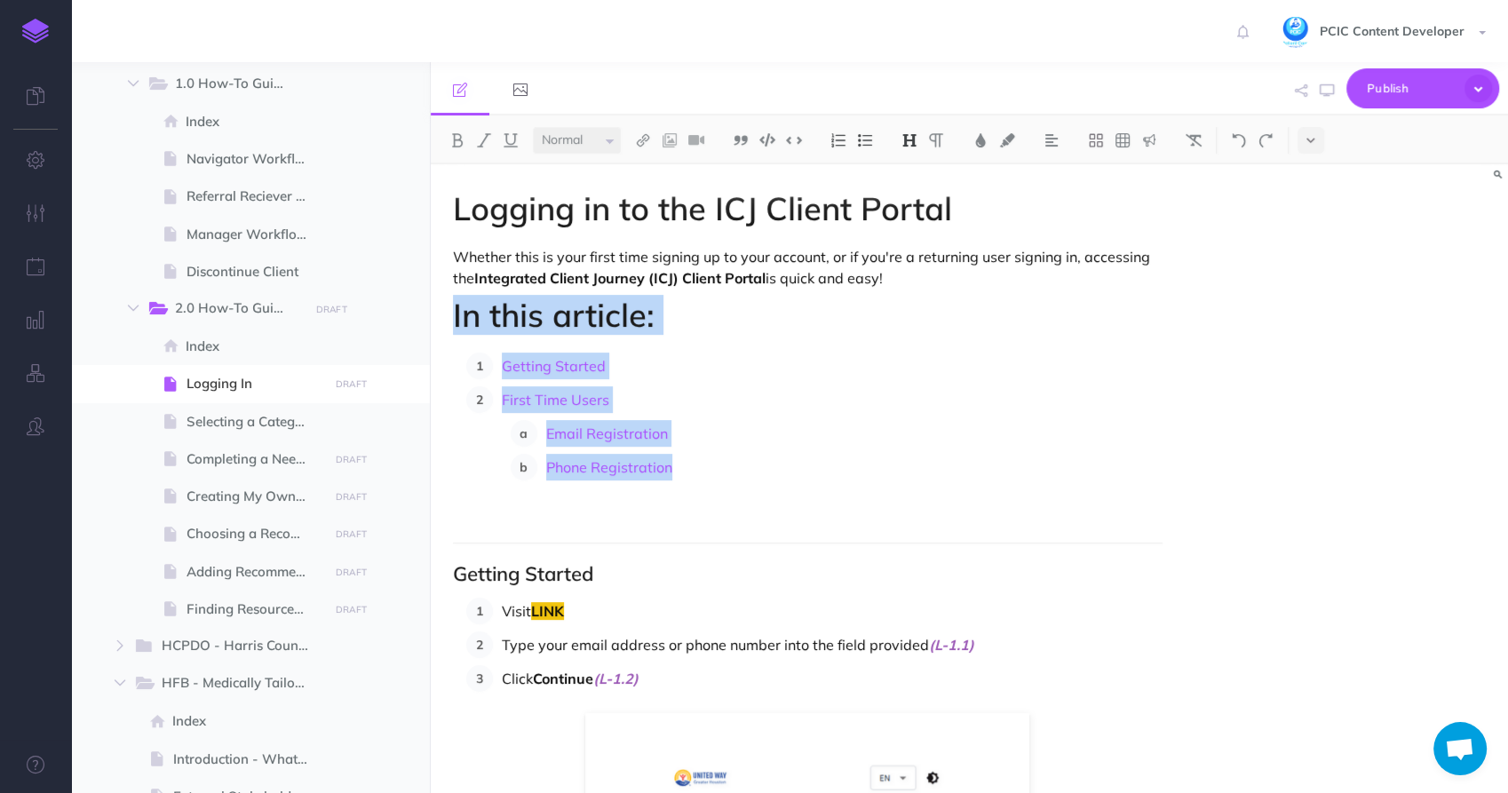
drag, startPoint x: 455, startPoint y: 319, endPoint x: 707, endPoint y: 468, distance: 293.1
click at [725, 463] on p "Phone Registration" at bounding box center [854, 467] width 616 height 27
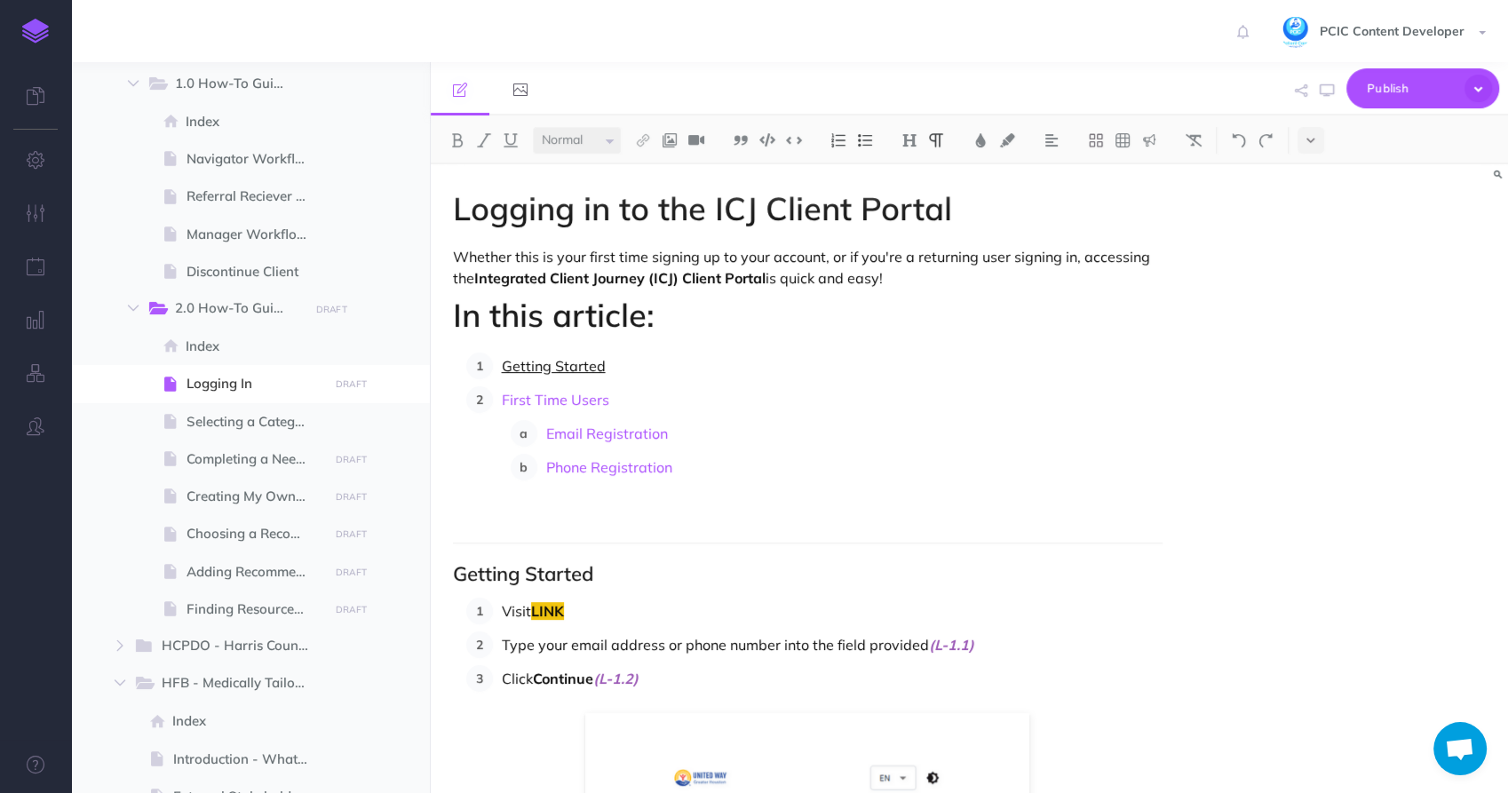
click at [568, 361] on link "Getting Started" at bounding box center [554, 366] width 104 height 18
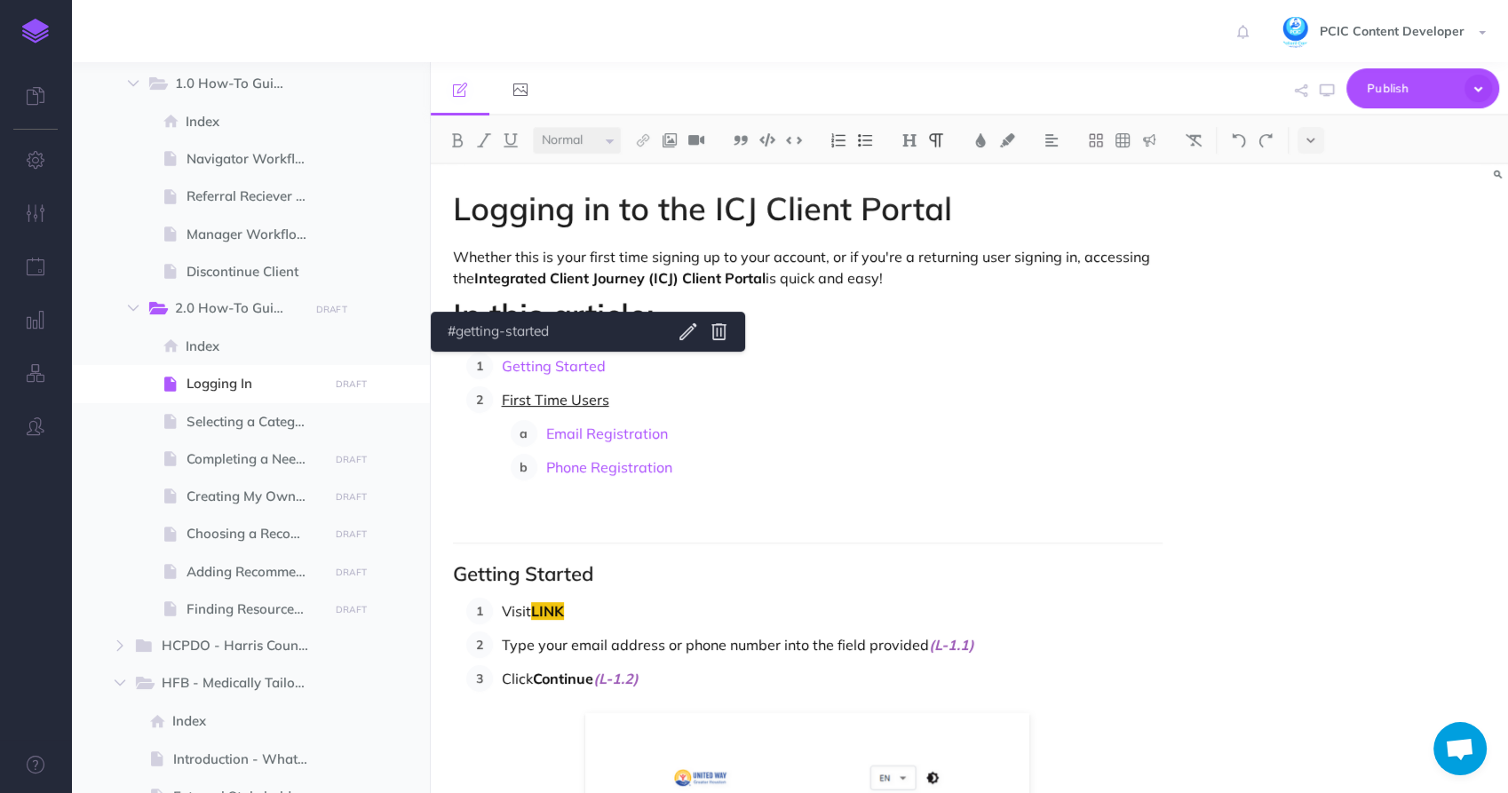
click at [580, 401] on link "First Time Users" at bounding box center [555, 400] width 107 height 18
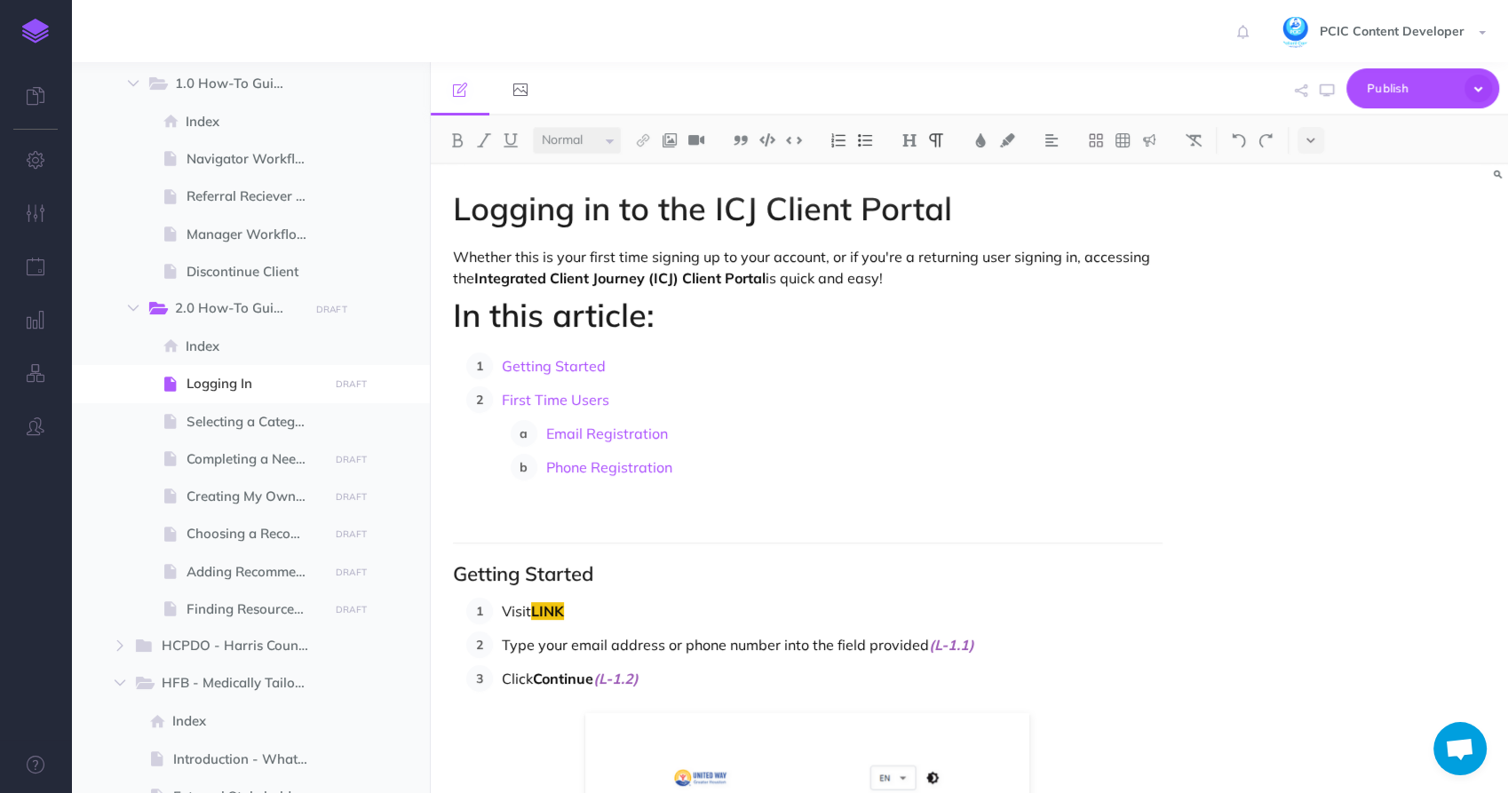
click at [707, 426] on p "Email Registration" at bounding box center [854, 433] width 616 height 27
click at [682, 473] on p "Phone Registration" at bounding box center [854, 467] width 616 height 27
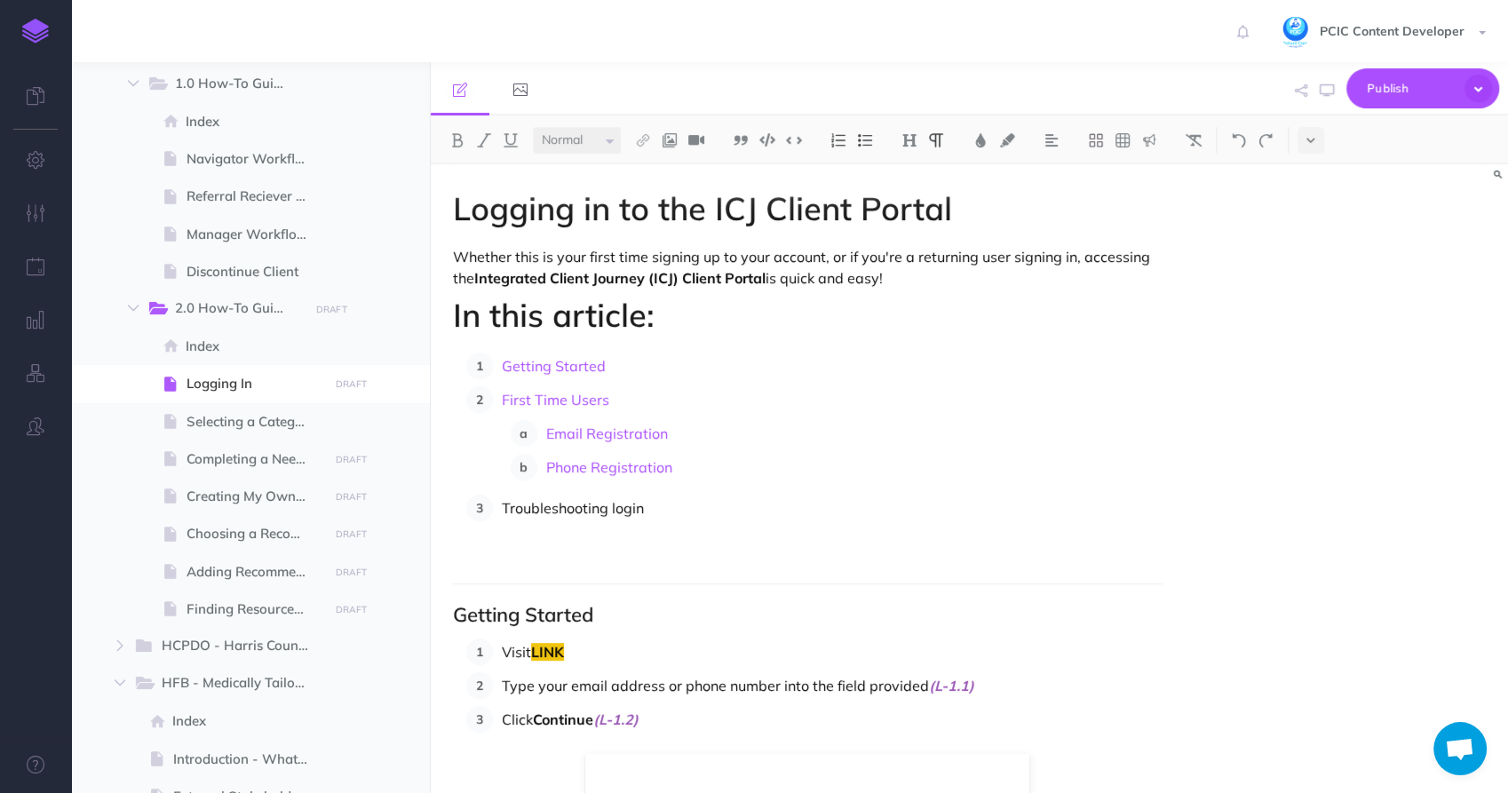
click at [560, 519] on p "Troubleshooting login" at bounding box center [832, 508] width 661 height 27
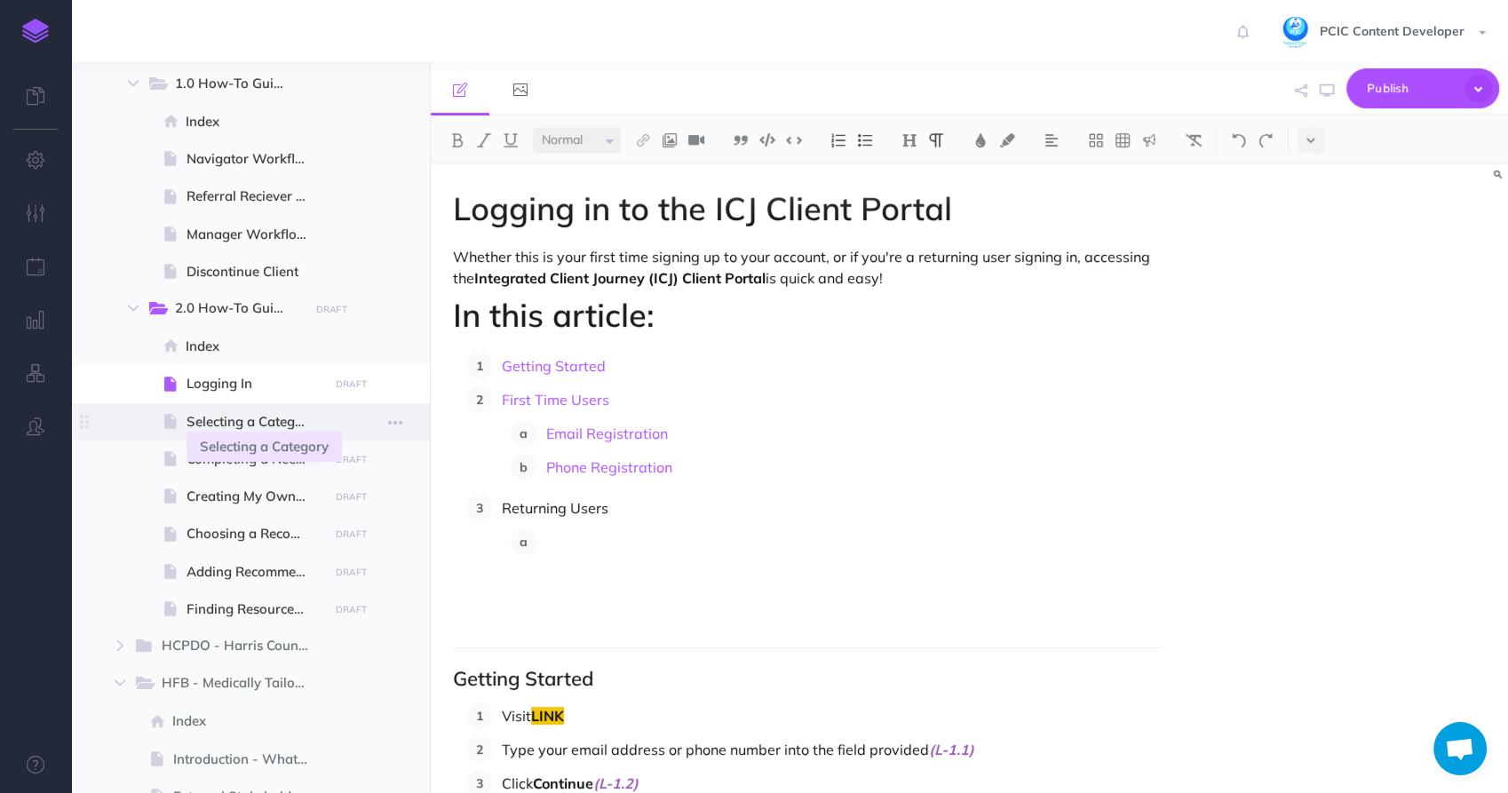
click at [203, 430] on span "Selecting a Category" at bounding box center [255, 421] width 137 height 21
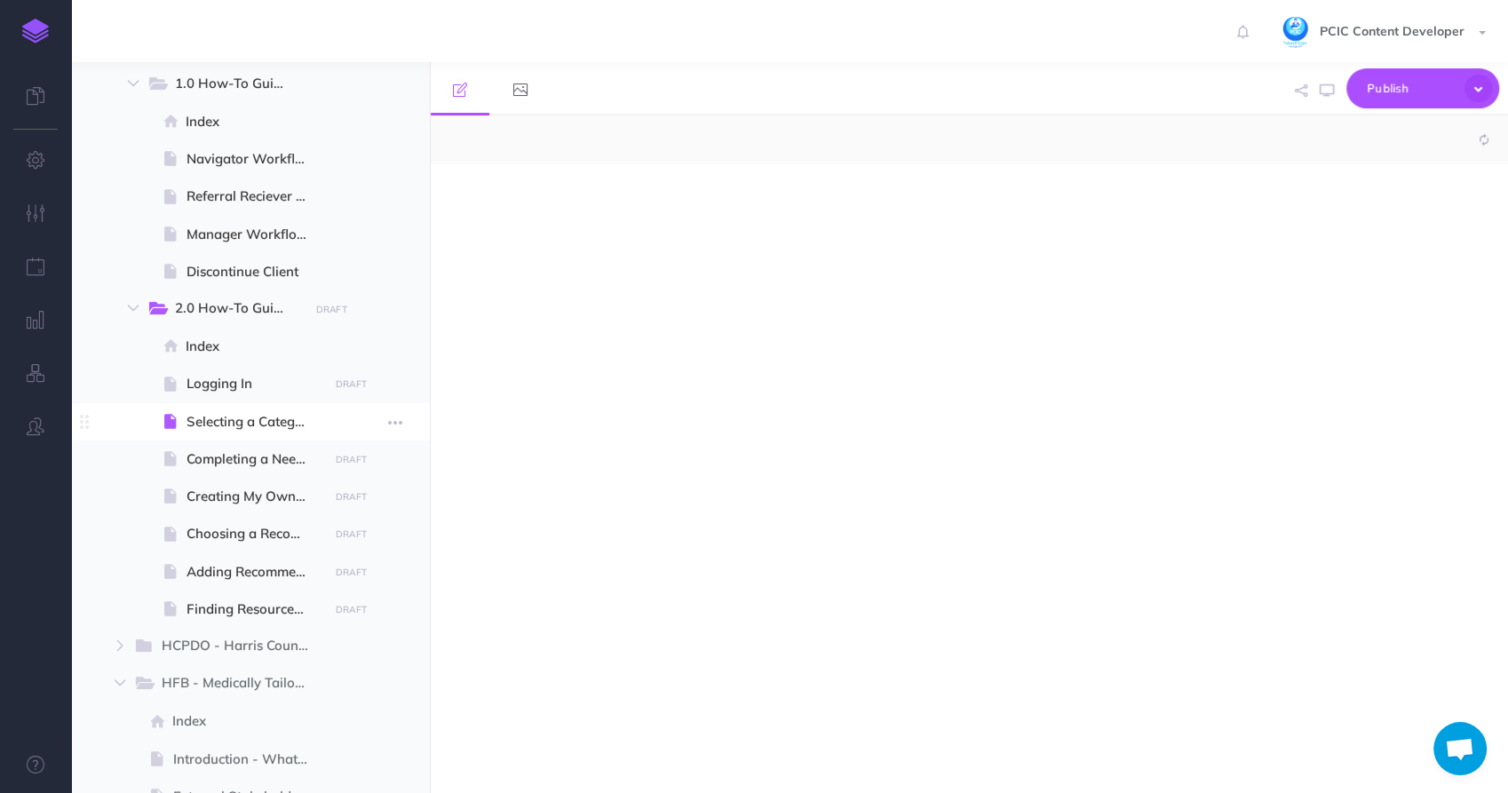
select select "null"
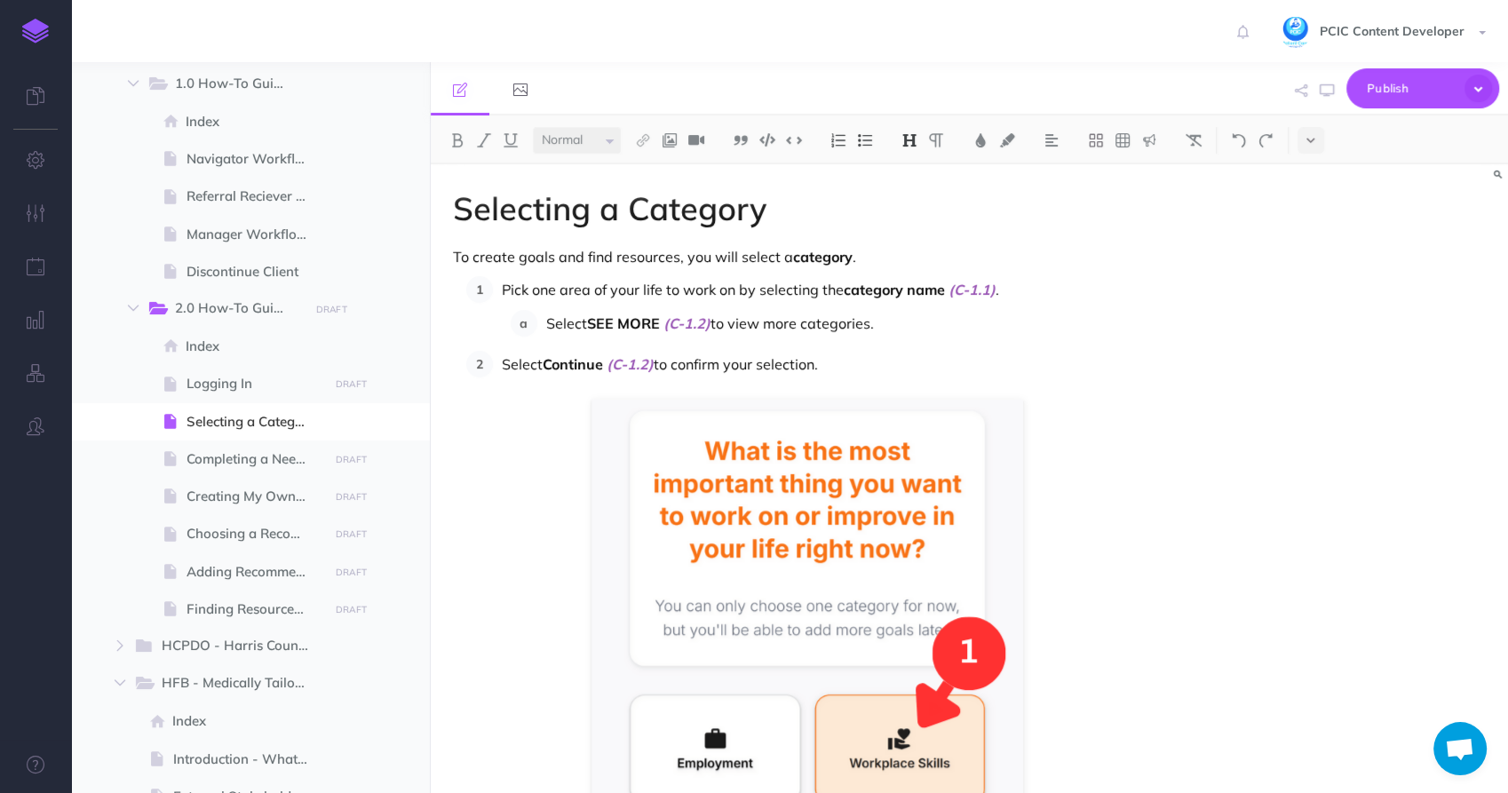
click at [528, 208] on h1 "Selecting a Category" at bounding box center [808, 209] width 710 height 36
click at [596, 271] on div "Selecting a Category To create goals and find resources, you will select a cate…" at bounding box center [808, 730] width 754 height 1132
click at [588, 273] on div "Selecting a Category To create goals and find resources, you will select a cate…" at bounding box center [808, 730] width 754 height 1132
click at [597, 357] on strong "Continue" at bounding box center [573, 364] width 60 height 18
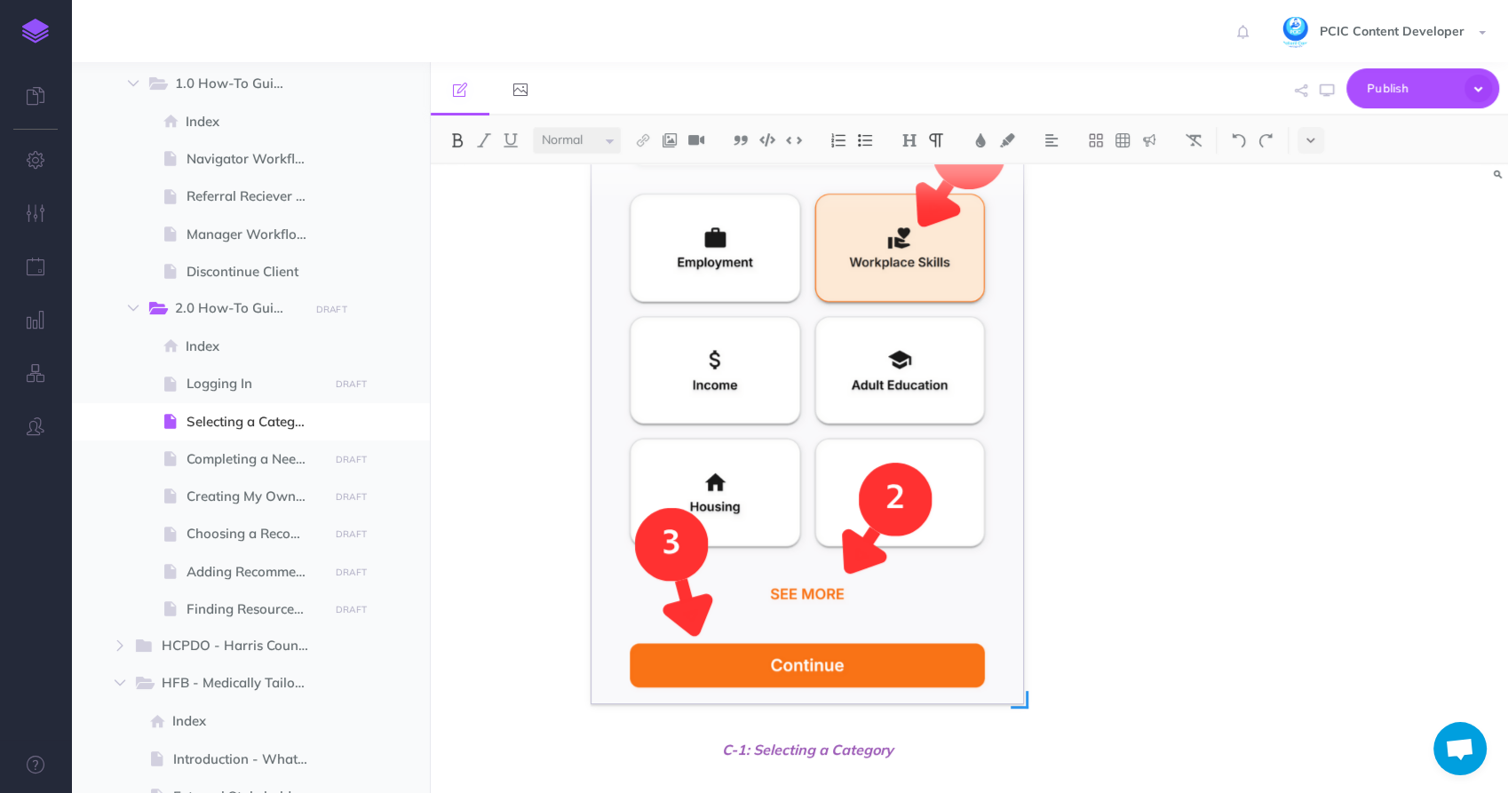
scroll to position [503, 0]
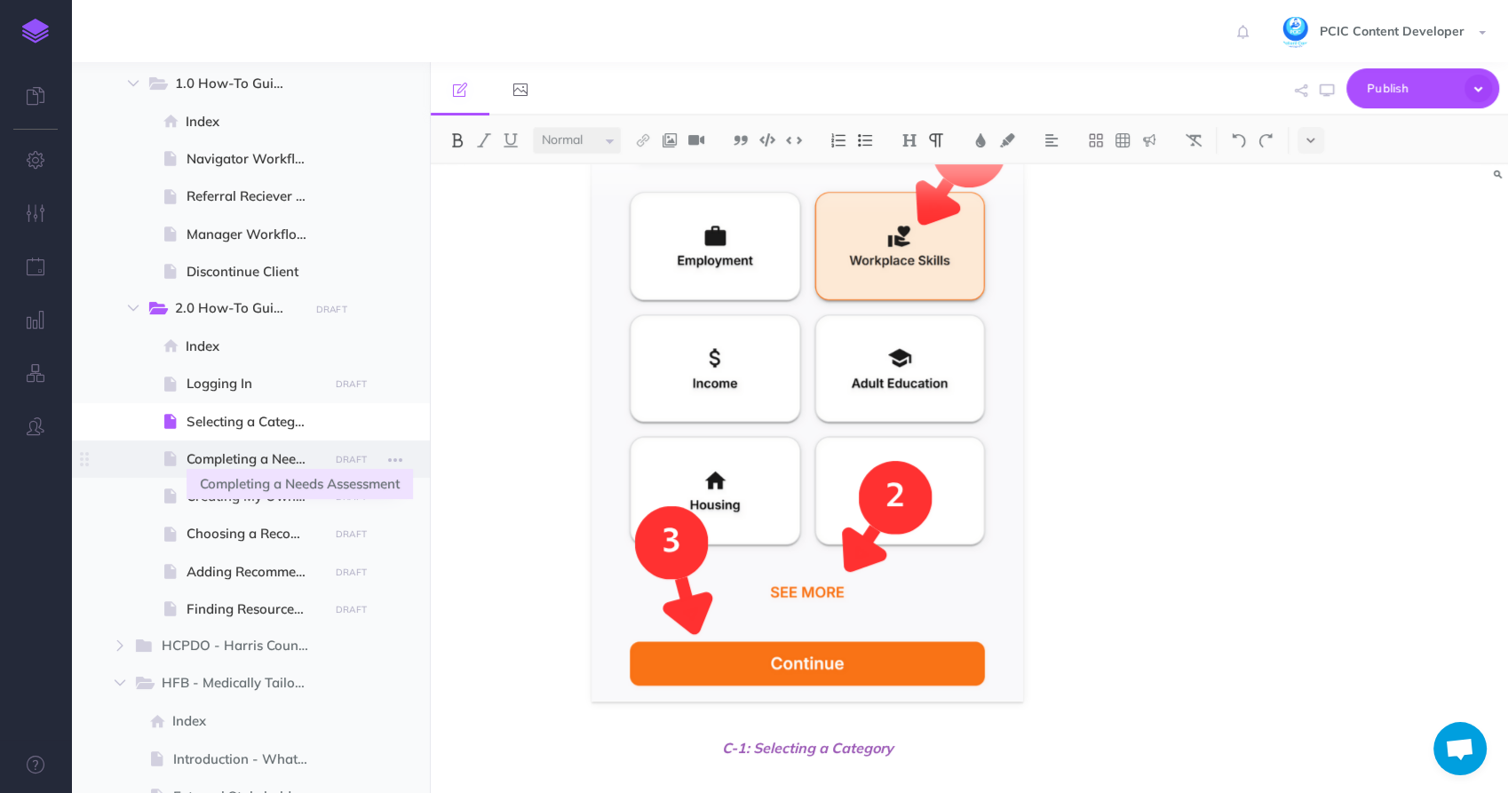
click at [208, 457] on span "Completing a Needs Assessment" at bounding box center [255, 459] width 137 height 21
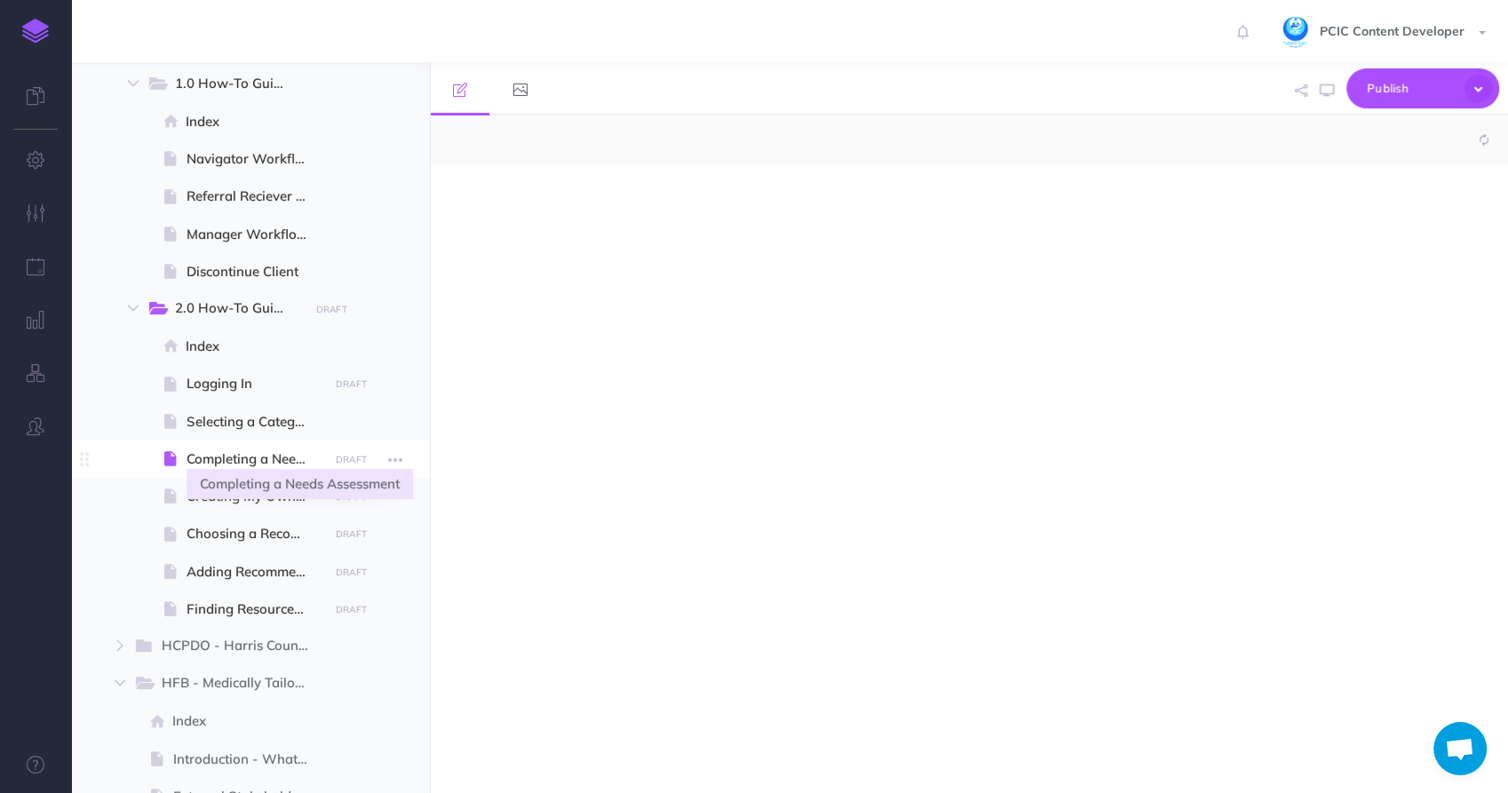
select select "null"
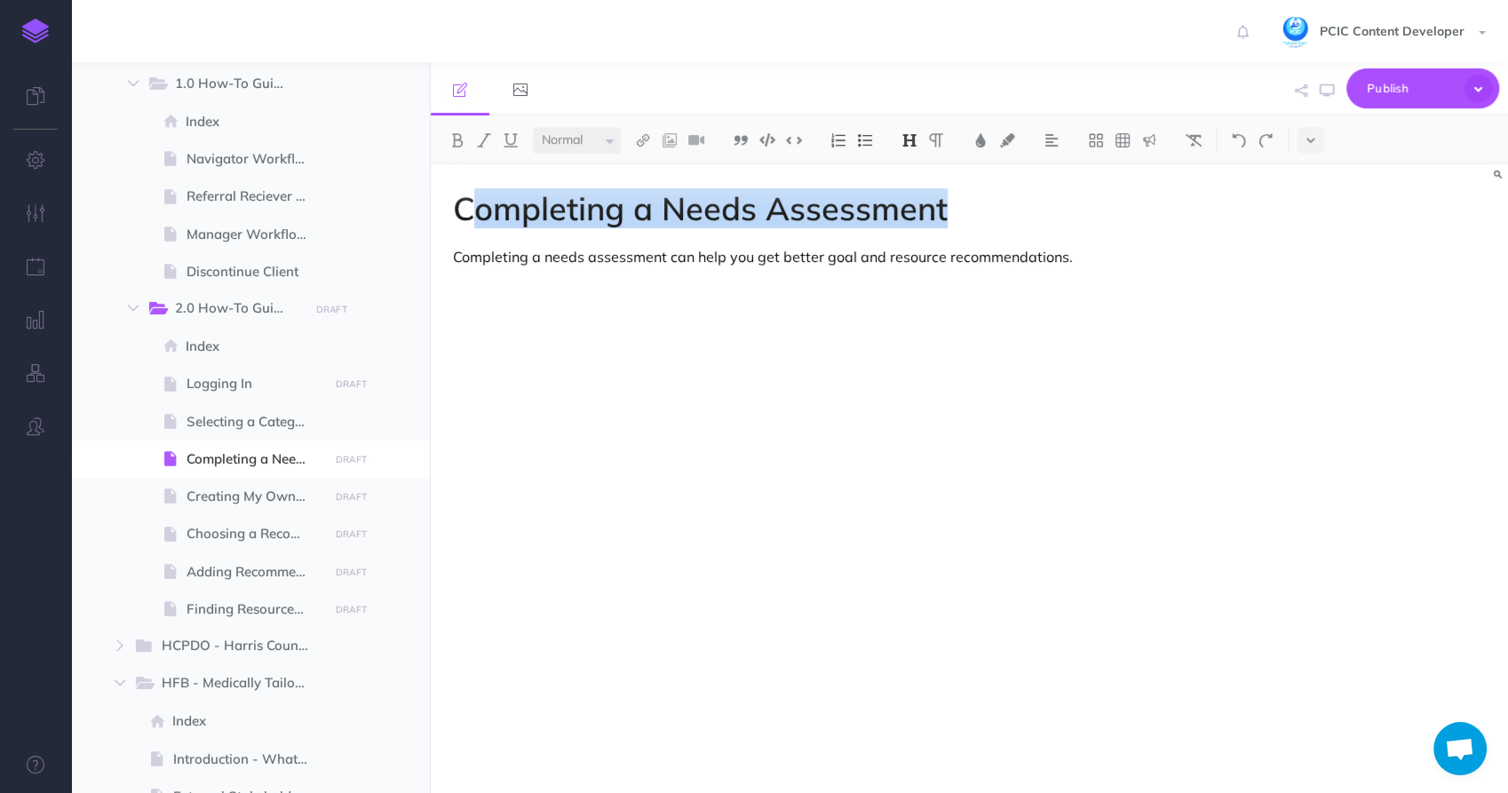
drag, startPoint x: 468, startPoint y: 210, endPoint x: 984, endPoint y: 206, distance: 516.0
click at [984, 206] on h1 "Completing a Needs Assessment" at bounding box center [808, 209] width 710 height 36
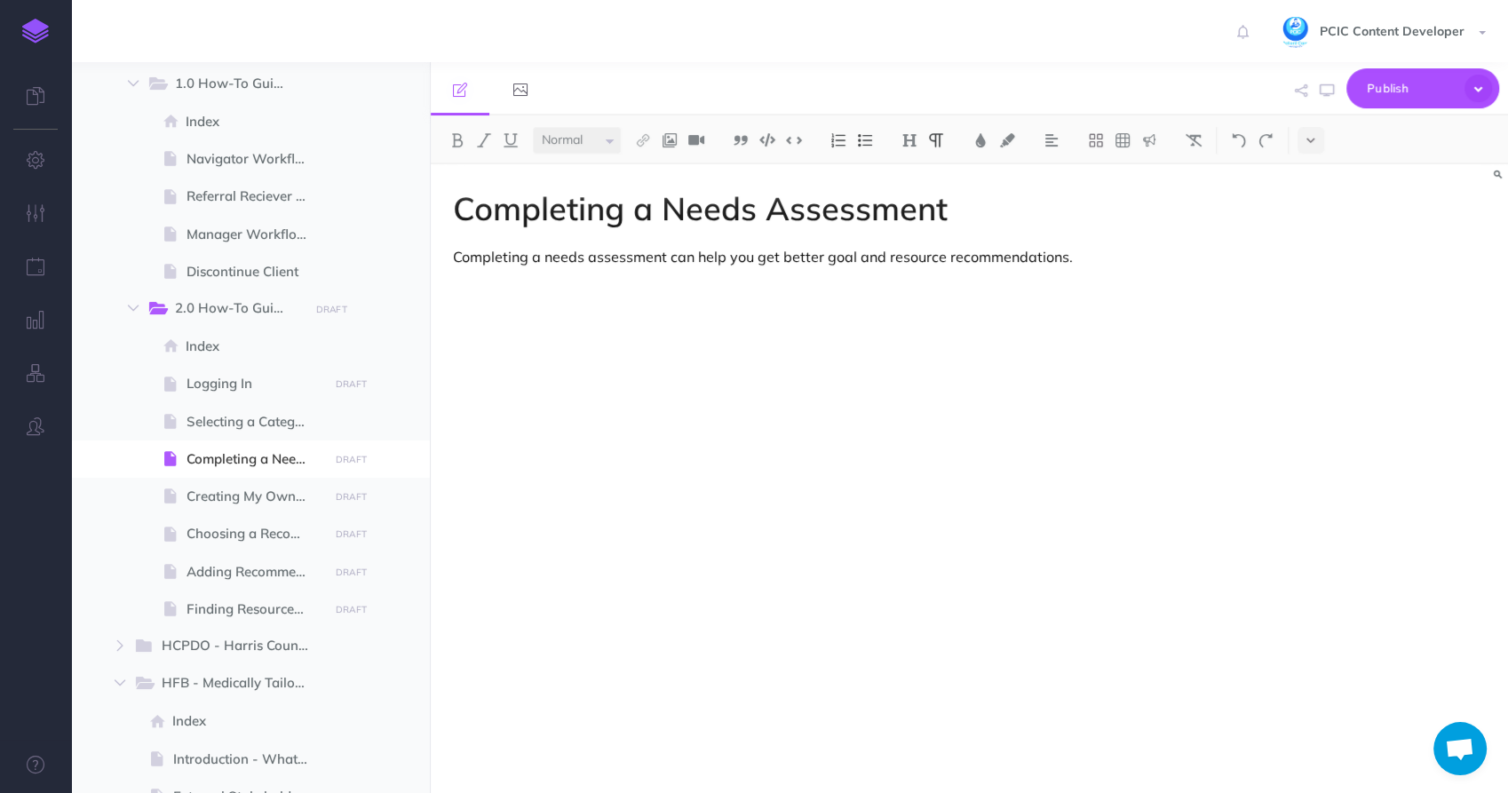
click at [961, 273] on div "Completing a Needs Assessment Completing a needs assessment can help you get be…" at bounding box center [808, 469] width 754 height 611
click at [512, 301] on div "Completing a Needs Assessment Completing a needs assessment can help you get be…" at bounding box center [808, 469] width 754 height 611
drag, startPoint x: 664, startPoint y: 252, endPoint x: 446, endPoint y: 258, distance: 218.6
click at [446, 258] on div "Completing a Needs Assessment Completing a needs assessment can help you get be…" at bounding box center [808, 469] width 754 height 611
click at [557, 288] on p at bounding box center [808, 286] width 710 height 21
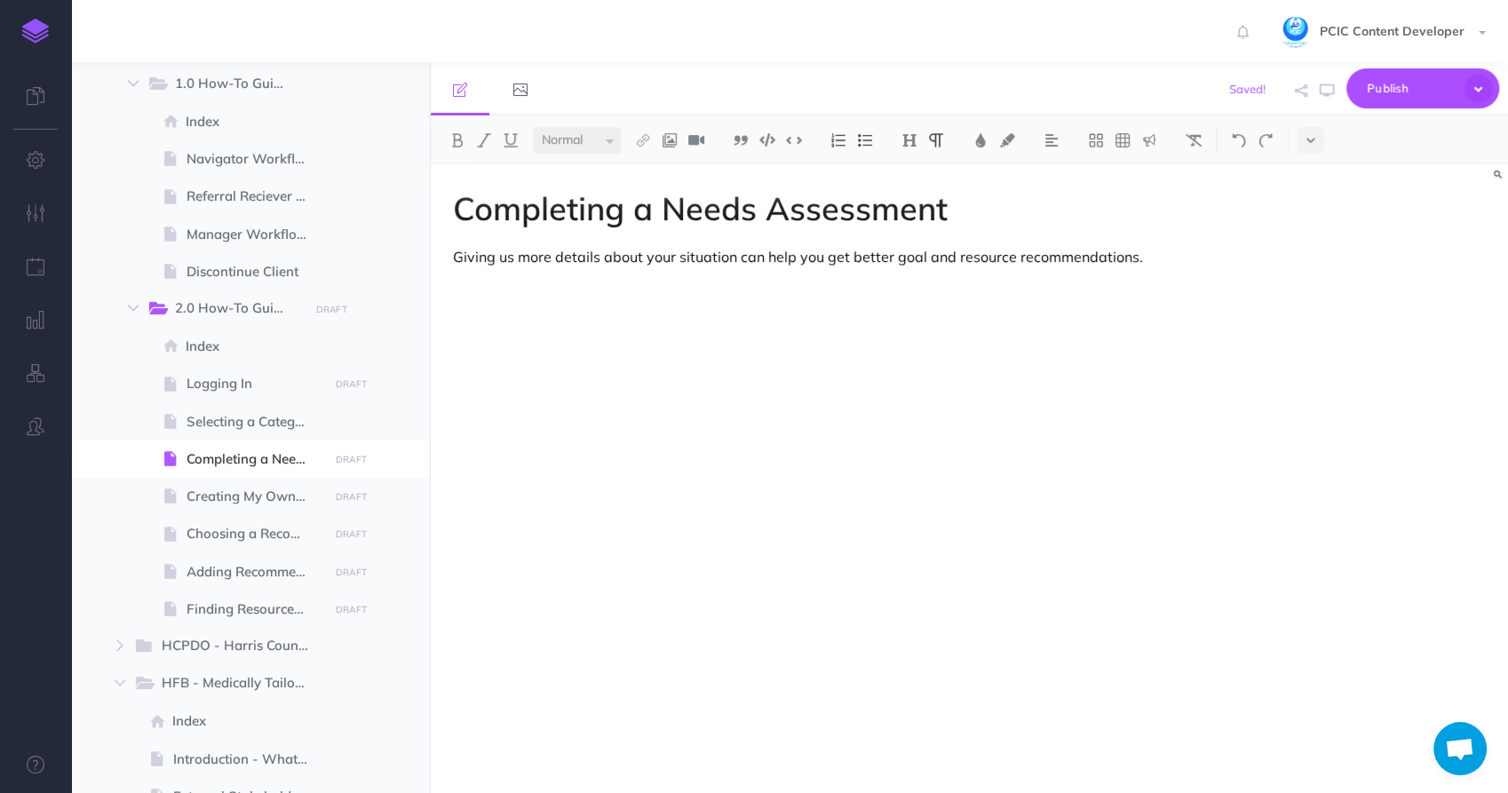
click at [770, 210] on h1 "Completing a Needs Assessment" at bounding box center [808, 209] width 710 height 36
click at [669, 442] on div "Completing a Needs Assessment Giving us more details about your situation can h…" at bounding box center [808, 469] width 754 height 611
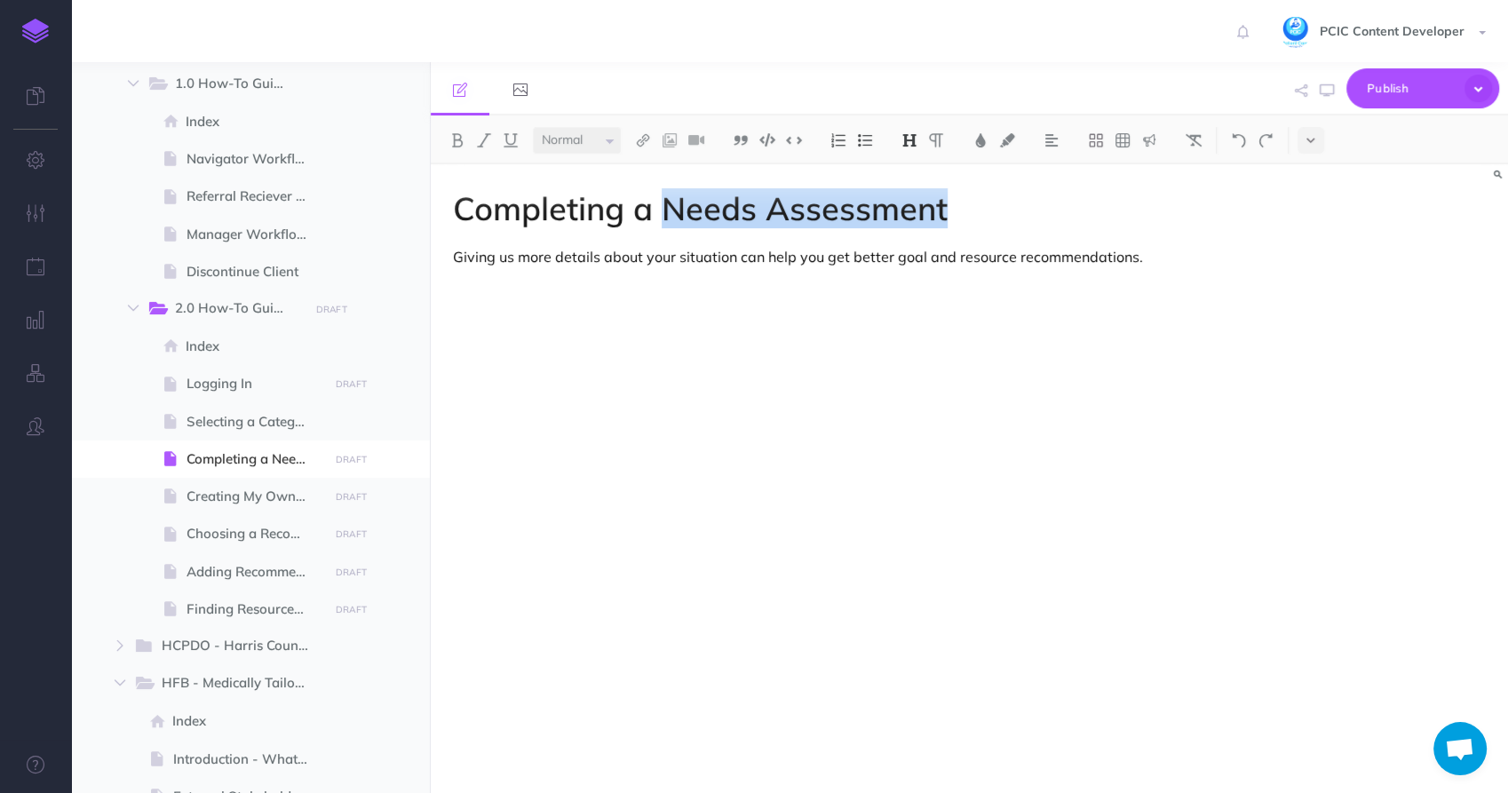
drag, startPoint x: 961, startPoint y: 214, endPoint x: 662, endPoint y: 218, distance: 299.3
click at [662, 218] on h1 "Completing a Needs Assessment" at bounding box center [808, 209] width 710 height 36
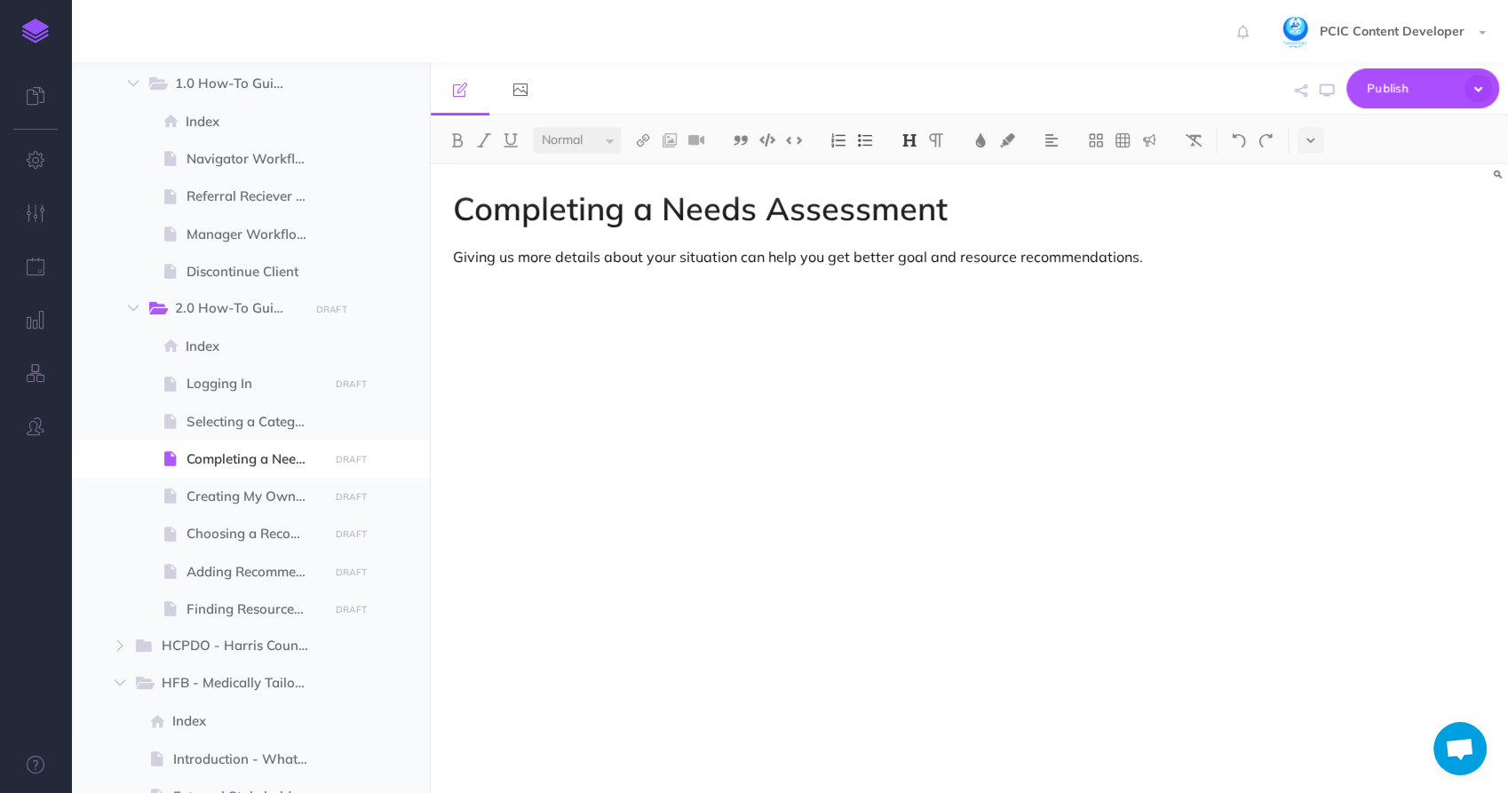
click at [639, 327] on p at bounding box center [808, 316] width 710 height 21
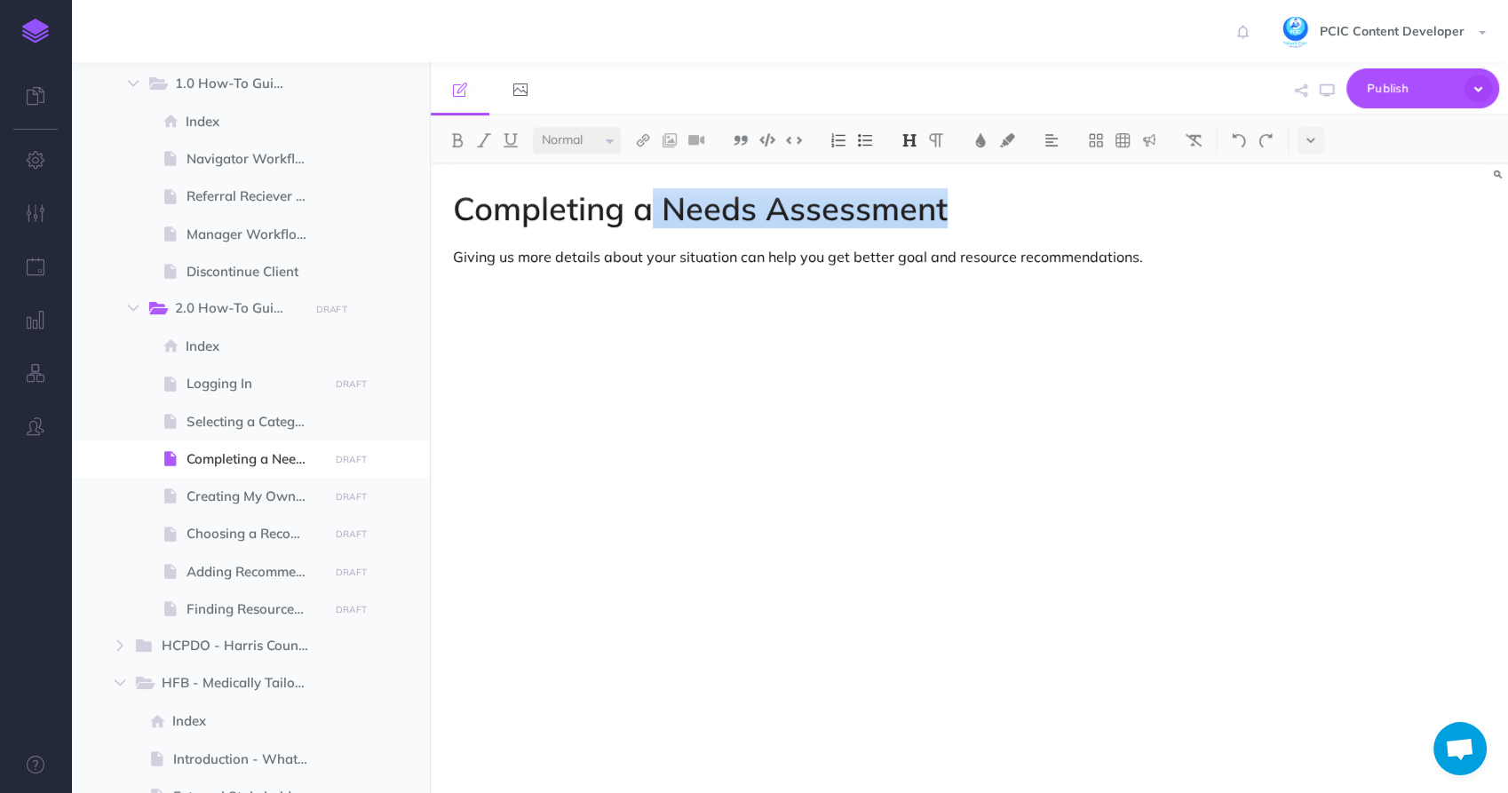
drag, startPoint x: 951, startPoint y: 209, endPoint x: 651, endPoint y: 207, distance: 300.2
click at [651, 207] on h1 "Completing a Needs Assessment" at bounding box center [808, 209] width 710 height 36
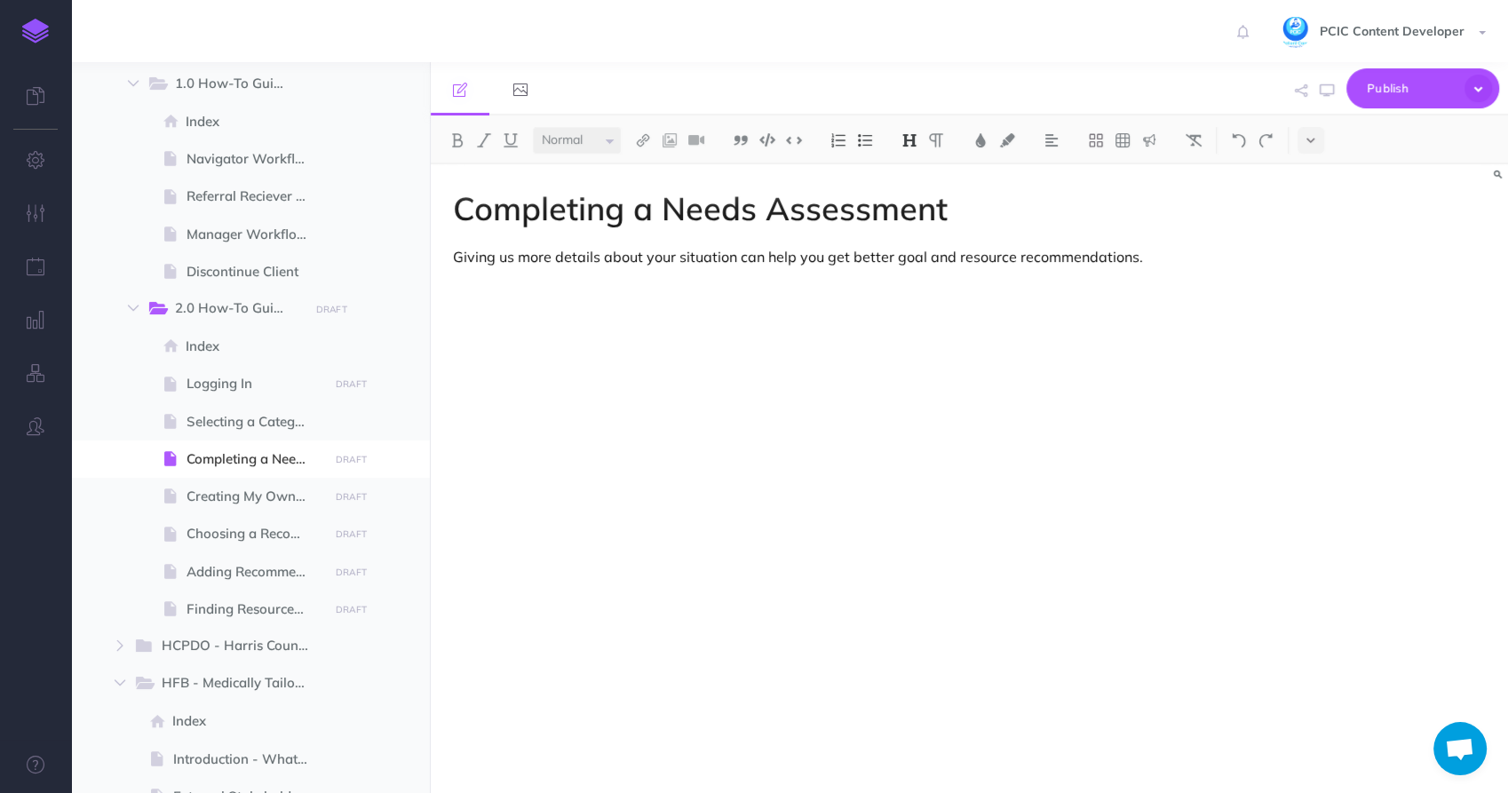
click at [551, 338] on div "Completing a Needs Assessment Giving us more details about your situation can h…" at bounding box center [808, 469] width 754 height 611
click at [401, 457] on icon "button" at bounding box center [395, 459] width 14 height 21
click at [195, 496] on span "Creating My Own Goal" at bounding box center [255, 496] width 137 height 21
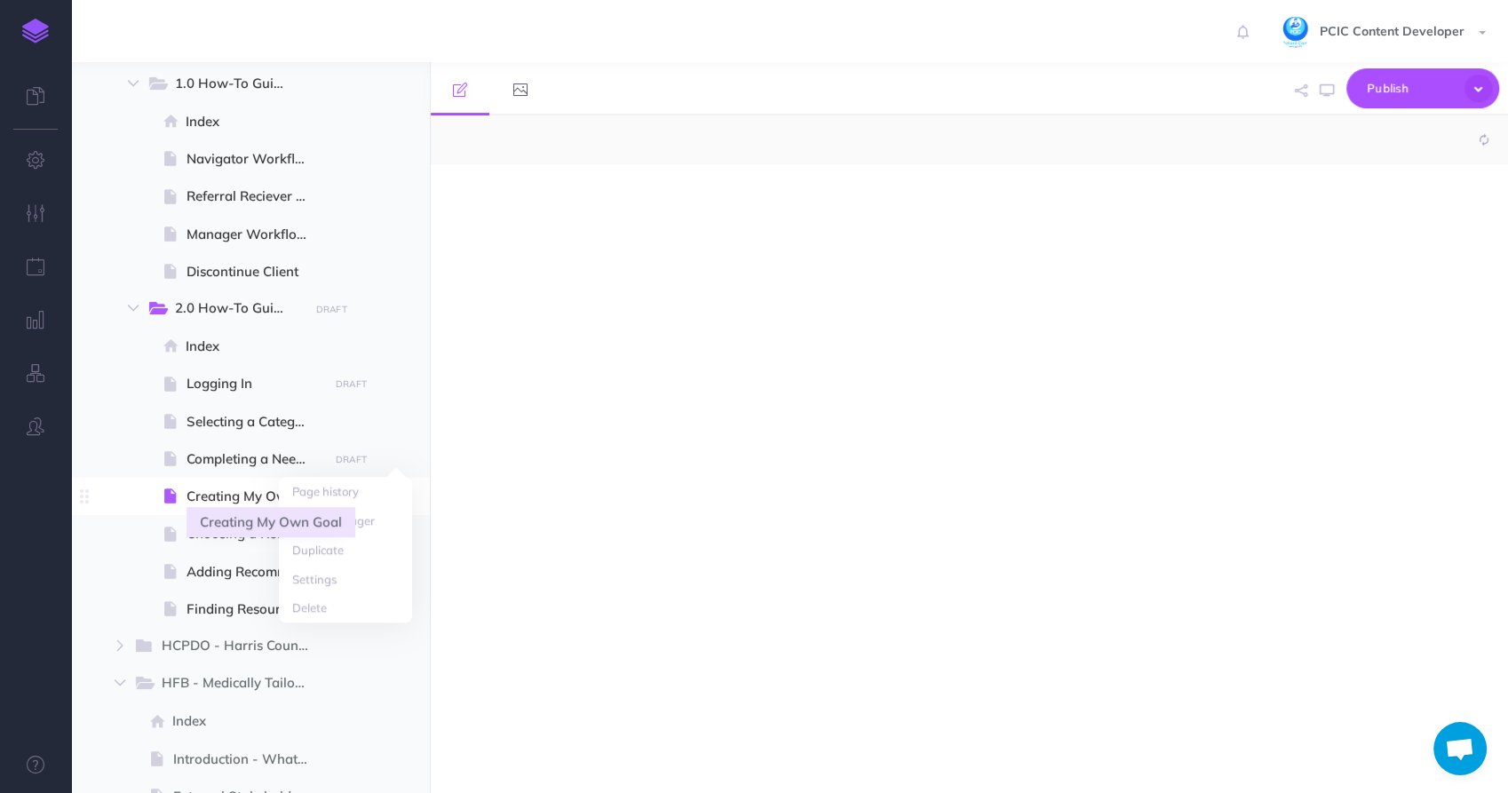
select select "null"
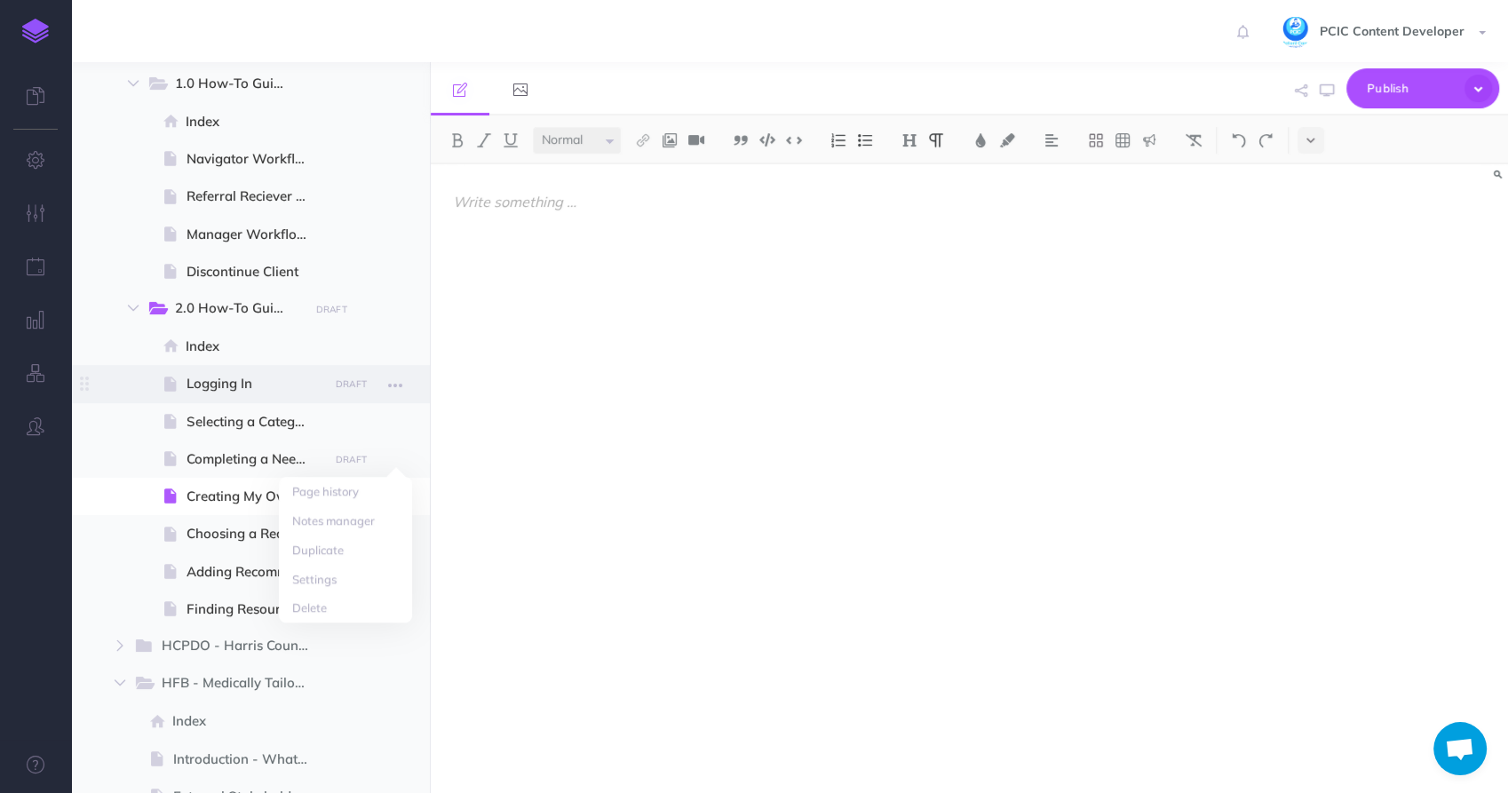
click at [205, 377] on span "Logging In" at bounding box center [255, 383] width 137 height 21
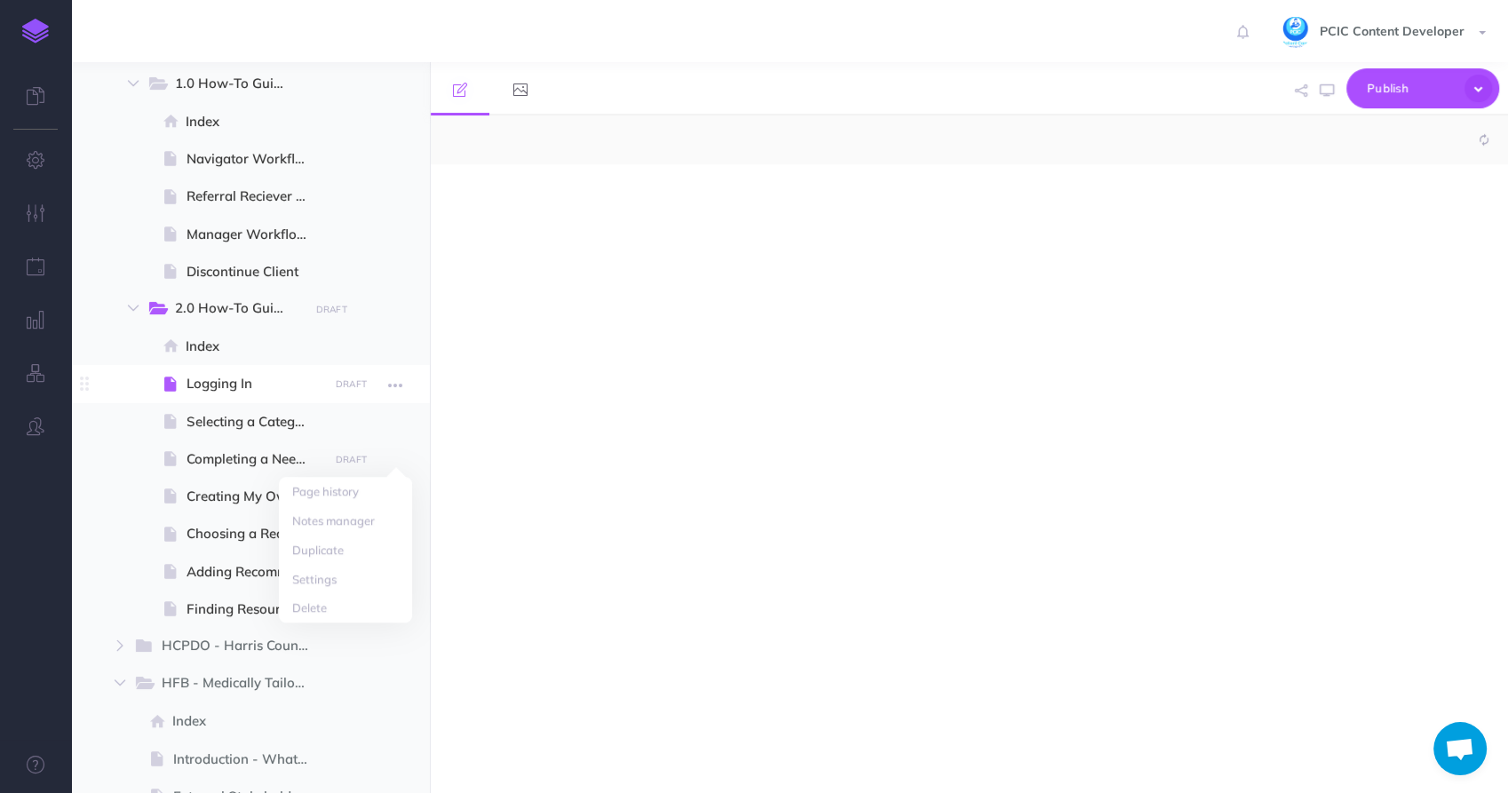
select select "null"
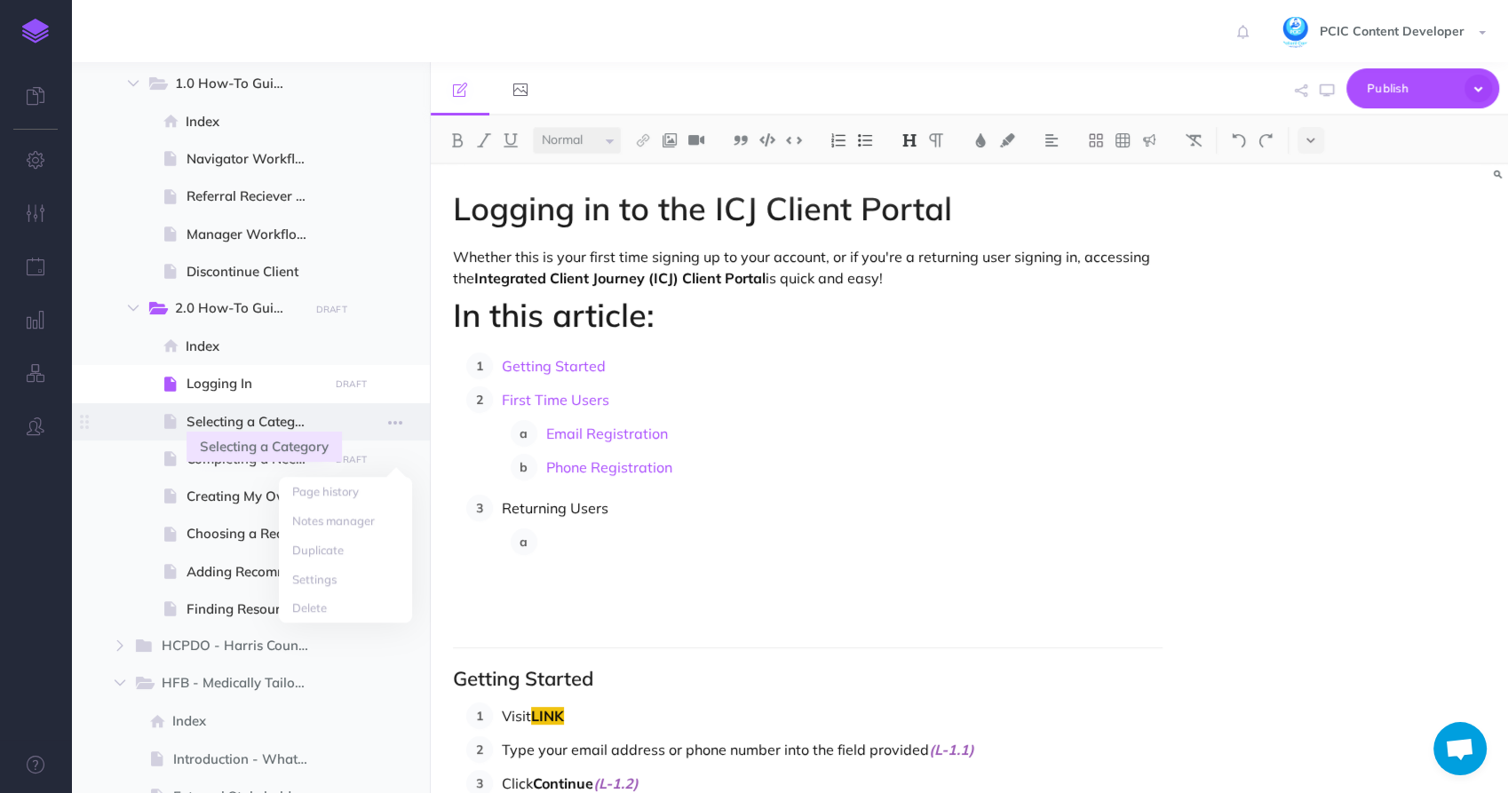
click at [213, 425] on span "Selecting a Category" at bounding box center [255, 421] width 137 height 21
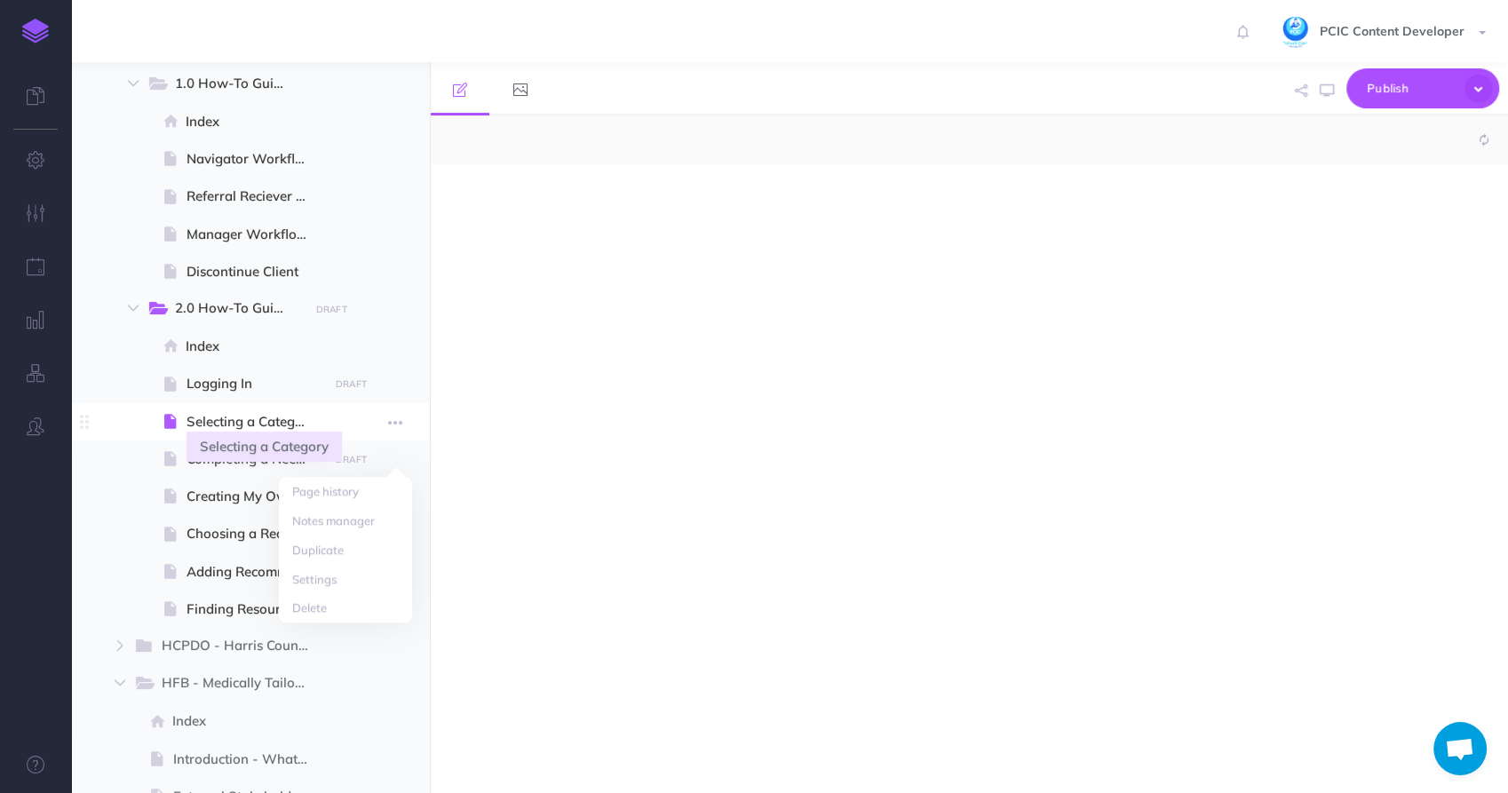
select select "null"
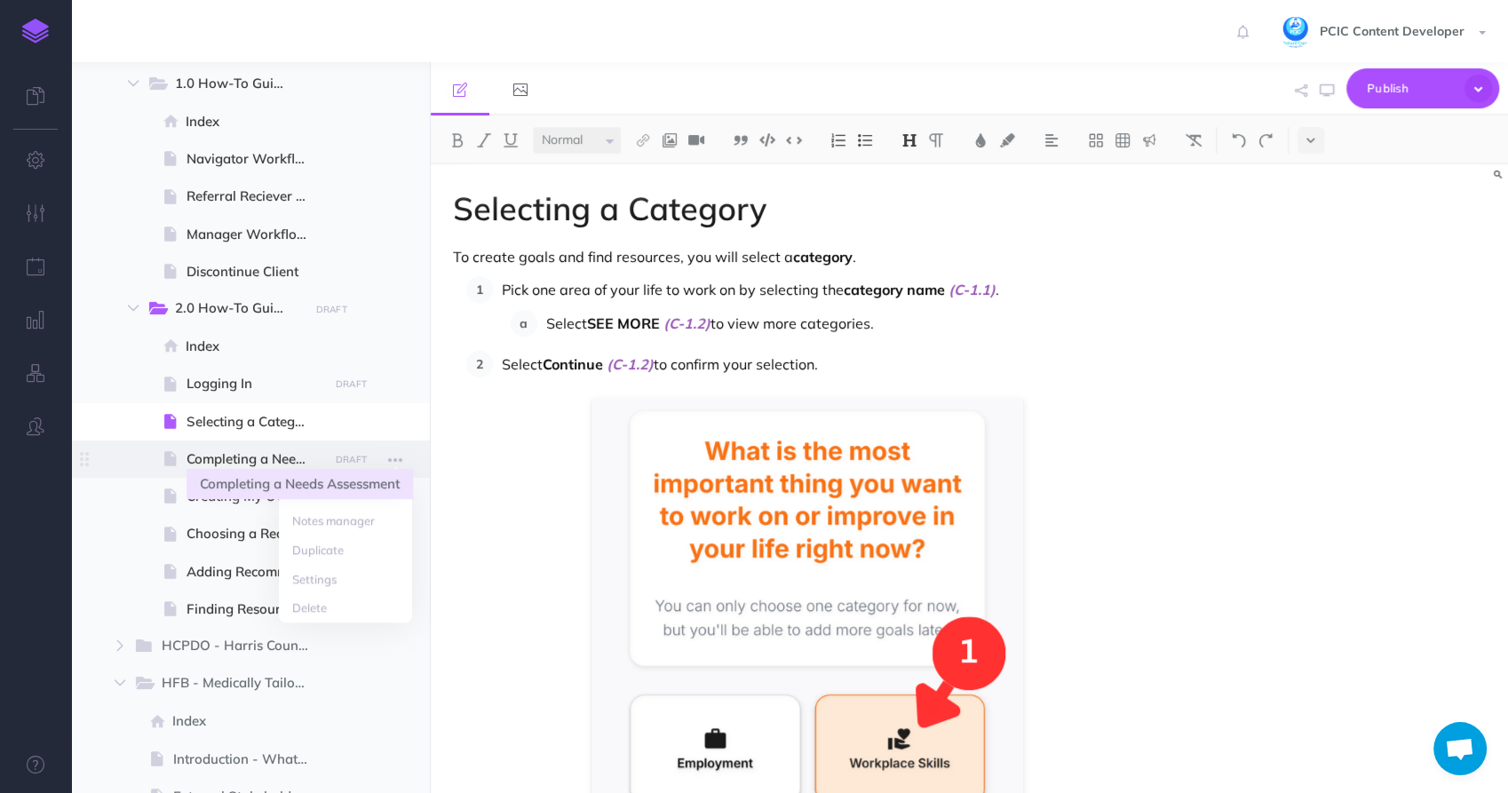
click at [226, 459] on span "Completing a Needs Assessment" at bounding box center [255, 459] width 137 height 21
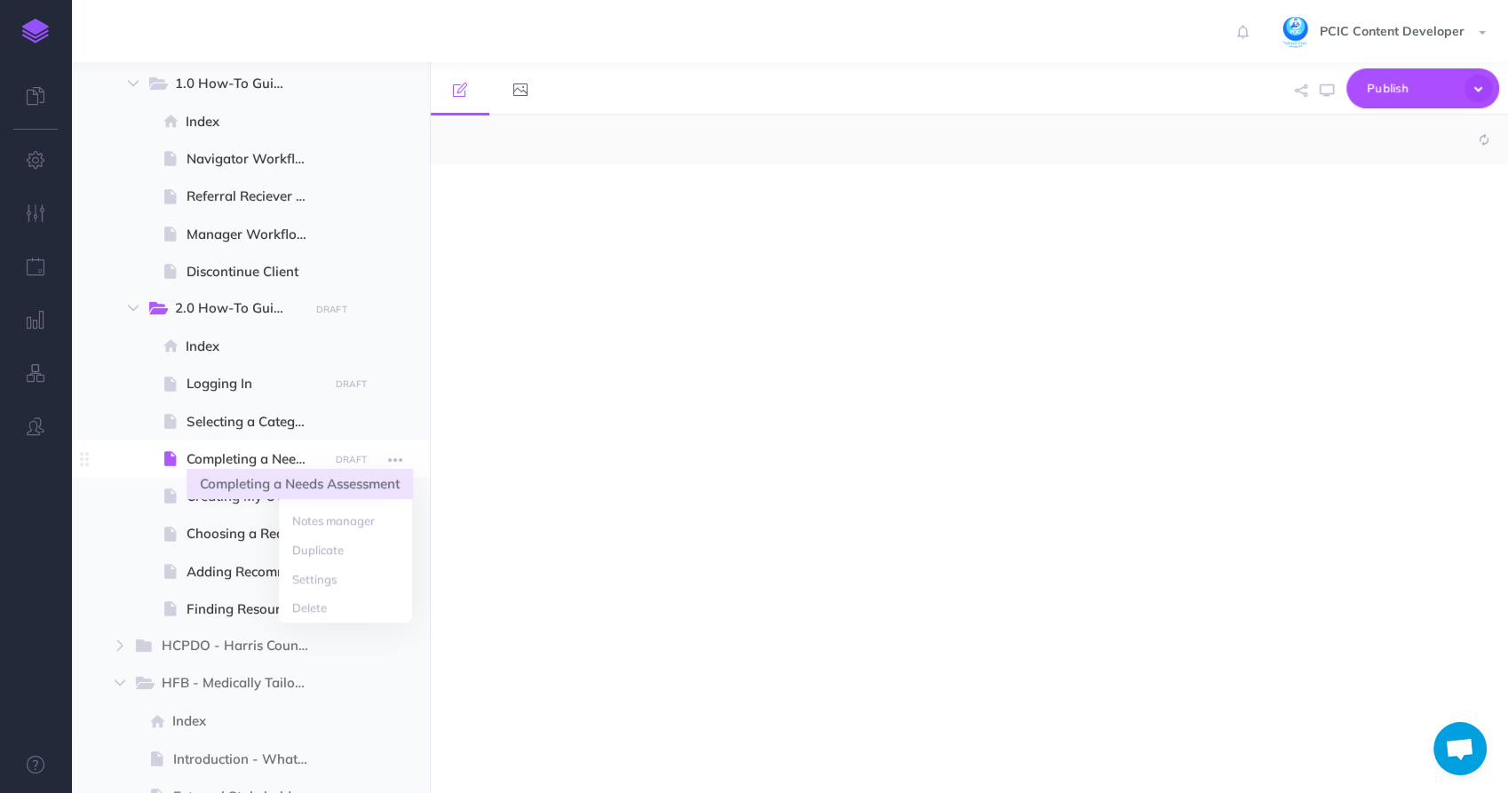
select select "null"
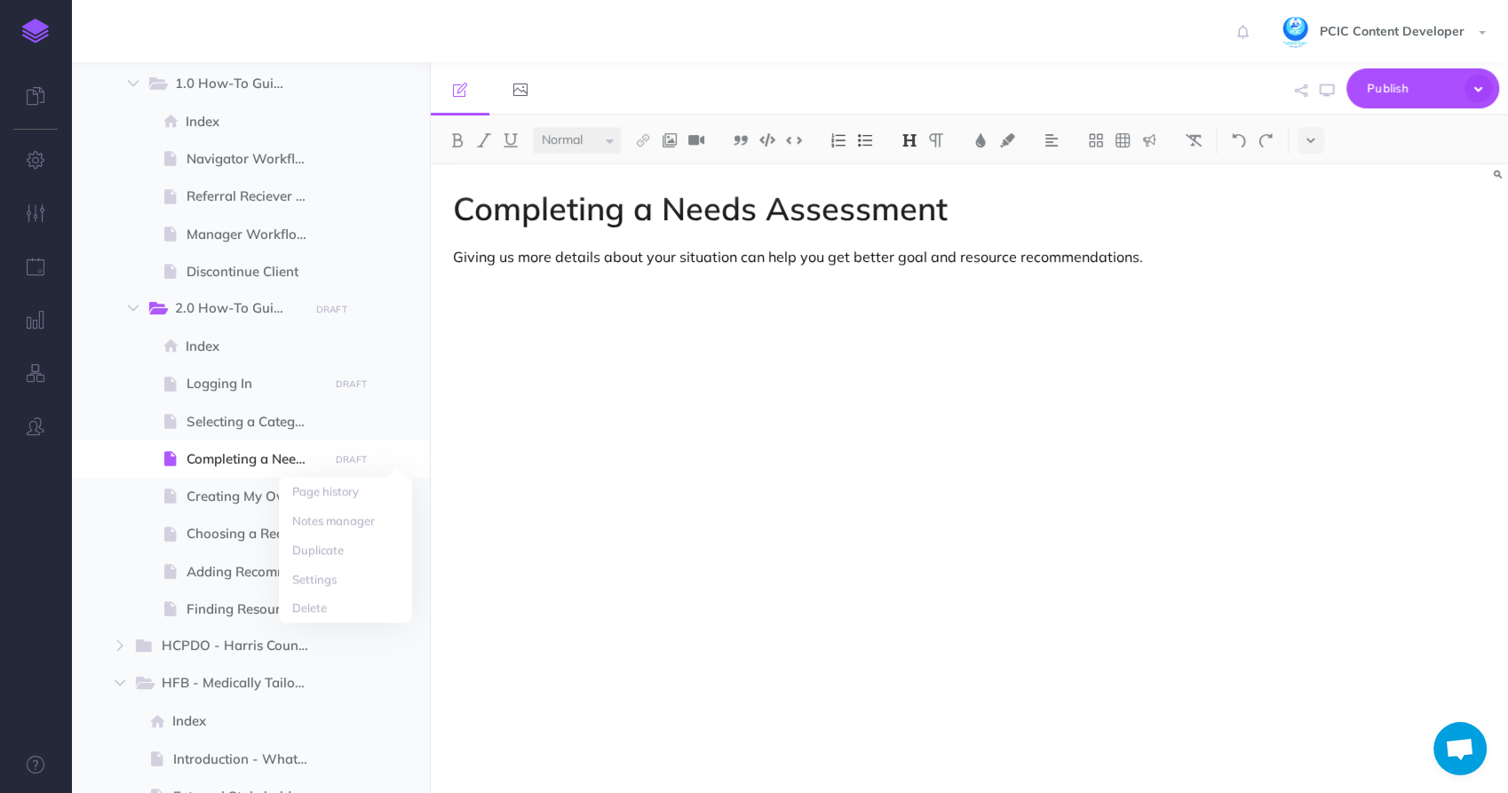
click at [585, 395] on div "Completing a Needs Assessment Giving us more details about your situation can h…" at bounding box center [808, 469] width 754 height 611
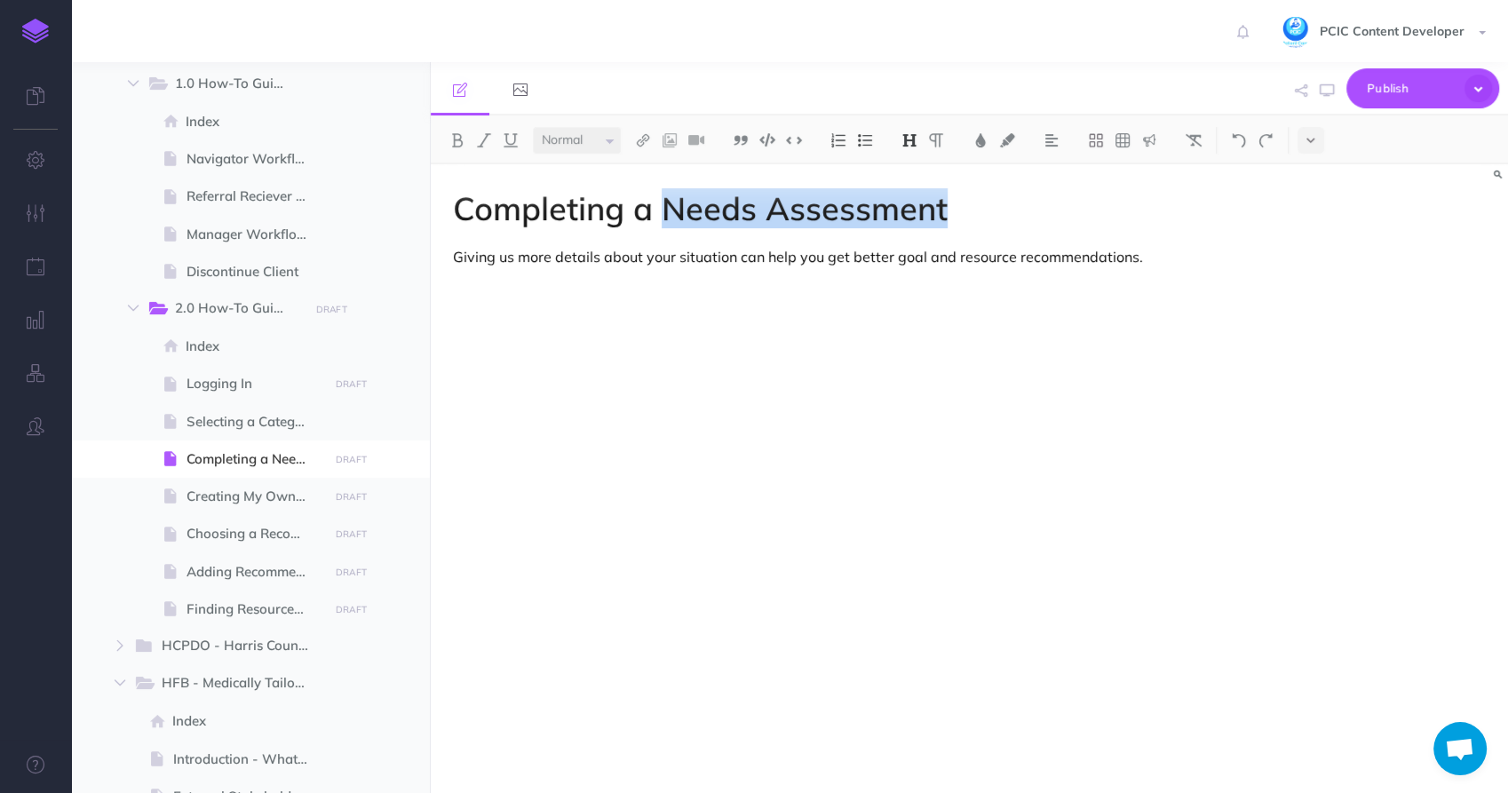
drag, startPoint x: 962, startPoint y: 210, endPoint x: 656, endPoint y: 207, distance: 305.5
click at [656, 207] on h1 "Completing a Needs Assessment" at bounding box center [808, 209] width 710 height 36
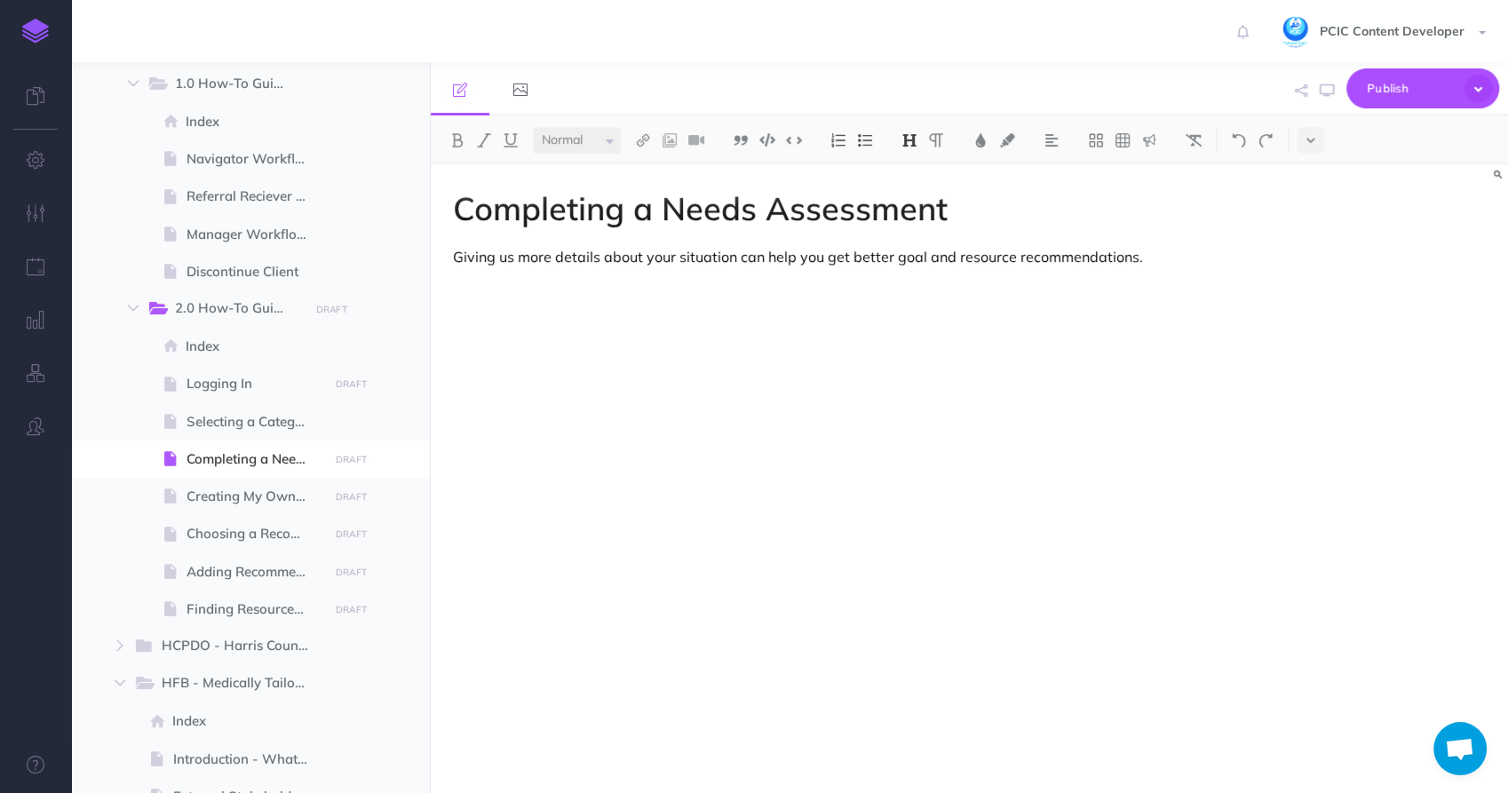
click at [628, 338] on div "Completing a Needs Assessment Giving us more details about your situation can h…" at bounding box center [808, 469] width 754 height 611
click at [279, 500] on span "Creating My Own Goal" at bounding box center [255, 496] width 137 height 21
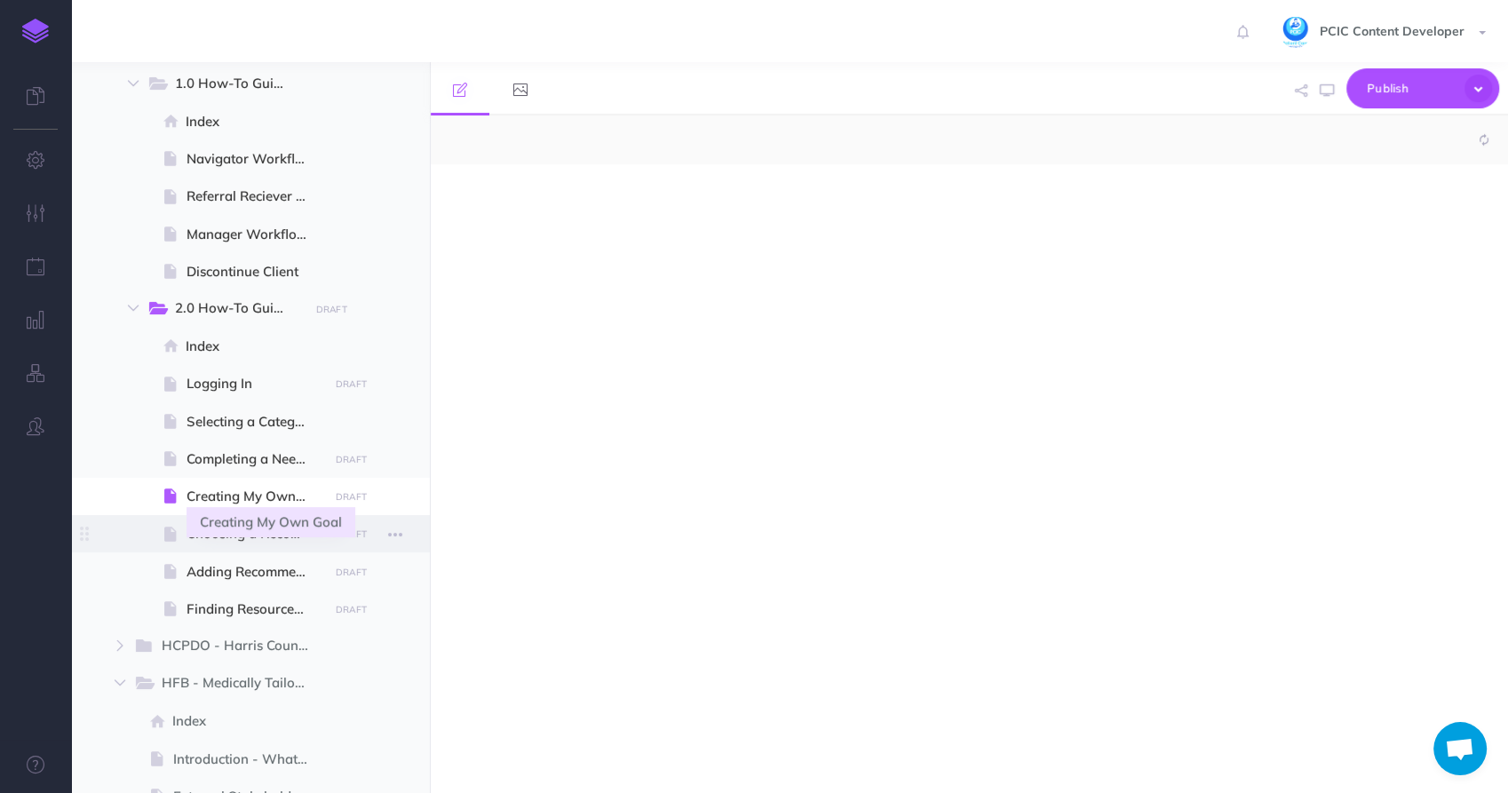
select select "null"
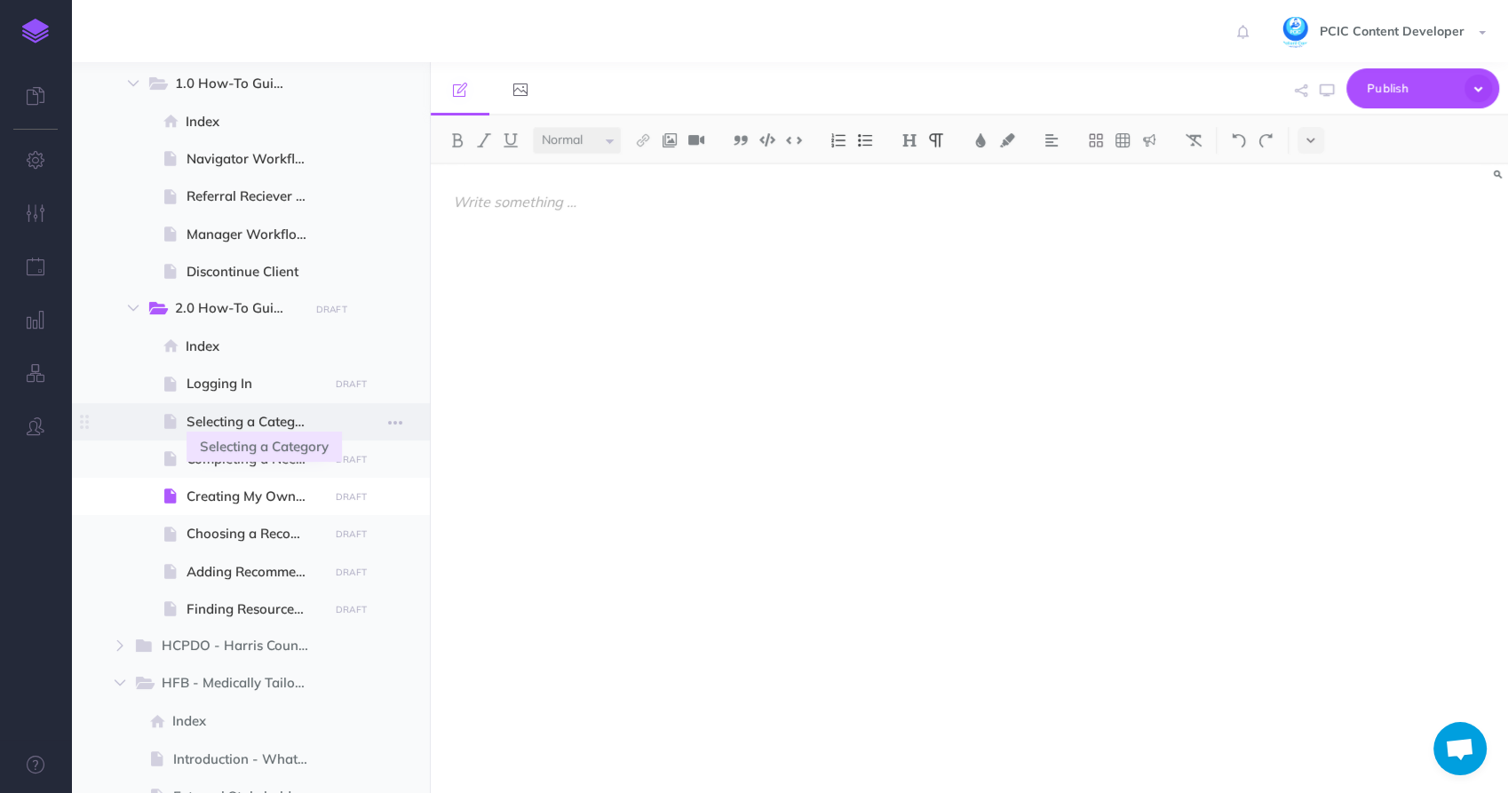
click at [262, 427] on span "Selecting a Category" at bounding box center [255, 421] width 137 height 21
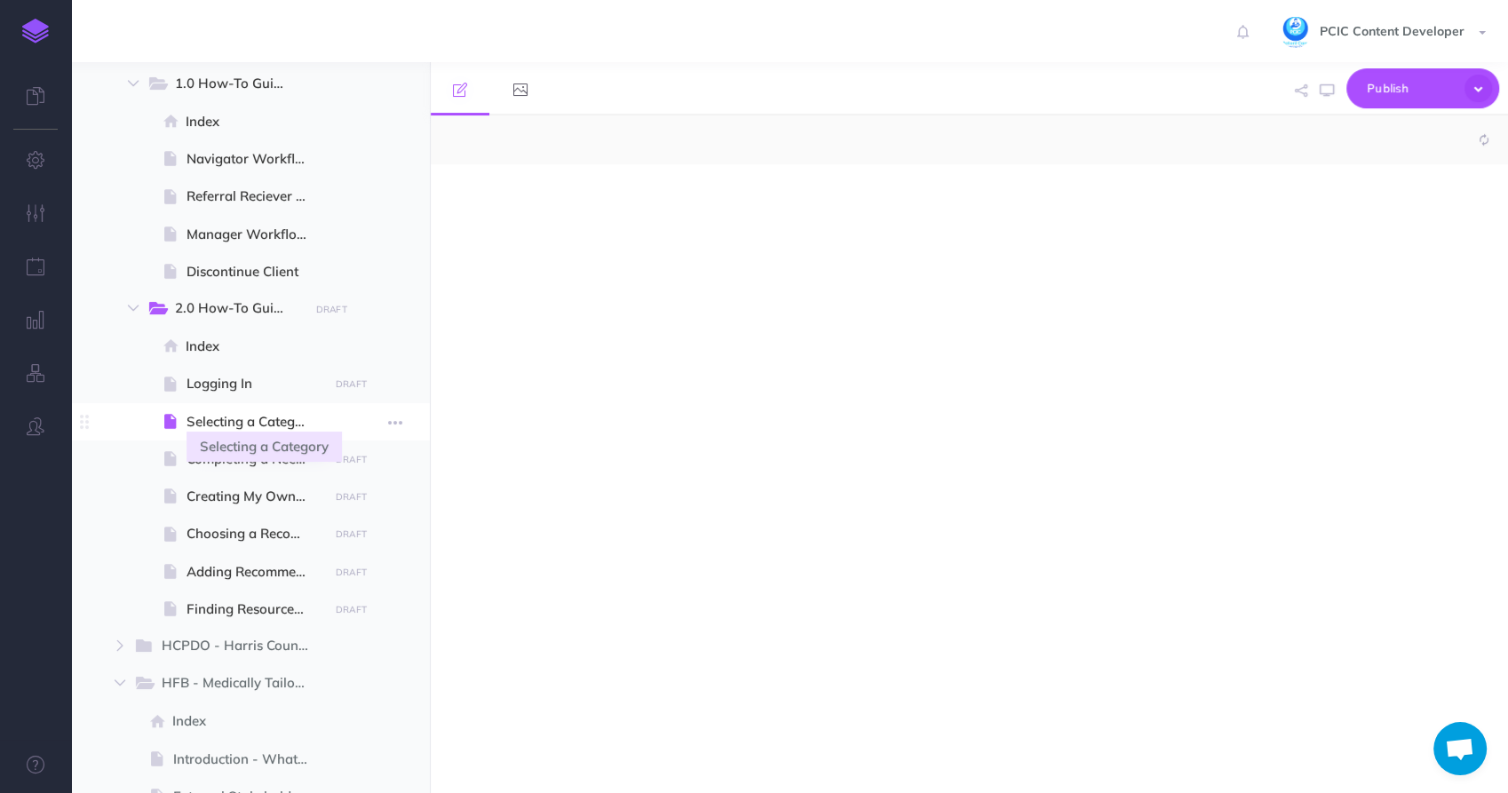
select select "null"
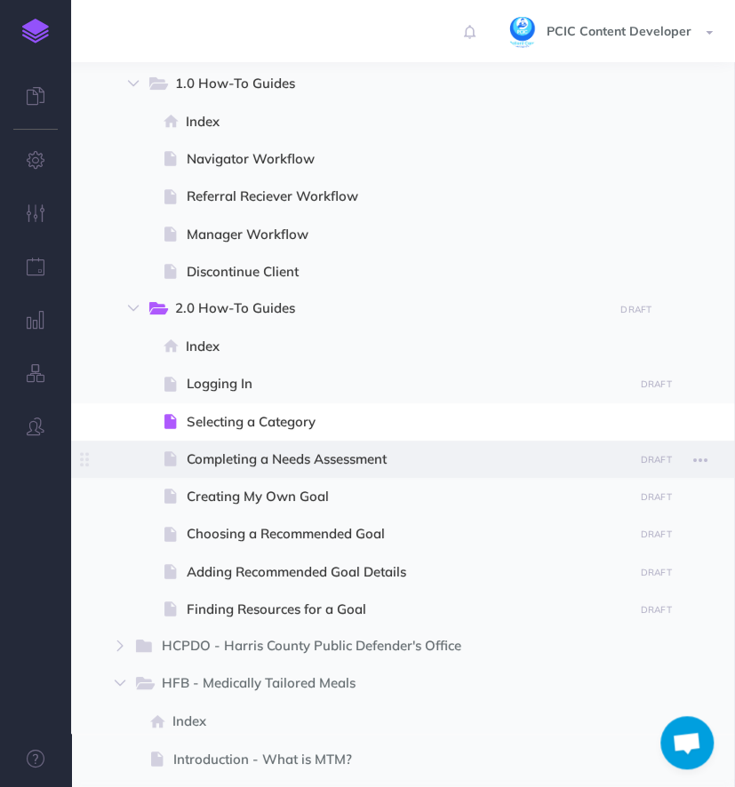
click at [306, 465] on span "Completing a Needs Assessment" at bounding box center [407, 459] width 441 height 21
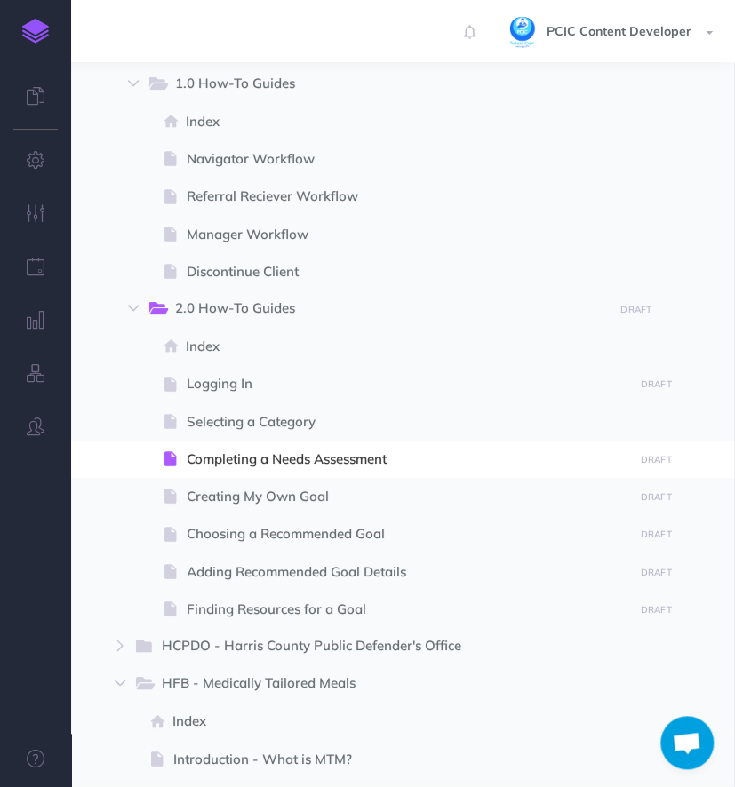
select select "null"
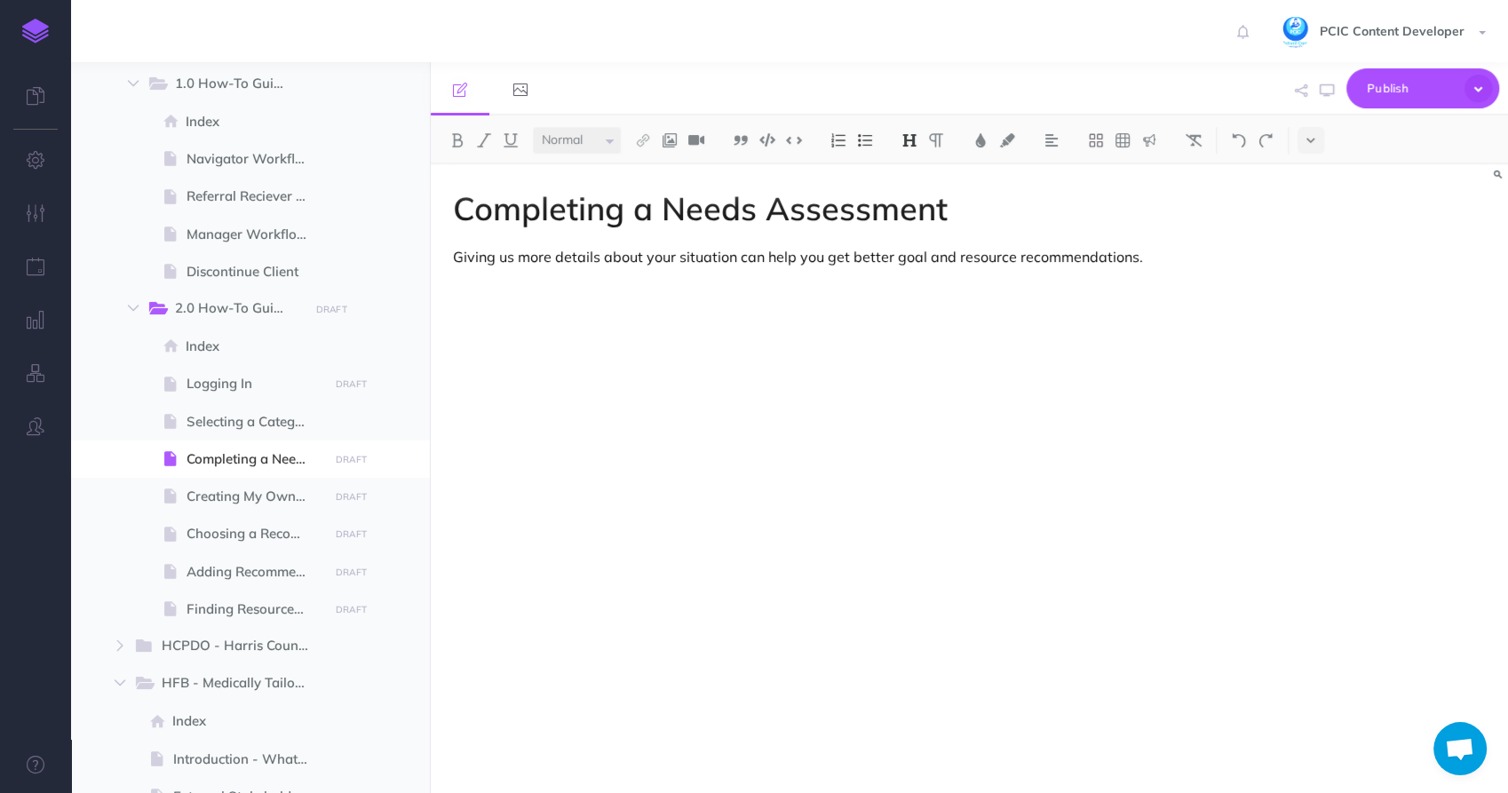
click at [814, 253] on p "Giving us more details about your situation can help you get better goal and re…" at bounding box center [808, 256] width 710 height 21
drag, startPoint x: 766, startPoint y: 210, endPoint x: 661, endPoint y: 204, distance: 104.9
click at [661, 204] on h1 "Completing a Needs Assessment" at bounding box center [808, 209] width 710 height 36
click at [909, 203] on h1 "Completing a Self-Assessment" at bounding box center [808, 209] width 710 height 36
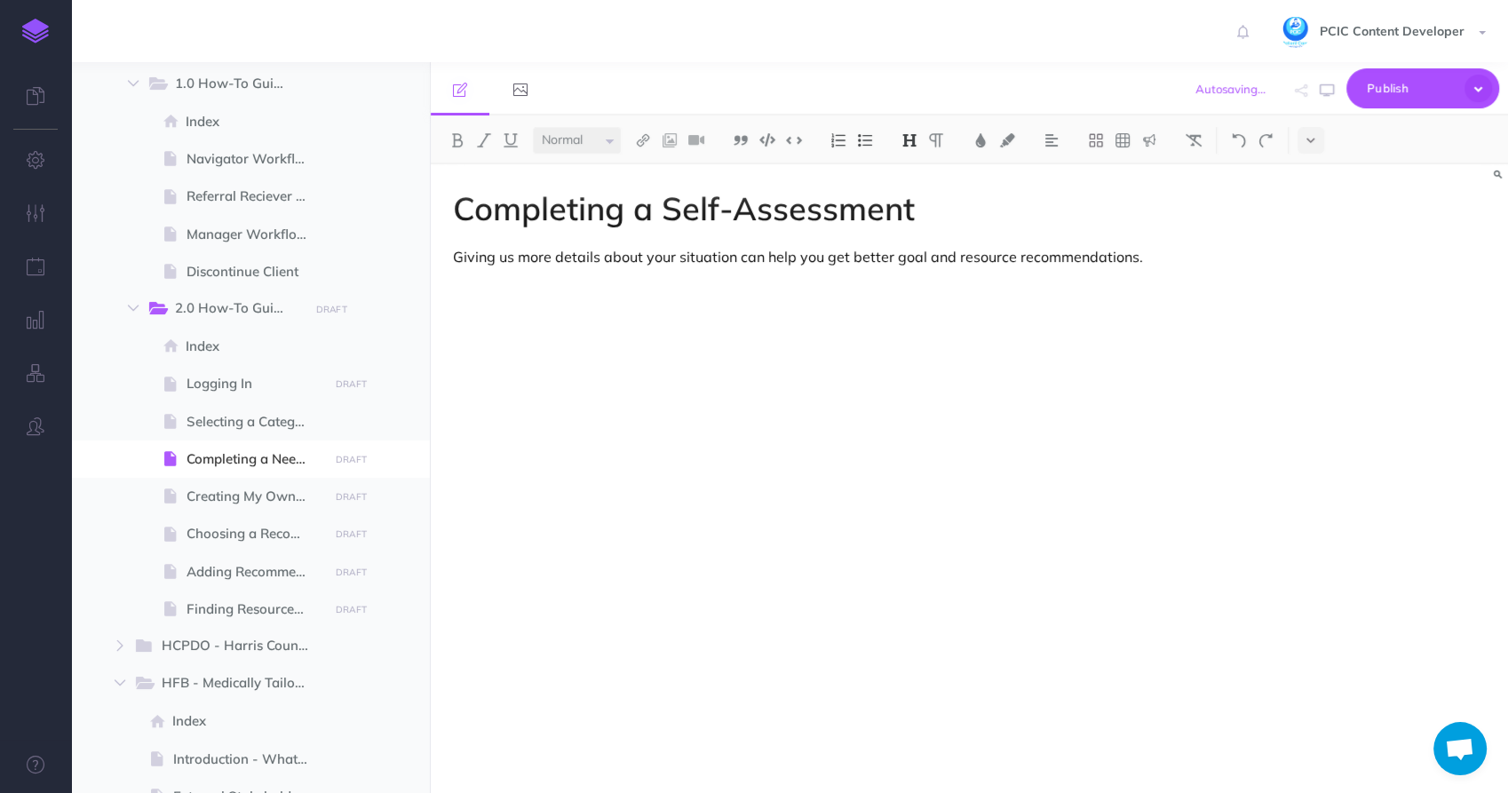
click at [909, 203] on h1 "Completing a Self-Assessment" at bounding box center [808, 209] width 710 height 36
click at [686, 253] on p "Giving us more details about your situation can help you get better goal and re…" at bounding box center [808, 256] width 710 height 21
click at [837, 277] on p at bounding box center [808, 286] width 710 height 21
click at [969, 193] on h1 "Completing a Self-Assessment" at bounding box center [808, 209] width 710 height 36
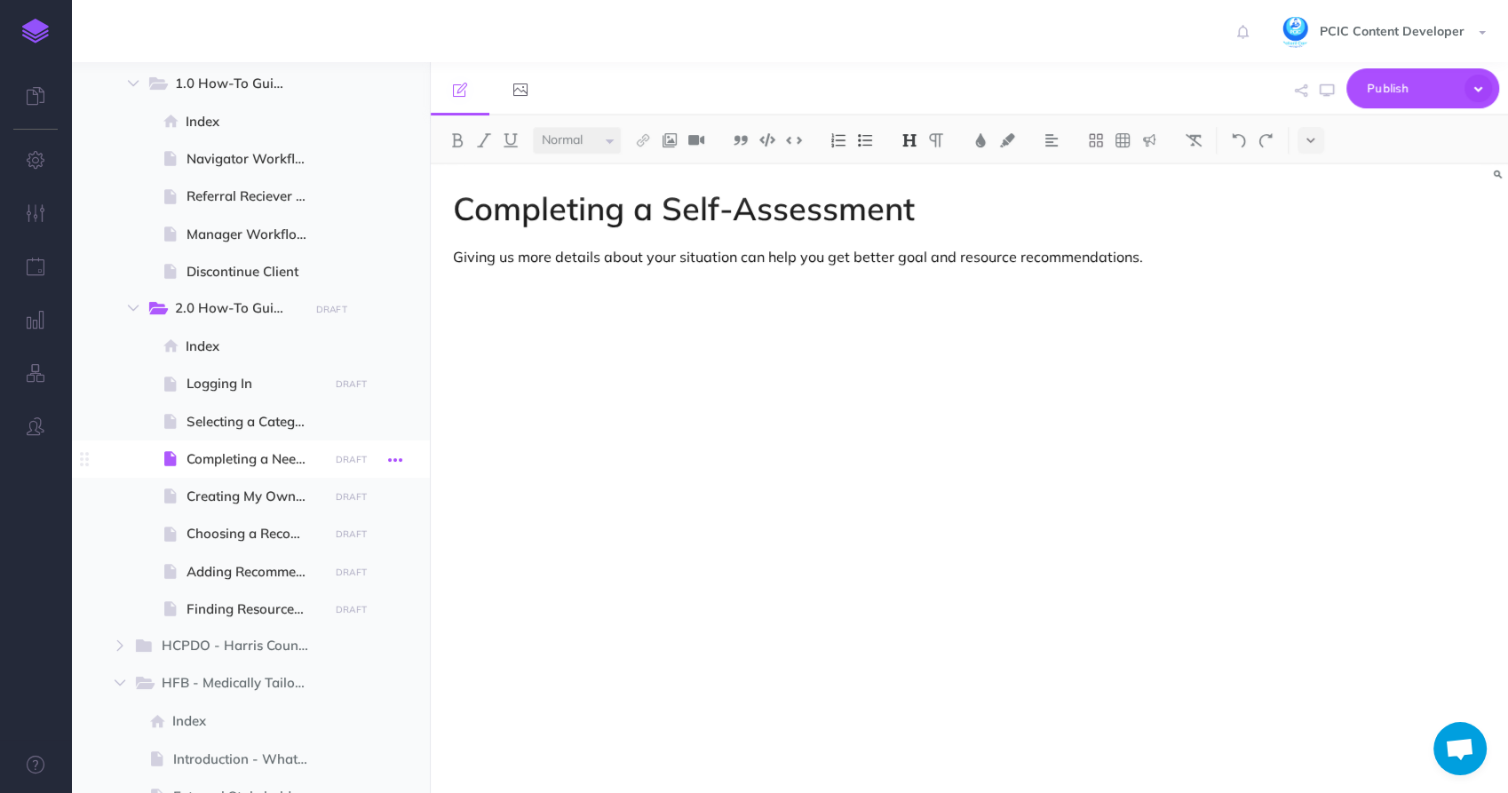
click at [398, 462] on icon "button" at bounding box center [395, 459] width 14 height 21
drag, startPoint x: 357, startPoint y: 570, endPoint x: 402, endPoint y: 560, distance: 46.5
click at [357, 570] on link "Settings" at bounding box center [345, 579] width 133 height 29
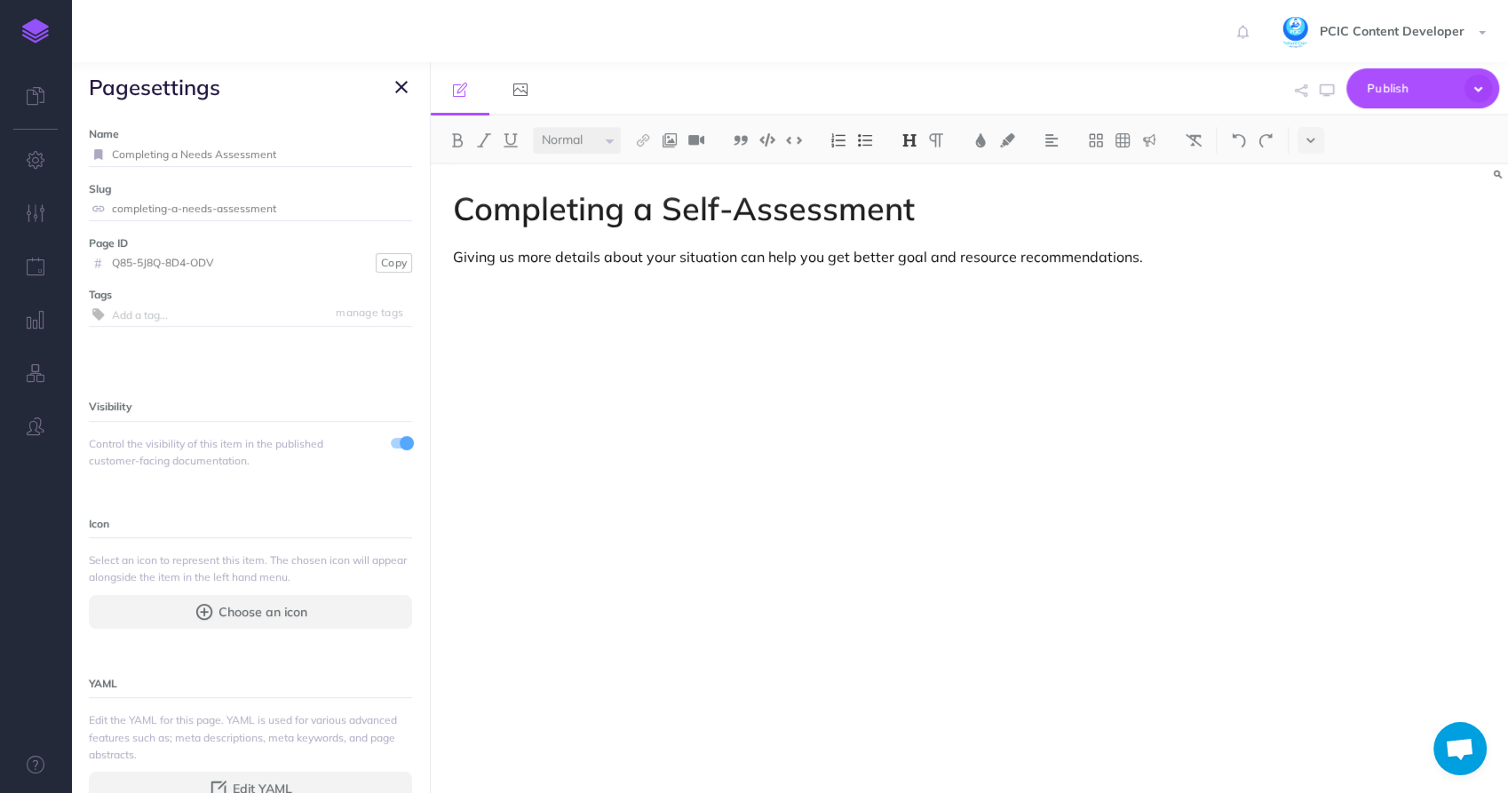
click at [200, 155] on input "Completing a Needs Assessment" at bounding box center [262, 154] width 300 height 23
type input "Completing a Self Assessment"
click at [379, 159] on small "Save" at bounding box center [390, 153] width 23 height 13
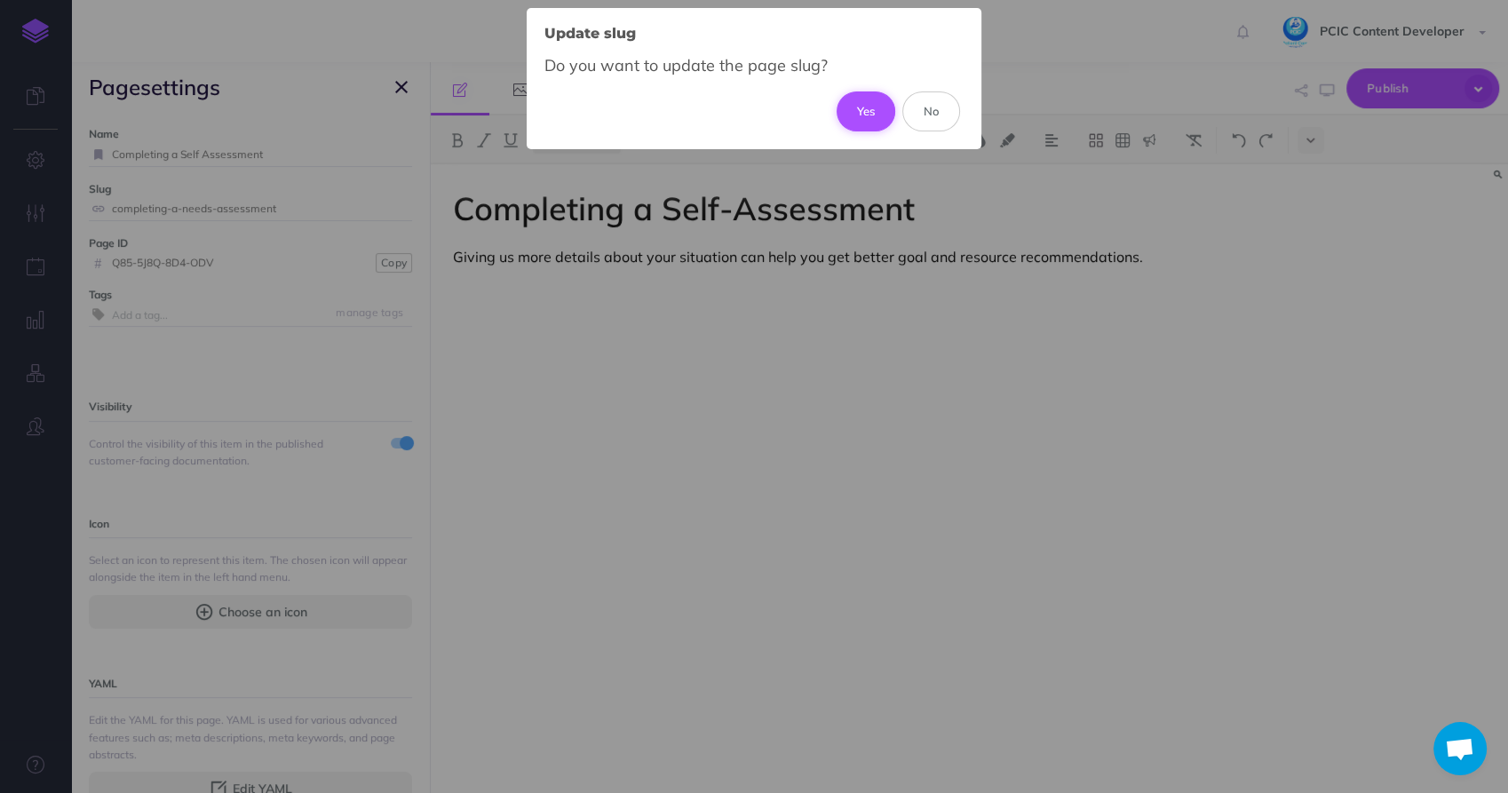
click at [861, 102] on button "Yes" at bounding box center [867, 110] width 60 height 39
type input "completing-a-self-assessment"
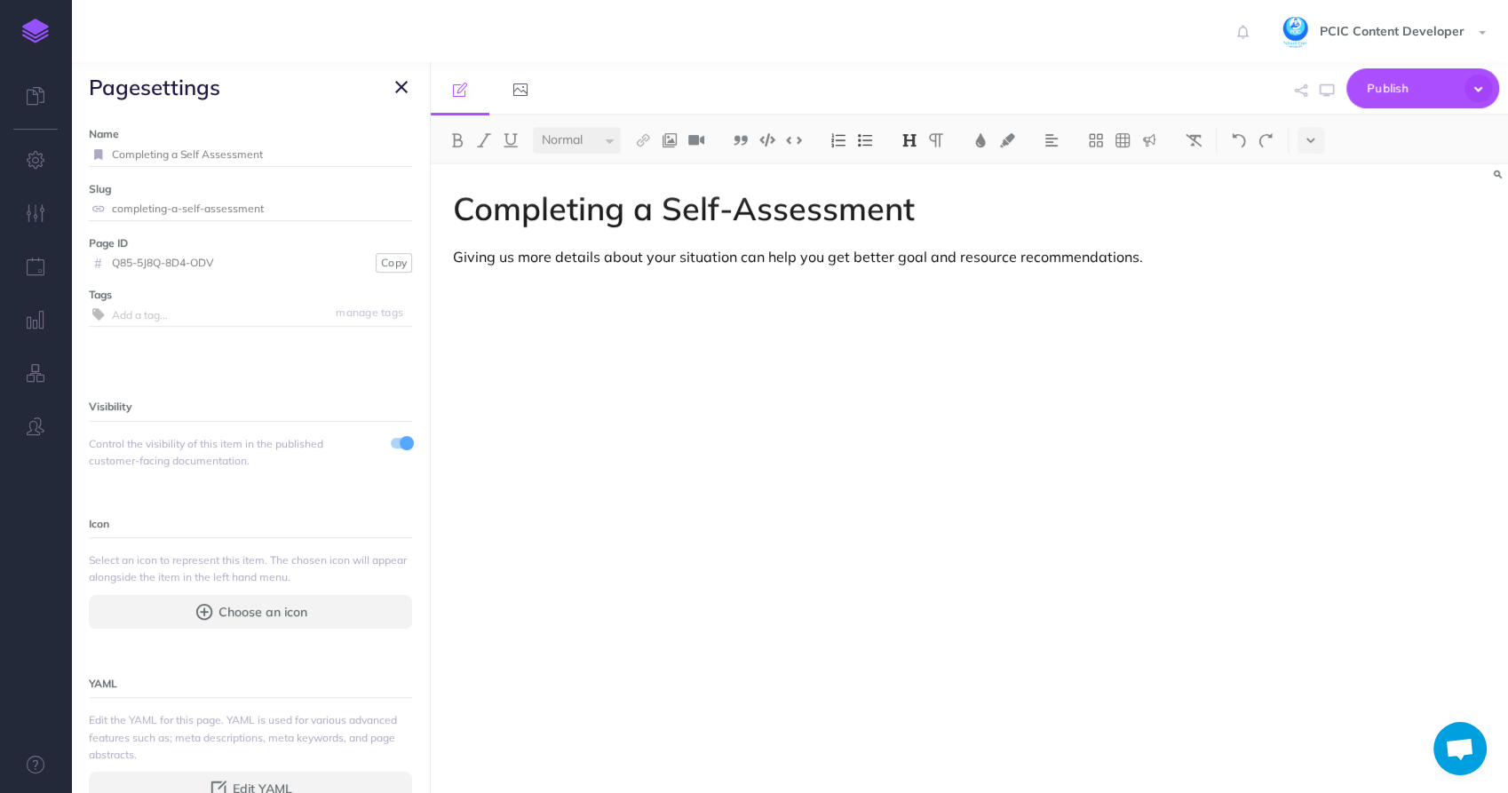
click at [731, 200] on h1 "Completing a Self-Assessment" at bounding box center [808, 209] width 710 height 36
click at [746, 304] on div "Completing a Self-Assessment Giving us more details about your situation can he…" at bounding box center [808, 469] width 754 height 611
click at [663, 351] on div "Completing a Self-Assessment Giving us more details about your situation can he…" at bounding box center [808, 469] width 754 height 611
click at [403, 85] on icon "button" at bounding box center [401, 86] width 12 height 21
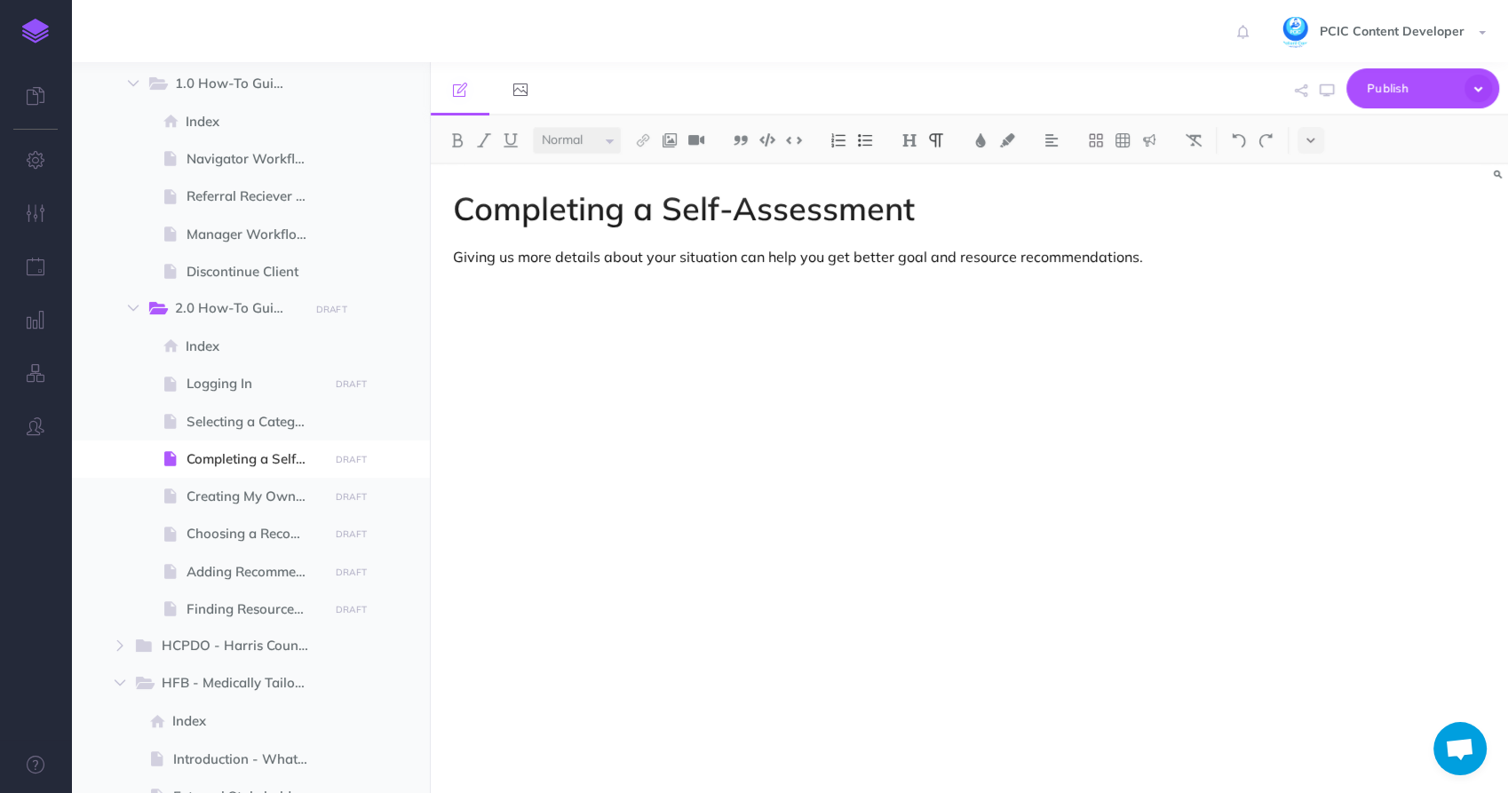
click at [1151, 263] on p "Giving us more details about your situation can help you get better goal and re…" at bounding box center [808, 256] width 710 height 21
click at [212, 417] on span "Selecting a Category" at bounding box center [255, 421] width 137 height 21
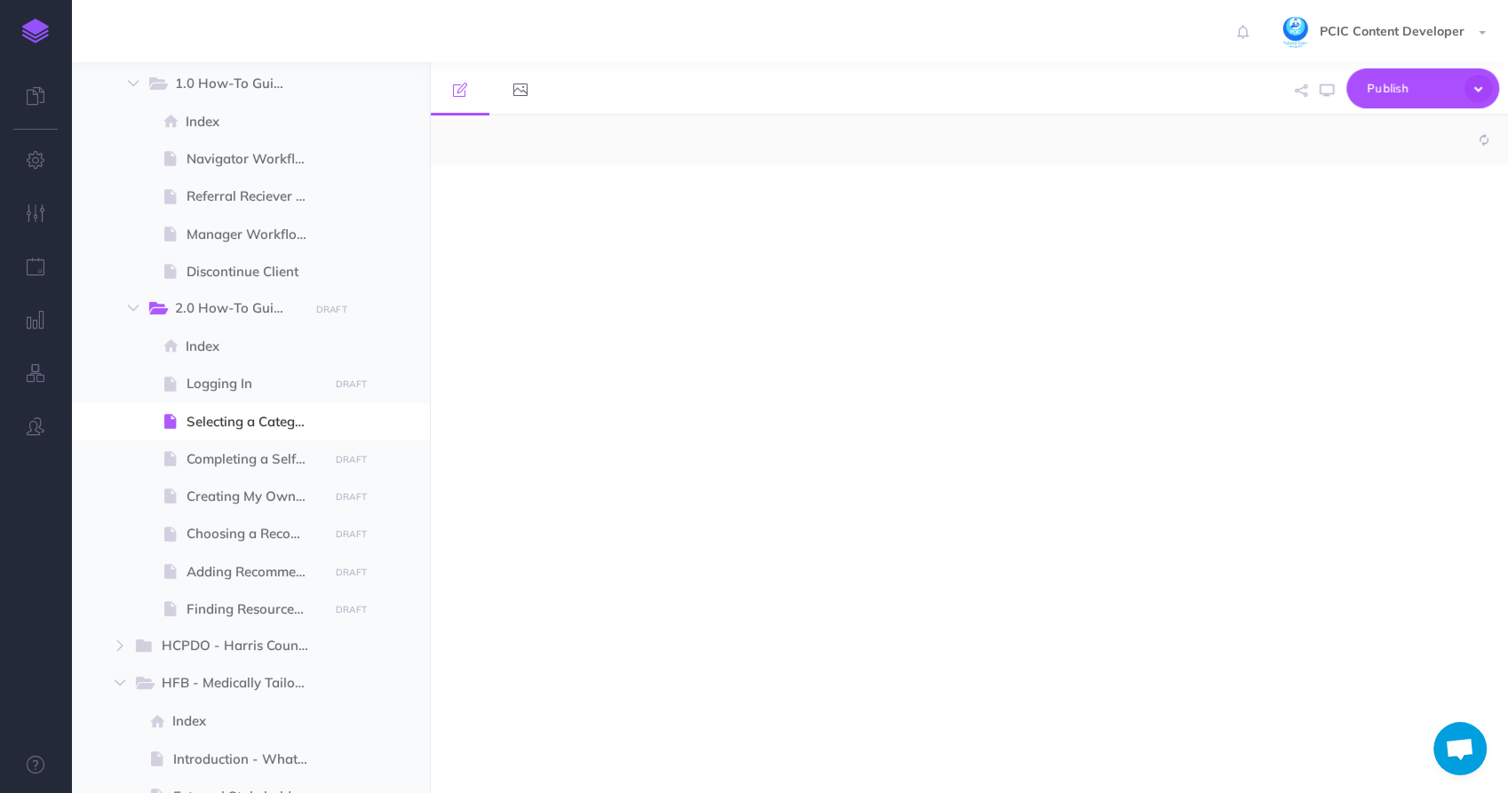
select select "null"
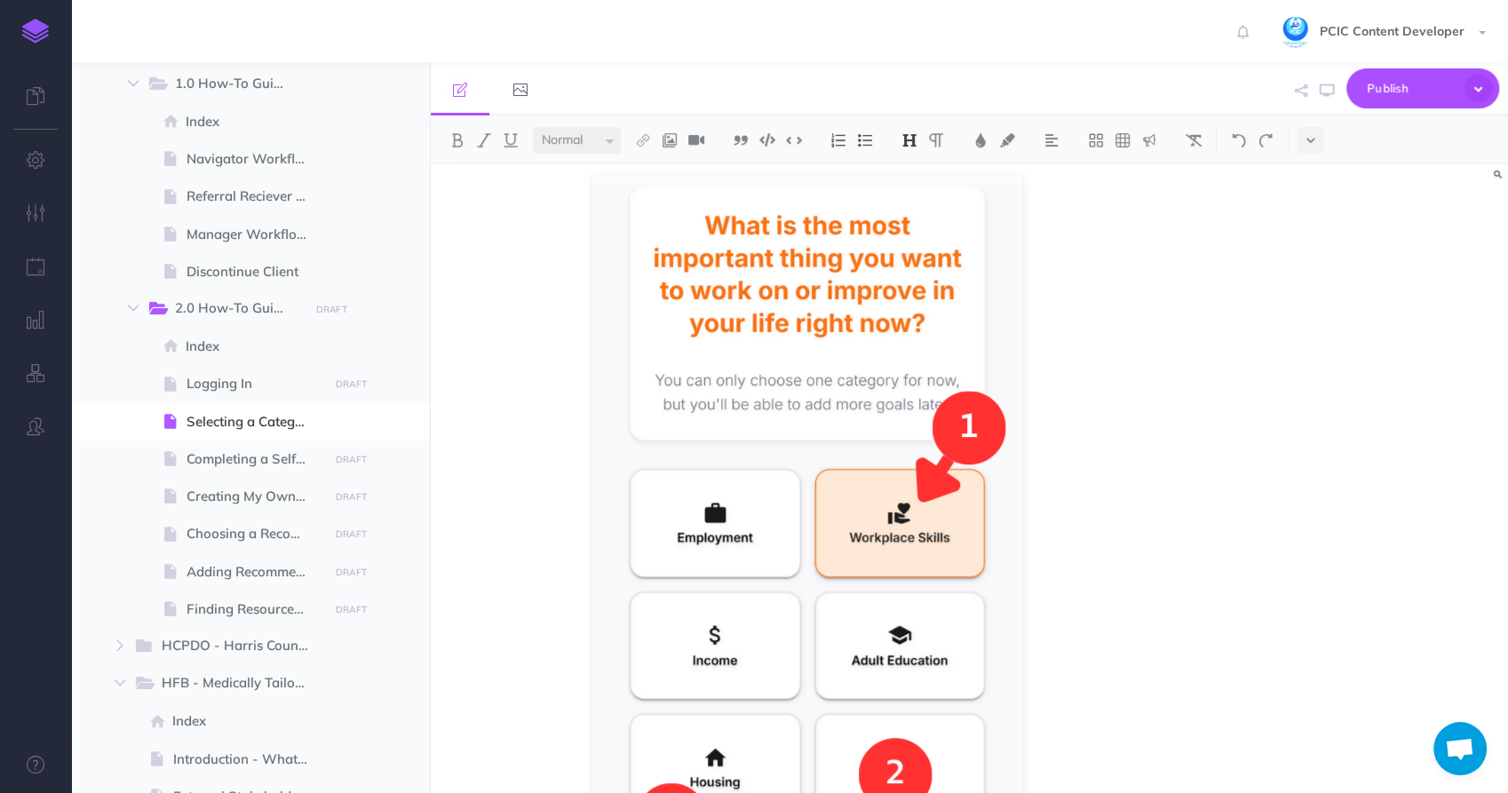
scroll to position [394, 0]
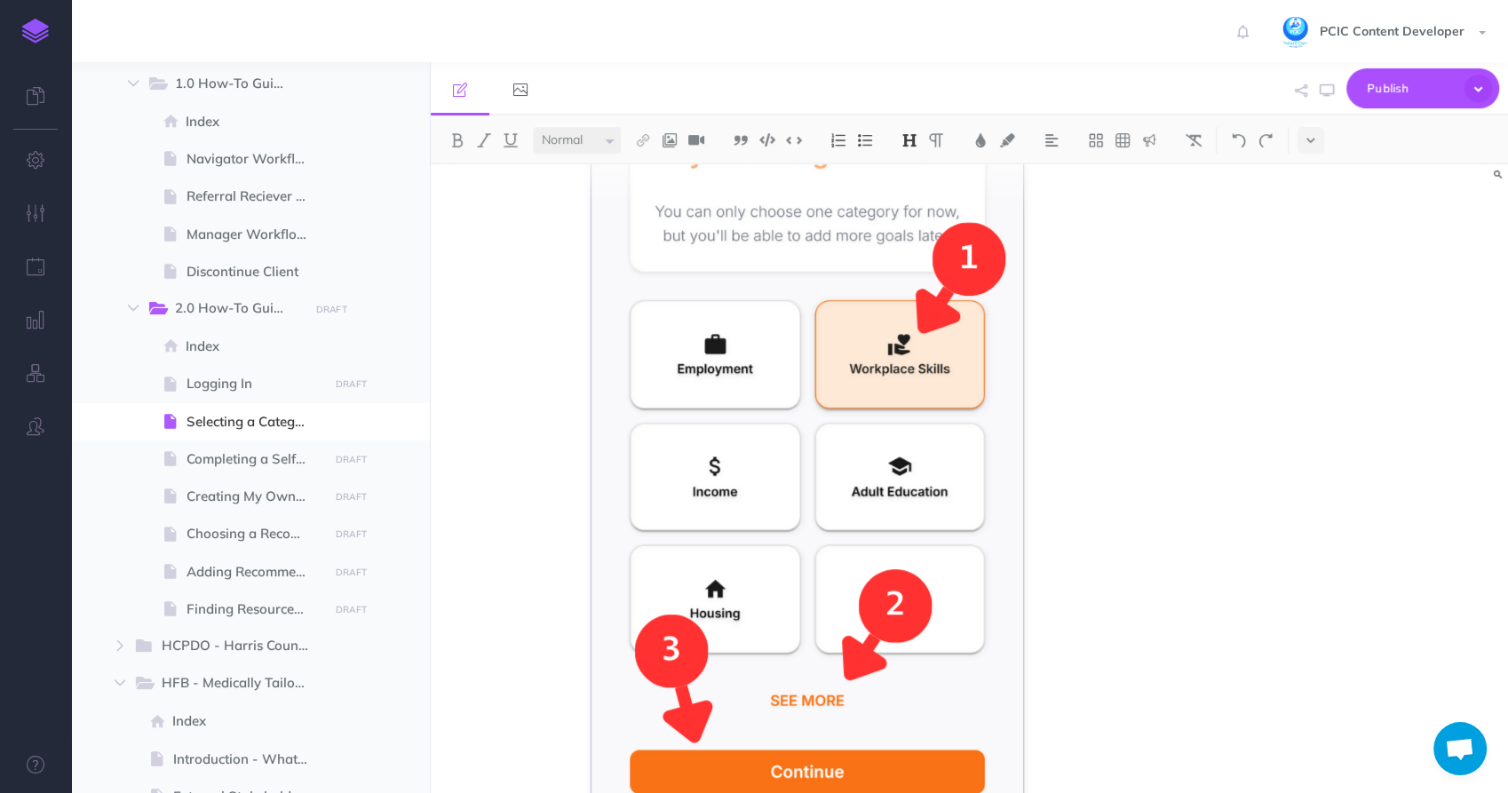
click at [723, 370] on img at bounding box center [808, 407] width 432 height 806
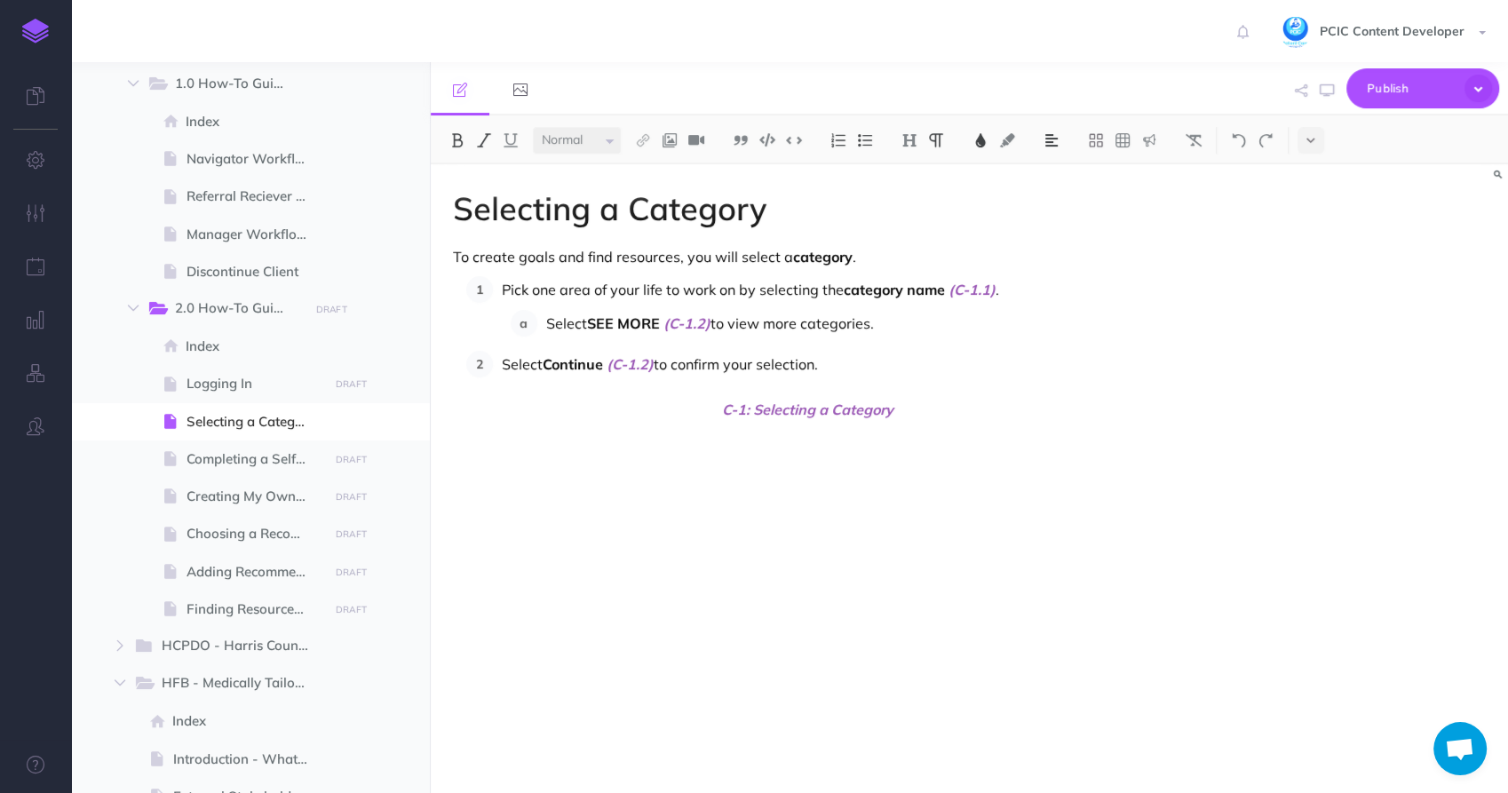
scroll to position [0, 0]
click at [814, 394] on div "Selecting a Category To create goals and find resources, you will select a cate…" at bounding box center [808, 469] width 754 height 611
click at [860, 372] on p "Select Continue (C-1.2) to confirm your selection." at bounding box center [832, 364] width 661 height 27
click at [682, 142] on button at bounding box center [669, 140] width 27 height 27
click at [676, 170] on icon at bounding box center [670, 171] width 14 height 12
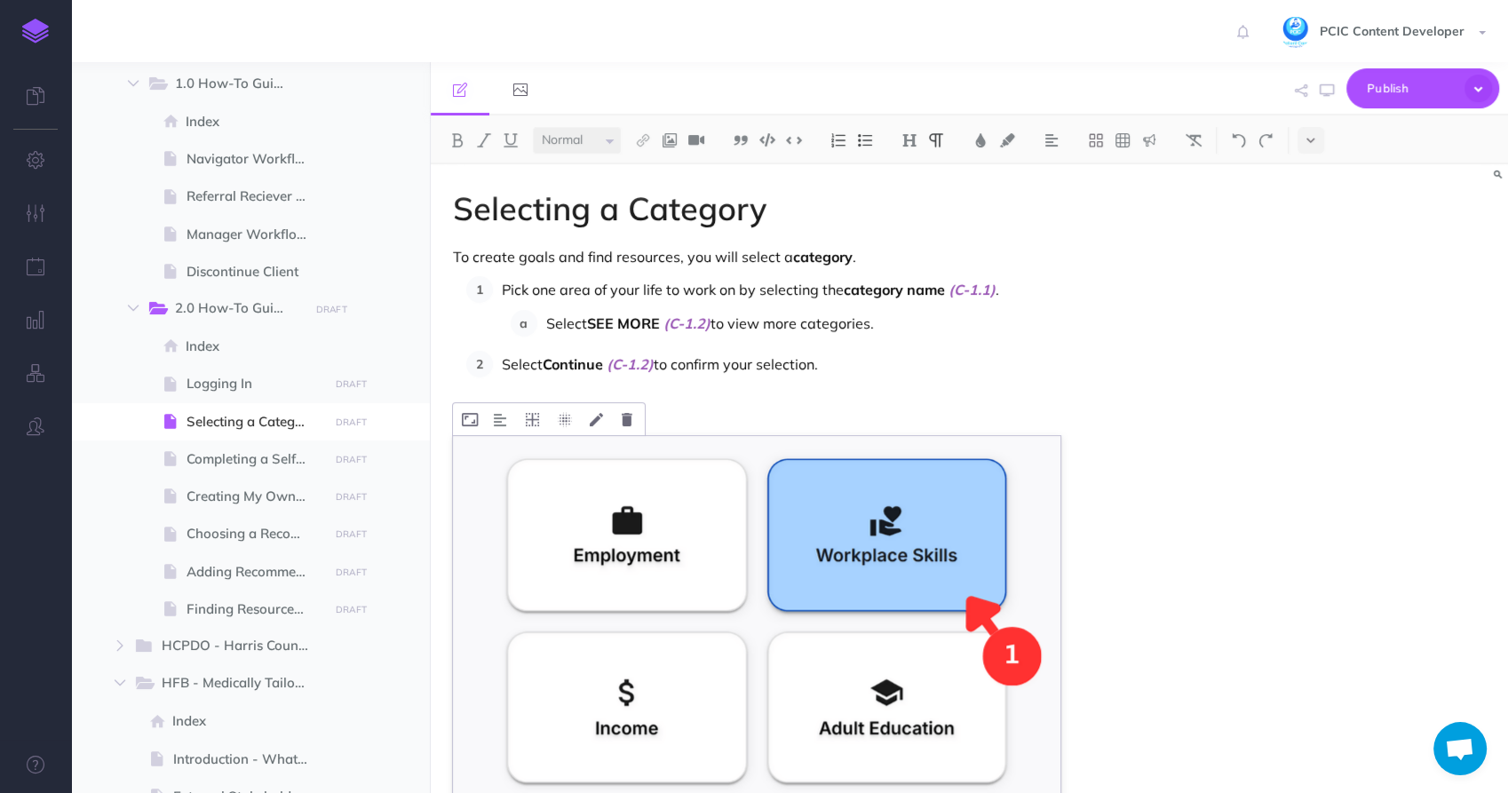
click at [502, 422] on img at bounding box center [500, 420] width 12 height 14
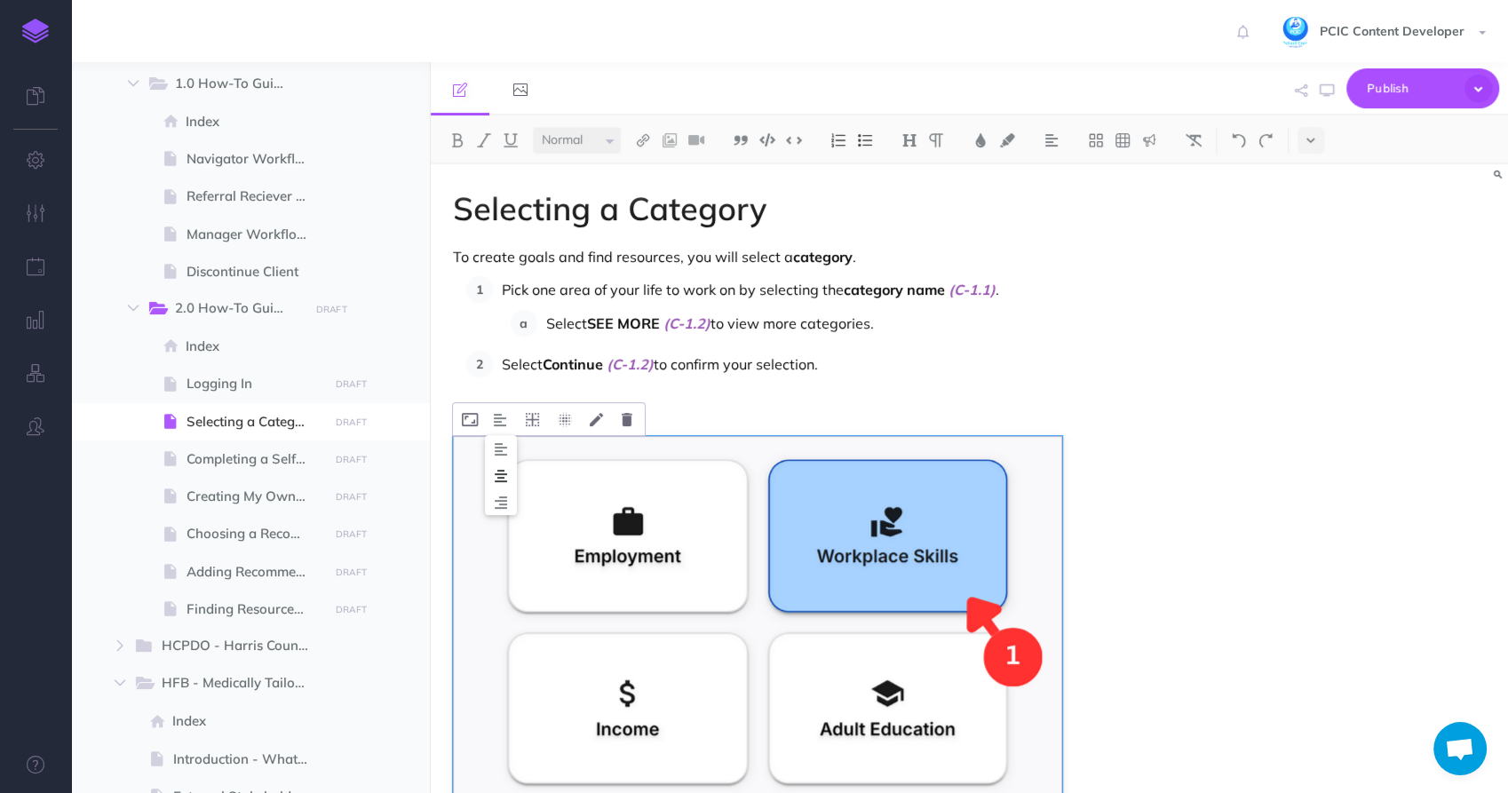
click at [505, 475] on img at bounding box center [501, 476] width 32 height 14
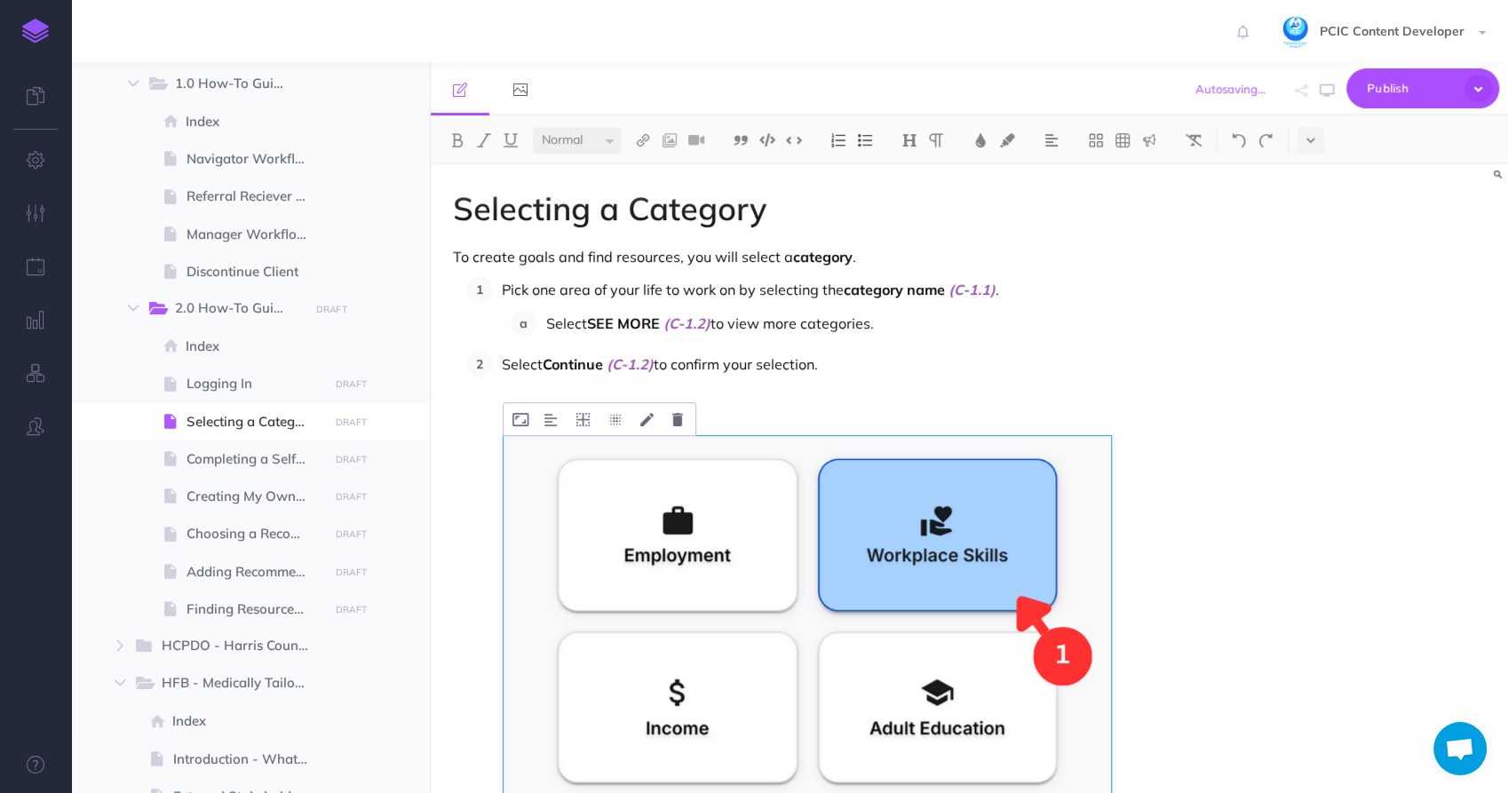
scroll to position [519, 0]
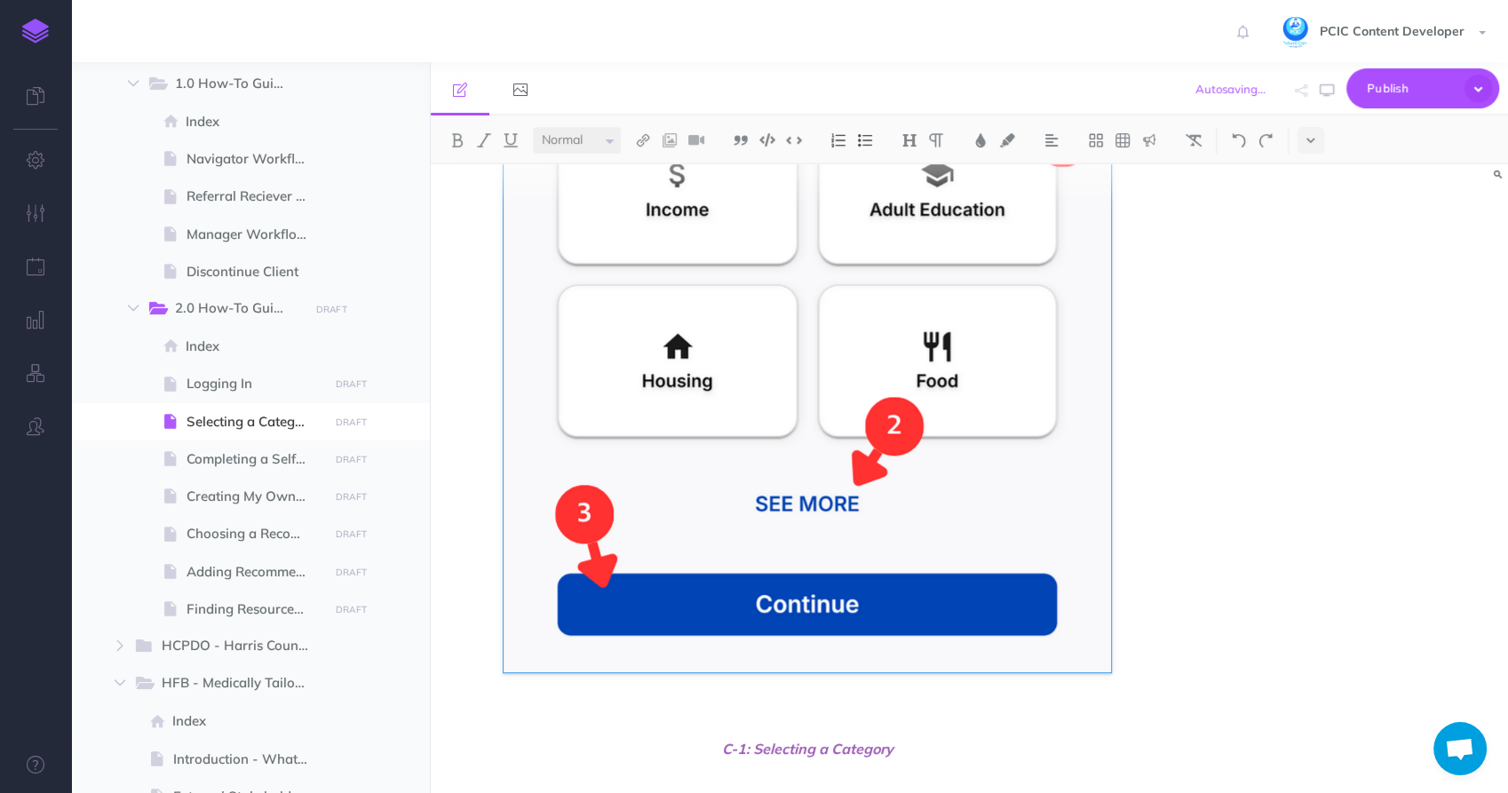
click at [1153, 570] on figure at bounding box center [808, 294] width 710 height 755
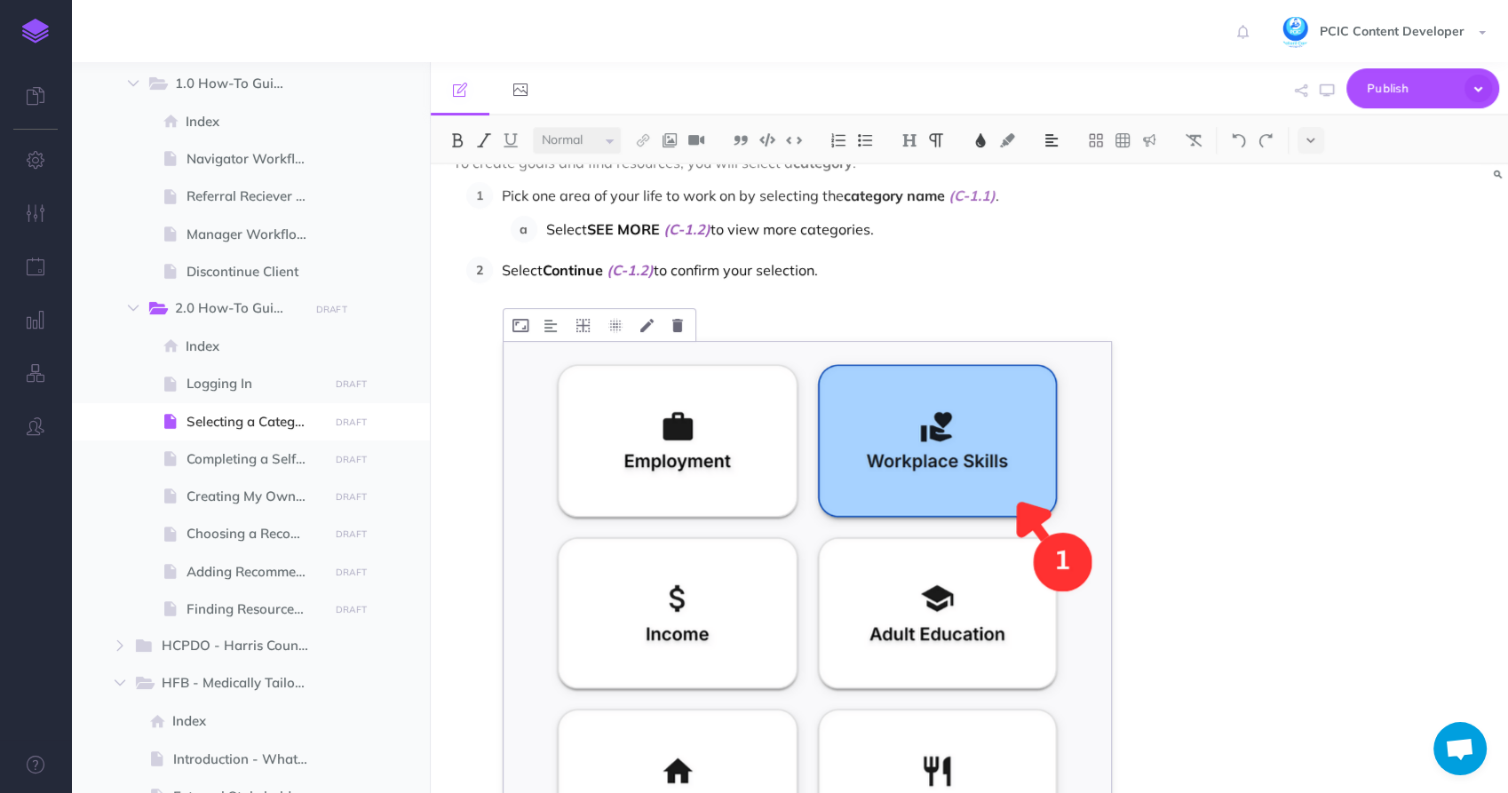
scroll to position [0, 0]
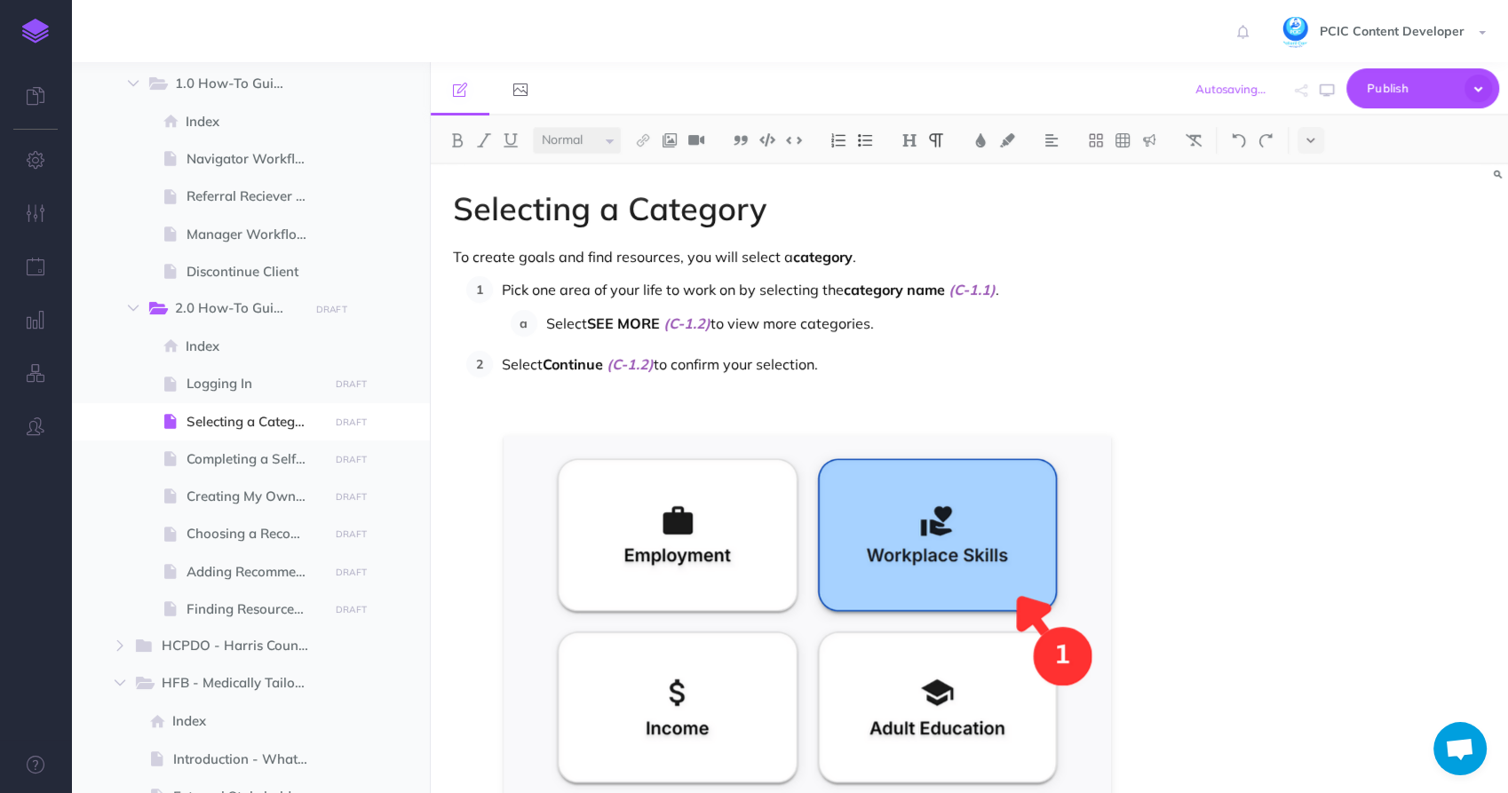
click at [822, 415] on p at bounding box center [808, 409] width 710 height 21
click at [345, 424] on small "DRAFT" at bounding box center [351, 423] width 31 height 12
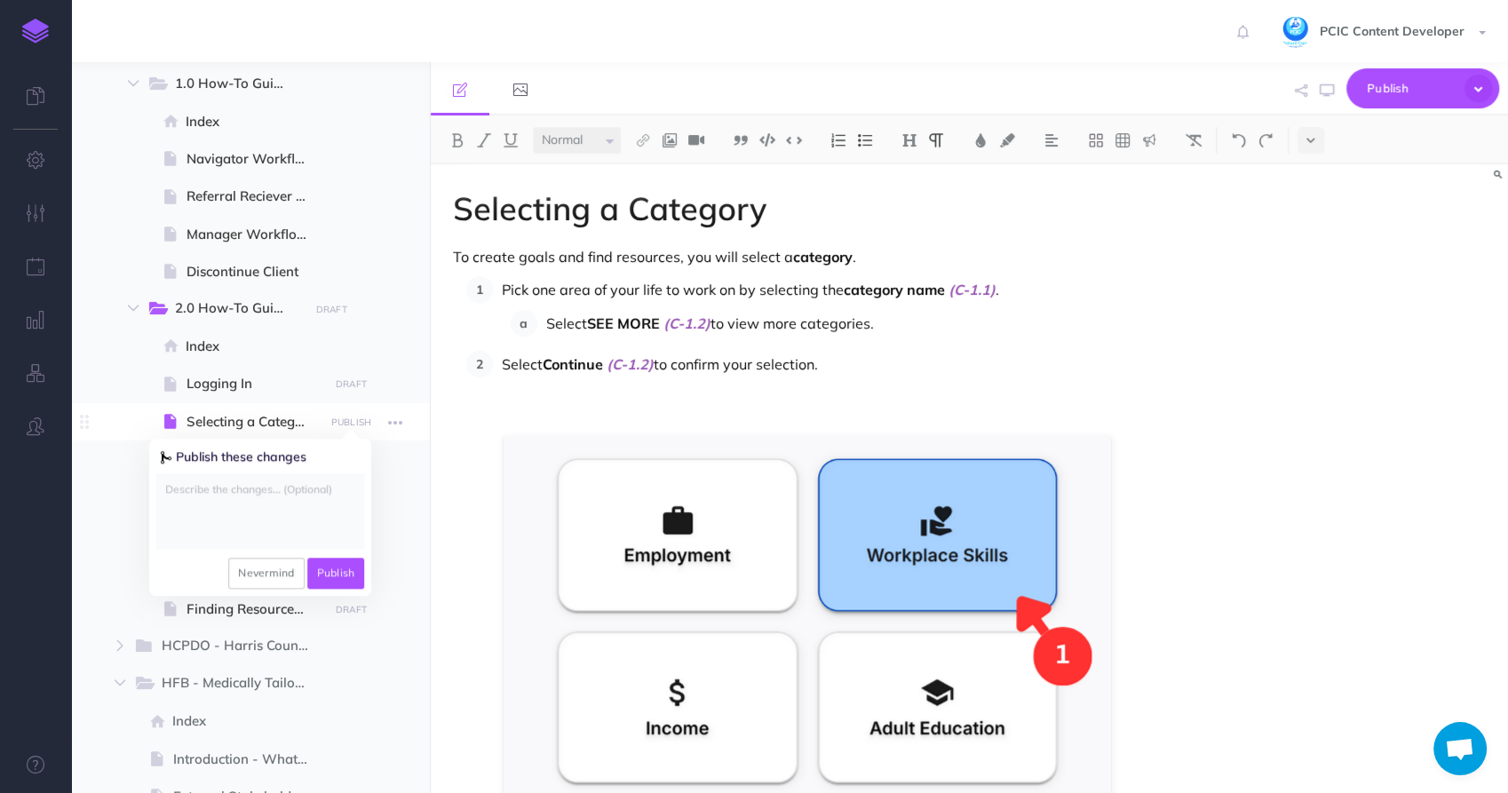
click at [270, 504] on textarea at bounding box center [260, 510] width 208 height 75
type textarea "UPDATED SCREENSHOT FOR BRAND COLOR"
click at [321, 571] on button "Publish" at bounding box center [336, 573] width 58 height 30
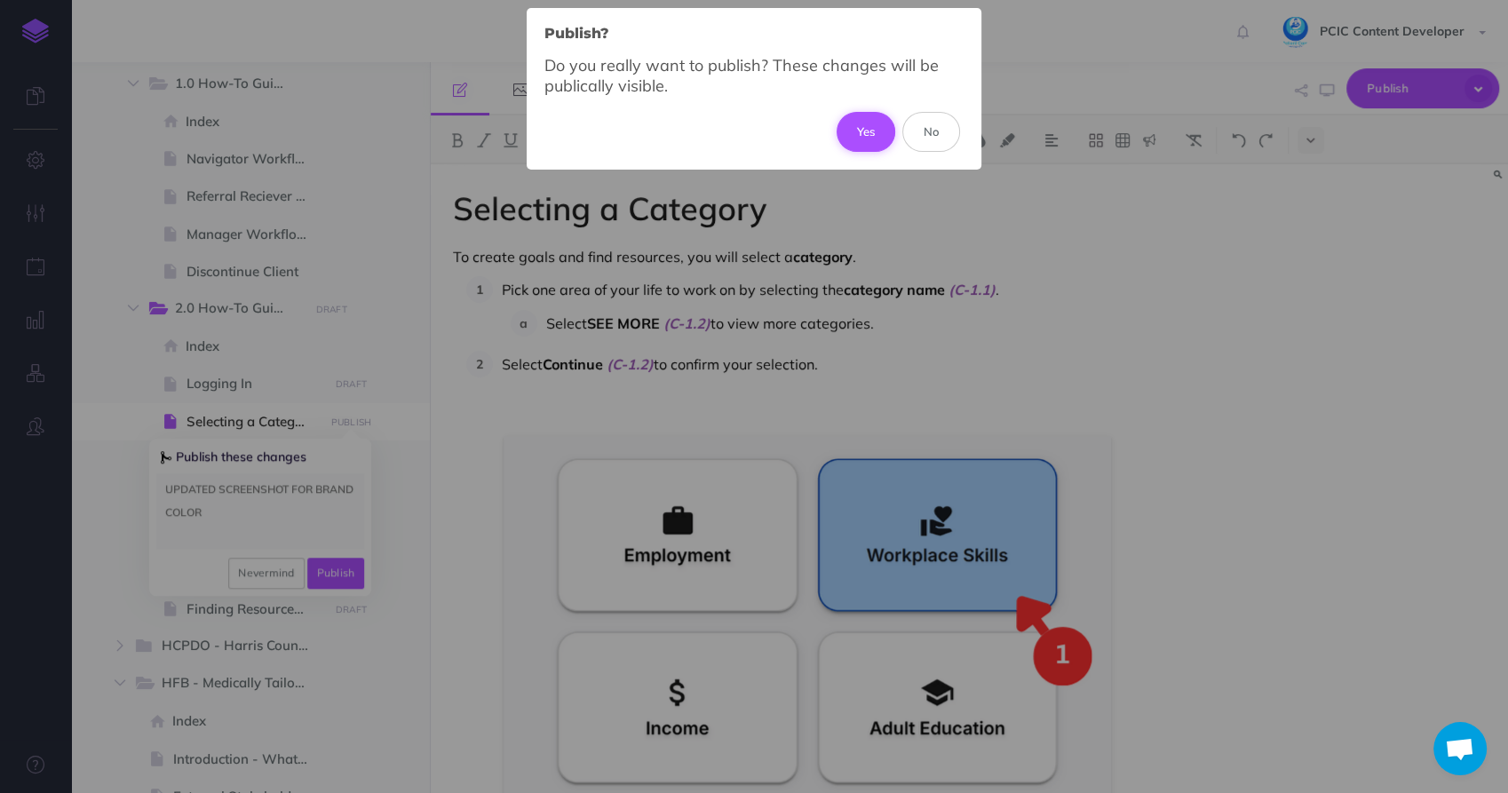
click at [846, 137] on button "Yes" at bounding box center [867, 131] width 60 height 39
